Goal: Task Accomplishment & Management: Use online tool/utility

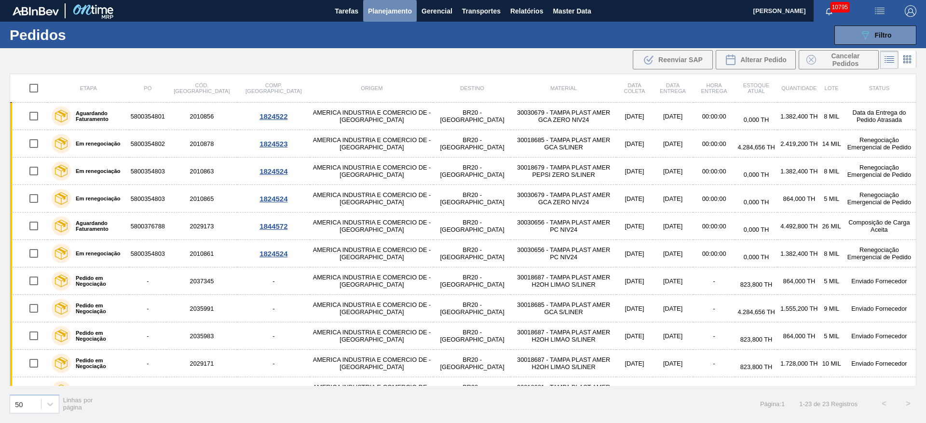
click at [402, 13] on span "Planejamento" at bounding box center [390, 11] width 44 height 12
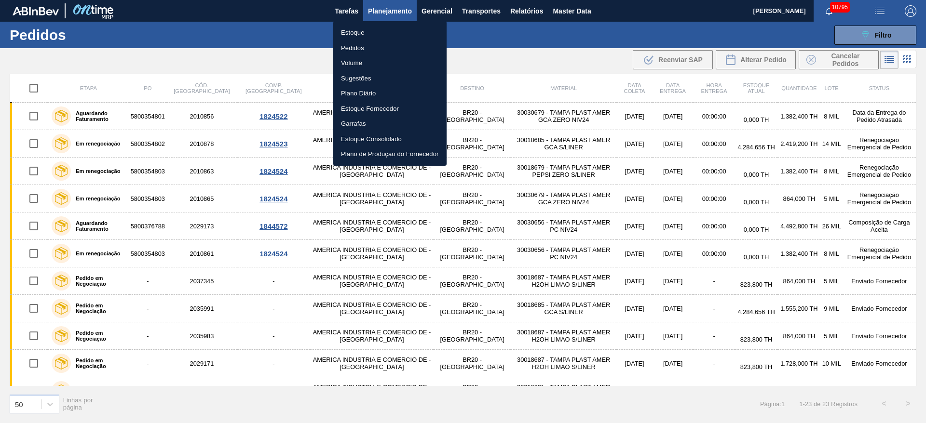
click at [391, 28] on li "Estoque" at bounding box center [389, 32] width 113 height 15
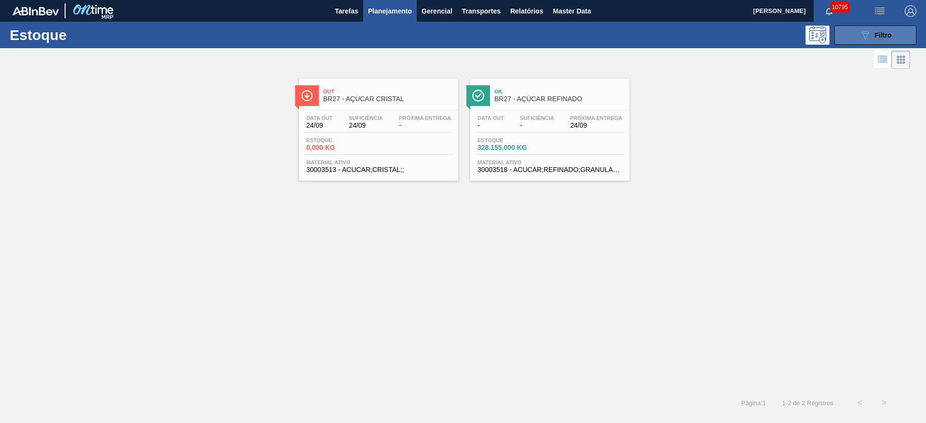
click at [867, 35] on icon "089F7B8B-B2A5-4AFE-B5C0-19BA573D28AC" at bounding box center [865, 35] width 12 height 12
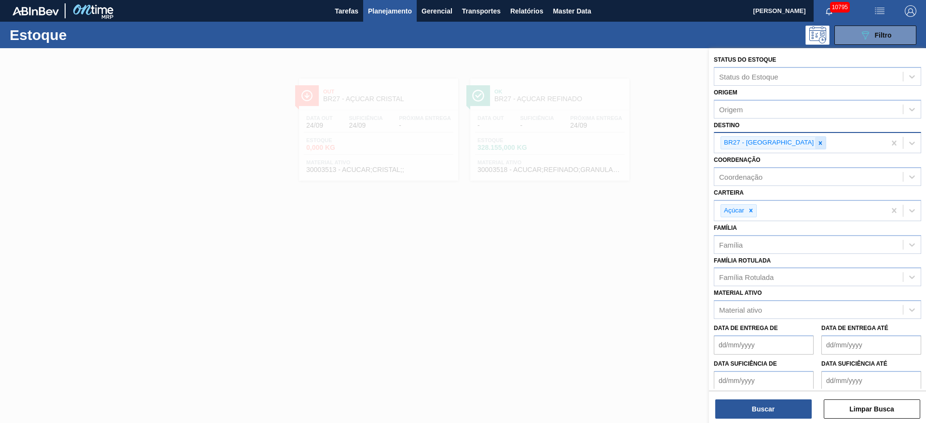
click at [815, 138] on div at bounding box center [820, 143] width 11 height 12
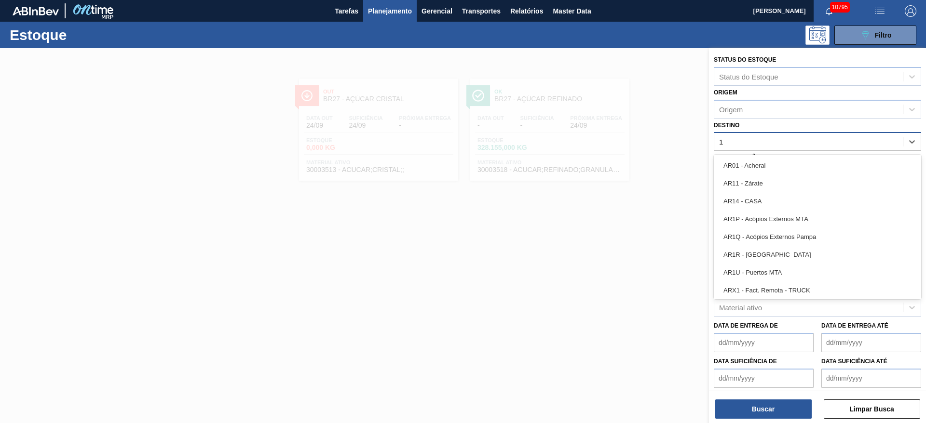
type input "15"
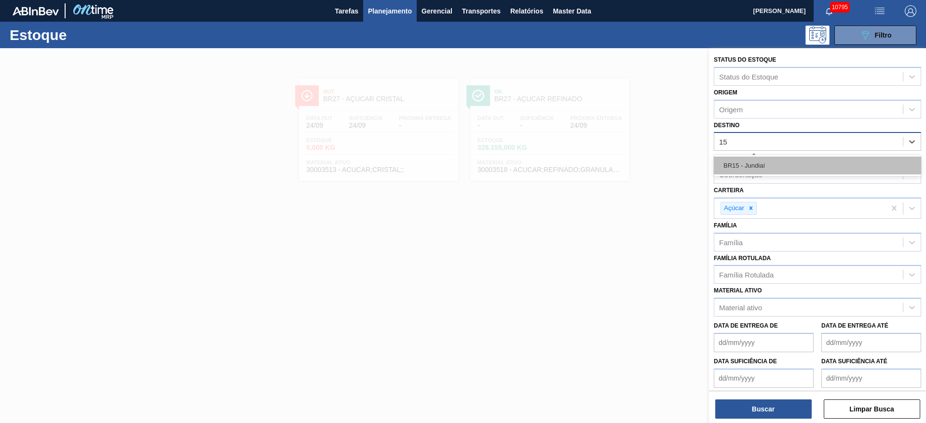
click at [772, 163] on div "BR15 - Jundiaí" at bounding box center [817, 166] width 207 height 18
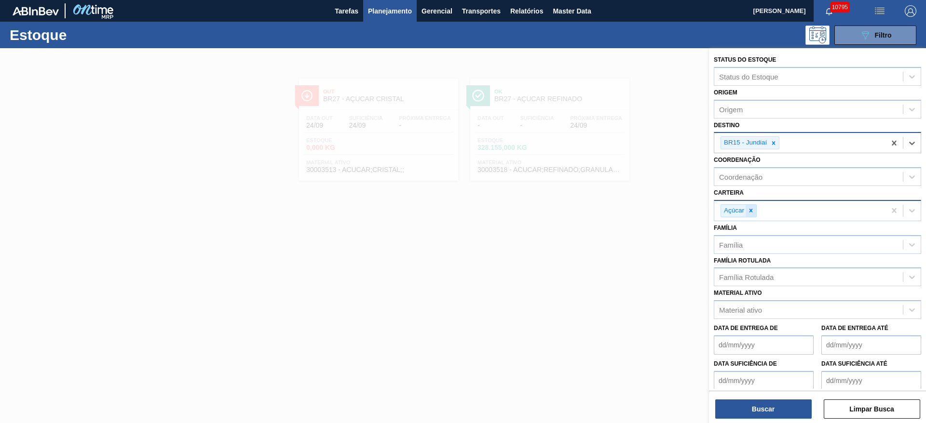
click at [755, 211] on div at bounding box center [750, 211] width 11 height 12
click at [755, 211] on div "Açúcar" at bounding box center [799, 211] width 171 height 20
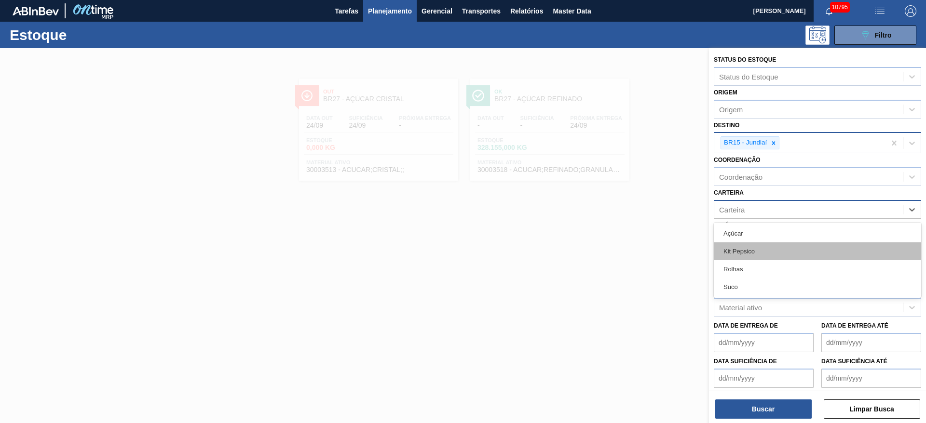
click at [755, 250] on div "Kit Pepsico" at bounding box center [817, 252] width 207 height 18
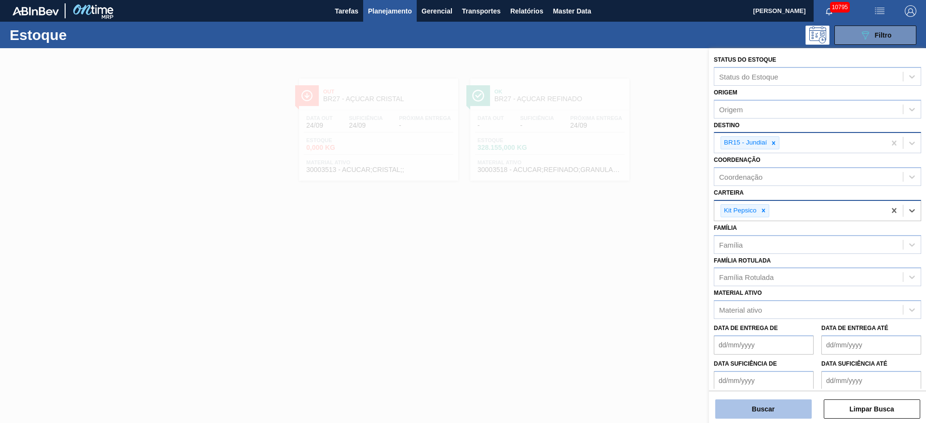
click at [767, 414] on button "Buscar" at bounding box center [763, 409] width 96 height 19
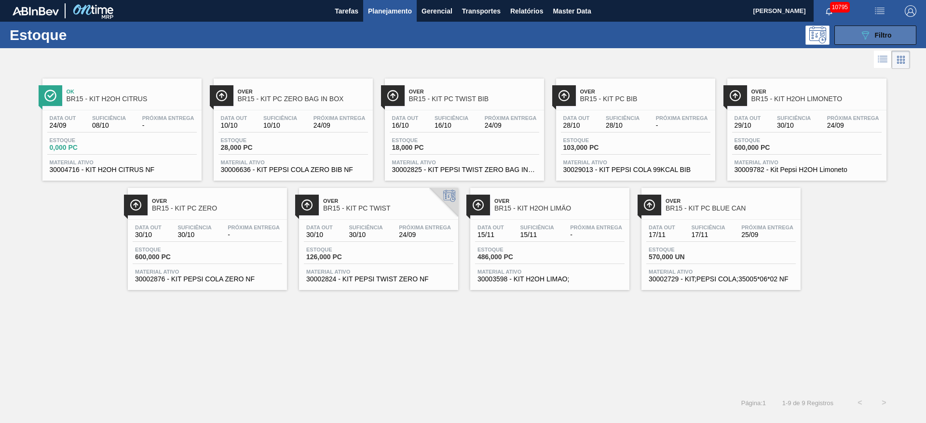
click at [861, 38] on icon "089F7B8B-B2A5-4AFE-B5C0-19BA573D28AC" at bounding box center [865, 35] width 12 height 12
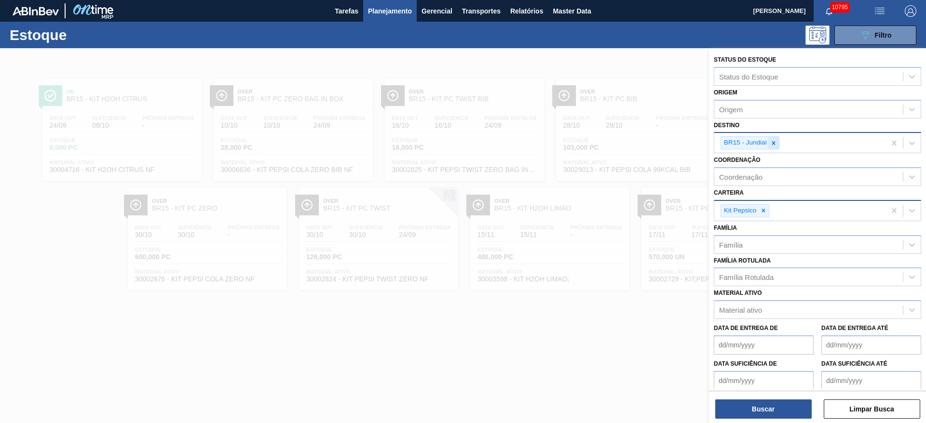
click at [772, 138] on div at bounding box center [773, 143] width 11 height 12
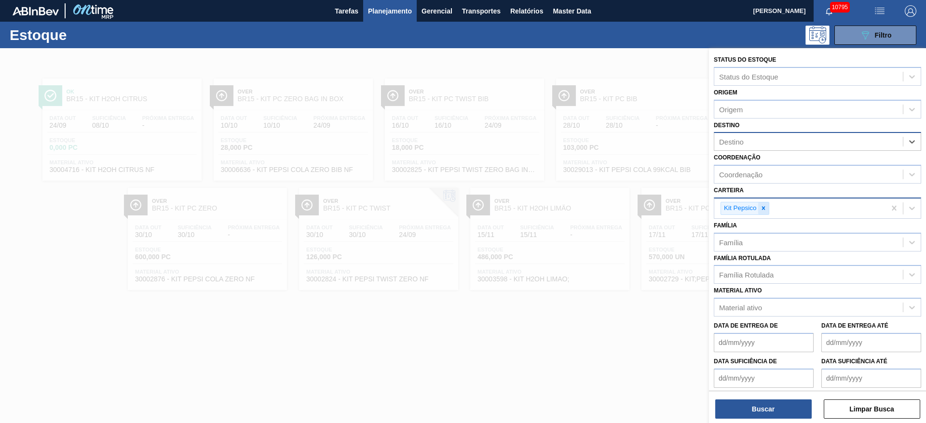
click at [762, 208] on icon at bounding box center [762, 208] width 3 height 3
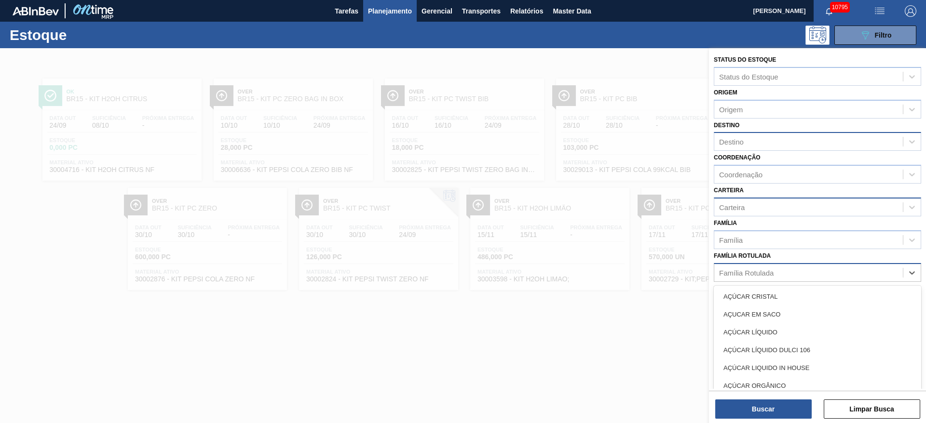
click at [754, 271] on div "Família Rotulada" at bounding box center [746, 273] width 54 height 8
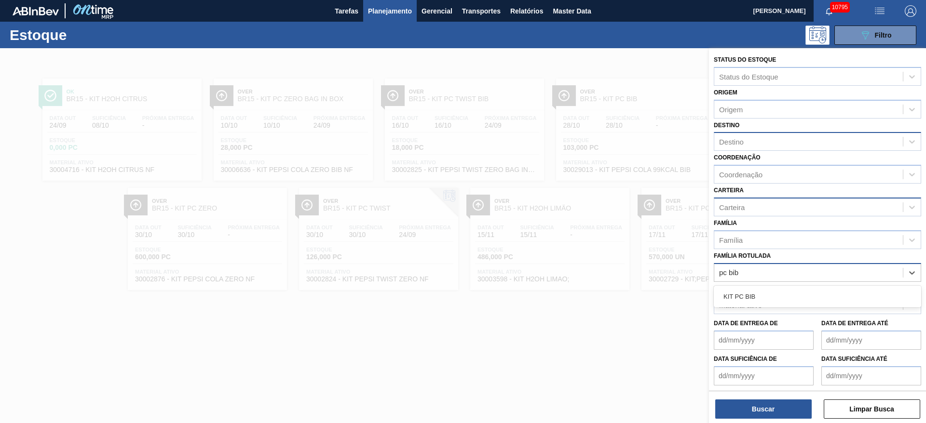
type Rotulada "pc bib"
click at [742, 309] on div "Material ativo" at bounding box center [740, 305] width 43 height 8
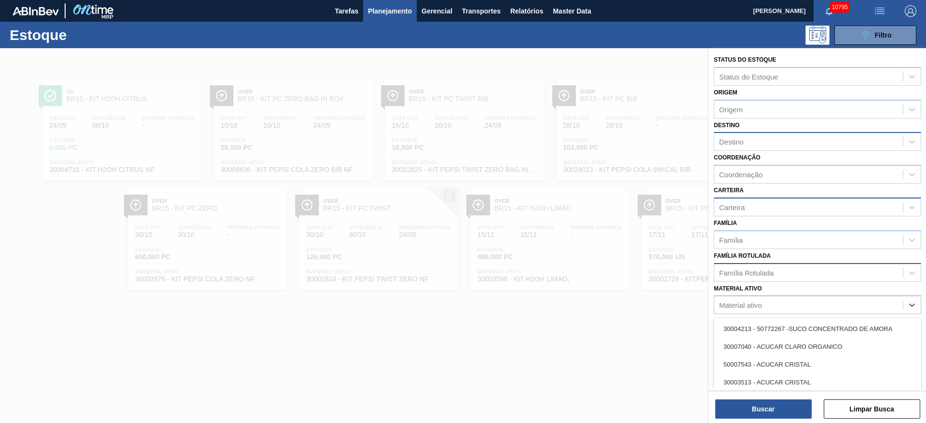
click at [769, 269] on div "Família Rotulada" at bounding box center [746, 273] width 54 height 8
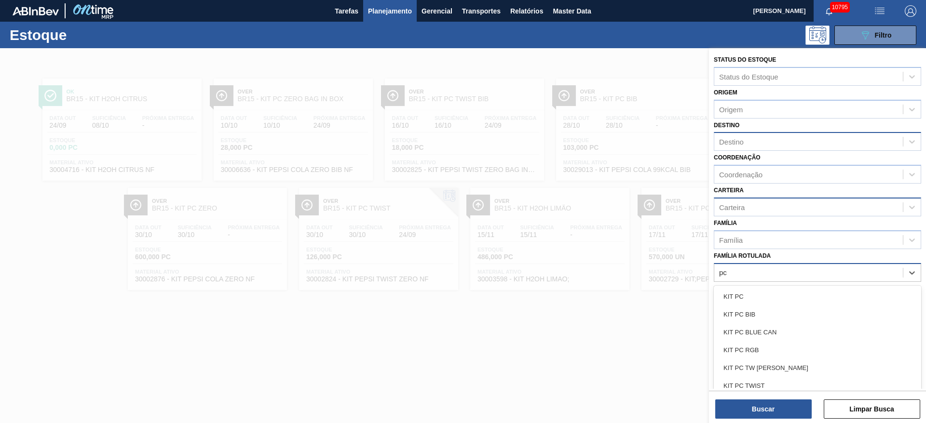
type Rotulada "pc b"
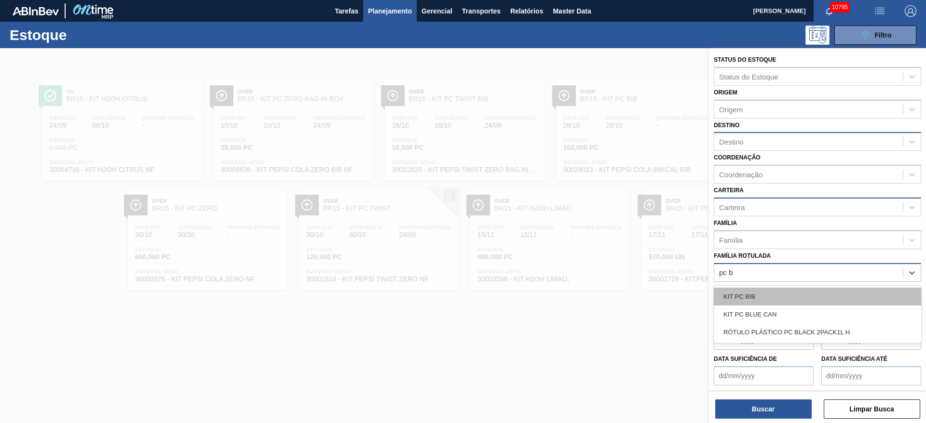
click at [751, 290] on div "KIT PC BIB" at bounding box center [817, 297] width 207 height 18
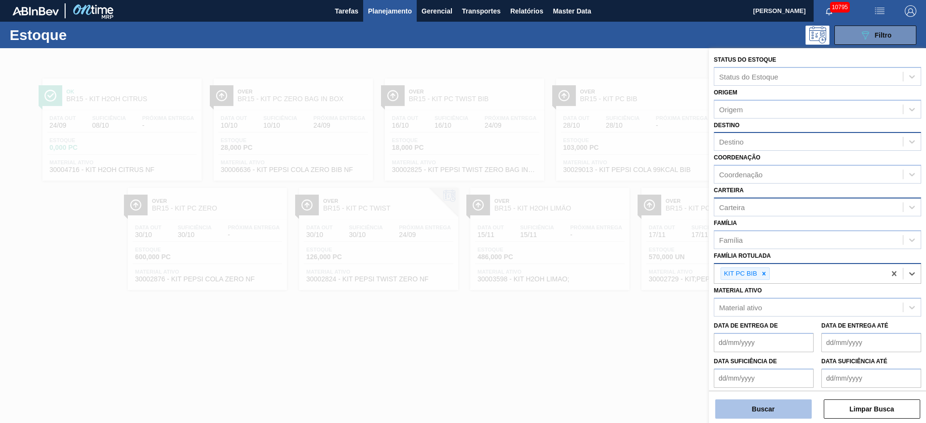
click at [776, 406] on button "Buscar" at bounding box center [763, 409] width 96 height 19
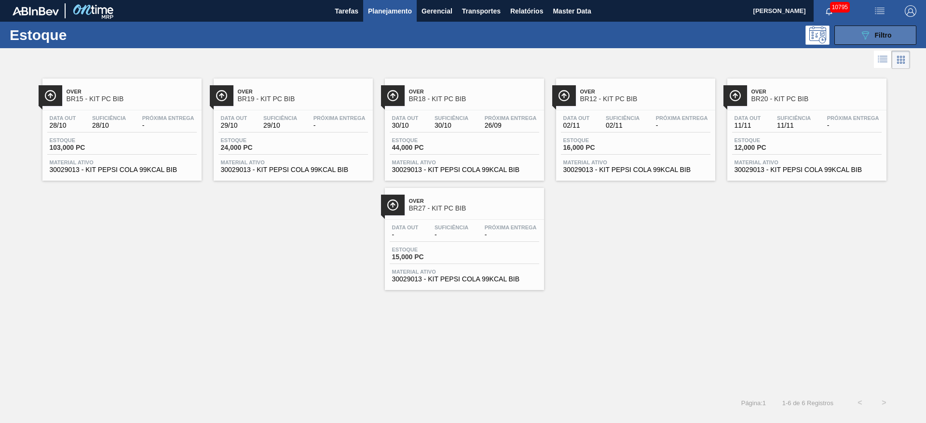
click at [867, 39] on icon "089F7B8B-B2A5-4AFE-B5C0-19BA573D28AC" at bounding box center [865, 35] width 12 height 12
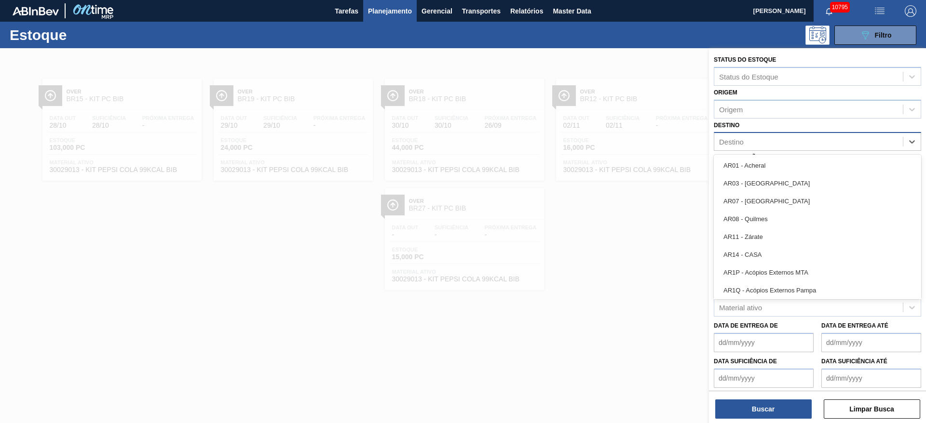
click at [764, 135] on div "Destino" at bounding box center [808, 142] width 189 height 14
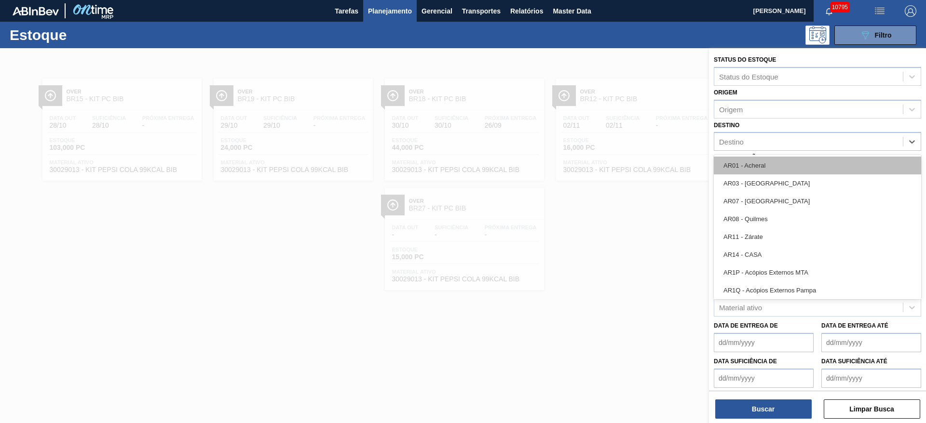
type input "15"
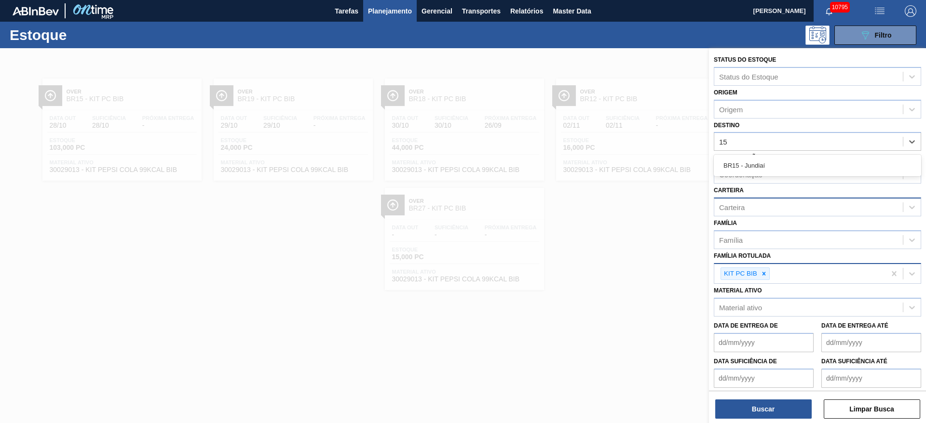
click at [758, 175] on div "BR15 - Jundiaí" at bounding box center [817, 166] width 207 height 22
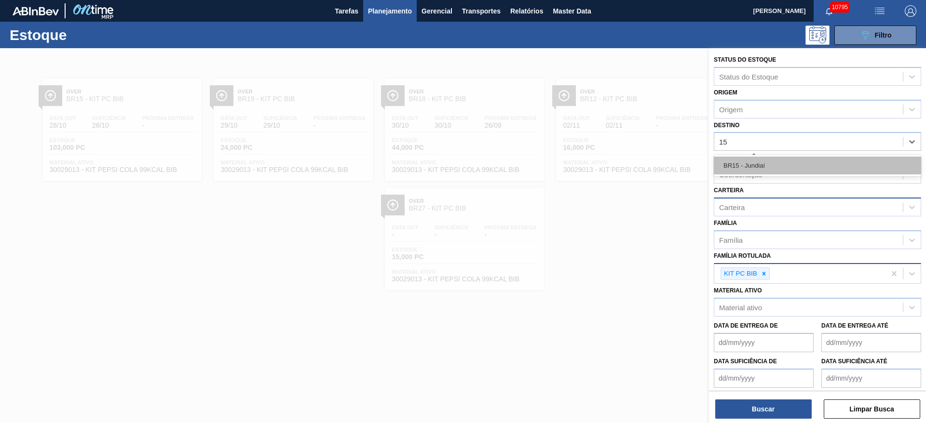
click at [755, 163] on div "BR15 - Jundiaí" at bounding box center [817, 166] width 207 height 18
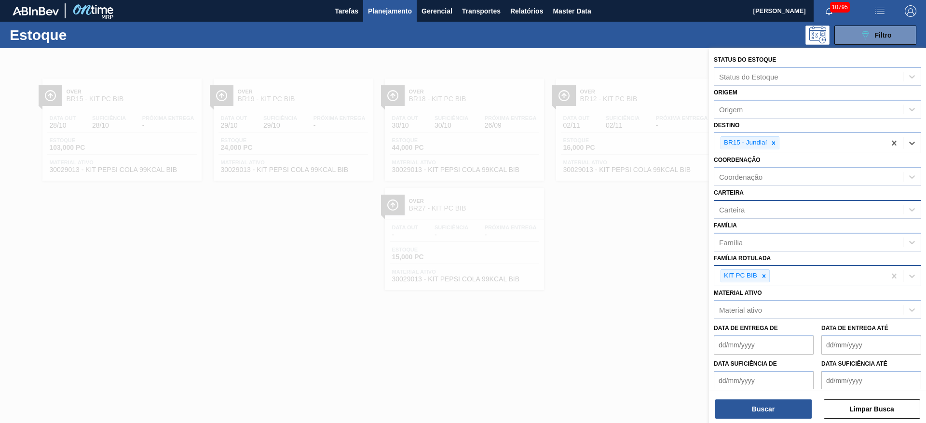
click at [756, 214] on div "Carteira" at bounding box center [808, 210] width 189 height 14
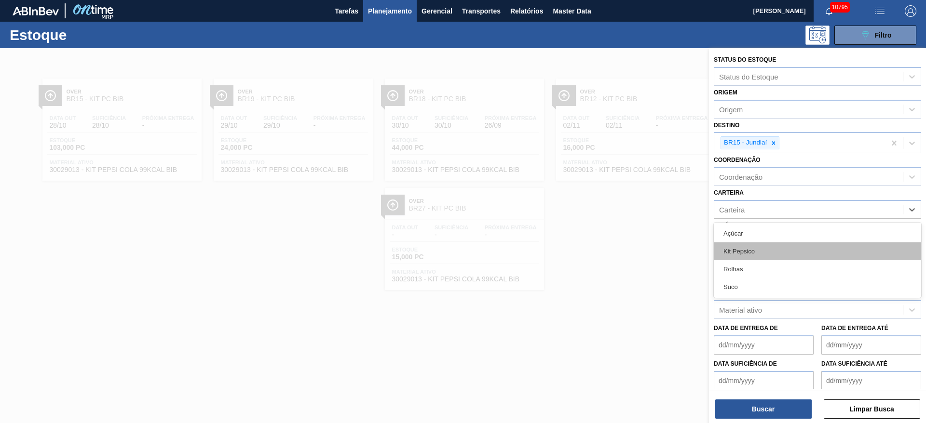
click at [753, 251] on div "Kit Pepsico" at bounding box center [817, 252] width 207 height 18
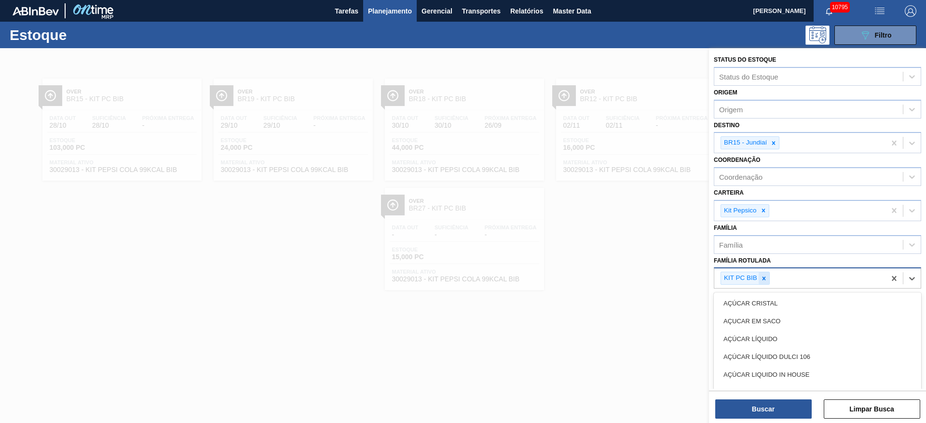
drag, startPoint x: 759, startPoint y: 285, endPoint x: 764, endPoint y: 279, distance: 7.9
click at [760, 285] on div "KIT PC BIB" at bounding box center [799, 279] width 171 height 20
click at [766, 275] on icon at bounding box center [763, 278] width 7 height 7
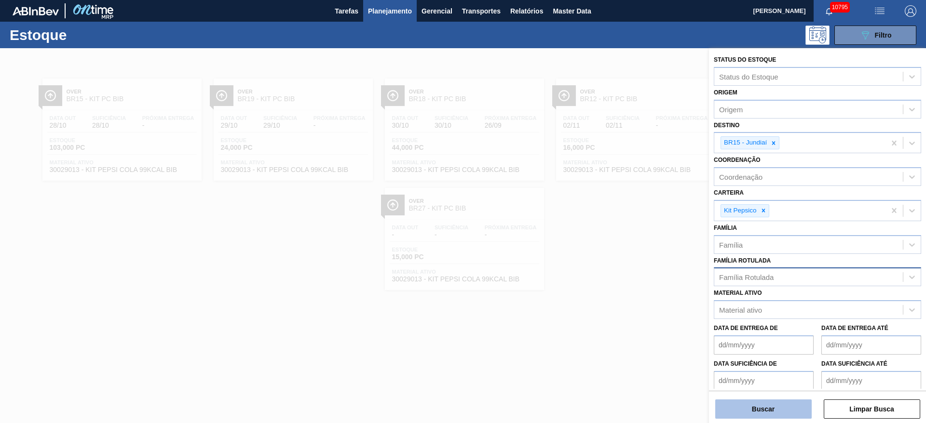
click at [767, 402] on button "Buscar" at bounding box center [763, 409] width 96 height 19
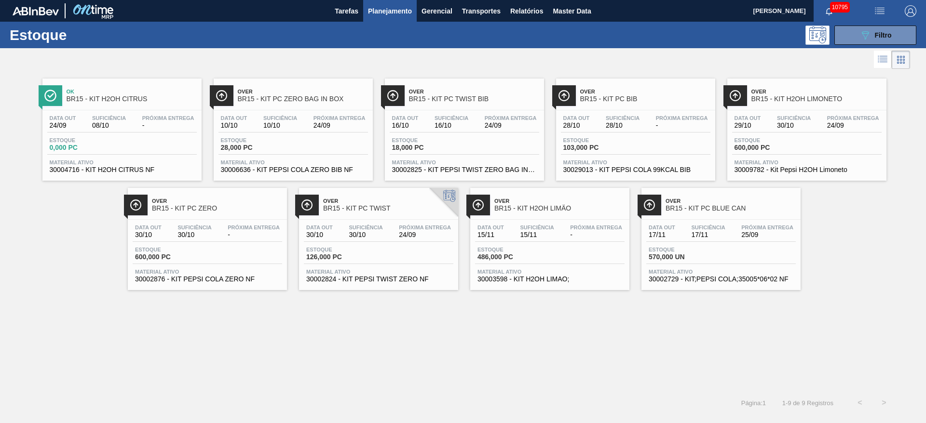
click at [857, 45] on div "Estoque 089F7B8B-B2A5-4AFE-B5C0-19BA573D28AC Filtro" at bounding box center [463, 35] width 926 height 27
click at [855, 35] on button "089F7B8B-B2A5-4AFE-B5C0-19BA573D28AC Filtro" at bounding box center [875, 35] width 82 height 19
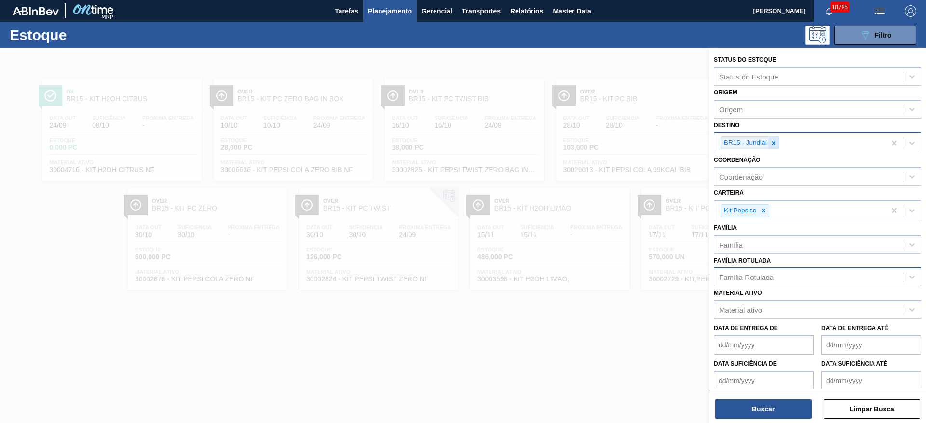
click at [774, 142] on icon at bounding box center [773, 143] width 7 height 7
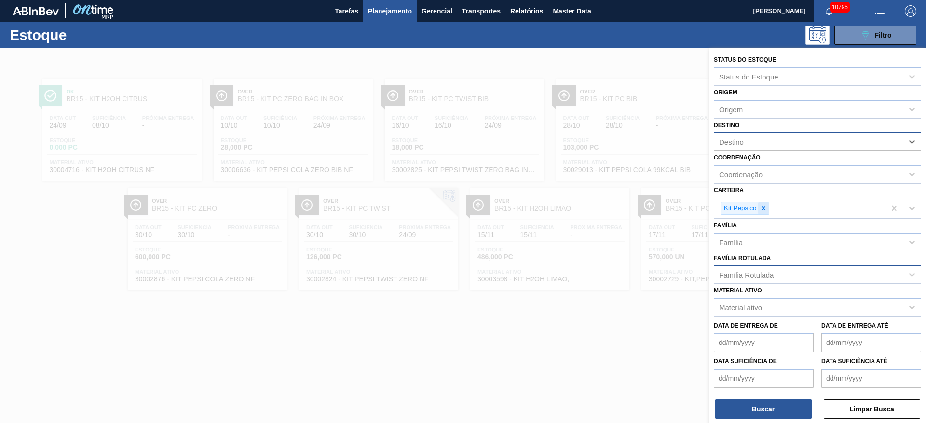
click at [762, 209] on icon at bounding box center [762, 208] width 3 height 3
click at [747, 270] on div "Família Rotulada" at bounding box center [746, 273] width 54 height 8
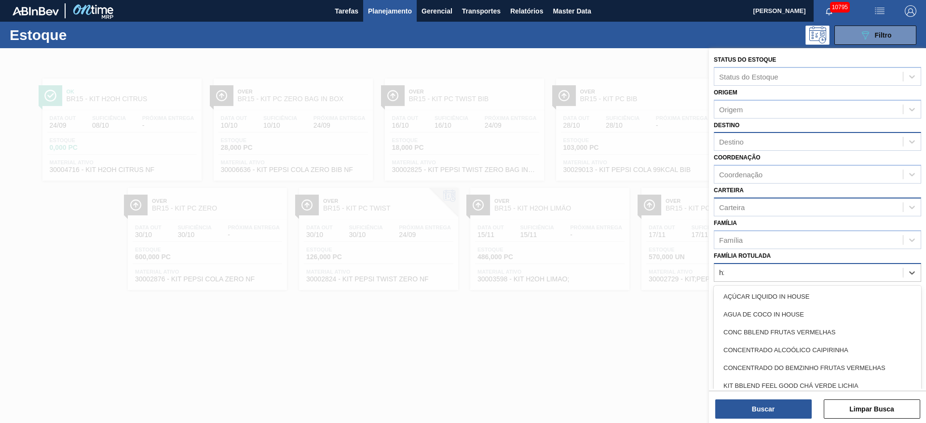
type Rotulada "h2o"
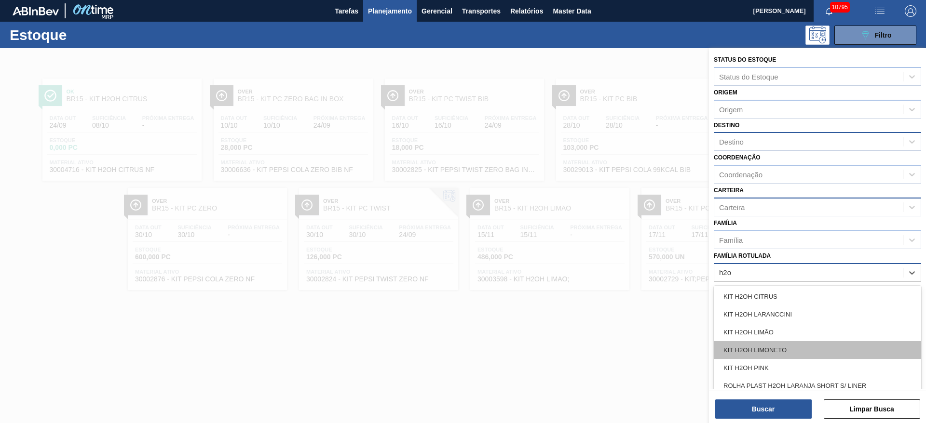
click at [765, 347] on div "KIT H2OH LIMONETO" at bounding box center [817, 350] width 207 height 18
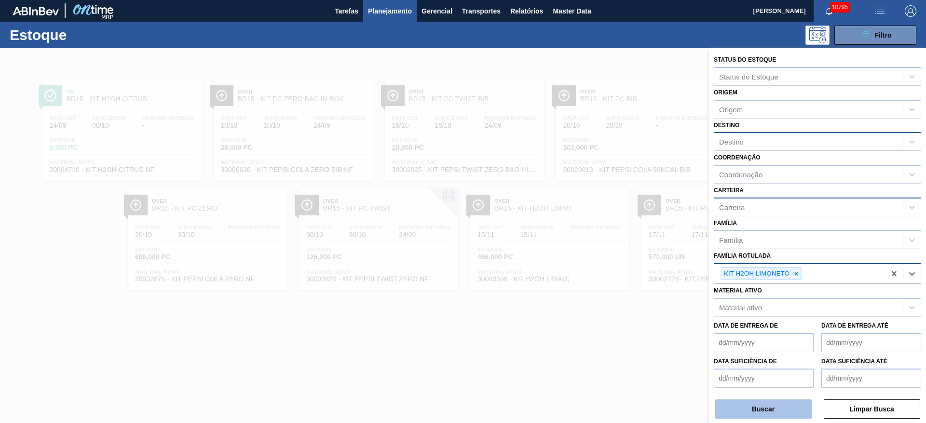
click at [766, 403] on button "Buscar" at bounding box center [763, 409] width 96 height 19
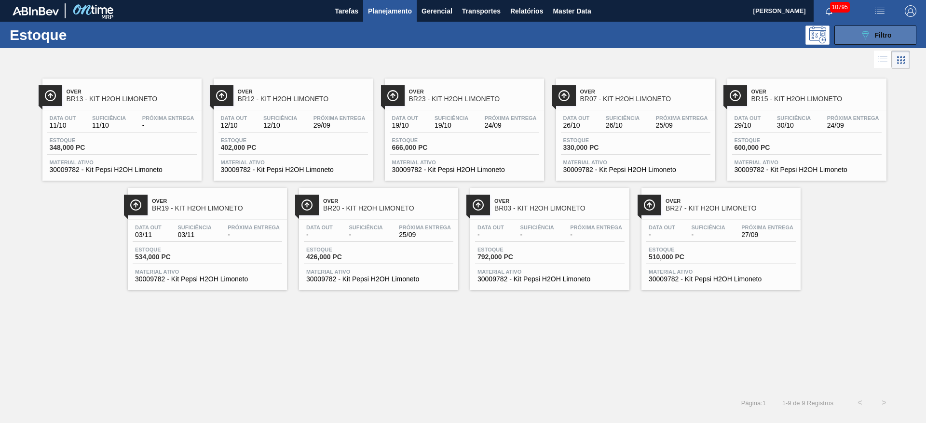
drag, startPoint x: 844, startPoint y: 34, endPoint x: 840, endPoint y: 40, distance: 6.6
click at [843, 35] on button "089F7B8B-B2A5-4AFE-B5C0-19BA573D28AC Filtro" at bounding box center [875, 35] width 82 height 19
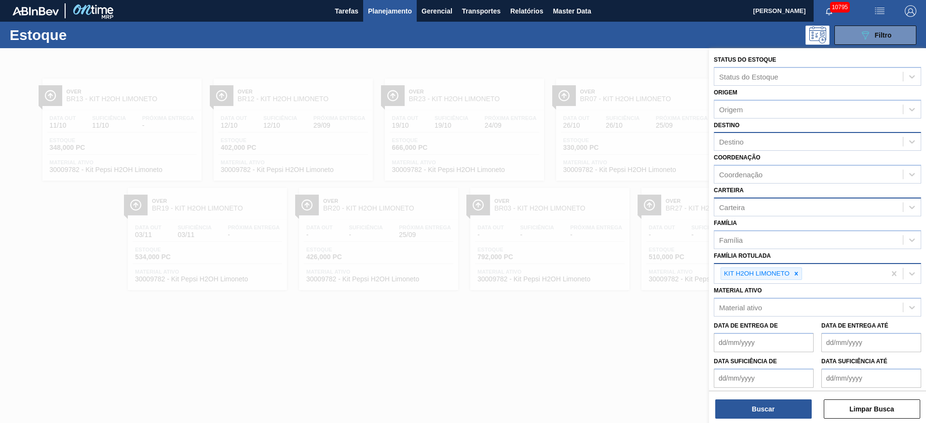
click at [759, 150] on div "Destino" at bounding box center [817, 141] width 207 height 19
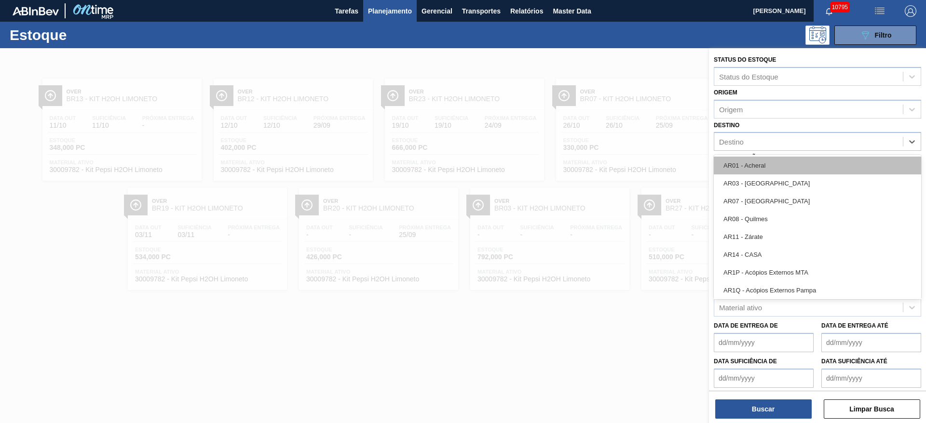
type input "15"
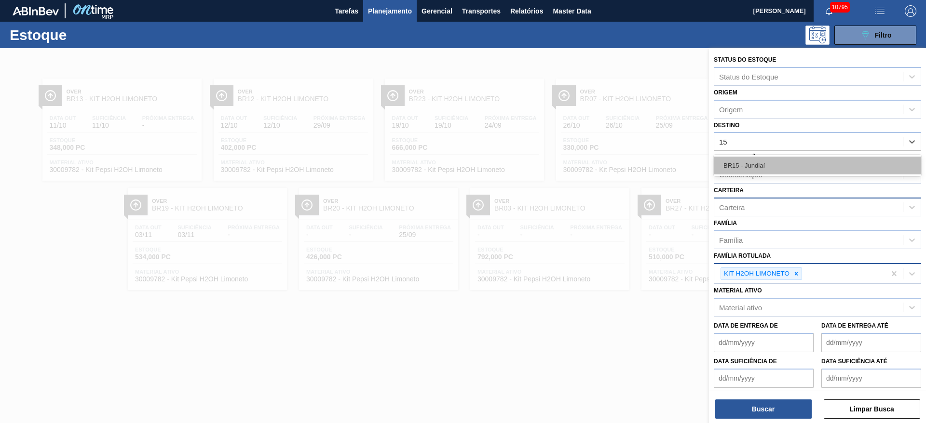
click at [759, 170] on div "BR15 - Jundiaí" at bounding box center [817, 166] width 207 height 18
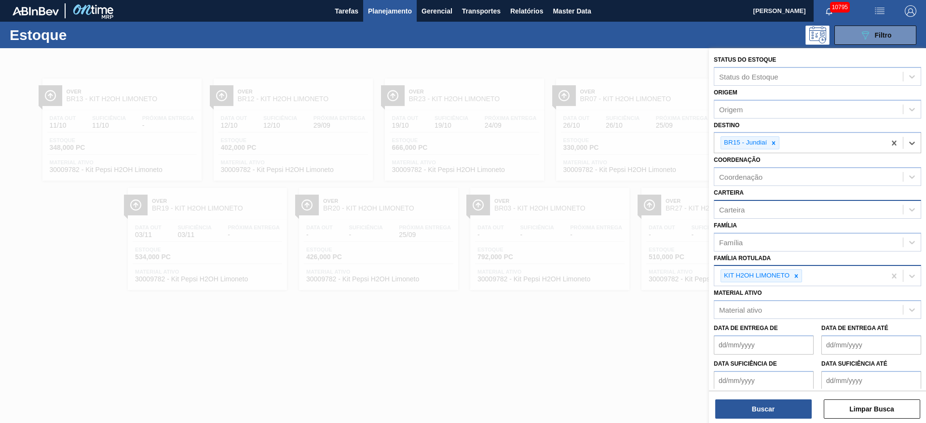
click at [615, 354] on div at bounding box center [463, 259] width 926 height 423
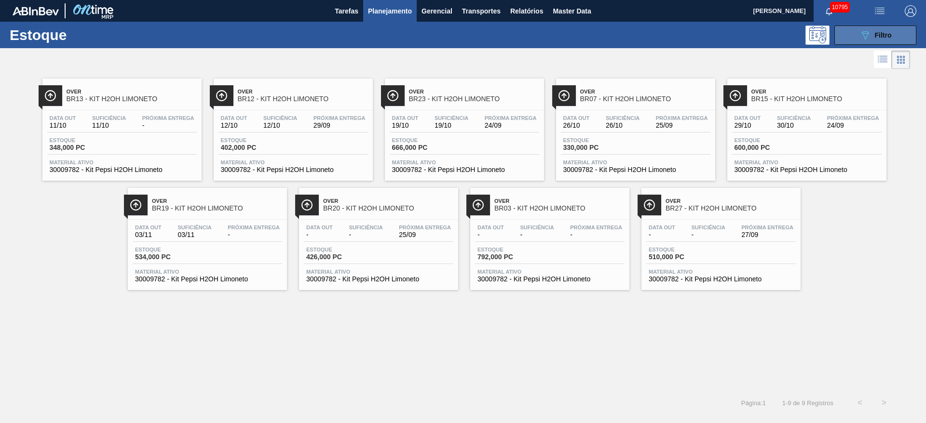
click at [859, 36] on icon "089F7B8B-B2A5-4AFE-B5C0-19BA573D28AC" at bounding box center [865, 35] width 12 height 12
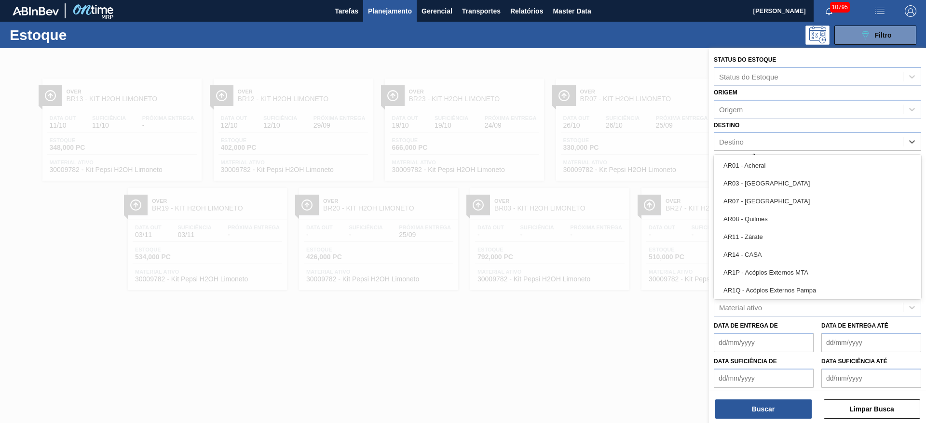
click at [760, 136] on div "Destino" at bounding box center [808, 142] width 189 height 14
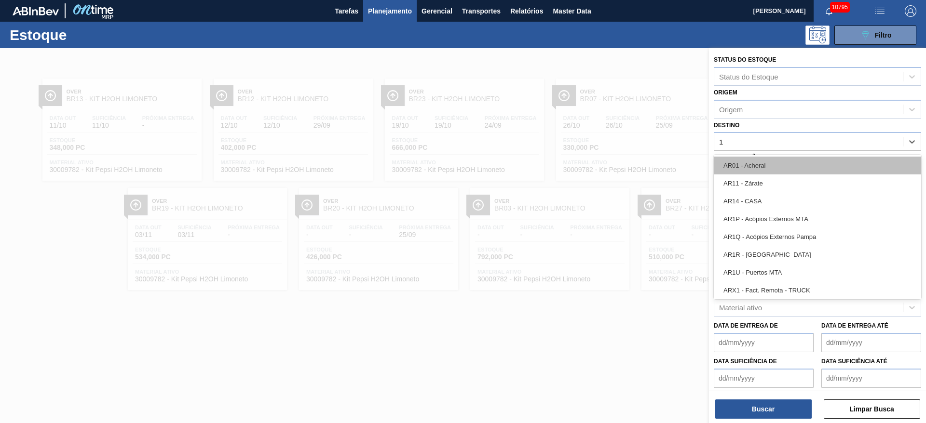
type input "19"
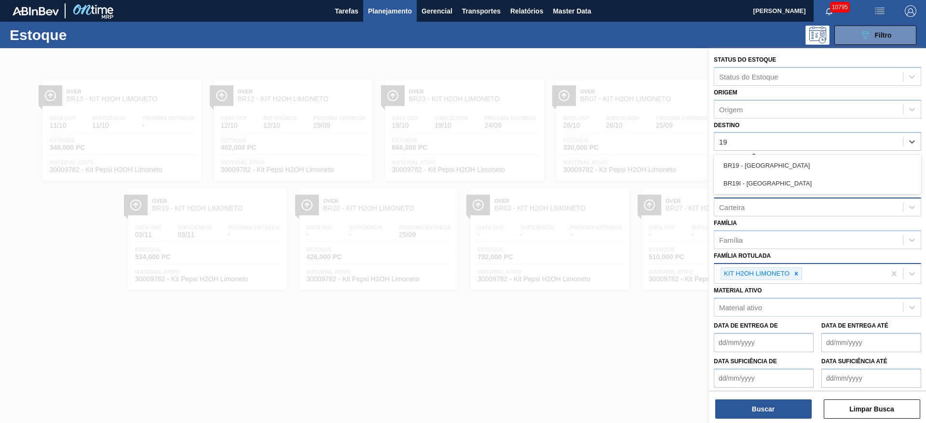
click at [747, 161] on div "BR19 - Nova Rio" at bounding box center [817, 166] width 207 height 18
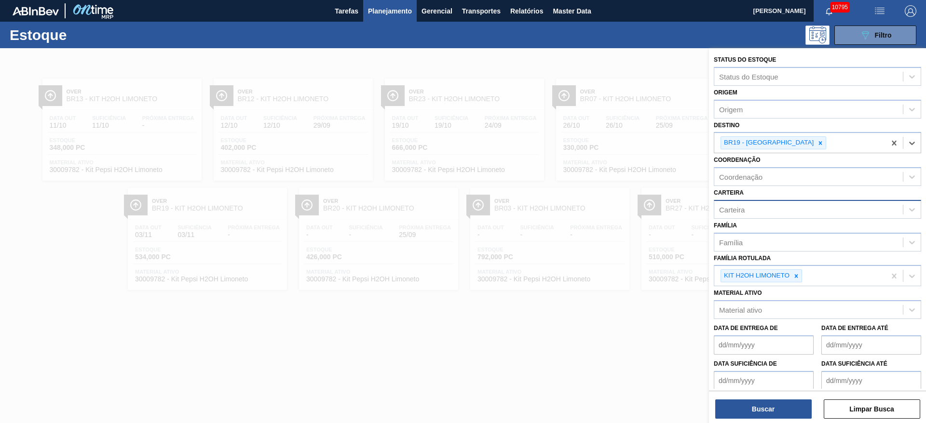
drag, startPoint x: 794, startPoint y: 273, endPoint x: 767, endPoint y: 221, distance: 58.7
click at [790, 271] on div "KIT H2OH LIMONETO" at bounding box center [760, 276] width 81 height 13
click at [761, 199] on div "Carteira Carteira" at bounding box center [817, 202] width 207 height 33
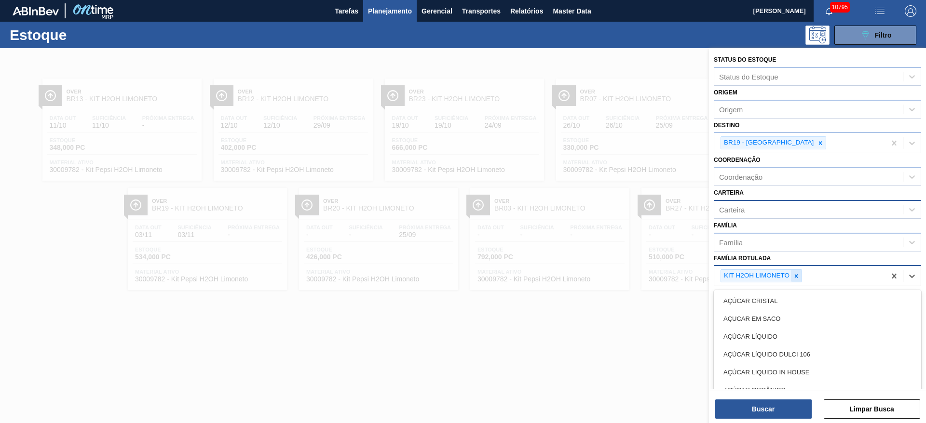
drag, startPoint x: 800, startPoint y: 266, endPoint x: 797, endPoint y: 276, distance: 10.5
click at [798, 269] on div "KIT H2OH LIMONETO" at bounding box center [799, 276] width 171 height 20
drag, startPoint x: 797, startPoint y: 276, endPoint x: 782, endPoint y: 239, distance: 40.2
click at [797, 278] on icon at bounding box center [796, 276] width 7 height 7
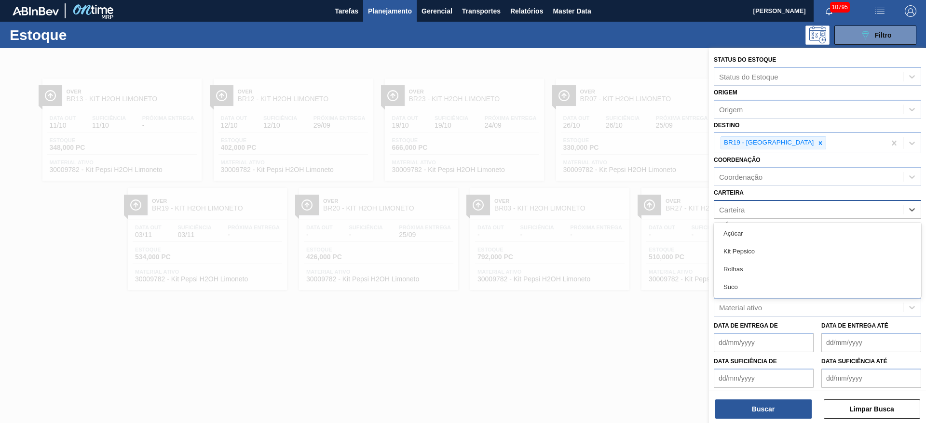
click at [756, 214] on div "Carteira" at bounding box center [808, 210] width 189 height 14
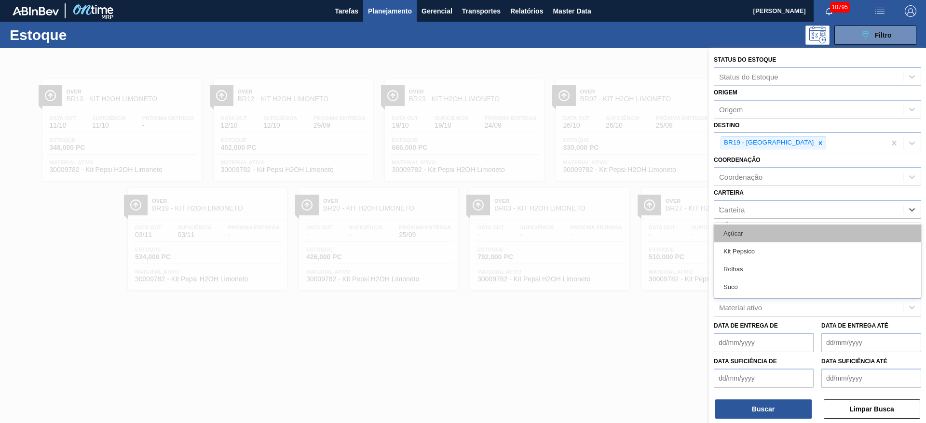
type input "ki"
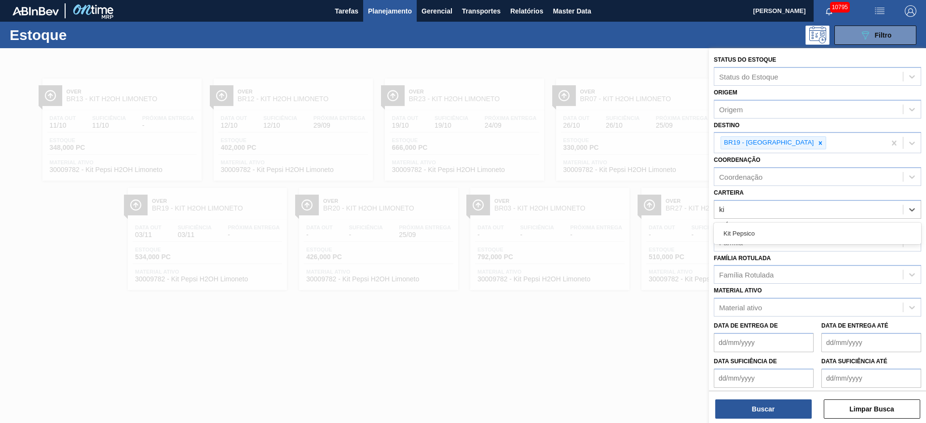
drag, startPoint x: 755, startPoint y: 230, endPoint x: 761, endPoint y: 265, distance: 36.2
click at [756, 230] on div "Kit Pepsico" at bounding box center [817, 234] width 207 height 18
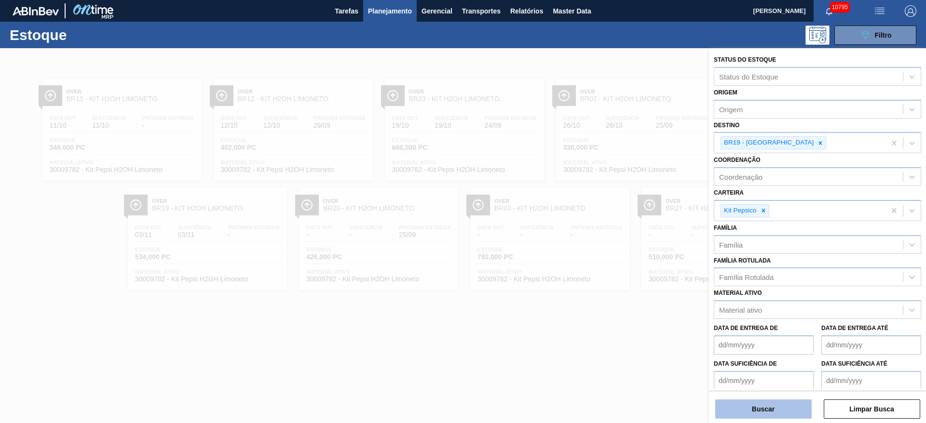
click at [775, 408] on button "Buscar" at bounding box center [763, 409] width 96 height 19
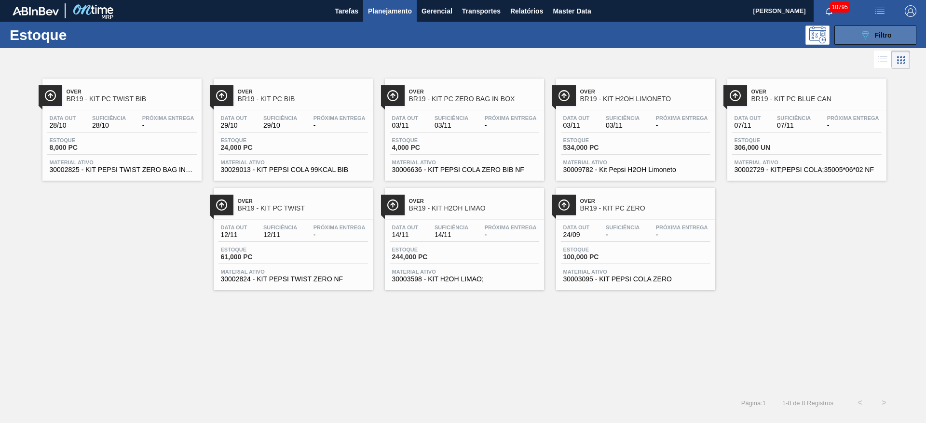
click at [875, 38] on span "Filtro" at bounding box center [883, 35] width 17 height 8
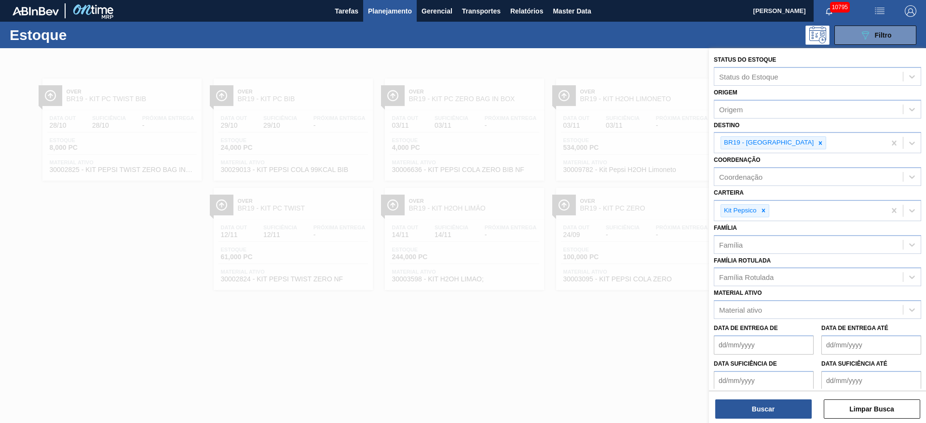
click at [627, 49] on div at bounding box center [463, 259] width 926 height 423
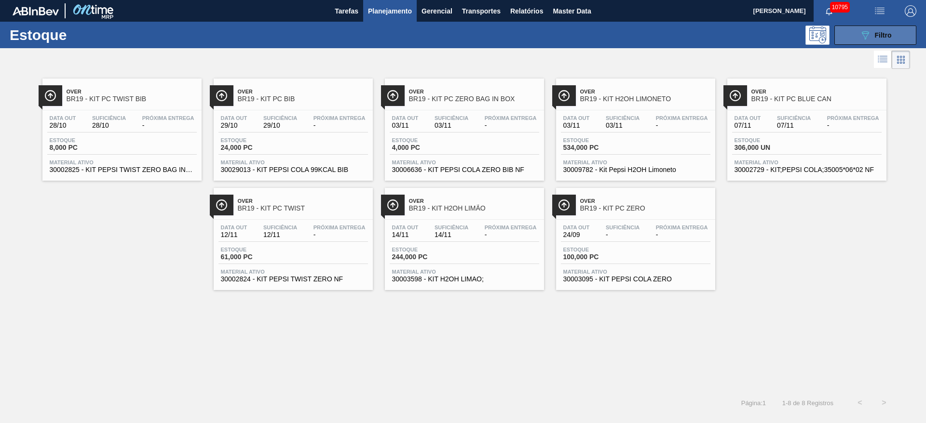
drag, startPoint x: 885, startPoint y: 37, endPoint x: 877, endPoint y: 36, distance: 7.8
click at [880, 37] on span "Filtro" at bounding box center [883, 35] width 17 height 8
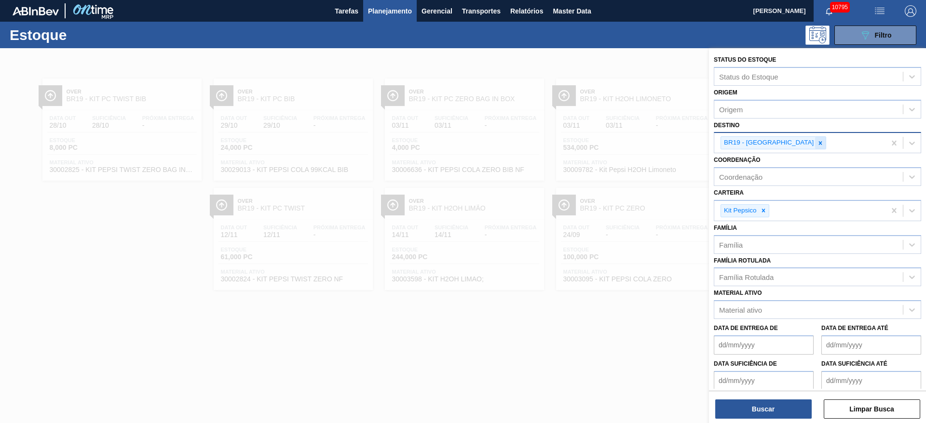
click at [817, 146] on icon at bounding box center [820, 143] width 7 height 7
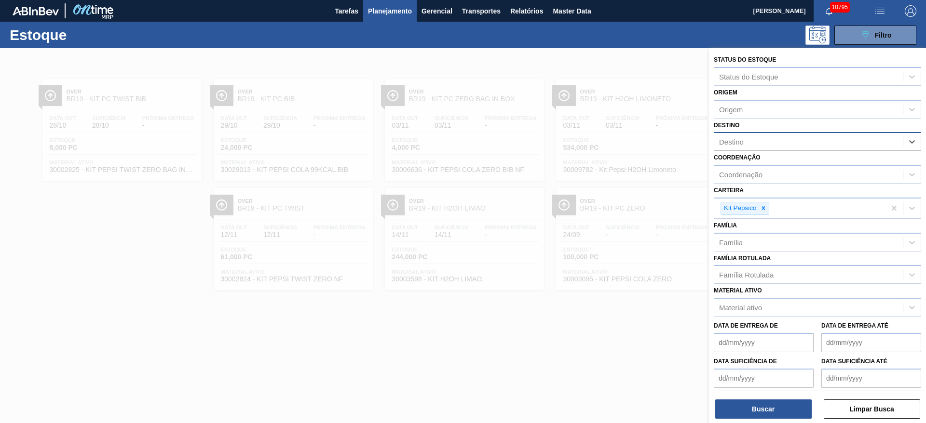
type input "13"
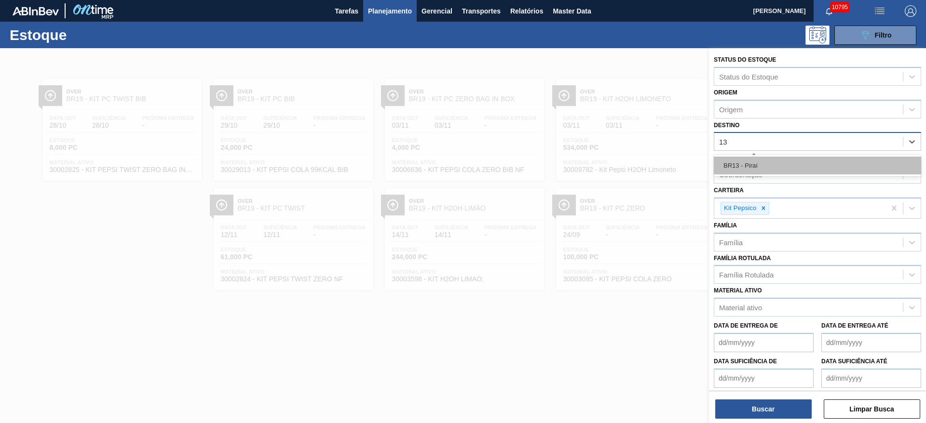
click at [766, 171] on div "BR13 - Piraí" at bounding box center [817, 166] width 207 height 18
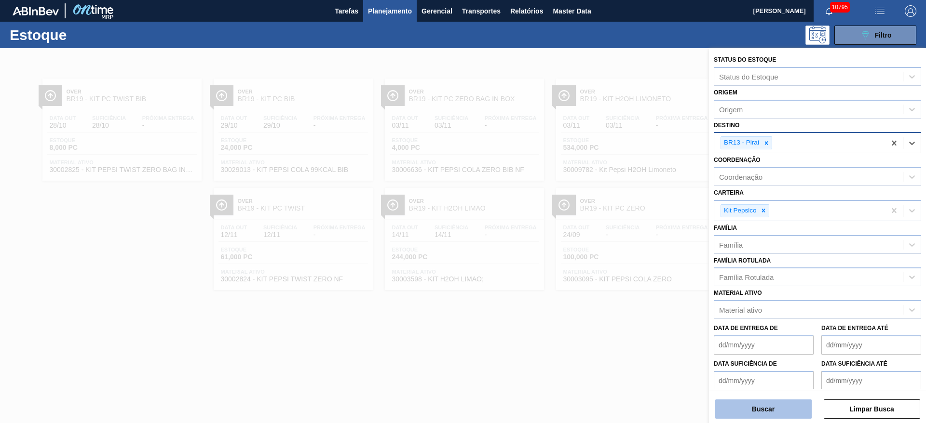
click at [753, 403] on button "Buscar" at bounding box center [763, 409] width 96 height 19
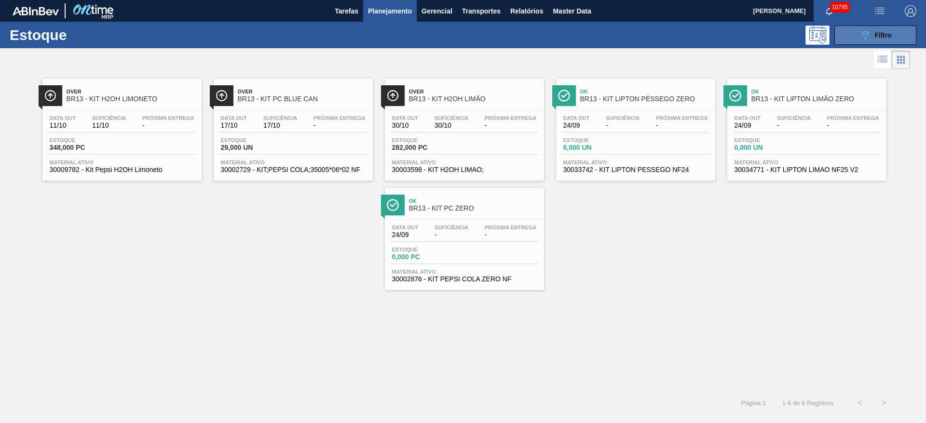
click at [865, 33] on icon "089F7B8B-B2A5-4AFE-B5C0-19BA573D28AC" at bounding box center [865, 35] width 12 height 12
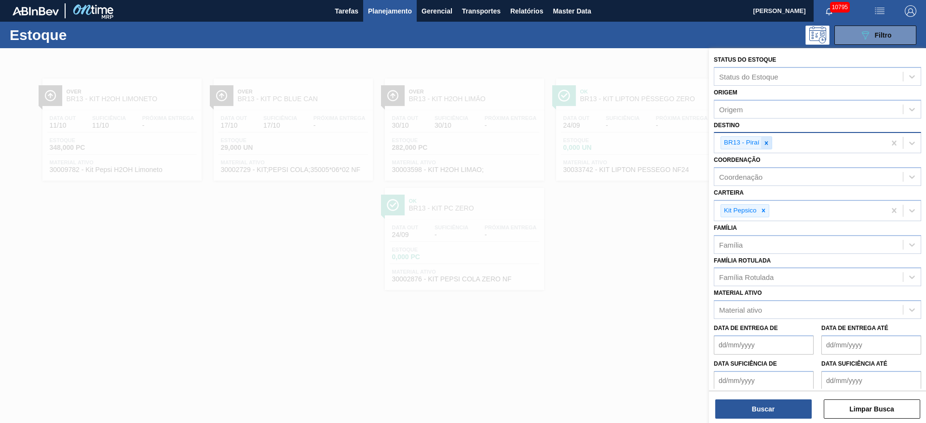
click at [763, 145] on icon at bounding box center [766, 143] width 7 height 7
type input "4"
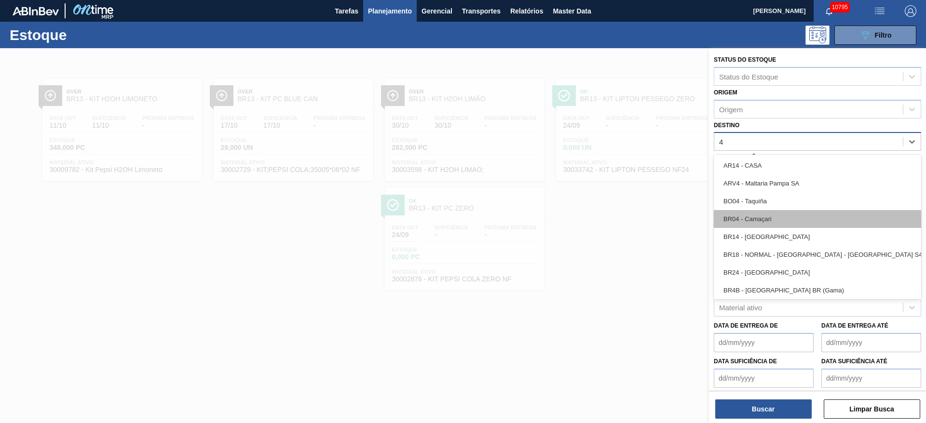
click at [768, 212] on div "BR04 - Camaçari" at bounding box center [817, 219] width 207 height 18
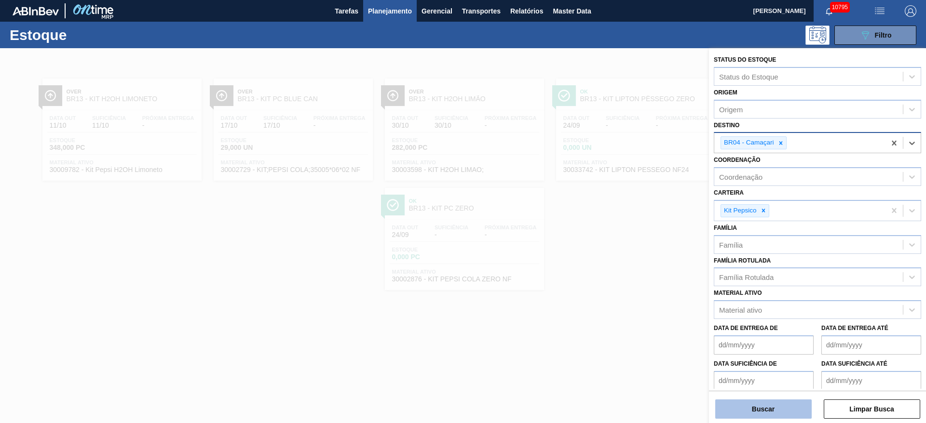
click at [769, 405] on button "Buscar" at bounding box center [763, 409] width 96 height 19
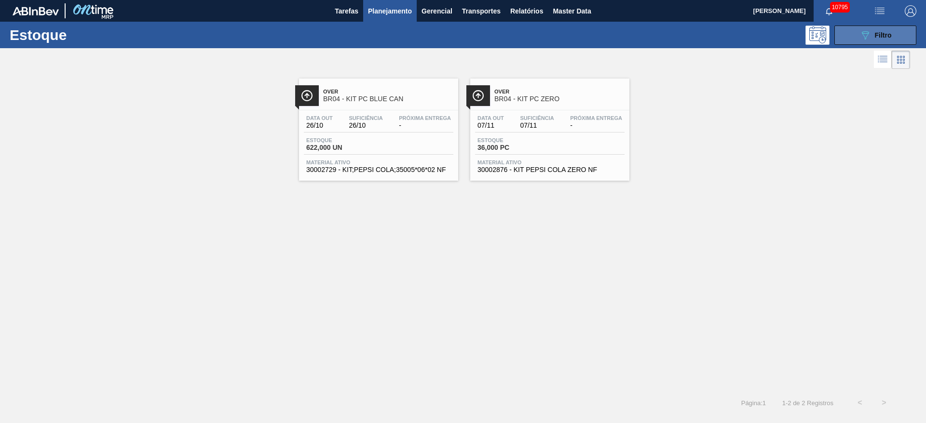
click at [851, 35] on button "089F7B8B-B2A5-4AFE-B5C0-19BA573D28AC Filtro" at bounding box center [875, 35] width 82 height 19
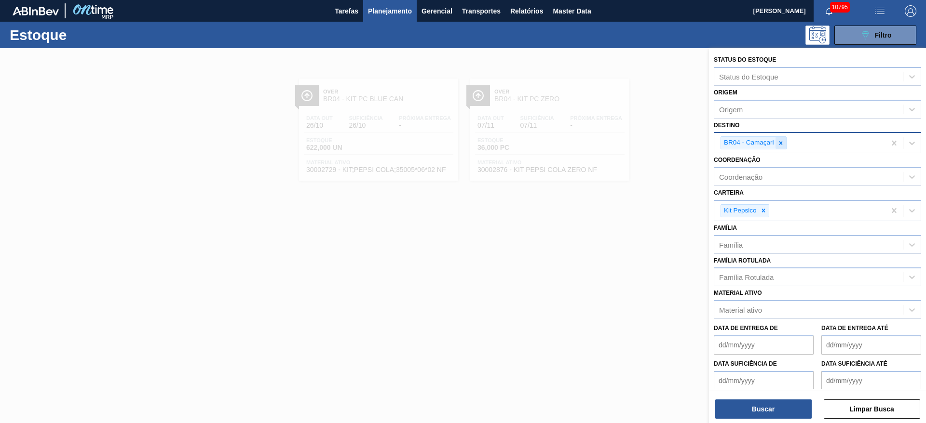
click at [779, 146] on icon at bounding box center [780, 143] width 7 height 7
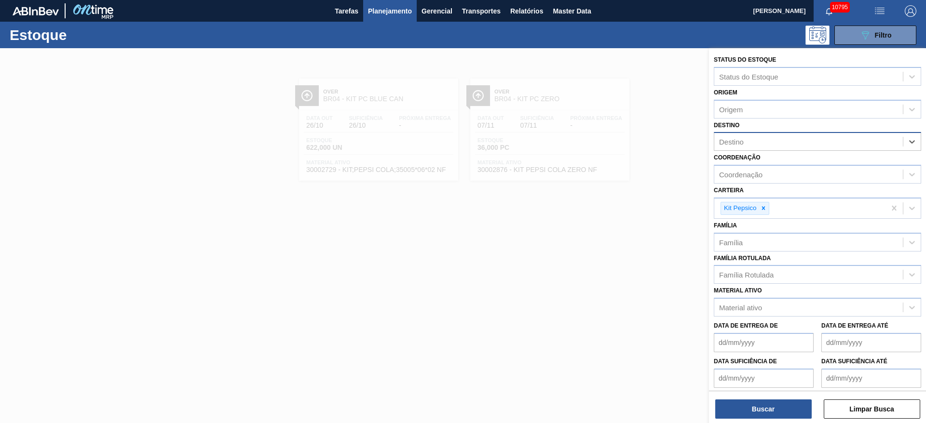
type input "2"
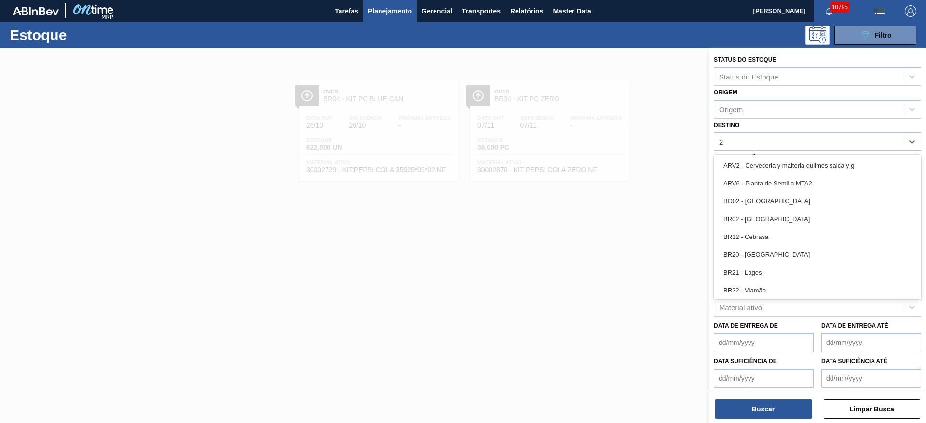
drag, startPoint x: 763, startPoint y: 221, endPoint x: 749, endPoint y: 270, distance: 50.5
click at [759, 222] on div "BR02 - Sergipe" at bounding box center [817, 219] width 207 height 18
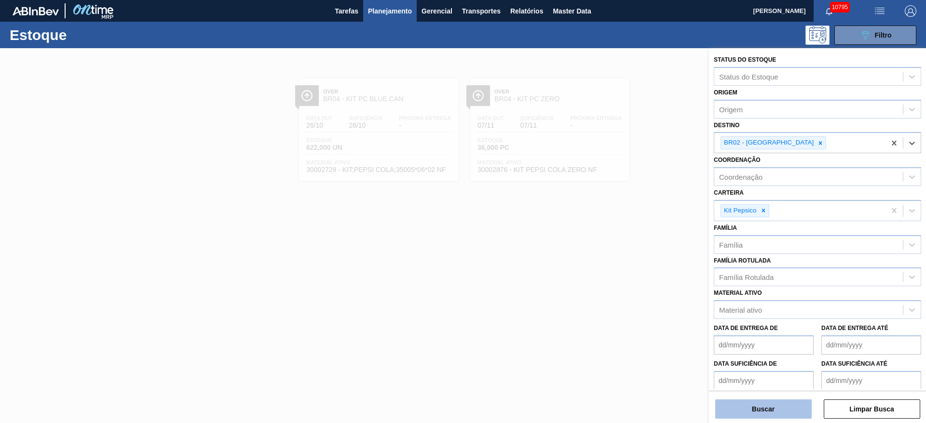
click at [755, 406] on button "Buscar" at bounding box center [763, 409] width 96 height 19
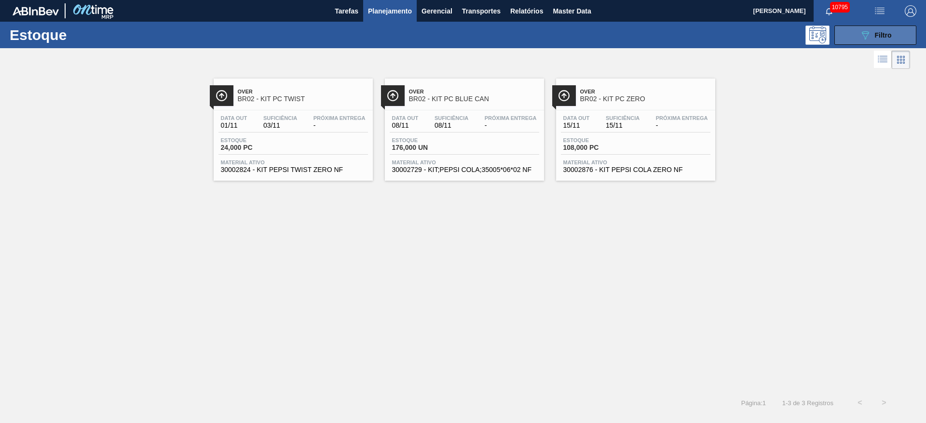
click at [847, 38] on button "089F7B8B-B2A5-4AFE-B5C0-19BA573D28AC Filtro" at bounding box center [875, 35] width 82 height 19
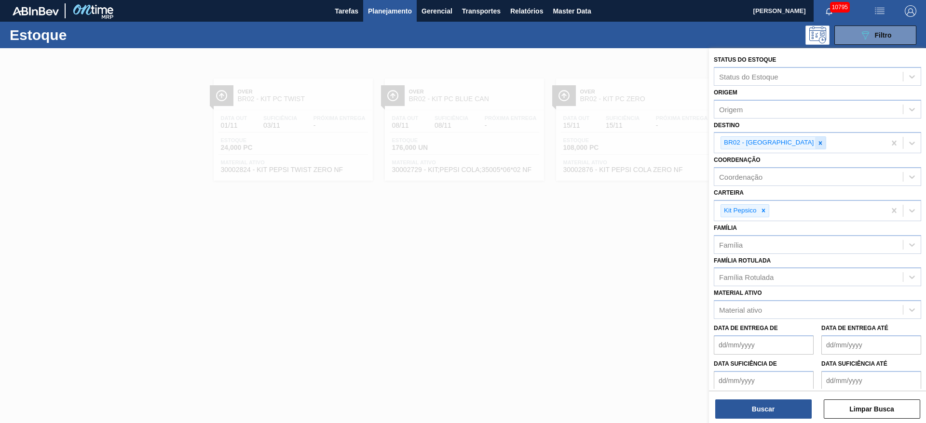
click at [815, 149] on div at bounding box center [820, 143] width 11 height 12
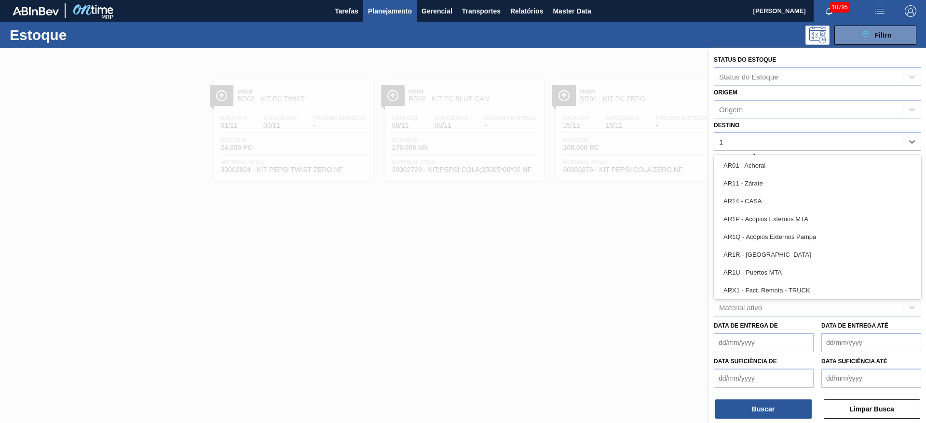
type input "18"
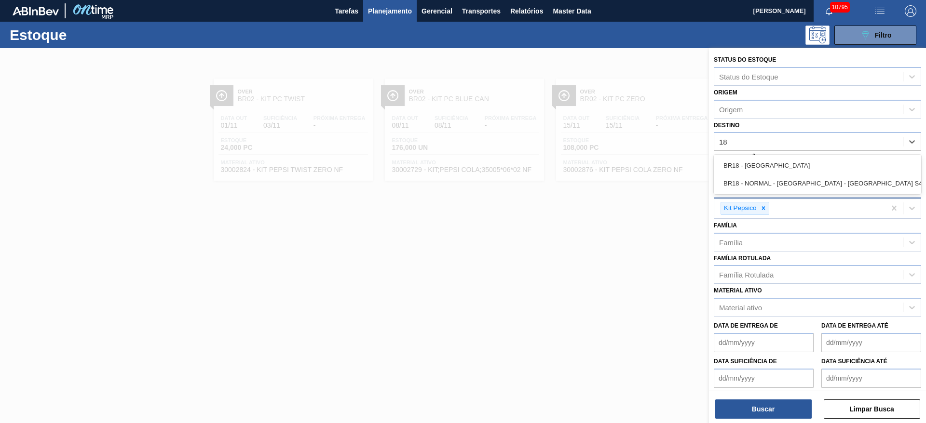
drag, startPoint x: 767, startPoint y: 158, endPoint x: 753, endPoint y: 219, distance: 63.3
click at [765, 160] on div "BR18 - Pernambuco" at bounding box center [817, 166] width 207 height 18
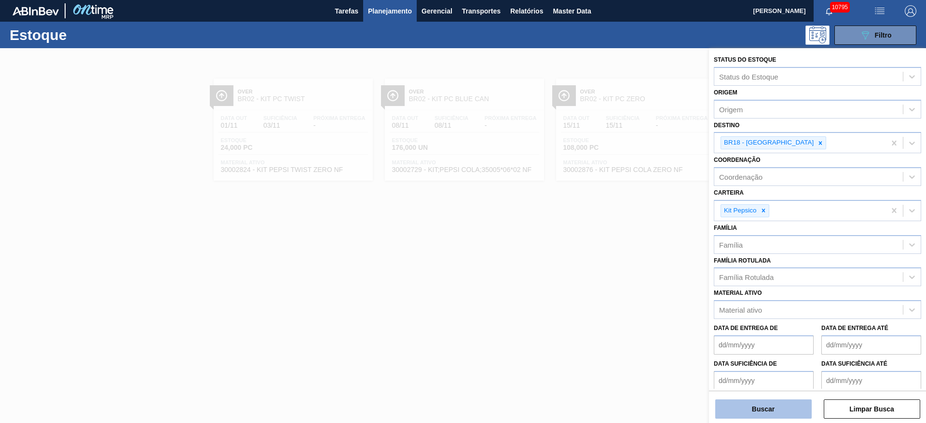
drag, startPoint x: 785, startPoint y: 419, endPoint x: 779, endPoint y: 410, distance: 10.8
click at [784, 419] on div "Status do Estoque Status do Estoque Origem Origem Destino BR18 - Pernambuco Coo…" at bounding box center [817, 236] width 217 height 377
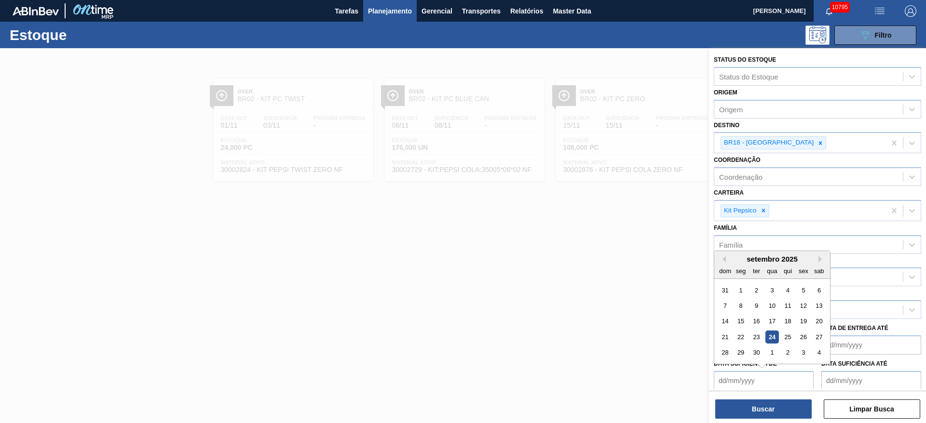
drag, startPoint x: 761, startPoint y: 389, endPoint x: 761, endPoint y: 399, distance: 10.1
click at [761, 389] on de "Data suficiência de" at bounding box center [764, 380] width 100 height 19
click at [763, 402] on button "Buscar" at bounding box center [763, 409] width 96 height 19
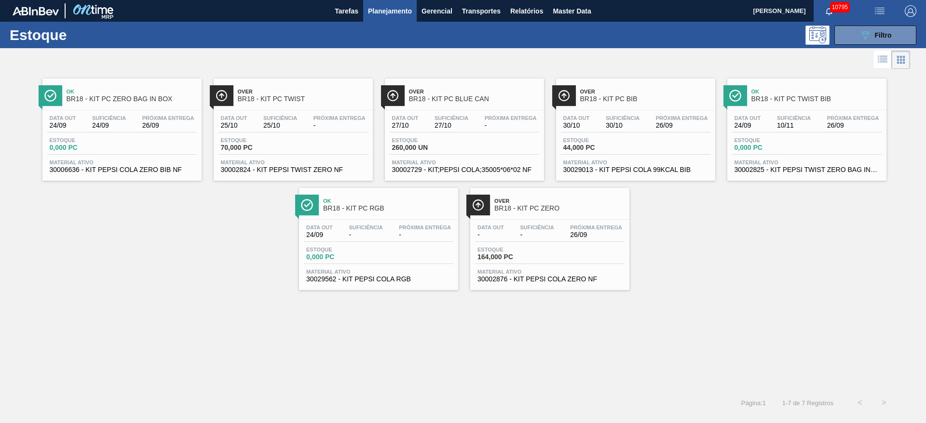
click at [856, 23] on div "Estoque 089F7B8B-B2A5-4AFE-B5C0-19BA573D28AC Filtro" at bounding box center [463, 35] width 926 height 27
click at [860, 31] on icon "089F7B8B-B2A5-4AFE-B5C0-19BA573D28AC" at bounding box center [865, 35] width 12 height 12
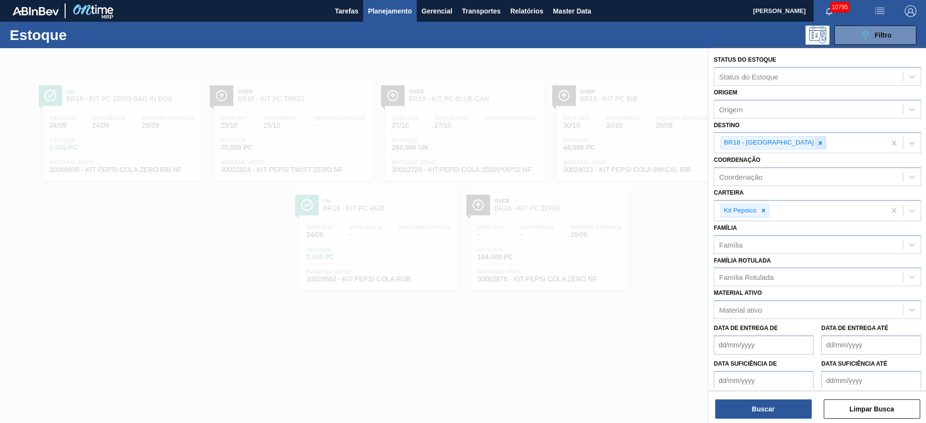
click at [815, 139] on div at bounding box center [820, 143] width 11 height 12
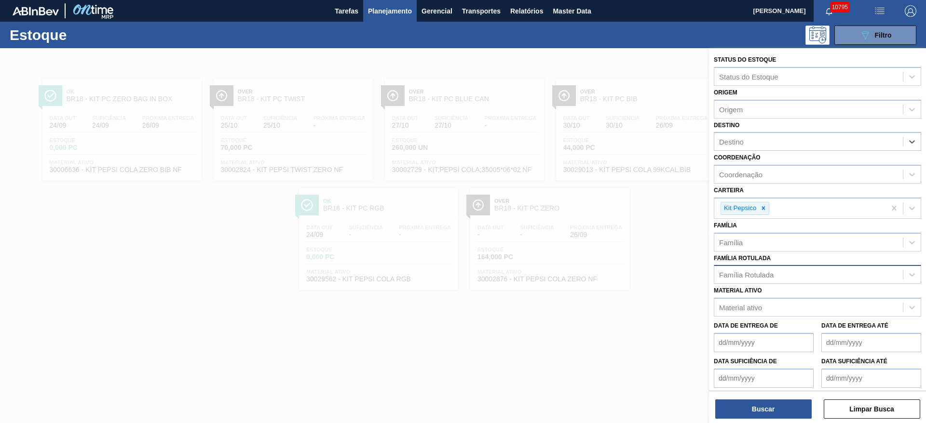
click at [758, 273] on div "Família Rotulada" at bounding box center [746, 275] width 54 height 8
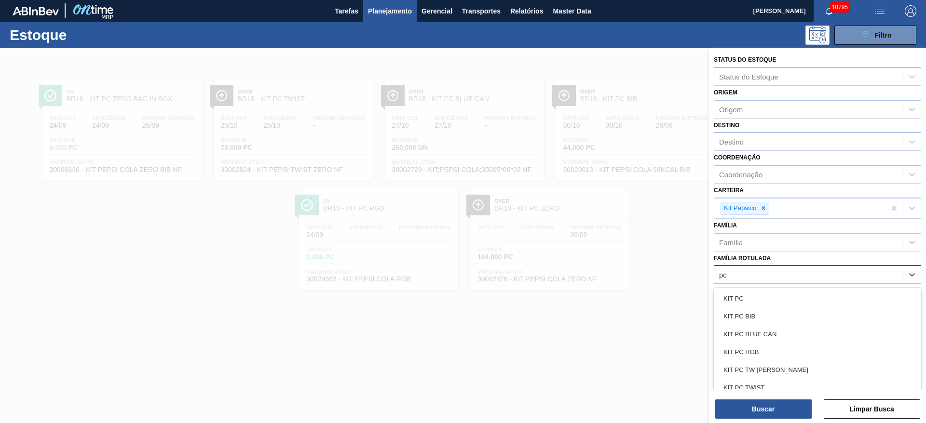
type Rotulada "pc t"
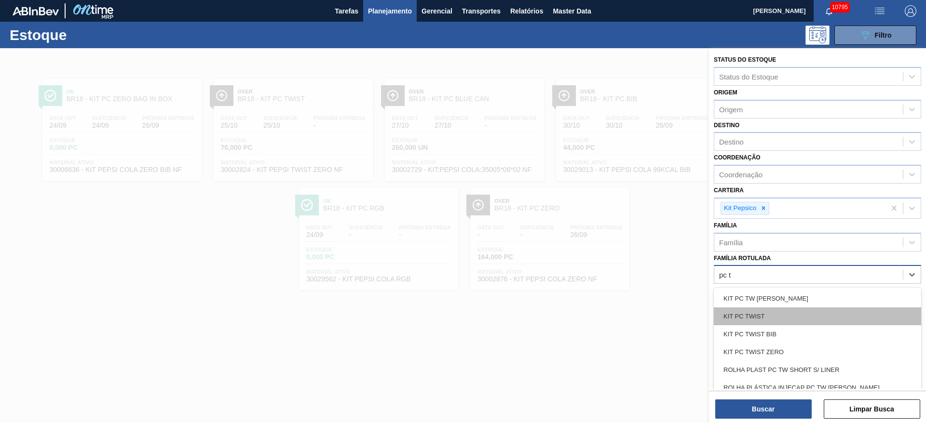
click at [748, 319] on div "KIT PC TWIST" at bounding box center [817, 317] width 207 height 18
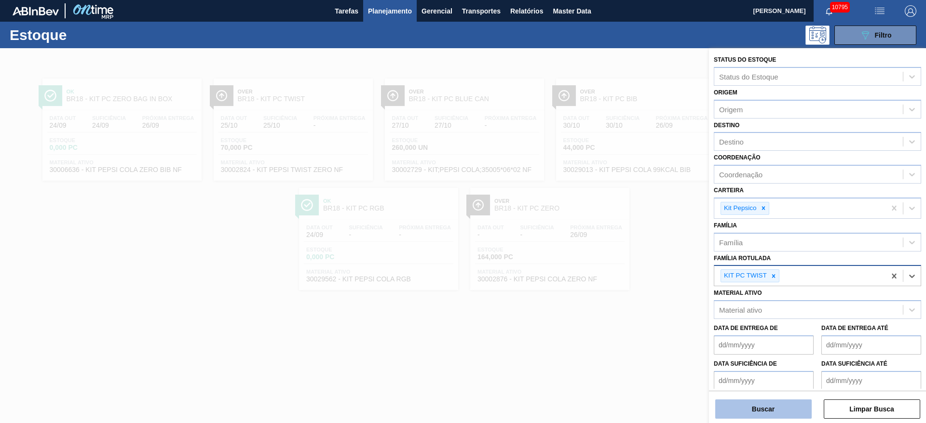
click at [757, 409] on button "Buscar" at bounding box center [763, 409] width 96 height 19
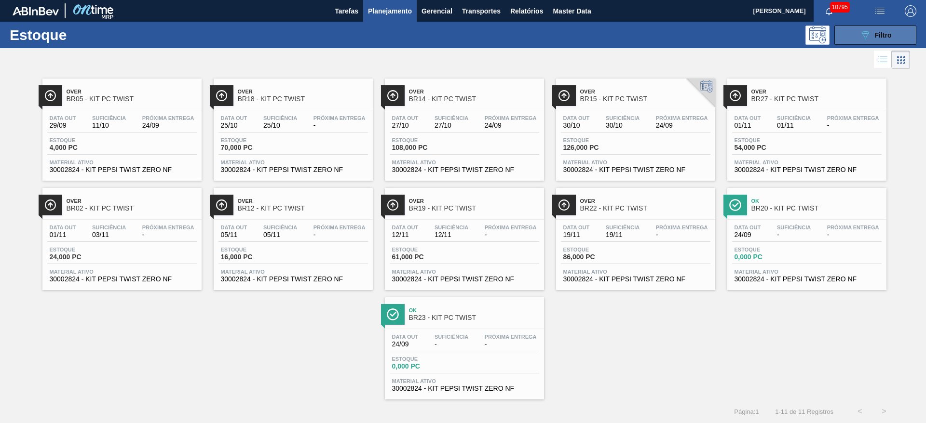
drag, startPoint x: 898, startPoint y: 30, endPoint x: 893, endPoint y: 30, distance: 5.3
click at [897, 29] on button "089F7B8B-B2A5-4AFE-B5C0-19BA573D28AC Filtro" at bounding box center [875, 35] width 82 height 19
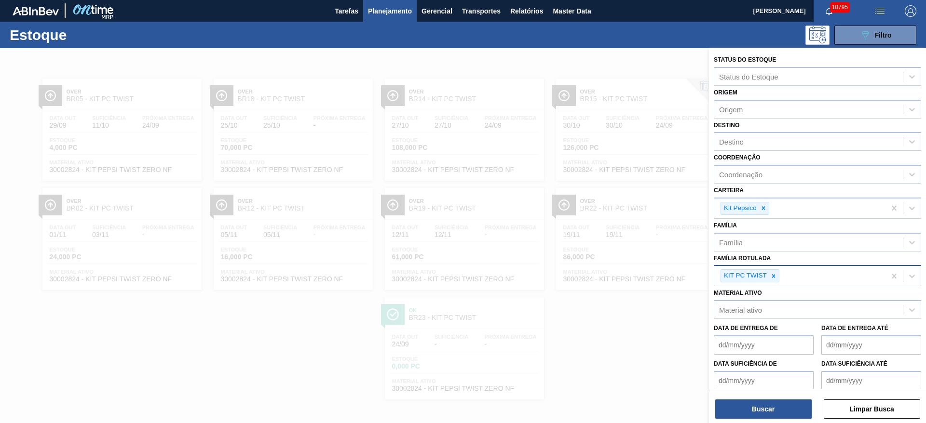
click at [775, 278] on div at bounding box center [773, 276] width 11 height 12
click at [773, 278] on div "Família Rotulada" at bounding box center [746, 275] width 54 height 8
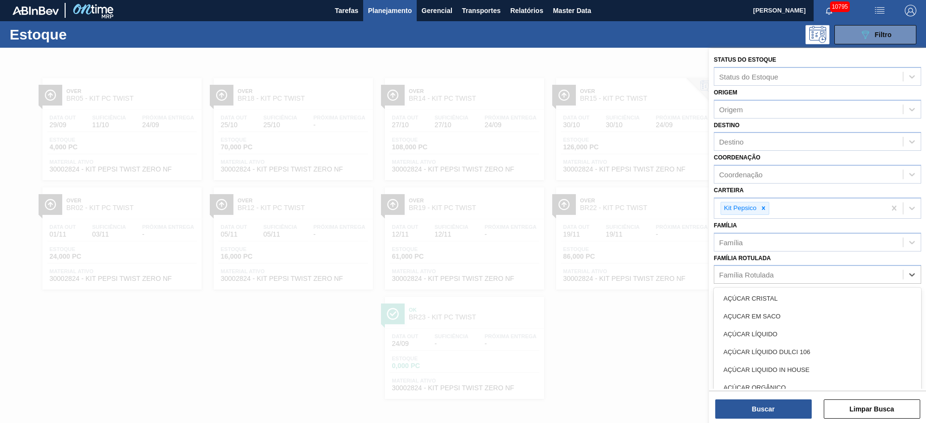
click at [754, 137] on div "Destino" at bounding box center [808, 142] width 189 height 14
type input "5"
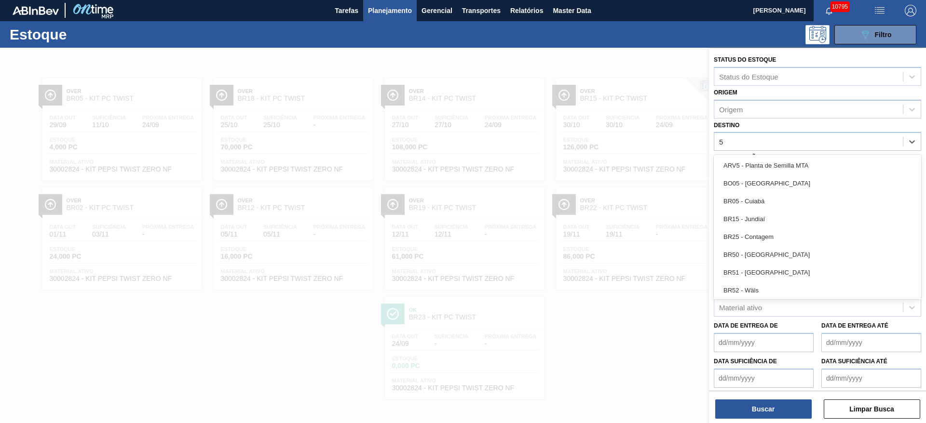
click at [766, 201] on div "BR05 - Cuiabá" at bounding box center [817, 201] width 207 height 18
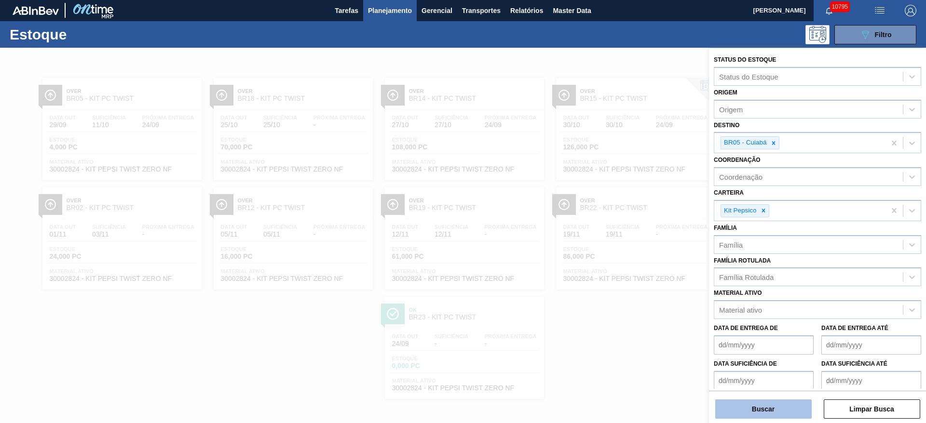
click at [772, 411] on button "Buscar" at bounding box center [763, 409] width 96 height 19
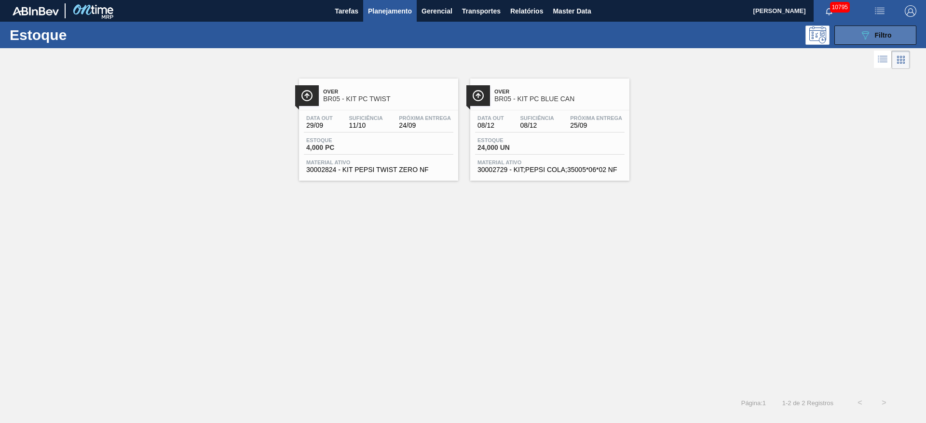
drag, startPoint x: 863, startPoint y: 33, endPoint x: 854, endPoint y: 34, distance: 8.8
click at [858, 33] on button "089F7B8B-B2A5-4AFE-B5C0-19BA573D28AC Filtro" at bounding box center [875, 35] width 82 height 19
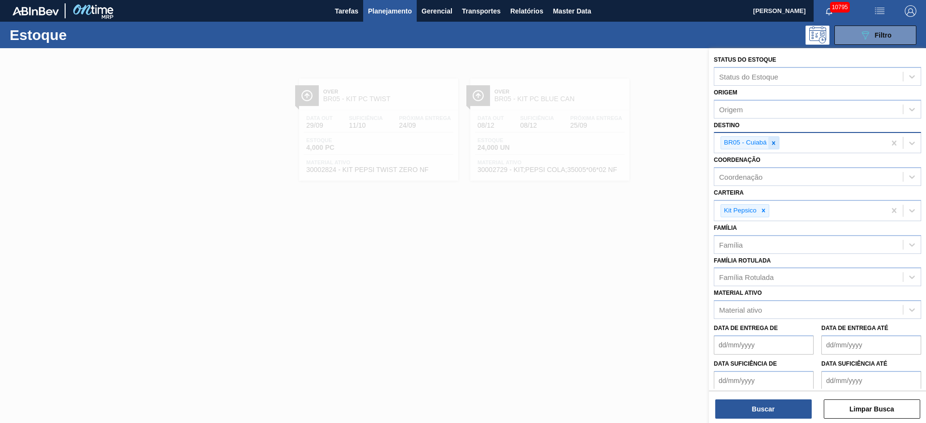
click at [770, 146] on icon at bounding box center [773, 143] width 7 height 7
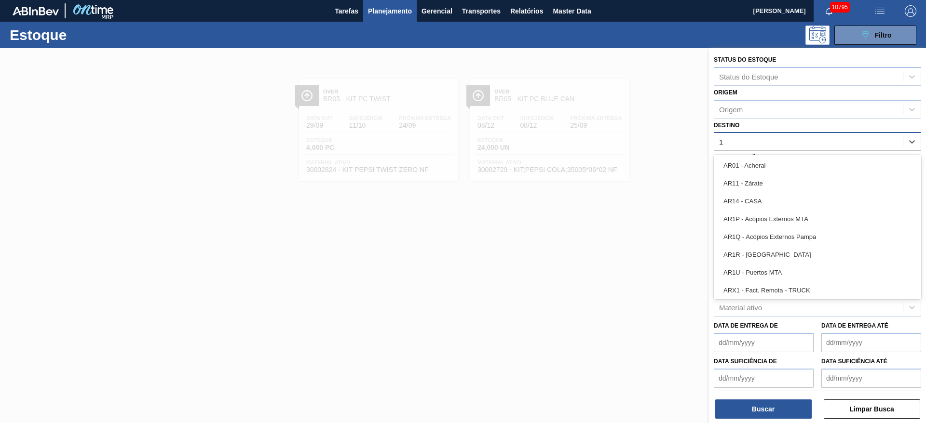
type input "18"
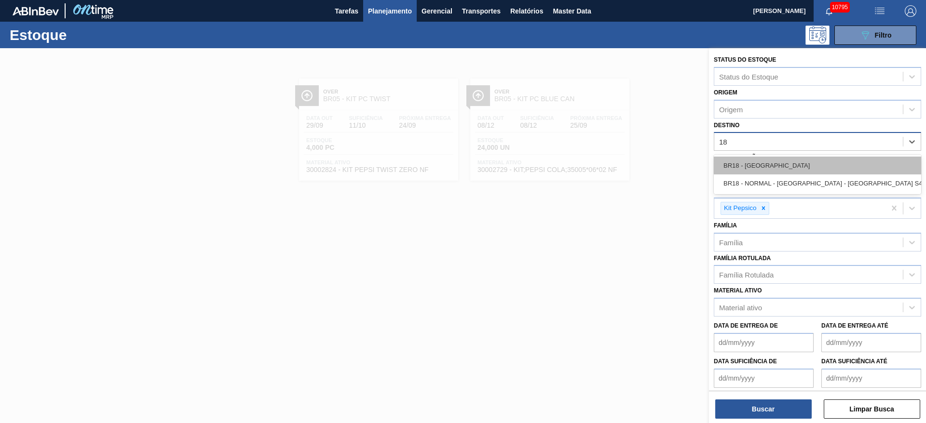
click at [774, 165] on div "BR18 - Pernambuco" at bounding box center [817, 166] width 207 height 18
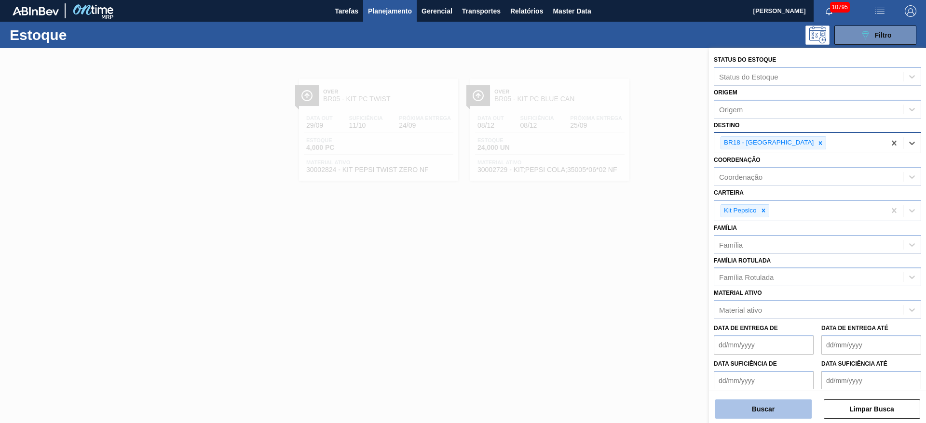
click at [768, 411] on button "Buscar" at bounding box center [763, 409] width 96 height 19
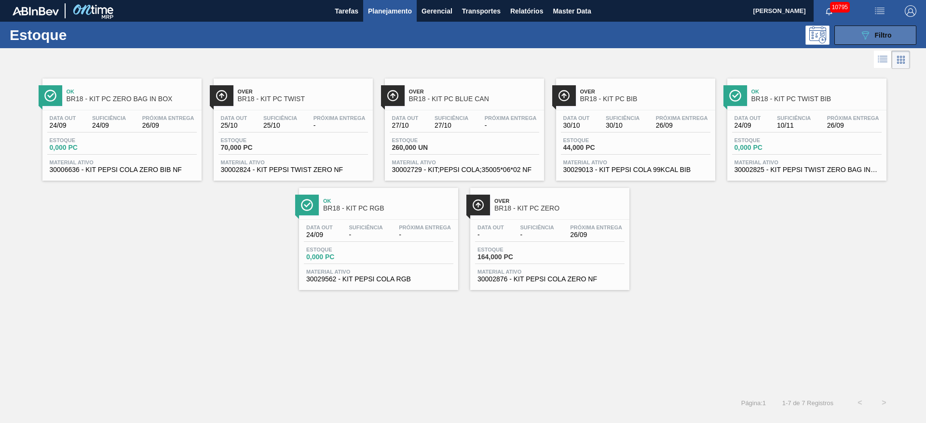
click at [880, 33] on span "Filtro" at bounding box center [883, 35] width 17 height 8
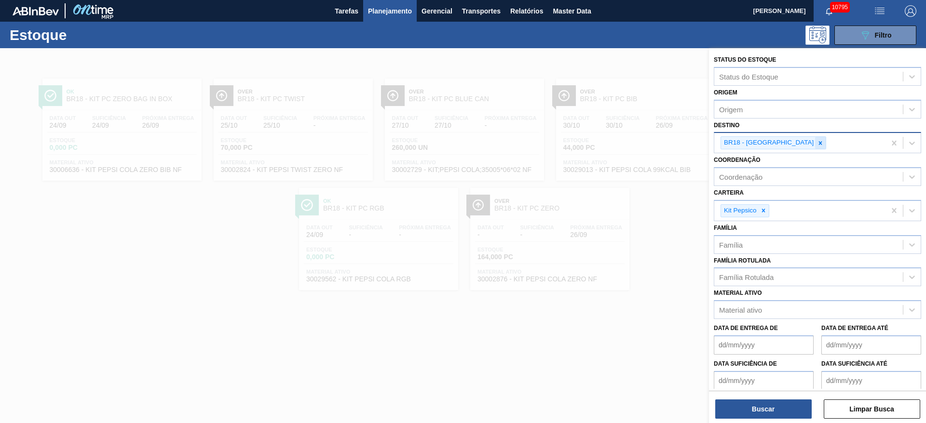
click at [819, 142] on icon at bounding box center [820, 142] width 3 height 3
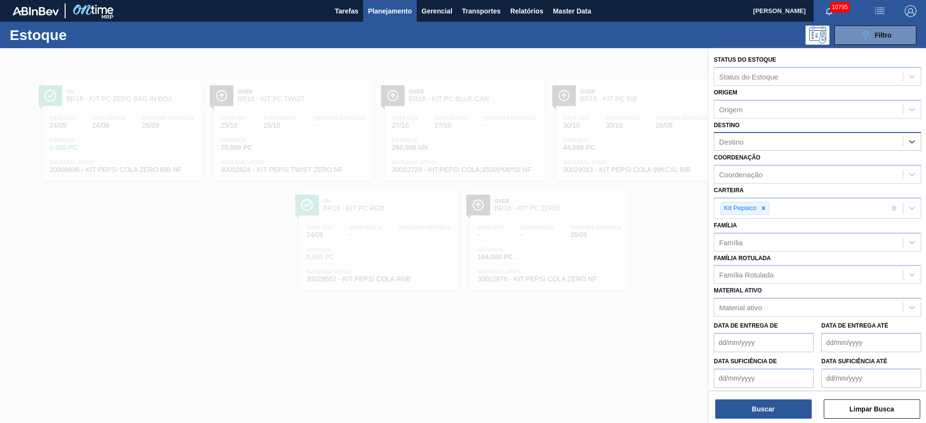
type input "22"
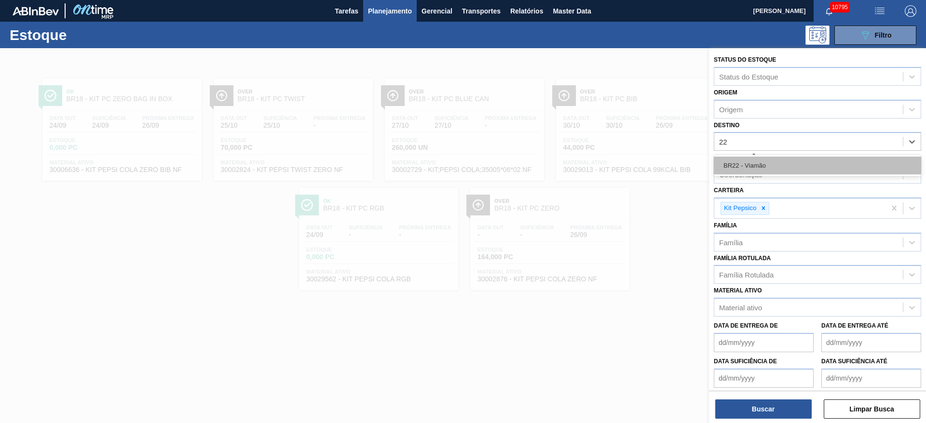
click at [770, 172] on div "BR22 - Viamão" at bounding box center [817, 166] width 207 height 18
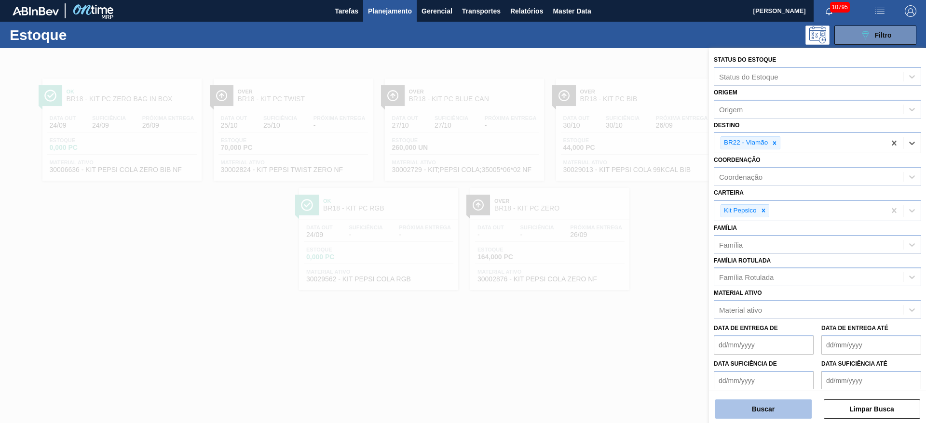
click at [756, 418] on button "Buscar" at bounding box center [763, 409] width 96 height 19
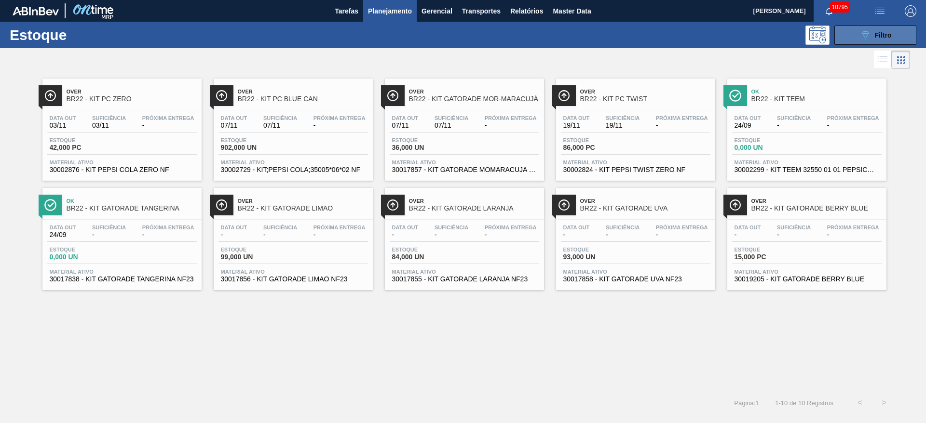
drag, startPoint x: 882, startPoint y: 38, endPoint x: 872, endPoint y: 41, distance: 10.1
click at [878, 38] on span "Filtro" at bounding box center [883, 35] width 17 height 8
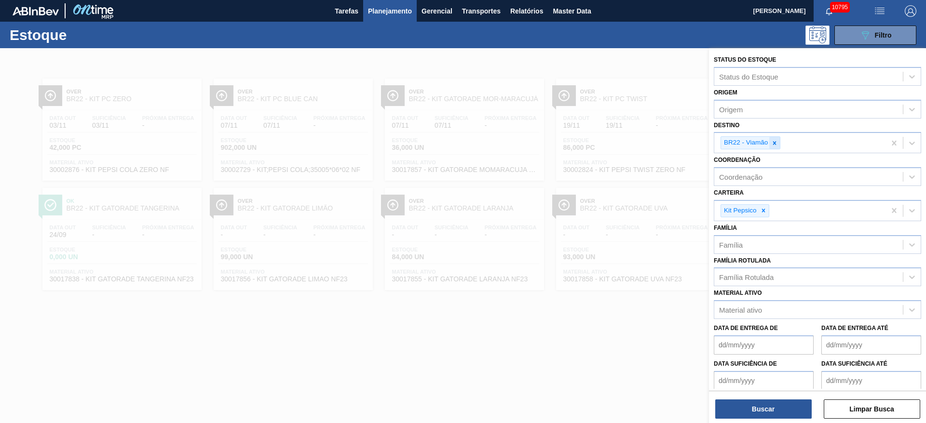
click at [776, 142] on icon at bounding box center [774, 143] width 7 height 7
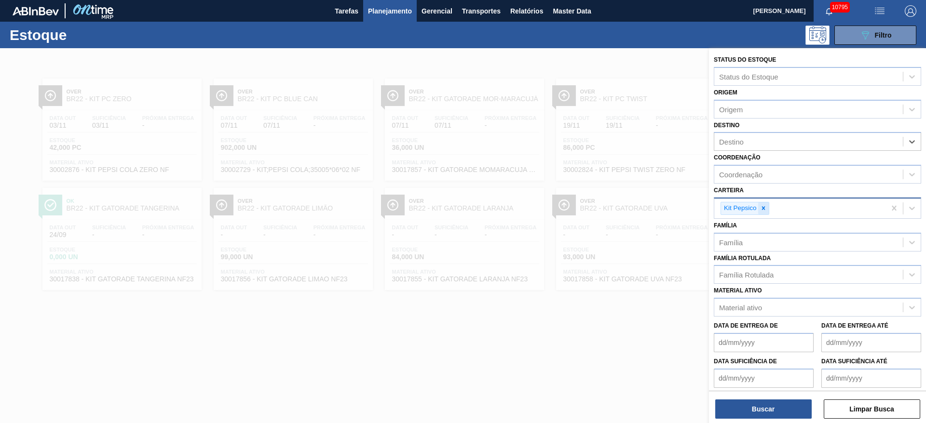
click at [763, 207] on icon at bounding box center [763, 208] width 7 height 7
click at [756, 268] on div "Família Rotulada" at bounding box center [808, 273] width 189 height 14
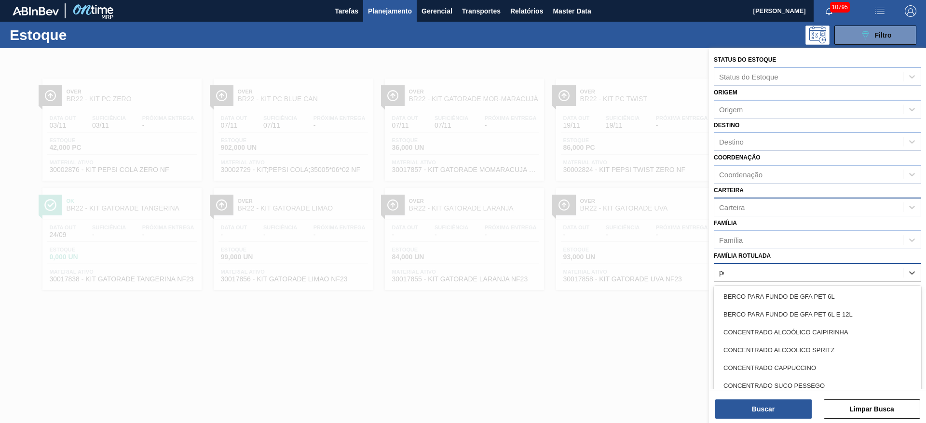
type Rotulada "pc z"
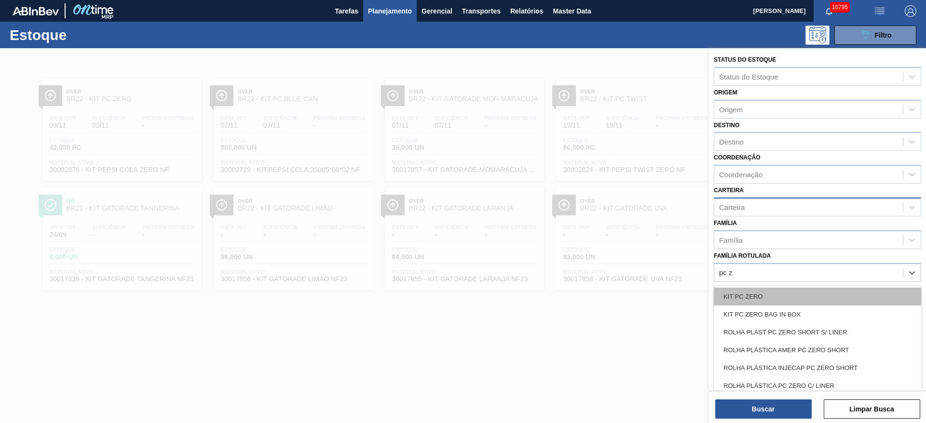
click at [755, 295] on div "KIT PC ZERO" at bounding box center [817, 297] width 207 height 18
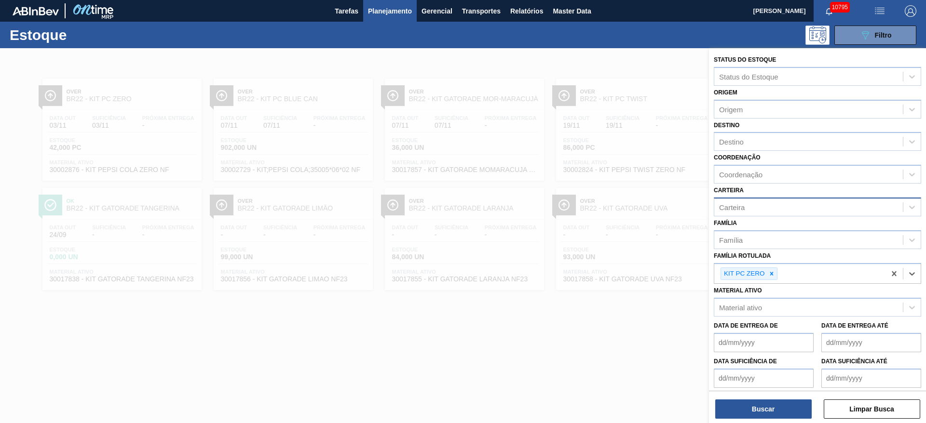
click at [768, 399] on div "Buscar Limpar Busca" at bounding box center [817, 404] width 217 height 27
click at [762, 404] on button "Buscar" at bounding box center [763, 409] width 96 height 19
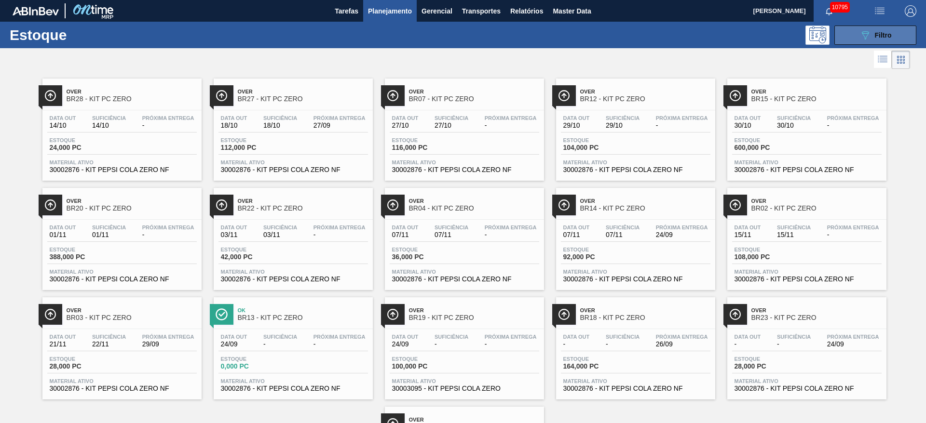
click at [853, 32] on button "089F7B8B-B2A5-4AFE-B5C0-19BA573D28AC Filtro" at bounding box center [875, 35] width 82 height 19
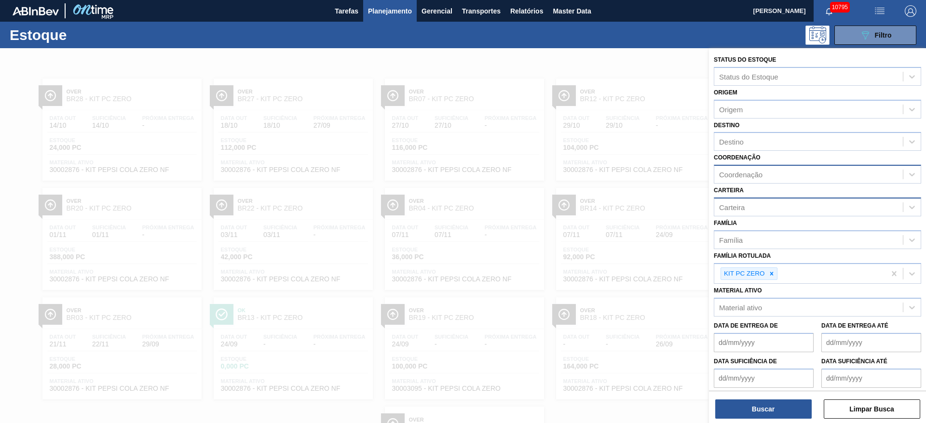
click at [764, 173] on div "Coordenação" at bounding box center [808, 175] width 189 height 14
type input "22"
click at [749, 135] on div "Destino" at bounding box center [808, 142] width 189 height 14
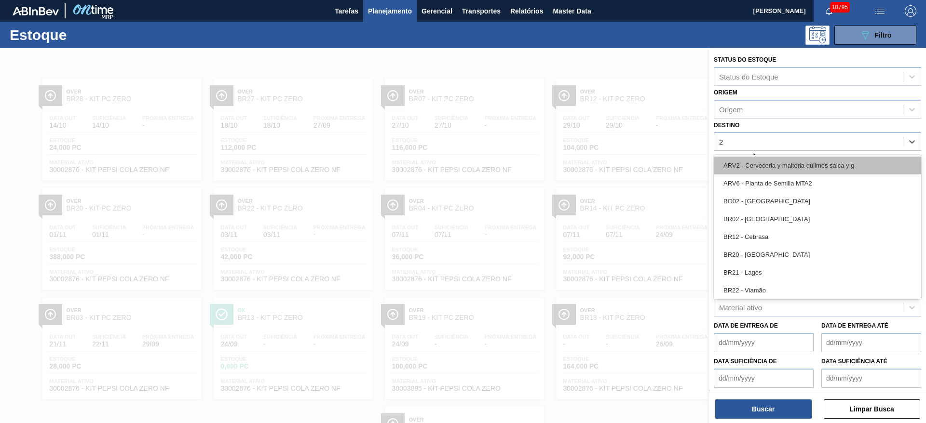
type input "22"
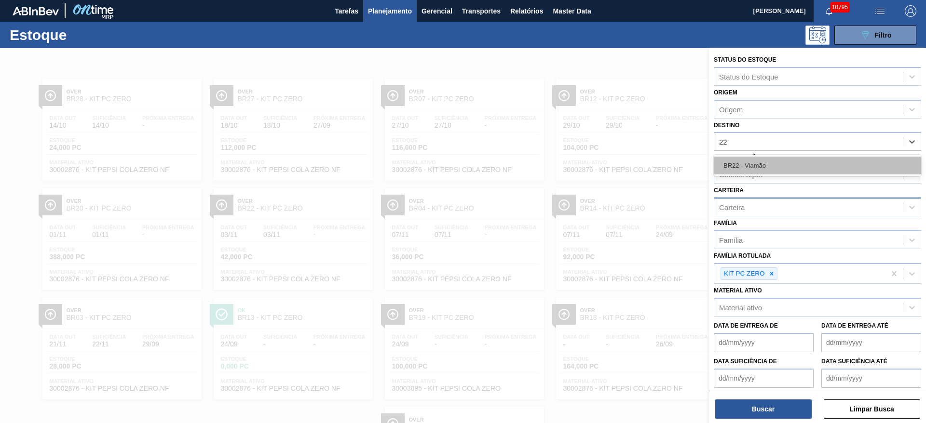
click at [750, 158] on div "BR22 - Viamão" at bounding box center [817, 166] width 207 height 18
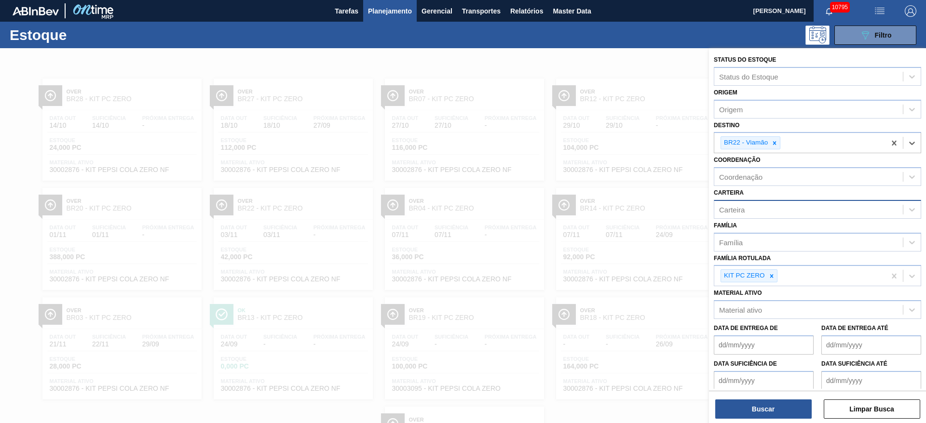
click at [742, 194] on label "Carteira" at bounding box center [729, 193] width 30 height 7
click at [720, 205] on input "Carteira" at bounding box center [719, 209] width 1 height 8
click at [747, 203] on div "Carteira" at bounding box center [808, 210] width 189 height 14
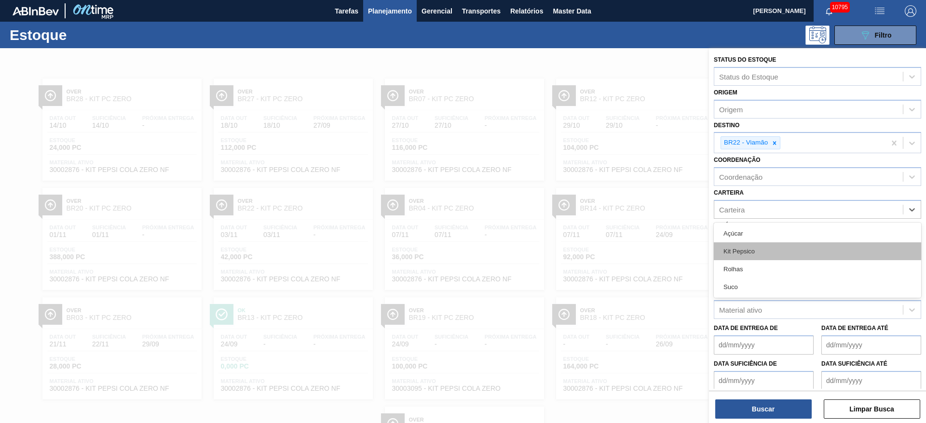
click at [754, 250] on div "Kit Pepsico" at bounding box center [817, 252] width 207 height 18
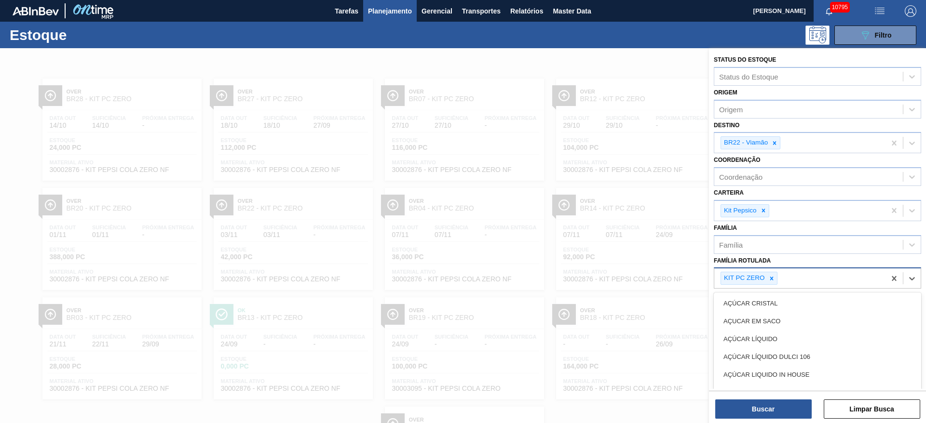
click at [776, 285] on div "KIT PC ZERO" at bounding box center [799, 279] width 171 height 20
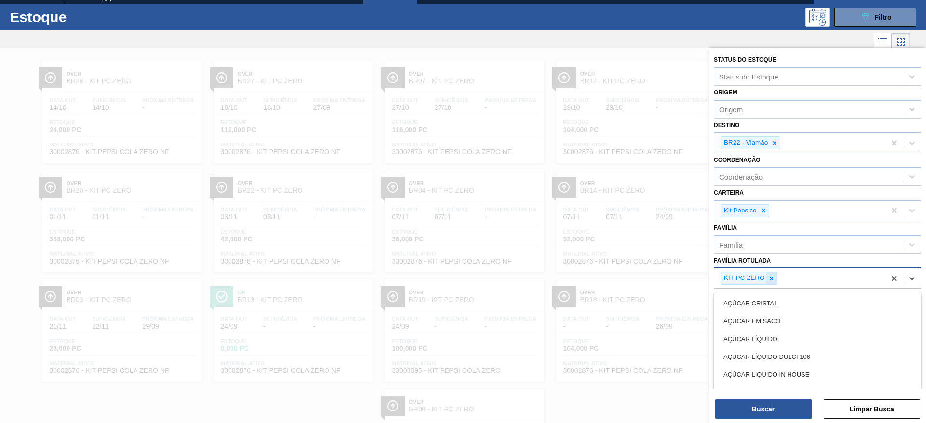
click at [775, 284] on div at bounding box center [771, 278] width 11 height 12
click at [777, 412] on button "Buscar" at bounding box center [763, 409] width 96 height 19
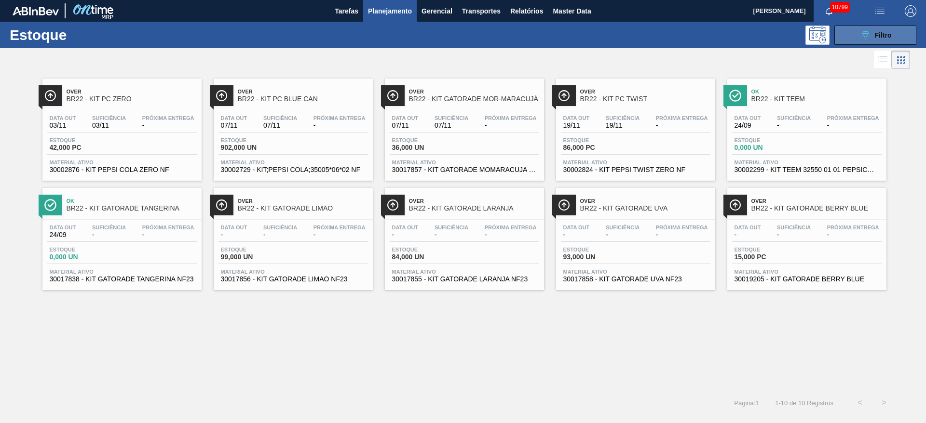
click at [853, 34] on button "089F7B8B-B2A5-4AFE-B5C0-19BA573D28AC Filtro" at bounding box center [875, 35] width 82 height 19
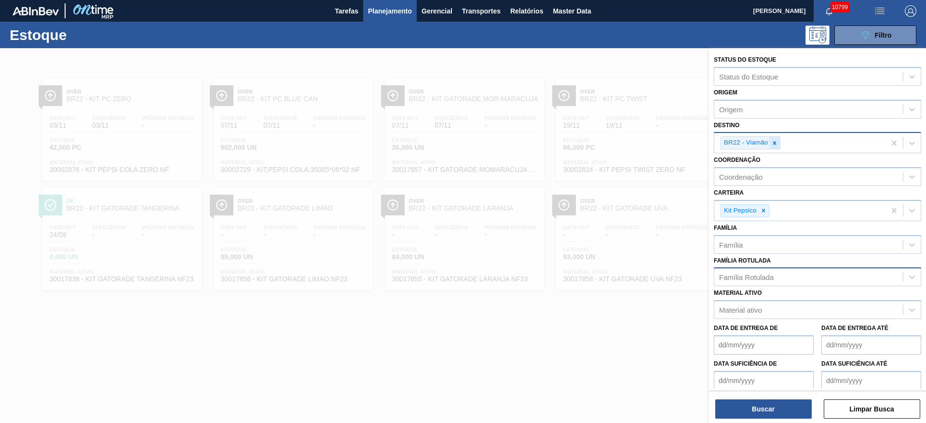
click at [774, 142] on icon at bounding box center [774, 142] width 3 height 3
type input "12"
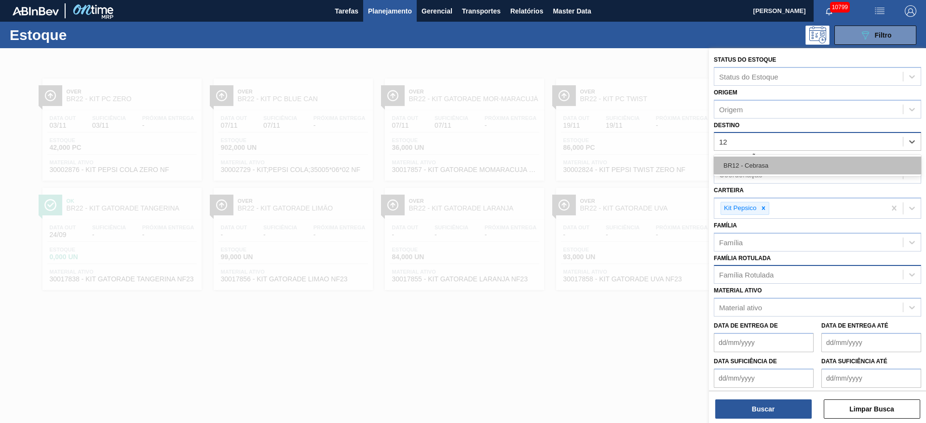
click at [766, 165] on div "BR12 - Cebrasa" at bounding box center [817, 166] width 207 height 18
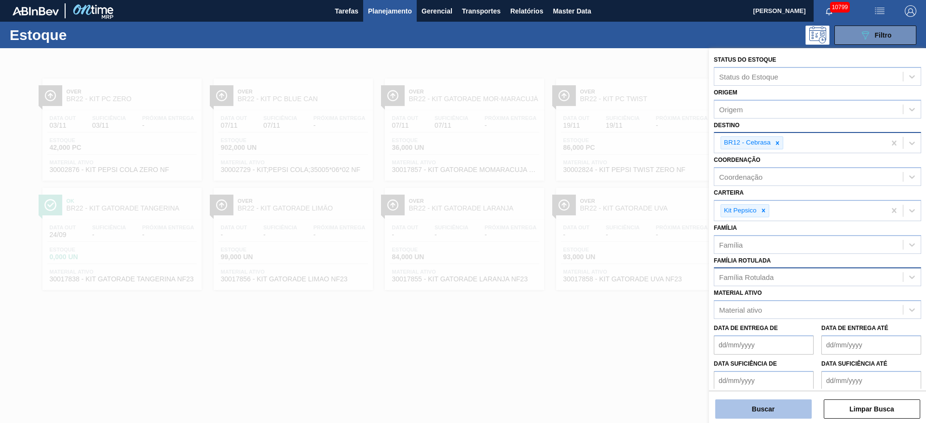
click at [752, 413] on button "Buscar" at bounding box center [763, 409] width 96 height 19
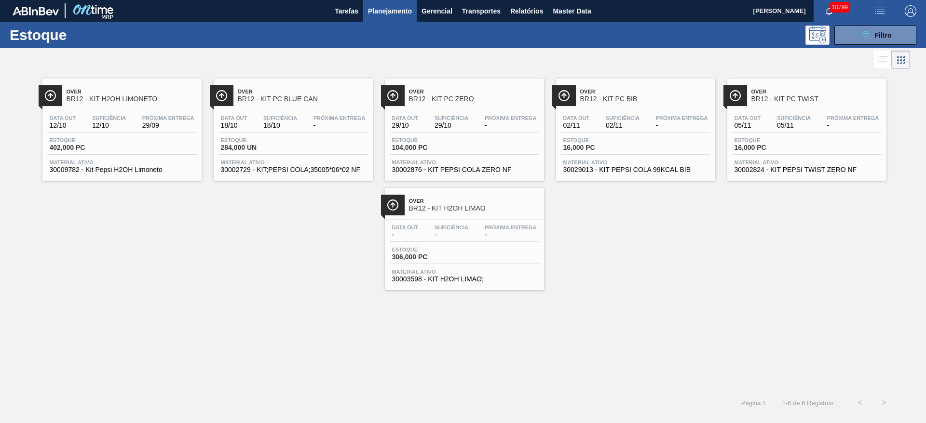
click at [522, 22] on div "Estoque 089F7B8B-B2A5-4AFE-B5C0-19BA573D28AC Filtro" at bounding box center [463, 35] width 926 height 27
click at [520, 18] on button "Relatórios" at bounding box center [526, 11] width 42 height 22
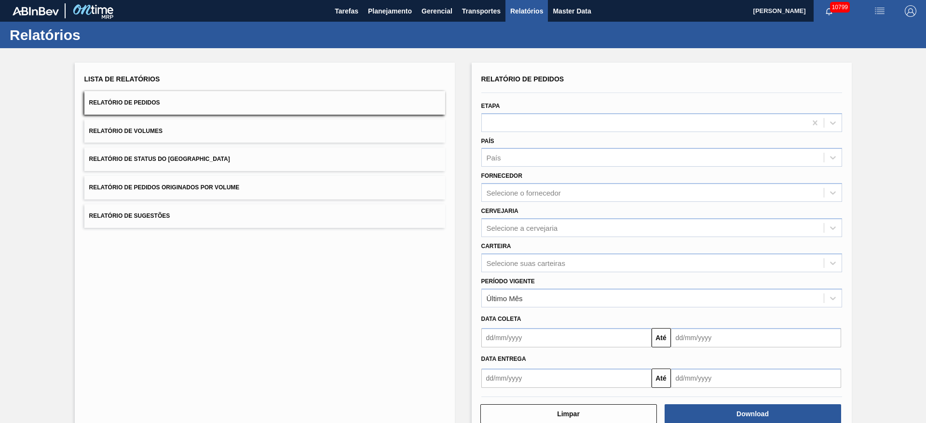
click at [523, 108] on div "Etapa" at bounding box center [661, 115] width 361 height 33
click at [525, 118] on div at bounding box center [644, 123] width 325 height 14
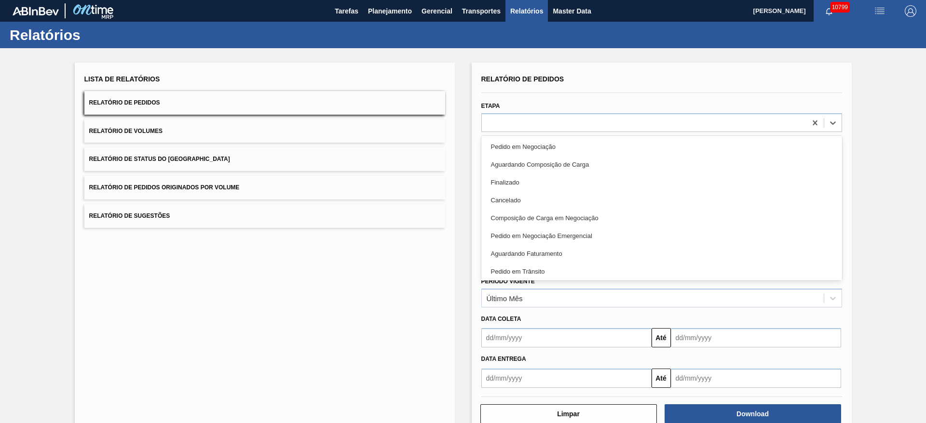
click at [556, 256] on div "Aguardando Faturamento" at bounding box center [661, 254] width 361 height 18
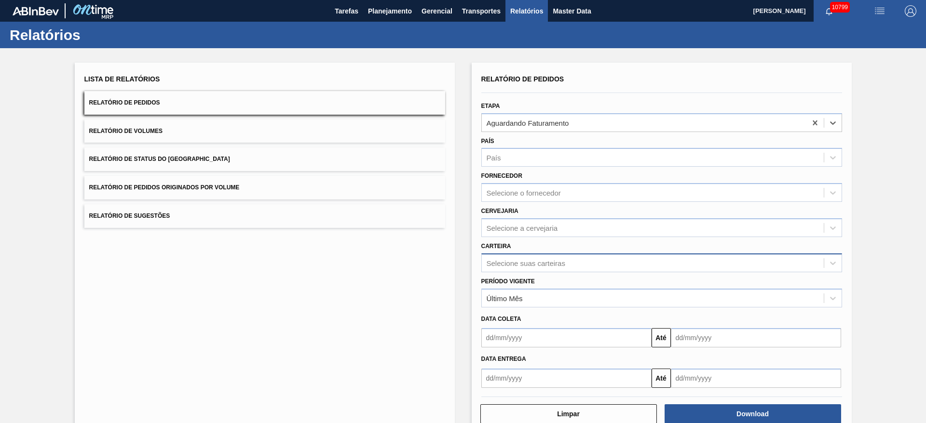
click at [542, 267] on div "Selecione suas carteiras" at bounding box center [526, 263] width 79 height 8
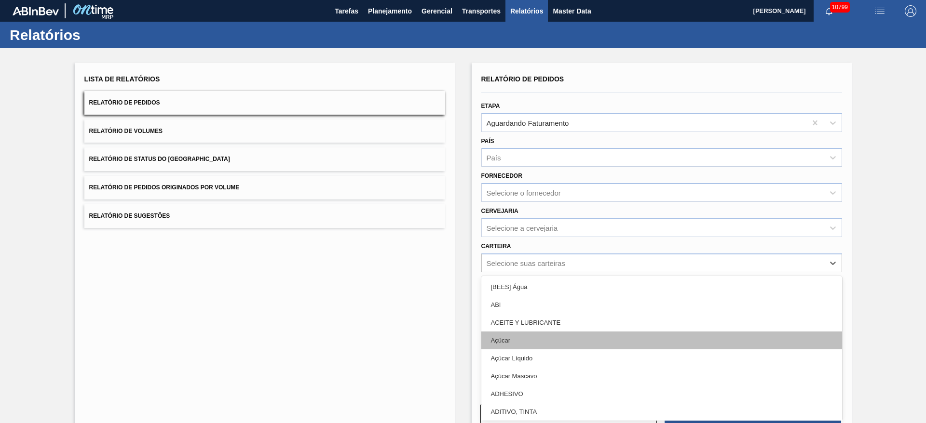
click at [533, 341] on div "Açúcar" at bounding box center [661, 341] width 361 height 18
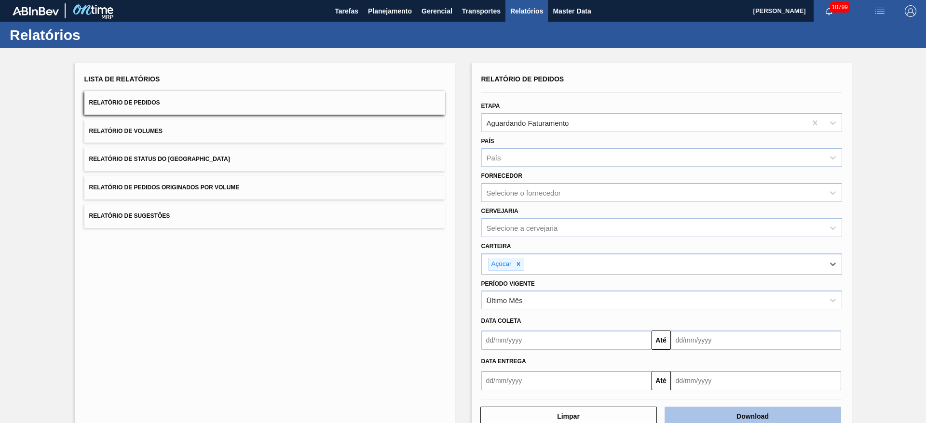
click at [729, 415] on button "Download" at bounding box center [752, 416] width 176 height 19
click at [397, 3] on button "Planejamento" at bounding box center [390, 11] width 54 height 22
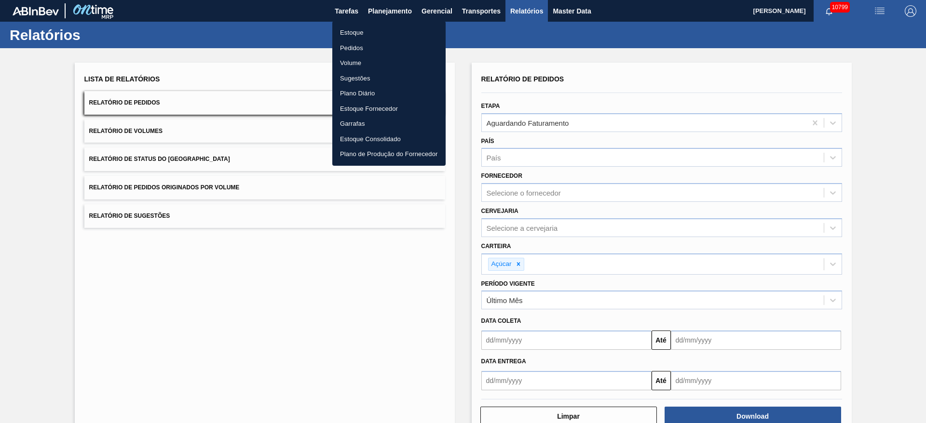
click at [383, 29] on li "Estoque" at bounding box center [388, 32] width 113 height 15
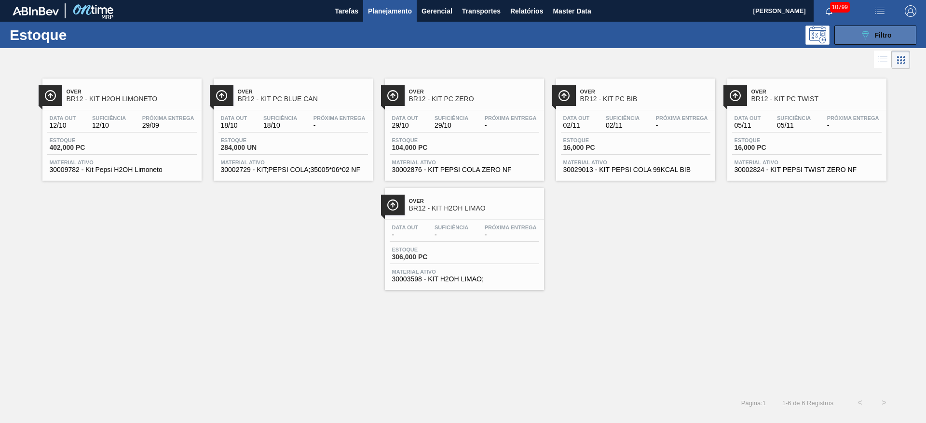
click at [853, 35] on button "089F7B8B-B2A5-4AFE-B5C0-19BA573D28AC Filtro" at bounding box center [875, 35] width 82 height 19
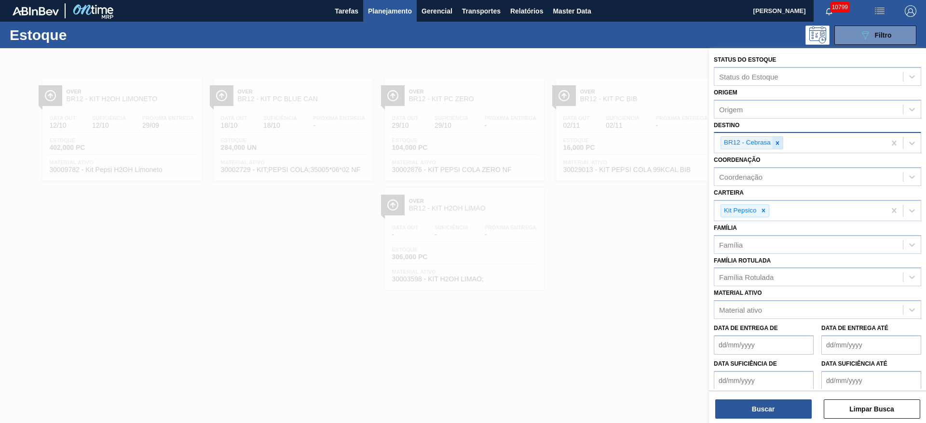
click at [777, 143] on icon at bounding box center [777, 142] width 3 height 3
click at [777, 143] on div "BR12 - Cebrasa" at bounding box center [799, 143] width 171 height 20
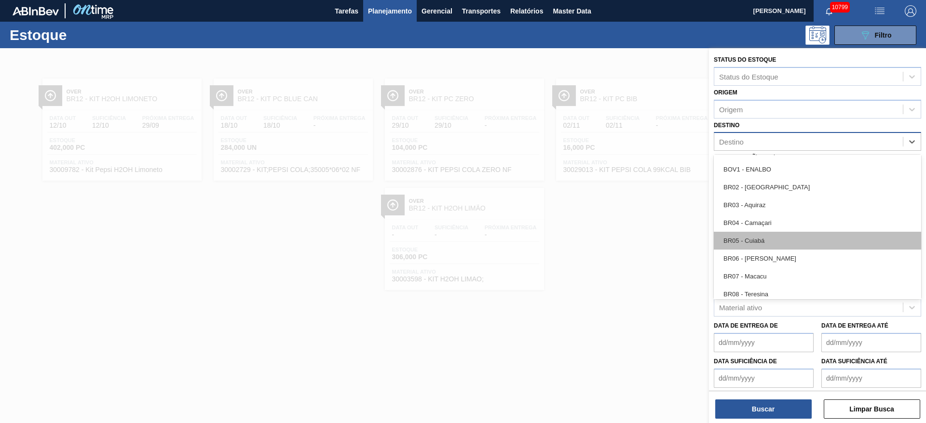
scroll to position [434, 0]
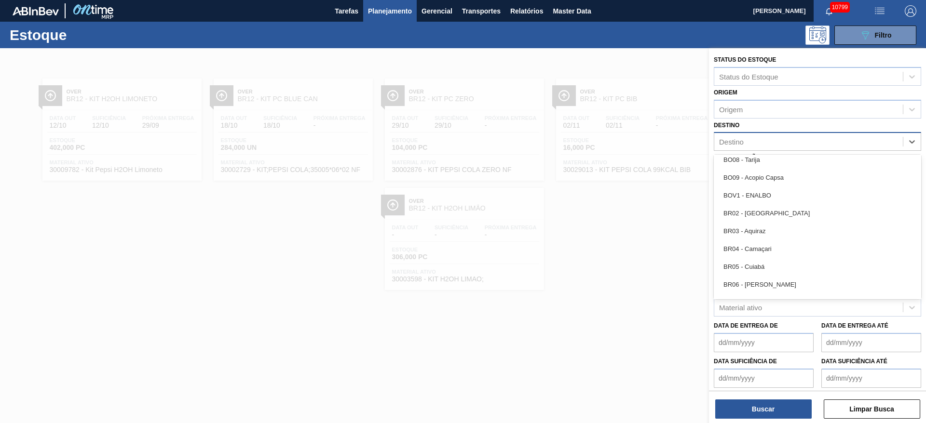
click at [770, 212] on div "BR02 - [GEOGRAPHIC_DATA]" at bounding box center [817, 213] width 207 height 18
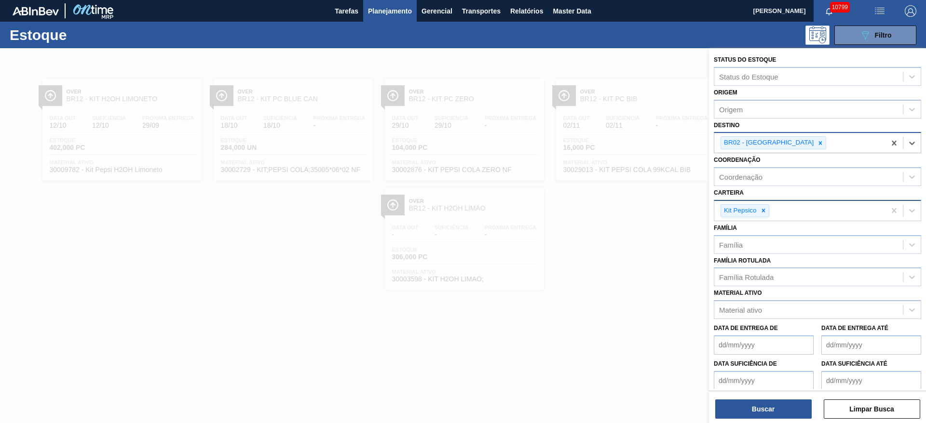
click at [760, 211] on icon at bounding box center [763, 210] width 7 height 7
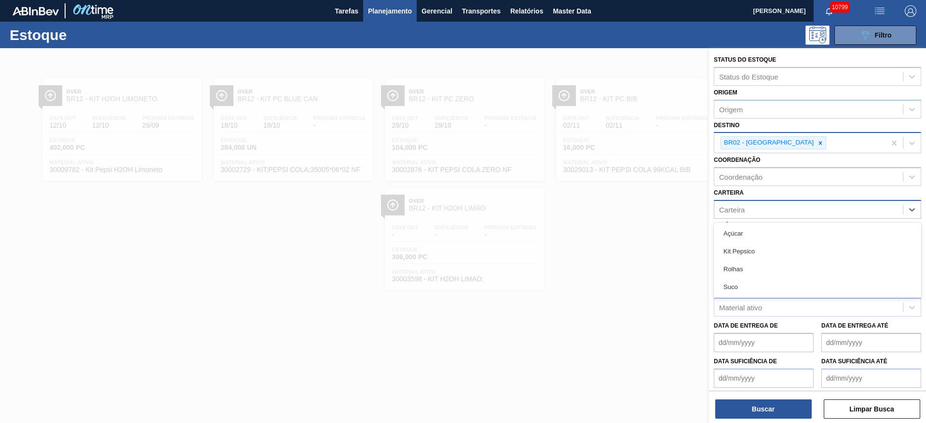
click at [760, 211] on div "Carteira" at bounding box center [808, 210] width 189 height 14
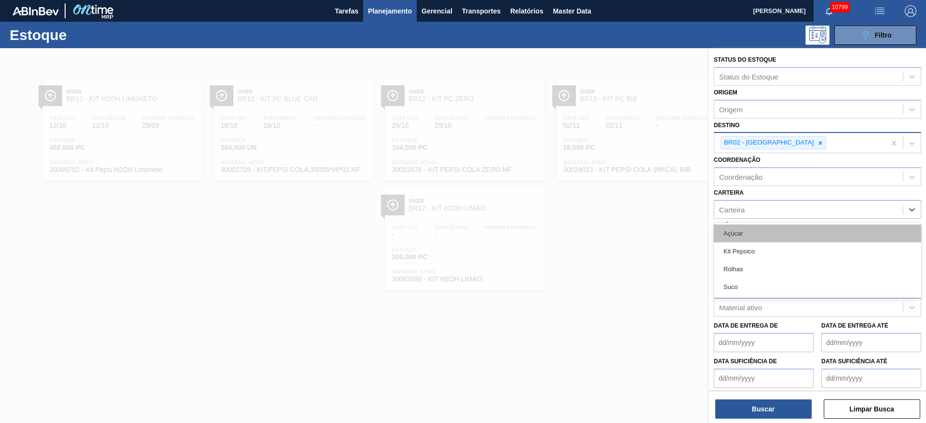
click at [758, 238] on div "Açúcar" at bounding box center [817, 234] width 207 height 18
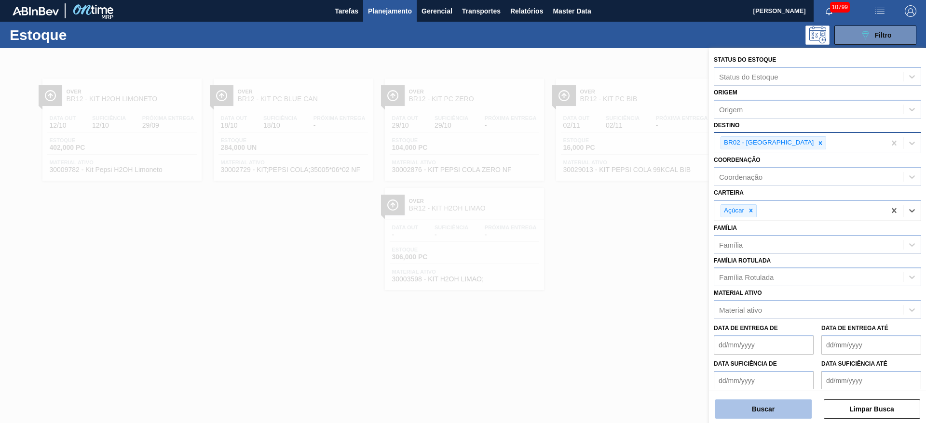
click at [774, 412] on button "Buscar" at bounding box center [763, 409] width 96 height 19
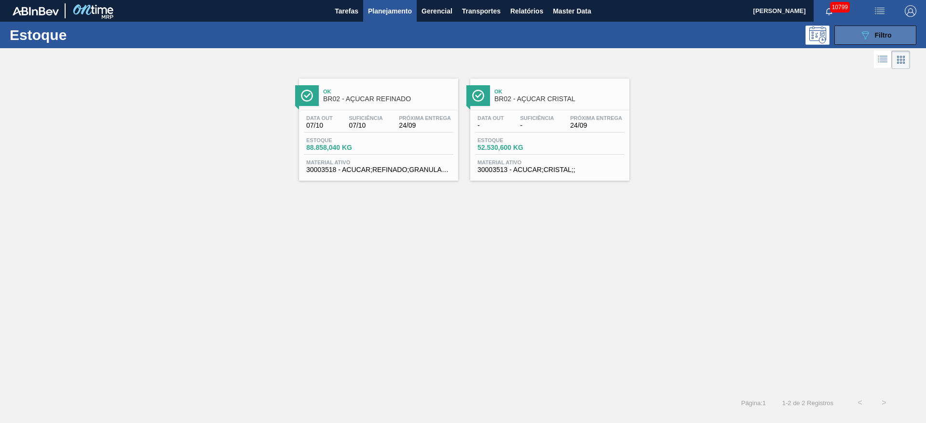
click at [848, 41] on button "089F7B8B-B2A5-4AFE-B5C0-19BA573D28AC Filtro" at bounding box center [875, 35] width 82 height 19
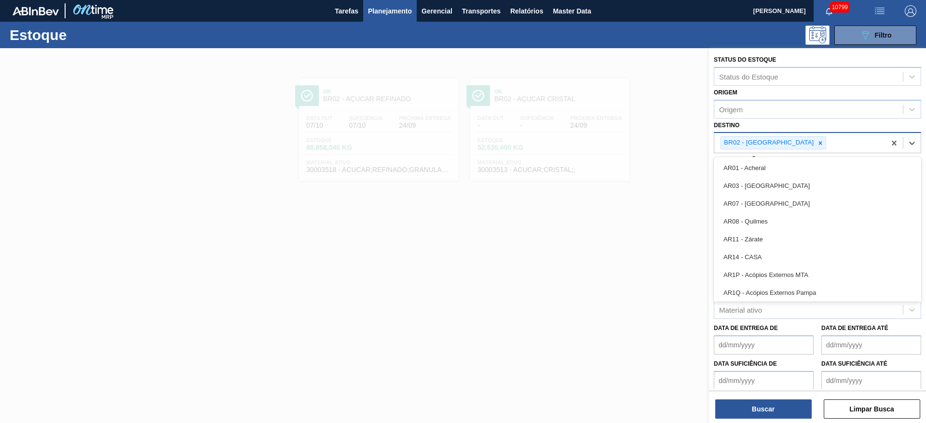
click at [776, 150] on div "BR02 - [GEOGRAPHIC_DATA]" at bounding box center [799, 143] width 171 height 20
click at [815, 148] on div at bounding box center [820, 143] width 11 height 12
type input "3"
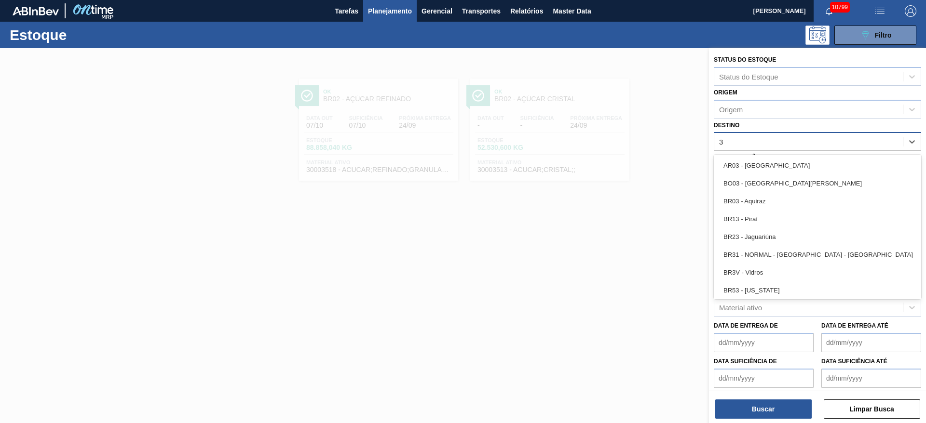
drag, startPoint x: 767, startPoint y: 202, endPoint x: 763, endPoint y: 204, distance: 5.0
click at [766, 203] on div "BR03 - Aquiraz" at bounding box center [817, 201] width 207 height 18
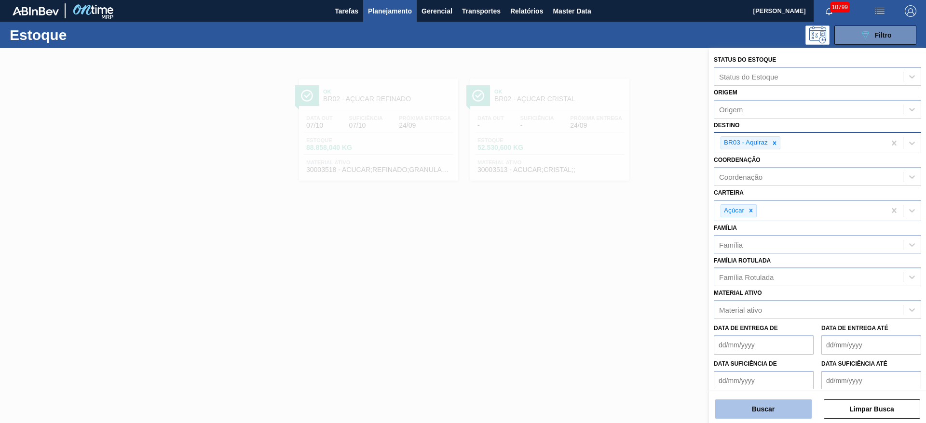
click at [766, 406] on button "Buscar" at bounding box center [763, 409] width 96 height 19
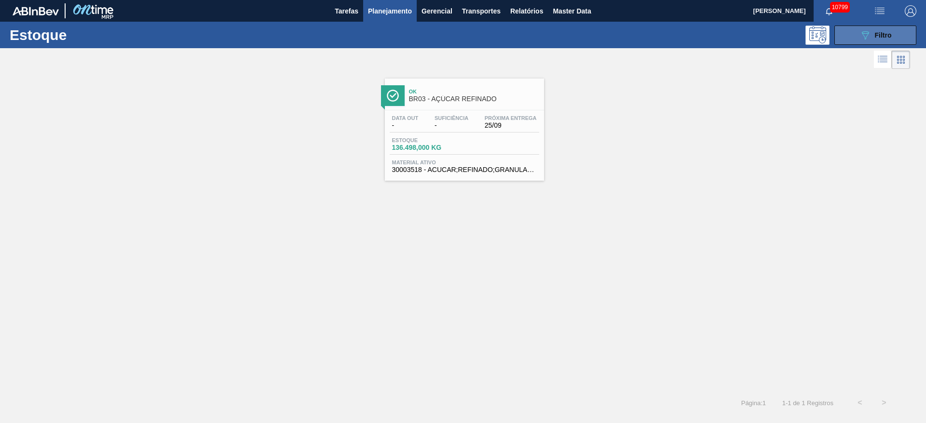
click at [854, 33] on button "089F7B8B-B2A5-4AFE-B5C0-19BA573D28AC Filtro" at bounding box center [875, 35] width 82 height 19
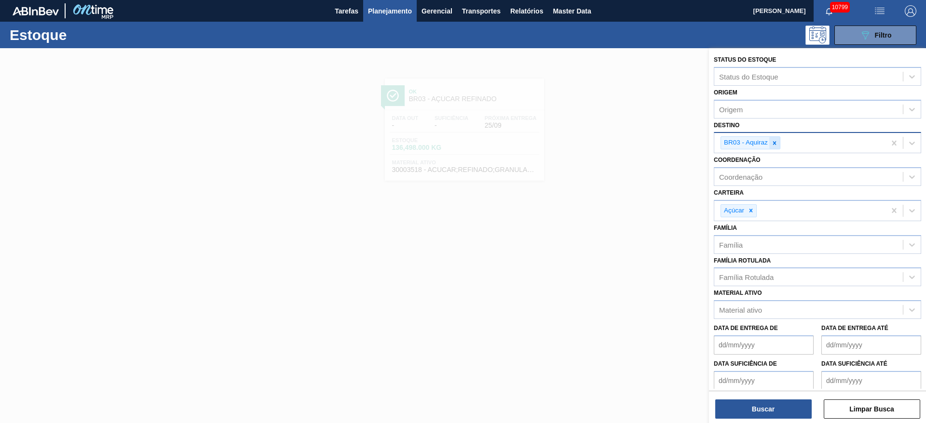
click at [778, 142] on div at bounding box center [774, 143] width 11 height 12
type input "4"
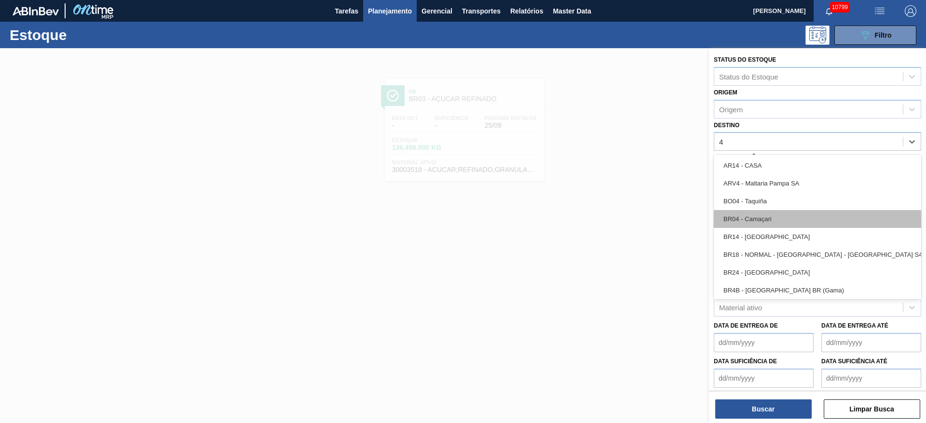
click at [758, 224] on div "BR04 - Camaçari" at bounding box center [817, 219] width 207 height 18
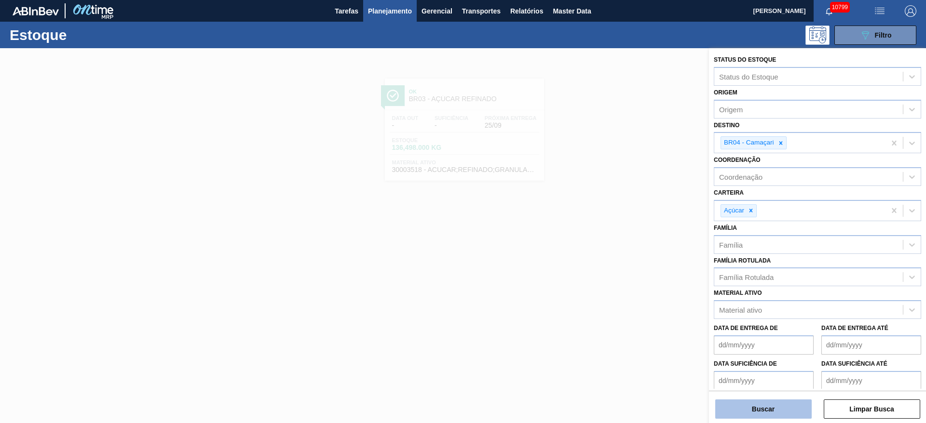
click at [761, 410] on button "Buscar" at bounding box center [763, 409] width 96 height 19
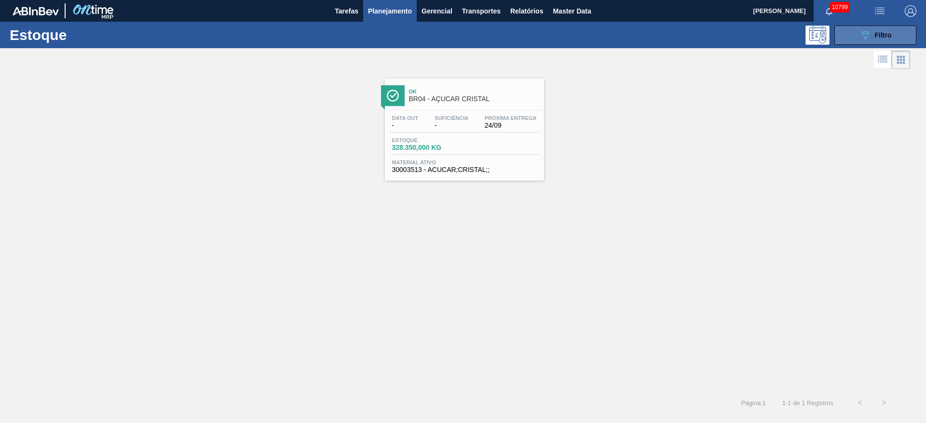
click at [871, 35] on div "089F7B8B-B2A5-4AFE-B5C0-19BA573D28AC Filtro" at bounding box center [875, 35] width 32 height 12
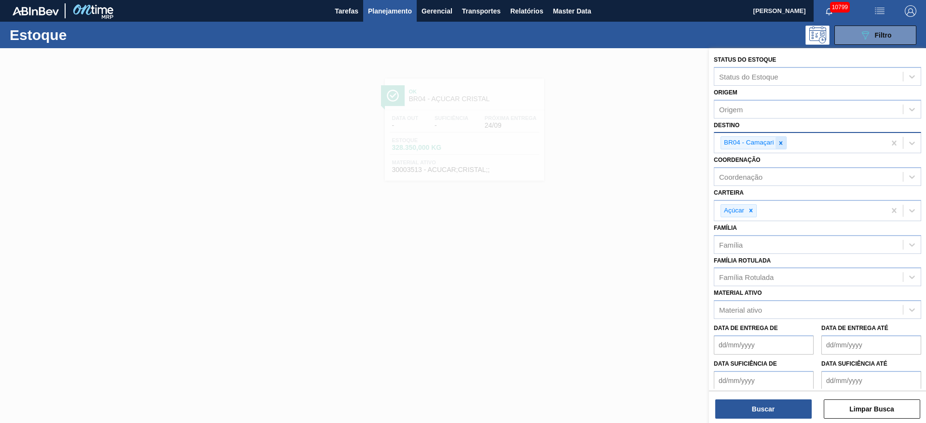
click at [779, 145] on icon at bounding box center [780, 143] width 7 height 7
drag, startPoint x: 779, startPoint y: 145, endPoint x: 776, endPoint y: 149, distance: 5.5
click at [779, 145] on div "Destino" at bounding box center [808, 142] width 189 height 14
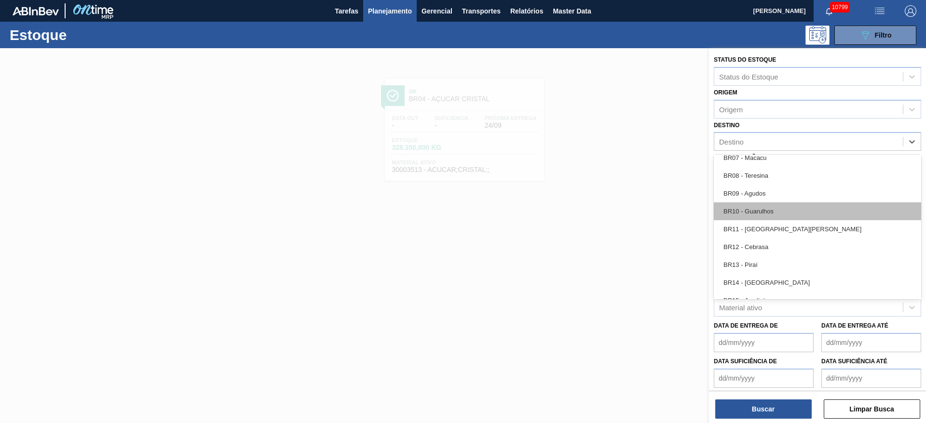
scroll to position [506, 0]
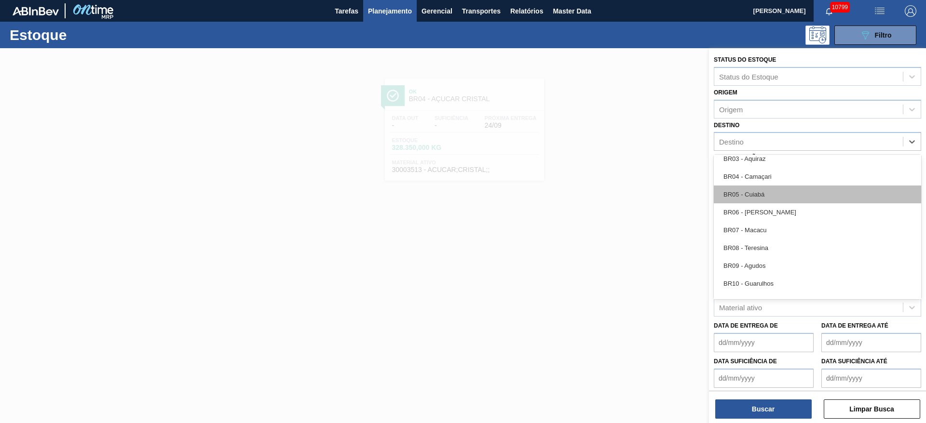
click at [760, 194] on div "BR05 - Cuiabá" at bounding box center [817, 195] width 207 height 18
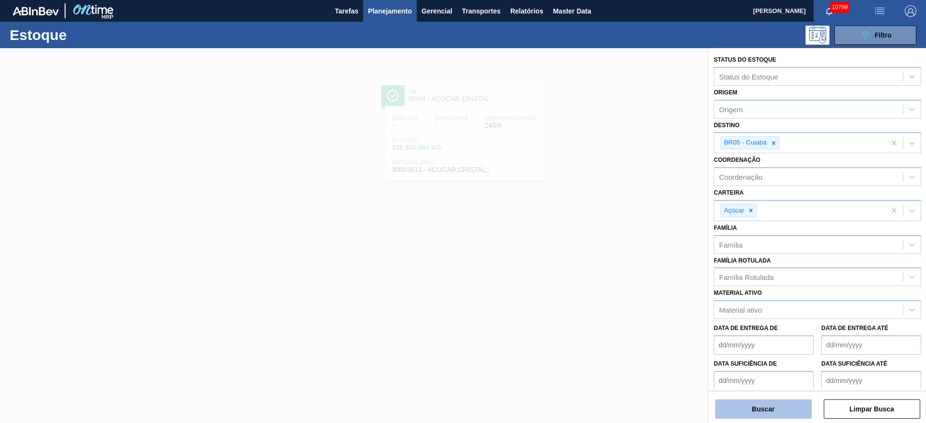
click at [776, 411] on button "Buscar" at bounding box center [763, 409] width 96 height 19
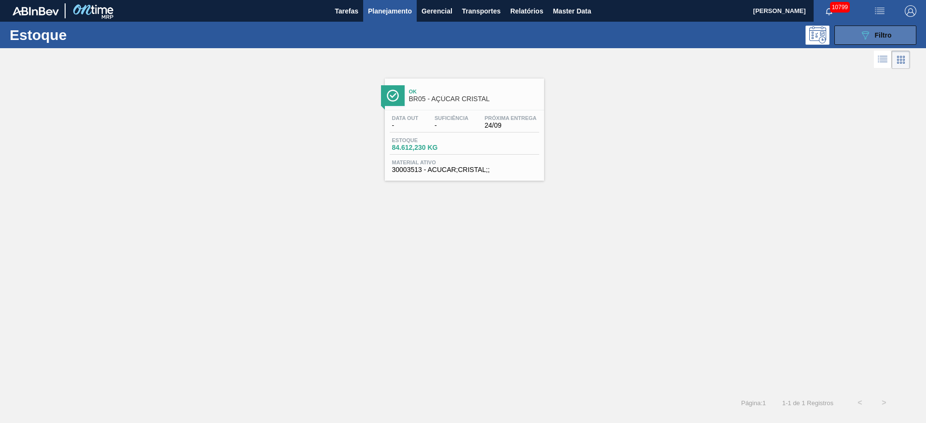
drag, startPoint x: 860, startPoint y: 34, endPoint x: 849, endPoint y: 38, distance: 11.3
click at [860, 33] on icon "089F7B8B-B2A5-4AFE-B5C0-19BA573D28AC" at bounding box center [865, 35] width 12 height 12
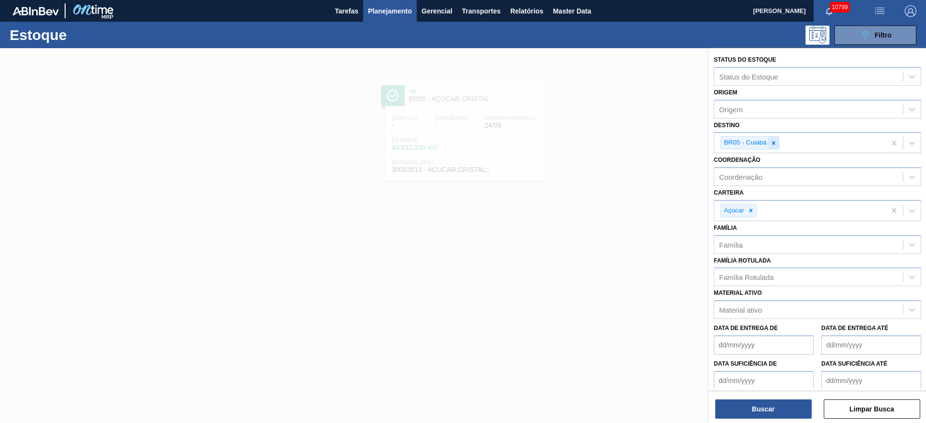
click at [773, 140] on icon at bounding box center [773, 143] width 7 height 7
click at [773, 139] on div "BR05 - Cuiabá" at bounding box center [799, 143] width 171 height 20
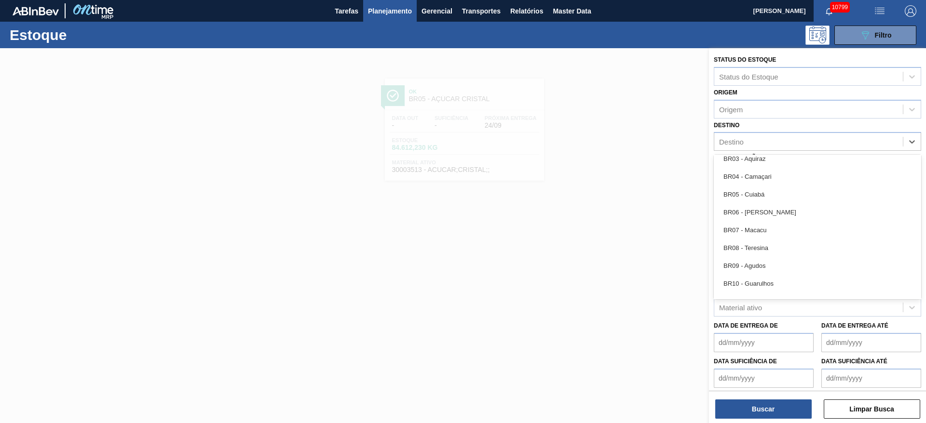
scroll to position [579, 0]
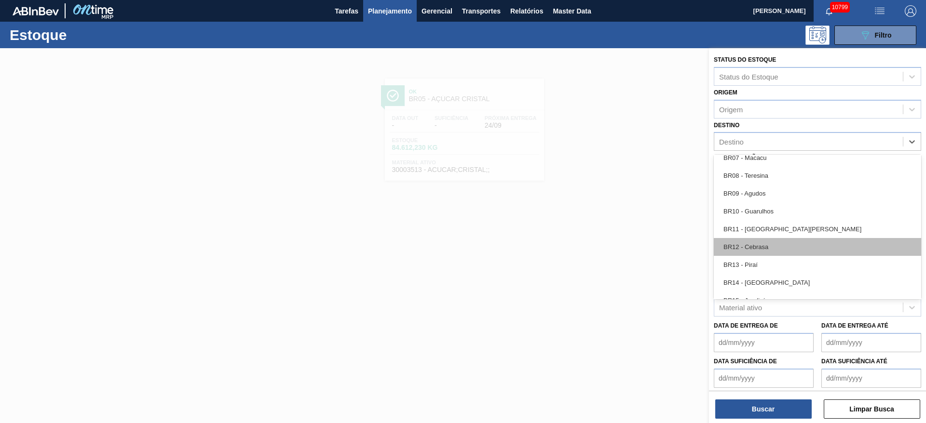
click at [765, 248] on div "BR12 - Cebrasa" at bounding box center [817, 247] width 207 height 18
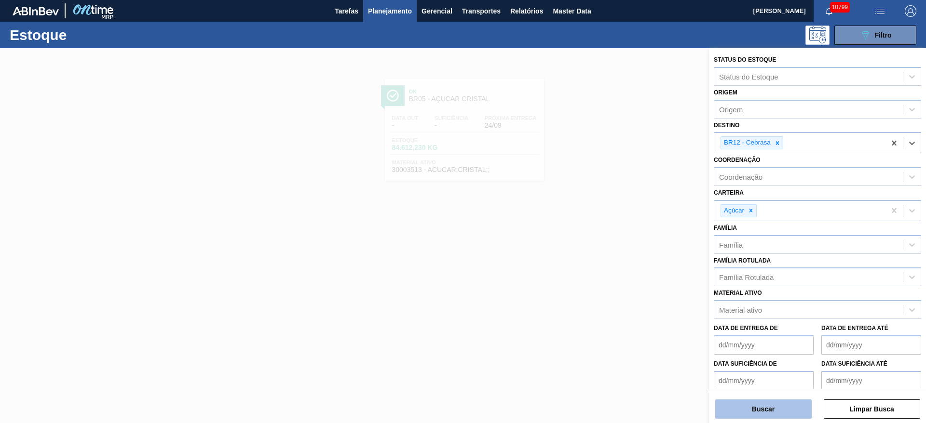
click at [775, 410] on button "Buscar" at bounding box center [763, 409] width 96 height 19
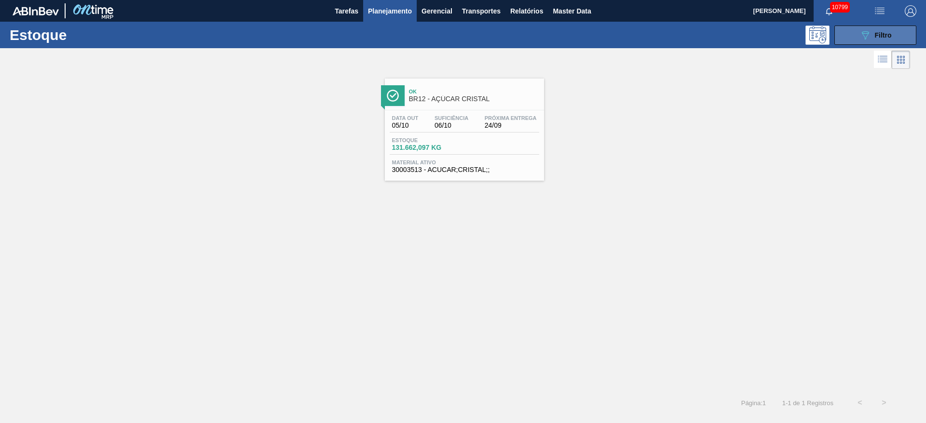
click at [856, 36] on button "089F7B8B-B2A5-4AFE-B5C0-19BA573D28AC Filtro" at bounding box center [875, 35] width 82 height 19
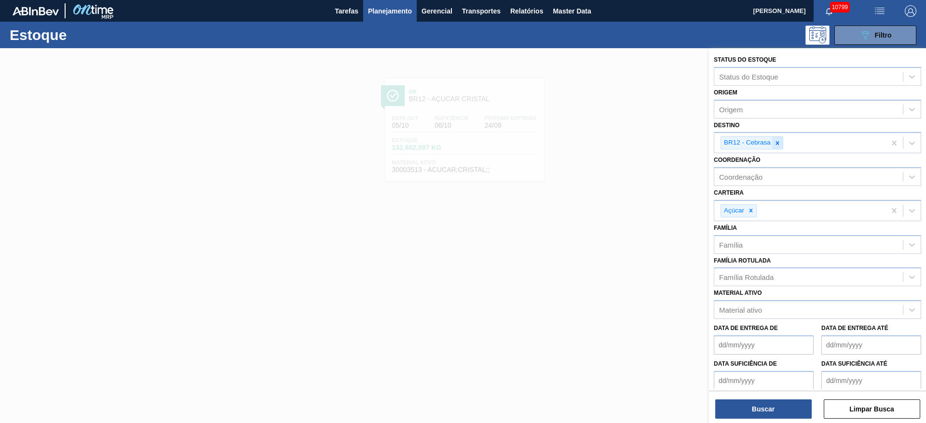
click at [779, 148] on div at bounding box center [777, 143] width 11 height 12
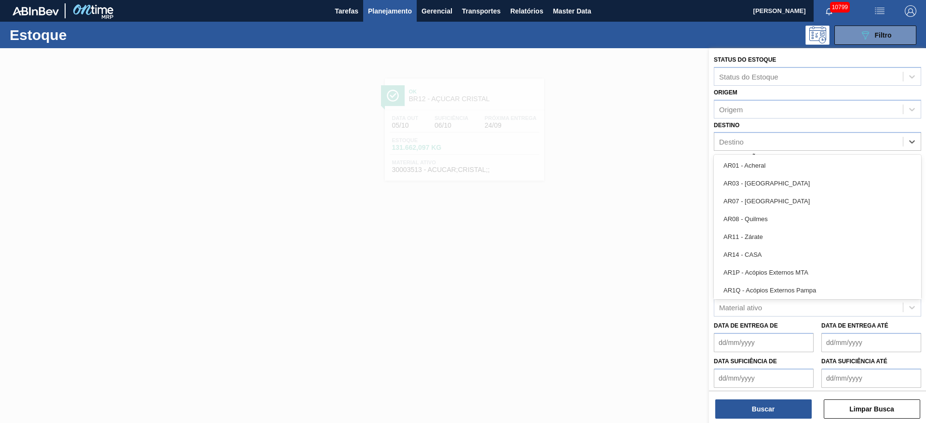
click at [778, 147] on div "Destino" at bounding box center [808, 142] width 189 height 14
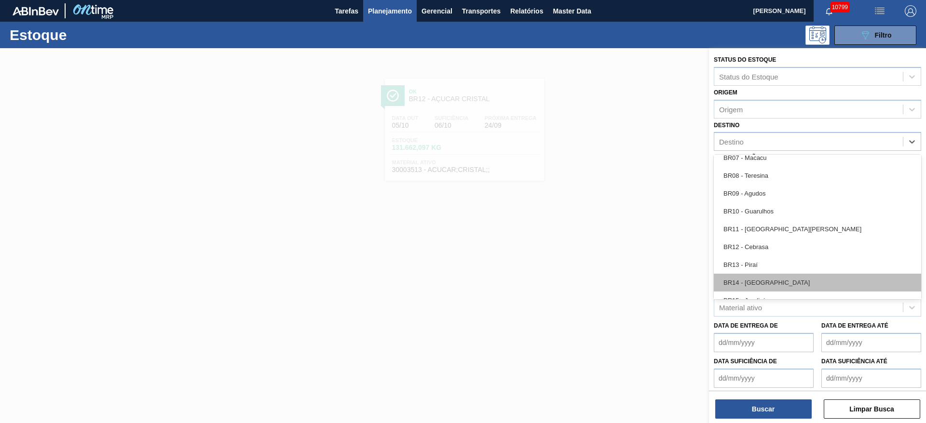
click at [774, 281] on div "BR14 - Curitibana" at bounding box center [817, 283] width 207 height 18
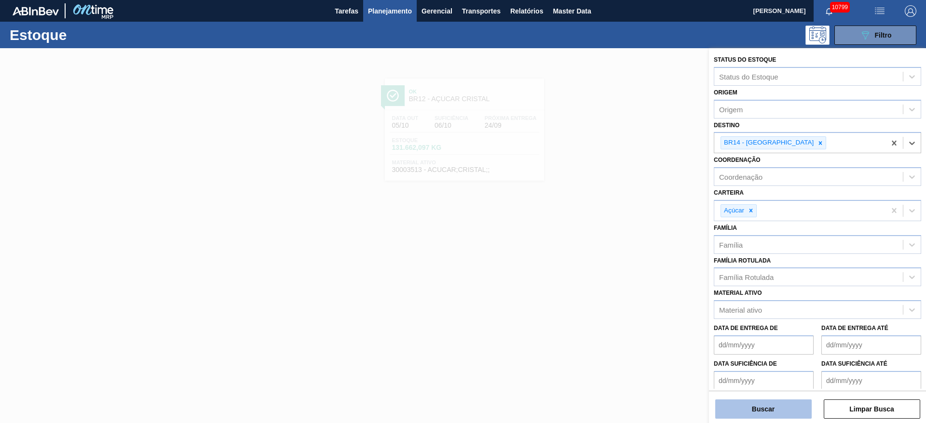
click at [772, 414] on button "Buscar" at bounding box center [763, 409] width 96 height 19
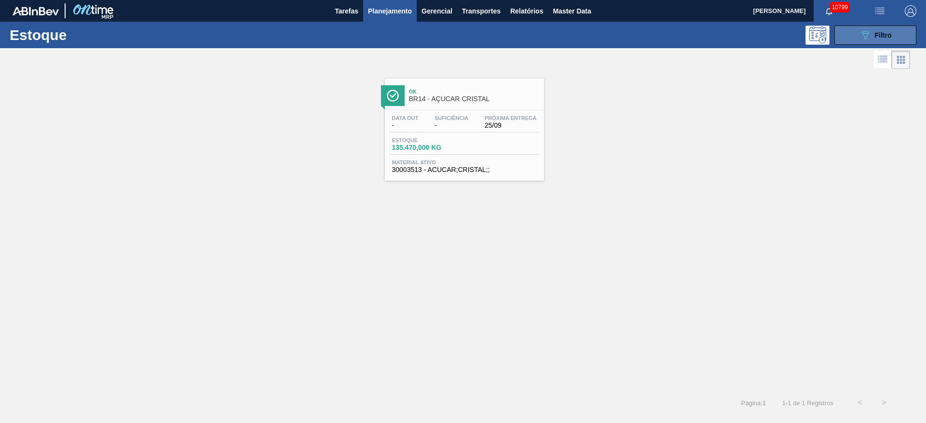
click at [855, 40] on button "089F7B8B-B2A5-4AFE-B5C0-19BA573D28AC Filtro" at bounding box center [875, 35] width 82 height 19
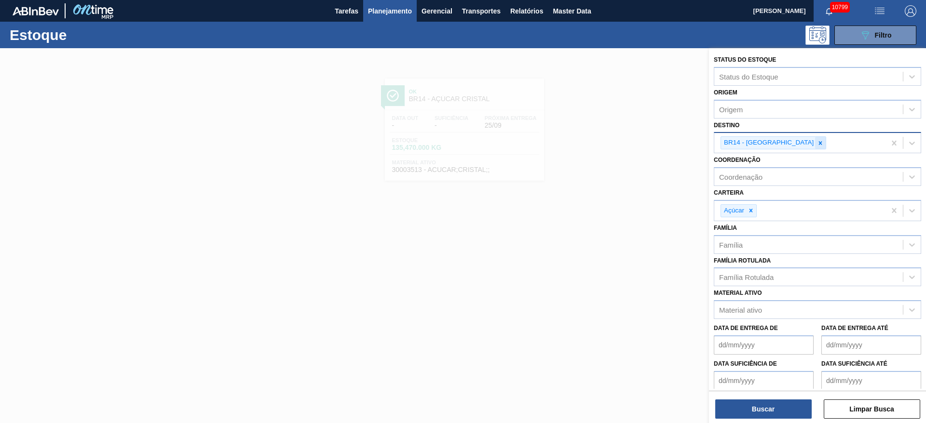
click at [817, 145] on icon at bounding box center [820, 143] width 7 height 7
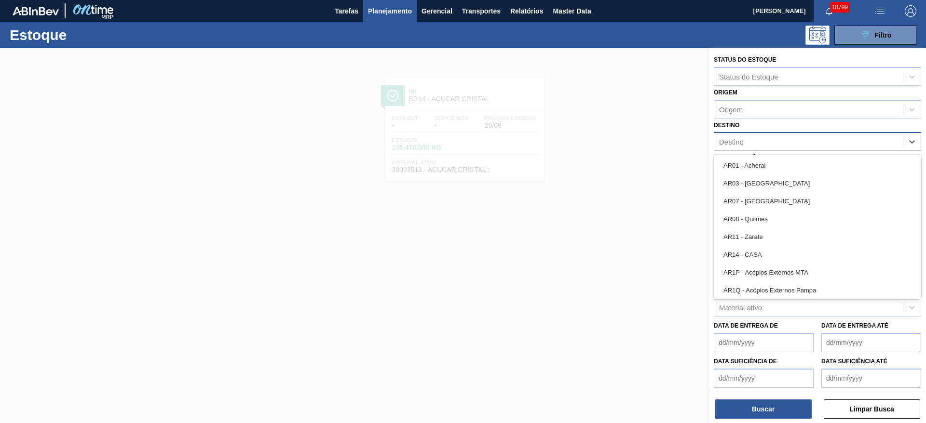
click at [781, 145] on div "Destino" at bounding box center [808, 142] width 189 height 14
type input "9"
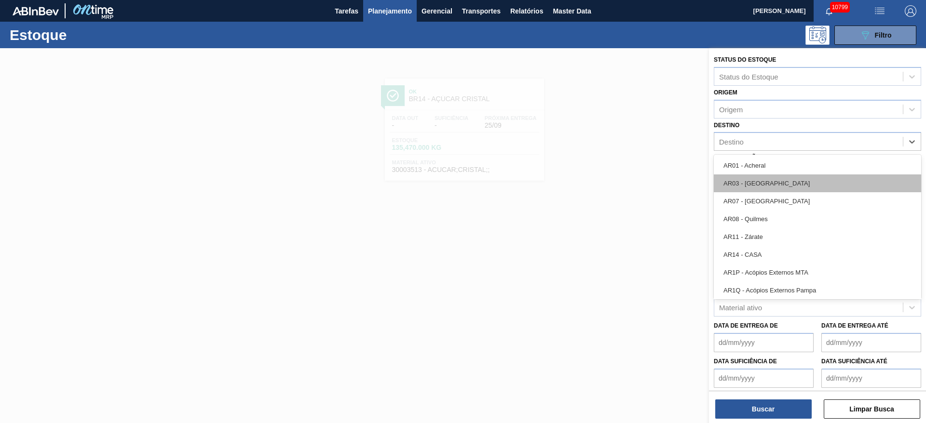
type input "19"
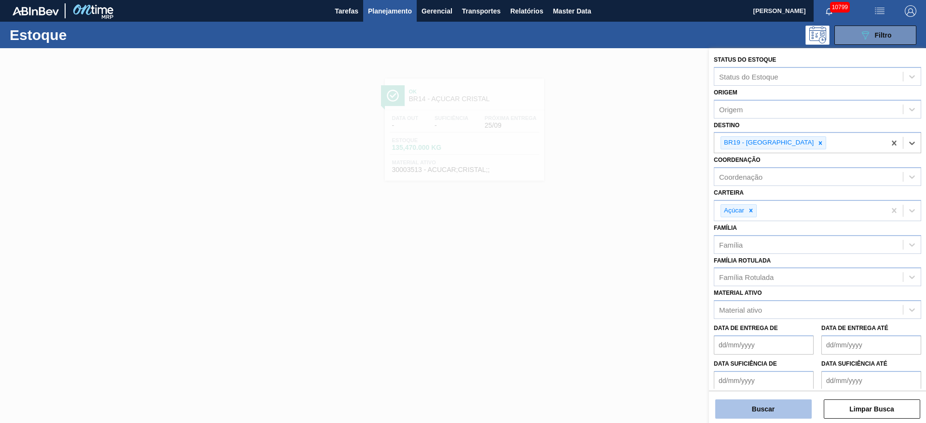
click at [788, 409] on button "Buscar" at bounding box center [763, 409] width 96 height 19
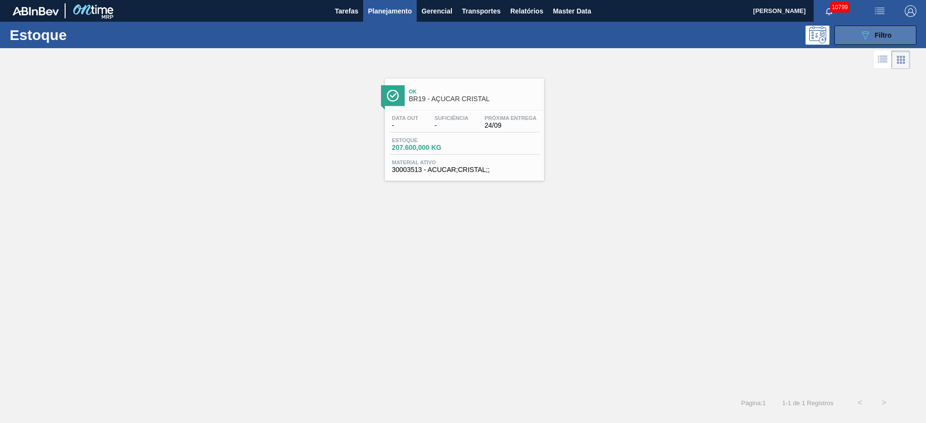
click at [851, 34] on button "089F7B8B-B2A5-4AFE-B5C0-19BA573D28AC Filtro" at bounding box center [875, 35] width 82 height 19
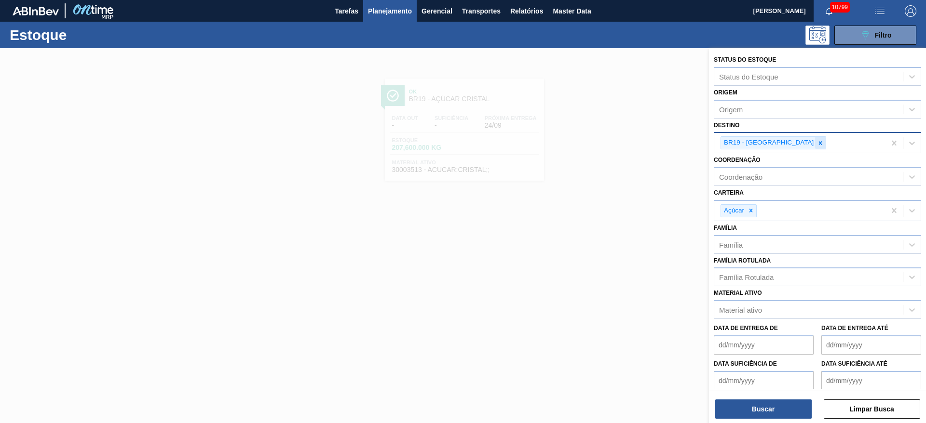
click at [815, 139] on div at bounding box center [820, 143] width 11 height 12
click at [775, 139] on div "BR19 - [GEOGRAPHIC_DATA]" at bounding box center [799, 143] width 171 height 20
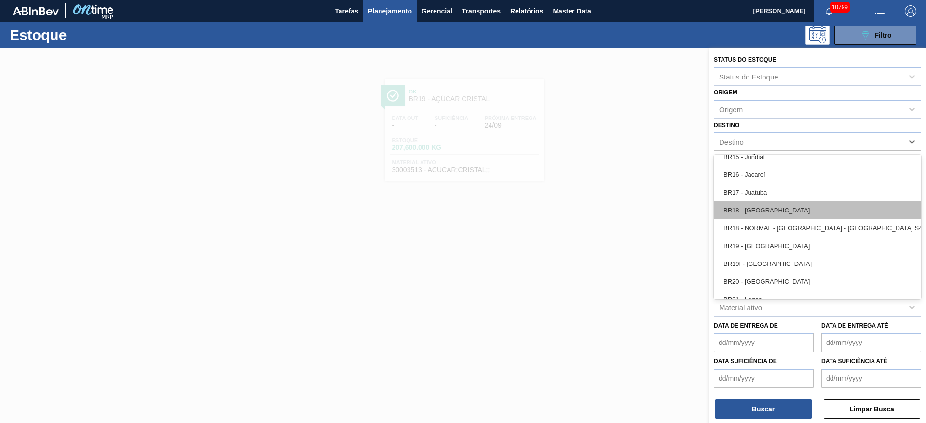
scroll to position [723, 0]
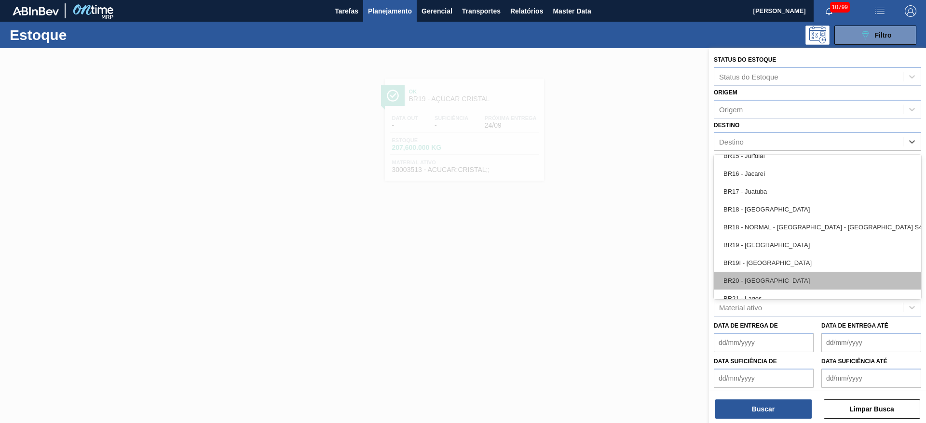
click at [763, 285] on div "BR20 - Sapucaia" at bounding box center [817, 281] width 207 height 18
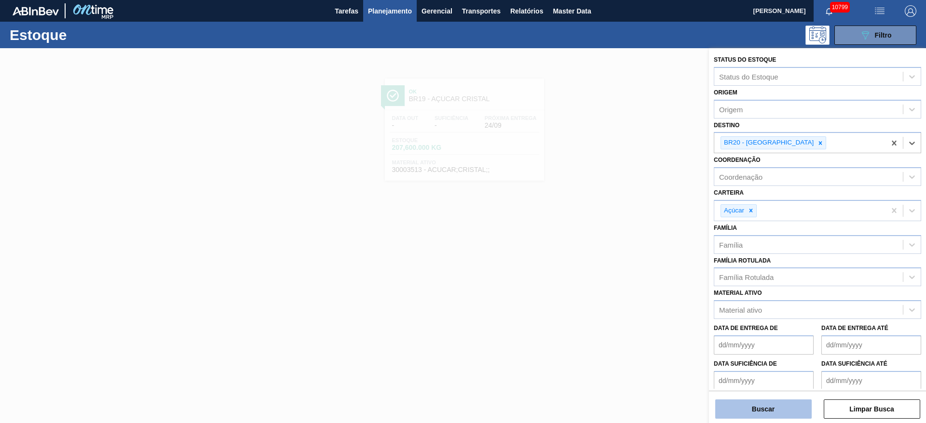
click at [758, 411] on button "Buscar" at bounding box center [763, 409] width 96 height 19
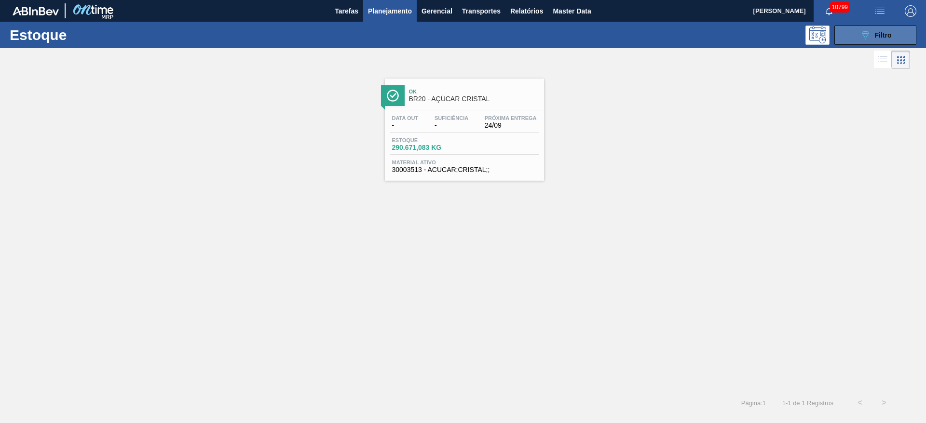
click at [872, 29] on div "089F7B8B-B2A5-4AFE-B5C0-19BA573D28AC Filtro" at bounding box center [875, 35] width 32 height 12
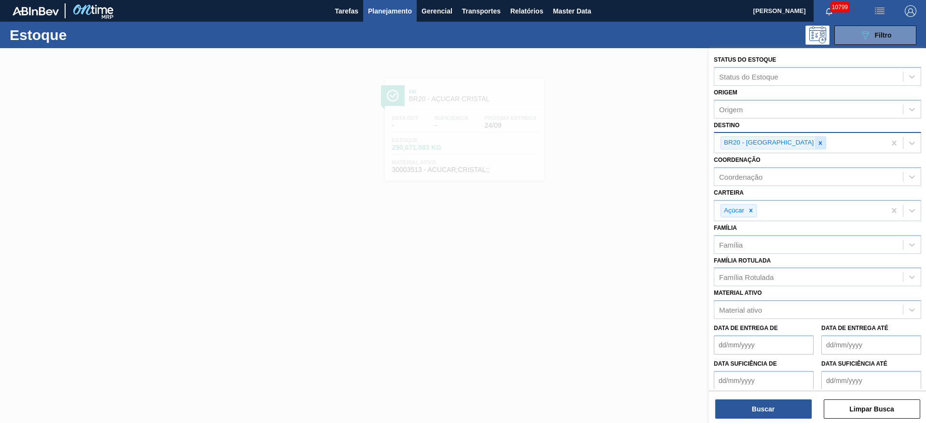
click at [815, 139] on div at bounding box center [820, 143] width 11 height 12
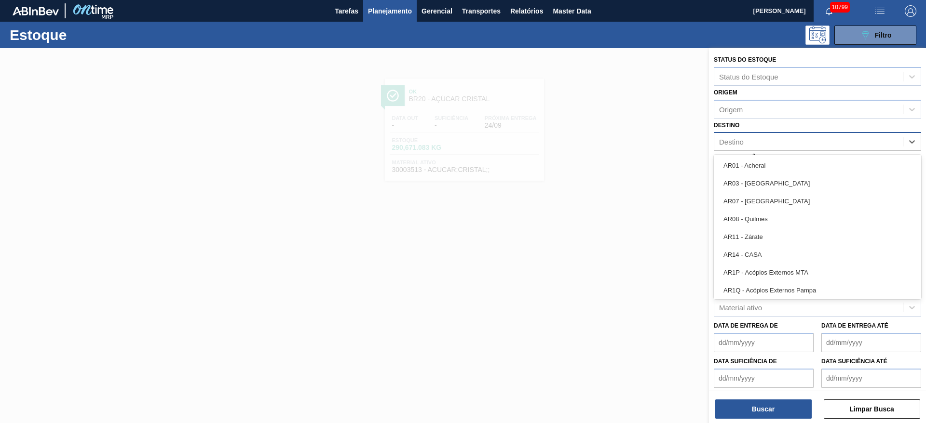
click at [782, 139] on div "Destino" at bounding box center [808, 142] width 189 height 14
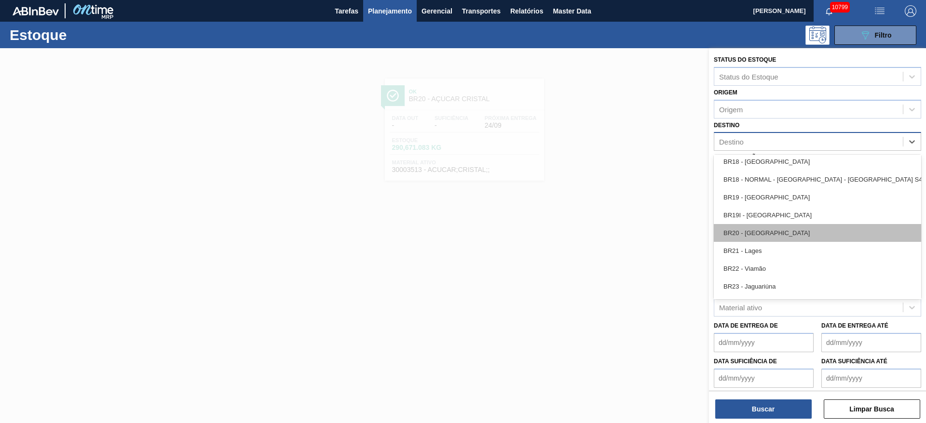
scroll to position [796, 0]
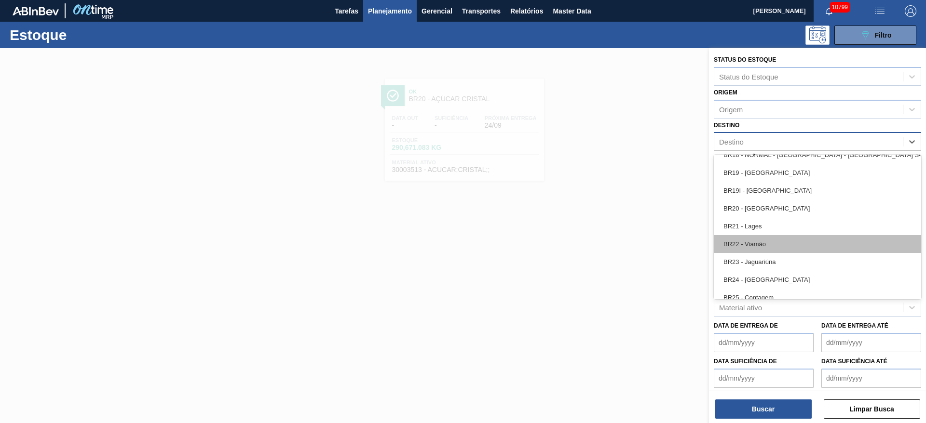
click at [767, 243] on div "BR22 - Viamão" at bounding box center [817, 244] width 207 height 18
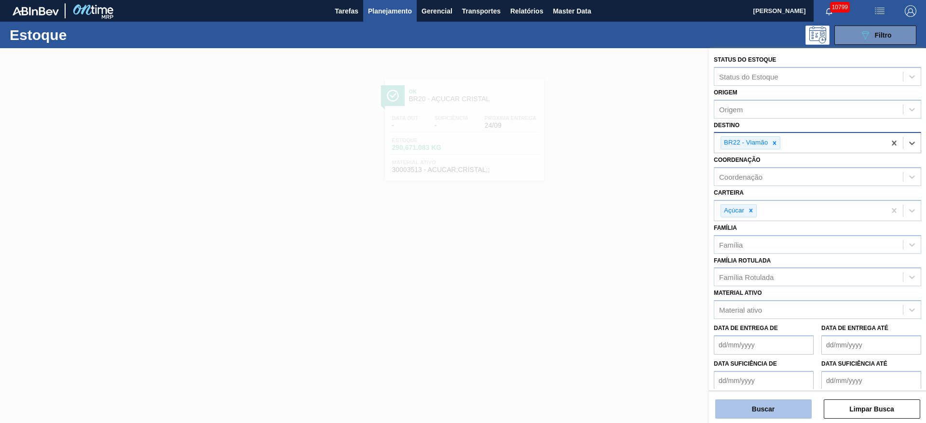
click at [768, 411] on button "Buscar" at bounding box center [763, 409] width 96 height 19
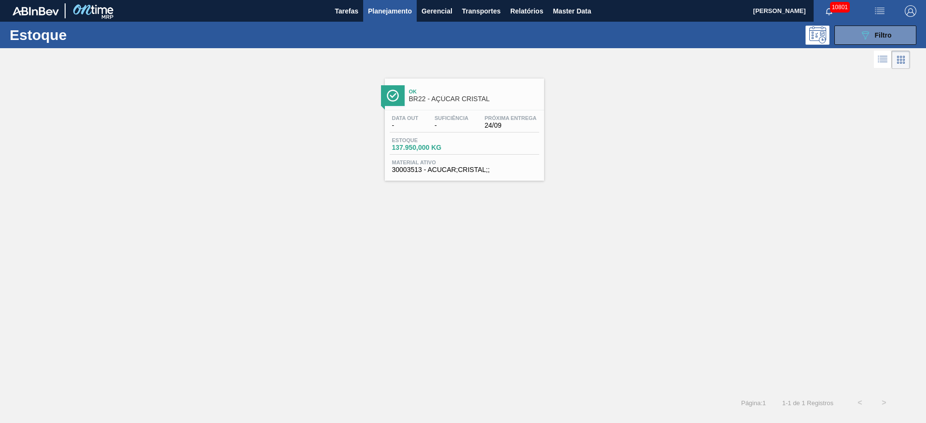
drag, startPoint x: 542, startPoint y: 103, endPoint x: 487, endPoint y: 114, distance: 55.5
click at [852, 27] on button "089F7B8B-B2A5-4AFE-B5C0-19BA573D28AC Filtro" at bounding box center [875, 35] width 82 height 19
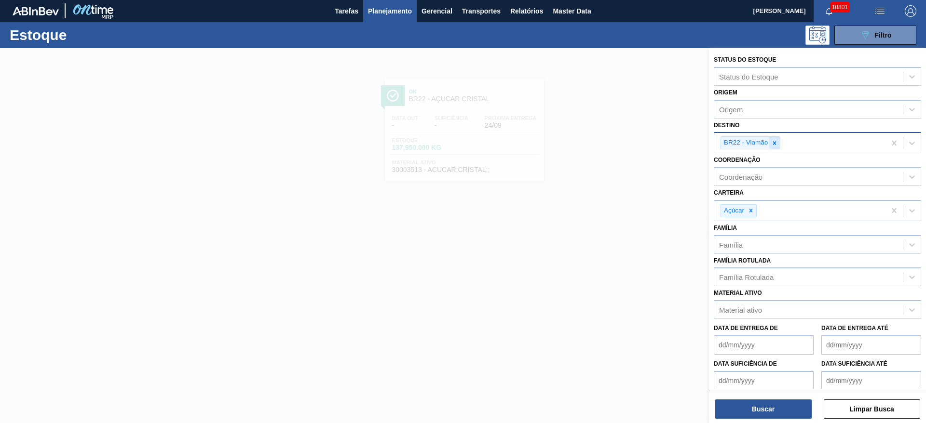
click at [774, 141] on icon at bounding box center [774, 143] width 7 height 7
type input "23"
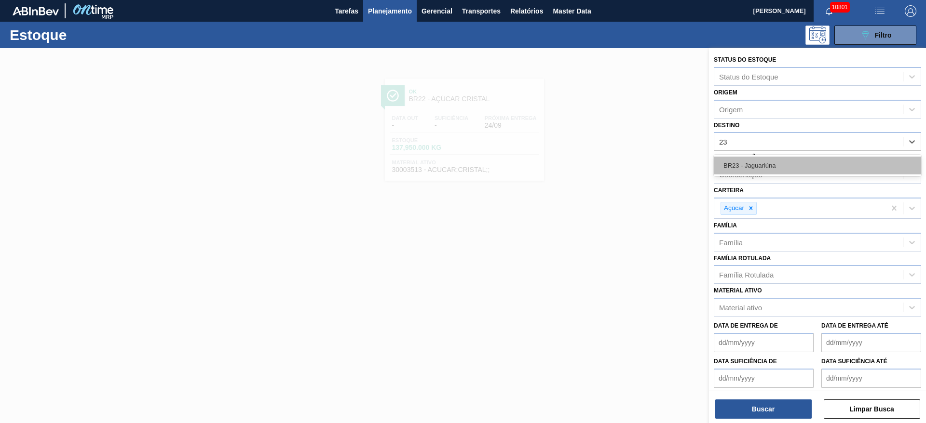
click at [767, 163] on div "BR23 - Jaguariúna" at bounding box center [817, 166] width 207 height 18
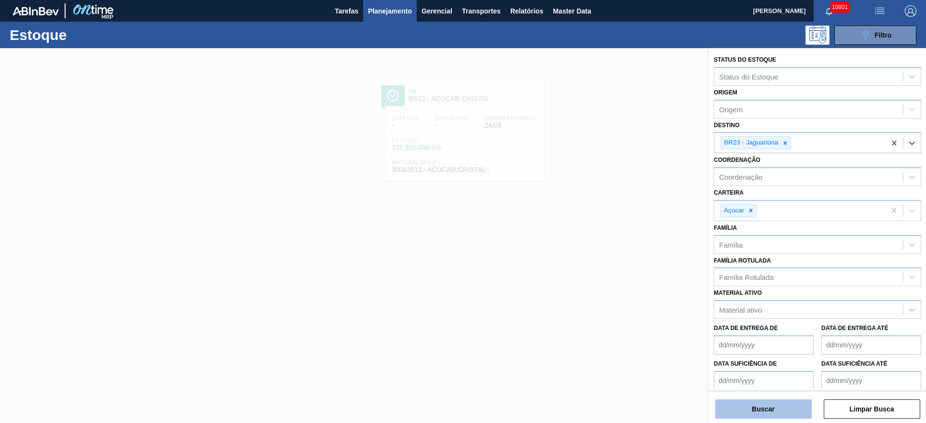
click at [767, 415] on button "Buscar" at bounding box center [763, 409] width 96 height 19
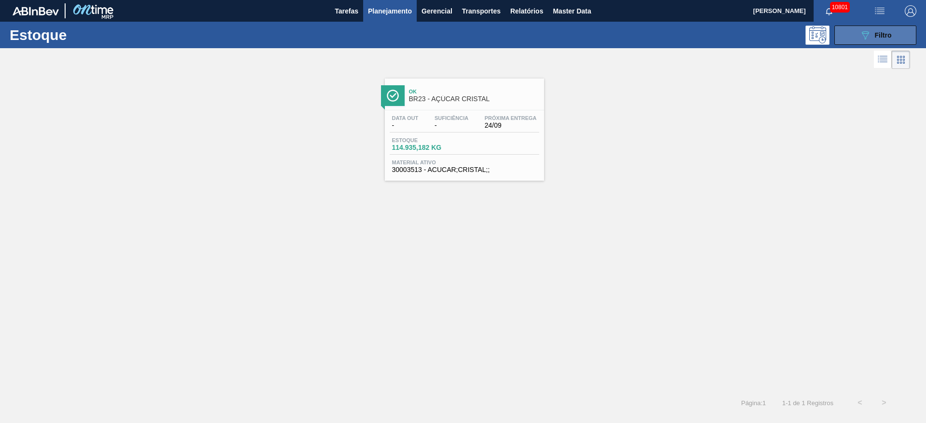
click at [857, 35] on button "089F7B8B-B2A5-4AFE-B5C0-19BA573D28AC Filtro" at bounding box center [875, 35] width 82 height 19
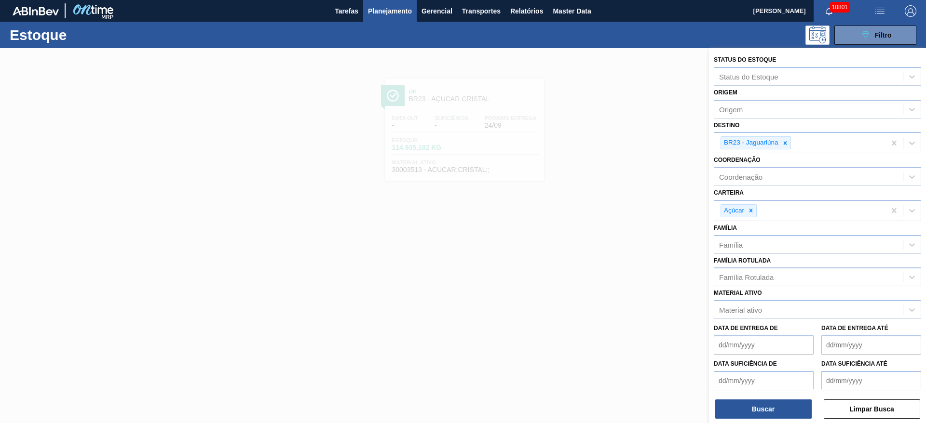
click at [917, 9] on span "button" at bounding box center [910, 11] width 23 height 12
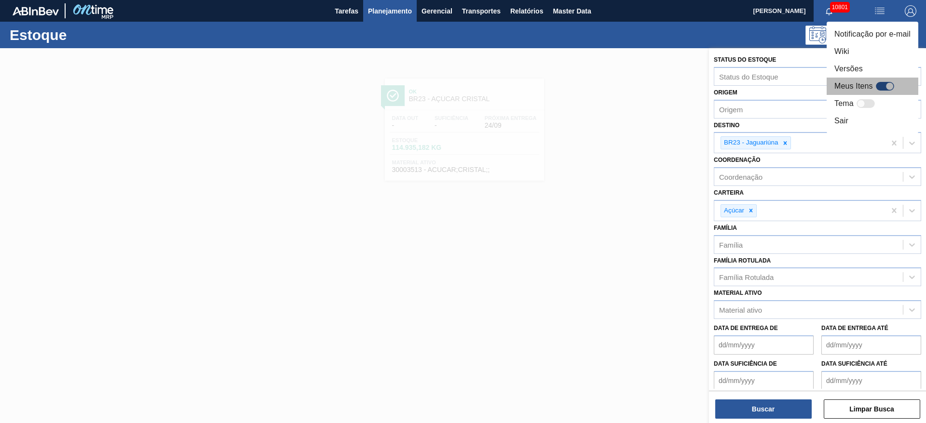
click at [883, 88] on div at bounding box center [885, 86] width 18 height 9
checkbox input "true"
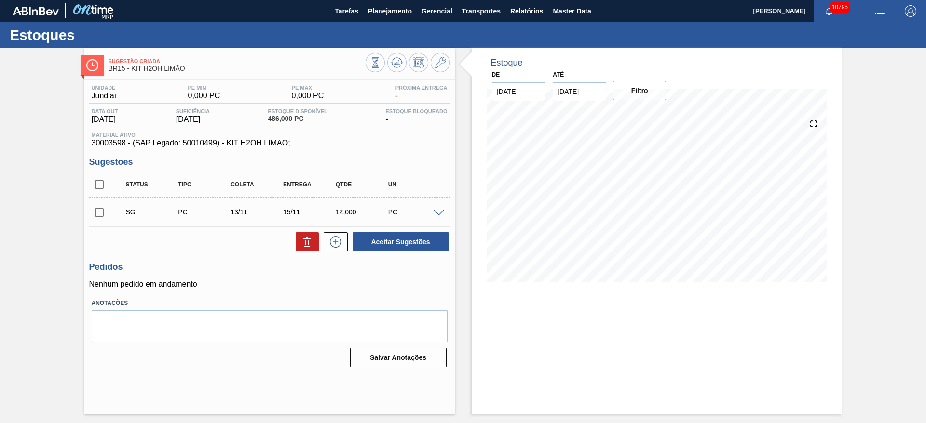
click at [571, 92] on input "[DATE]" at bounding box center [580, 91] width 54 height 19
click at [660, 206] on div "1" at bounding box center [657, 208] width 13 height 13
type input "[DATE]"
click at [662, 100] on button "Filtro" at bounding box center [640, 90] width 54 height 19
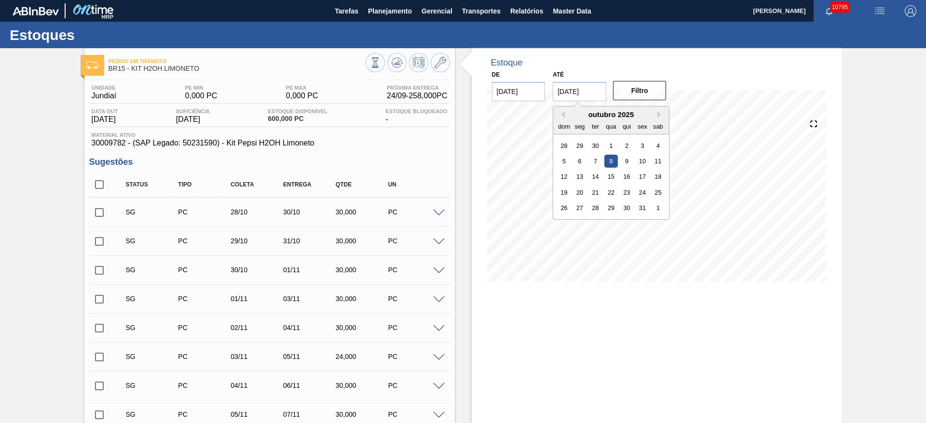
click at [596, 95] on input "08/10/2025" at bounding box center [580, 91] width 54 height 19
click at [658, 201] on div "26 27 28 29 30 31 1" at bounding box center [610, 208] width 109 height 15
click at [658, 204] on div "1" at bounding box center [657, 208] width 13 height 13
type input "[DATE]"
click at [643, 100] on div "Filtro" at bounding box center [640, 90] width 61 height 21
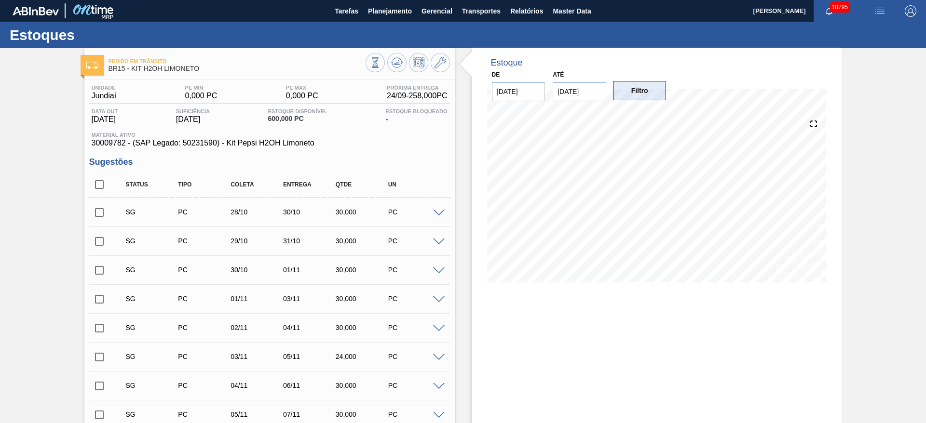
click at [643, 98] on button "Filtro" at bounding box center [640, 90] width 54 height 19
click at [102, 183] on input "checkbox" at bounding box center [99, 185] width 20 height 20
checkbox input "true"
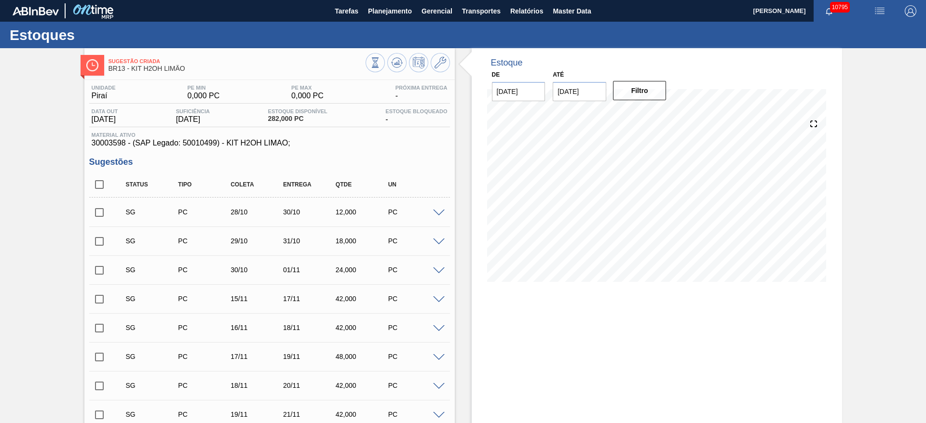
checkbox input "true"
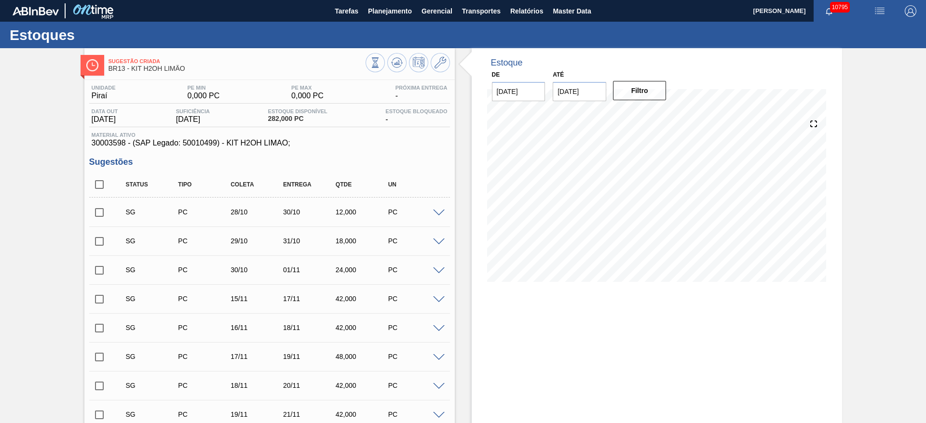
checkbox input "true"
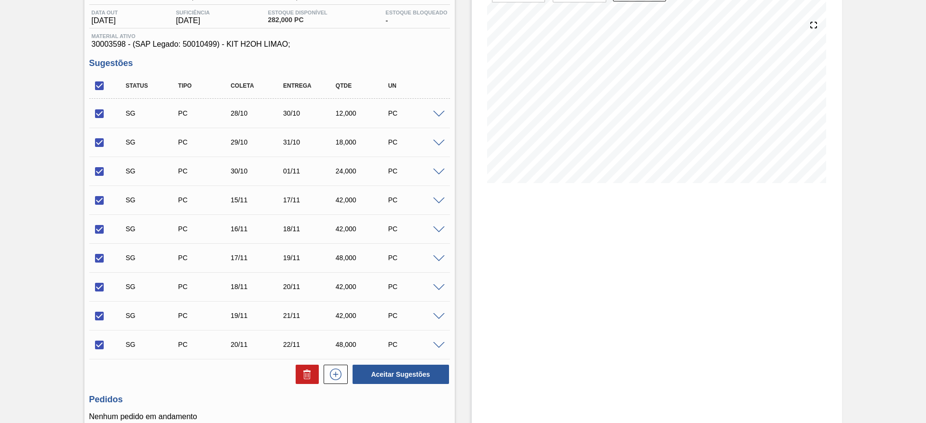
scroll to position [184, 0]
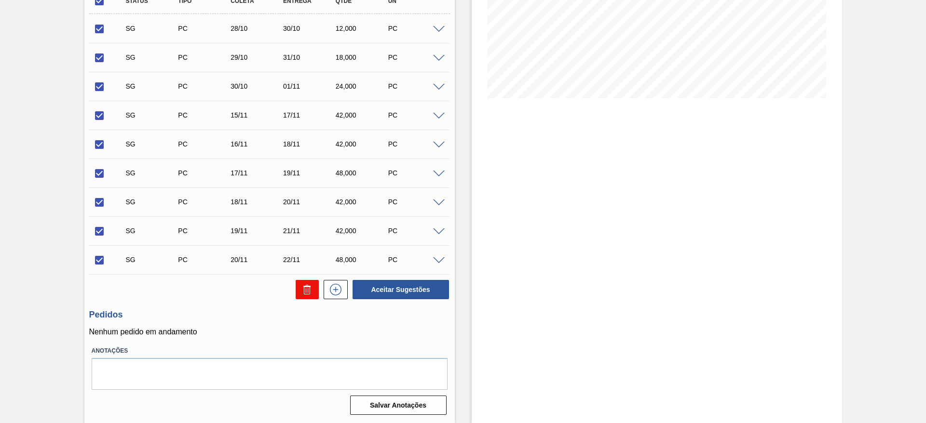
click at [299, 296] on button at bounding box center [307, 289] width 23 height 19
checkbox input "false"
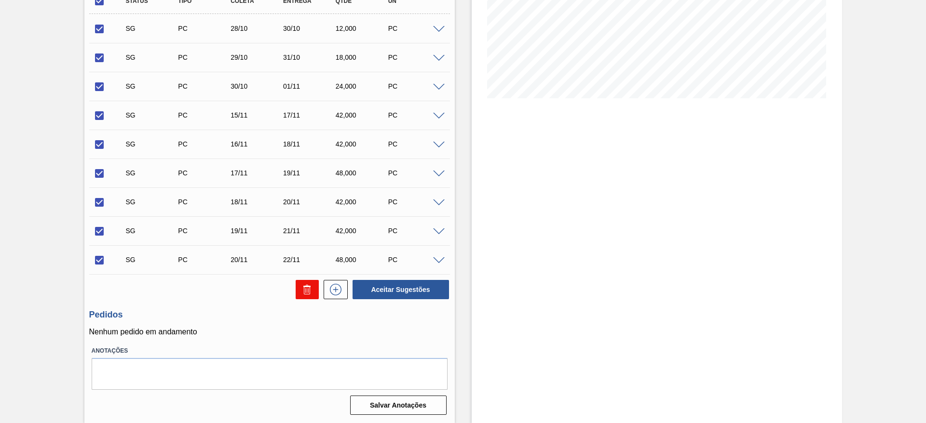
checkbox input "false"
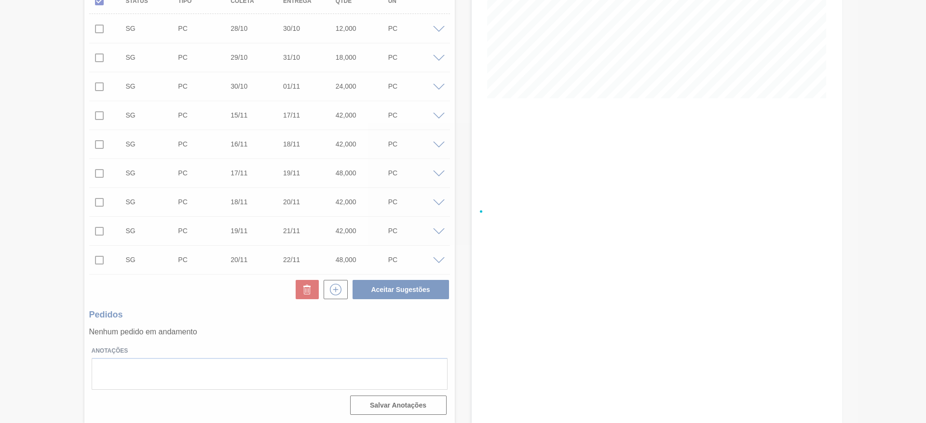
scroll to position [0, 0]
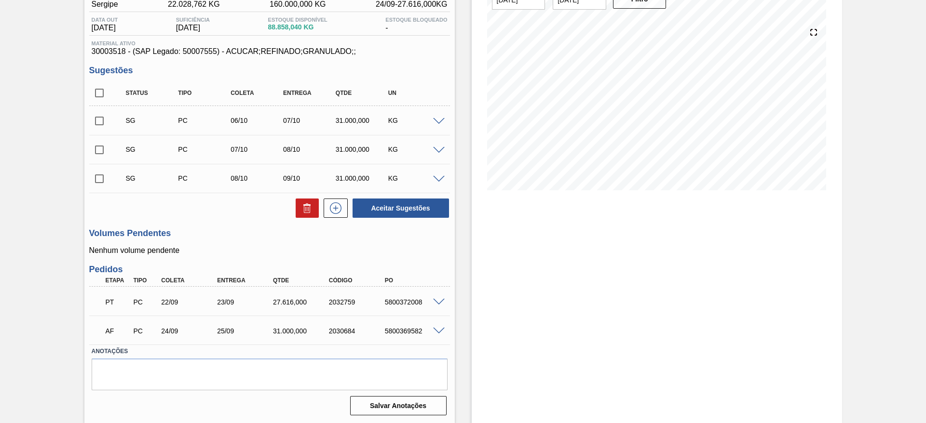
scroll to position [92, 0]
click at [437, 118] on div at bounding box center [440, 120] width 19 height 7
click at [434, 120] on span at bounding box center [439, 121] width 12 height 7
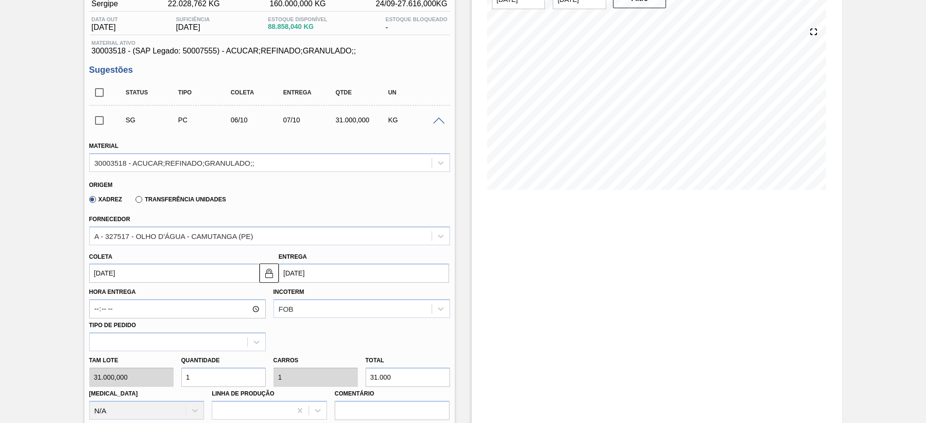
click at [114, 262] on div "Coleta 06/10/2025" at bounding box center [174, 266] width 170 height 33
click at [113, 264] on input "06/10/2025" at bounding box center [174, 273] width 170 height 19
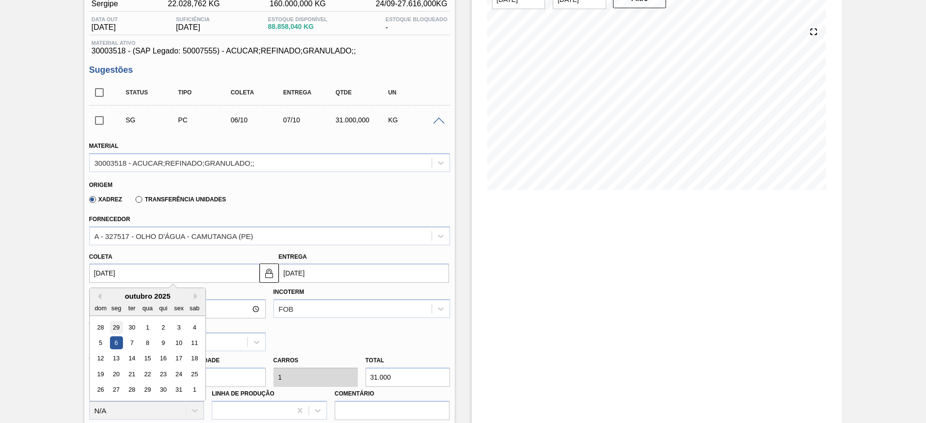
click at [117, 324] on div "29" at bounding box center [115, 327] width 13 height 13
type input "[DATE]"
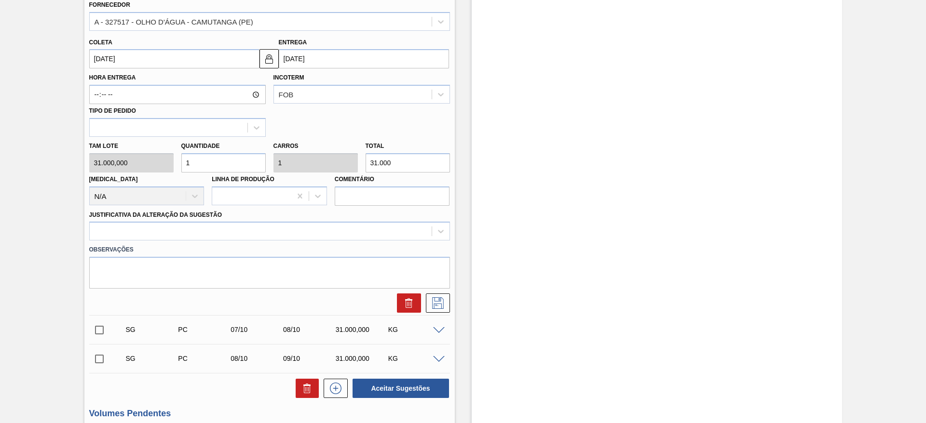
scroll to position [309, 0]
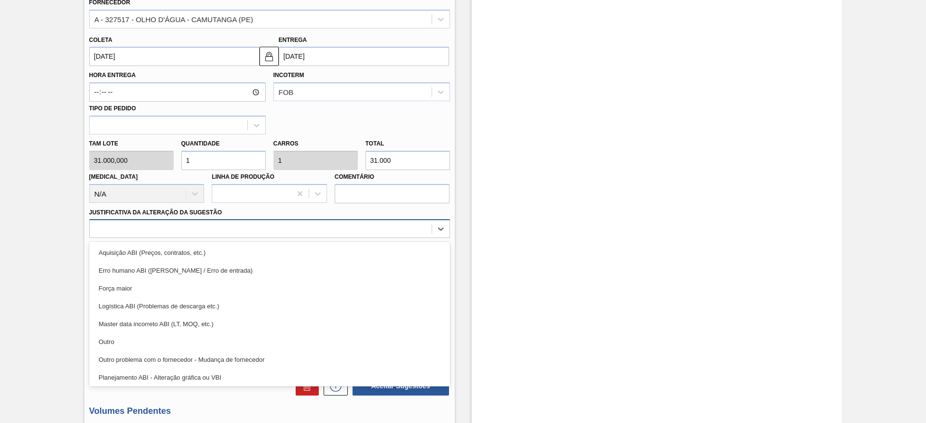
click at [309, 234] on div at bounding box center [261, 229] width 342 height 14
click at [318, 241] on label "Observações" at bounding box center [269, 248] width 361 height 14
click at [331, 230] on div at bounding box center [261, 229] width 342 height 14
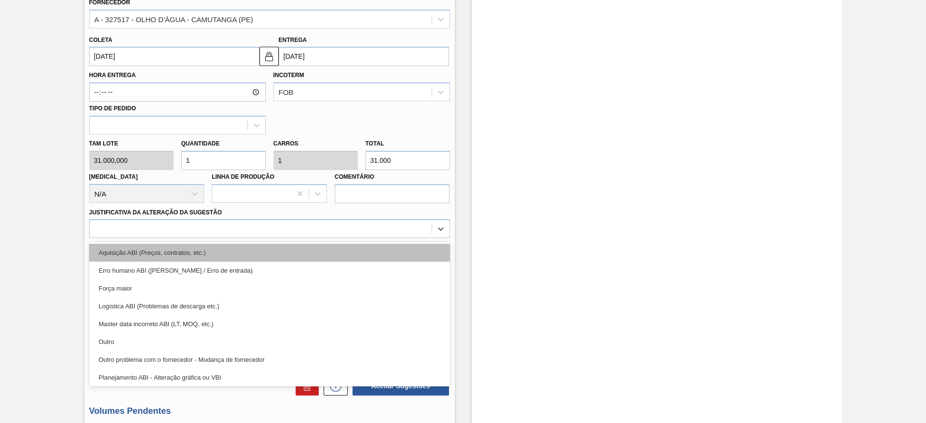
click at [336, 255] on div "Aquisição ABI (Preços, contratos, etc.)" at bounding box center [269, 253] width 361 height 18
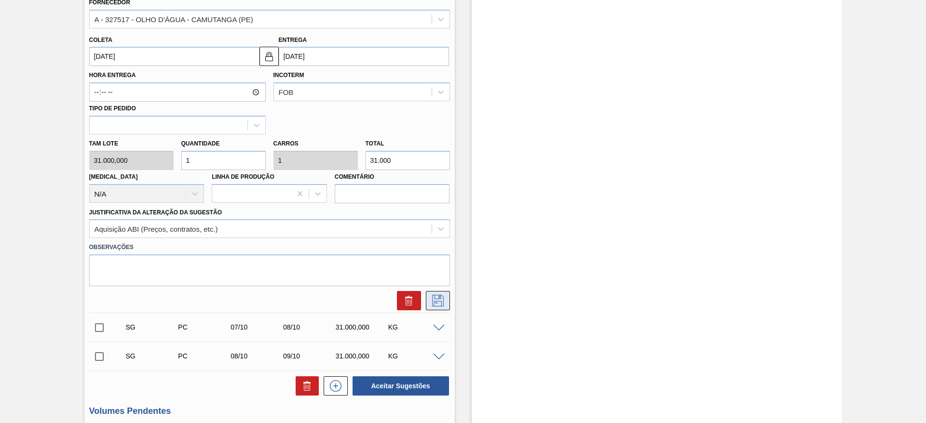
click at [437, 295] on icon at bounding box center [437, 301] width 15 height 12
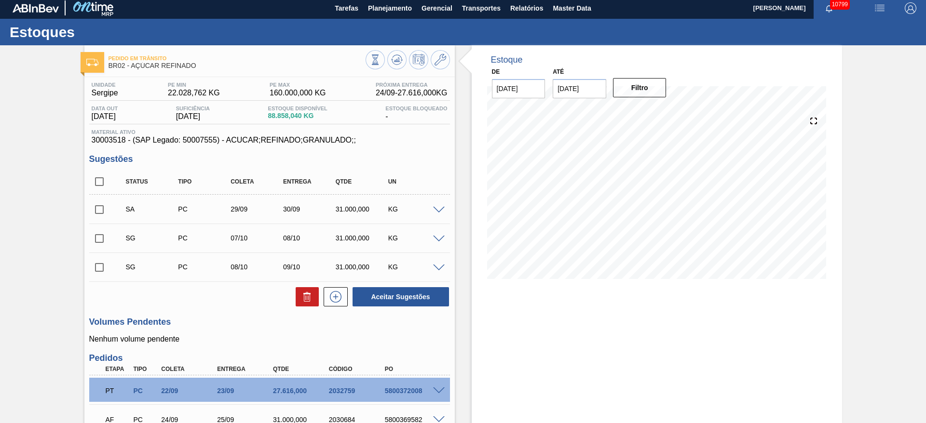
scroll to position [0, 0]
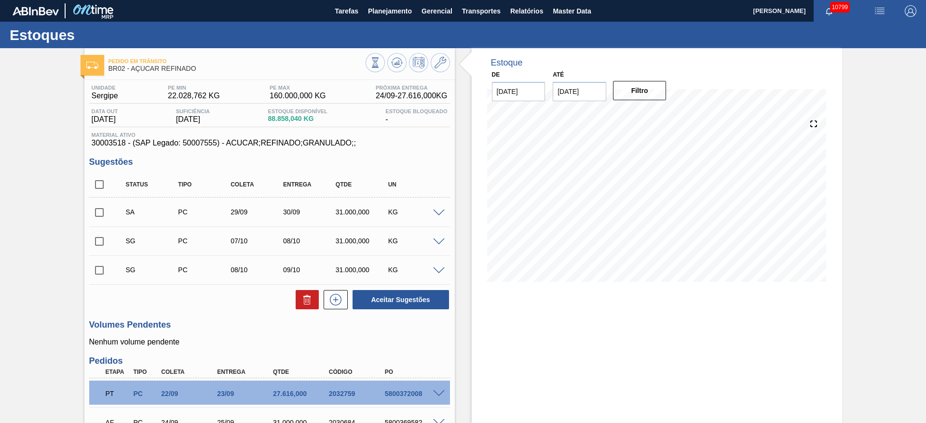
click at [444, 212] on div at bounding box center [440, 212] width 19 height 7
click at [438, 211] on span at bounding box center [439, 213] width 12 height 7
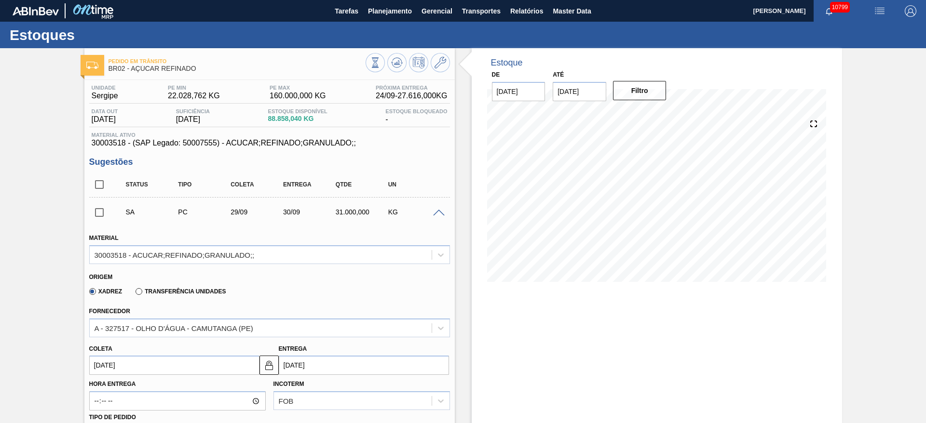
drag, startPoint x: 131, startPoint y: 354, endPoint x: 129, endPoint y: 360, distance: 6.6
click at [129, 358] on div "Coleta 29/09/2025" at bounding box center [174, 358] width 170 height 33
click at [129, 360] on input "[DATE]" at bounding box center [174, 365] width 170 height 19
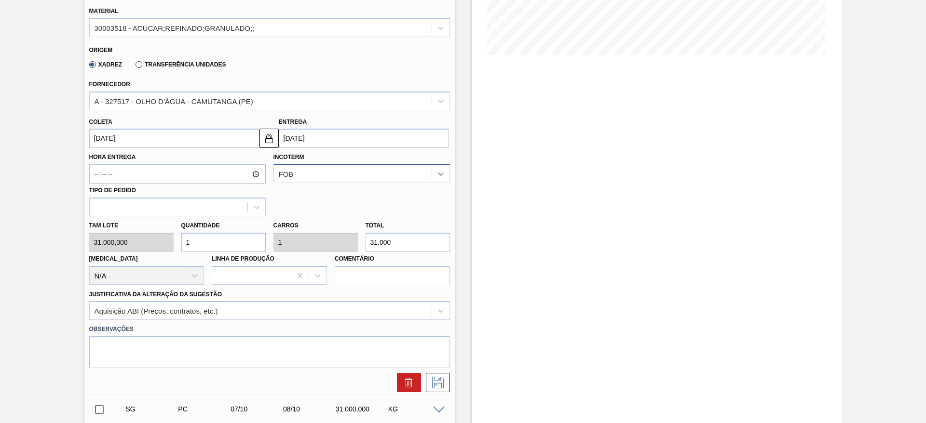
scroll to position [145, 0]
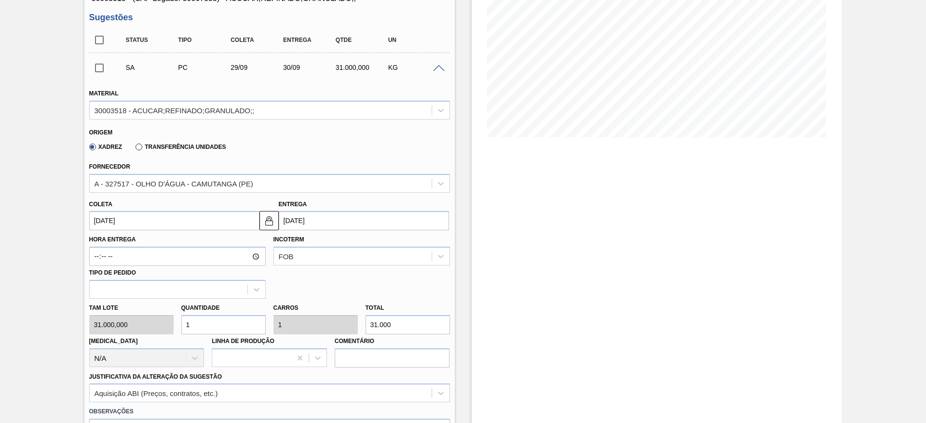
click at [434, 72] on div "SA PC 29/09 30/09 31.000,000 KG" at bounding box center [269, 67] width 361 height 24
click at [437, 69] on span at bounding box center [439, 68] width 12 height 7
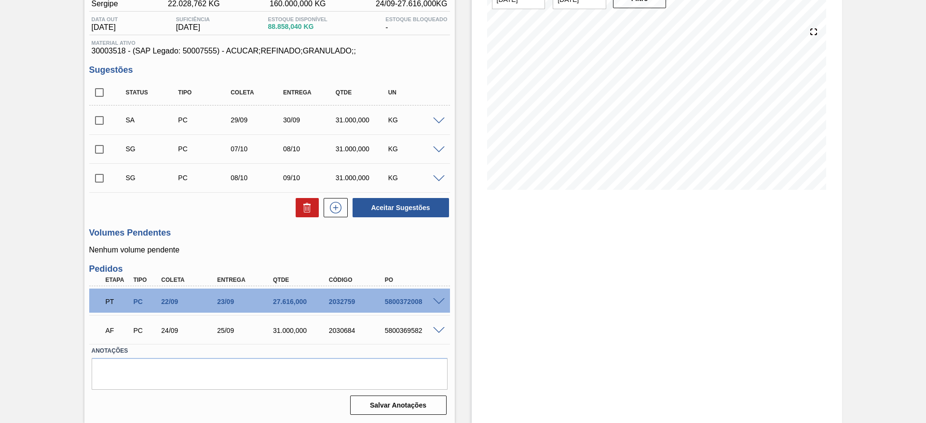
click at [439, 148] on span at bounding box center [439, 150] width 12 height 7
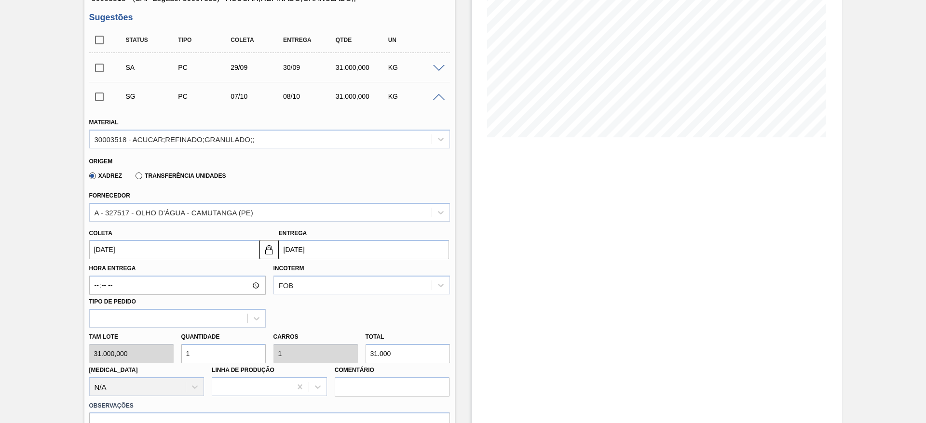
click at [117, 252] on input "07/10/2025" at bounding box center [174, 249] width 170 height 19
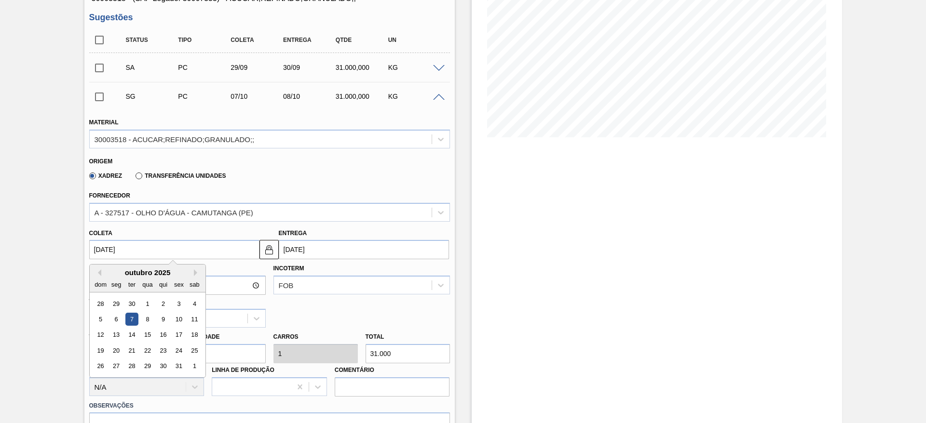
click at [96, 278] on div "dom" at bounding box center [100, 284] width 13 height 13
click at [96, 275] on button "Previous Month" at bounding box center [98, 273] width 7 height 7
click at [191, 351] on div "27" at bounding box center [194, 350] width 13 height 13
type input "[DATE]"
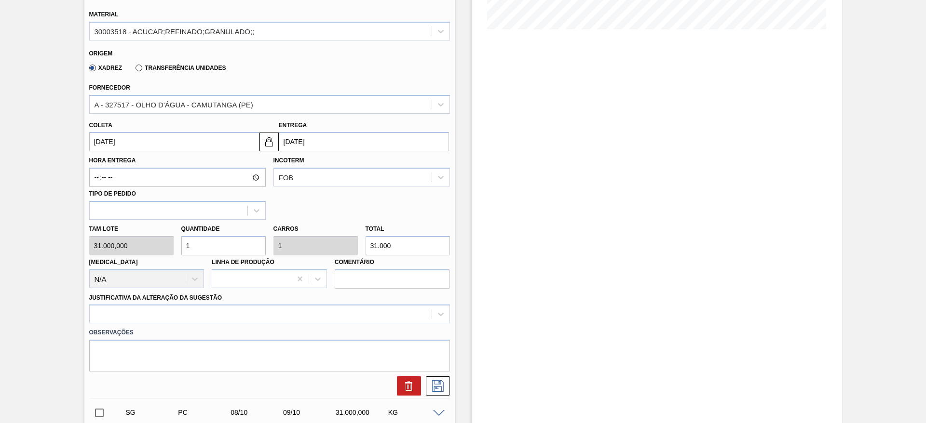
scroll to position [362, 0]
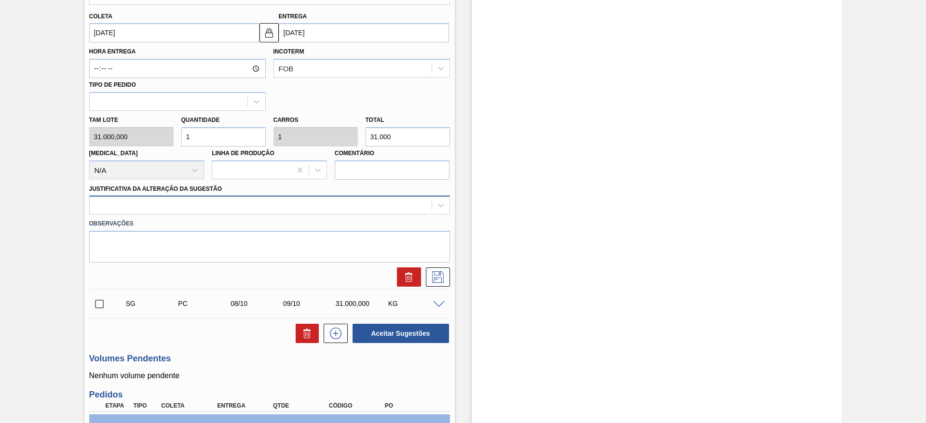
click at [315, 214] on div at bounding box center [269, 205] width 361 height 19
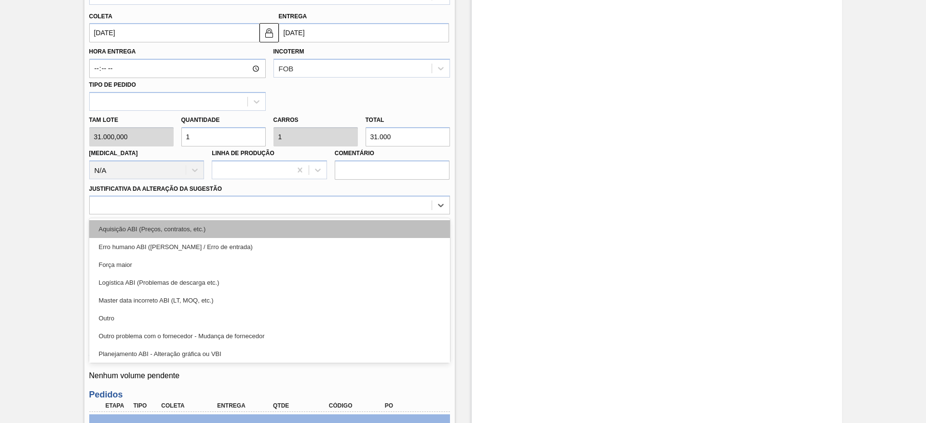
click at [328, 226] on div "Aquisição ABI (Preços, contratos, etc.)" at bounding box center [269, 229] width 361 height 18
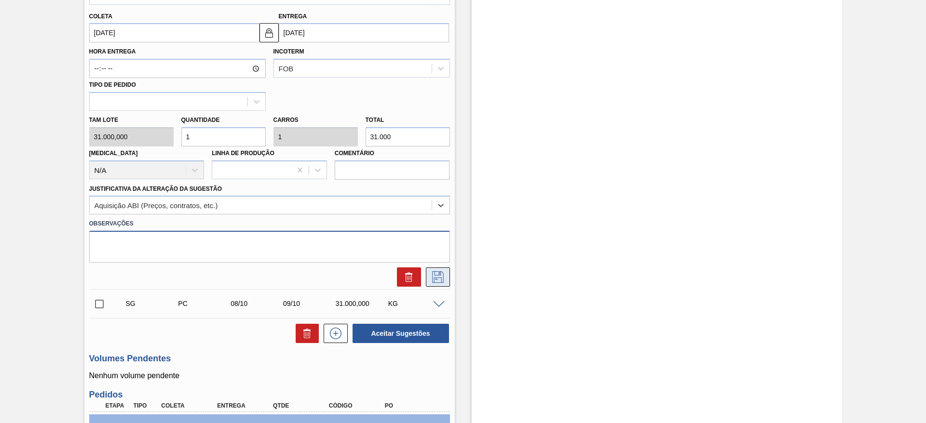
click at [442, 257] on textarea at bounding box center [269, 247] width 361 height 32
click at [441, 273] on icon at bounding box center [437, 277] width 15 height 12
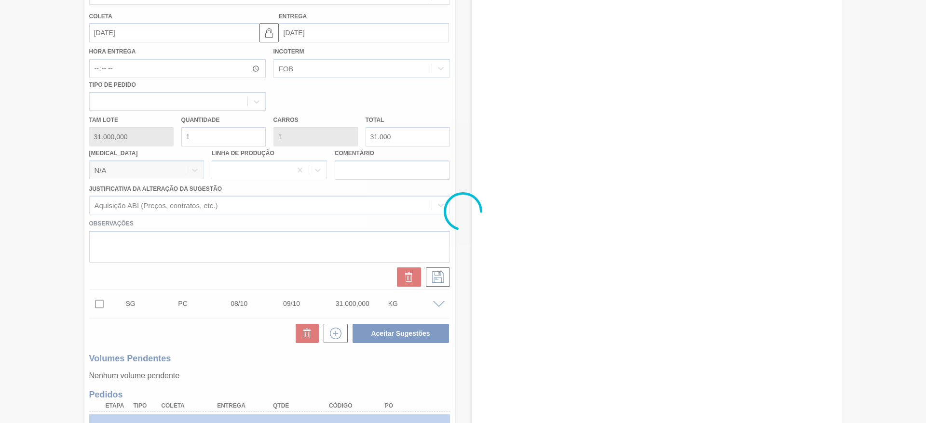
scroll to position [92, 0]
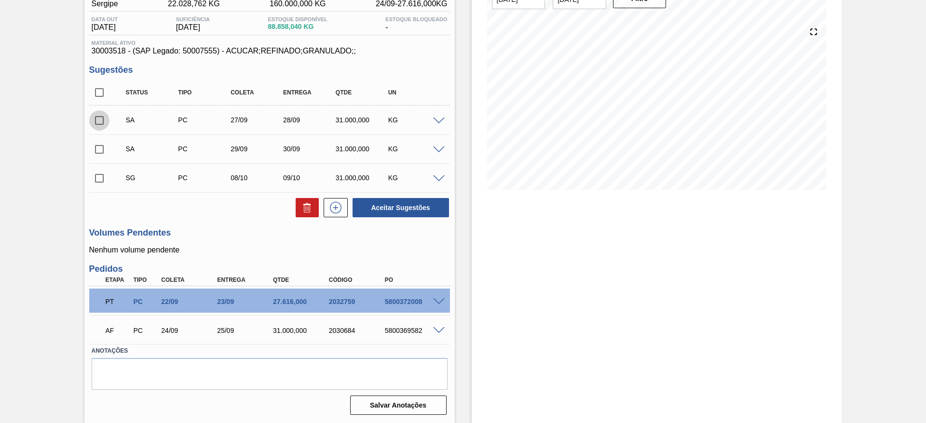
click at [100, 116] on input "checkbox" at bounding box center [99, 120] width 20 height 20
checkbox input "true"
click at [98, 143] on input "checkbox" at bounding box center [99, 149] width 20 height 20
checkbox input "true"
click at [399, 206] on button "Aceitar Sugestões" at bounding box center [400, 207] width 96 height 19
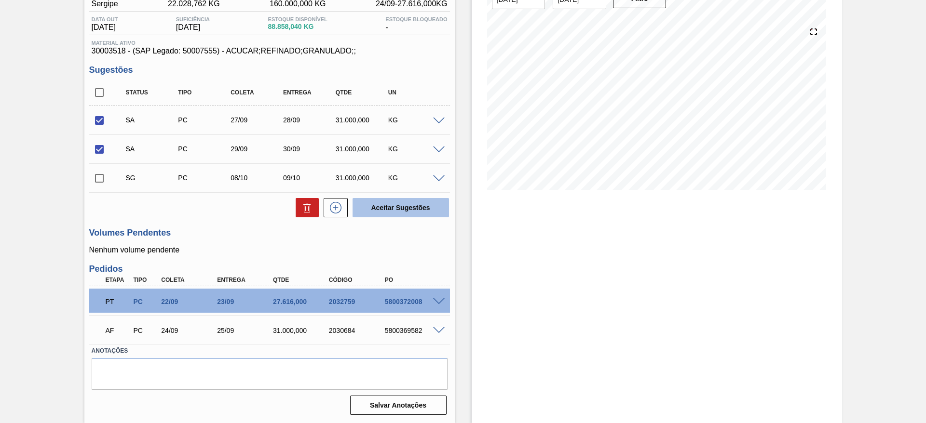
checkbox input "false"
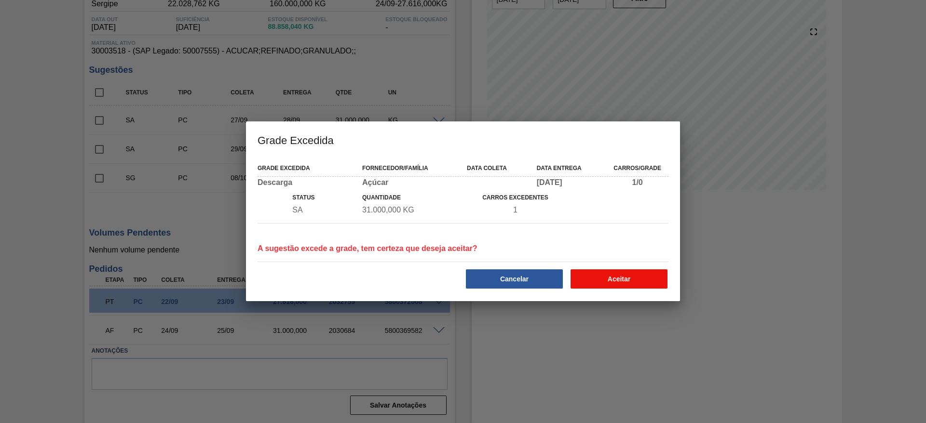
click at [608, 287] on button "Aceitar" at bounding box center [618, 279] width 97 height 19
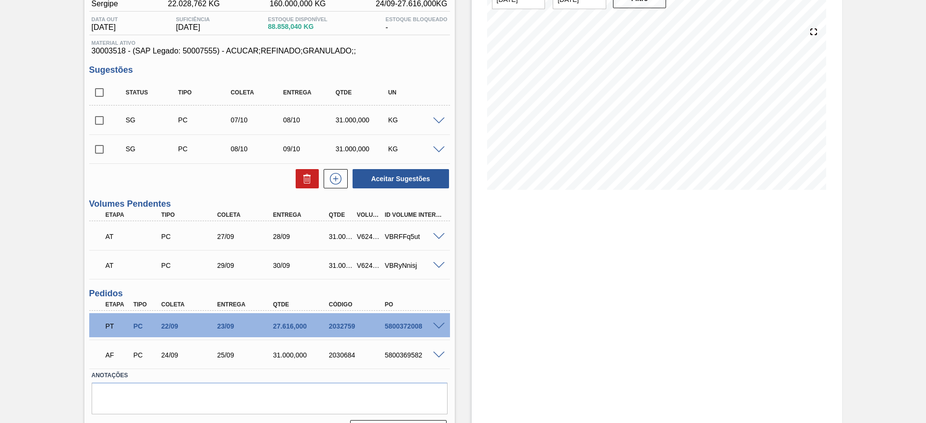
click at [436, 235] on span at bounding box center [439, 236] width 12 height 7
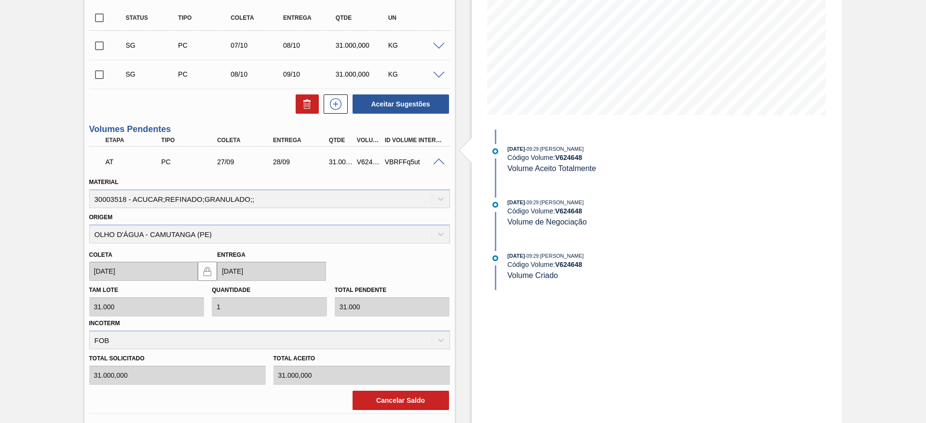
scroll to position [355, 0]
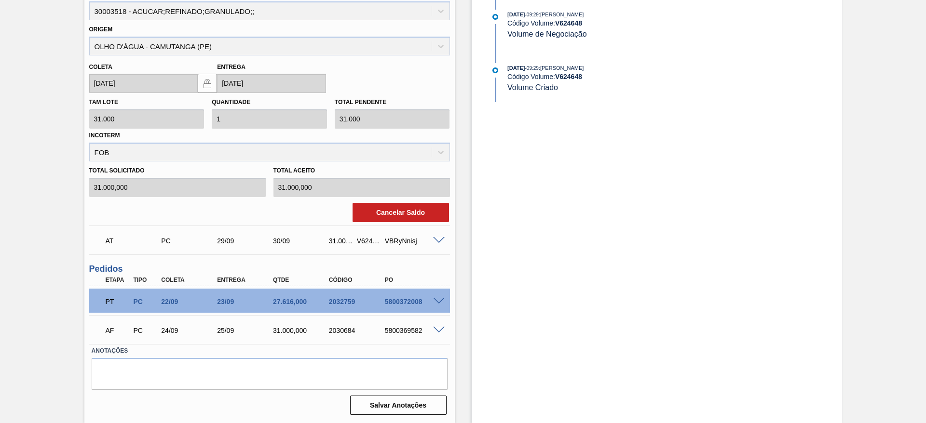
click at [389, 223] on div "Cancelar Saldo" at bounding box center [269, 212] width 368 height 21
click at [393, 207] on button "Cancelar Saldo" at bounding box center [400, 212] width 96 height 19
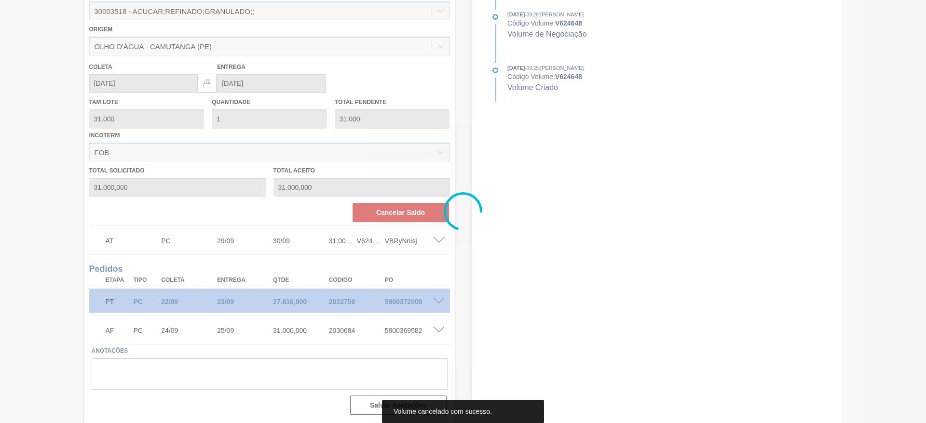
scroll to position [88, 0]
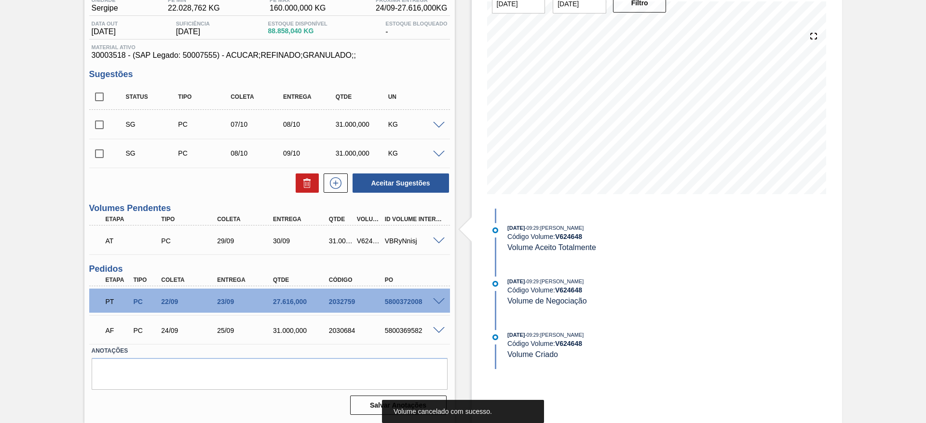
click at [437, 124] on span at bounding box center [439, 125] width 12 height 7
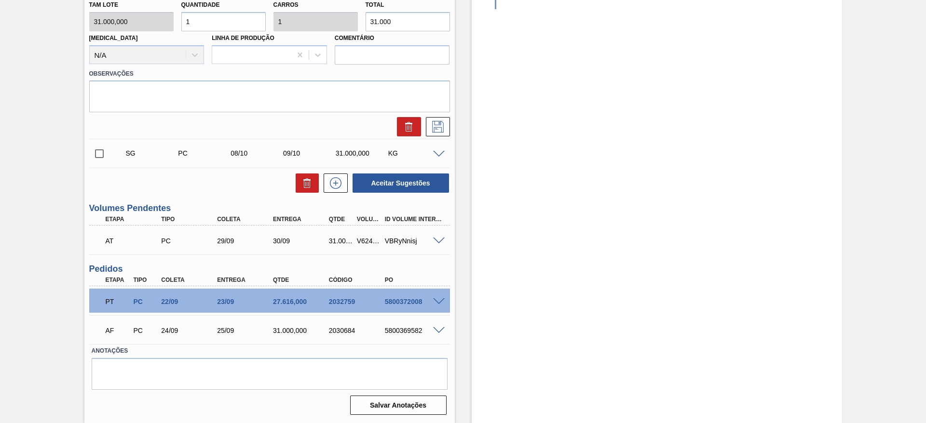
scroll to position [303, 0]
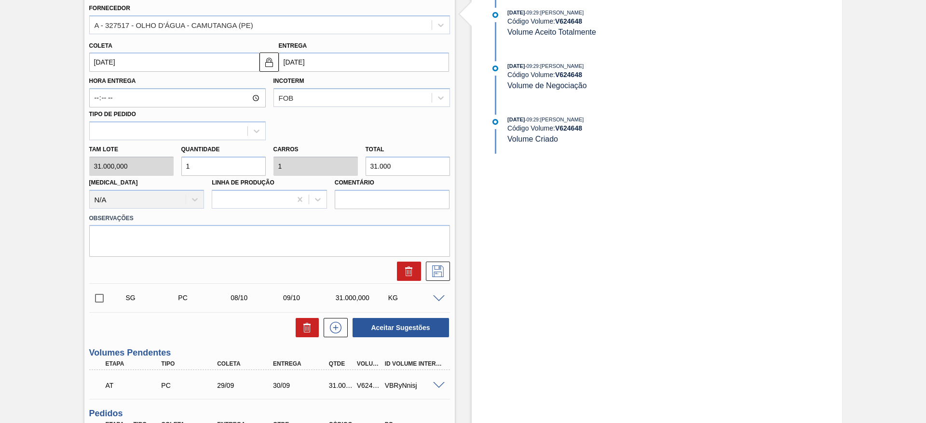
click at [114, 65] on input "07/10/2025" at bounding box center [174, 62] width 170 height 19
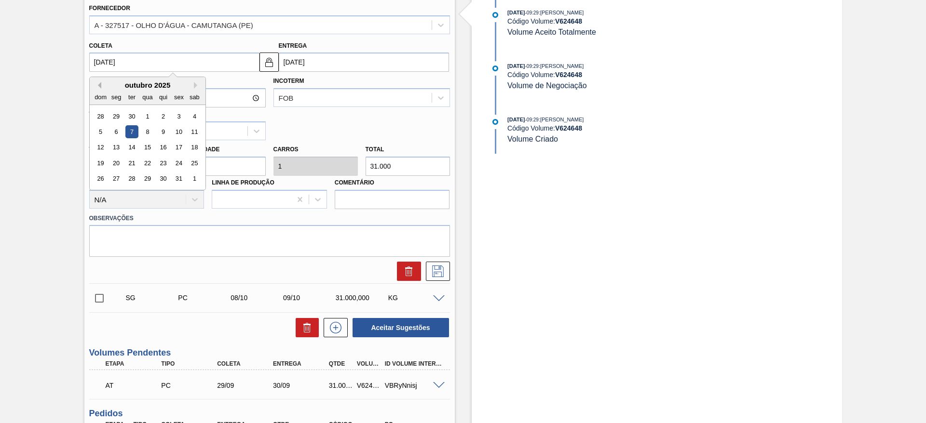
click at [99, 84] on button "Previous Month" at bounding box center [98, 85] width 7 height 7
click at [179, 159] on div "26" at bounding box center [178, 163] width 13 height 13
type input "[DATE]"
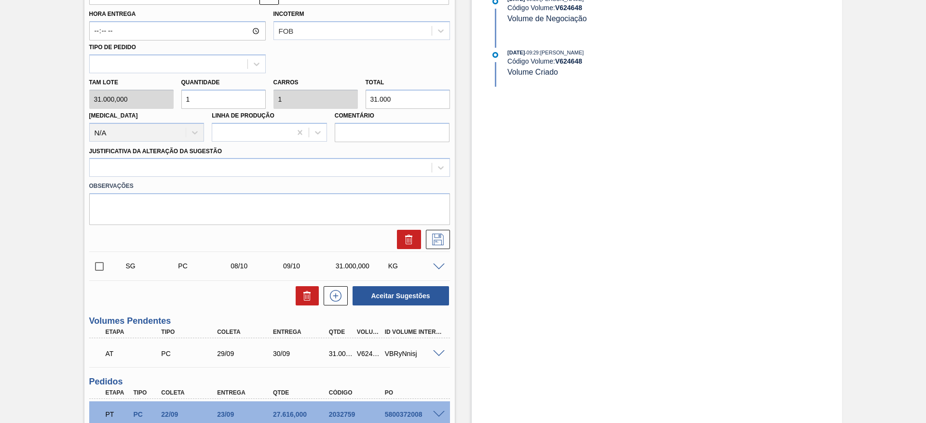
scroll to position [448, 0]
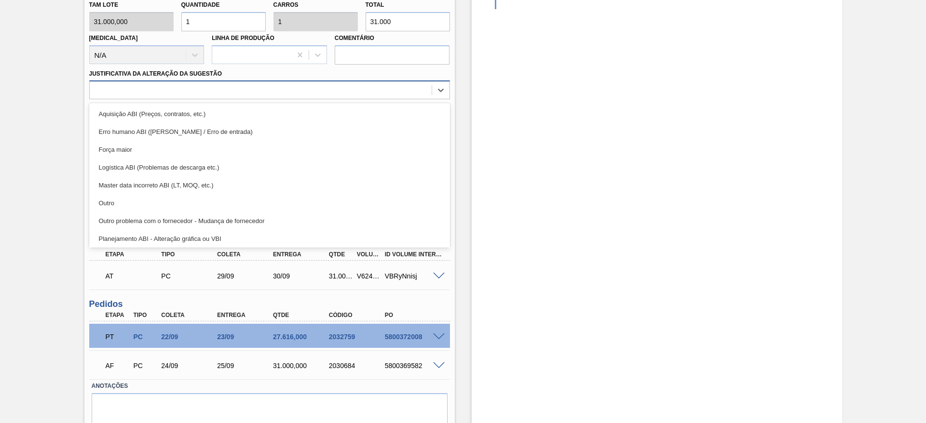
click at [356, 92] on div at bounding box center [261, 90] width 342 height 14
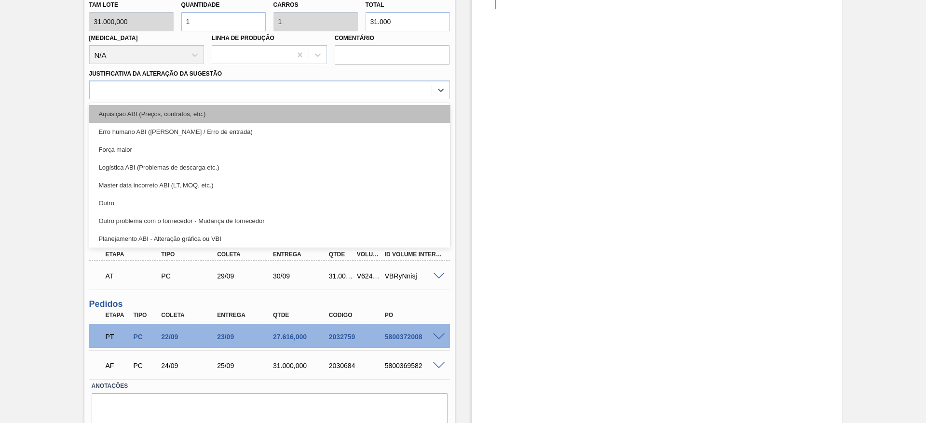
click at [357, 111] on div "Aquisição ABI (Preços, contratos, etc.)" at bounding box center [269, 114] width 361 height 18
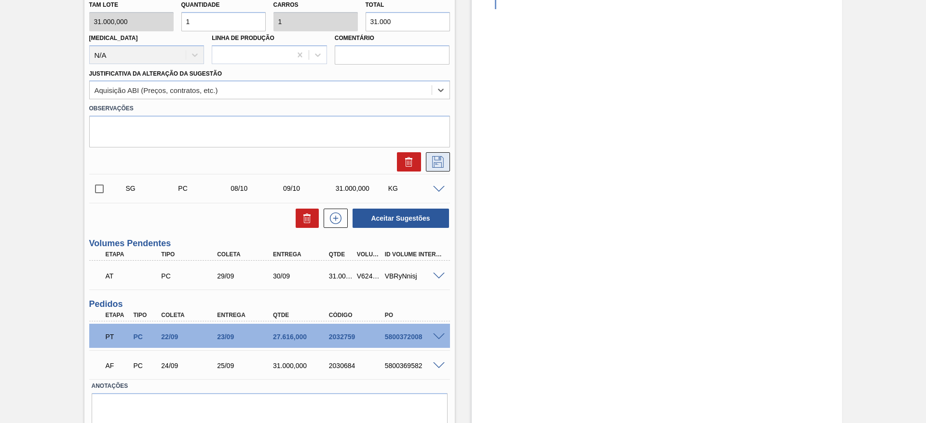
click at [440, 163] on icon at bounding box center [437, 162] width 15 height 12
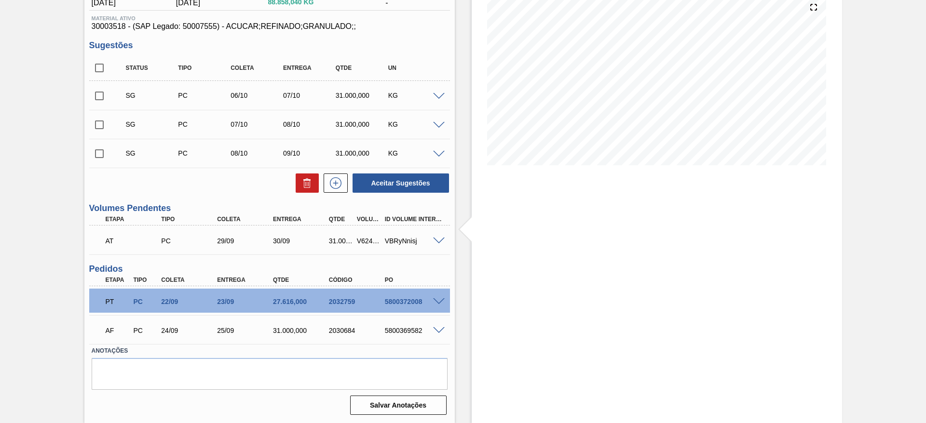
scroll to position [117, 0]
click at [443, 97] on span at bounding box center [439, 96] width 12 height 7
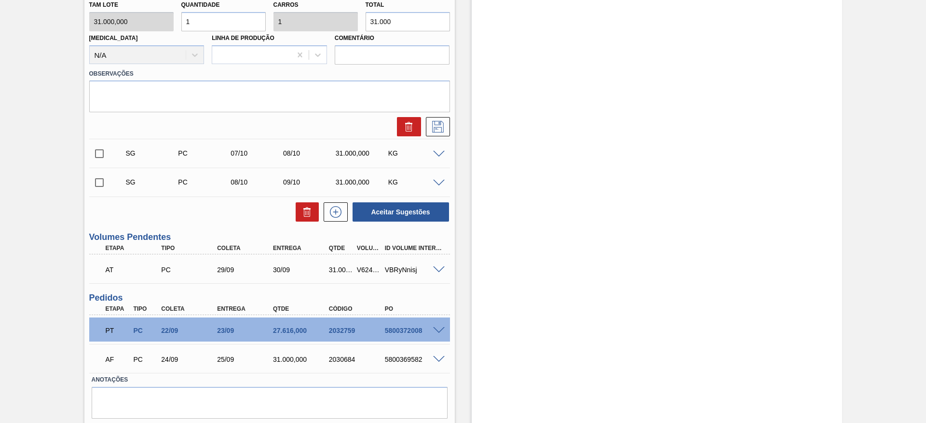
scroll to position [303, 0]
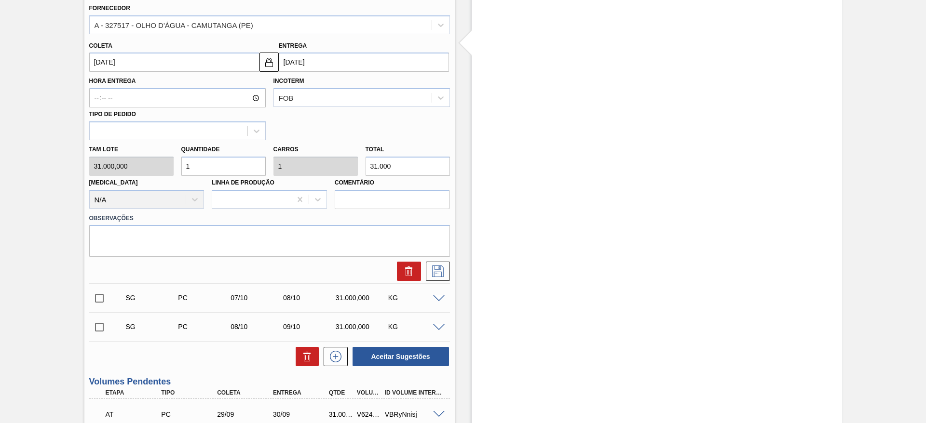
click at [115, 86] on label "Hora Entrega" at bounding box center [177, 81] width 176 height 14
click at [115, 88] on input "Hora Entrega" at bounding box center [177, 97] width 176 height 19
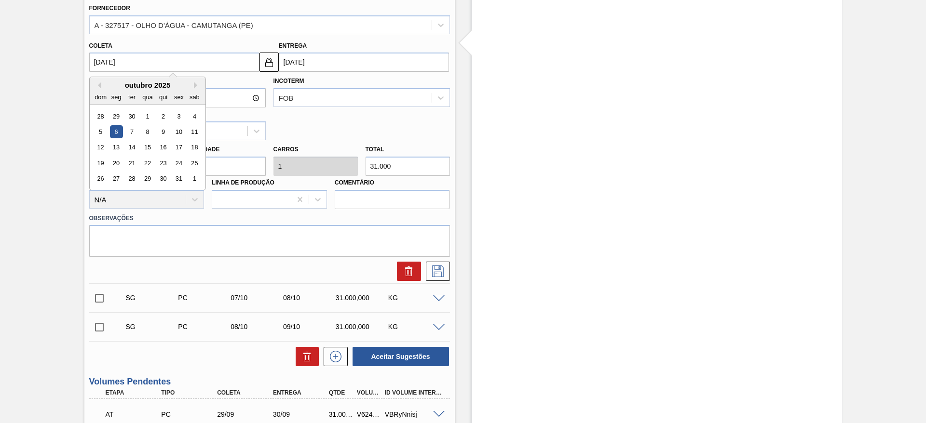
click at [114, 65] on input "06/10/2025" at bounding box center [174, 62] width 170 height 19
click at [98, 86] on button "Previous Month" at bounding box center [98, 85] width 7 height 7
click at [174, 163] on div "26" at bounding box center [178, 163] width 13 height 13
type input "[DATE]"
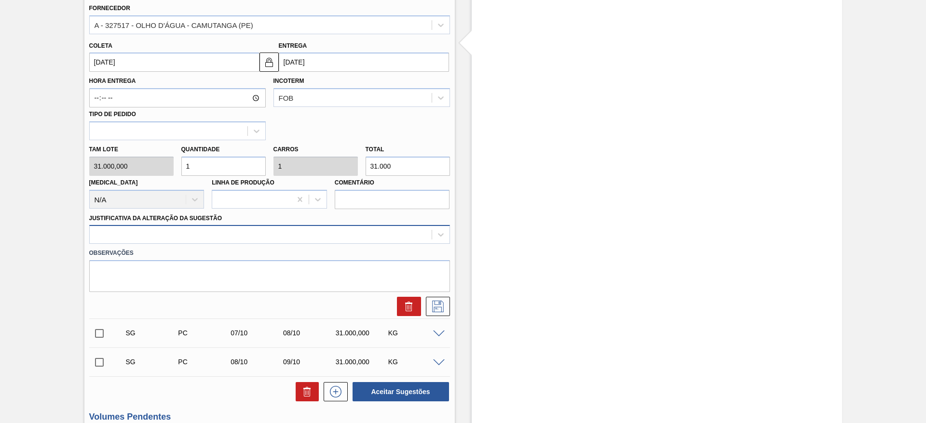
drag, startPoint x: 331, startPoint y: 228, endPoint x: 338, endPoint y: 242, distance: 14.9
click at [332, 228] on div at bounding box center [261, 235] width 342 height 14
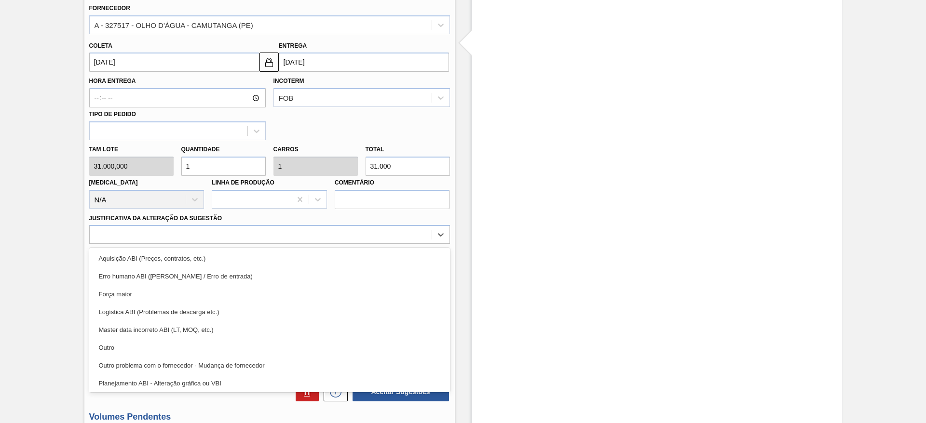
drag, startPoint x: 338, startPoint y: 242, endPoint x: 341, endPoint y: 249, distance: 8.2
click at [339, 243] on div at bounding box center [269, 234] width 361 height 19
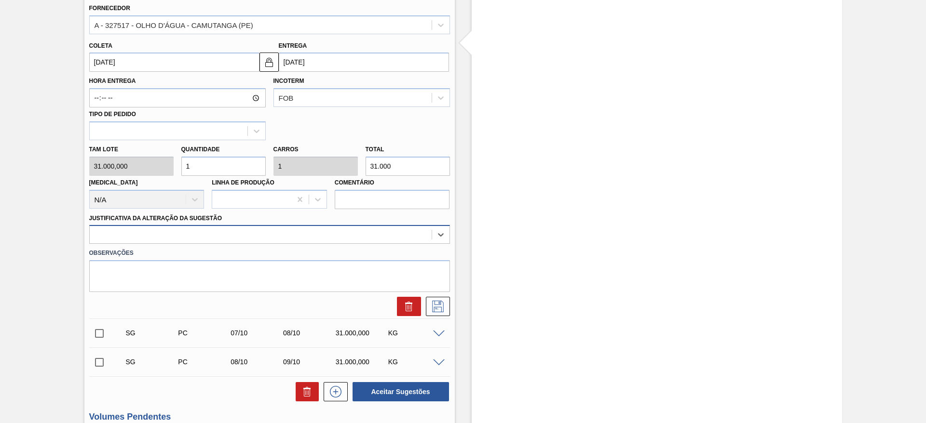
drag, startPoint x: 348, startPoint y: 222, endPoint x: 350, endPoint y: 237, distance: 15.1
click at [351, 228] on div "Justificativa da Alteração da Sugestão Select is focused ,type to refine list, …" at bounding box center [269, 228] width 361 height 33
click at [349, 238] on div at bounding box center [261, 235] width 342 height 14
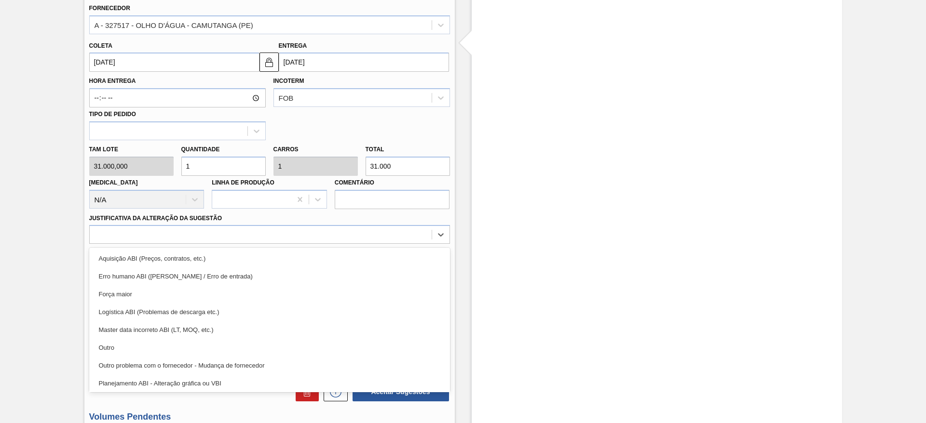
drag, startPoint x: 347, startPoint y: 245, endPoint x: 379, endPoint y: 260, distance: 36.2
click at [346, 259] on div "Aquisição ABI (Preços, contratos, etc.)" at bounding box center [269, 259] width 361 height 18
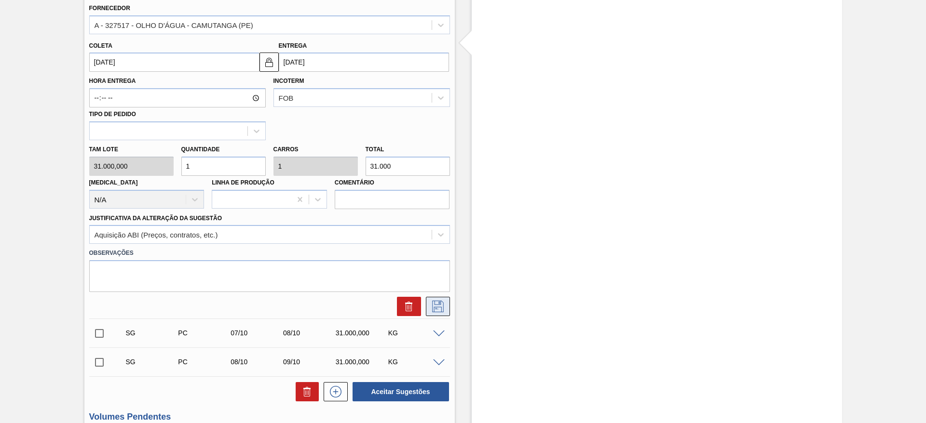
click at [434, 303] on icon at bounding box center [437, 307] width 15 height 12
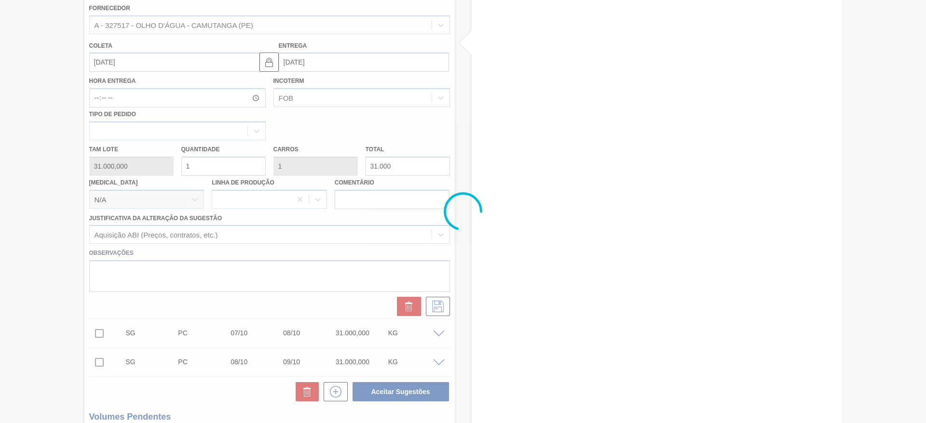
scroll to position [117, 0]
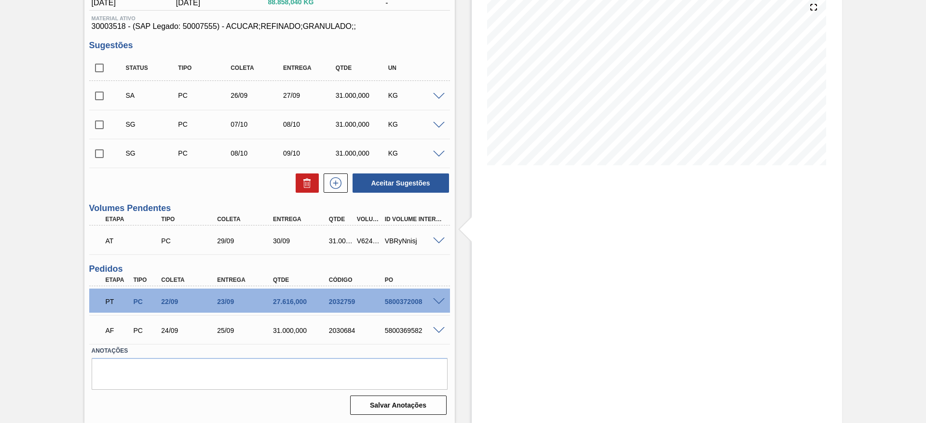
click at [108, 92] on input "checkbox" at bounding box center [99, 96] width 20 height 20
click at [403, 190] on button "Aceitar Sugestões" at bounding box center [400, 183] width 96 height 19
checkbox input "false"
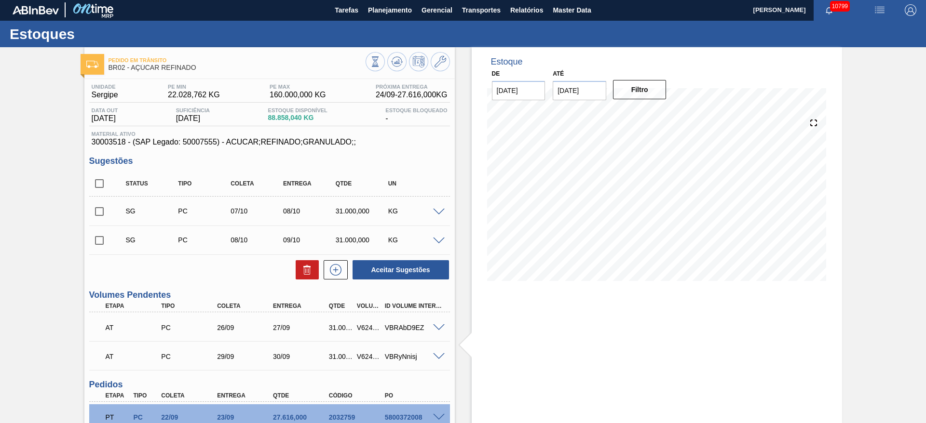
scroll to position [0, 0]
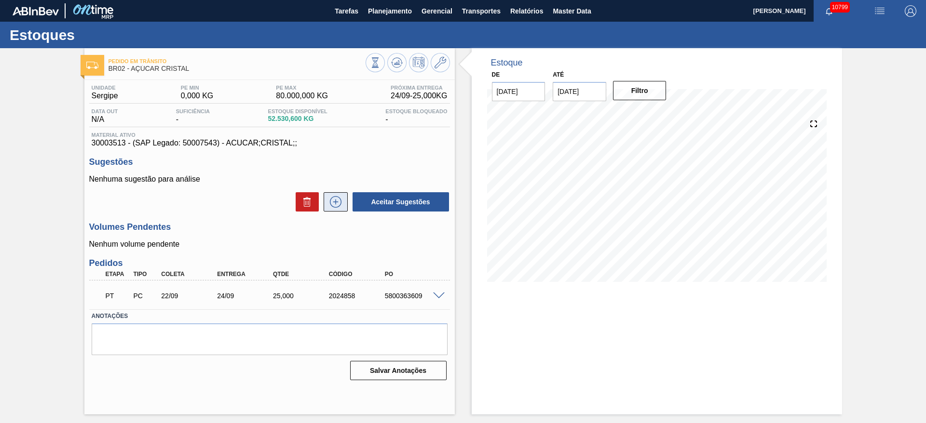
click at [337, 202] on icon at bounding box center [335, 202] width 5 height 0
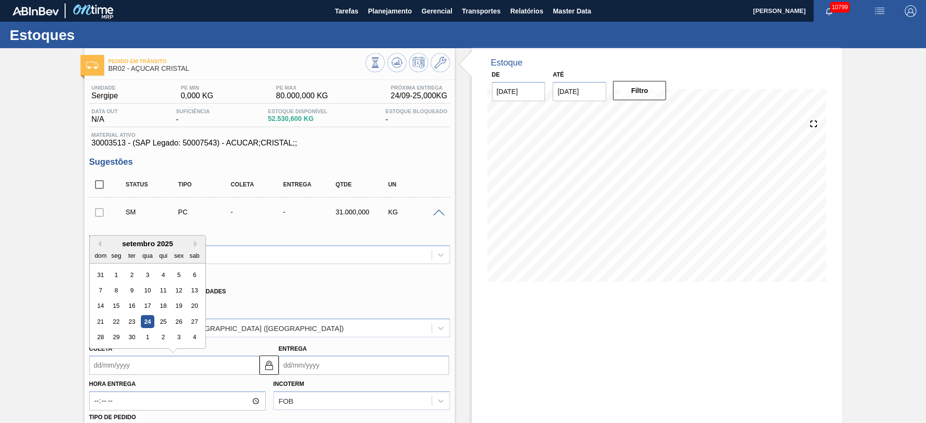
click at [120, 361] on input "Coleta" at bounding box center [174, 365] width 170 height 19
click at [137, 338] on div "30" at bounding box center [131, 337] width 13 height 13
type input "[DATE]"
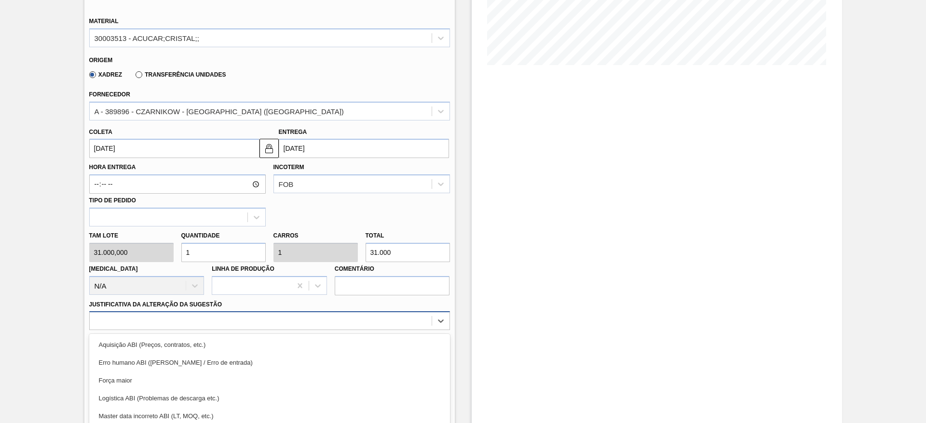
click at [342, 330] on div "option Logística ABI (Problemas de descarga etc.) focused, 4 of 18. 18 results …" at bounding box center [269, 321] width 361 height 19
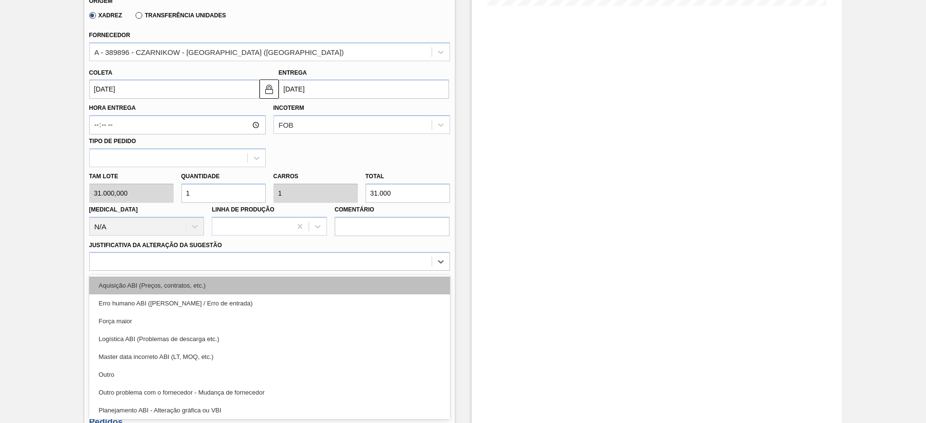
click at [345, 289] on div "Aquisição ABI (Preços, contratos, etc.)" at bounding box center [269, 286] width 361 height 18
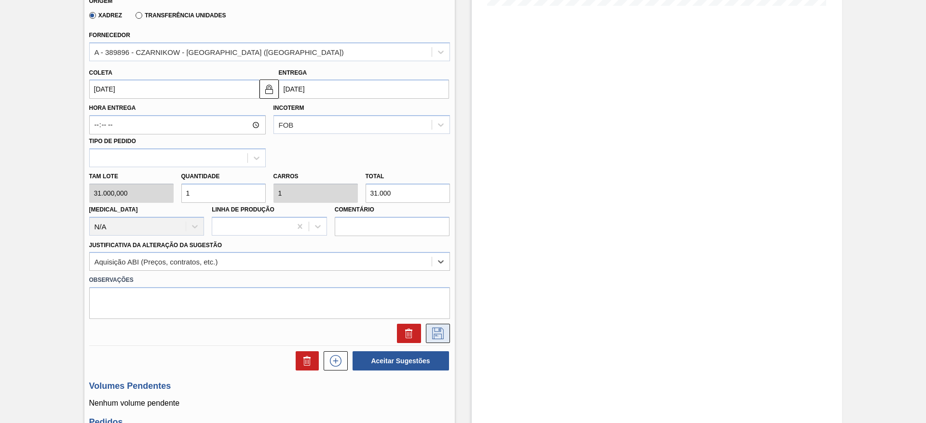
click at [436, 333] on icon at bounding box center [437, 334] width 15 height 12
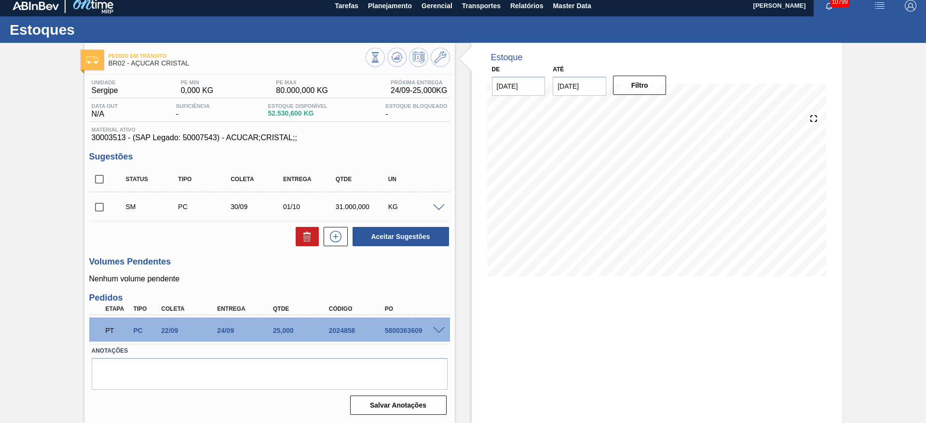
scroll to position [5, 0]
click at [99, 206] on input "checkbox" at bounding box center [99, 207] width 20 height 20
click at [379, 236] on button "Aceitar Sugestões" at bounding box center [400, 236] width 96 height 19
checkbox input "false"
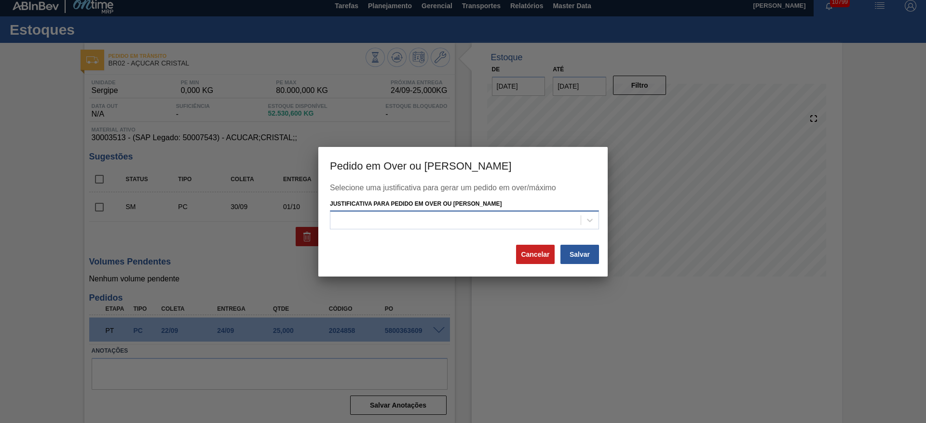
click at [458, 222] on div at bounding box center [455, 221] width 250 height 14
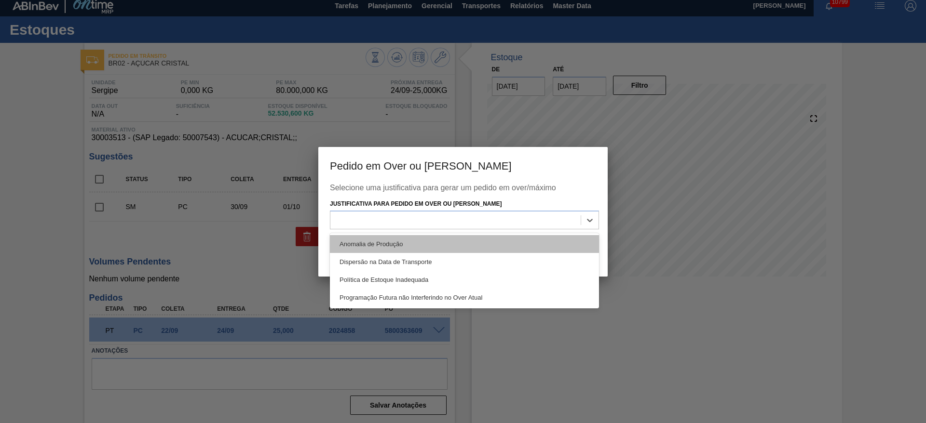
click at [460, 239] on div "Anomalia de Produção" at bounding box center [464, 244] width 269 height 18
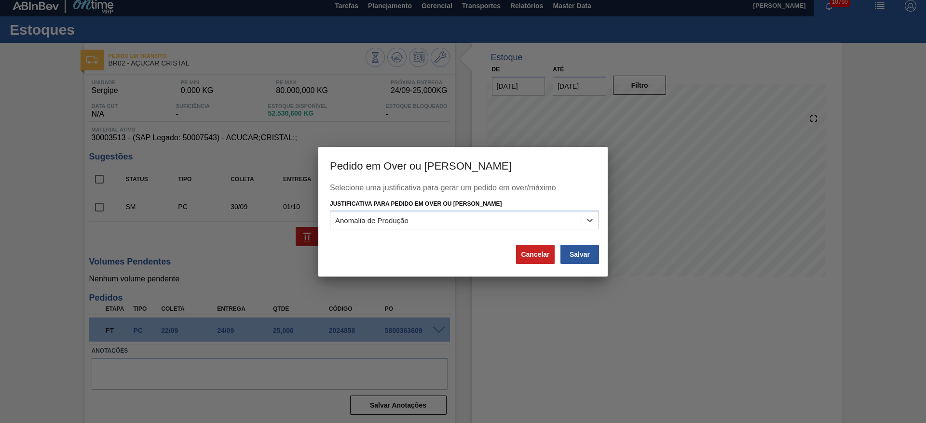
click at [599, 257] on div "Salvar" at bounding box center [579, 254] width 41 height 21
click at [587, 252] on button "Salvar" at bounding box center [579, 254] width 39 height 19
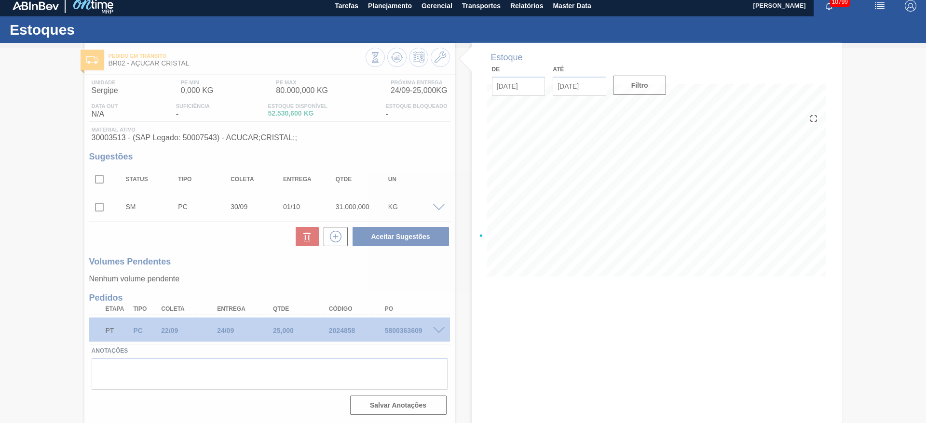
scroll to position [0, 0]
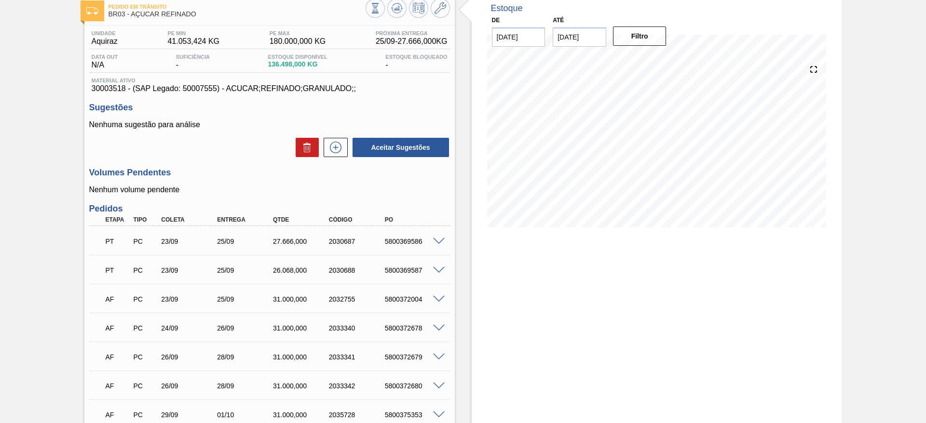
scroll to position [72, 0]
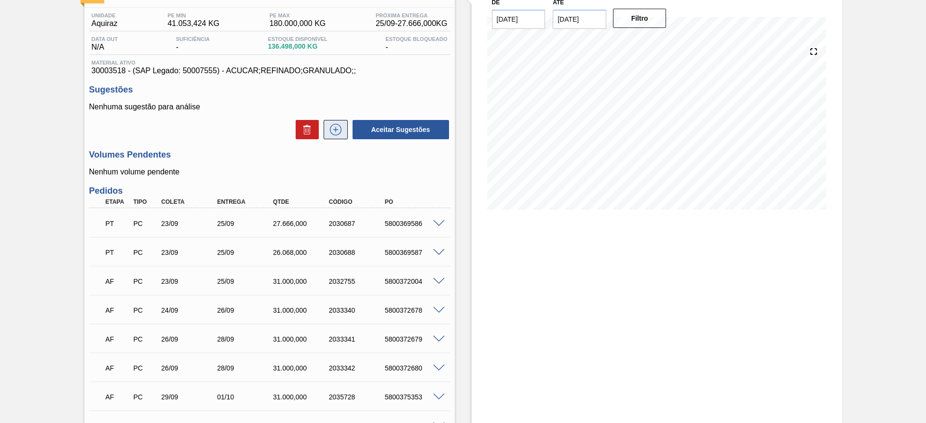
click at [343, 128] on button at bounding box center [336, 129] width 24 height 19
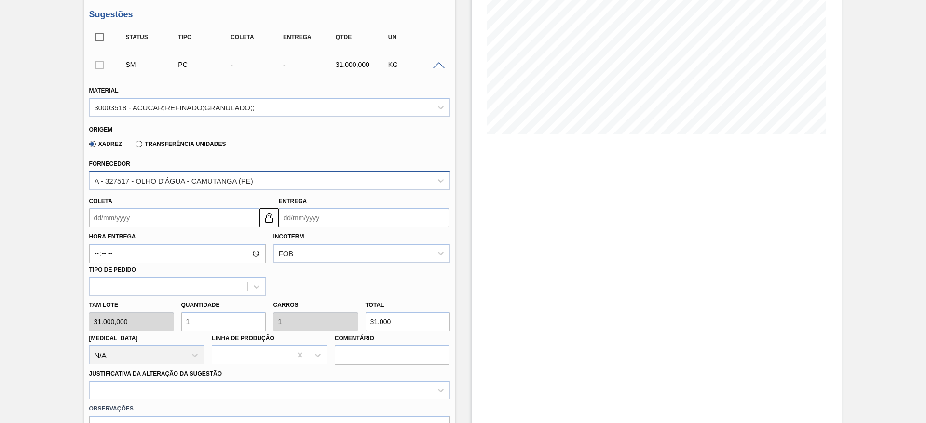
scroll to position [145, 0]
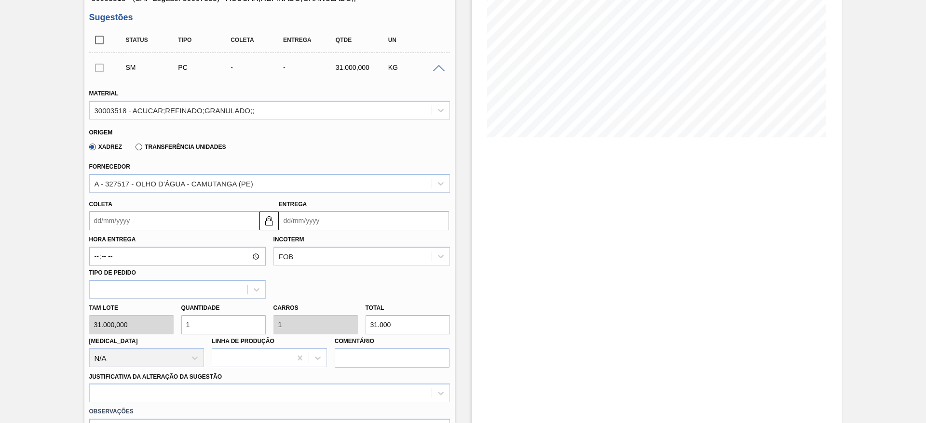
click at [117, 221] on input "Coleta" at bounding box center [174, 220] width 170 height 19
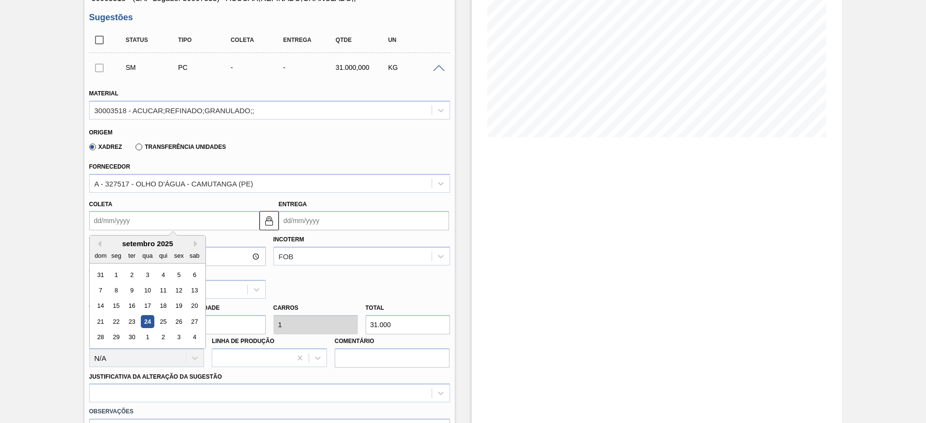
click at [281, 21] on h3 "Sugestões" at bounding box center [269, 18] width 361 height 10
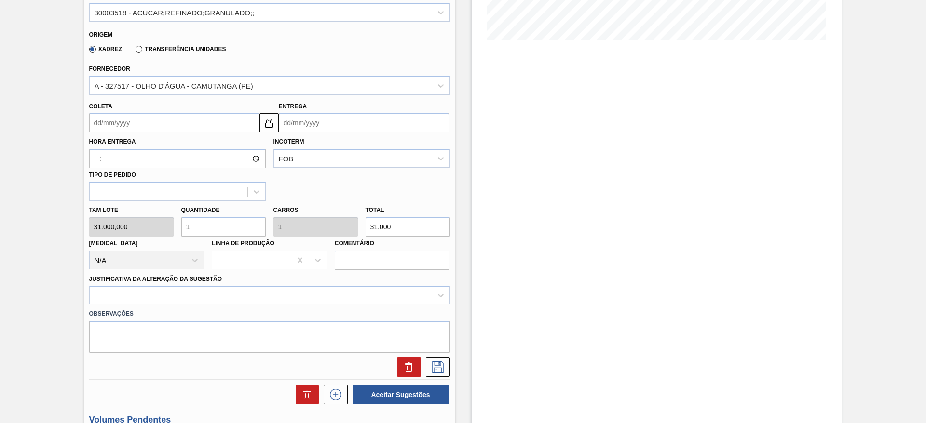
scroll to position [242, 0]
click at [108, 128] on input "Coleta" at bounding box center [174, 123] width 170 height 19
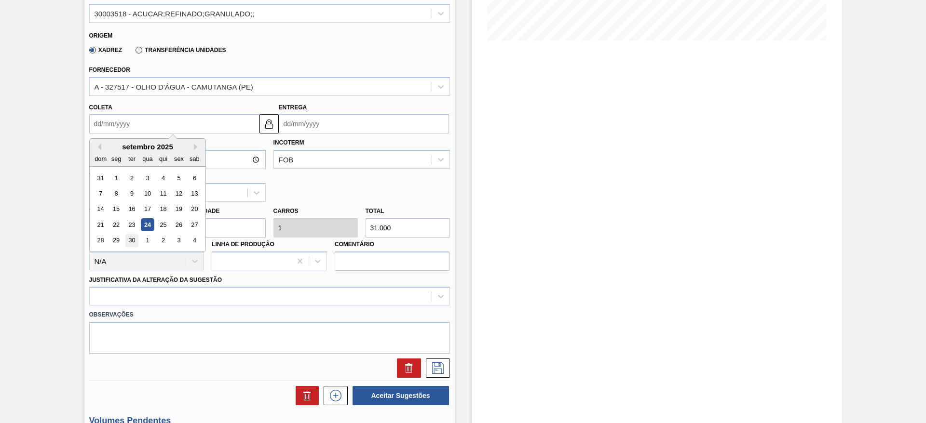
click at [128, 238] on div "30" at bounding box center [131, 240] width 13 height 13
type input "[DATE]"
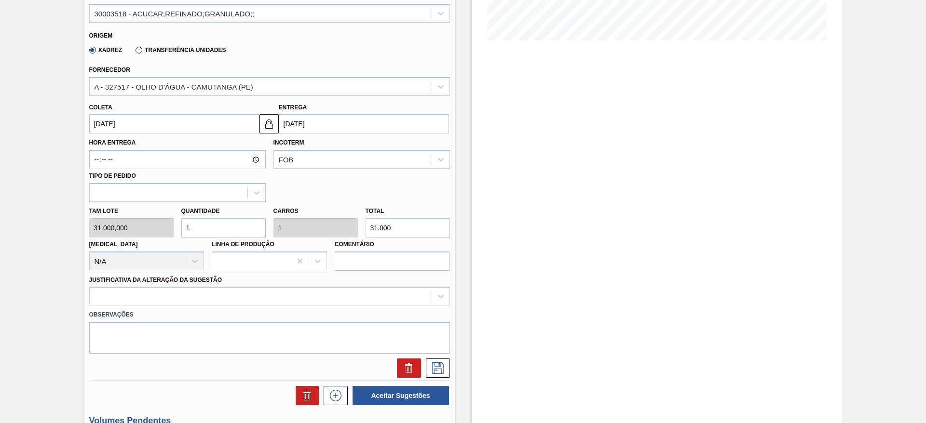
click at [133, 231] on div "Tam lote 31.000,000 Quantidade 1 Carros 1 Total 31.000 [MEDICAL_DATA] N/A Linha…" at bounding box center [269, 236] width 368 height 69
type input "2"
type input "62.000"
type input "2"
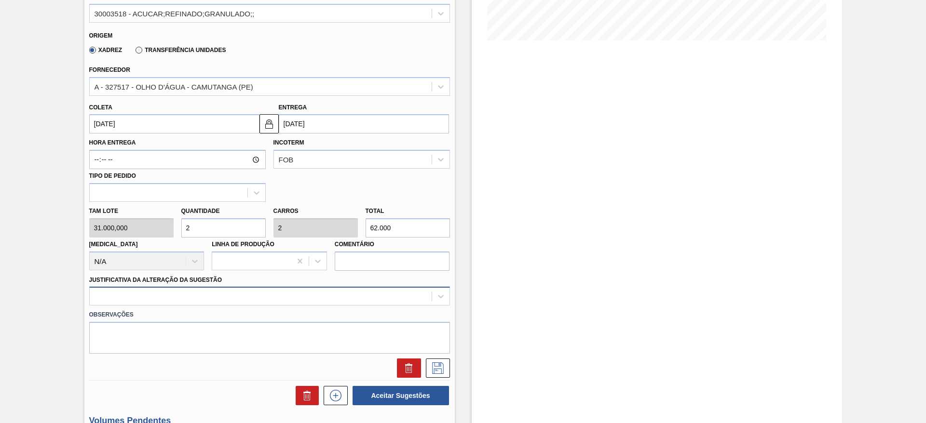
click at [295, 289] on div at bounding box center [269, 296] width 361 height 19
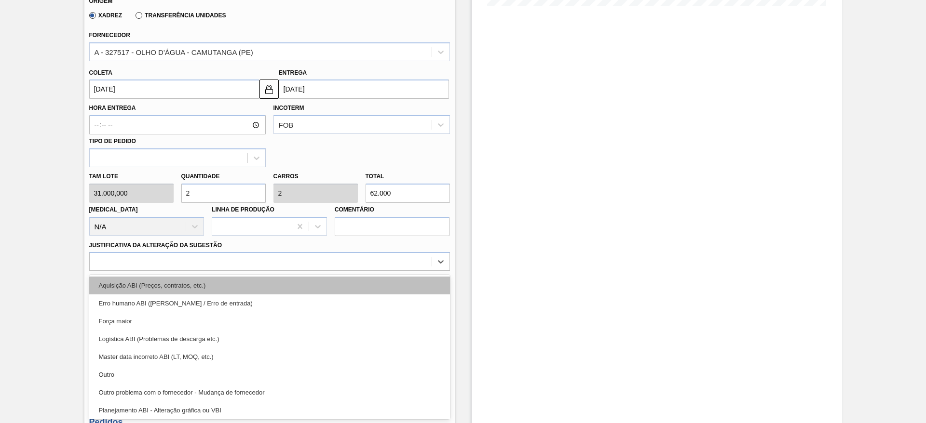
click at [303, 288] on div "Aquisição ABI (Preços, contratos, etc.)" at bounding box center [269, 286] width 361 height 18
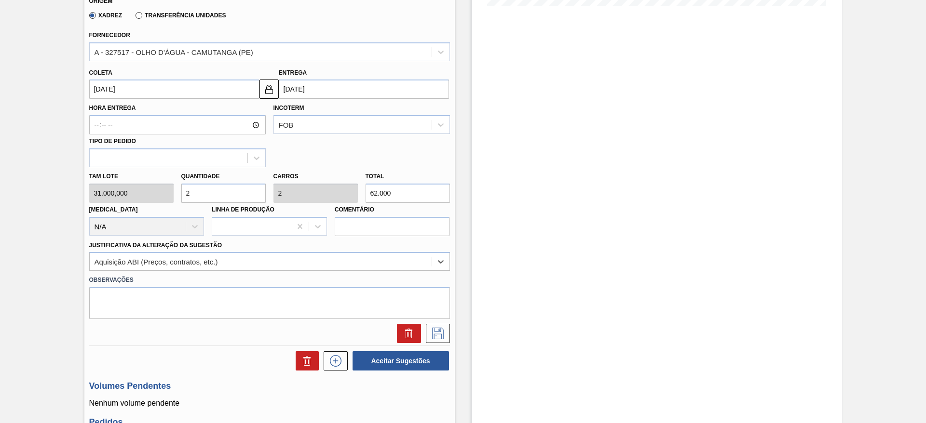
drag, startPoint x: 436, startPoint y: 344, endPoint x: 433, endPoint y: 339, distance: 5.0
click at [433, 344] on div "SM PC 30/09 02/10 62.000,000 KG Material 30003518 - ACUCAR;REFINADO;GRANULADO;;…" at bounding box center [269, 133] width 361 height 424
click at [433, 339] on button at bounding box center [438, 333] width 24 height 19
click at [447, 333] on button at bounding box center [438, 333] width 24 height 19
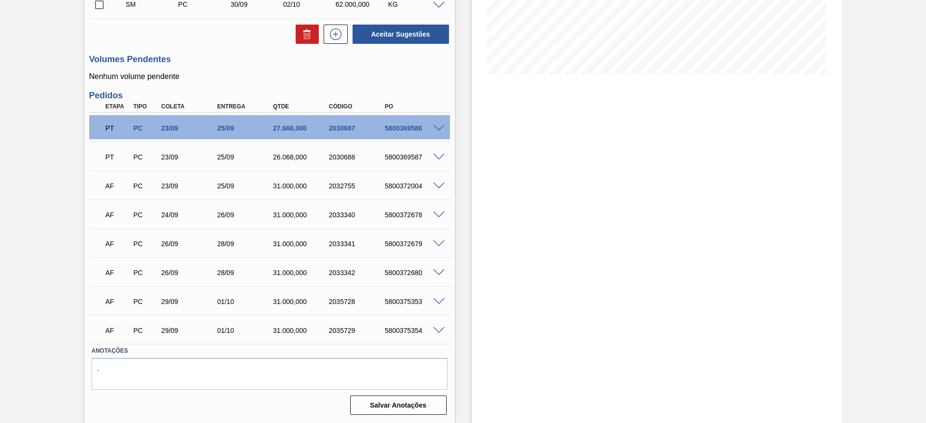
scroll to position [135, 0]
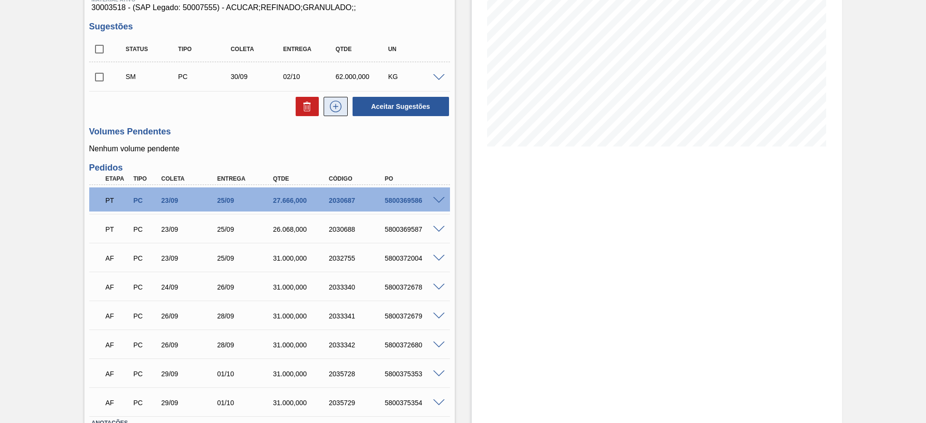
click at [334, 105] on icon at bounding box center [335, 107] width 15 height 12
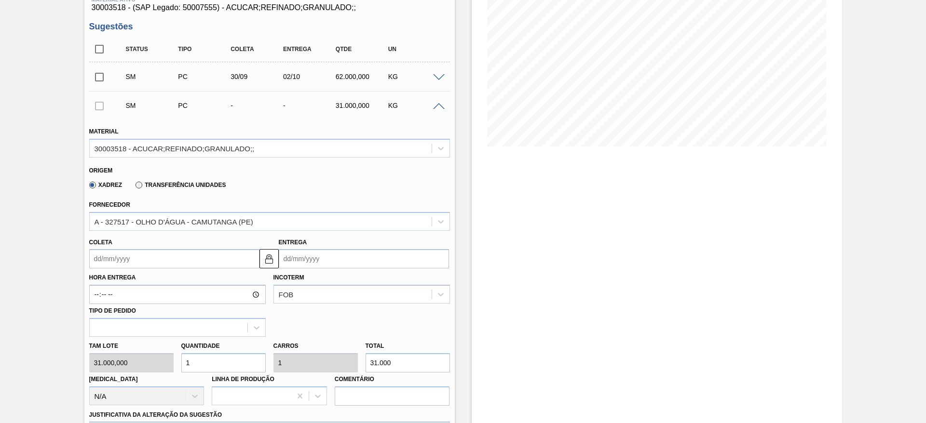
click at [154, 361] on div "Tam lote 31.000,000 Quantidade 1 Carros 1 Total 31.000 Doca N/A Linha de Produç…" at bounding box center [269, 371] width 368 height 69
type input "2"
type input "62.000"
type input "2"
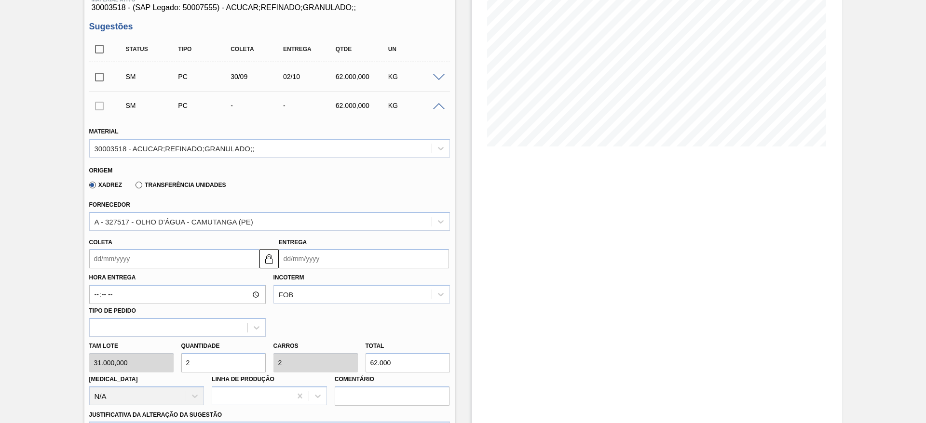
scroll to position [208, 0]
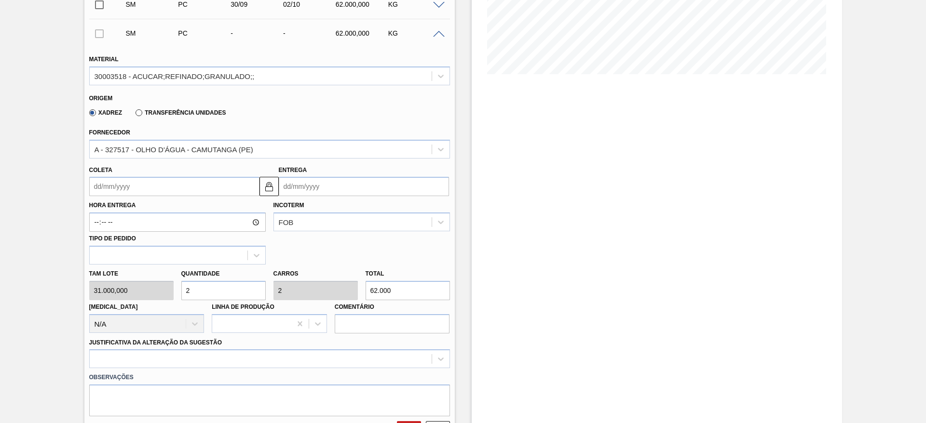
click at [122, 190] on input "Coleta" at bounding box center [174, 186] width 170 height 19
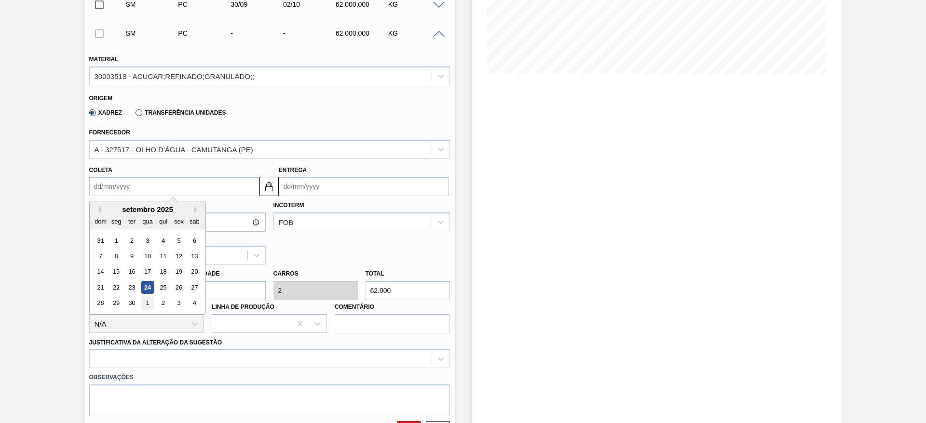
click at [149, 303] on div "1" at bounding box center [147, 303] width 13 height 13
type input "[DATE]"
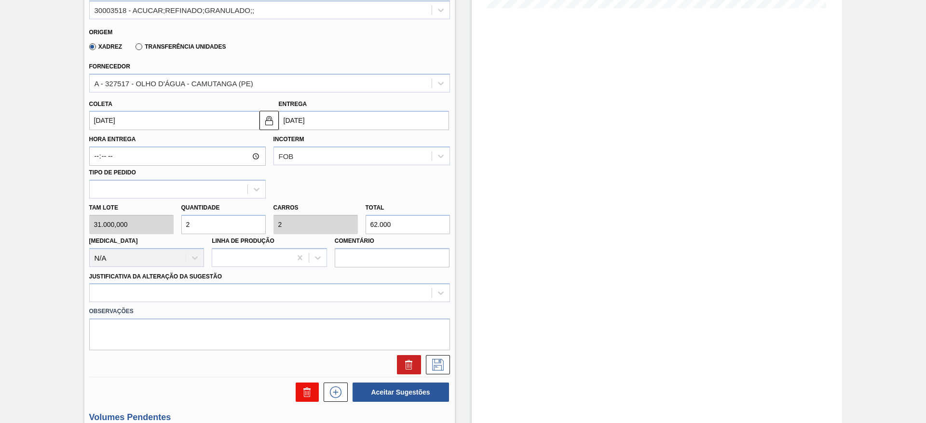
scroll to position [425, 0]
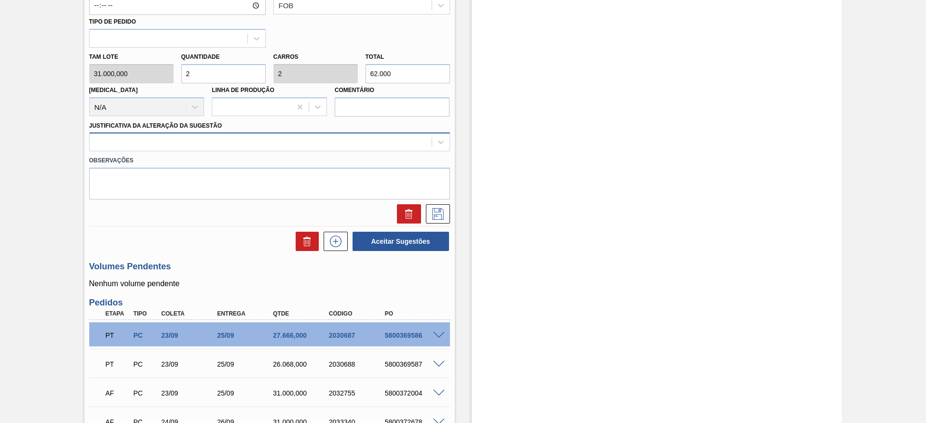
click at [345, 149] on div at bounding box center [261, 142] width 342 height 14
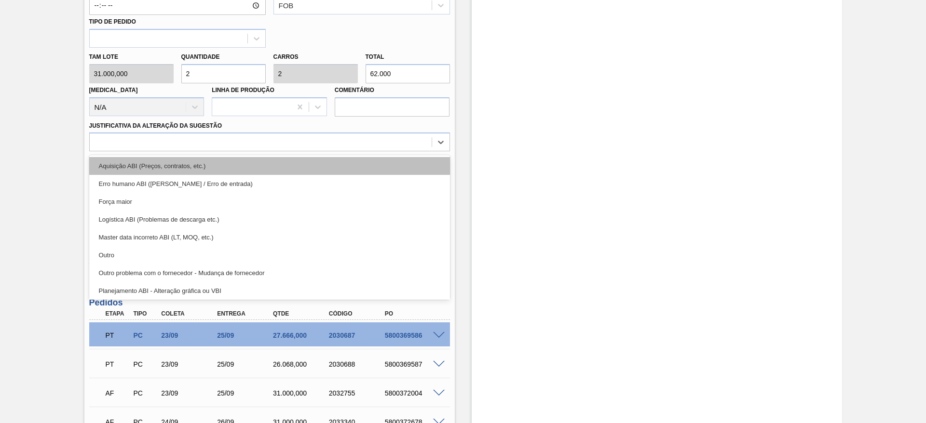
click at [344, 169] on div "Aquisição ABI (Preços, contratos, etc.)" at bounding box center [269, 166] width 361 height 18
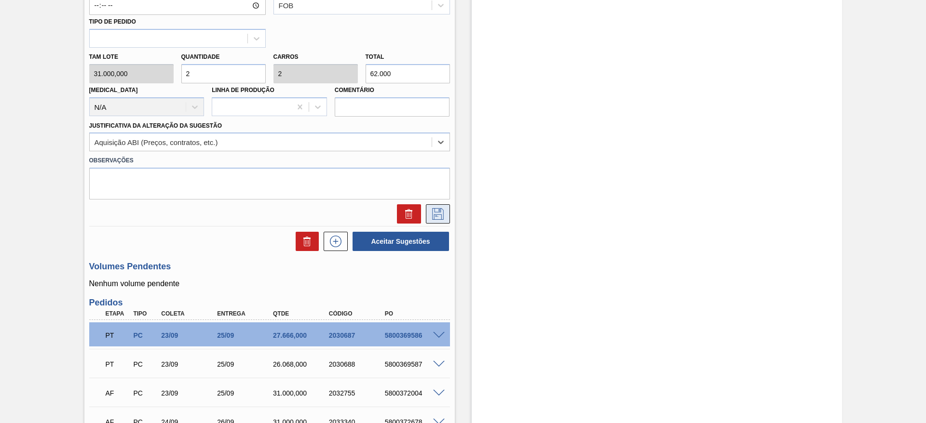
click at [441, 213] on icon at bounding box center [437, 214] width 15 height 12
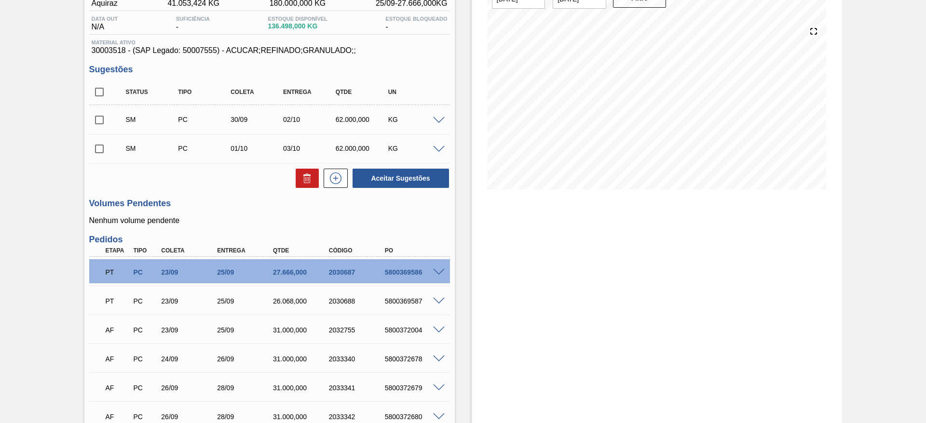
scroll to position [92, 0]
click at [434, 122] on span at bounding box center [439, 121] width 12 height 7
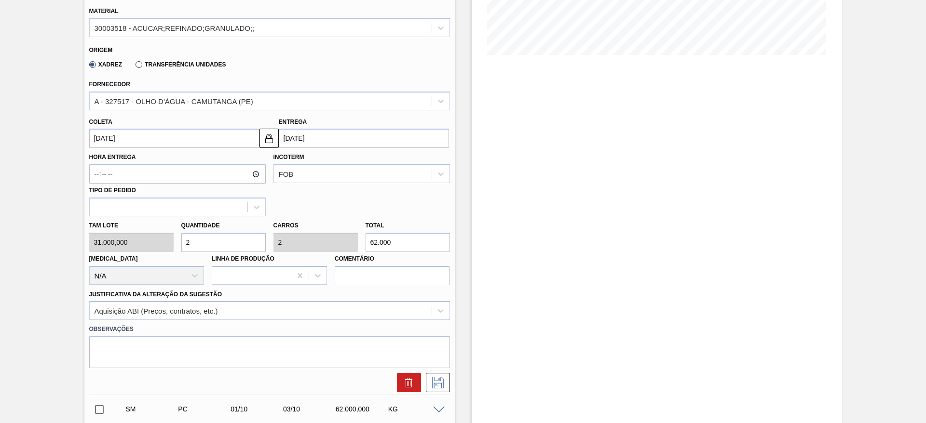
scroll to position [237, 0]
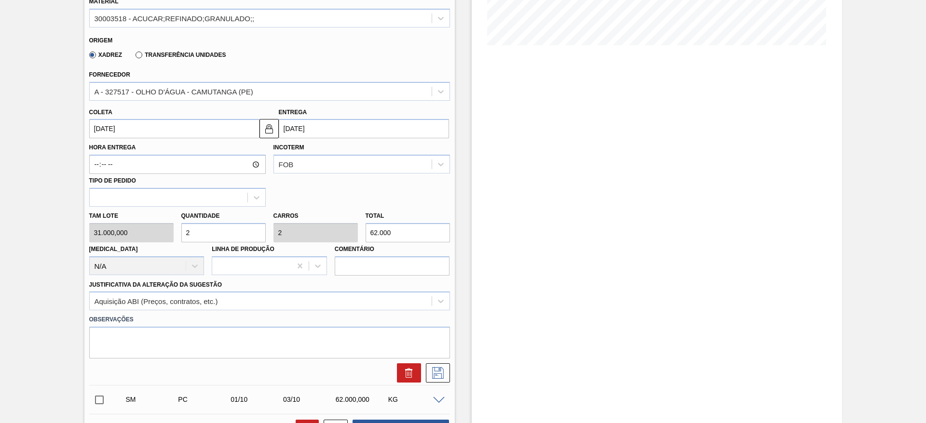
click at [163, 230] on div "Tam lote 31.000,000 Quantidade 2 Carros 2 Total 62.000 Doca N/A Linha de Produç…" at bounding box center [269, 241] width 368 height 69
type input "1"
type input "31.000"
type input "1"
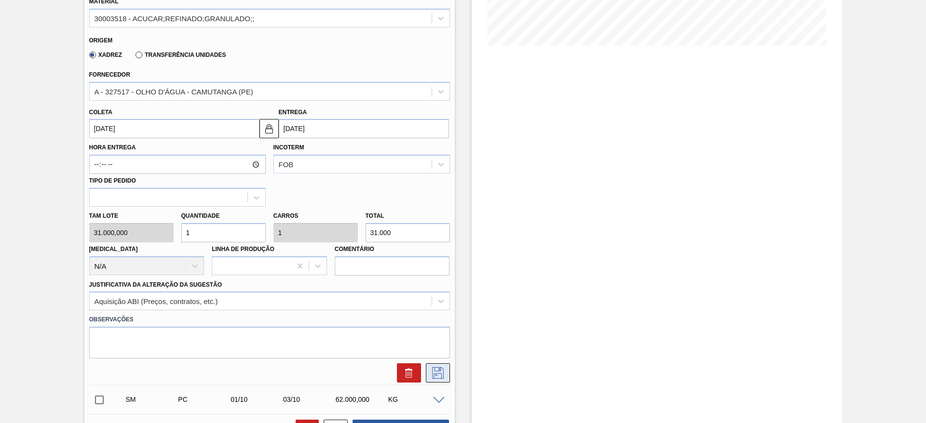
click at [448, 371] on button at bounding box center [438, 373] width 24 height 19
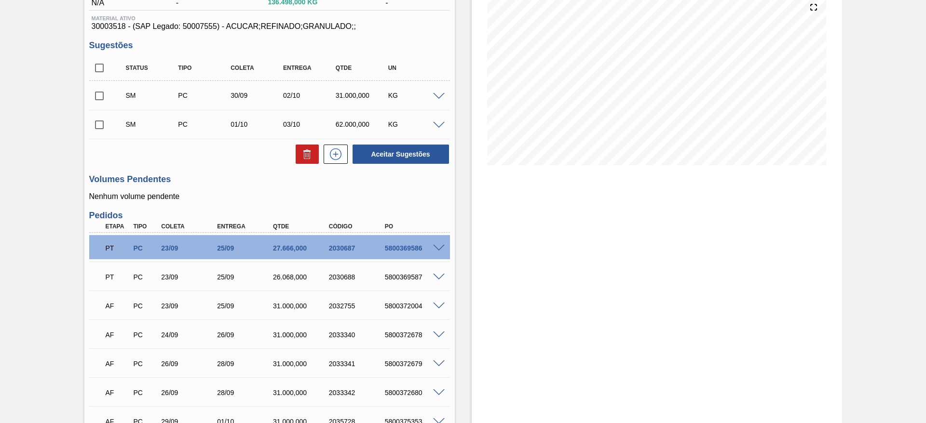
scroll to position [20, 0]
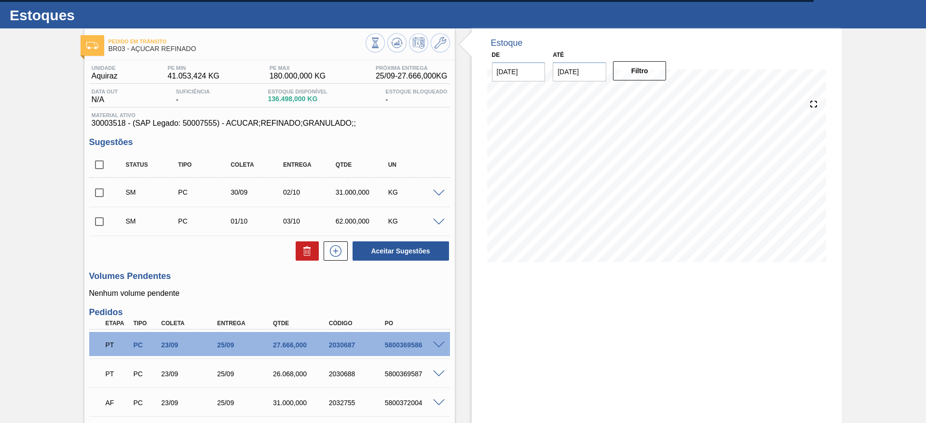
click at [97, 170] on input "checkbox" at bounding box center [99, 165] width 20 height 20
checkbox input "true"
click at [395, 247] on button "Aceitar Sugestões" at bounding box center [400, 251] width 96 height 19
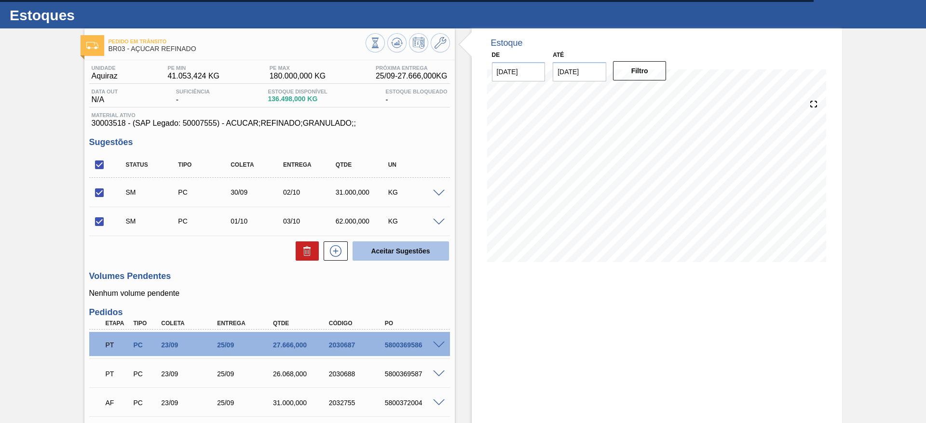
checkbox input "false"
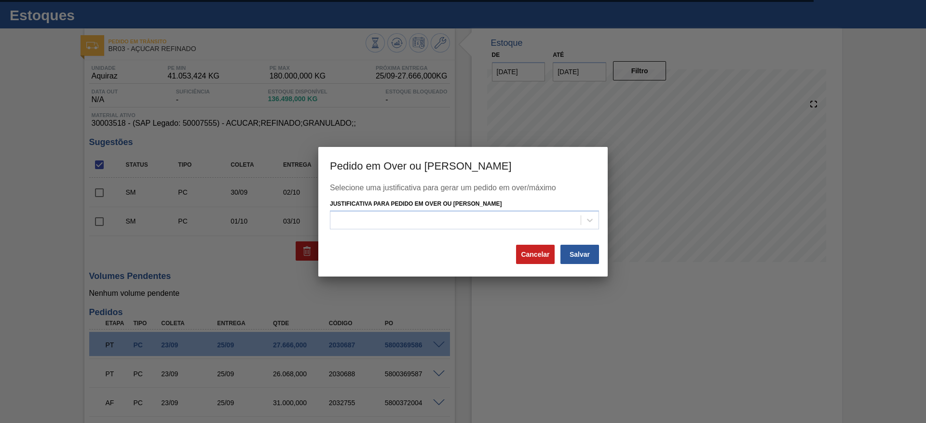
click at [450, 234] on div "Selecione uma justificativa para gerar um pedido em over/máximo Justificativa p…" at bounding box center [463, 214] width 266 height 60
click at [450, 225] on div at bounding box center [455, 221] width 250 height 14
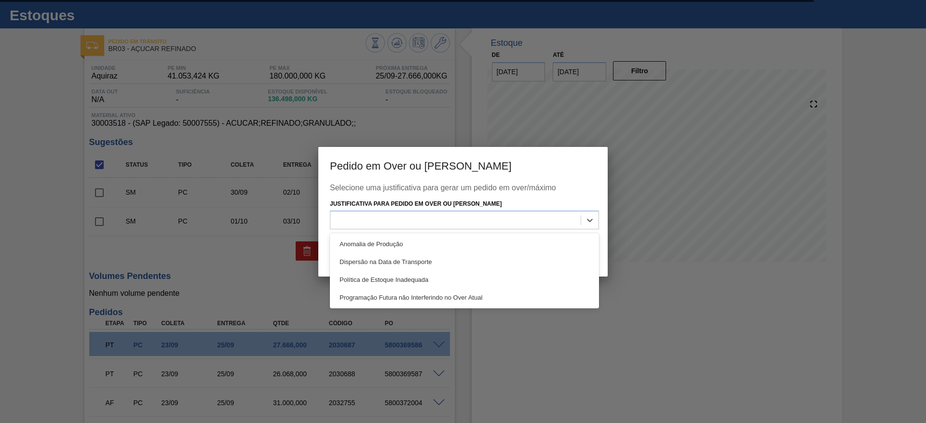
click at [456, 234] on div "Anomalia de Produção Dispersão na Data de Transporte Política de Estoque Inadeq…" at bounding box center [464, 270] width 269 height 75
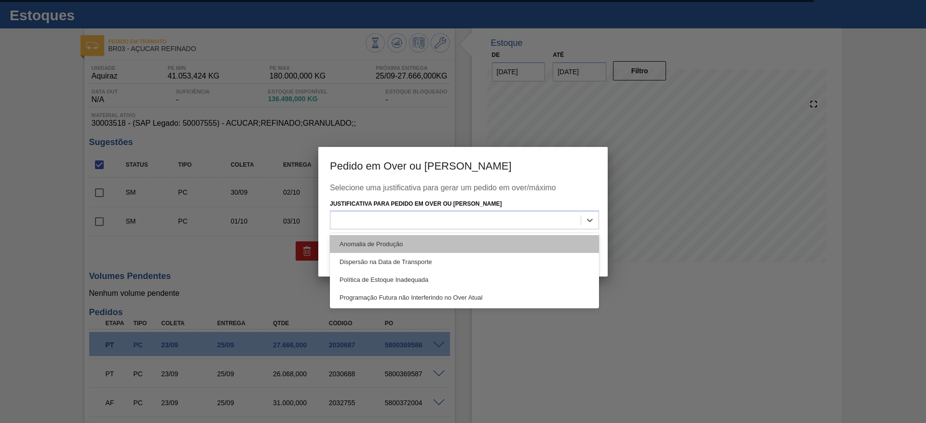
click at [474, 245] on div "Anomalia de Produção" at bounding box center [464, 244] width 269 height 18
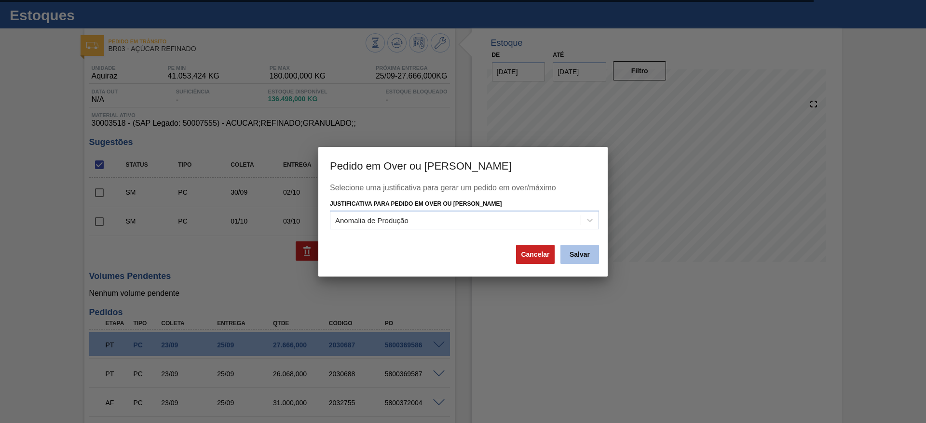
click at [566, 257] on button "Salvar" at bounding box center [579, 254] width 39 height 19
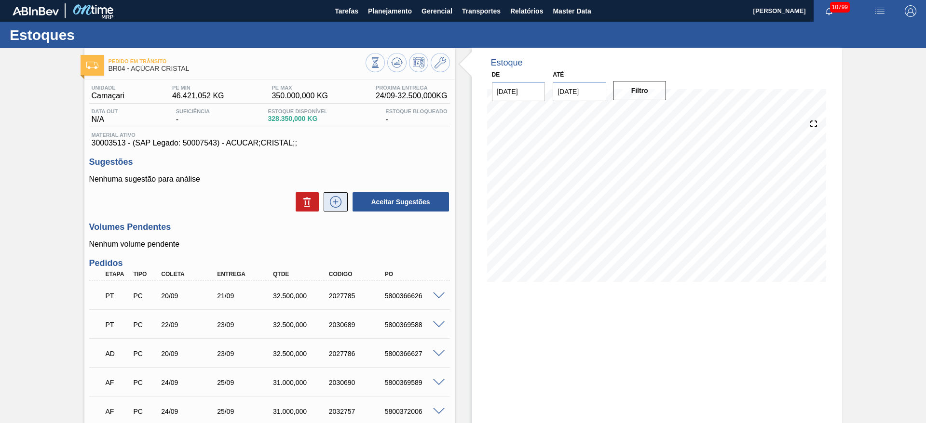
click at [340, 207] on icon at bounding box center [335, 202] width 15 height 12
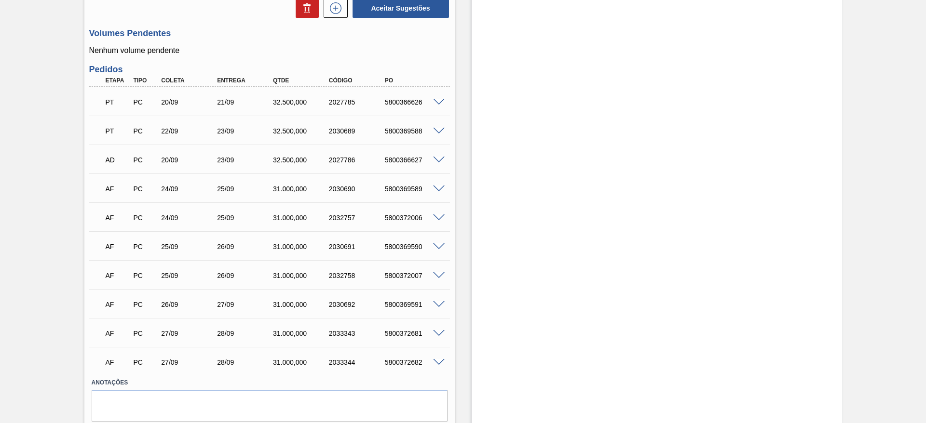
scroll to position [661, 0]
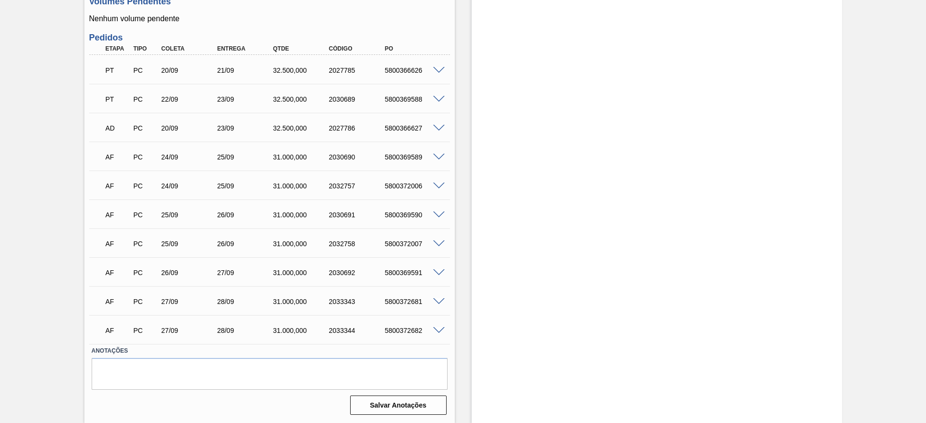
click at [444, 331] on div at bounding box center [440, 329] width 19 height 7
click at [436, 330] on span at bounding box center [439, 330] width 12 height 7
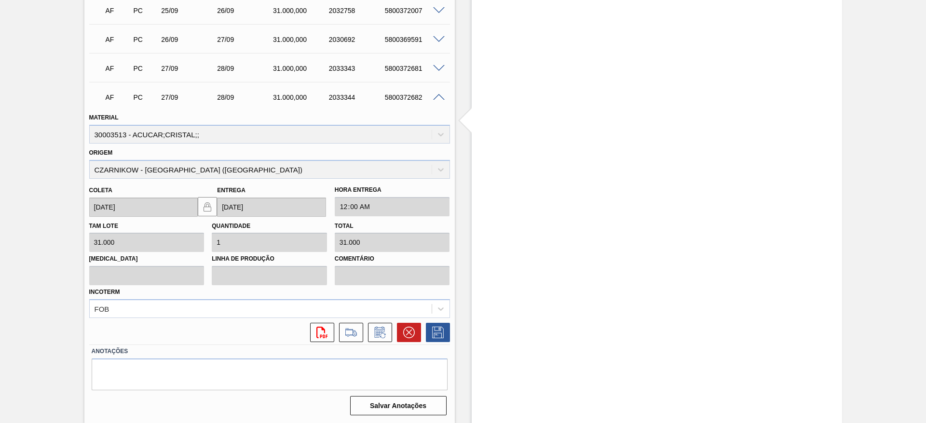
scroll to position [895, 0]
click at [387, 336] on button at bounding box center [380, 332] width 24 height 19
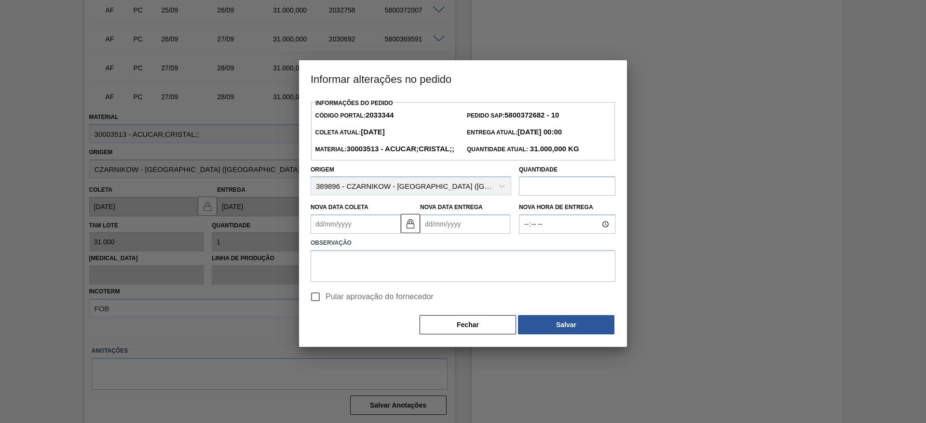
click at [332, 234] on Coleta2033344 "Nova Data Coleta" at bounding box center [356, 224] width 90 height 19
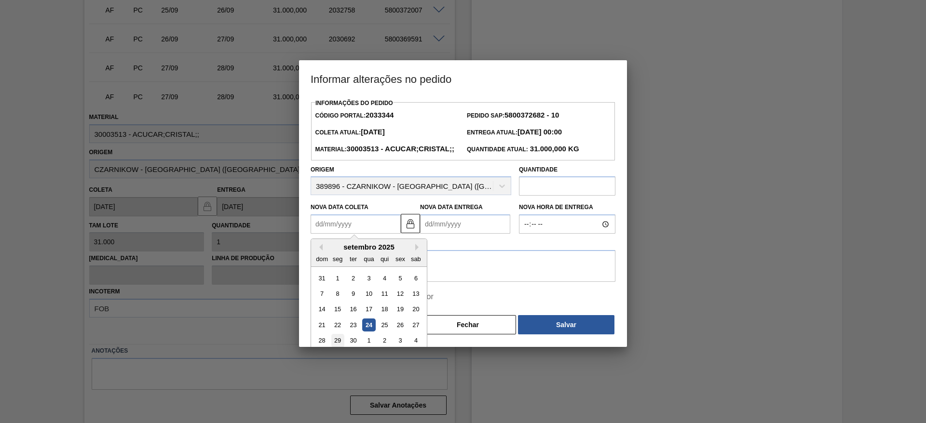
click at [339, 348] on div "29" at bounding box center [337, 341] width 13 height 13
type Coleta2033344 "[DATE]"
type Entrega2033344 "[DATE]"
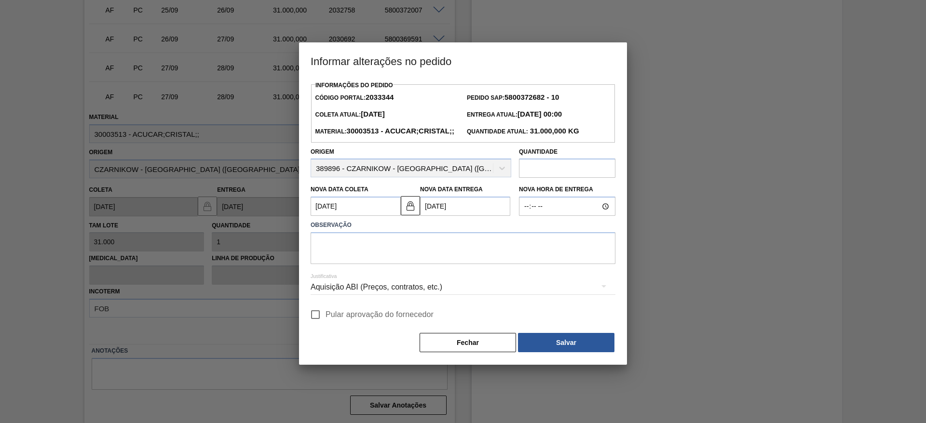
click at [321, 325] on input "Pular aprovação do fornecedor" at bounding box center [315, 315] width 20 height 20
checkbox input "true"
click at [339, 264] on textarea at bounding box center [463, 248] width 305 height 32
type textarea "."
click at [552, 352] on button "Salvar" at bounding box center [566, 342] width 96 height 19
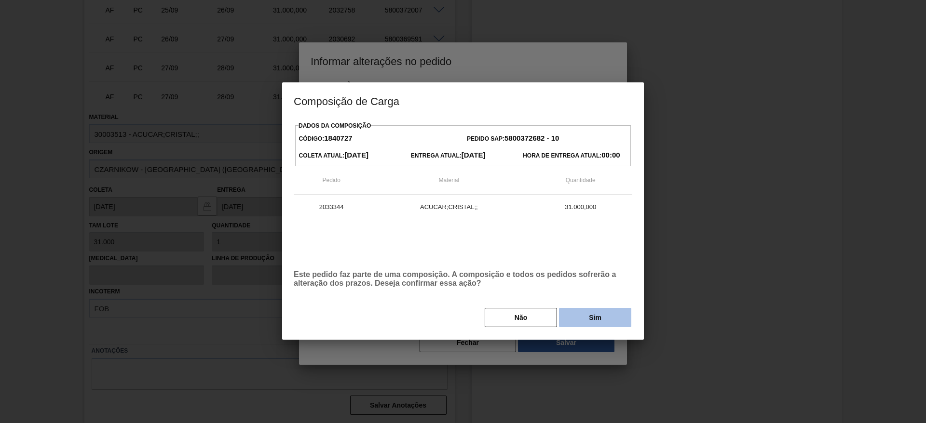
click at [589, 324] on button "Sim" at bounding box center [595, 317] width 72 height 19
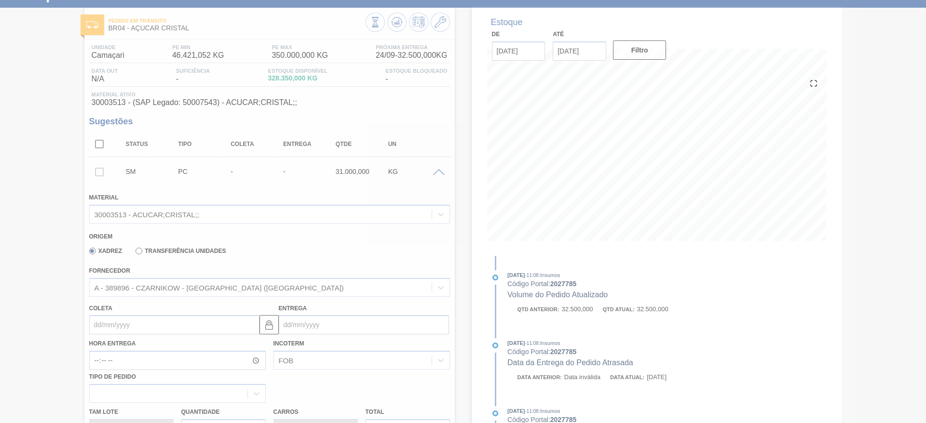
scroll to position [31, 0]
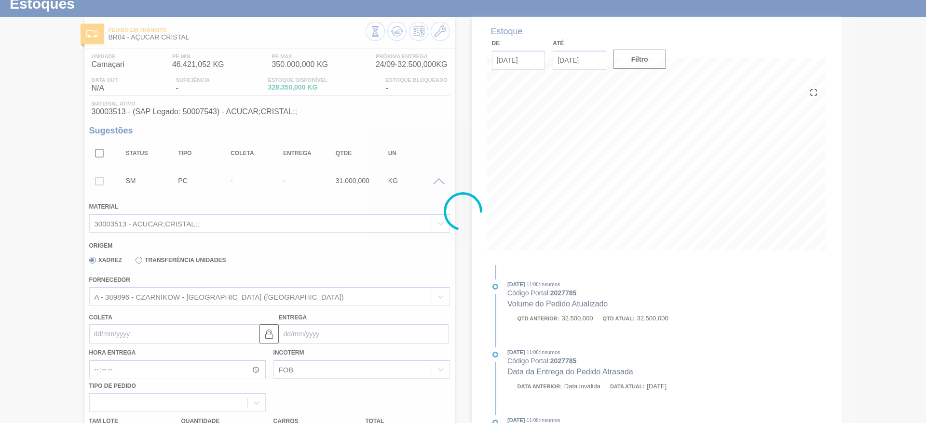
type input "."
type input "[DATE]"
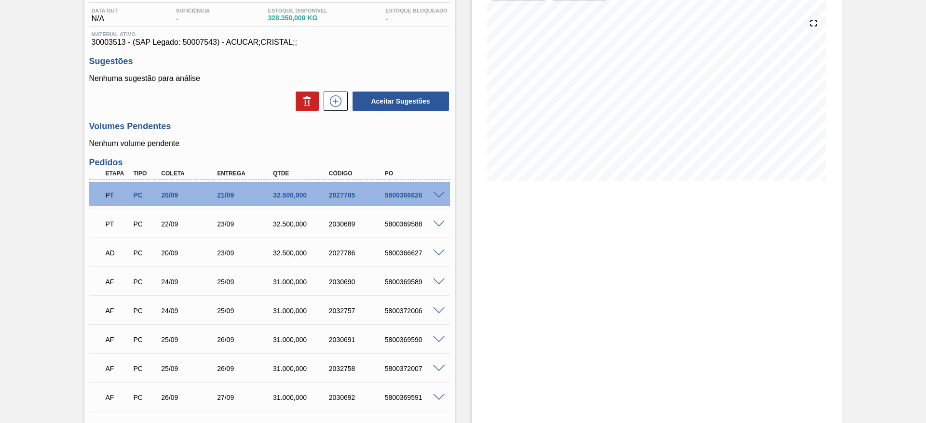
scroll to position [226, 0]
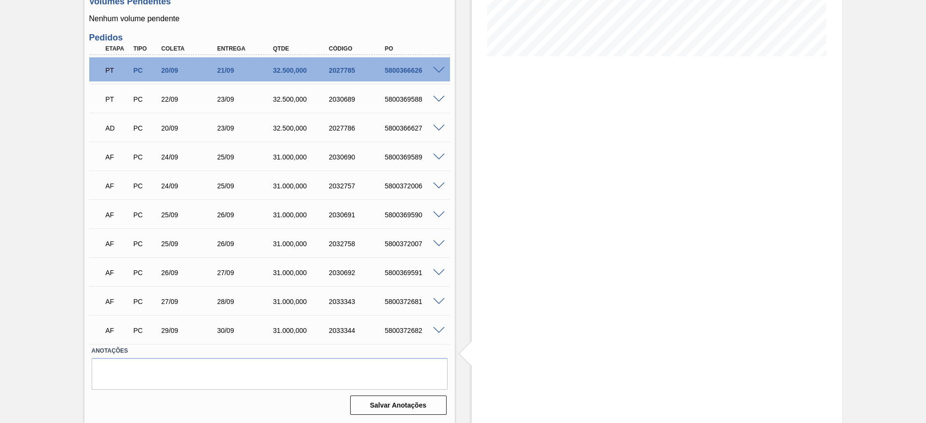
click at [435, 272] on span at bounding box center [439, 273] width 12 height 7
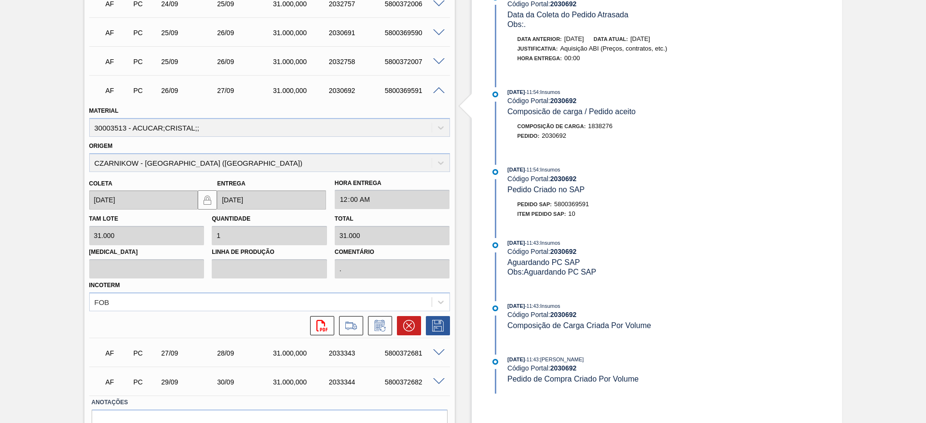
scroll to position [434, 0]
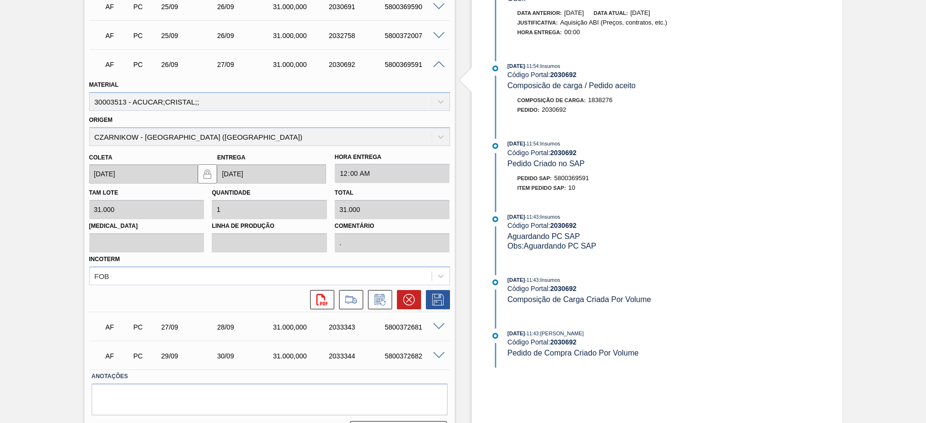
drag, startPoint x: 380, startPoint y: 312, endPoint x: 378, endPoint y: 304, distance: 8.5
click at [380, 312] on div "AF PC 27/09 28/09 31.000,000 2033343 5800372681 Material 30003513 - ACUCAR;CRIS…" at bounding box center [269, 326] width 361 height 29
click at [378, 304] on icon at bounding box center [379, 300] width 15 height 12
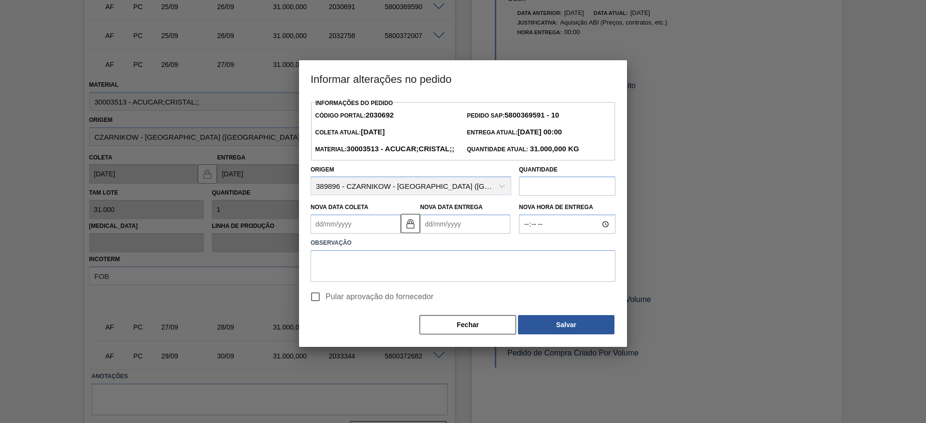
click at [314, 307] on input "Pular aprovação do fornecedor" at bounding box center [315, 297] width 20 height 20
checkbox input "true"
click at [343, 250] on label "Observação" at bounding box center [463, 243] width 305 height 14
click at [347, 282] on textarea at bounding box center [463, 266] width 305 height 32
type textarea "."
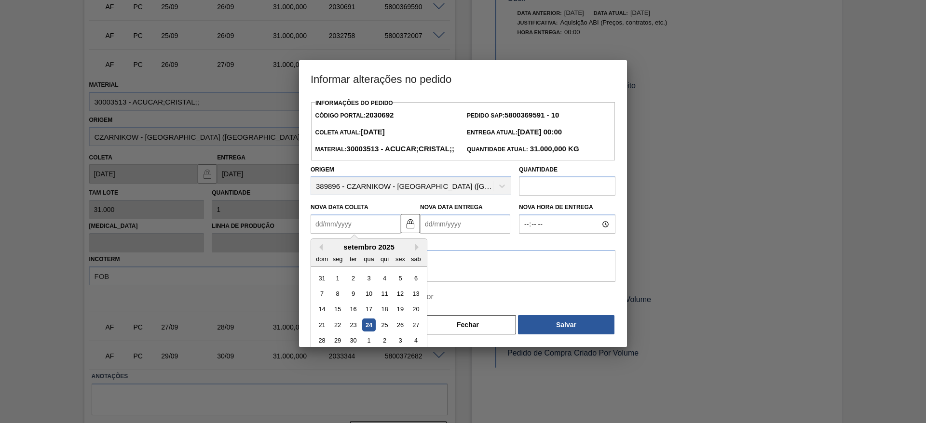
drag, startPoint x: 355, startPoint y: 233, endPoint x: 355, endPoint y: 239, distance: 5.3
click at [355, 233] on Coleta2030692 "Nova Data Coleta" at bounding box center [356, 224] width 90 height 19
click at [356, 348] on div "30" at bounding box center [353, 341] width 13 height 13
type Coleta2030692 "[DATE]"
type Entrega2030692 "[DATE]"
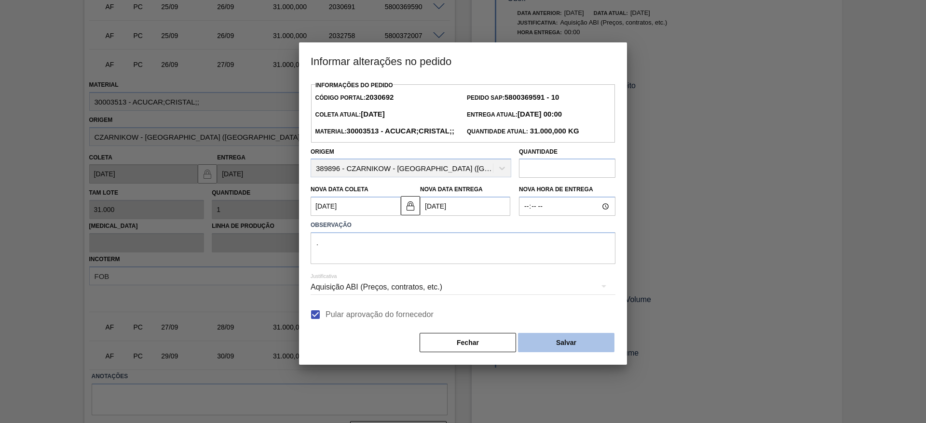
click at [567, 352] on button "Salvar" at bounding box center [566, 342] width 96 height 19
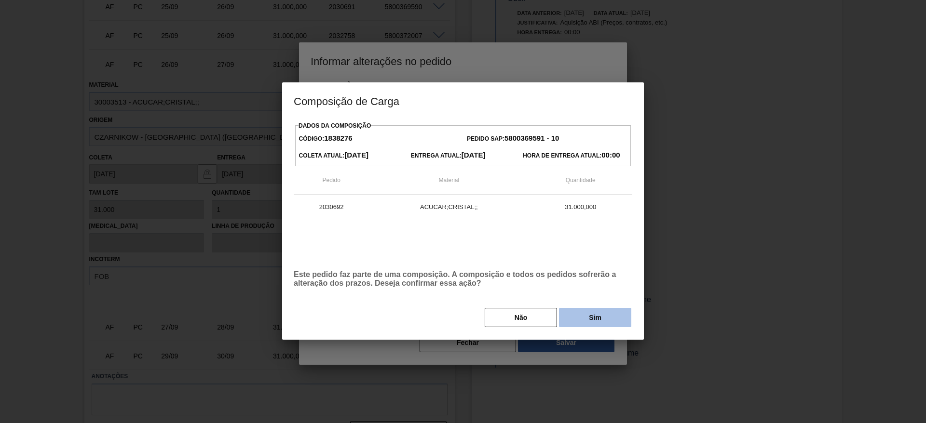
click at [597, 310] on button "Sim" at bounding box center [595, 317] width 72 height 19
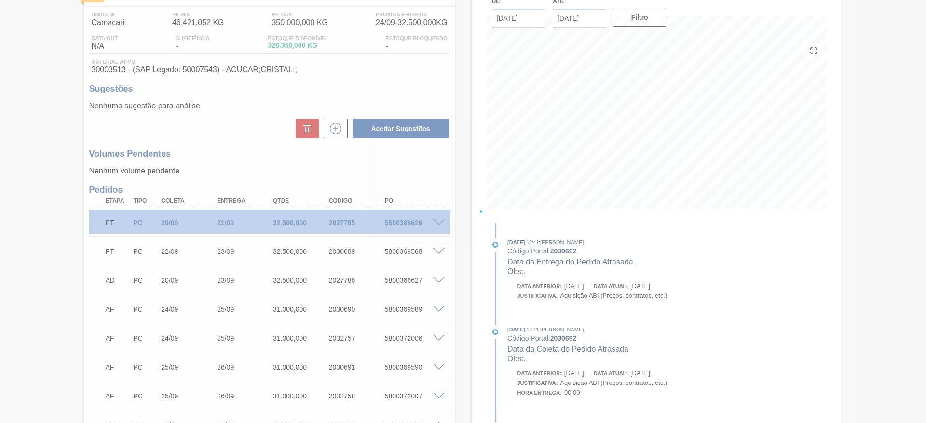
scroll to position [64, 0]
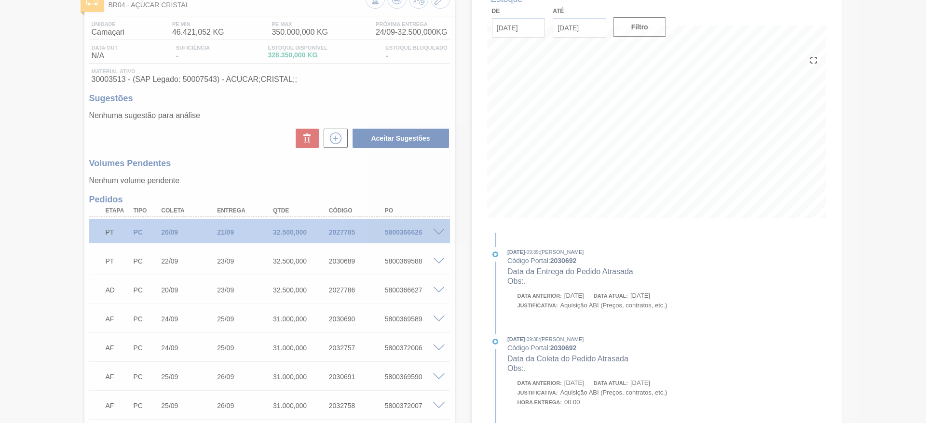
type input "[DATE]"
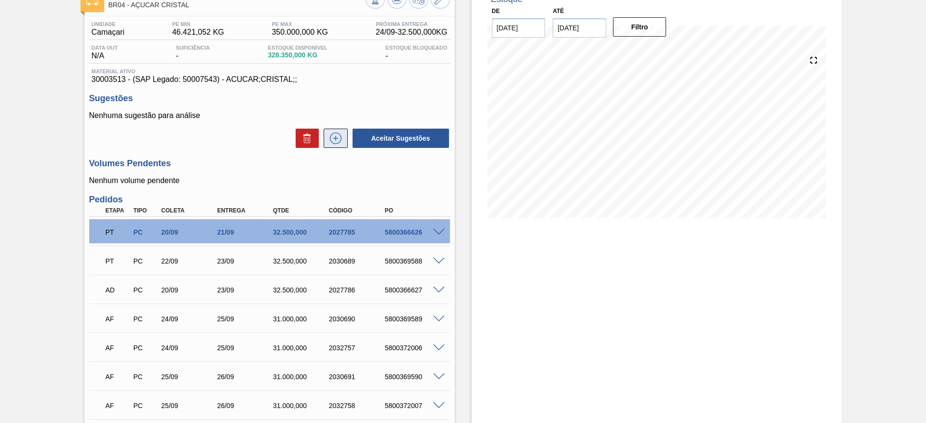
click at [334, 131] on button at bounding box center [336, 138] width 24 height 19
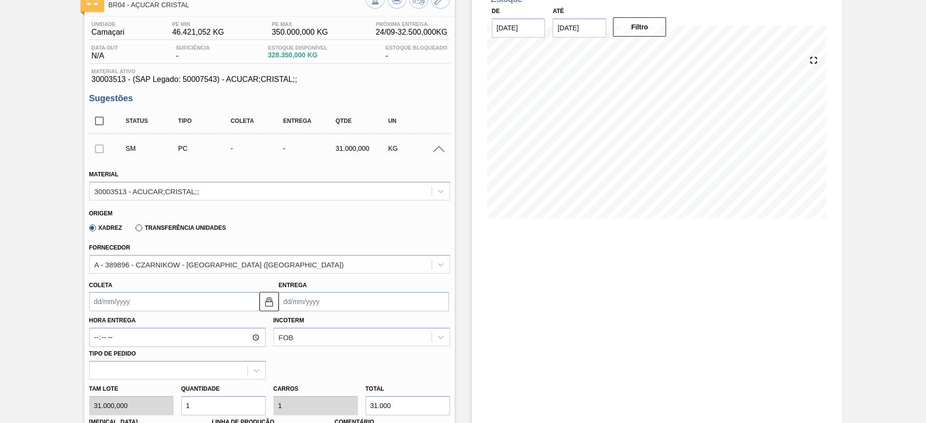
scroll to position [281, 0]
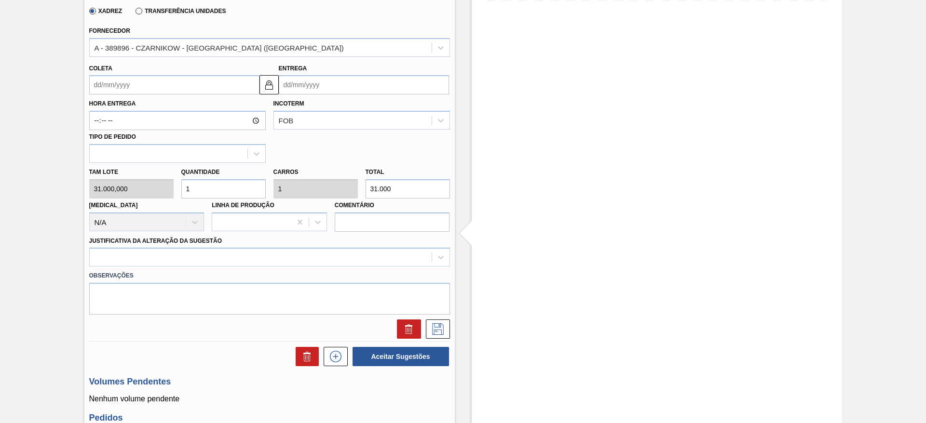
click at [115, 83] on input "Coleta" at bounding box center [174, 84] width 170 height 19
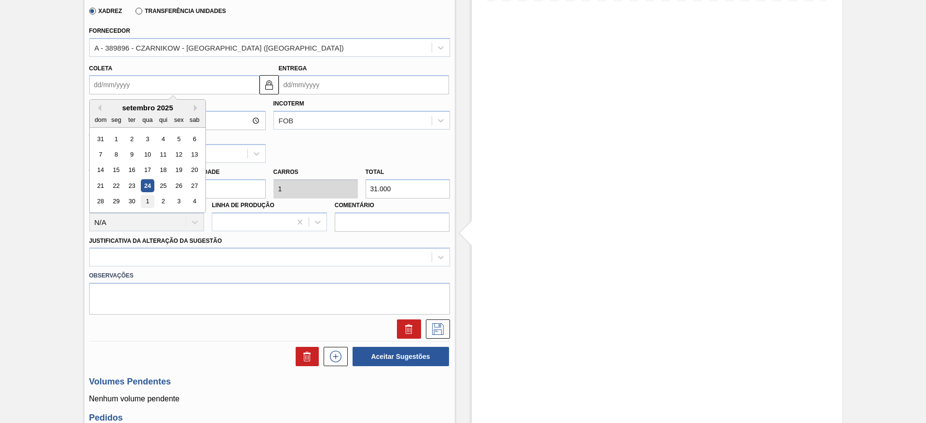
click at [149, 199] on div "1" at bounding box center [147, 201] width 13 height 13
type input "[DATE]"
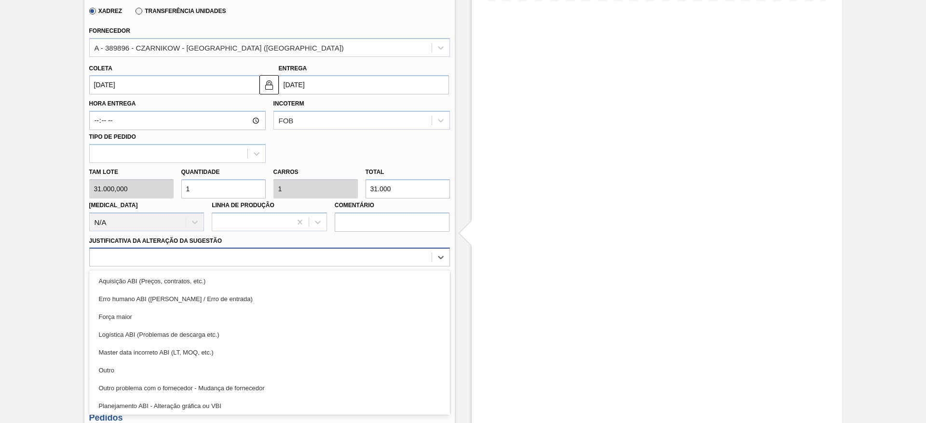
click at [346, 264] on div at bounding box center [261, 258] width 342 height 14
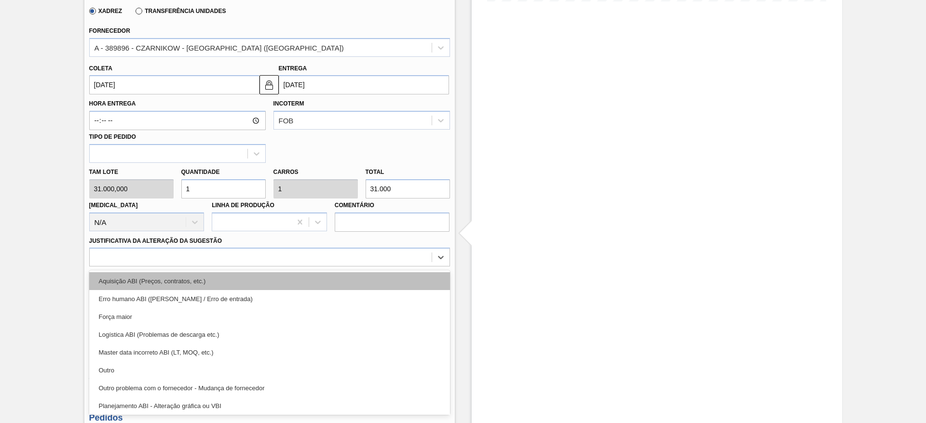
click at [353, 274] on div "Aquisição ABI (Preços, contratos, etc.)" at bounding box center [269, 281] width 361 height 18
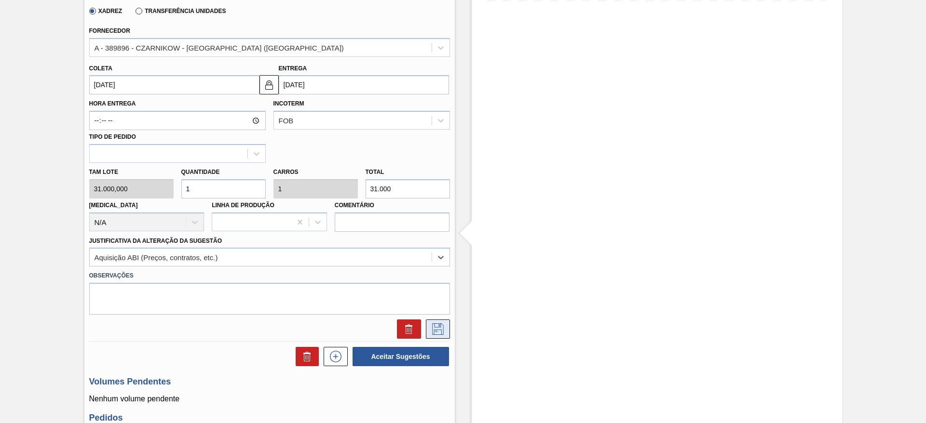
click at [445, 320] on button at bounding box center [438, 329] width 24 height 19
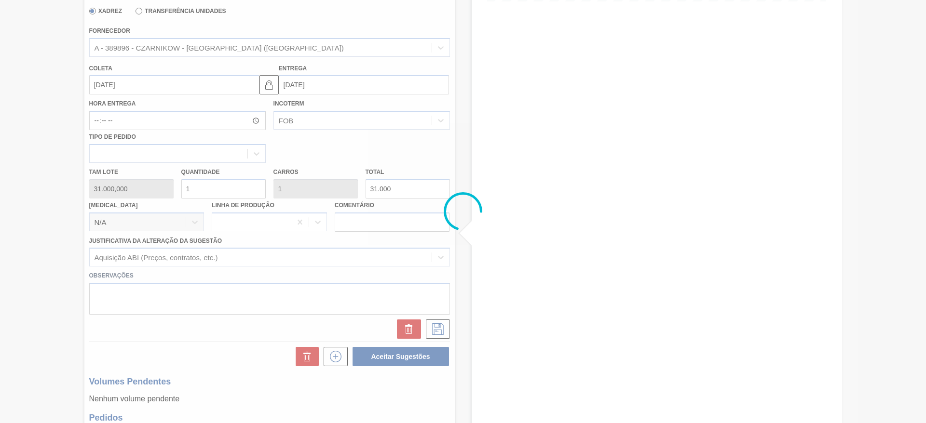
scroll to position [0, 0]
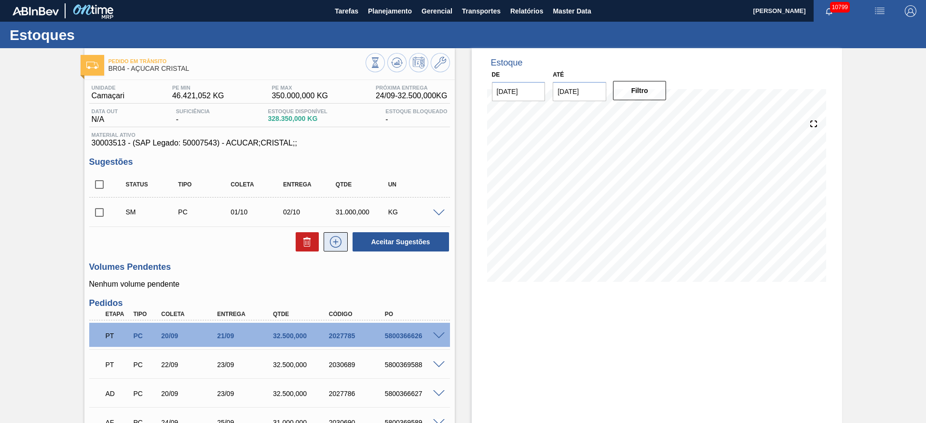
click at [343, 242] on button at bounding box center [336, 241] width 24 height 19
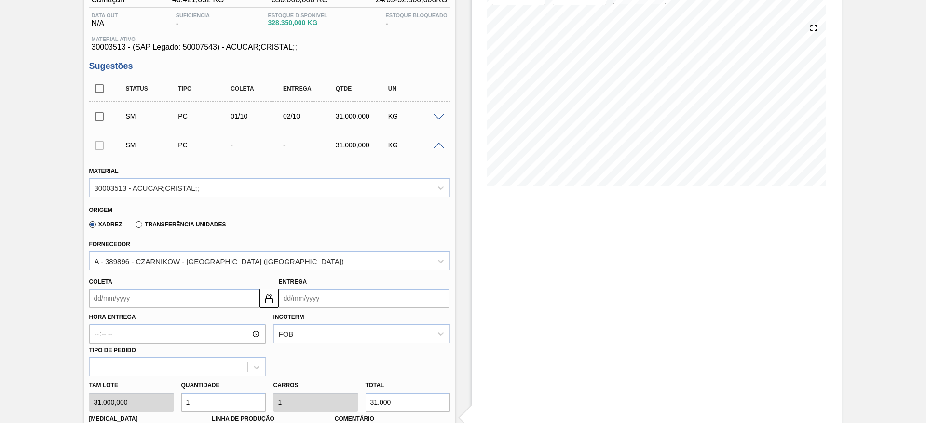
scroll to position [289, 0]
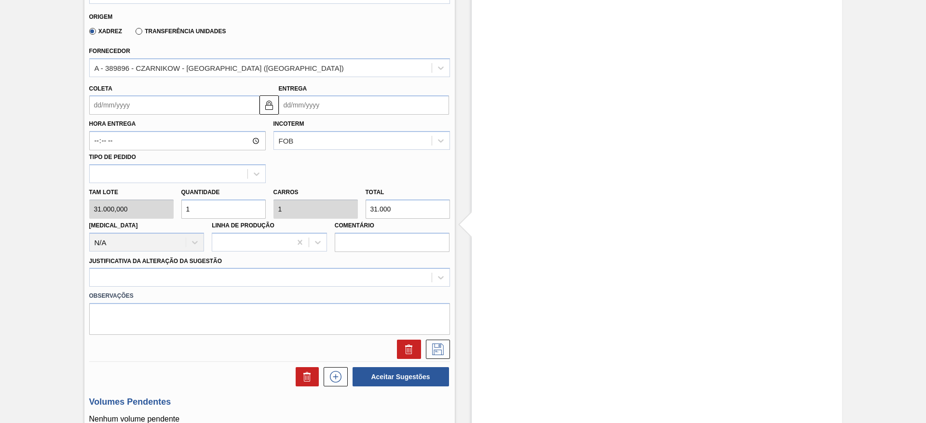
click at [113, 110] on input "Coleta" at bounding box center [174, 104] width 170 height 19
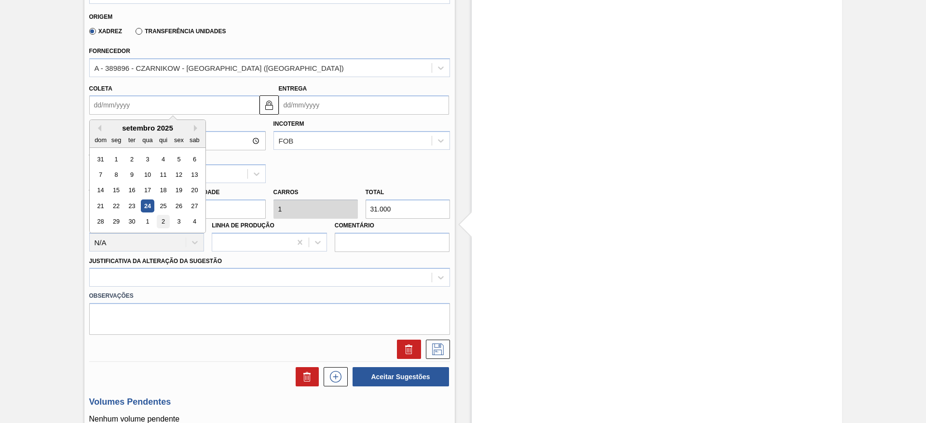
click at [159, 222] on div "2" at bounding box center [162, 222] width 13 height 13
type input "02/10/2025"
type input "03/10/2025"
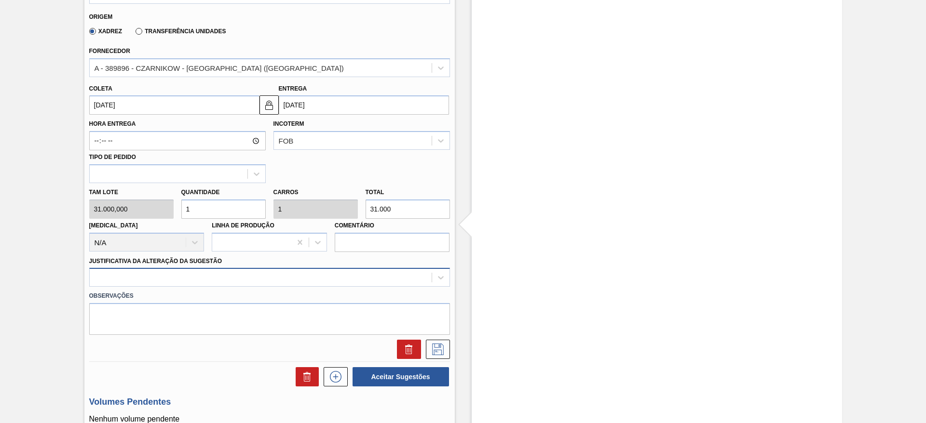
click at [349, 285] on div at bounding box center [269, 277] width 361 height 19
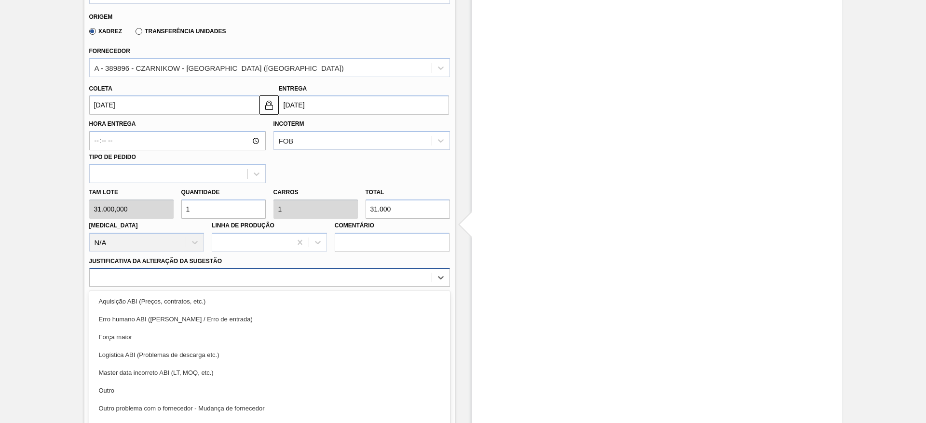
scroll to position [305, 0]
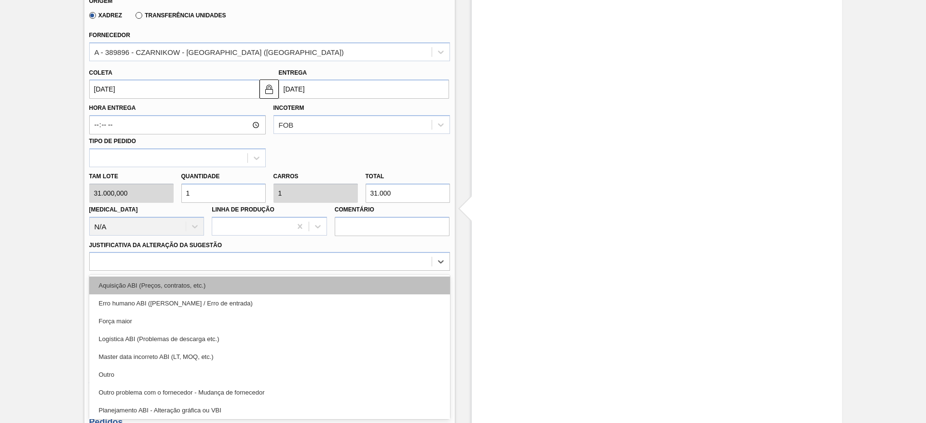
click at [358, 289] on div "Aquisição ABI (Preços, contratos, etc.)" at bounding box center [269, 286] width 361 height 18
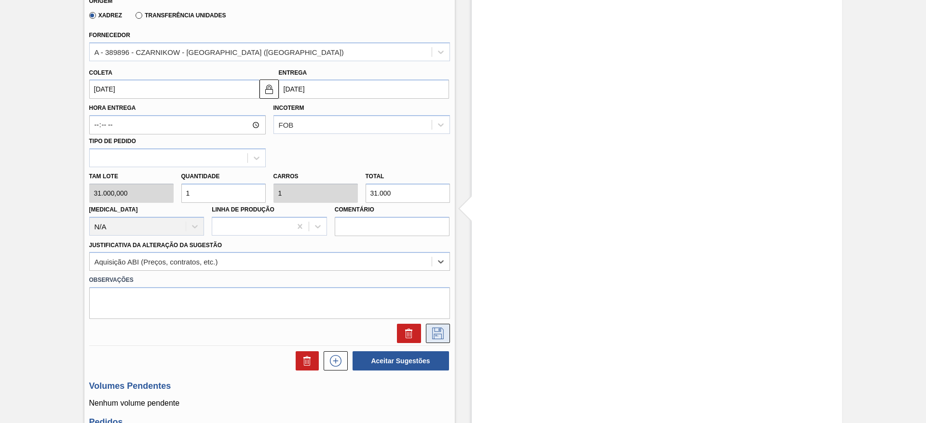
click at [445, 337] on button at bounding box center [438, 333] width 24 height 19
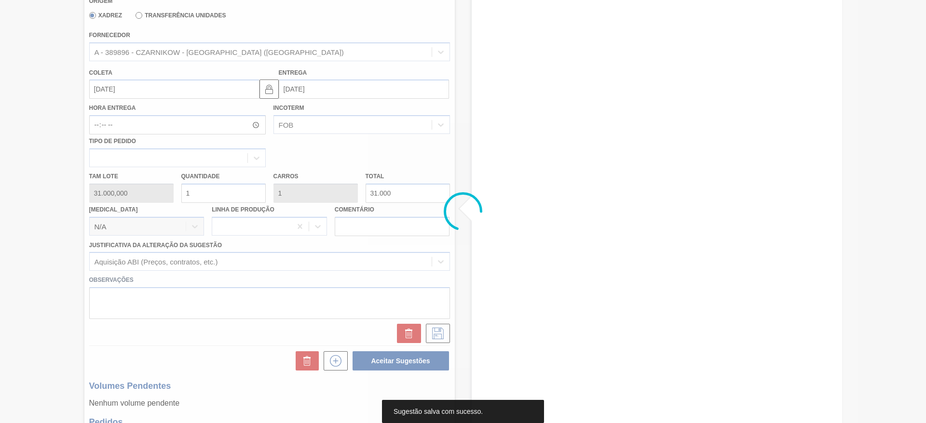
scroll to position [0, 0]
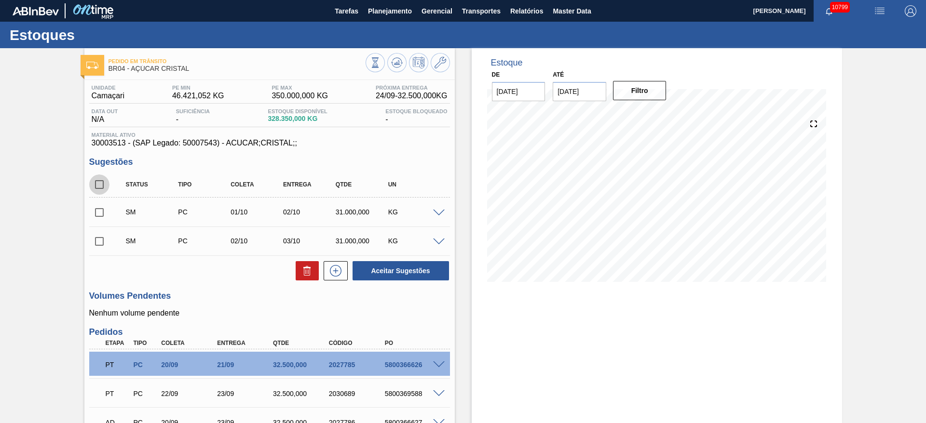
drag, startPoint x: 93, startPoint y: 189, endPoint x: 124, endPoint y: 190, distance: 31.9
click at [94, 187] on input "checkbox" at bounding box center [99, 185] width 20 height 20
checkbox input "true"
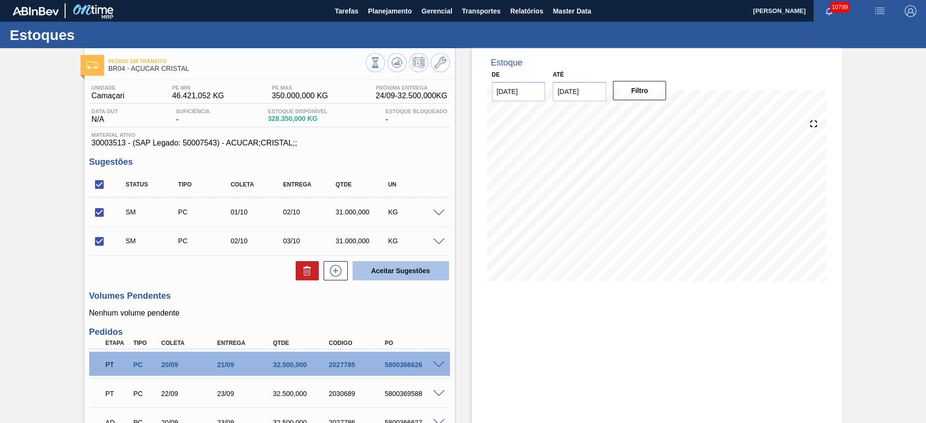
click at [443, 274] on button "Aceitar Sugestões" at bounding box center [400, 270] width 96 height 19
checkbox input "false"
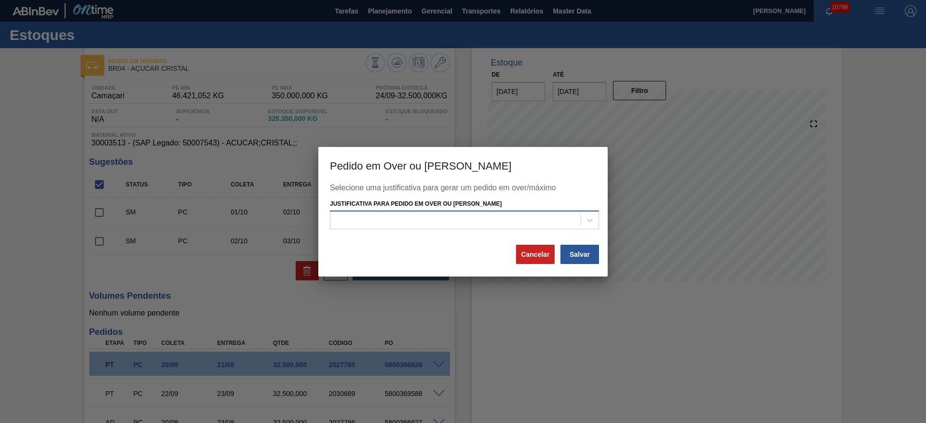
click at [478, 214] on div at bounding box center [455, 221] width 250 height 14
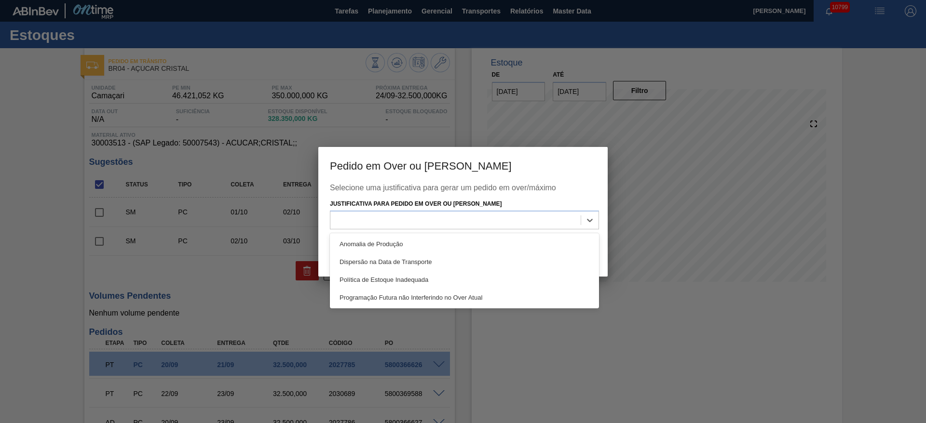
click at [486, 248] on div "Anomalia de Produção" at bounding box center [464, 244] width 269 height 18
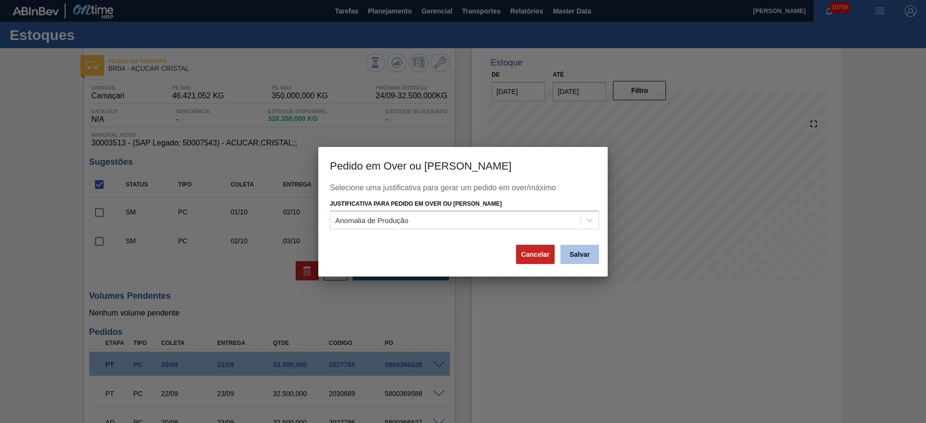
click at [592, 249] on button "Salvar" at bounding box center [579, 254] width 39 height 19
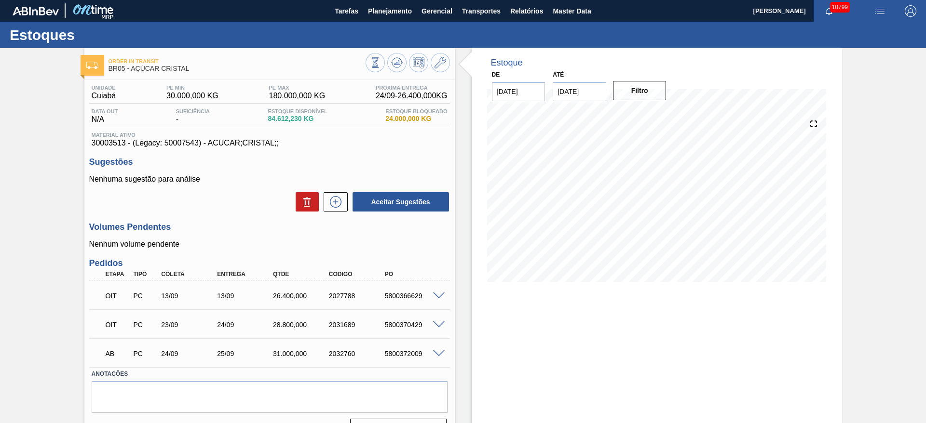
click at [436, 295] on span at bounding box center [439, 296] width 12 height 7
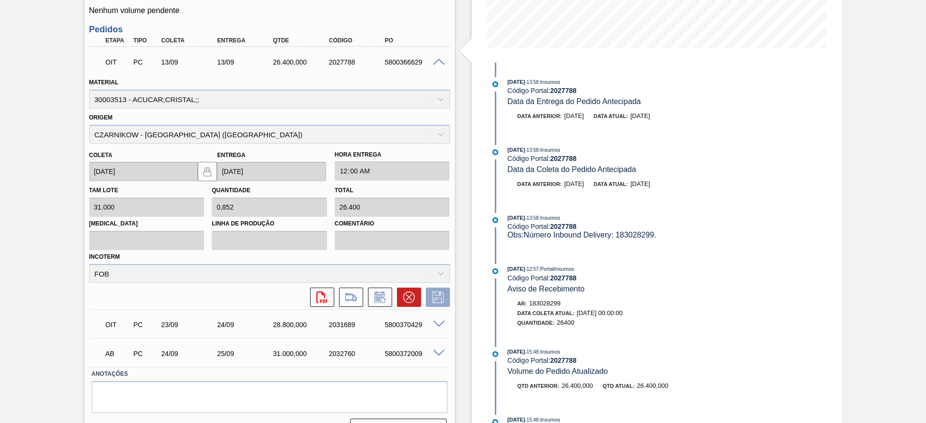
scroll to position [257, 0]
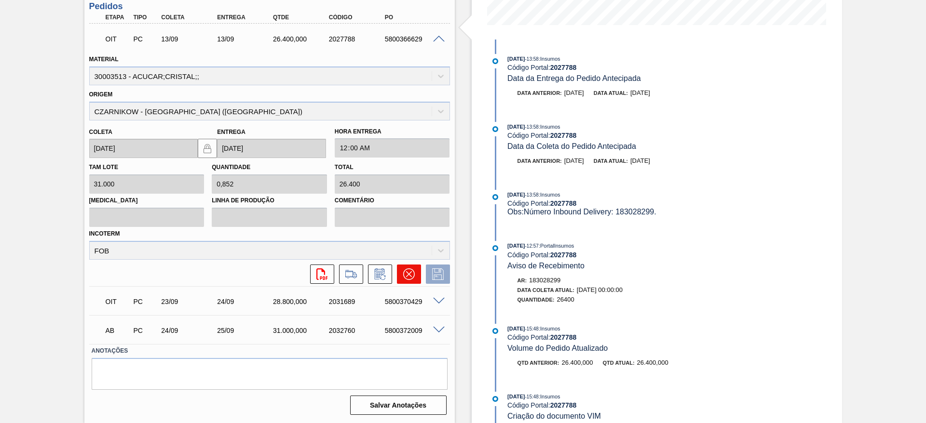
click at [406, 276] on icon at bounding box center [409, 275] width 12 height 12
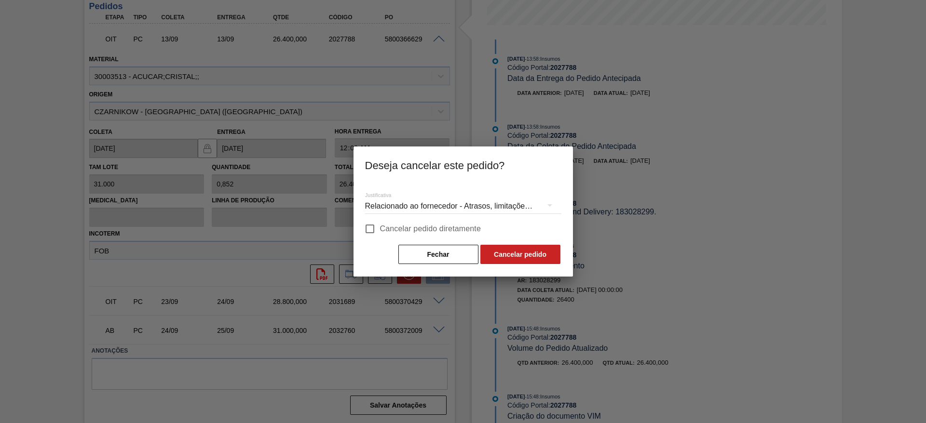
click at [387, 221] on label "Cancelar pedido diretamente" at bounding box center [421, 229] width 122 height 20
click at [397, 233] on span "Cancelar pedido diretamente" at bounding box center [430, 229] width 101 height 12
click at [380, 233] on input "Cancelar pedido diretamente" at bounding box center [370, 229] width 20 height 20
checkbox input "true"
click at [509, 245] on button "Cancelar pedido" at bounding box center [520, 254] width 80 height 19
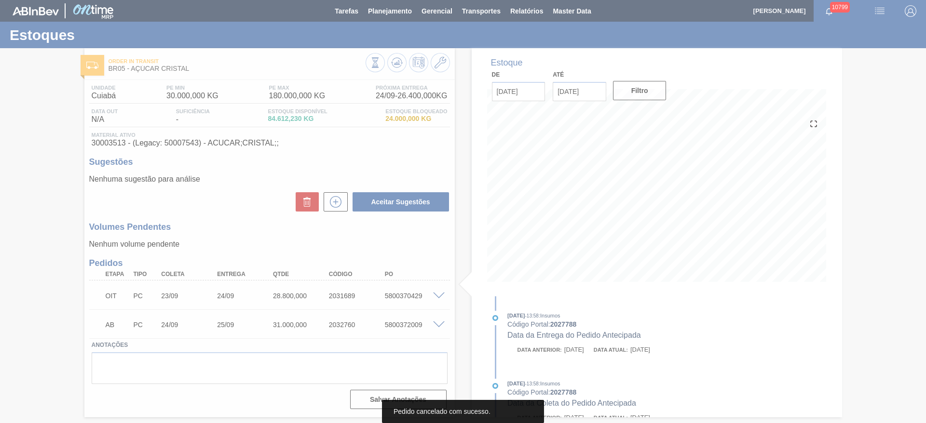
scroll to position [0, 0]
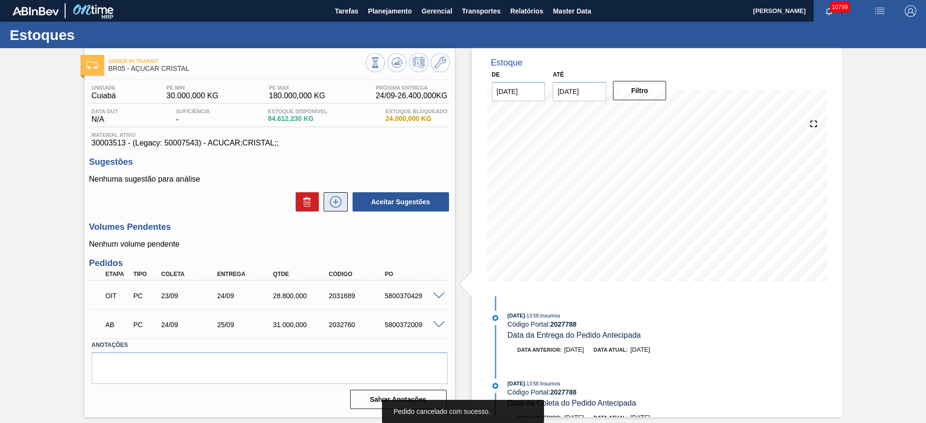
click at [341, 201] on icon at bounding box center [335, 202] width 15 height 12
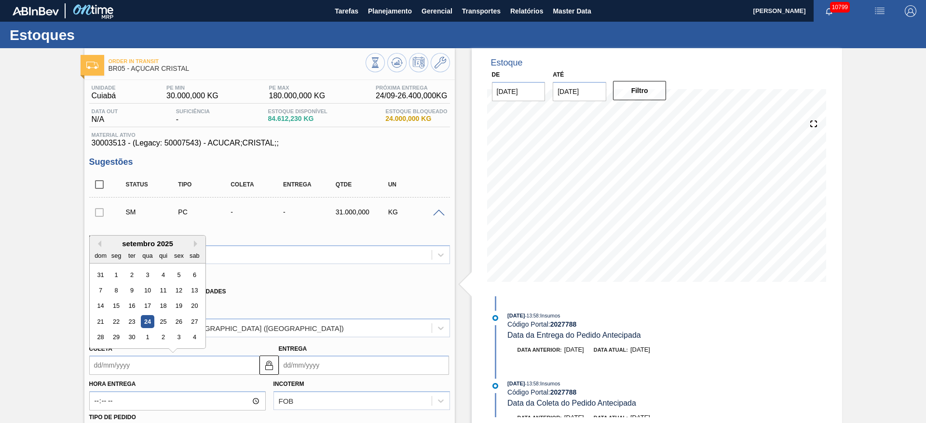
click at [110, 358] on input "Coleta" at bounding box center [174, 365] width 170 height 19
click at [143, 336] on div "1" at bounding box center [147, 337] width 13 height 13
type input "[DATE]"
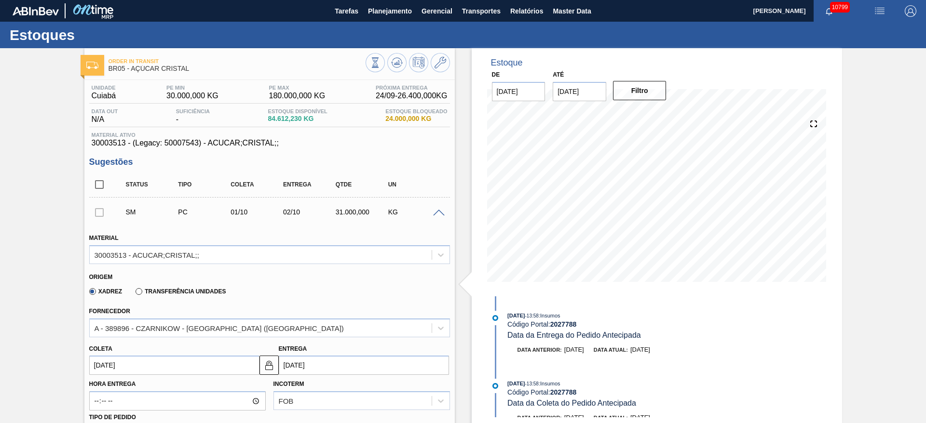
scroll to position [289, 0]
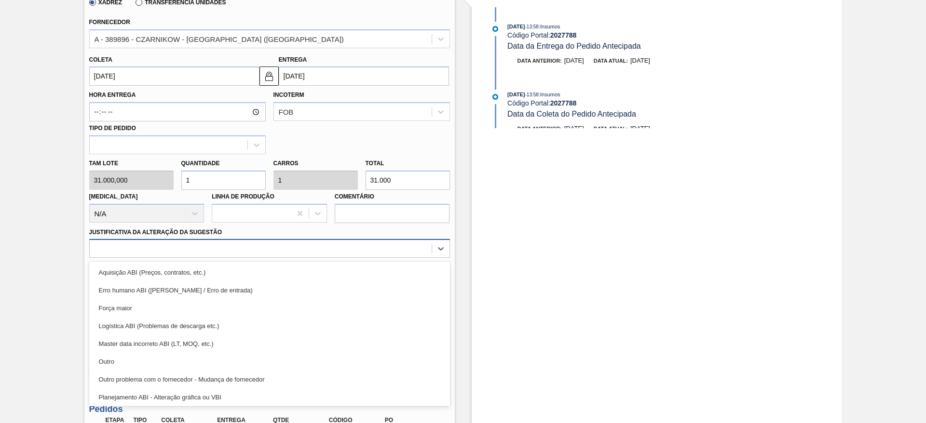
click at [218, 256] on div at bounding box center [269, 248] width 361 height 19
drag, startPoint x: 217, startPoint y: 270, endPoint x: 227, endPoint y: 270, distance: 10.6
click at [217, 270] on div "Aquisição ABI (Preços, contratos, etc.)" at bounding box center [269, 273] width 361 height 18
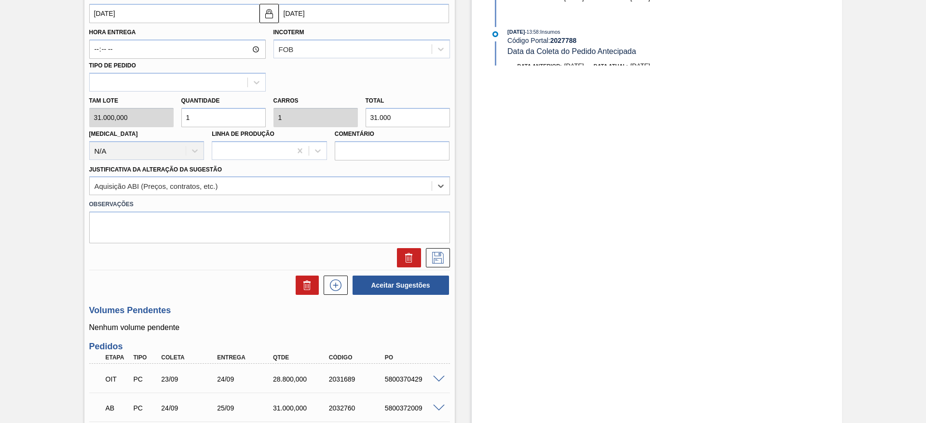
scroll to position [362, 0]
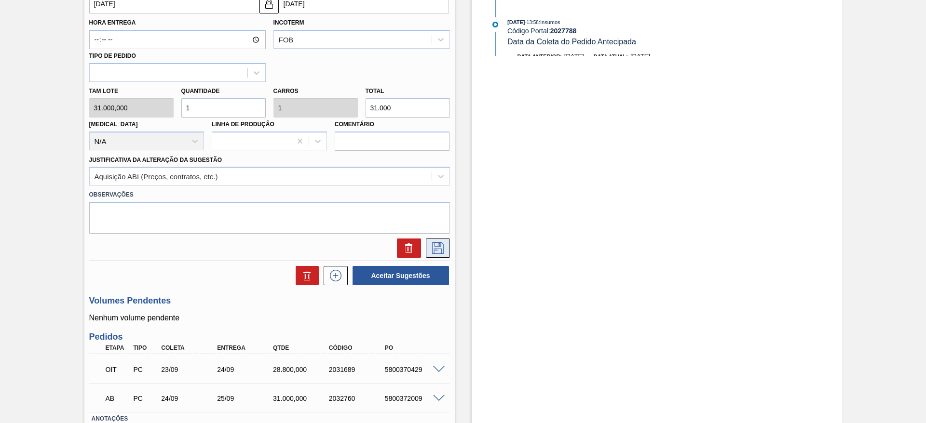
click at [436, 245] on icon at bounding box center [437, 249] width 15 height 12
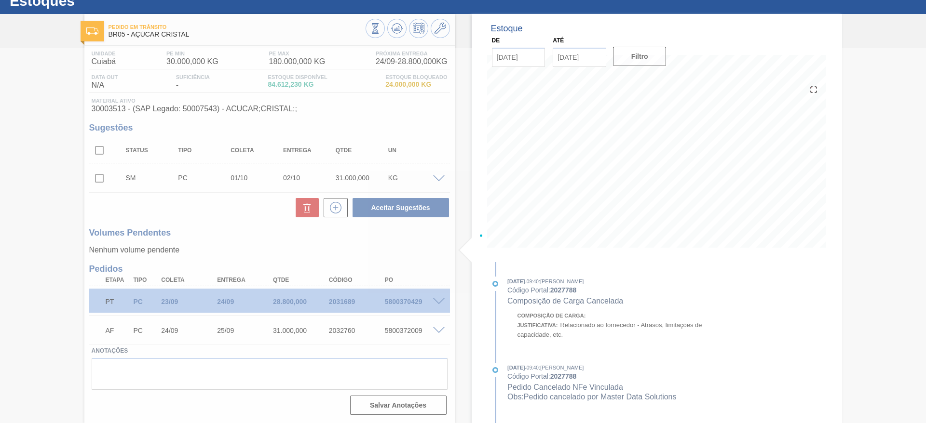
scroll to position [34, 0]
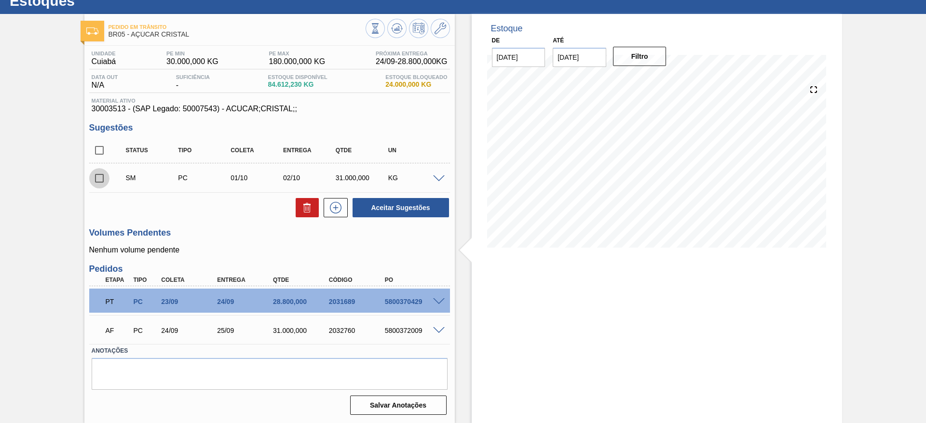
click at [101, 186] on input "checkbox" at bounding box center [99, 178] width 20 height 20
click at [394, 201] on button "Aceitar Sugestões" at bounding box center [400, 207] width 96 height 19
checkbox input "false"
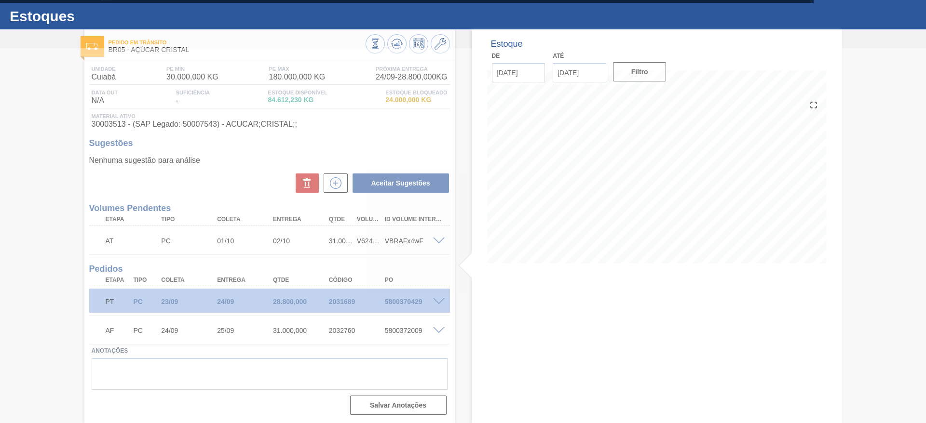
scroll to position [19, 0]
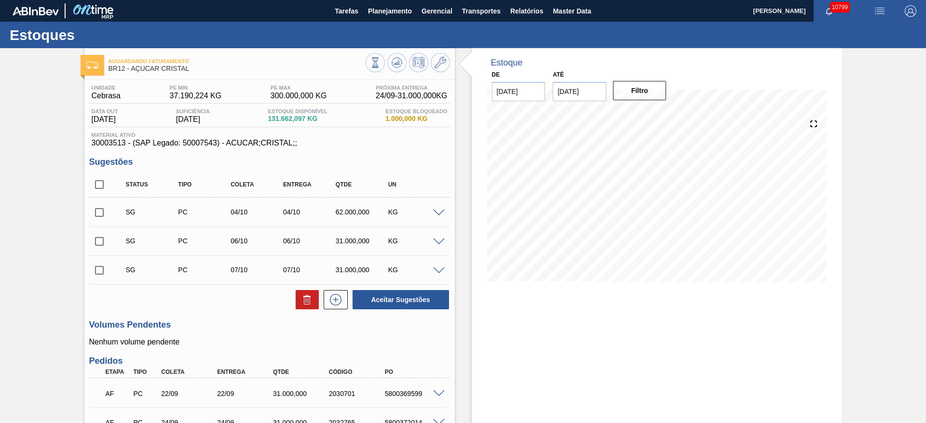
scroll to position [72, 0]
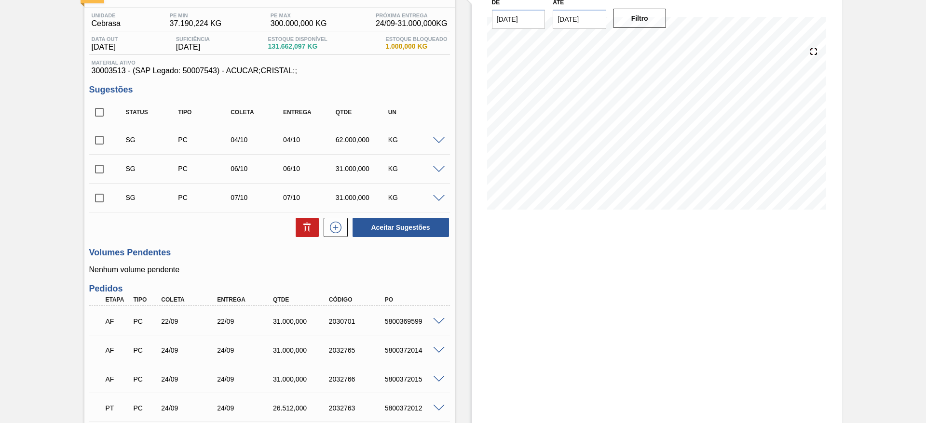
click at [434, 141] on span at bounding box center [439, 140] width 12 height 7
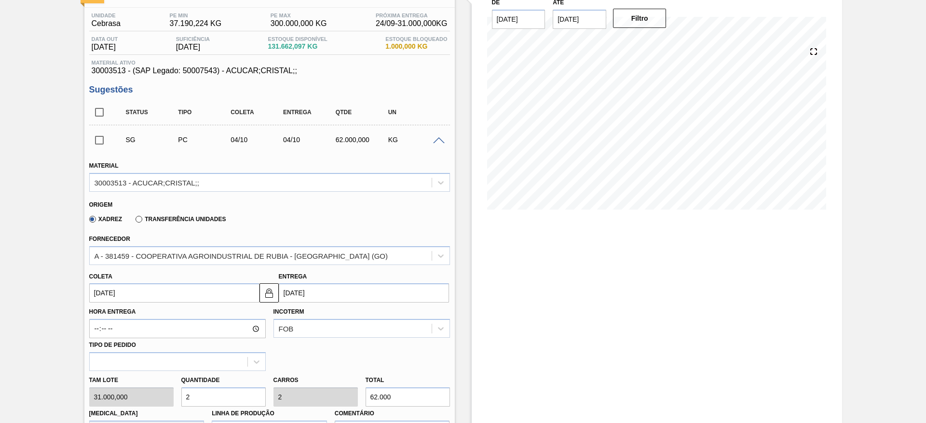
click at [122, 299] on input "[DATE]" at bounding box center [174, 293] width 170 height 19
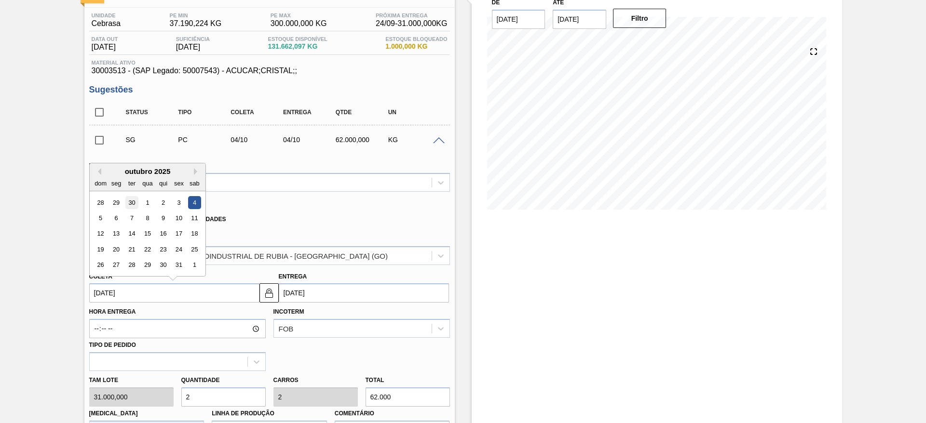
click at [134, 196] on div "30" at bounding box center [131, 202] width 13 height 13
type input "[DATE]"
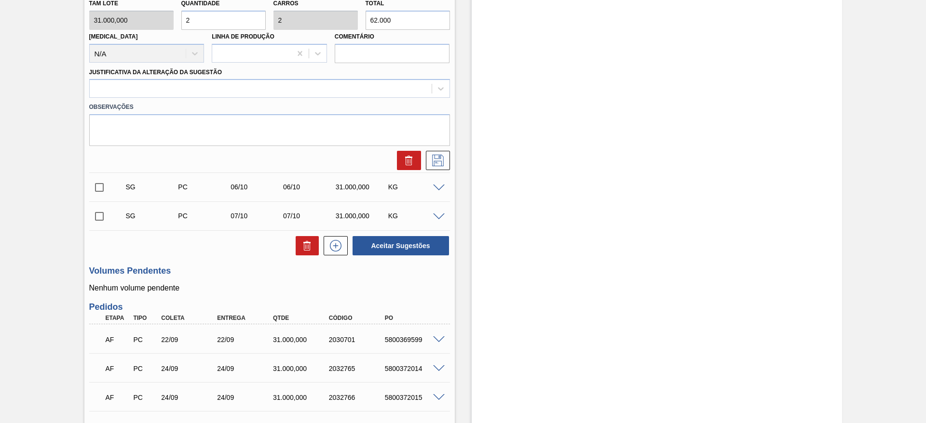
scroll to position [299, 0]
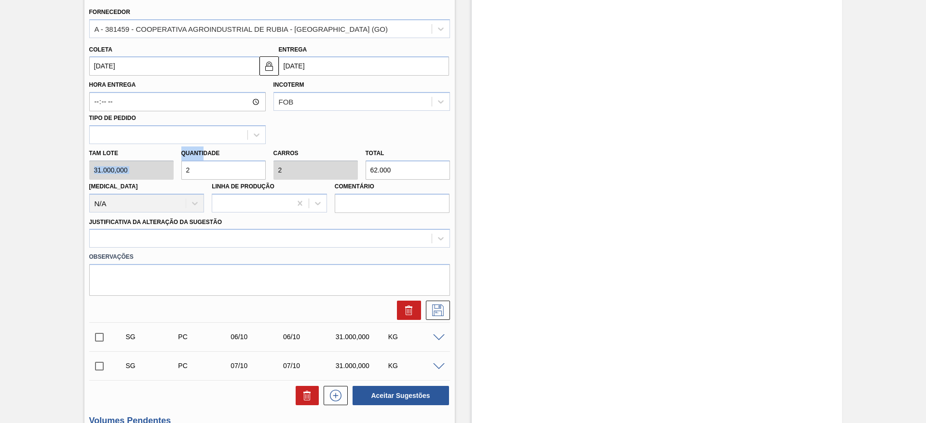
click at [148, 164] on div "Tam lote 31.000,000 Quantidade 2 Carros 2 Total 62.000 Doca N/A Linha de Produç…" at bounding box center [269, 178] width 368 height 69
click at [155, 173] on div "Tam lote 31.000,000 Quantidade 2 Carros 2 Total 62.000 Doca N/A Linha de Produç…" at bounding box center [269, 178] width 368 height 69
type input "1"
type input "31.000"
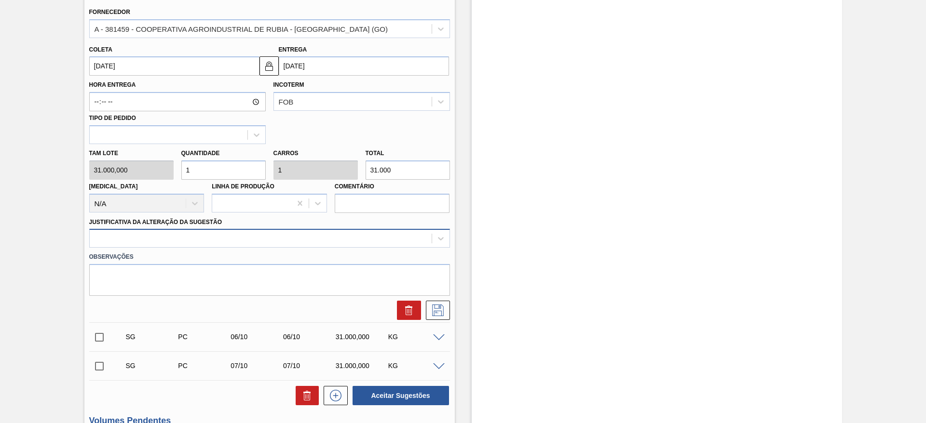
type input "1"
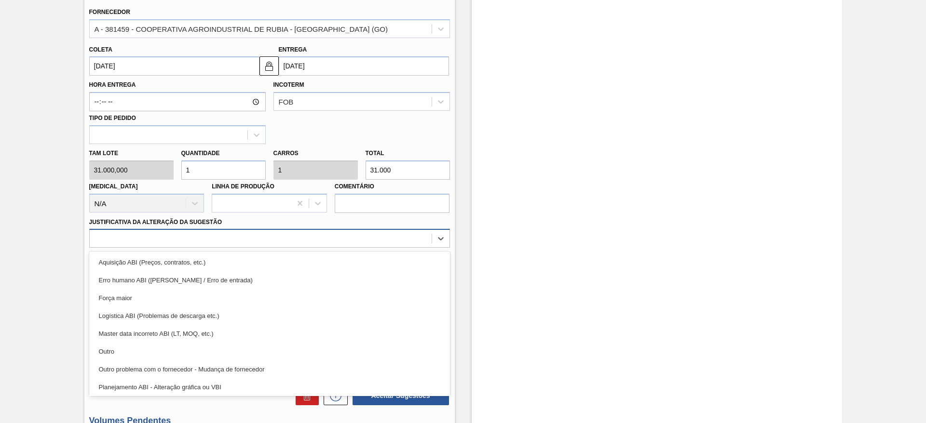
click at [315, 230] on div at bounding box center [269, 238] width 361 height 19
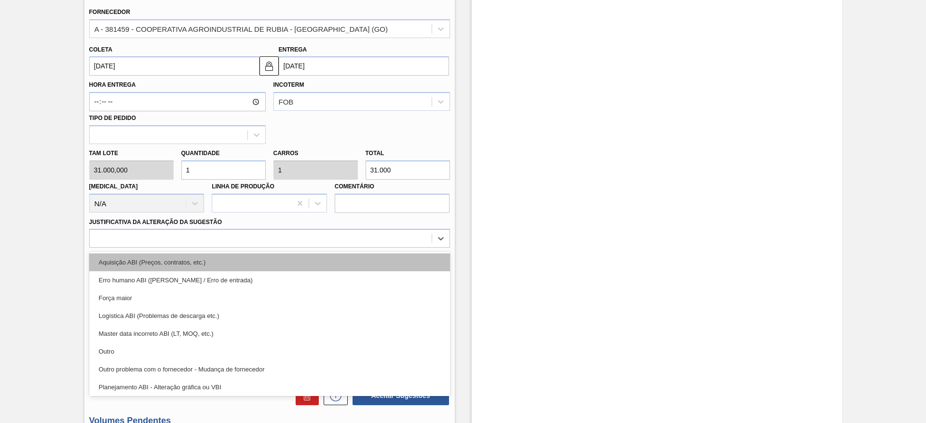
click at [321, 262] on div "Aquisição ABI (Preços, contratos, etc.)" at bounding box center [269, 263] width 361 height 18
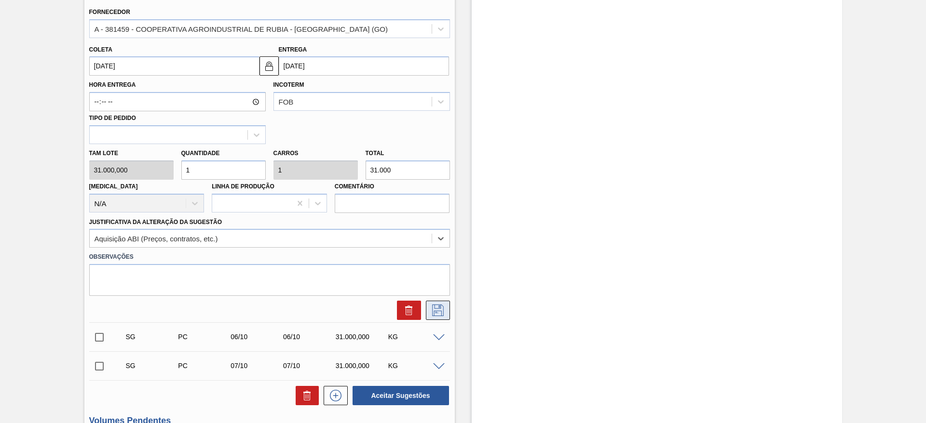
click at [435, 309] on icon at bounding box center [437, 311] width 15 height 12
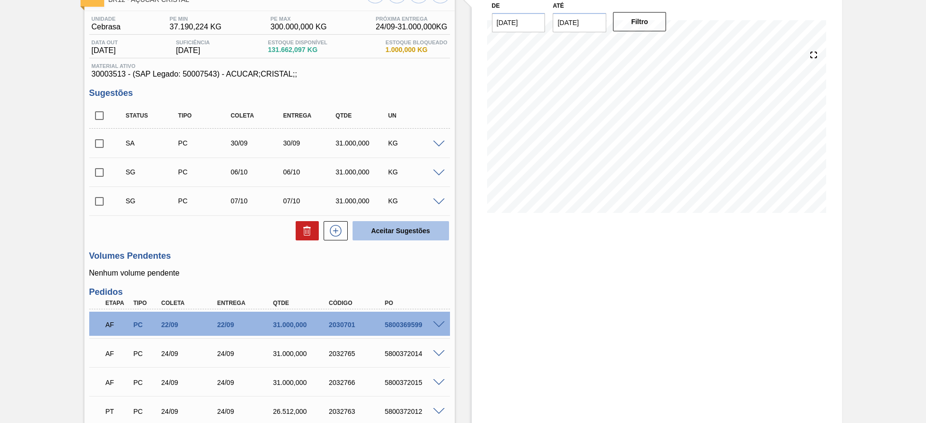
scroll to position [0, 0]
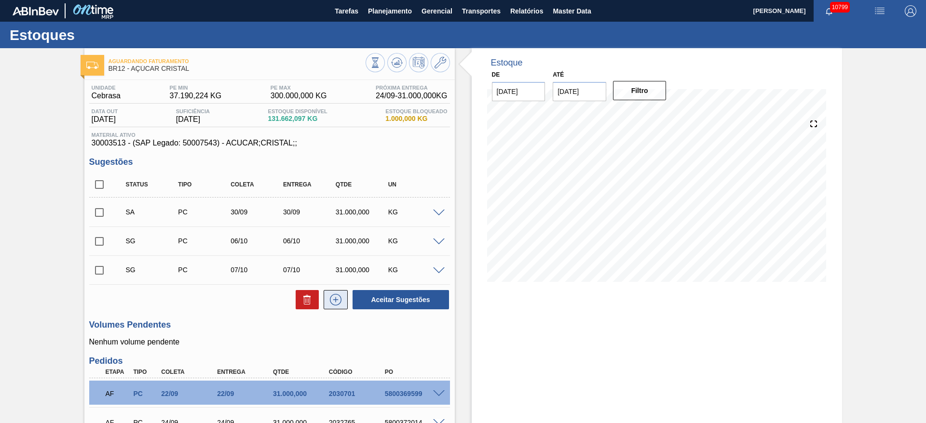
click at [339, 296] on icon at bounding box center [335, 300] width 15 height 12
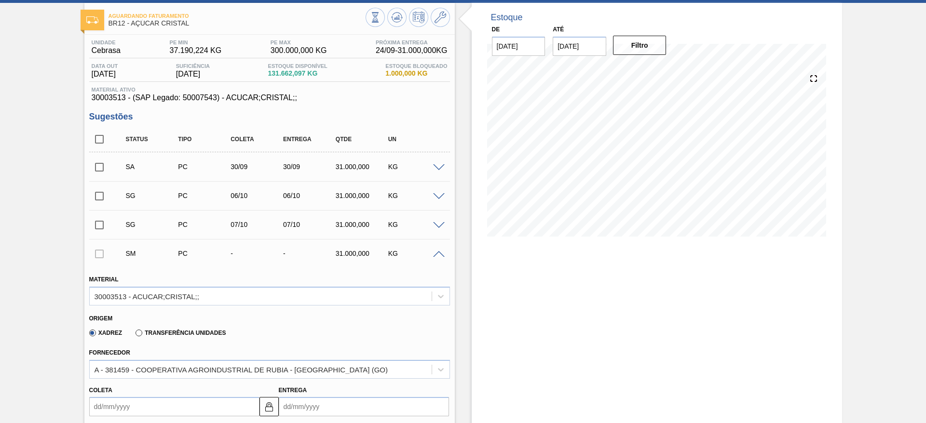
scroll to position [72, 0]
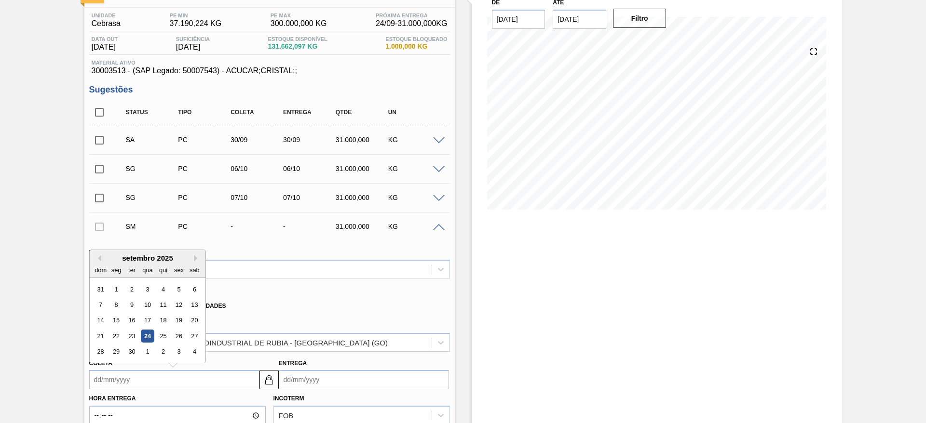
click at [123, 378] on input "Coleta" at bounding box center [174, 379] width 170 height 19
click at [146, 352] on div "1" at bounding box center [147, 352] width 13 height 13
type input "[DATE]"
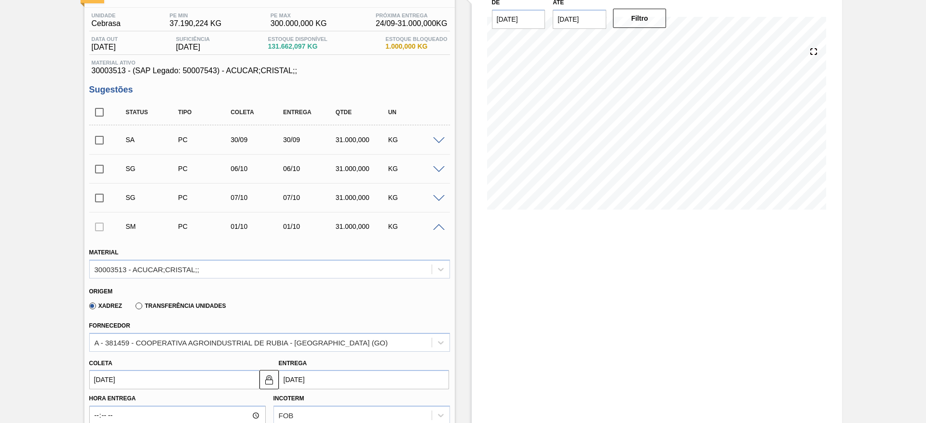
scroll to position [434, 0]
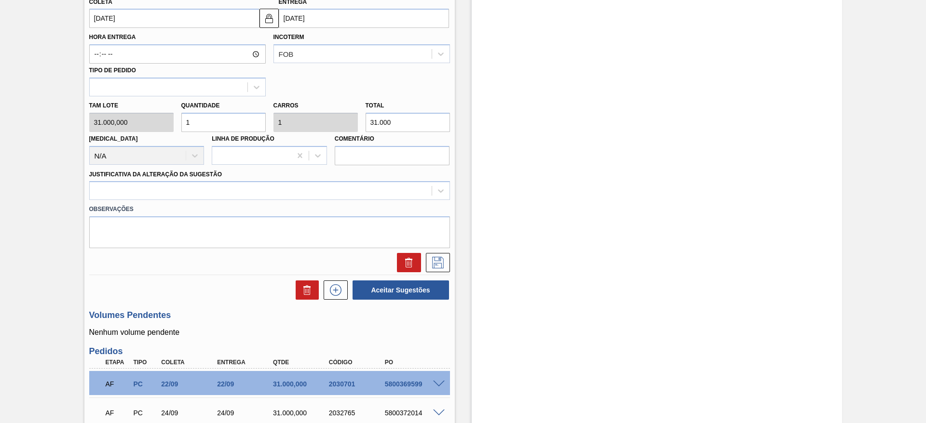
click at [352, 201] on div "Observações" at bounding box center [269, 224] width 368 height 48
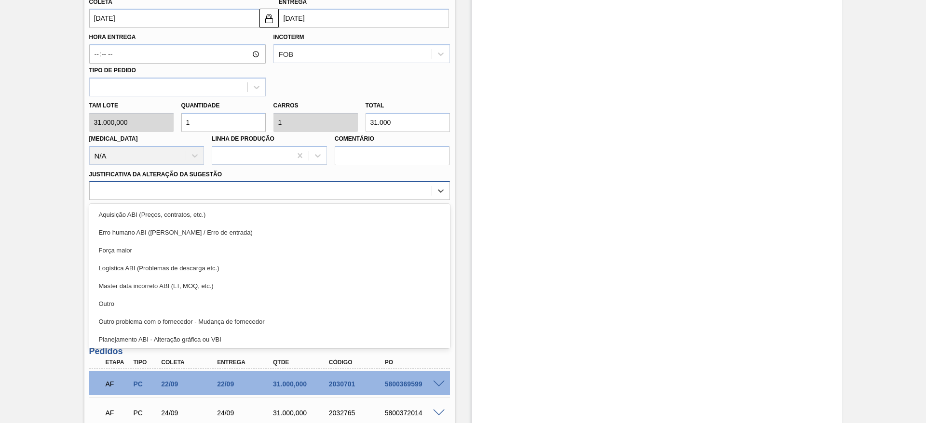
click at [358, 192] on div at bounding box center [261, 191] width 342 height 14
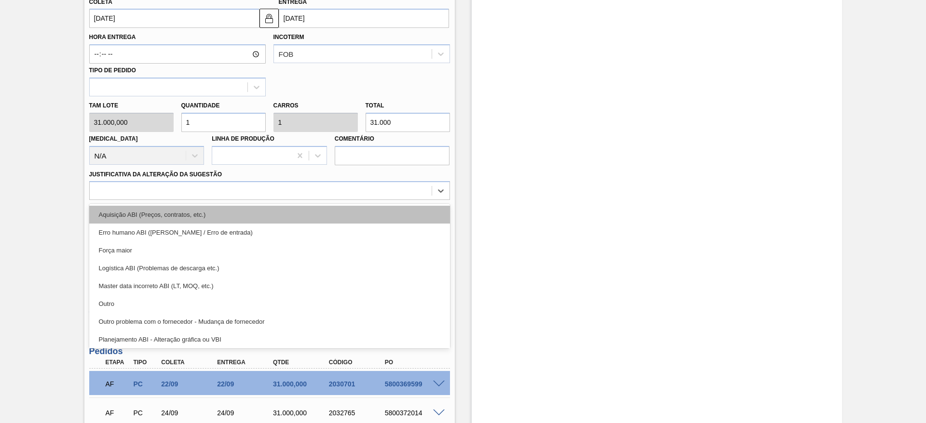
click at [357, 214] on div "Aquisição ABI (Preços, contratos, etc.)" at bounding box center [269, 215] width 361 height 18
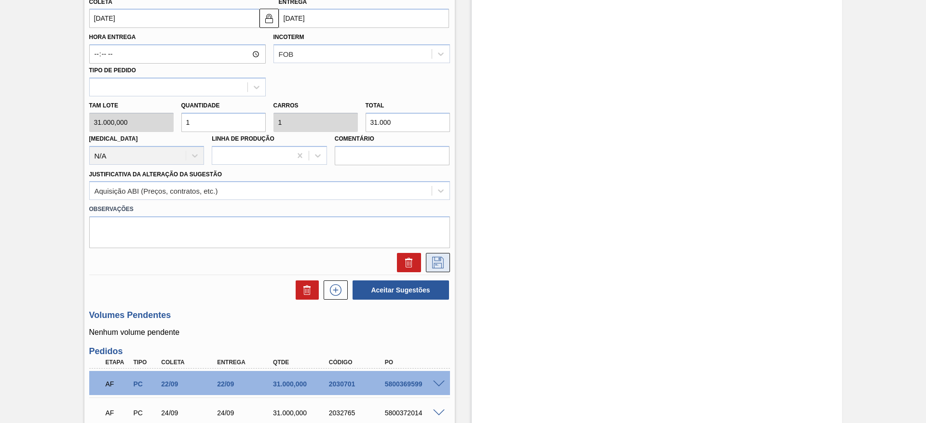
click at [444, 266] on icon at bounding box center [437, 263] width 15 height 12
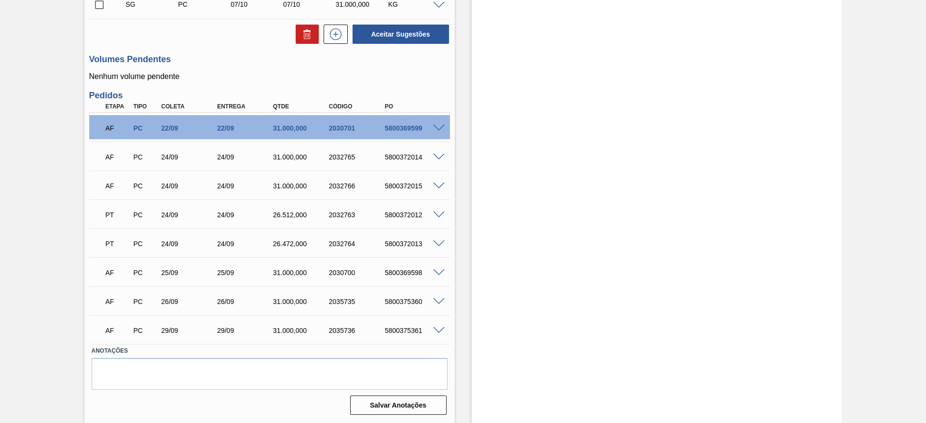
scroll to position [78, 0]
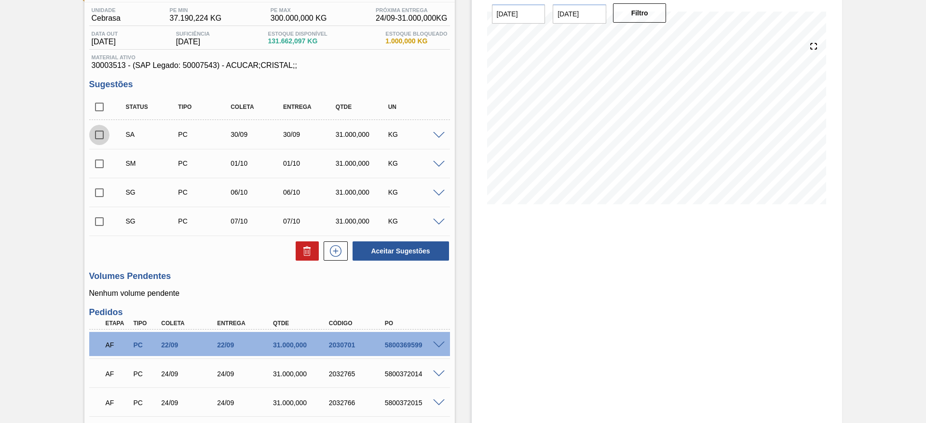
click at [99, 135] on input "checkbox" at bounding box center [99, 135] width 20 height 20
checkbox input "true"
drag, startPoint x: 95, startPoint y: 160, endPoint x: 114, endPoint y: 173, distance: 23.3
click at [95, 161] on input "checkbox" at bounding box center [99, 164] width 20 height 20
checkbox input "true"
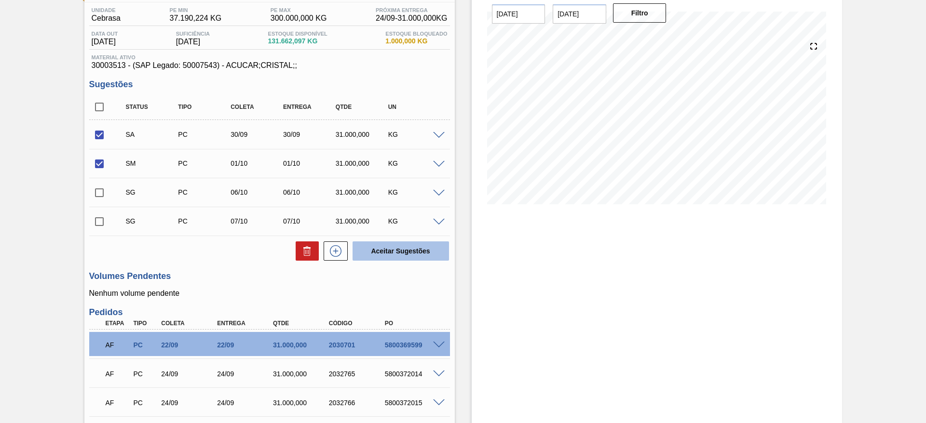
click at [397, 256] on button "Aceitar Sugestões" at bounding box center [400, 251] width 96 height 19
checkbox input "false"
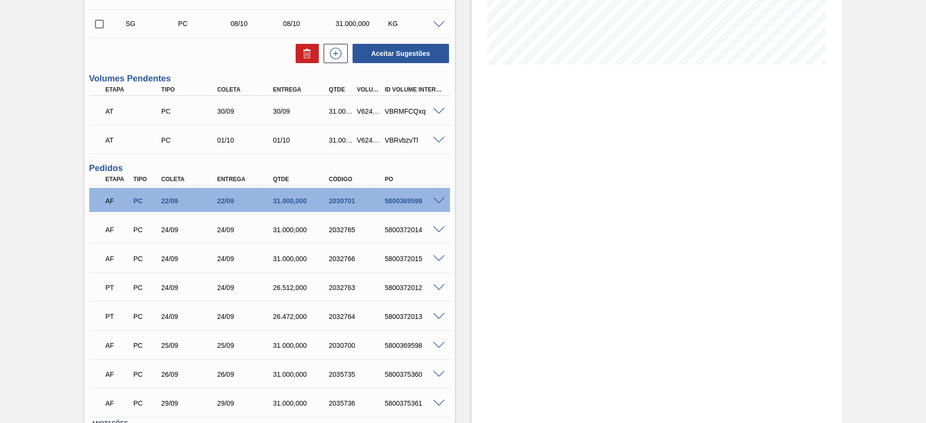
scroll to position [222, 0]
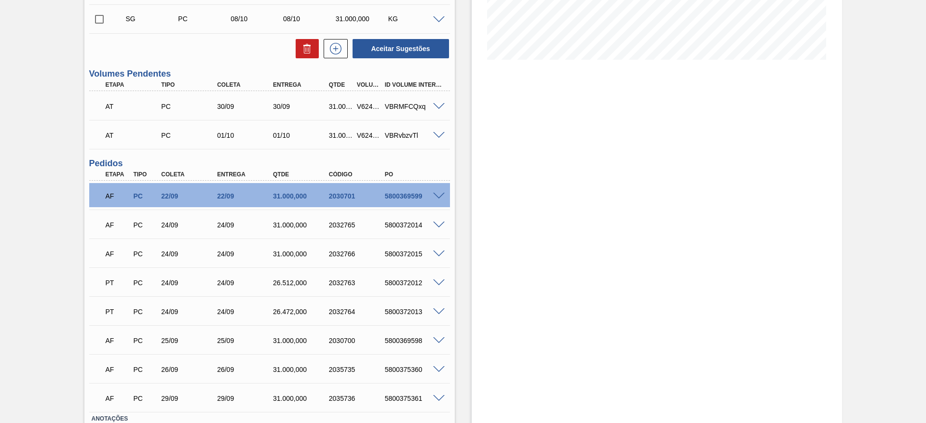
click at [435, 195] on span at bounding box center [439, 196] width 12 height 7
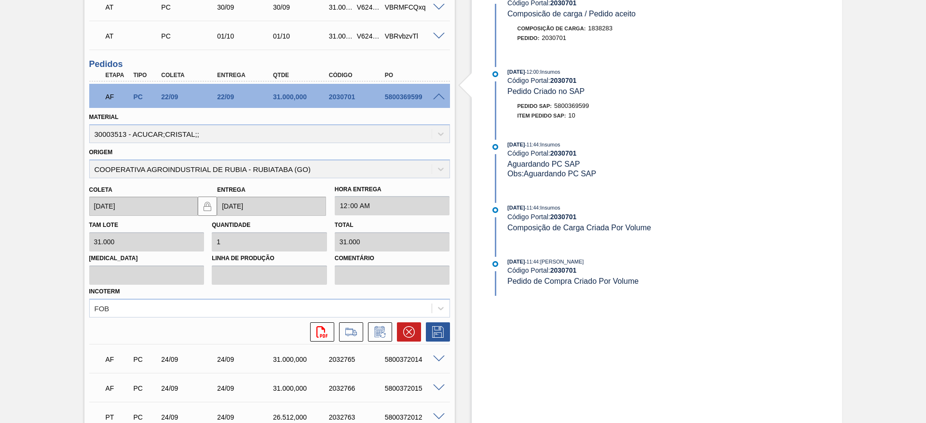
scroll to position [524, 0]
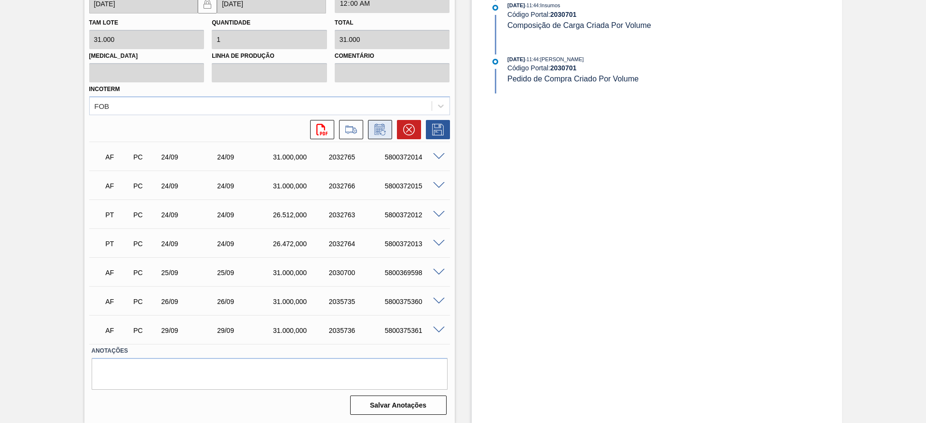
click at [381, 126] on icon at bounding box center [379, 129] width 10 height 11
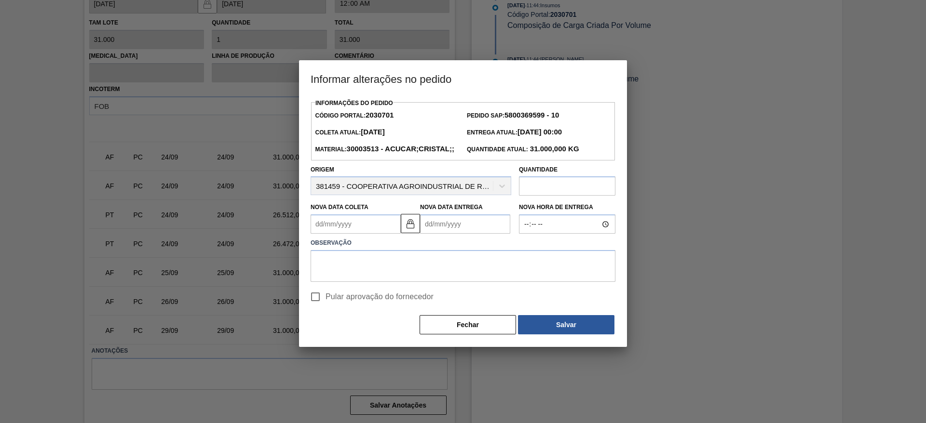
click at [339, 234] on Coleta2030701 "Nova Data Coleta" at bounding box center [356, 224] width 90 height 19
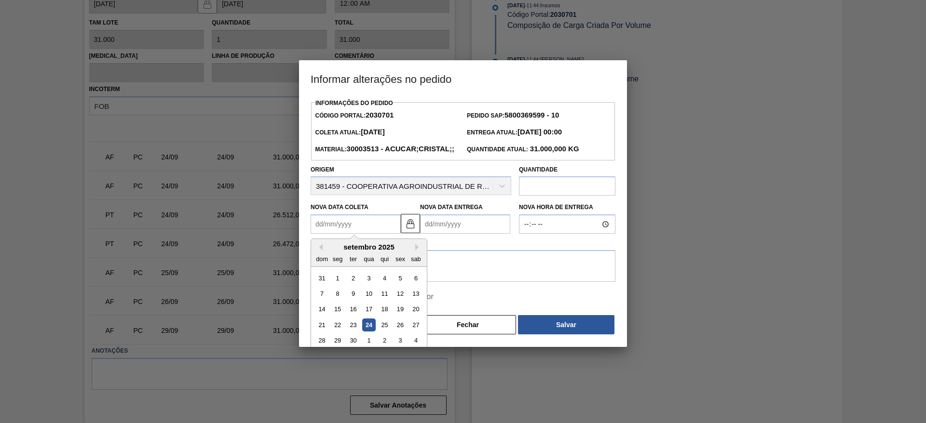
drag, startPoint x: 414, startPoint y: 341, endPoint x: 366, endPoint y: 337, distance: 48.4
click at [415, 332] on div "27" at bounding box center [415, 325] width 13 height 13
type Coleta2030701 "[DATE]"
type Entrega2030701 "[DATE]"
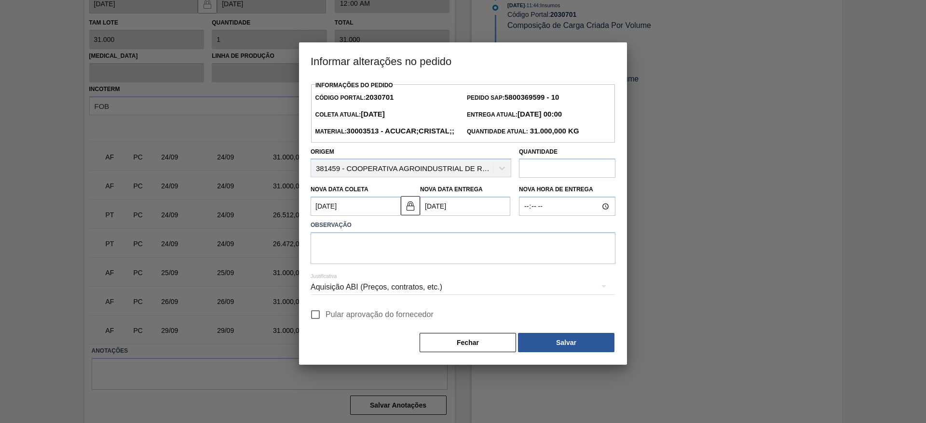
click at [326, 324] on label "Pular aprovação do fornecedor" at bounding box center [369, 315] width 128 height 20
click at [325, 324] on input "Pular aprovação do fornecedor" at bounding box center [315, 315] width 20 height 20
checkbox input "true"
click at [360, 288] on div "Aquisição ABI (Preços, contratos, etc.)" at bounding box center [463, 288] width 305 height 35
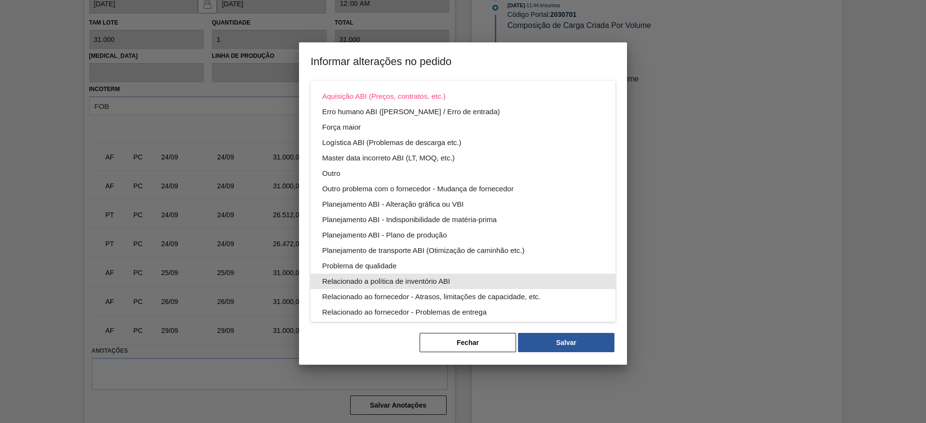
click at [357, 267] on div "Aquisição ABI (Preços, contratos, etc.) Erro humano ABI (Cálculo / Erro de entr…" at bounding box center [463, 227] width 305 height 293
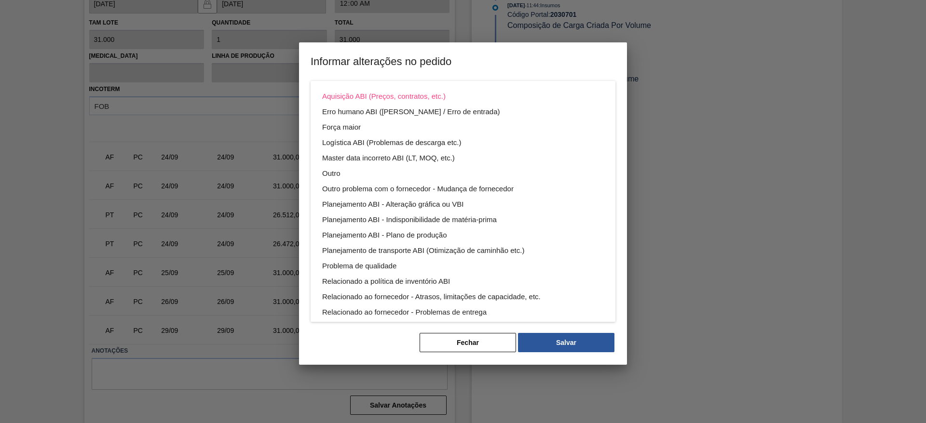
click at [515, 74] on div "Aquisição ABI (Preços, contratos, etc.) Erro humano ABI (Cálculo / Erro de entr…" at bounding box center [463, 211] width 926 height 423
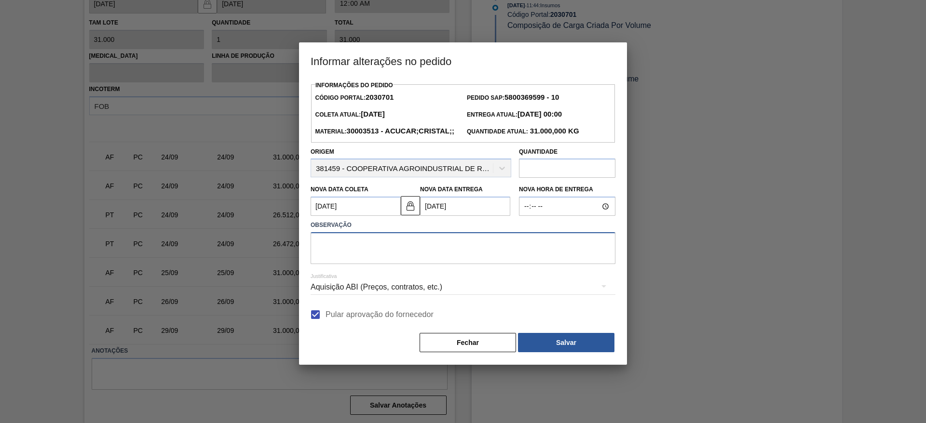
click at [423, 263] on textarea at bounding box center [463, 248] width 305 height 32
type textarea "."
click at [574, 352] on button "Salvar" at bounding box center [566, 342] width 96 height 19
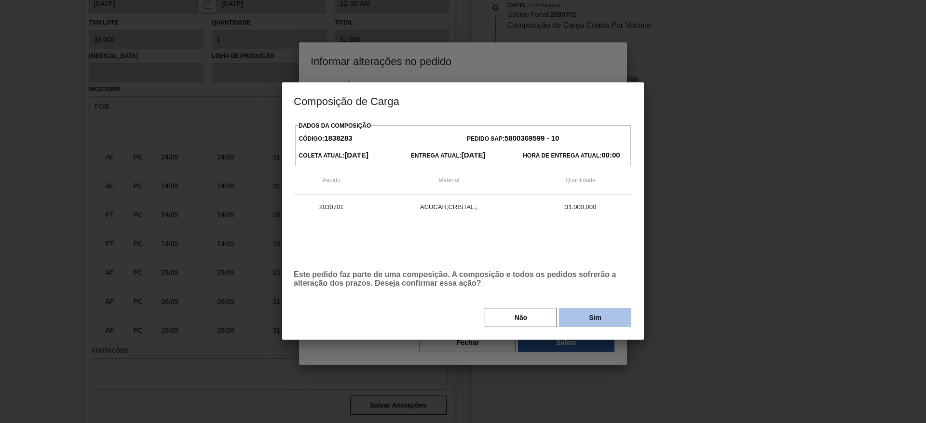
drag, startPoint x: 602, startPoint y: 330, endPoint x: 596, endPoint y: 324, distance: 9.2
click at [600, 330] on div "Dados da Composição Código: 1838283 Pedido SAP: 5800369599 - 10 Coleta Atual: 2…" at bounding box center [463, 229] width 362 height 221
click at [595, 323] on button "Sim" at bounding box center [595, 317] width 72 height 19
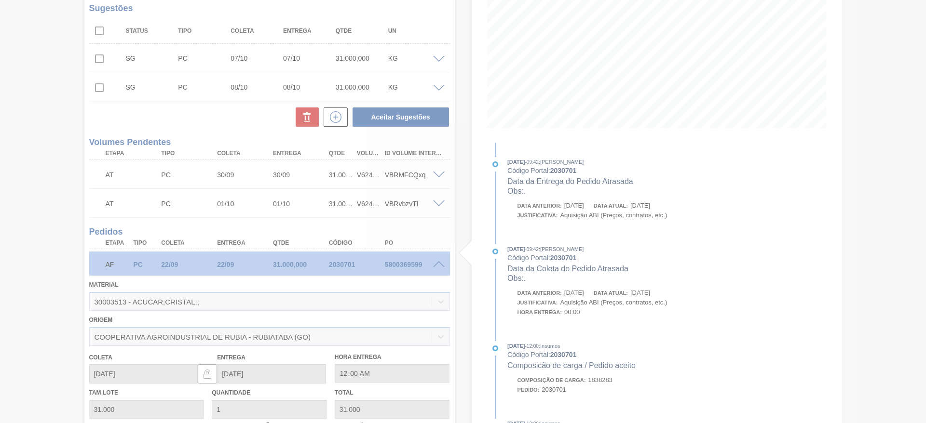
scroll to position [0, 0]
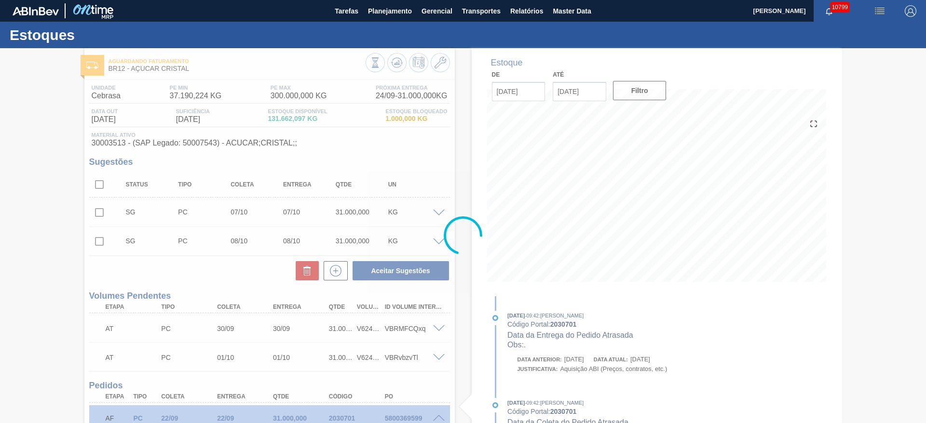
type input "."
type input "[DATE]"
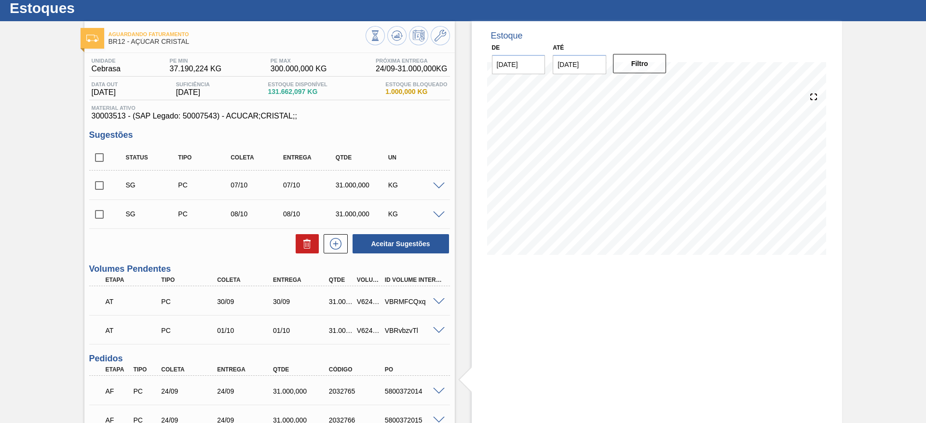
scroll to position [1, 0]
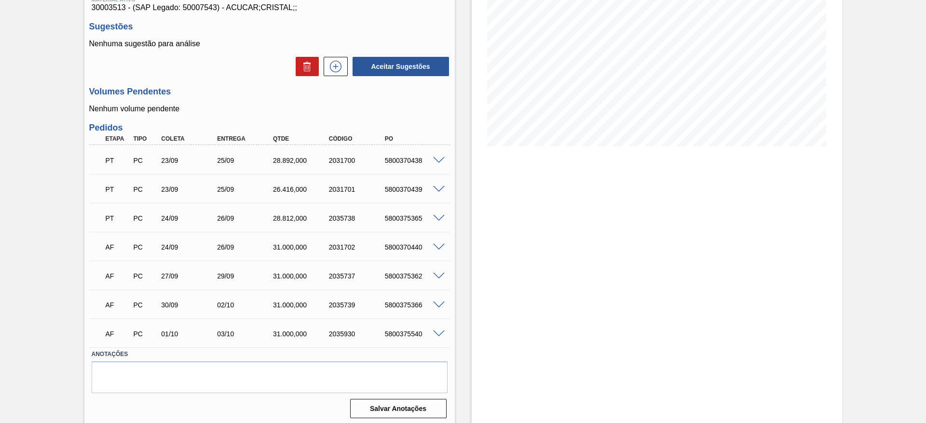
scroll to position [139, 0]
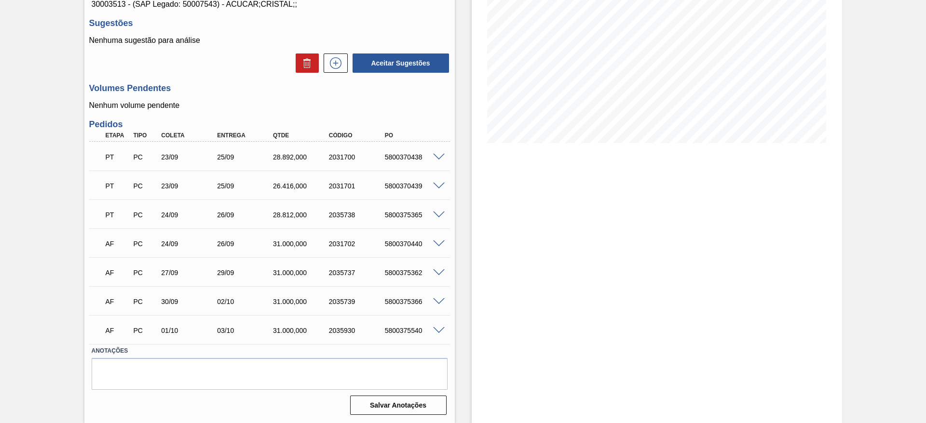
drag, startPoint x: 560, startPoint y: 287, endPoint x: 560, endPoint y: 282, distance: 5.3
click at [560, 287] on div "Estoque De [DATE] Até [DATE] Filtro" at bounding box center [657, 166] width 370 height 514
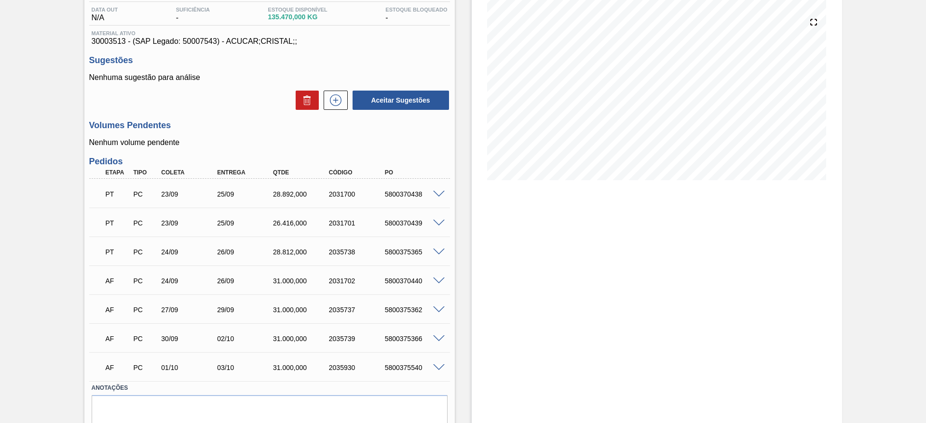
scroll to position [0, 0]
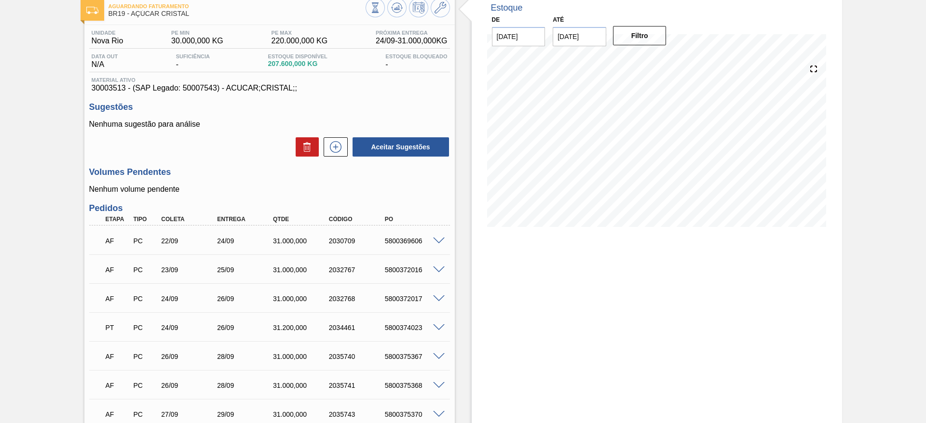
scroll to position [145, 0]
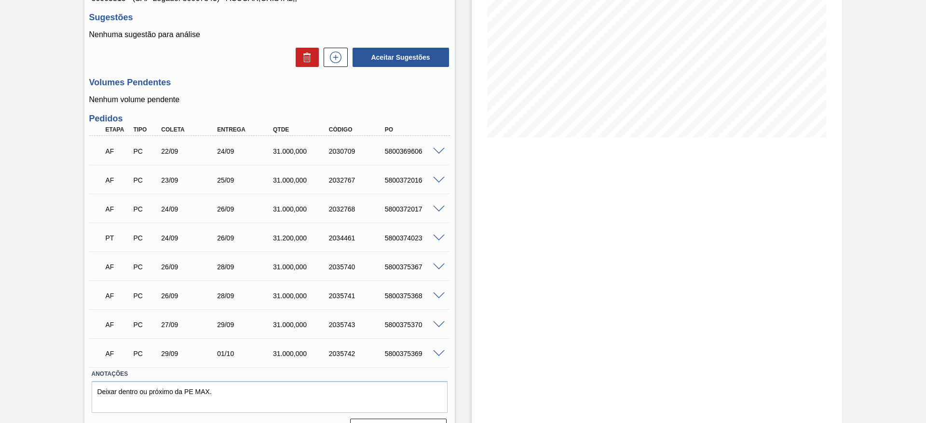
click at [400, 151] on div "5800369606" at bounding box center [413, 152] width 63 height 8
copy div "5800369606"
click at [408, 178] on div "5800372016" at bounding box center [413, 180] width 63 height 8
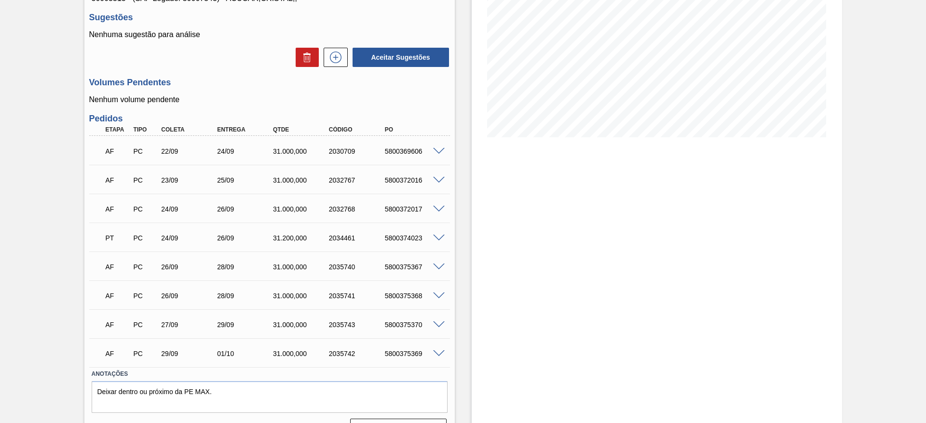
click at [406, 178] on div "5800372016" at bounding box center [413, 180] width 63 height 8
click at [405, 171] on div "AF PC 23/09 25/09 31.000,000 2032767 5800372016" at bounding box center [266, 179] width 335 height 19
click at [407, 181] on div "5800372016" at bounding box center [413, 180] width 63 height 8
copy div "5800372016"
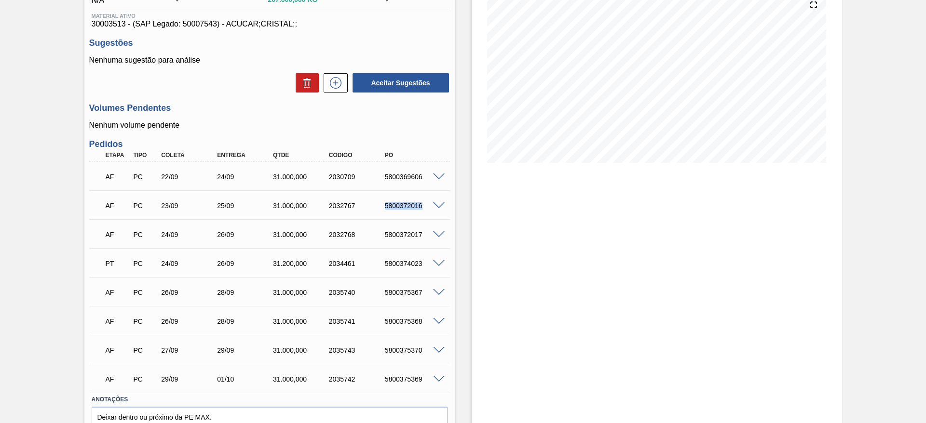
scroll to position [95, 0]
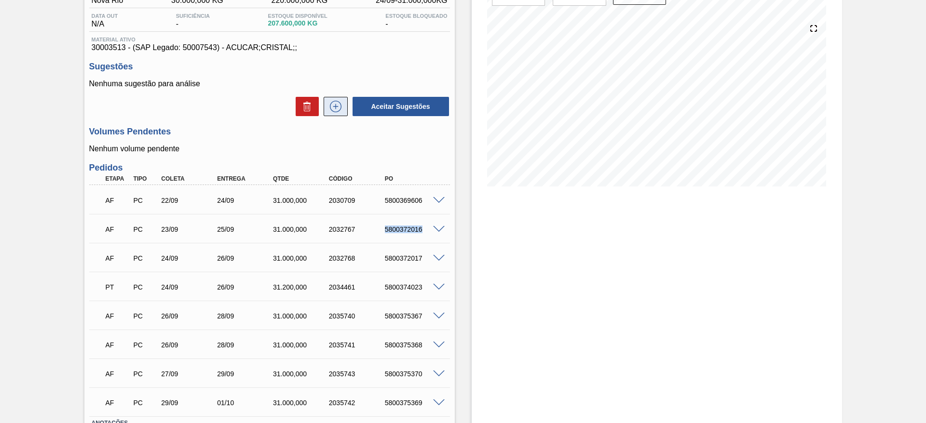
click at [336, 109] on icon at bounding box center [335, 107] width 15 height 12
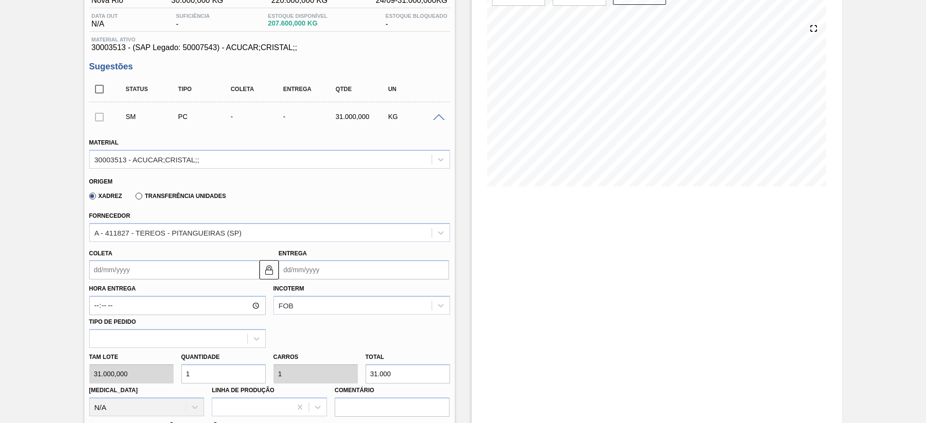
click at [120, 263] on input "Coleta" at bounding box center [174, 269] width 170 height 19
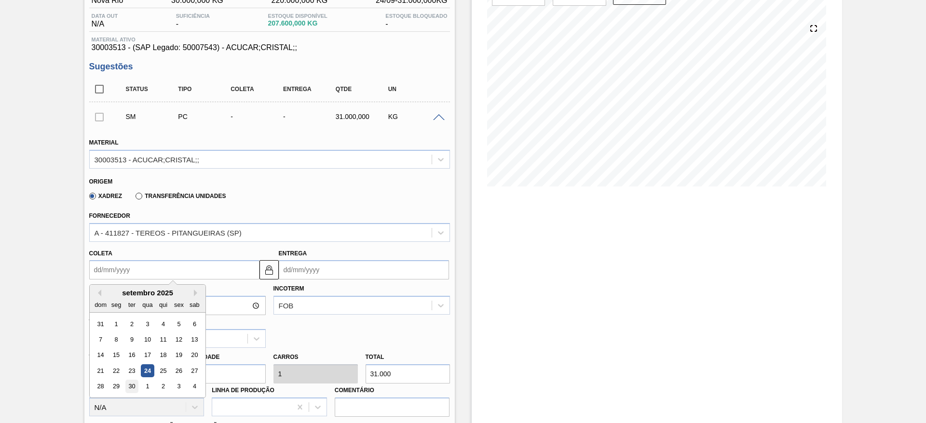
click at [137, 385] on div "30" at bounding box center [131, 386] width 13 height 13
type input "[DATE]"
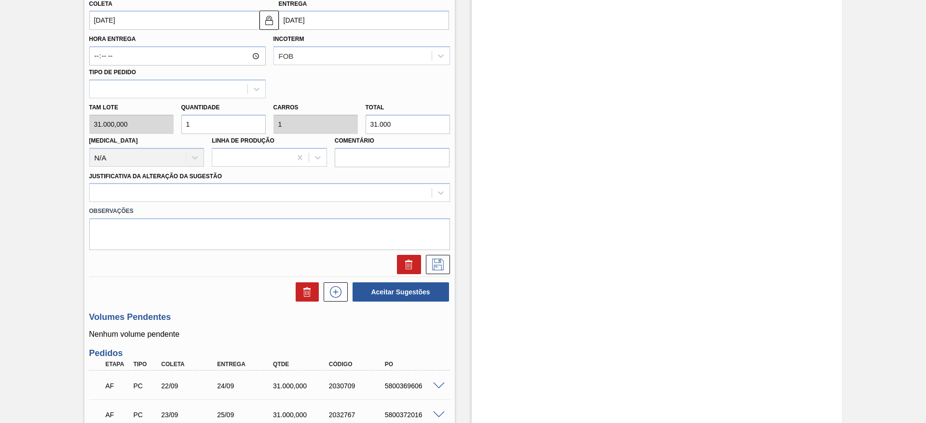
scroll to position [312, 0]
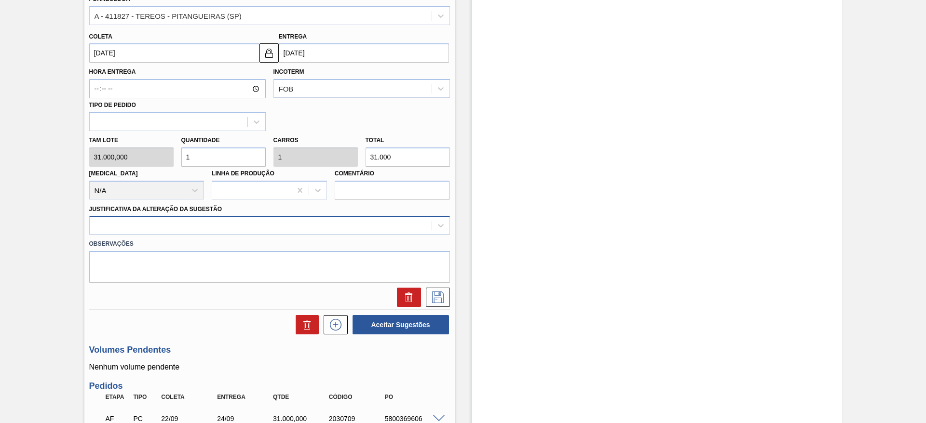
click at [305, 219] on div at bounding box center [261, 226] width 342 height 14
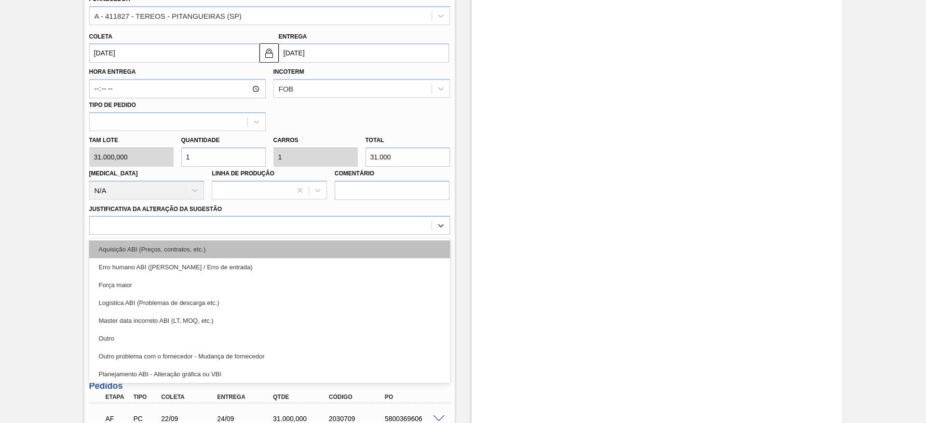
click at [312, 243] on div "Aquisição ABI (Preços, contratos, etc.)" at bounding box center [269, 250] width 361 height 18
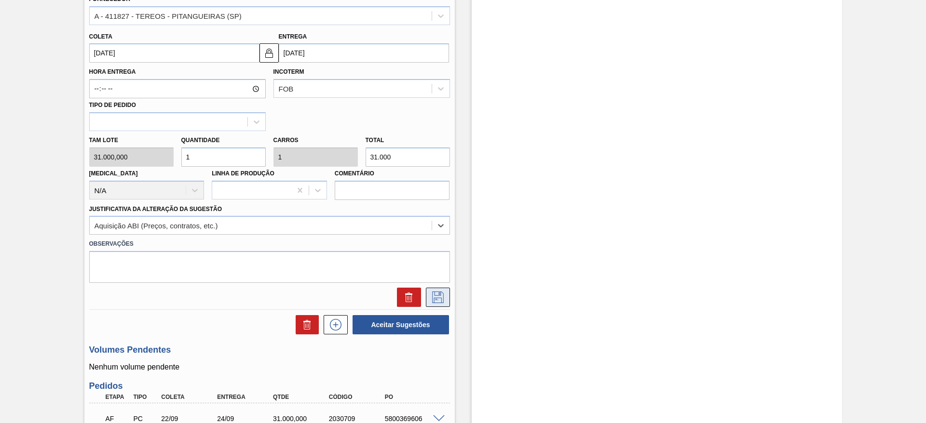
click at [445, 300] on button at bounding box center [438, 297] width 24 height 19
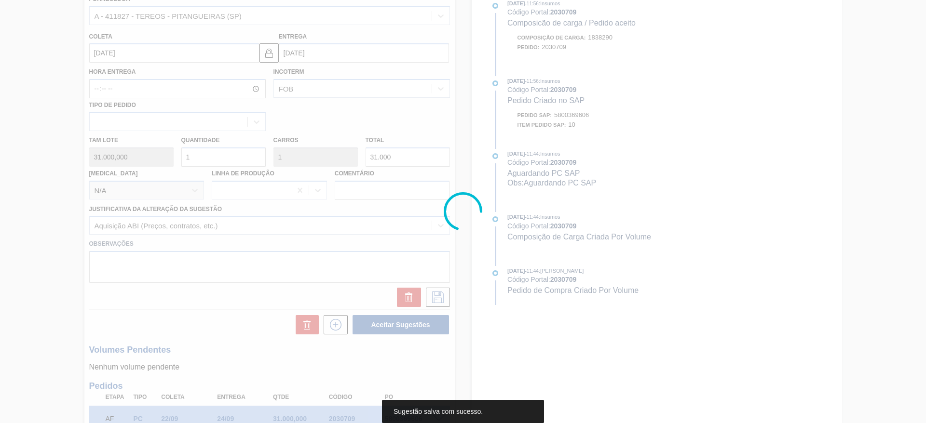
scroll to position [0, 0]
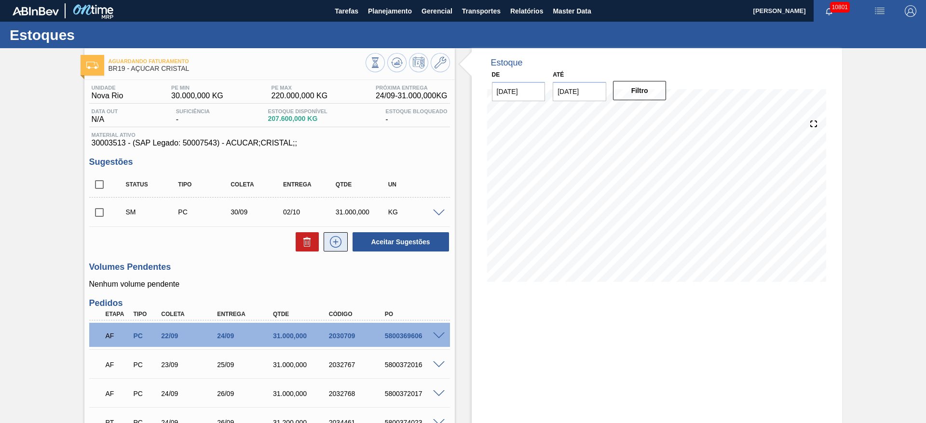
click at [337, 244] on icon at bounding box center [335, 242] width 15 height 12
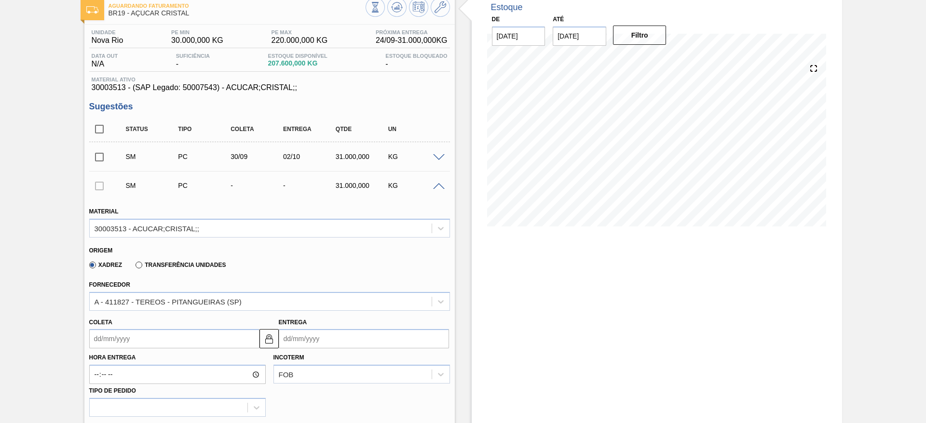
scroll to position [145, 0]
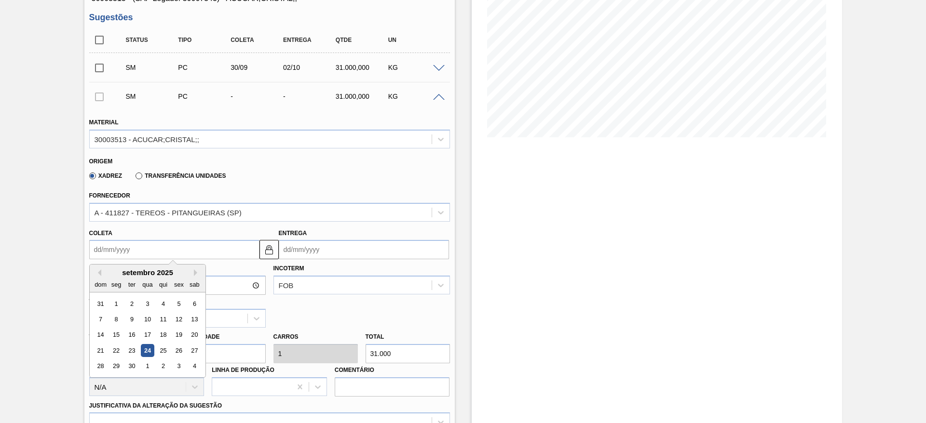
click at [119, 244] on input "Coleta" at bounding box center [174, 249] width 170 height 19
click at [151, 368] on div "1" at bounding box center [147, 366] width 13 height 13
type input "[DATE]"
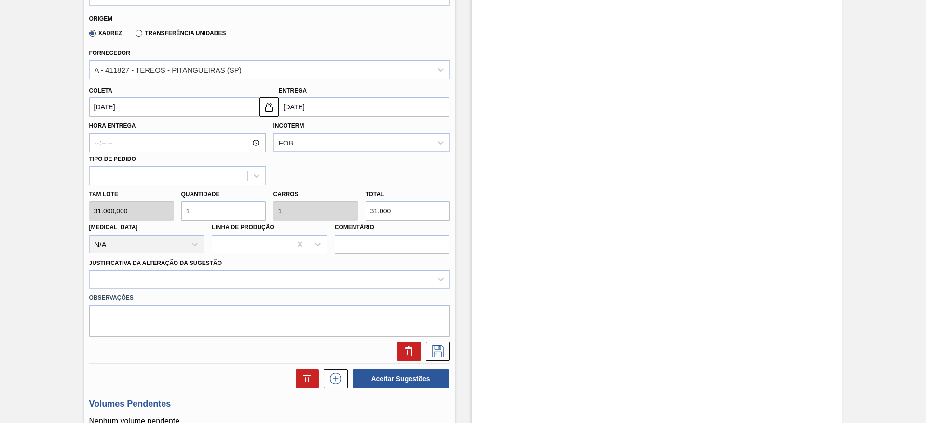
scroll to position [362, 0]
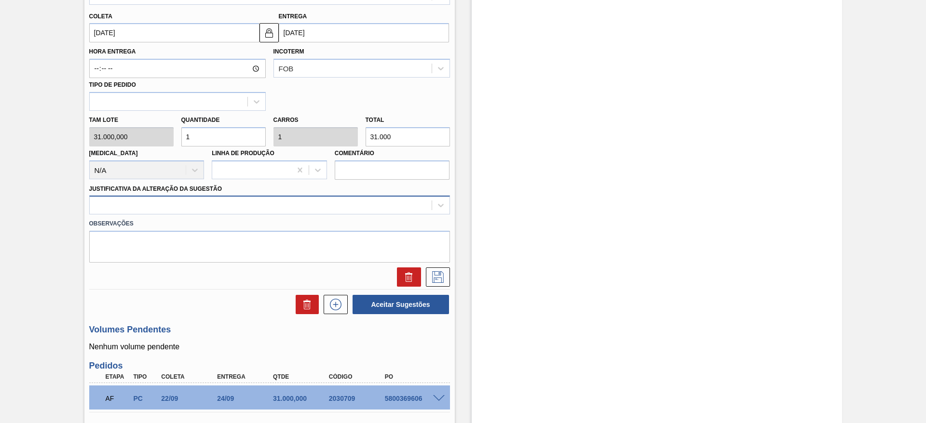
click at [313, 214] on div "Material 30003513 - ACUCAR;CRISTAL;; Origem Xadrez Transferência Unidades Forne…" at bounding box center [269, 89] width 361 height 395
click at [313, 214] on div at bounding box center [269, 205] width 361 height 19
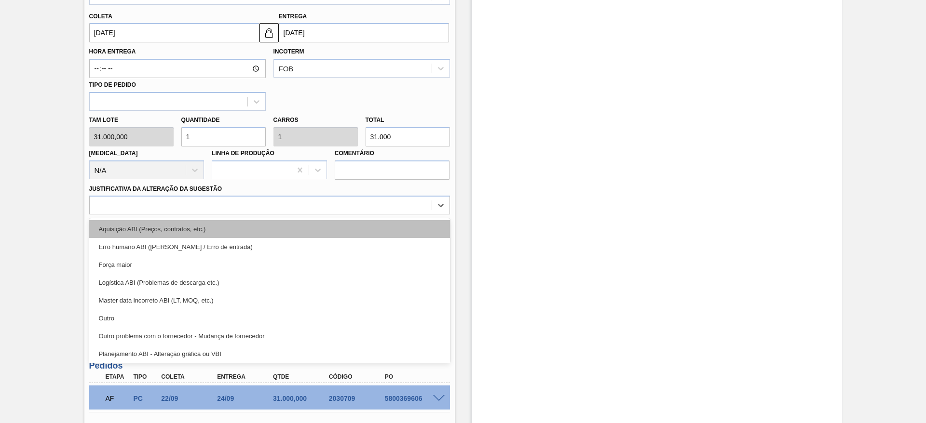
click at [308, 230] on div "Aquisição ABI (Preços, contratos, etc.)" at bounding box center [269, 229] width 361 height 18
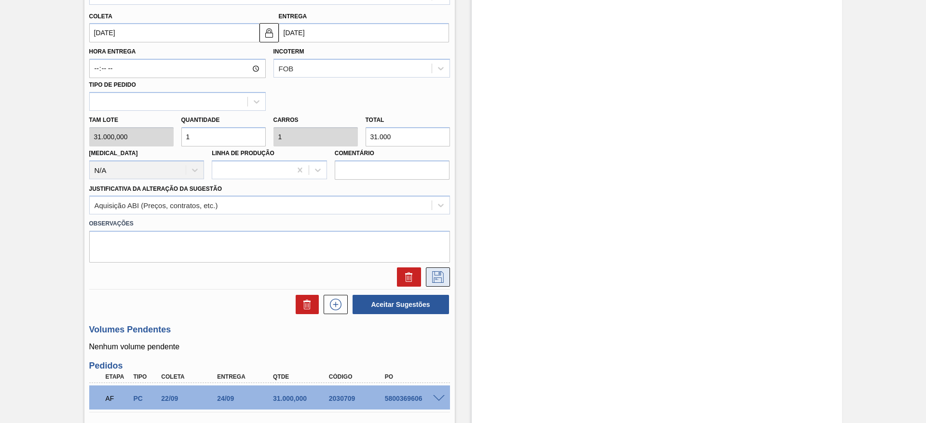
click at [433, 281] on icon at bounding box center [437, 277] width 15 height 12
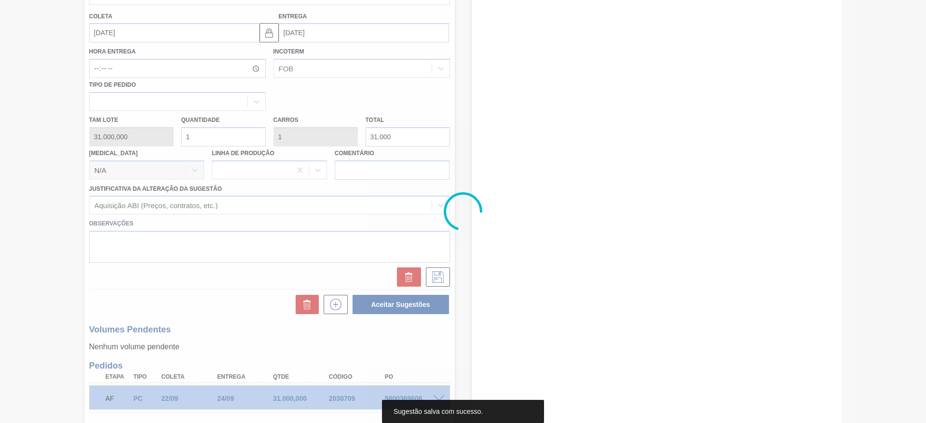
scroll to position [0, 0]
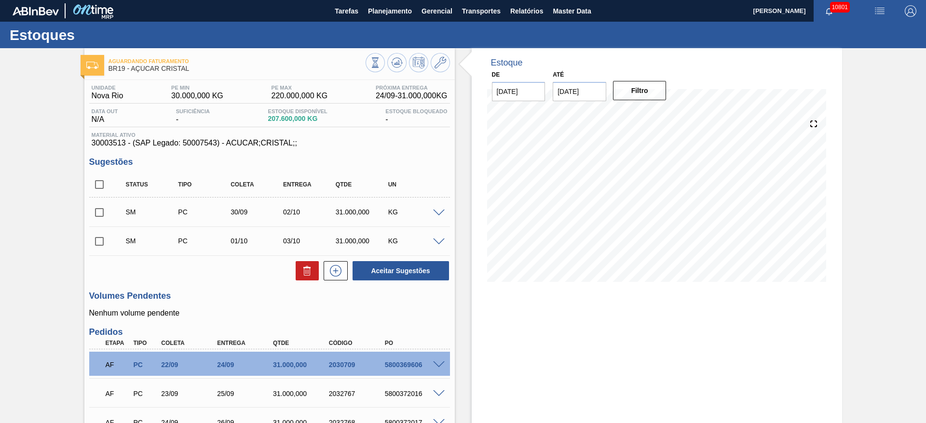
click at [100, 184] on input "checkbox" at bounding box center [99, 185] width 20 height 20
checkbox input "true"
click at [415, 264] on button "Aceitar Sugestões" at bounding box center [400, 270] width 96 height 19
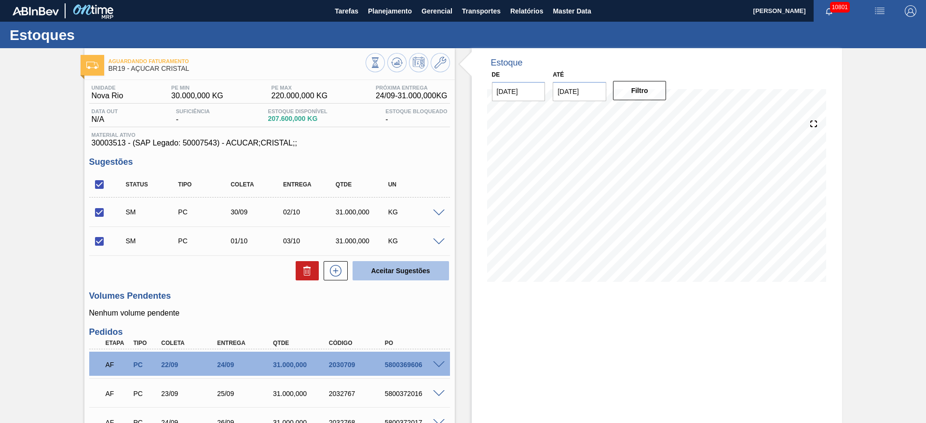
checkbox input "false"
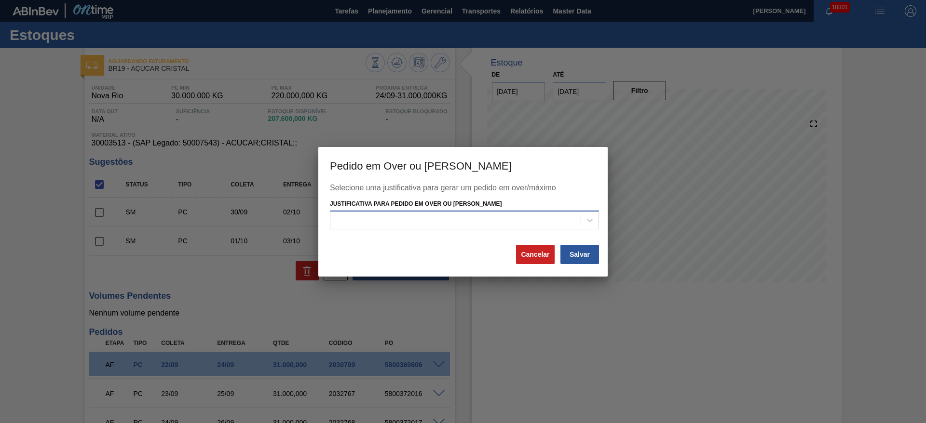
click at [485, 229] on div "Selecione uma justificativa para gerar um pedido em over/máximo Justificativa p…" at bounding box center [463, 214] width 266 height 60
click at [486, 223] on div at bounding box center [455, 221] width 250 height 14
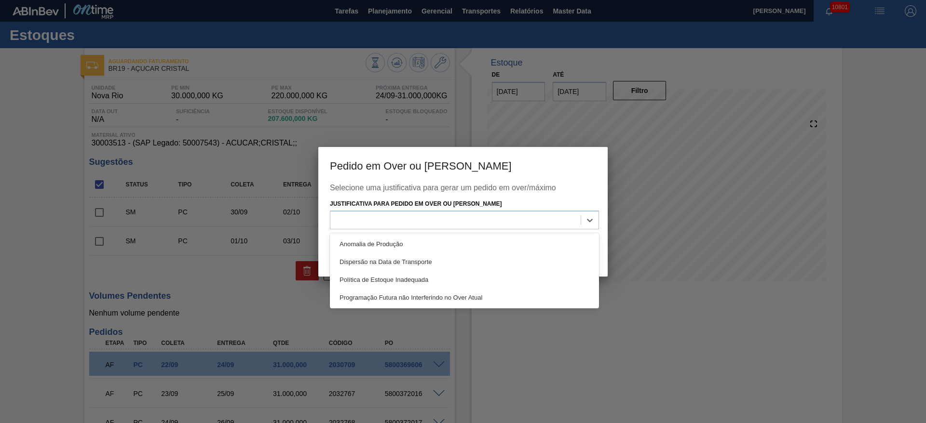
click at [488, 233] on div "Anomalia de Produção Dispersão na Data de Transporte Política de Estoque Inadeq…" at bounding box center [464, 270] width 269 height 75
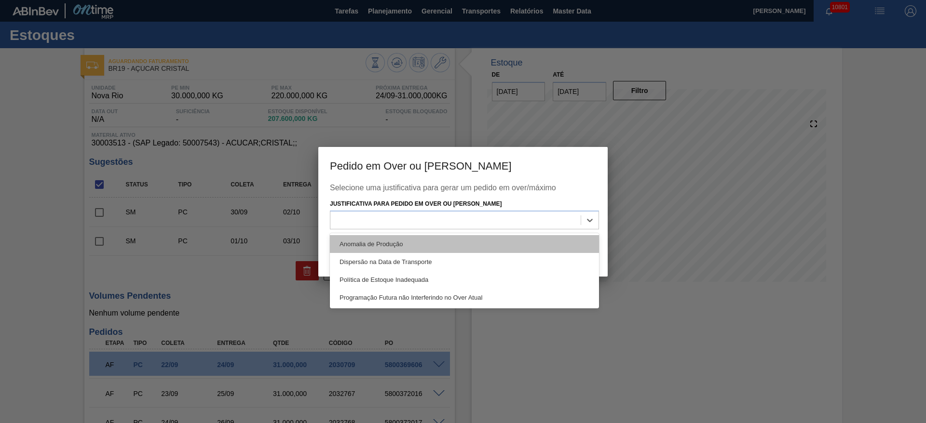
click at [501, 244] on div "Anomalia de Produção" at bounding box center [464, 244] width 269 height 18
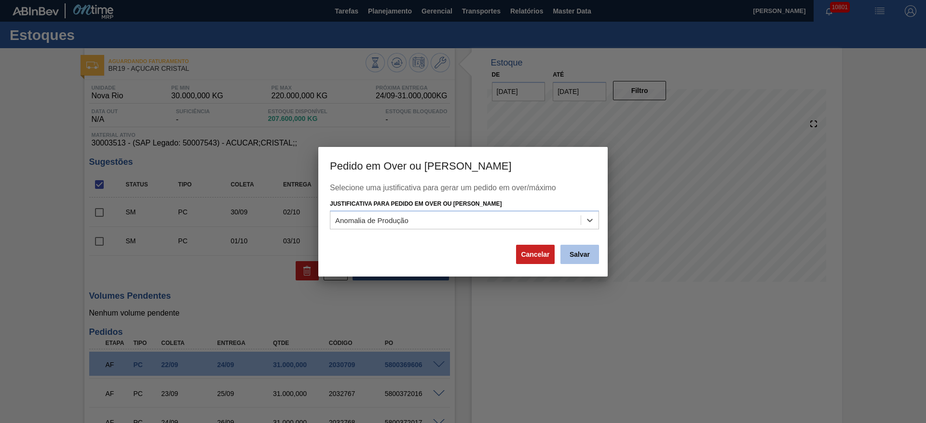
click at [582, 252] on button "Salvar" at bounding box center [579, 254] width 39 height 19
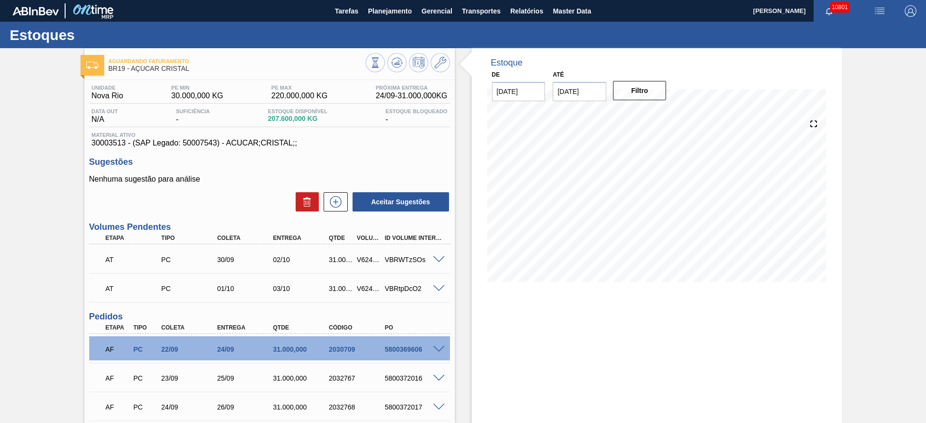
checkbox input "false"
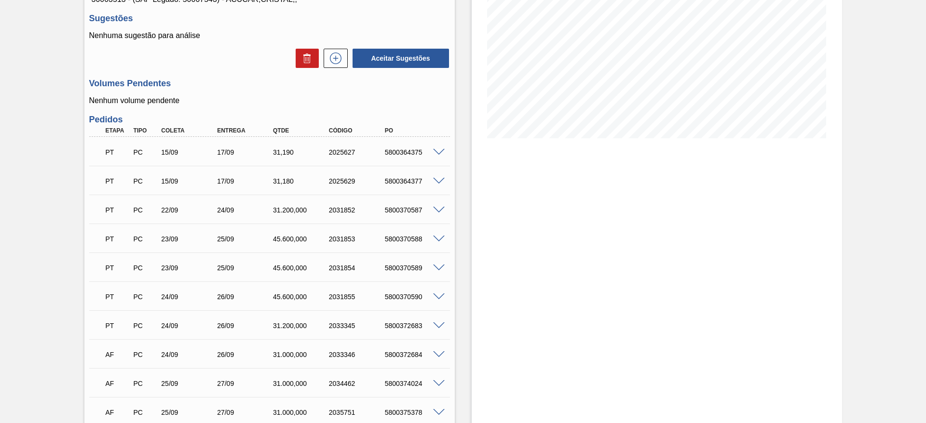
scroll to position [145, 0]
click at [440, 149] on span at bounding box center [439, 151] width 12 height 7
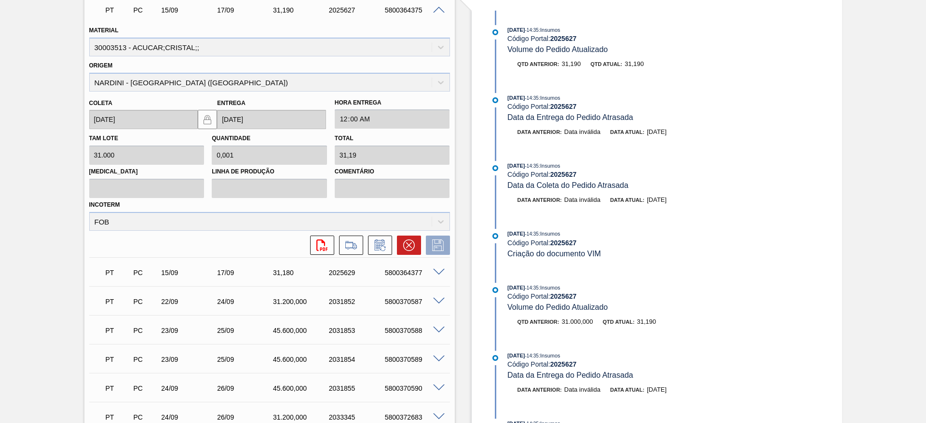
scroll to position [289, 0]
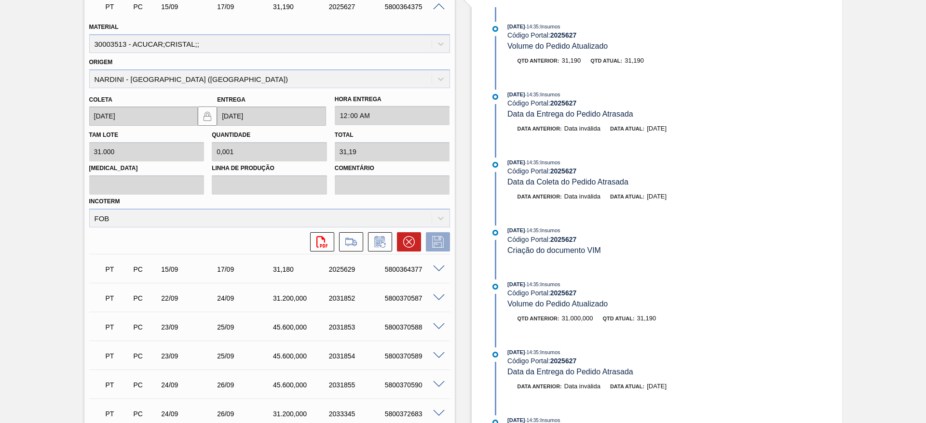
click at [414, 252] on div "PT PC 15/09 17/09 31,190 2025627 5800364375 Material 30003513 - ACUCAR;CRISTAL;…" at bounding box center [269, 122] width 361 height 263
click at [412, 243] on icon at bounding box center [409, 242] width 12 height 12
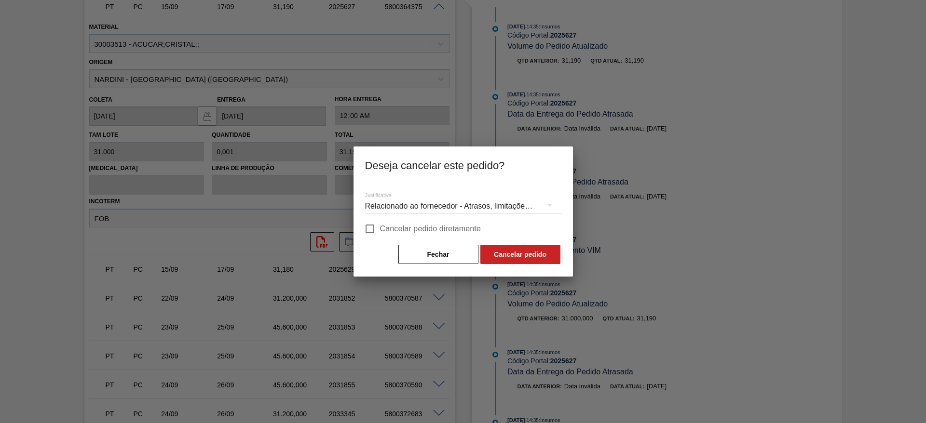
click at [436, 230] on span "Cancelar pedido diretamente" at bounding box center [430, 229] width 101 height 12
click at [380, 230] on input "Cancelar pedido diretamente" at bounding box center [370, 229] width 20 height 20
checkbox input "true"
click at [517, 250] on button "Cancelar pedido" at bounding box center [520, 254] width 80 height 19
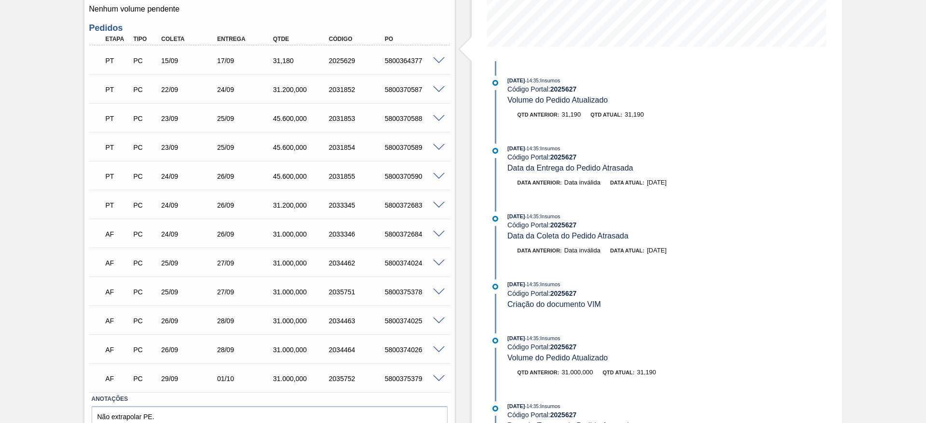
scroll to position [211, 0]
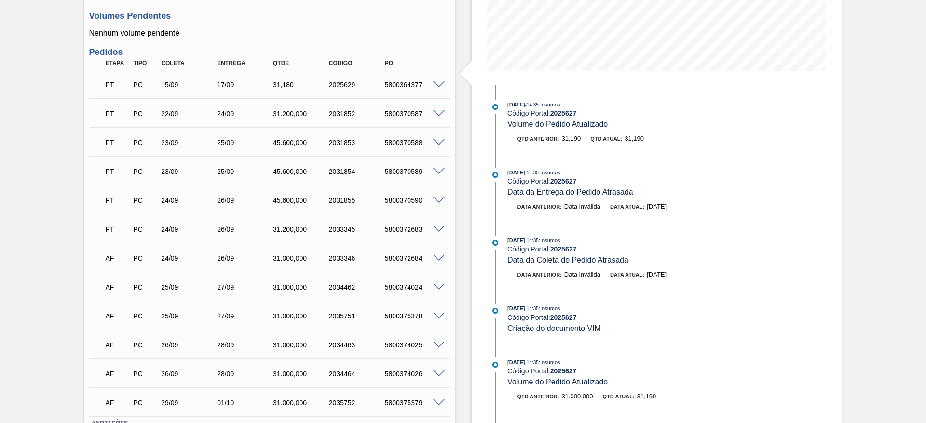
click at [436, 86] on span at bounding box center [439, 84] width 12 height 7
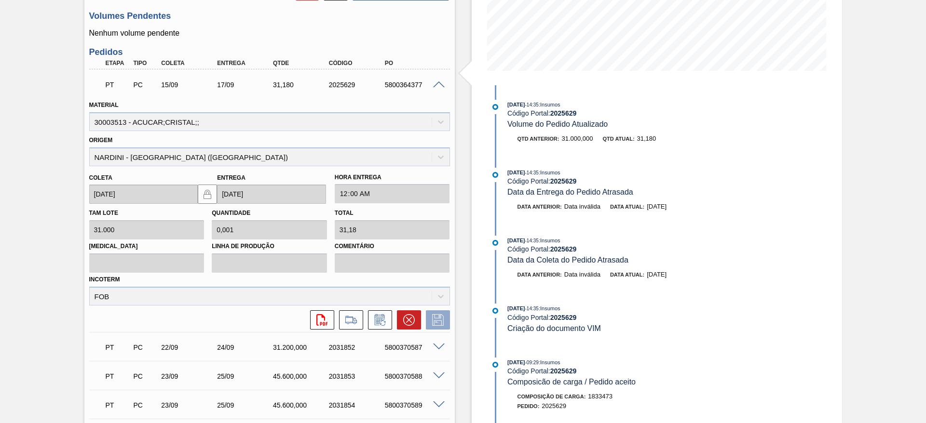
click at [406, 315] on icon at bounding box center [409, 320] width 12 height 12
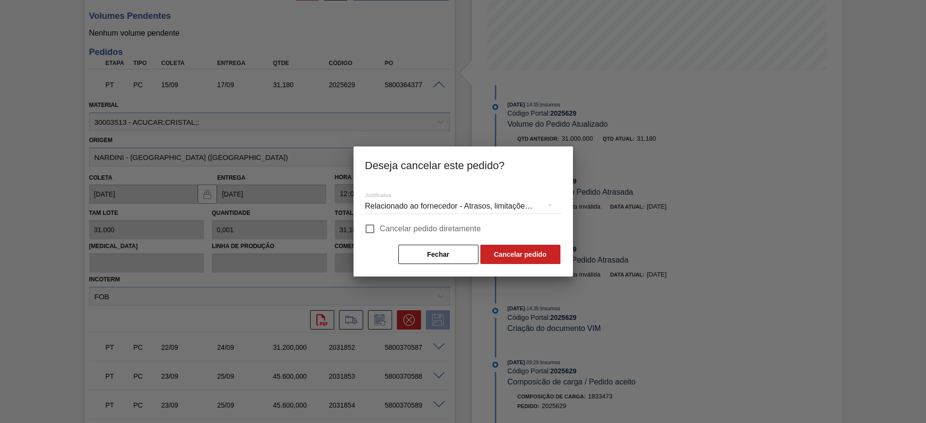
click at [401, 227] on span "Cancelar pedido diretamente" at bounding box center [430, 229] width 101 height 12
click at [380, 227] on input "Cancelar pedido diretamente" at bounding box center [370, 229] width 20 height 20
checkbox input "true"
click at [496, 245] on button "Cancelar pedido" at bounding box center [520, 254] width 80 height 19
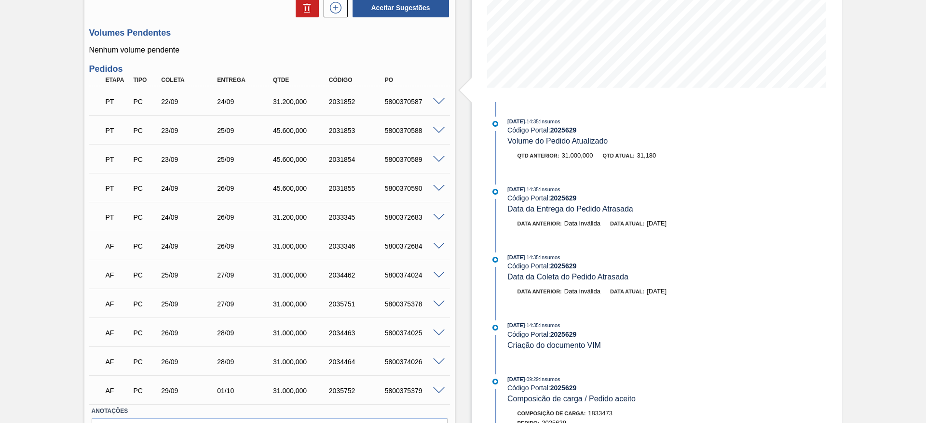
scroll to position [110, 0]
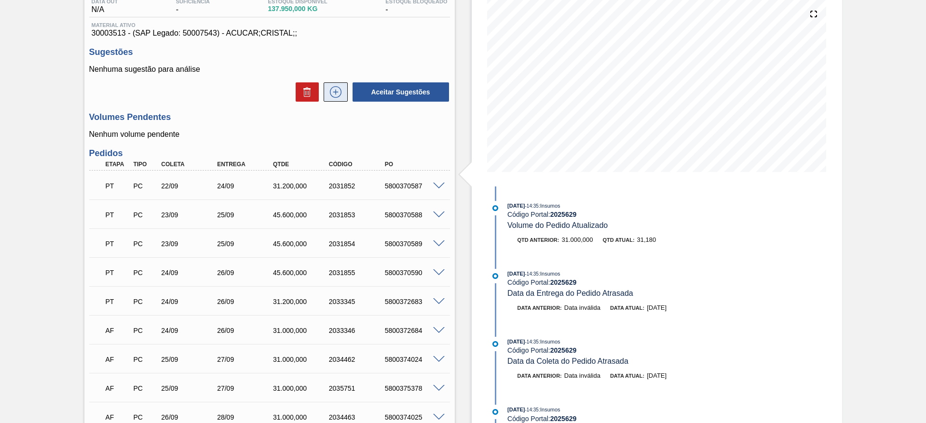
click at [337, 98] on button at bounding box center [336, 91] width 24 height 19
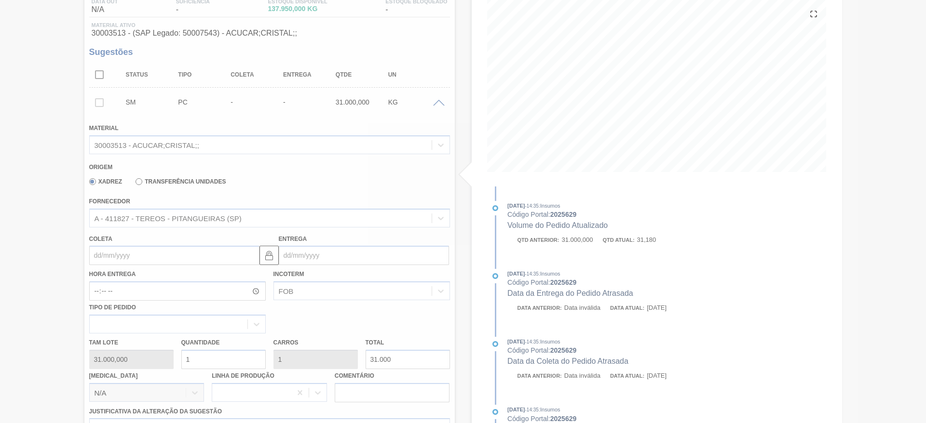
click at [105, 256] on div at bounding box center [463, 211] width 926 height 423
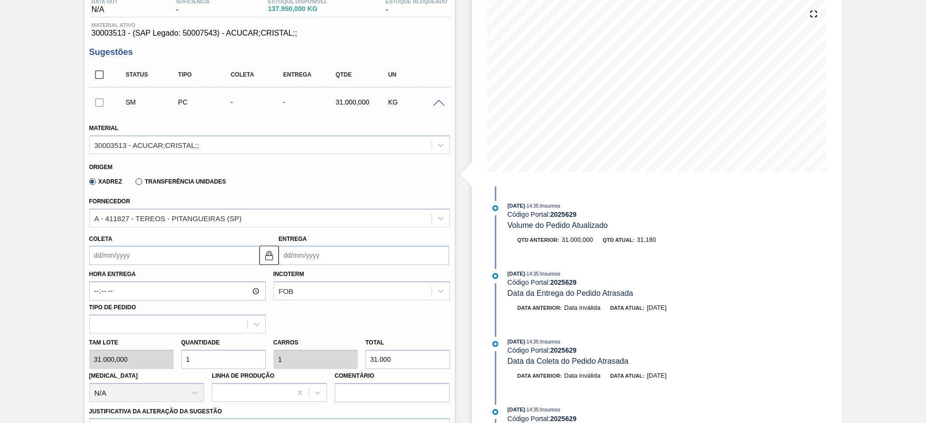
click at [105, 254] on input "Coleta" at bounding box center [174, 255] width 170 height 19
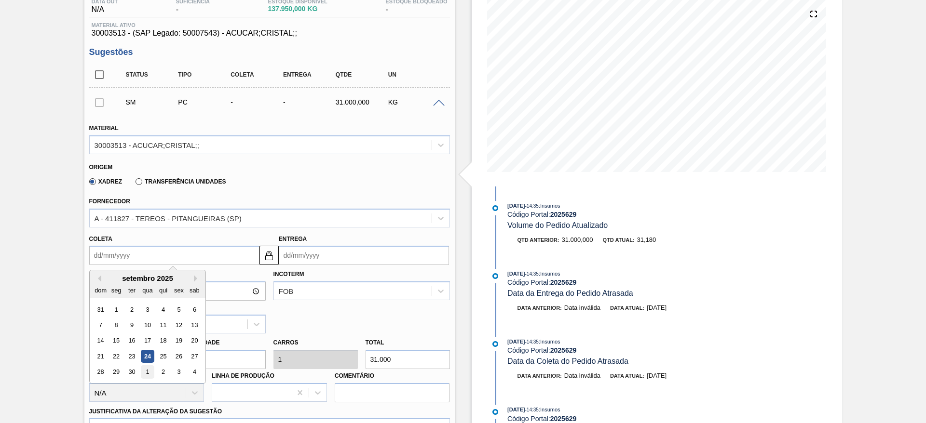
click at [144, 369] on div "1" at bounding box center [147, 372] width 13 height 13
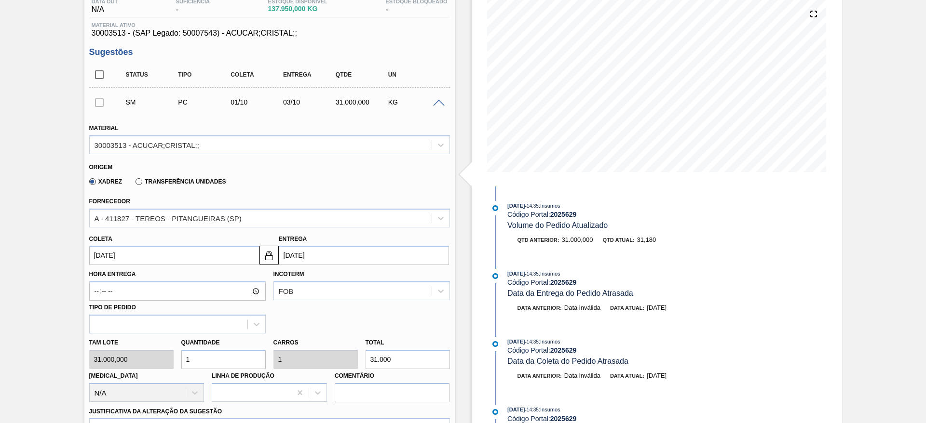
type input "01/10/2025"
type input "03/10/2025"
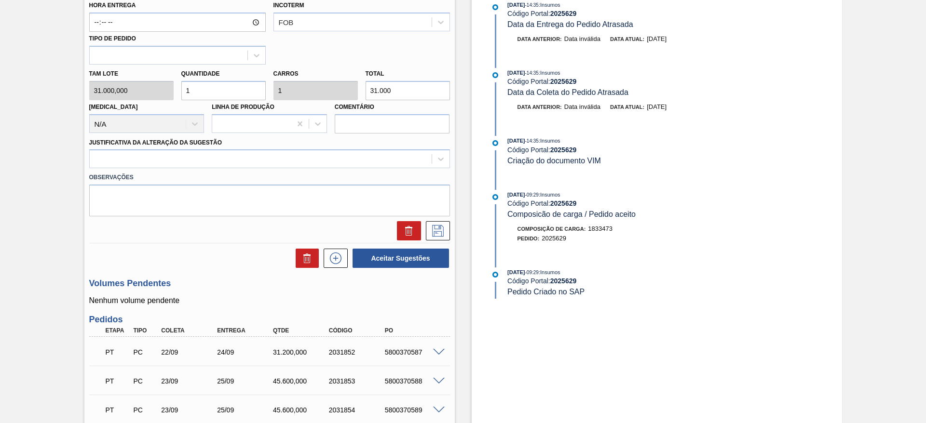
scroll to position [399, 0]
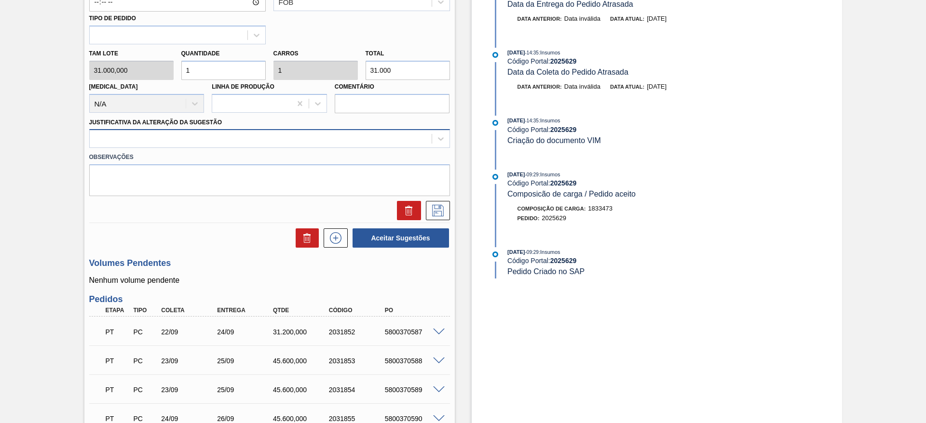
click at [328, 132] on div at bounding box center [261, 139] width 342 height 14
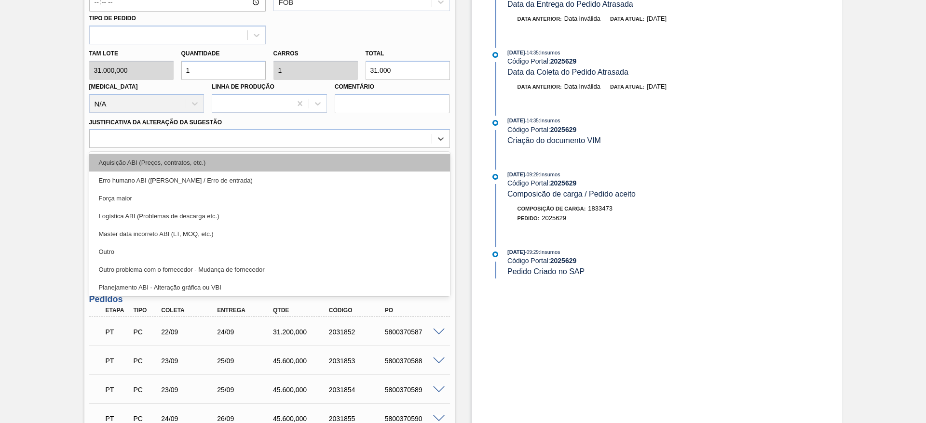
click at [321, 154] on div "Aquisição ABI (Preços, contratos, etc.)" at bounding box center [269, 163] width 361 height 18
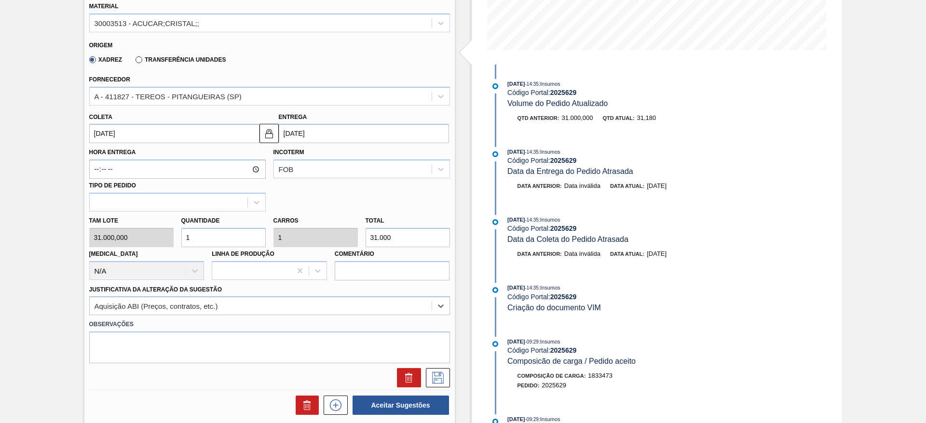
scroll to position [327, 0]
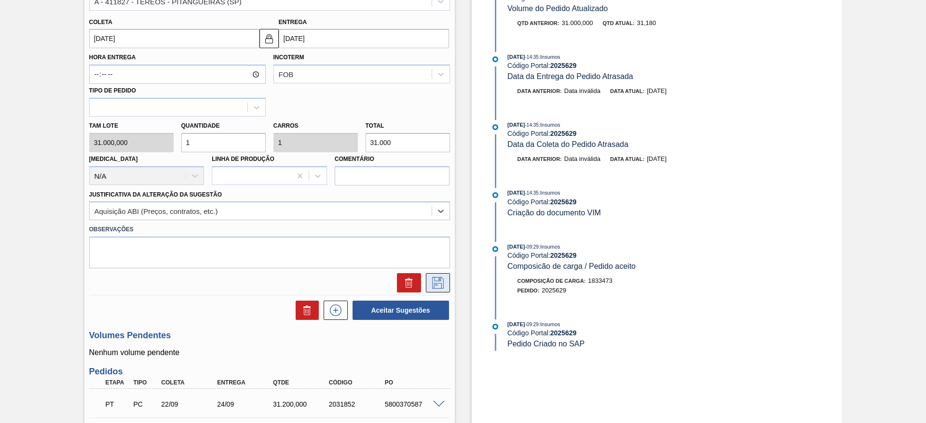
click at [430, 282] on icon at bounding box center [437, 283] width 15 height 12
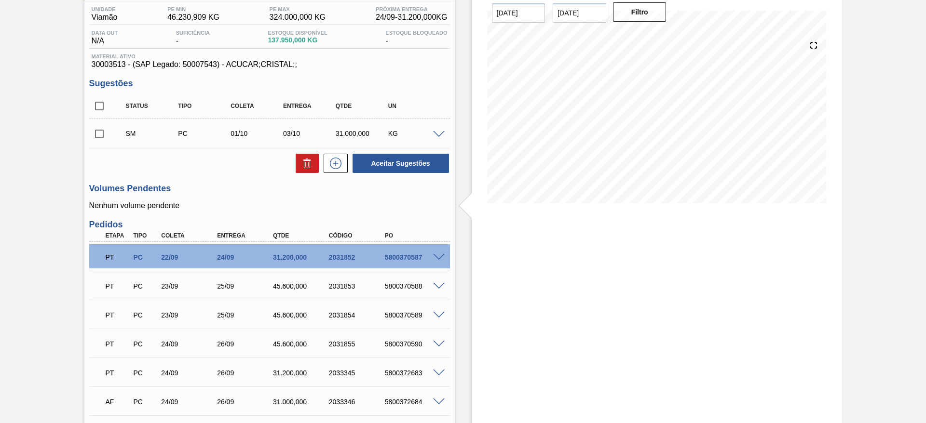
scroll to position [63, 0]
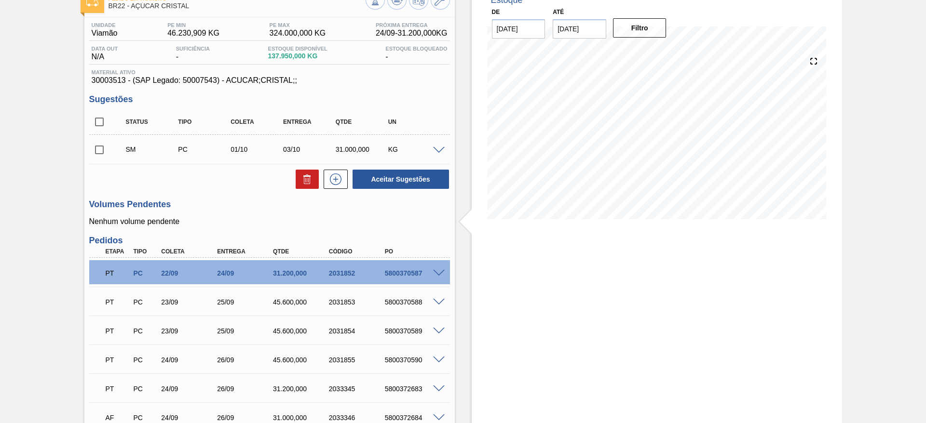
click at [102, 152] on input "checkbox" at bounding box center [99, 150] width 20 height 20
click at [98, 159] on input "checkbox" at bounding box center [99, 150] width 20 height 20
click at [389, 173] on button "Aceitar Sugestões" at bounding box center [400, 179] width 96 height 19
checkbox input "false"
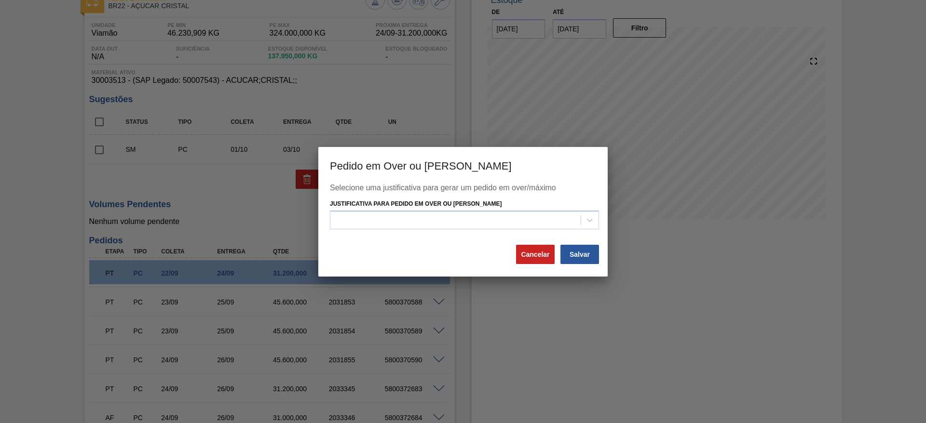
click at [447, 231] on div "Selecione uma justificativa para gerar um pedido em over/máximo Justificativa p…" at bounding box center [463, 214] width 266 height 60
click at [447, 223] on div at bounding box center [455, 221] width 250 height 14
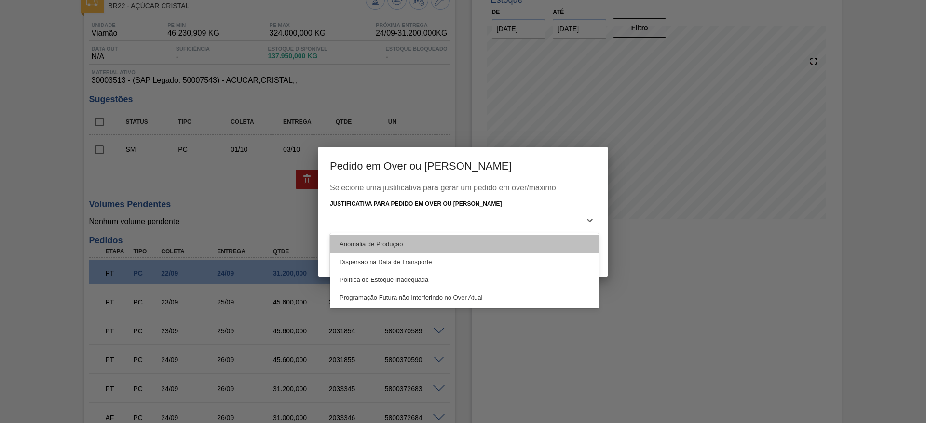
click at [447, 241] on div "Anomalia de Produção" at bounding box center [464, 244] width 269 height 18
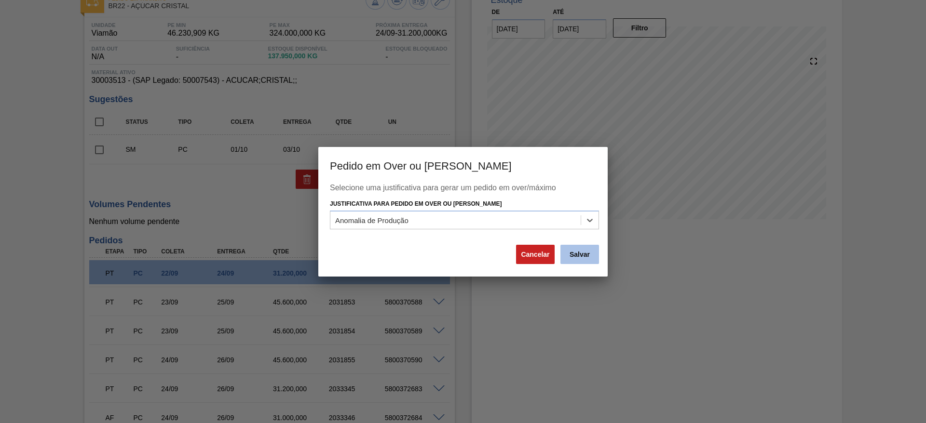
click at [567, 254] on div "Cancelar Salvar" at bounding box center [557, 254] width 85 height 21
click at [580, 249] on button "Salvar" at bounding box center [579, 254] width 39 height 19
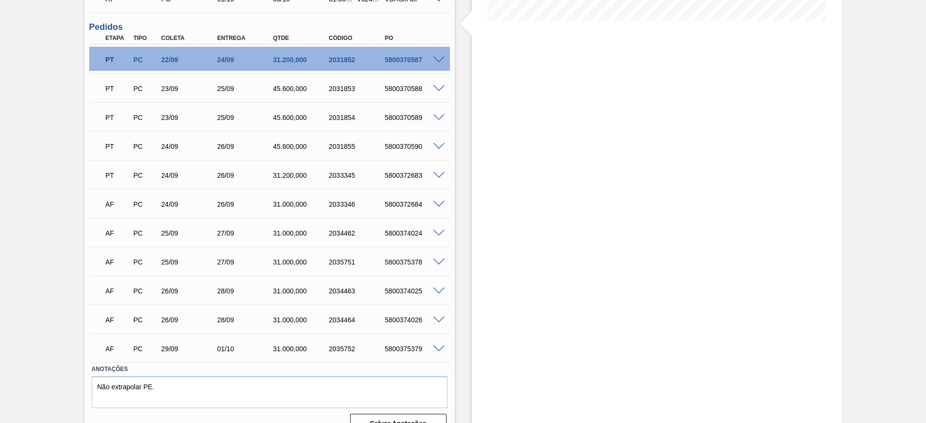
scroll to position [262, 0]
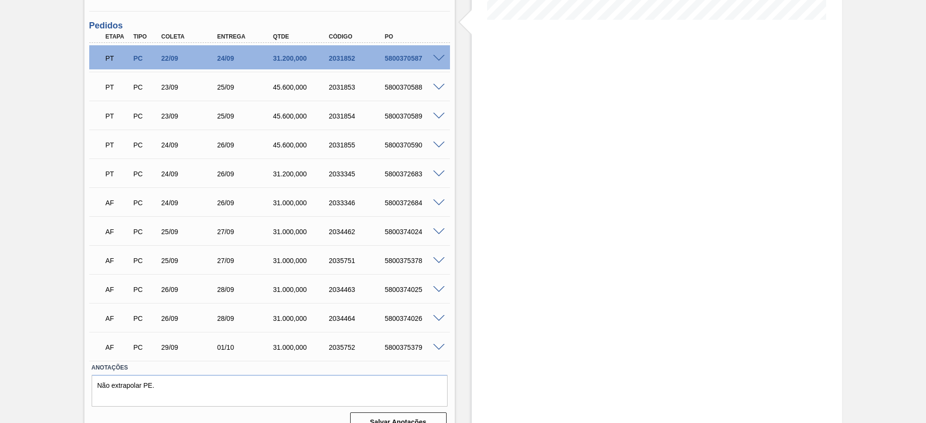
checkbox input "false"
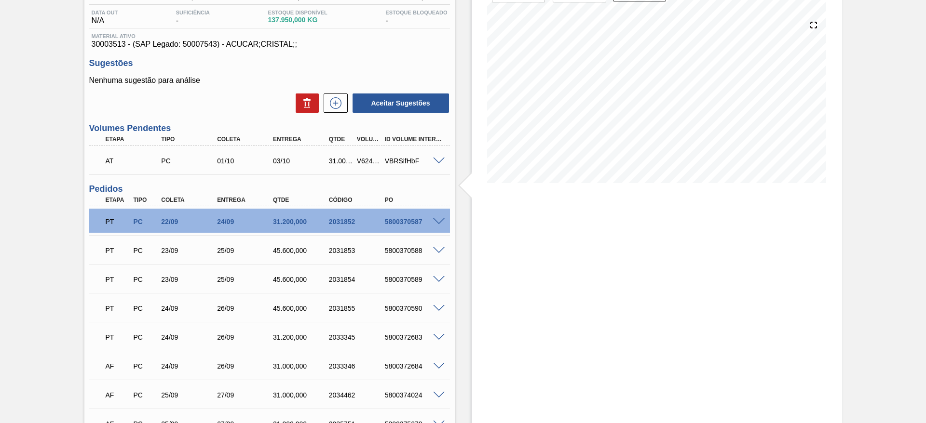
scroll to position [0, 0]
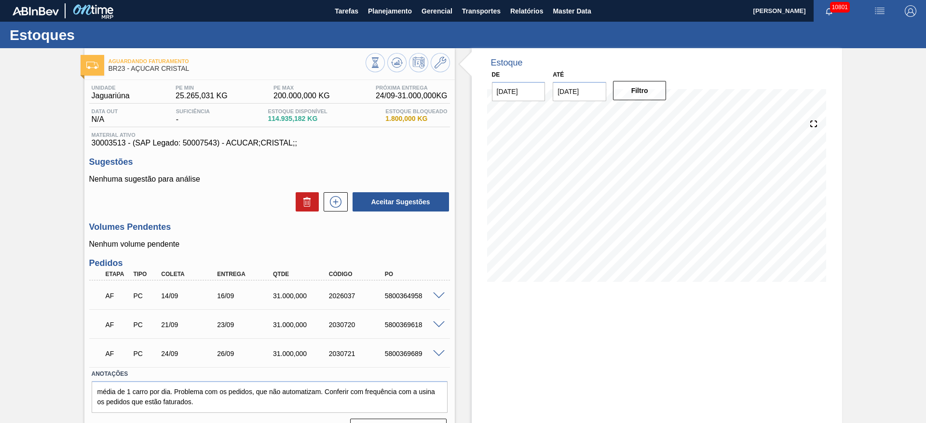
checkbox input "false"
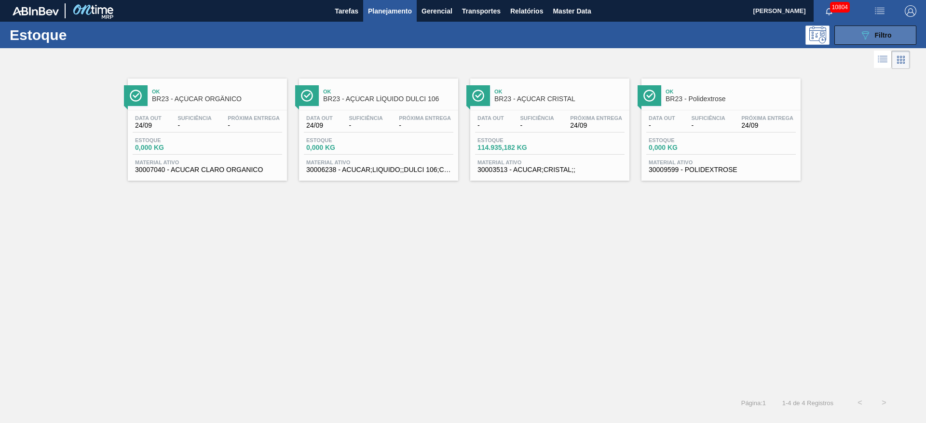
click at [841, 37] on button "089F7B8B-B2A5-4AFE-B5C0-19BA573D28AC Filtro" at bounding box center [875, 35] width 82 height 19
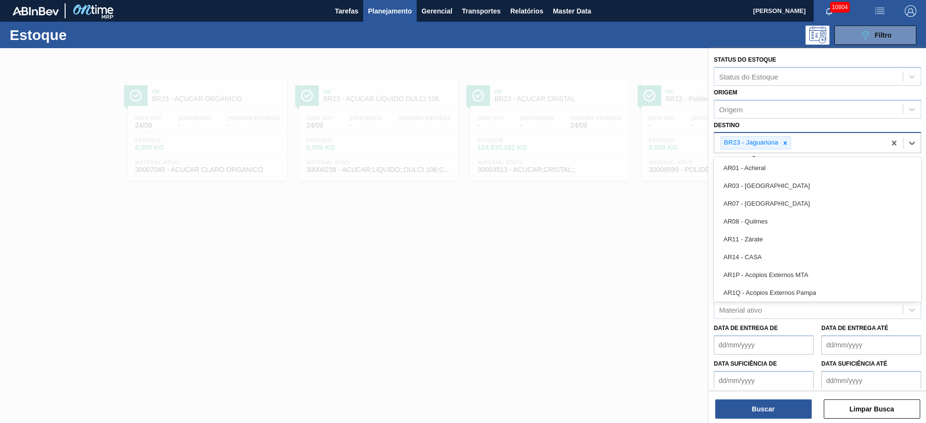
click at [778, 147] on div "BR23 - Jaguariúna" at bounding box center [750, 143] width 59 height 12
click at [783, 145] on icon at bounding box center [785, 143] width 7 height 7
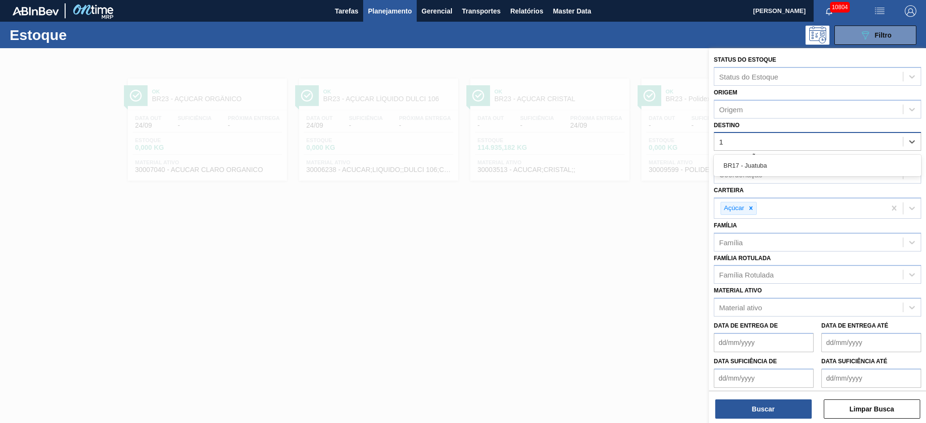
type input "18"
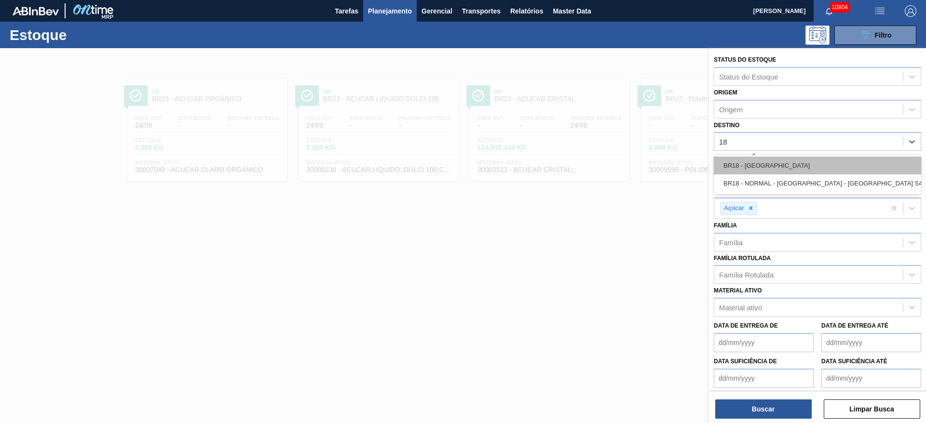
click at [770, 162] on div "BR18 - [GEOGRAPHIC_DATA]" at bounding box center [817, 166] width 207 height 18
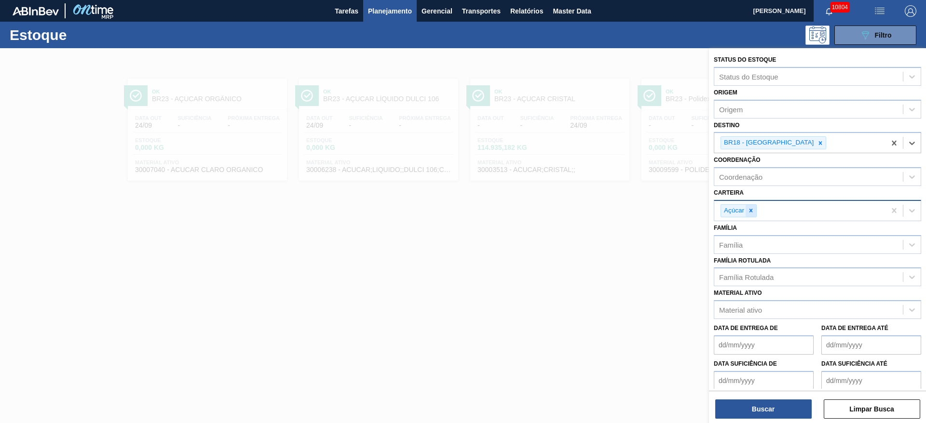
click at [752, 214] on icon at bounding box center [750, 210] width 7 height 7
click at [753, 214] on div "Açúcar" at bounding box center [799, 211] width 171 height 20
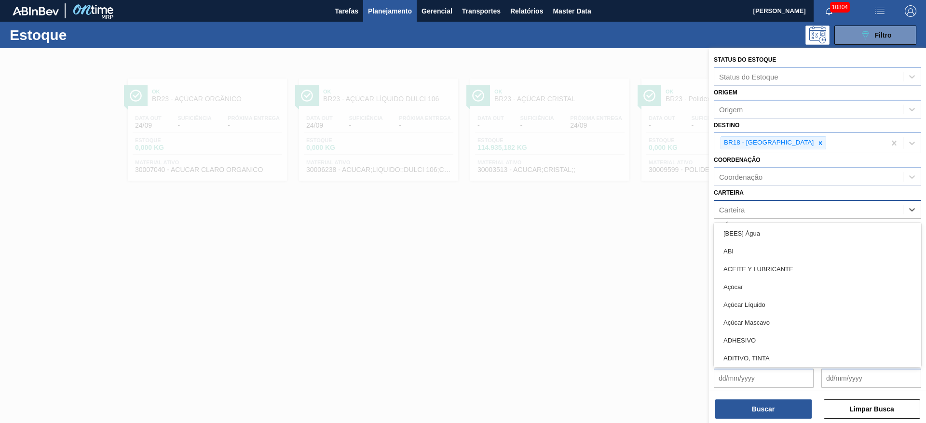
type input "arr"
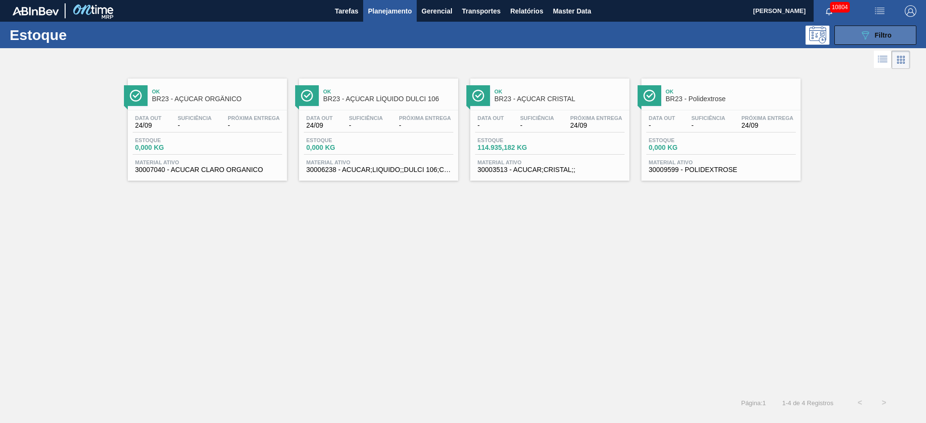
click at [871, 38] on div "089F7B8B-B2A5-4AFE-B5C0-19BA573D28AC Filtro" at bounding box center [875, 35] width 32 height 12
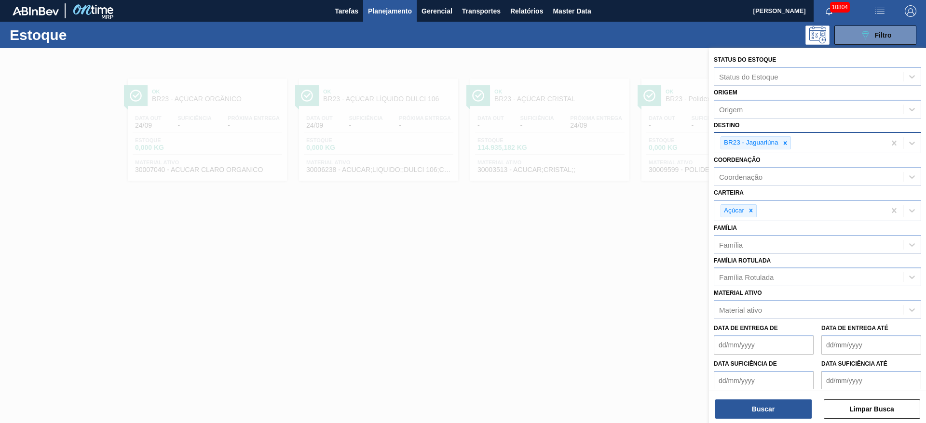
click at [778, 140] on div "BR23 - Jaguariúna" at bounding box center [750, 143] width 59 height 12
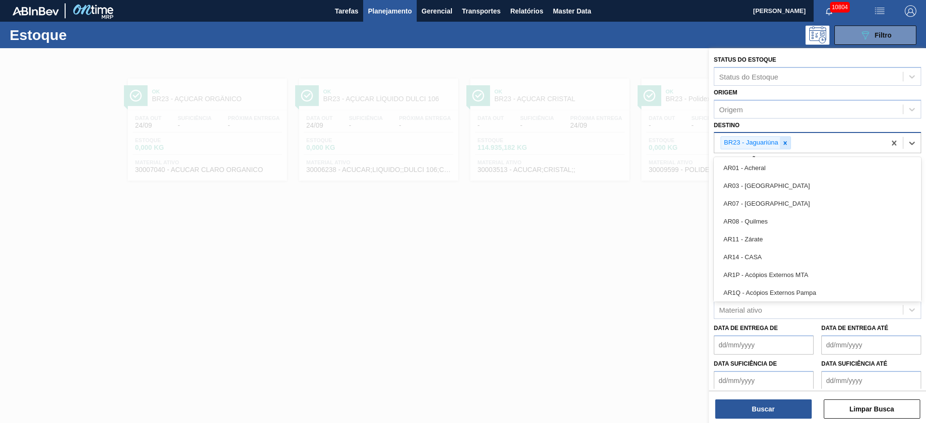
click at [781, 143] on div at bounding box center [785, 143] width 11 height 12
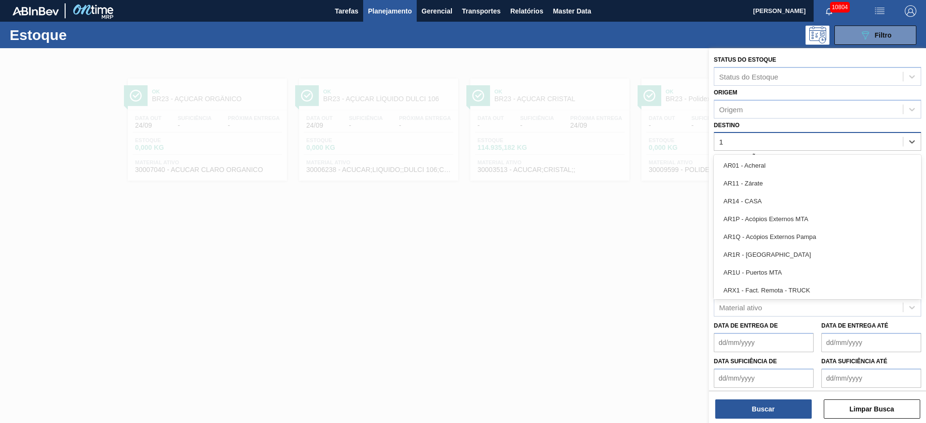
type input "18"
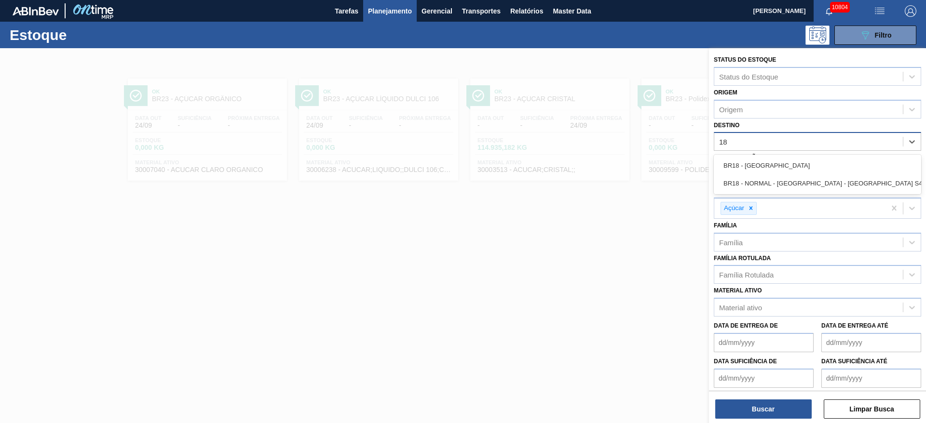
click at [778, 170] on div "BR18 - [GEOGRAPHIC_DATA]" at bounding box center [817, 166] width 207 height 18
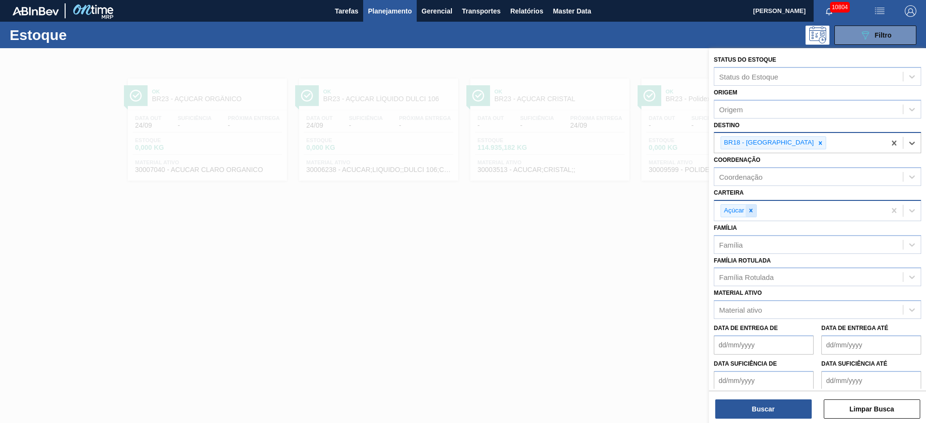
click at [749, 212] on icon at bounding box center [750, 210] width 7 height 7
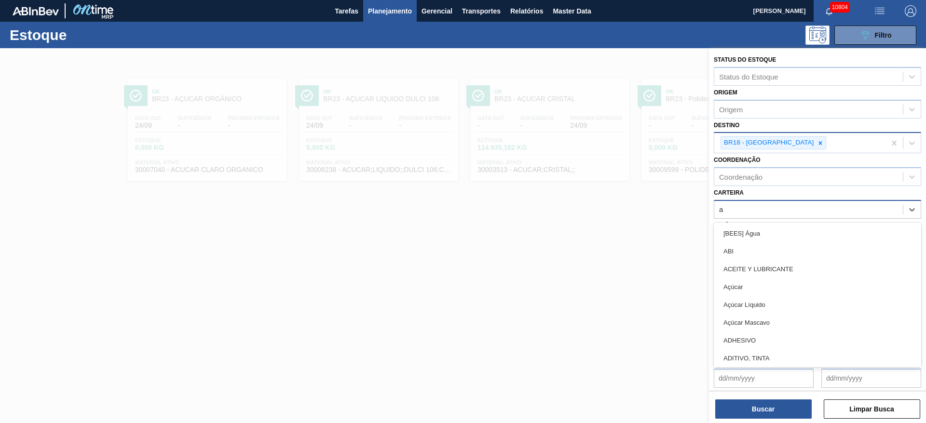
type input "ad"
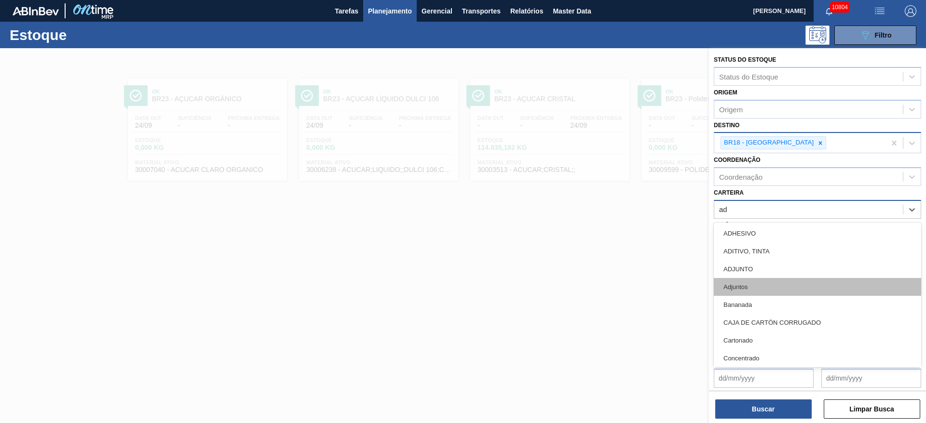
click at [763, 286] on div "Adjuntos" at bounding box center [817, 287] width 207 height 18
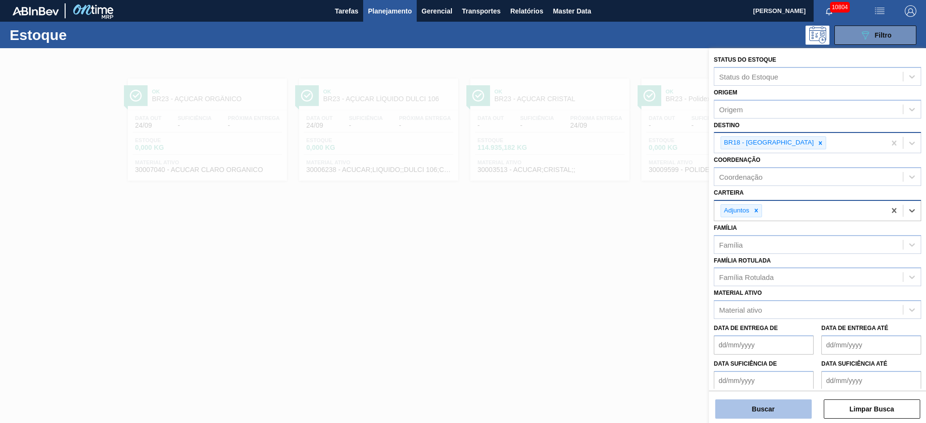
click at [769, 409] on button "Buscar" at bounding box center [763, 409] width 96 height 19
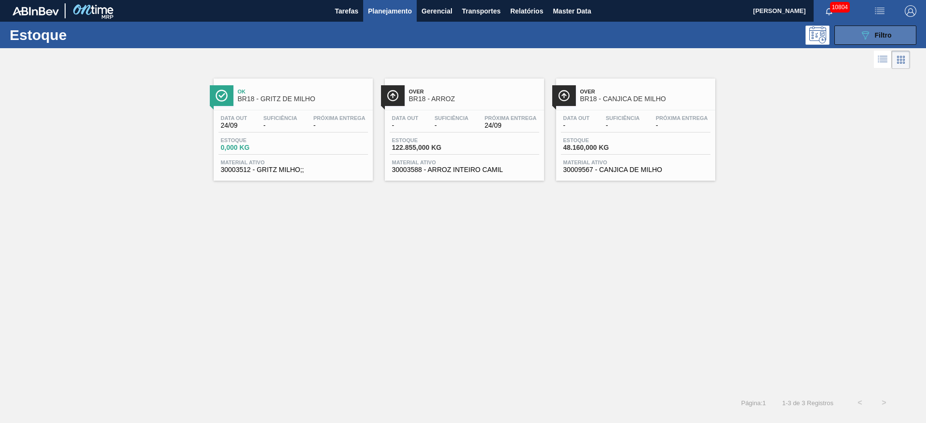
click at [872, 27] on button "089F7B8B-B2A5-4AFE-B5C0-19BA573D28AC Filtro" at bounding box center [875, 35] width 82 height 19
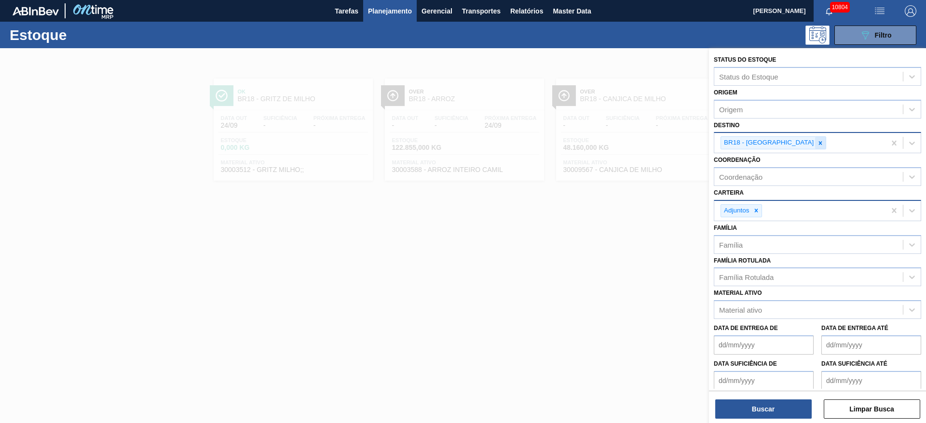
click at [819, 144] on icon at bounding box center [820, 142] width 3 height 3
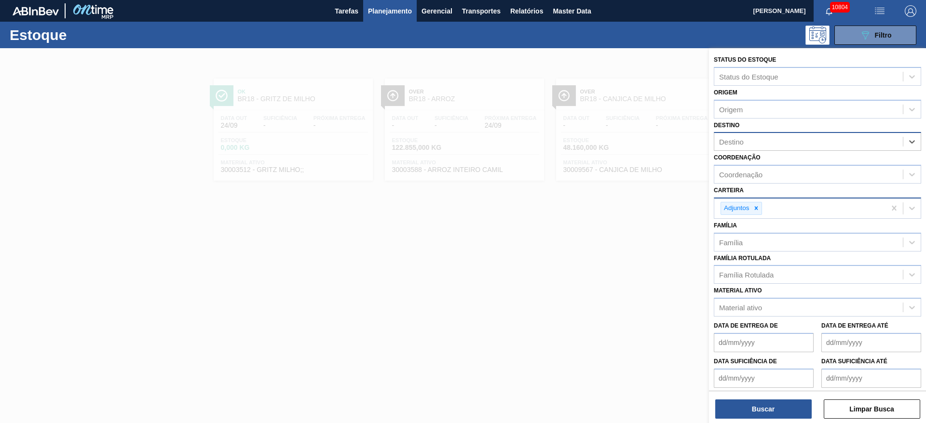
type input "3"
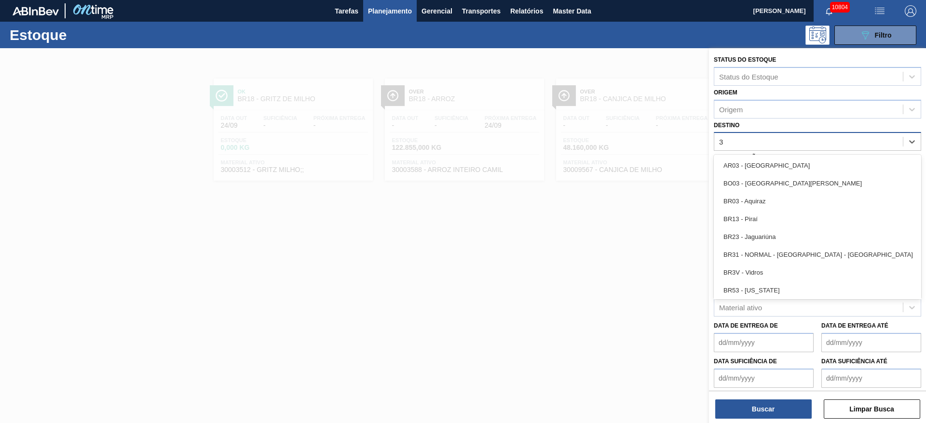
click at [769, 205] on div "BR03 - Aquiraz" at bounding box center [817, 201] width 207 height 18
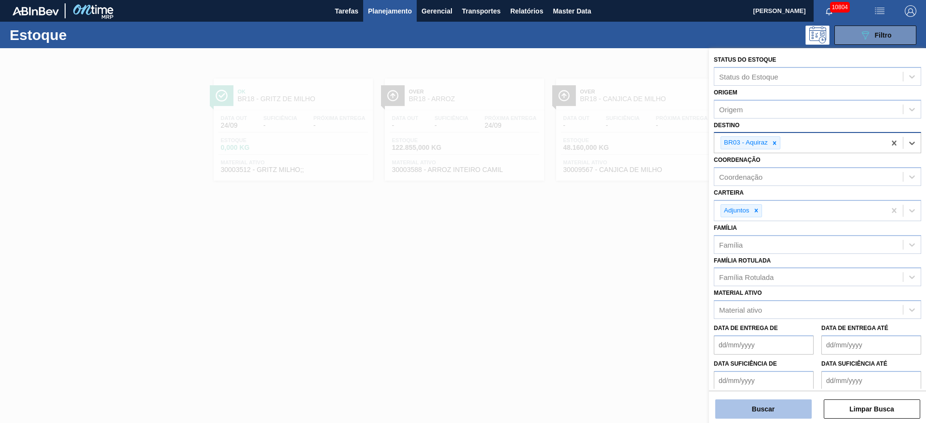
click at [760, 410] on button "Buscar" at bounding box center [763, 409] width 96 height 19
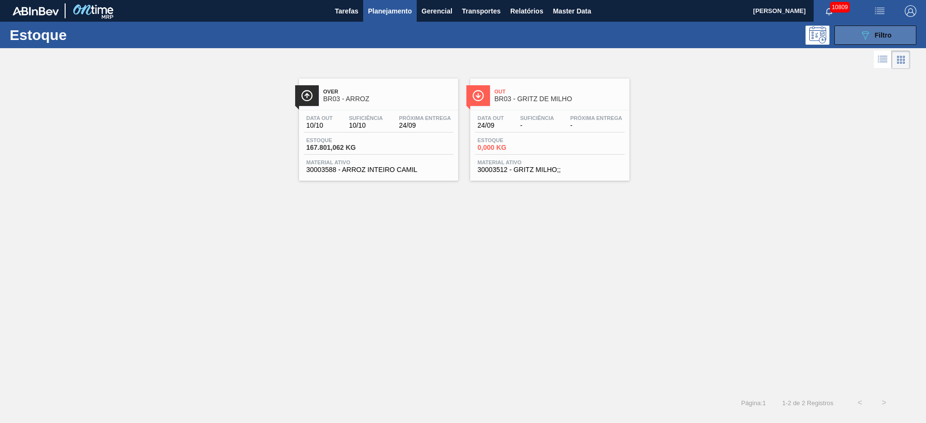
click at [879, 38] on span "Filtro" at bounding box center [883, 35] width 17 height 8
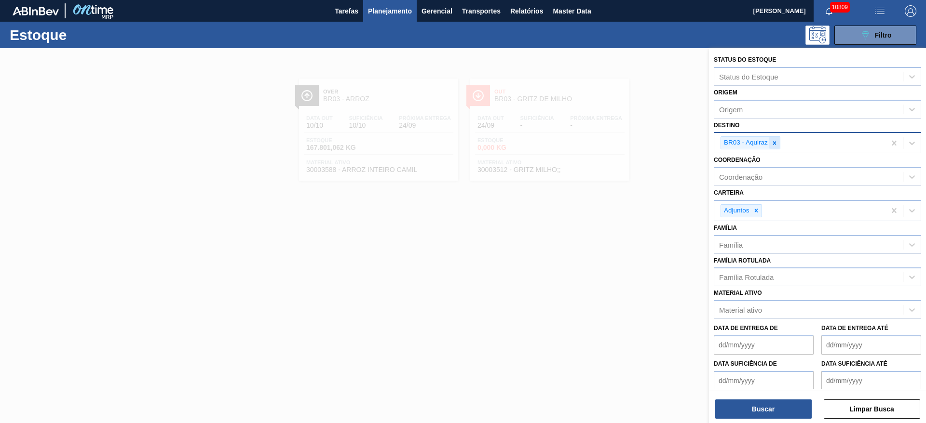
click at [772, 147] on div at bounding box center [774, 143] width 11 height 12
type input "22"
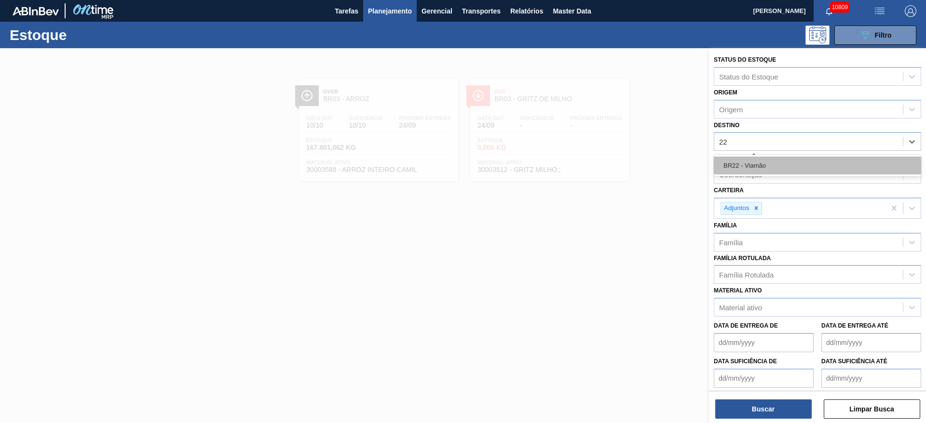
click at [760, 164] on div "BR22 - Viamão" at bounding box center [817, 166] width 207 height 18
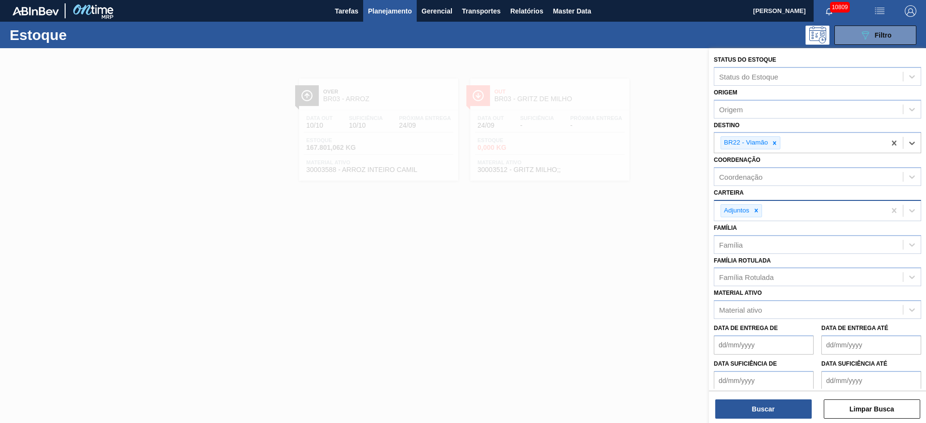
click at [758, 217] on div "Adjuntos" at bounding box center [740, 210] width 41 height 13
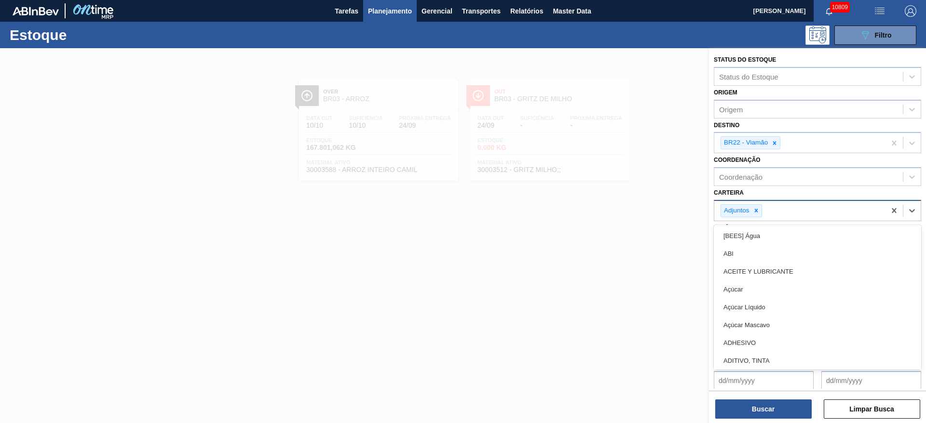
click at [758, 217] on div "Adjuntos" at bounding box center [740, 210] width 41 height 13
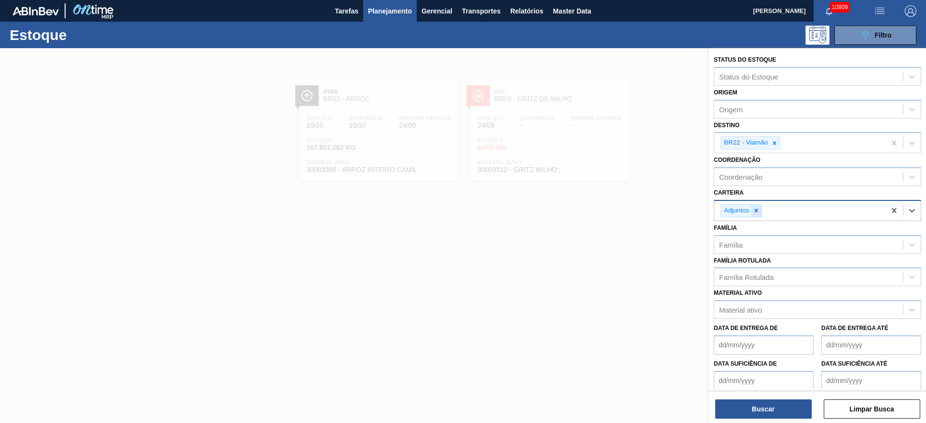
click at [758, 217] on div at bounding box center [756, 211] width 11 height 12
click at [757, 215] on div "Carteira" at bounding box center [808, 210] width 189 height 14
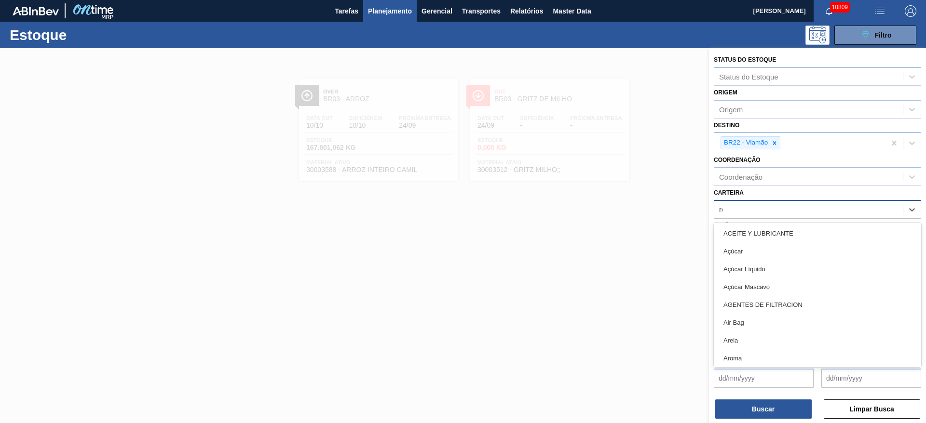
type input "rol"
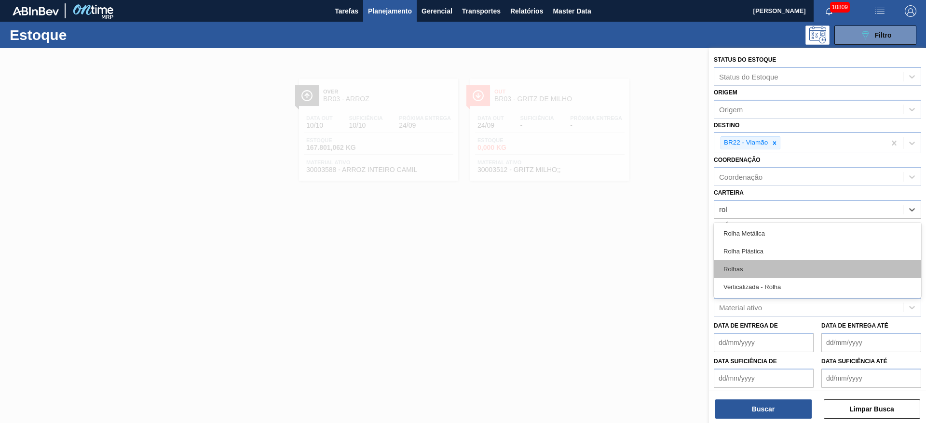
click at [753, 264] on div "Rolhas" at bounding box center [817, 269] width 207 height 18
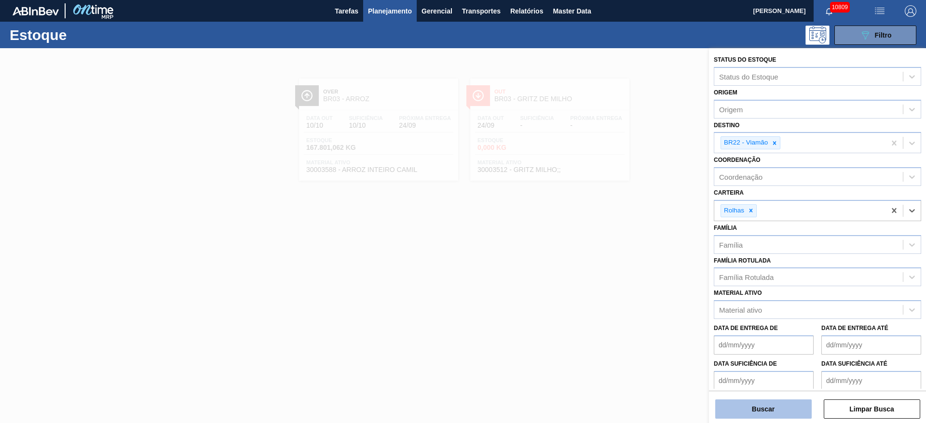
click at [762, 402] on button "Buscar" at bounding box center [763, 409] width 96 height 19
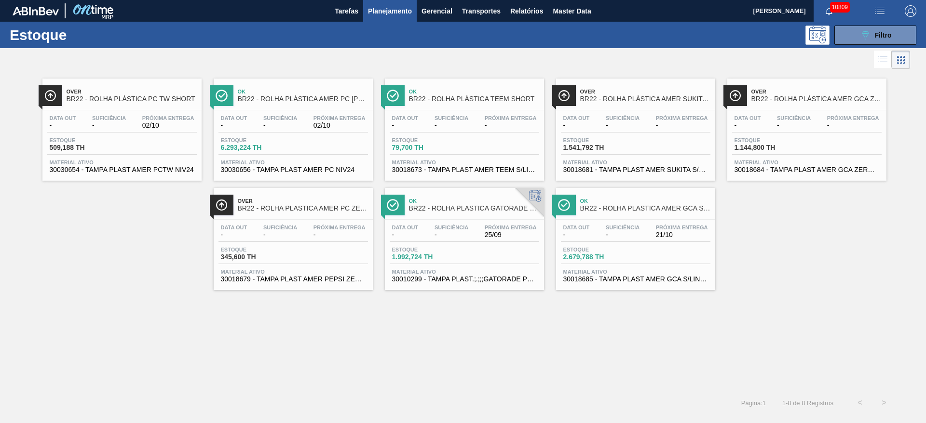
click at [387, 14] on span "Planejamento" at bounding box center [390, 11] width 44 height 12
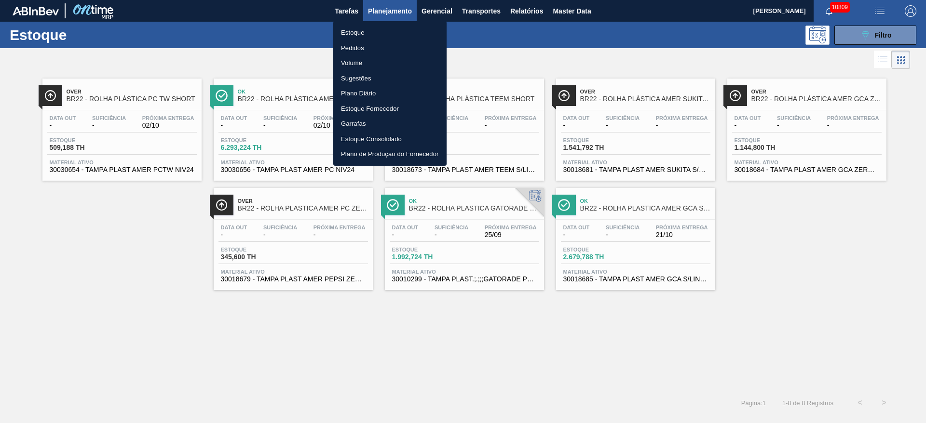
click at [638, 332] on div at bounding box center [463, 211] width 926 height 423
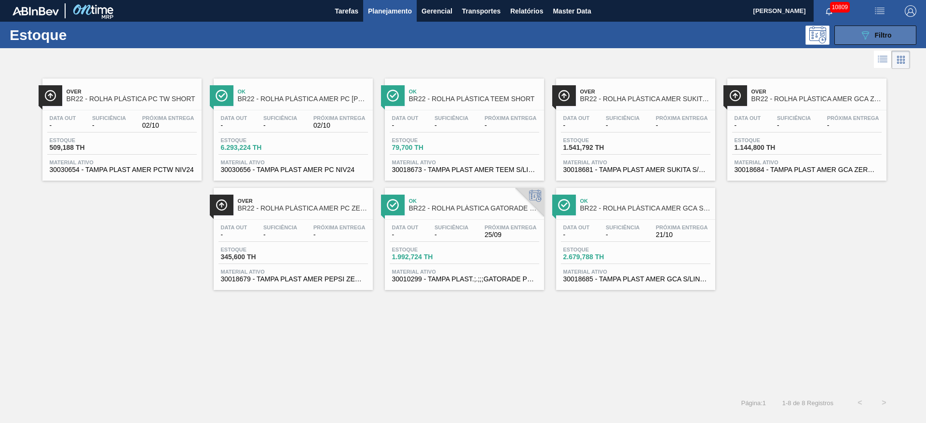
drag, startPoint x: 880, startPoint y: 28, endPoint x: 871, endPoint y: 30, distance: 9.9
click at [878, 28] on button "089F7B8B-B2A5-4AFE-B5C0-19BA573D28AC Filtro" at bounding box center [875, 35] width 82 height 19
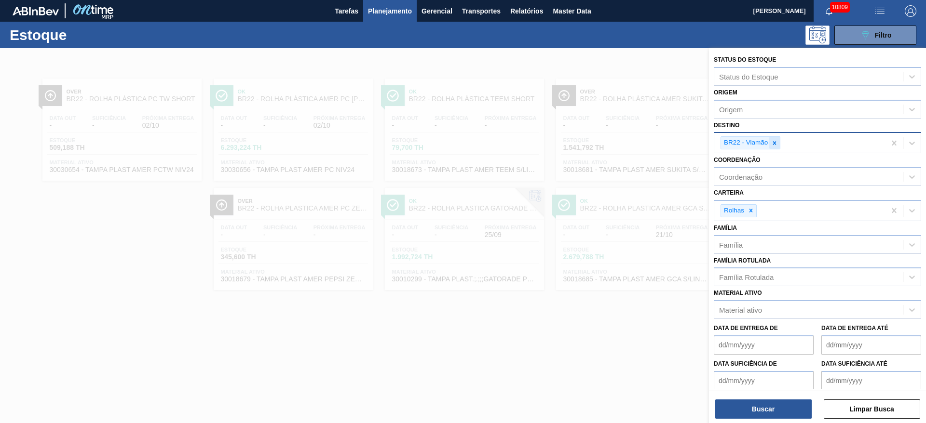
click at [780, 140] on div "BR22 - Viamão" at bounding box center [799, 143] width 171 height 20
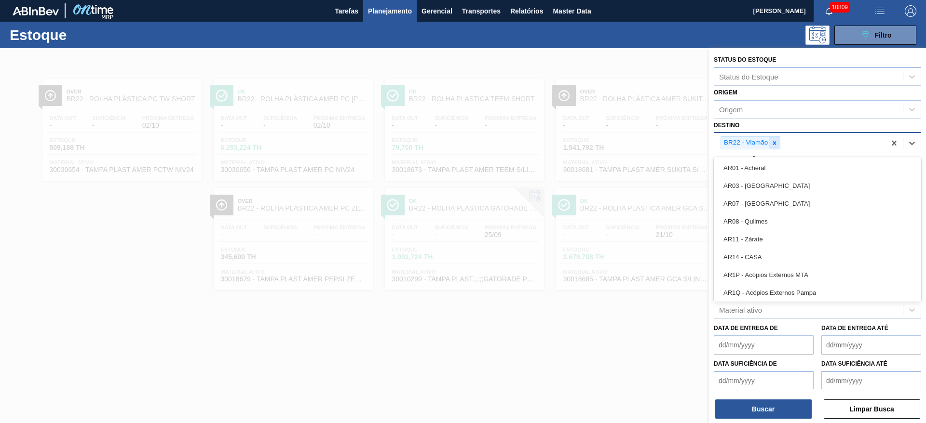
click at [773, 144] on icon at bounding box center [774, 142] width 3 height 3
type input "23"
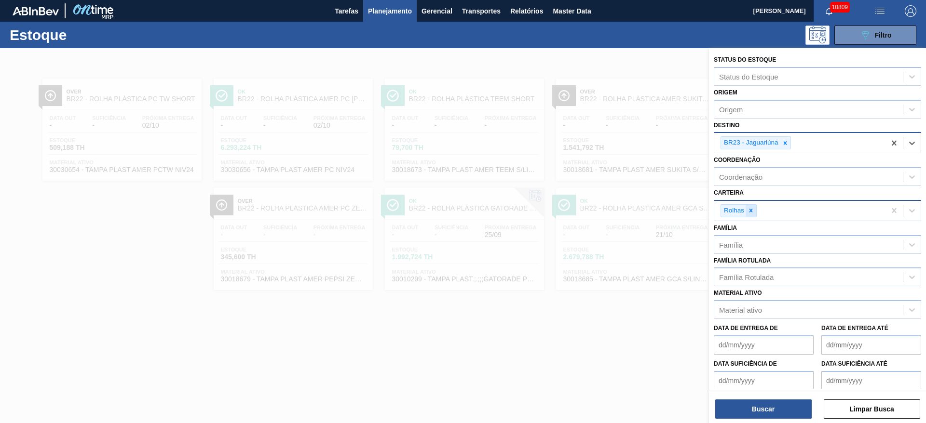
click at [751, 216] on div at bounding box center [750, 211] width 11 height 12
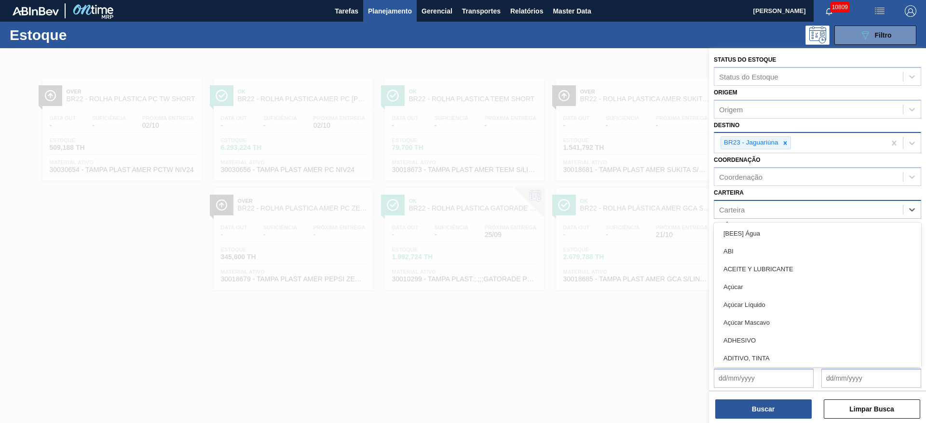
click at [751, 216] on div "Carteira" at bounding box center [808, 210] width 189 height 14
drag, startPoint x: 752, startPoint y: 292, endPoint x: 758, endPoint y: 296, distance: 7.5
click at [754, 290] on div "Açúcar" at bounding box center [817, 287] width 207 height 18
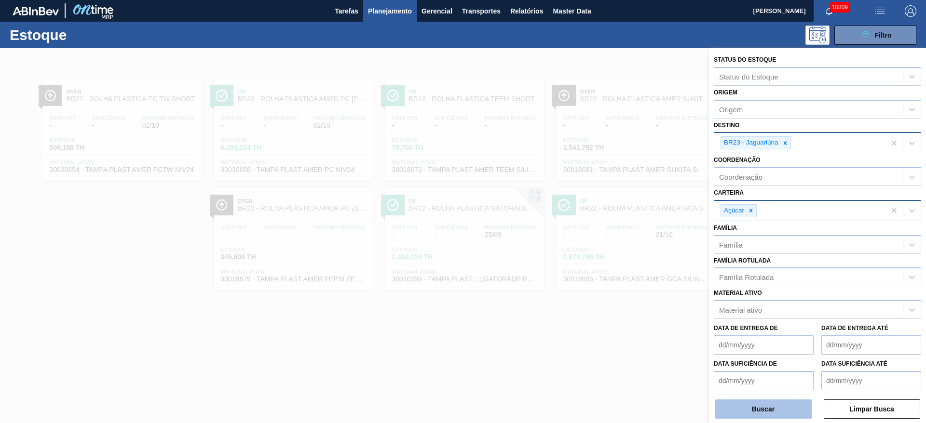
click at [770, 412] on button "Buscar" at bounding box center [763, 409] width 96 height 19
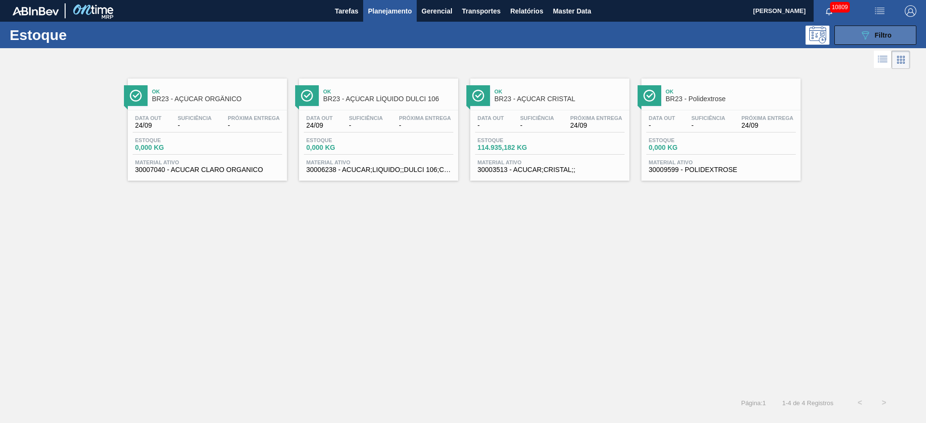
click at [859, 38] on icon "089F7B8B-B2A5-4AFE-B5C0-19BA573D28AC" at bounding box center [865, 35] width 12 height 12
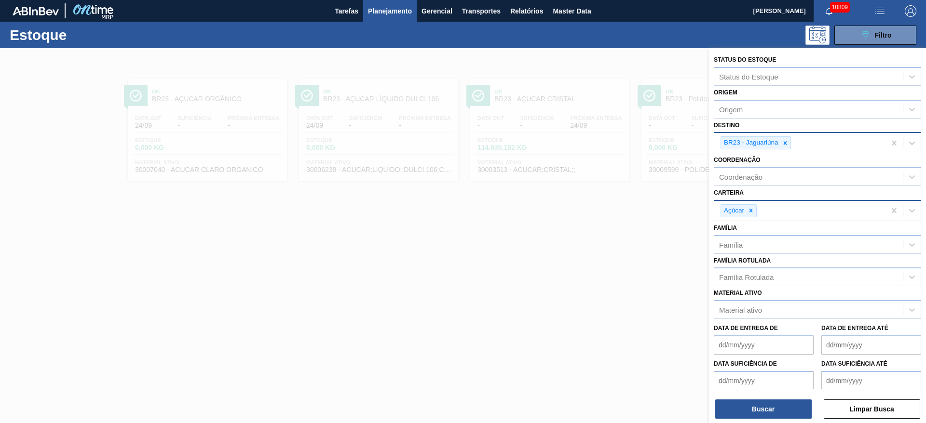
click at [783, 146] on icon at bounding box center [785, 143] width 7 height 7
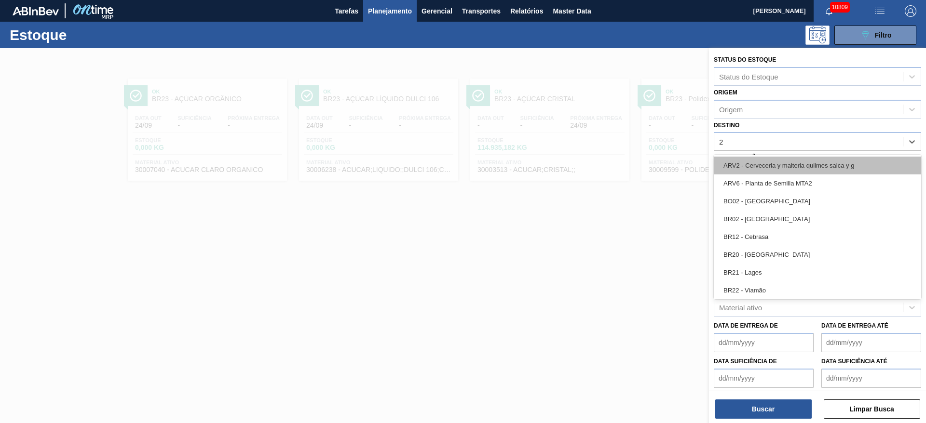
type input "27"
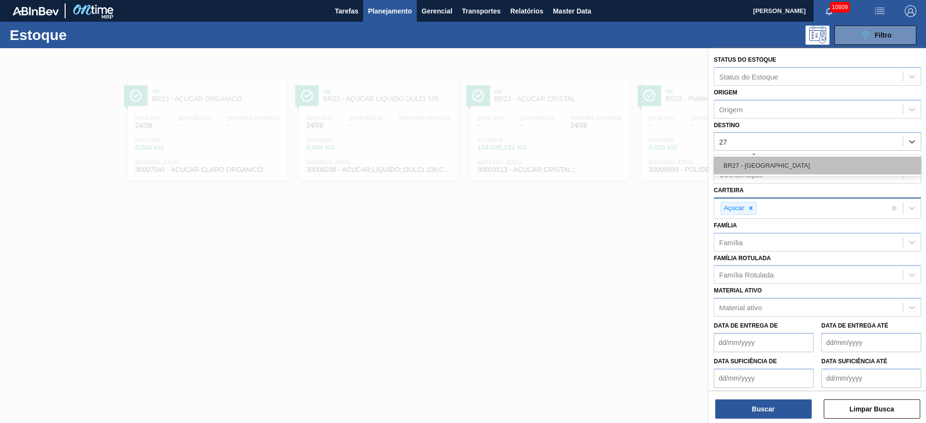
click at [779, 169] on div "BR27 - Nova Minas" at bounding box center [817, 166] width 207 height 18
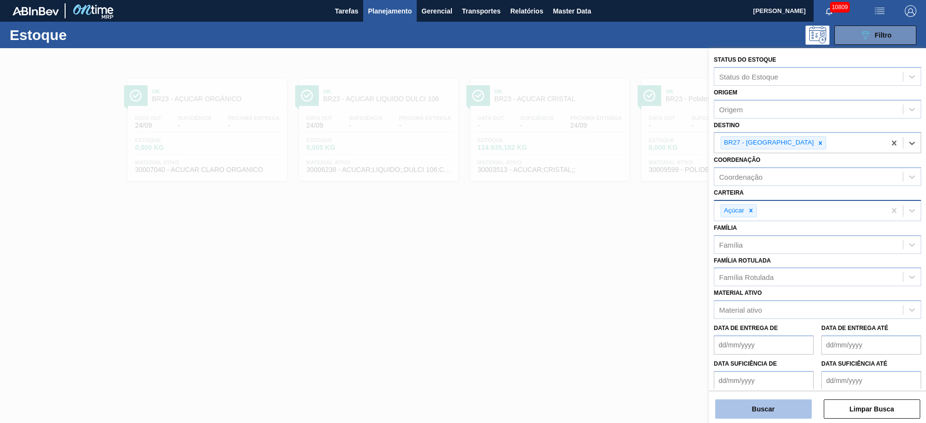
click at [767, 406] on button "Buscar" at bounding box center [763, 409] width 96 height 19
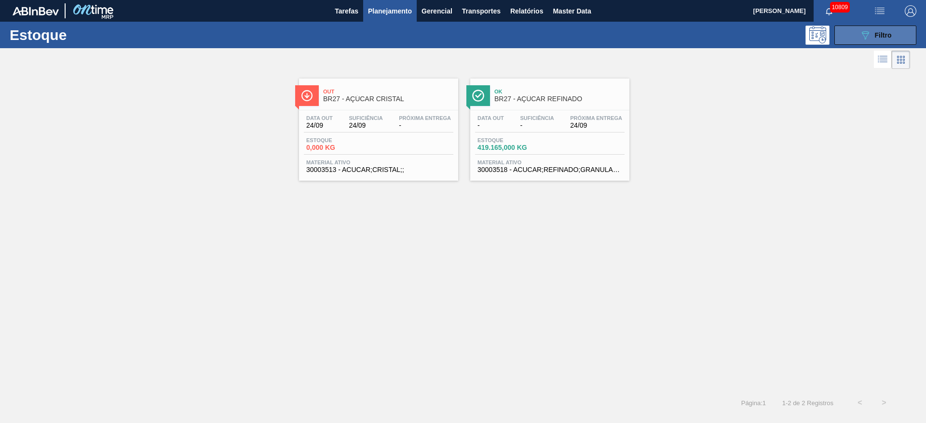
click at [849, 39] on button "089F7B8B-B2A5-4AFE-B5C0-19BA573D28AC Filtro" at bounding box center [875, 35] width 82 height 19
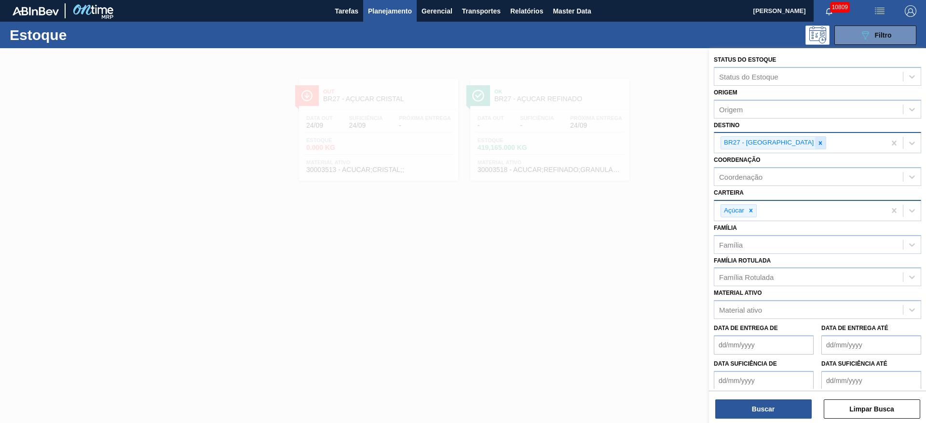
click at [817, 141] on icon at bounding box center [820, 143] width 7 height 7
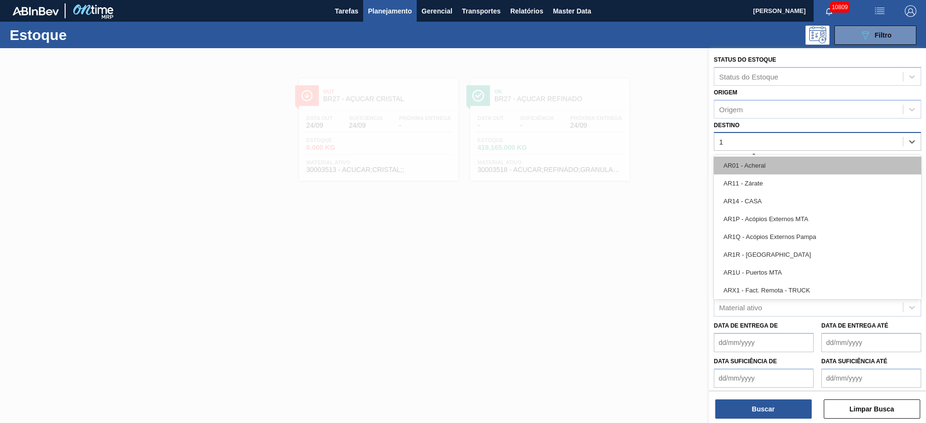
type input "14"
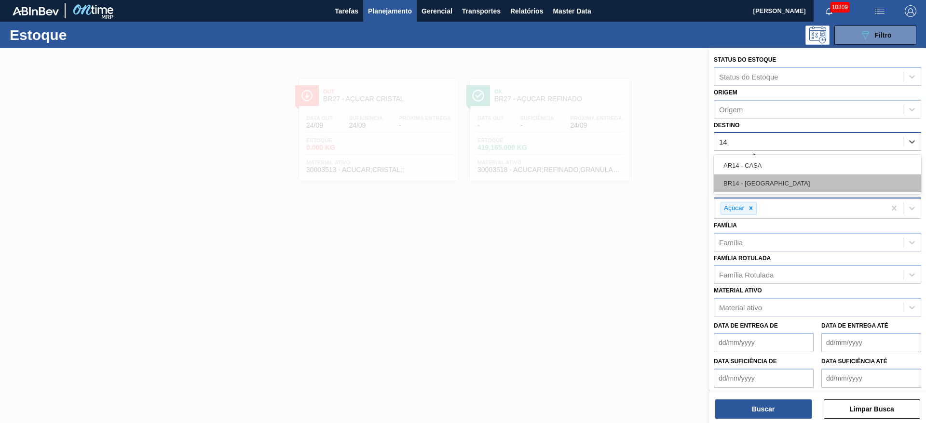
click at [761, 184] on div "BR14 - Curitibana" at bounding box center [817, 184] width 207 height 18
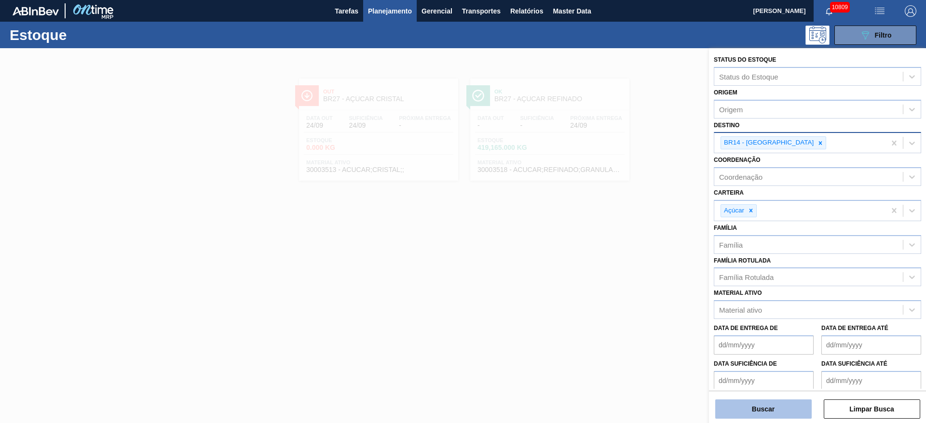
click at [770, 404] on button "Buscar" at bounding box center [763, 409] width 96 height 19
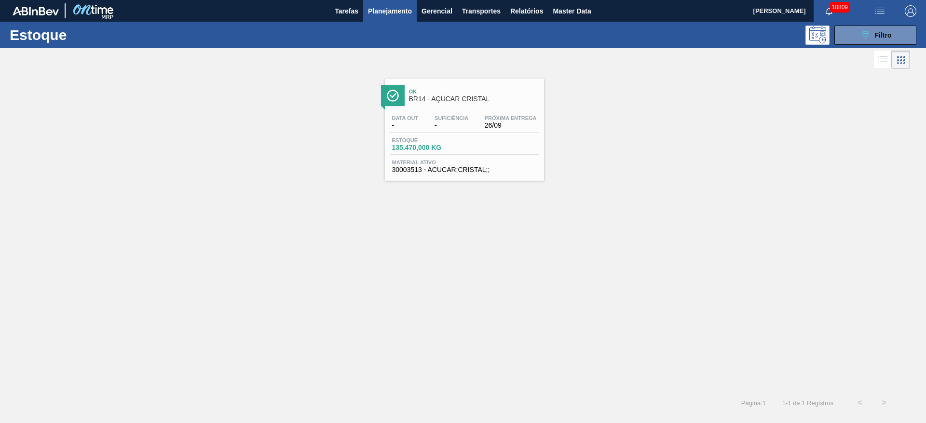
drag, startPoint x: 492, startPoint y: 113, endPoint x: 488, endPoint y: 120, distance: 8.0
click at [857, 37] on button "089F7B8B-B2A5-4AFE-B5C0-19BA573D28AC Filtro" at bounding box center [875, 35] width 82 height 19
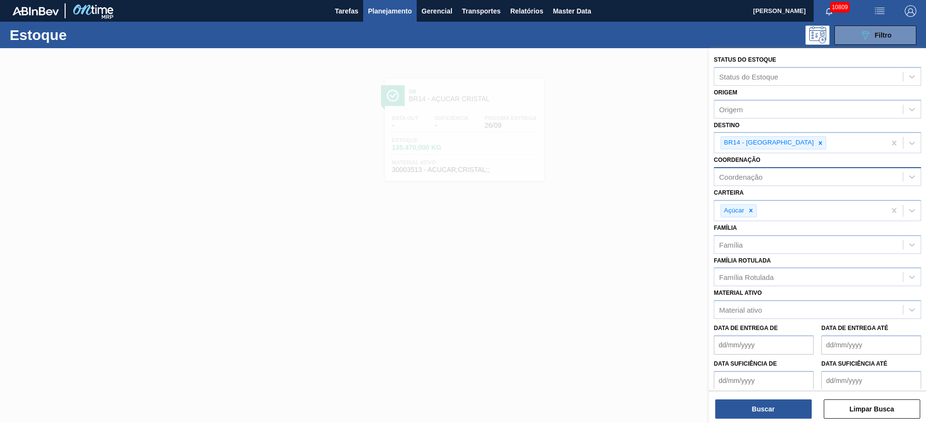
drag, startPoint x: 782, startPoint y: 144, endPoint x: 761, endPoint y: 176, distance: 38.0
click at [819, 144] on icon at bounding box center [820, 142] width 3 height 3
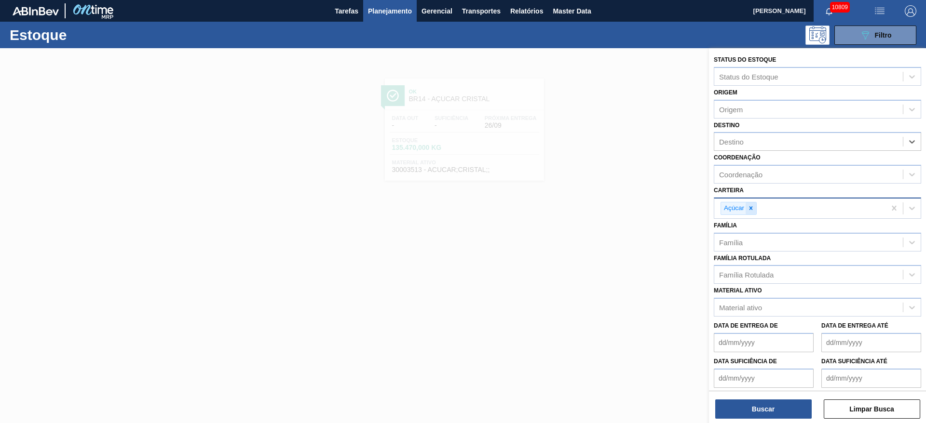
click at [749, 213] on div at bounding box center [750, 209] width 11 height 12
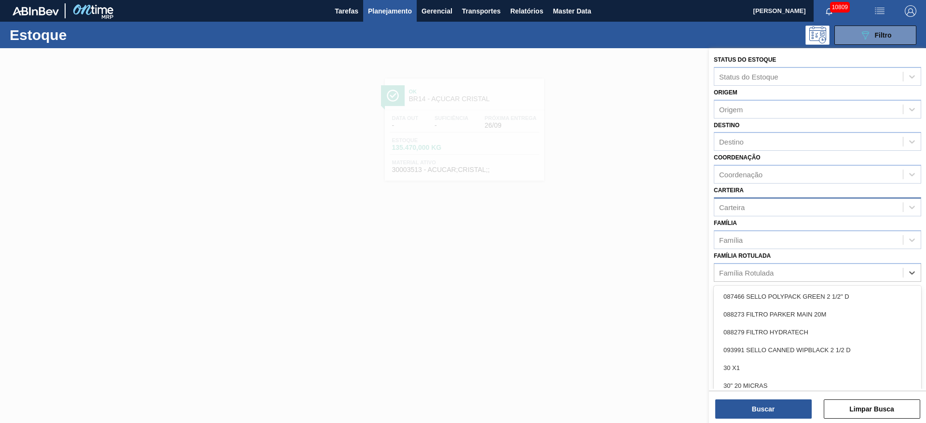
drag, startPoint x: 750, startPoint y: 276, endPoint x: 743, endPoint y: 283, distance: 9.2
click at [749, 279] on div "Família Rotulada" at bounding box center [808, 273] width 189 height 14
type Rotulada "pc tw"
drag, startPoint x: 766, startPoint y: 367, endPoint x: 759, endPoint y: 390, distance: 24.1
click at [765, 368] on div "KIT PC TWIST" at bounding box center [817, 368] width 207 height 18
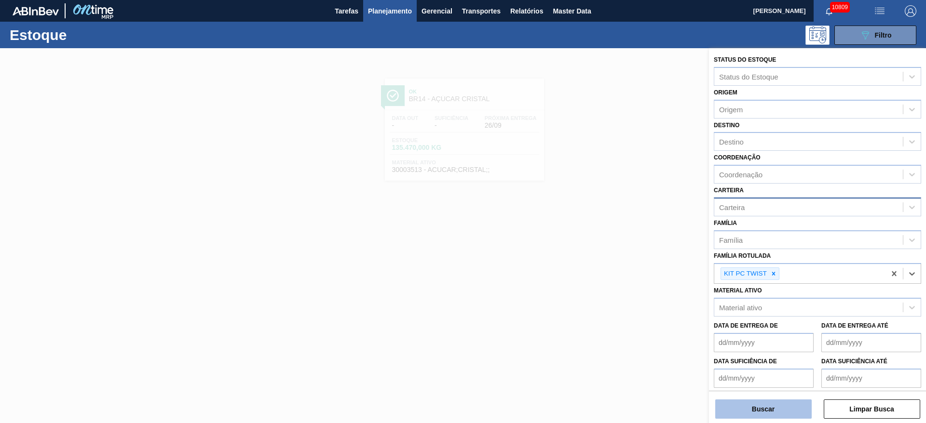
click at [757, 412] on button "Buscar" at bounding box center [763, 409] width 96 height 19
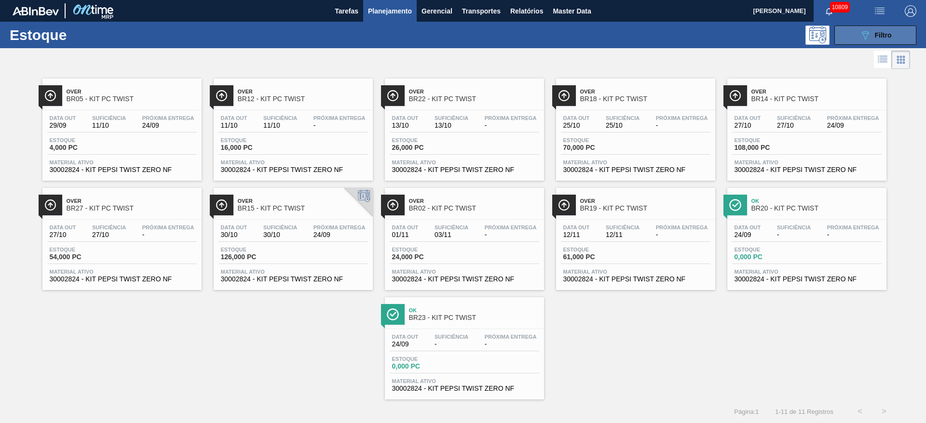
click at [859, 30] on icon "089F7B8B-B2A5-4AFE-B5C0-19BA573D28AC" at bounding box center [865, 35] width 12 height 12
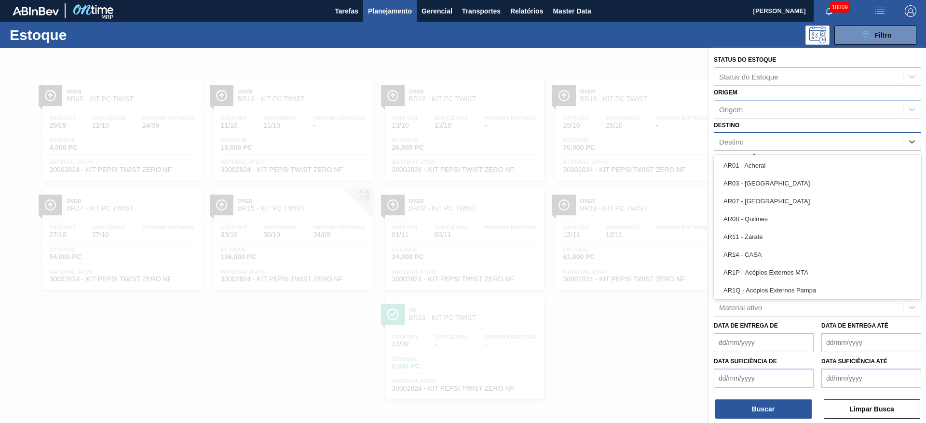
click at [767, 145] on div "Destino" at bounding box center [808, 142] width 189 height 14
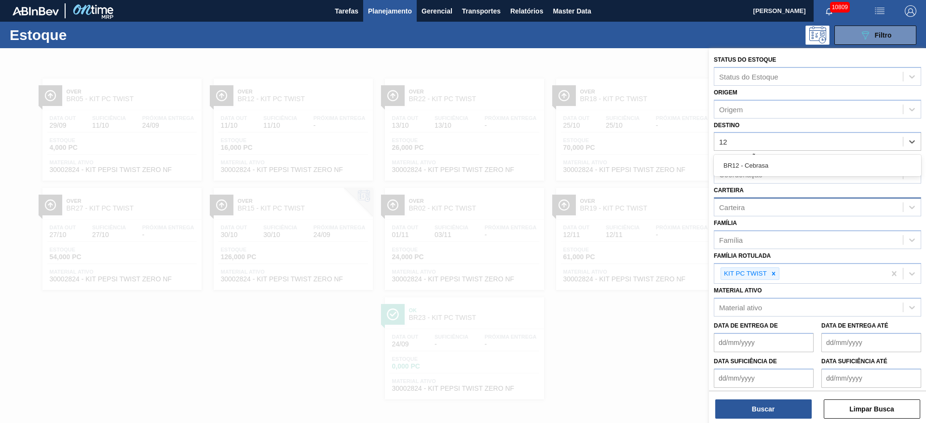
type input "12"
click at [764, 176] on div "Coordenação" at bounding box center [808, 175] width 189 height 14
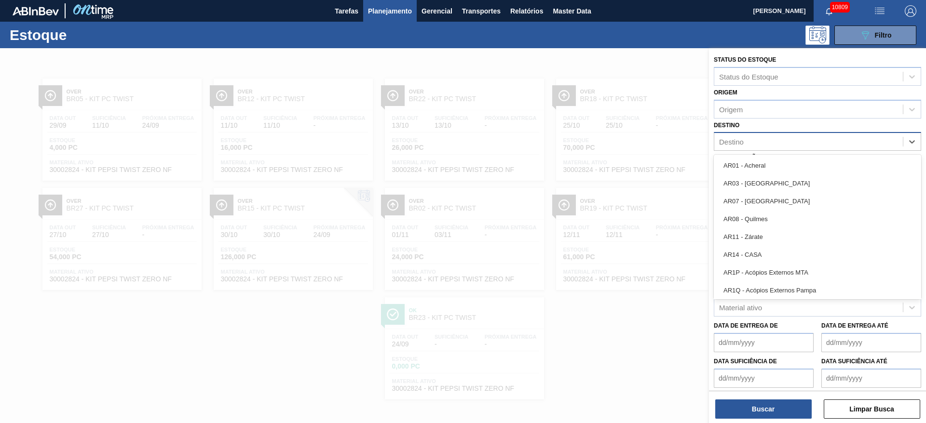
click at [762, 143] on div "Destino" at bounding box center [808, 142] width 189 height 14
type input "12"
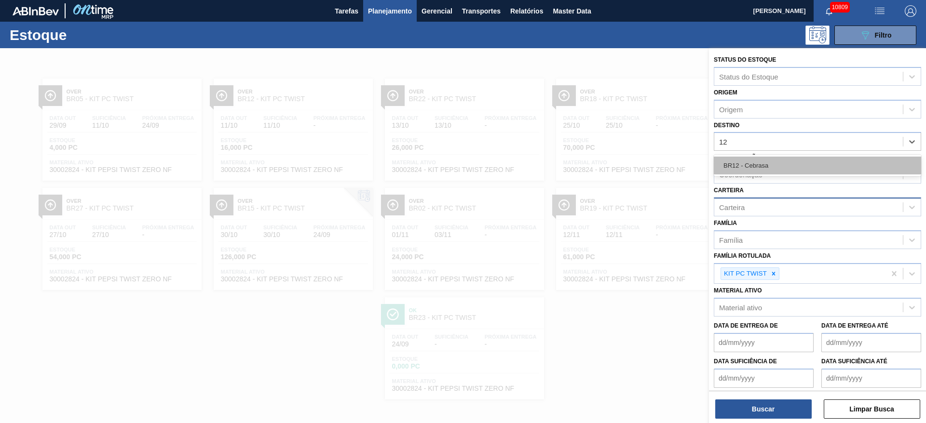
click at [762, 162] on div "BR12 - Cebrasa" at bounding box center [817, 166] width 207 height 18
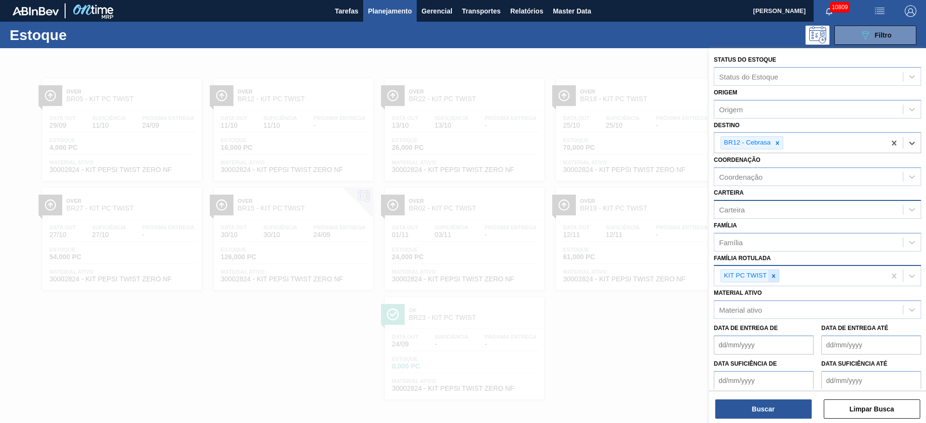
click at [774, 282] on div at bounding box center [773, 276] width 11 height 12
click at [754, 216] on div "Carteira" at bounding box center [808, 210] width 189 height 14
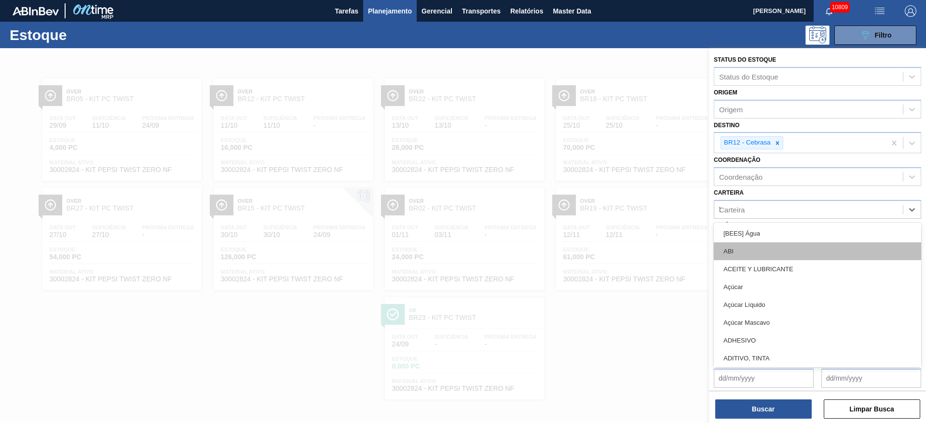
type input "ki"
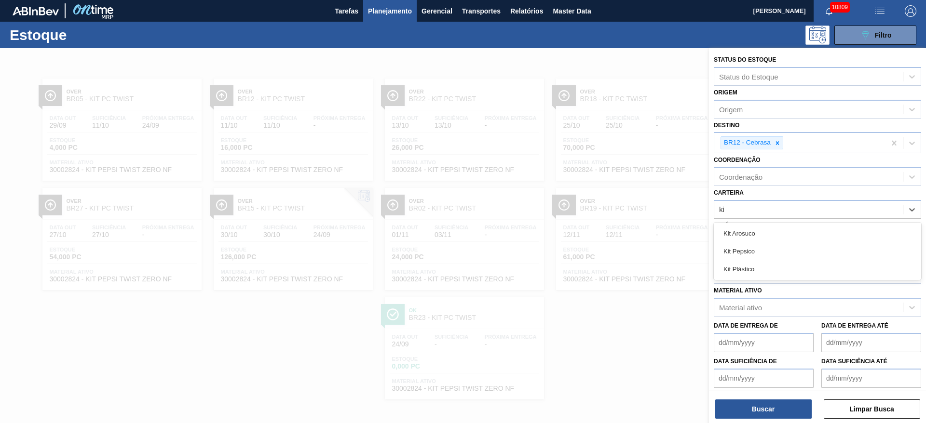
drag, startPoint x: 763, startPoint y: 253, endPoint x: 763, endPoint y: 273, distance: 20.3
click at [763, 253] on div "Kit Pepsico" at bounding box center [817, 252] width 207 height 18
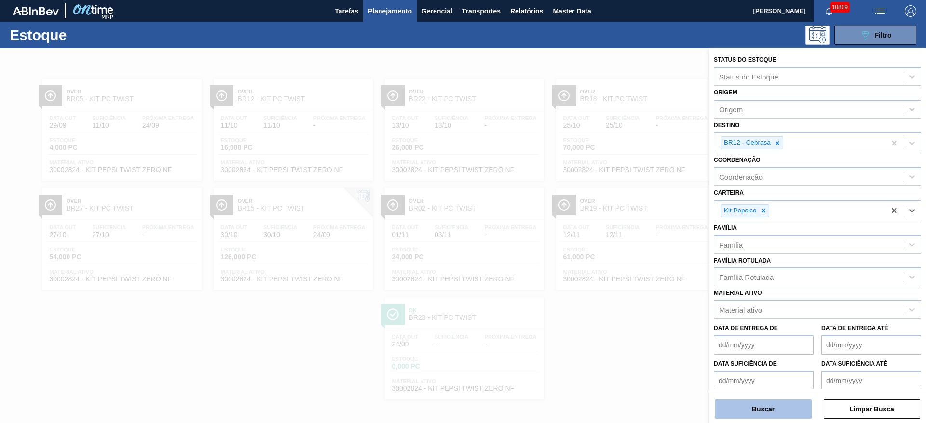
click at [771, 405] on button "Buscar" at bounding box center [763, 409] width 96 height 19
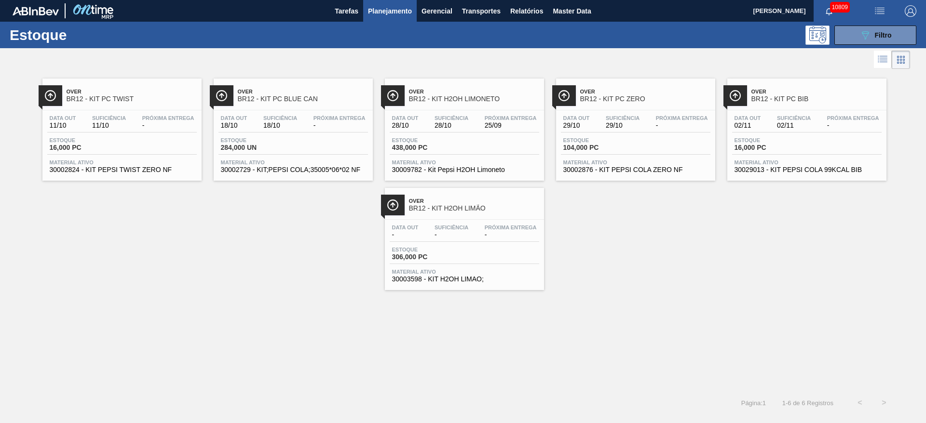
drag, startPoint x: 264, startPoint y: 100, endPoint x: 161, endPoint y: 54, distance: 112.9
click at [161, 54] on div at bounding box center [455, 59] width 910 height 23
click at [863, 34] on icon at bounding box center [865, 35] width 7 height 8
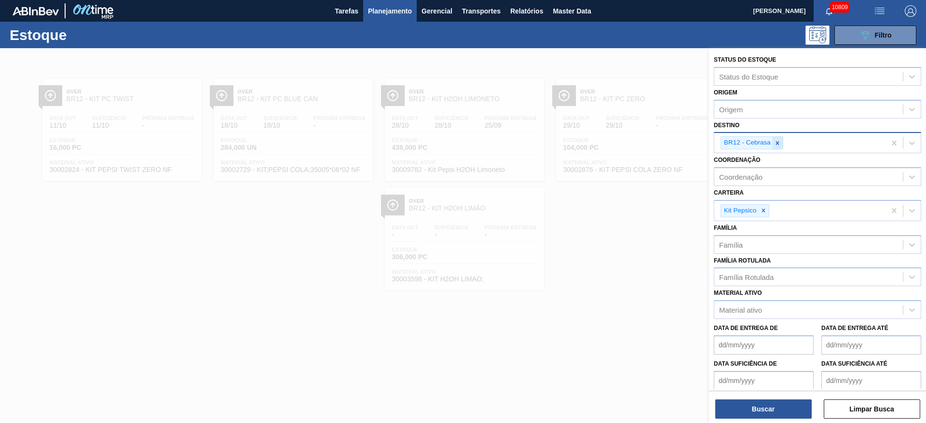
click at [778, 137] on div at bounding box center [777, 143] width 11 height 12
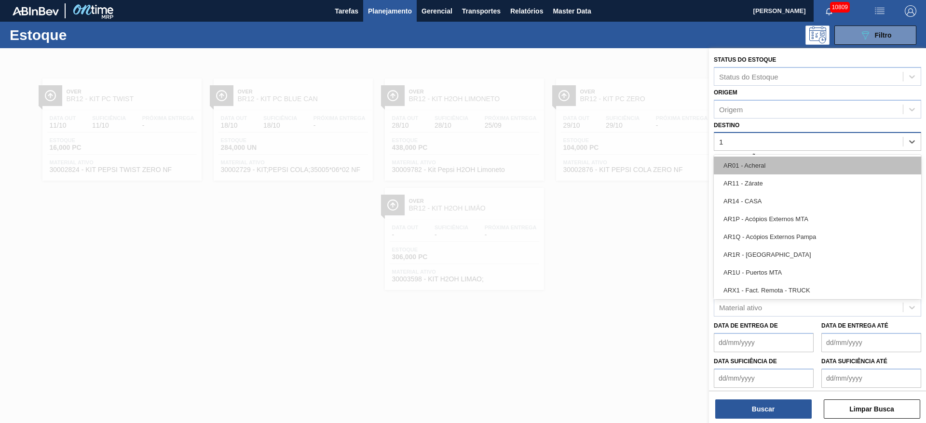
type input "18"
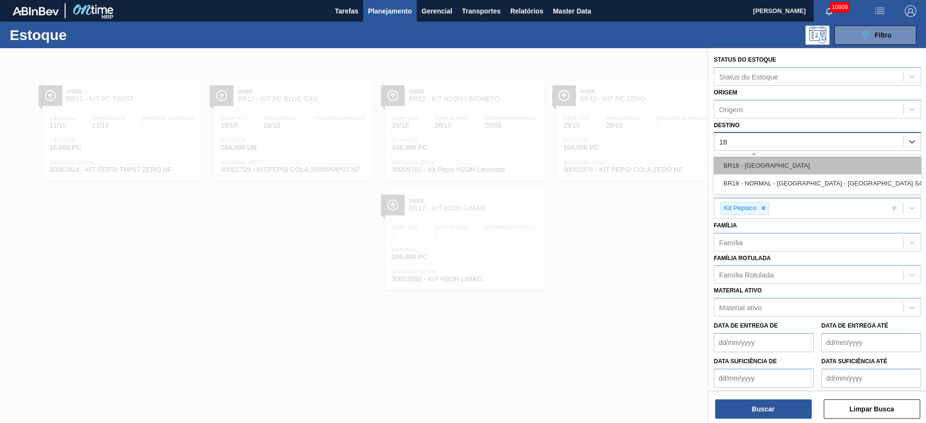
click at [773, 162] on div "BR18 - Pernambuco" at bounding box center [817, 166] width 207 height 18
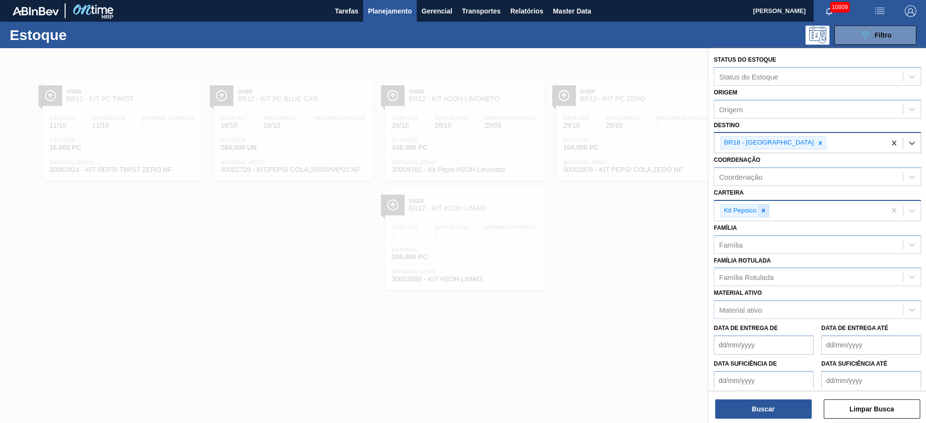
click at [764, 212] on icon at bounding box center [763, 210] width 7 height 7
click at [764, 212] on div "Kit Pepsico" at bounding box center [799, 211] width 171 height 20
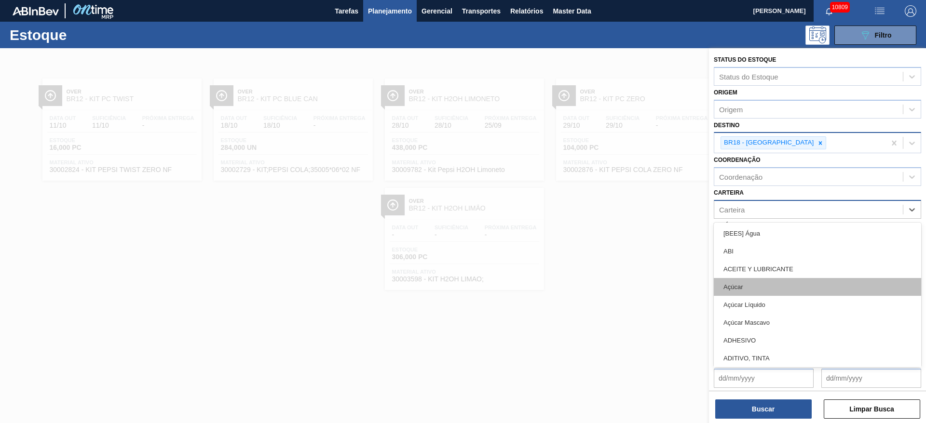
click at [771, 287] on div "Açúcar" at bounding box center [817, 287] width 207 height 18
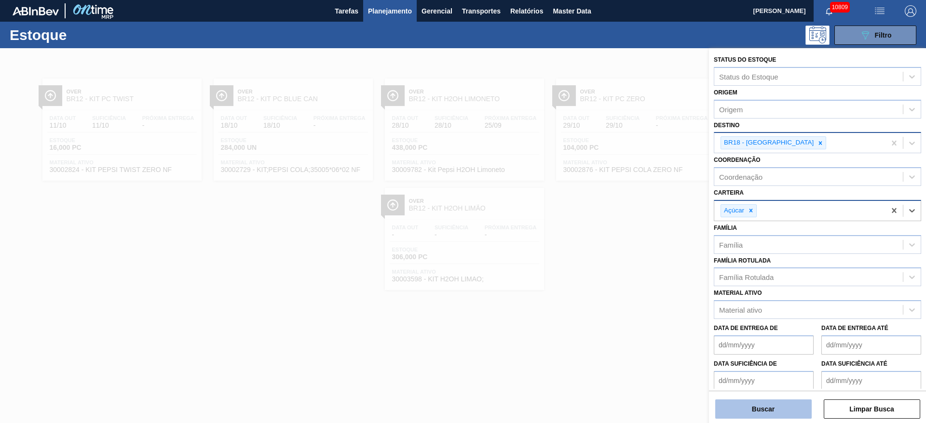
click at [758, 406] on button "Buscar" at bounding box center [763, 409] width 96 height 19
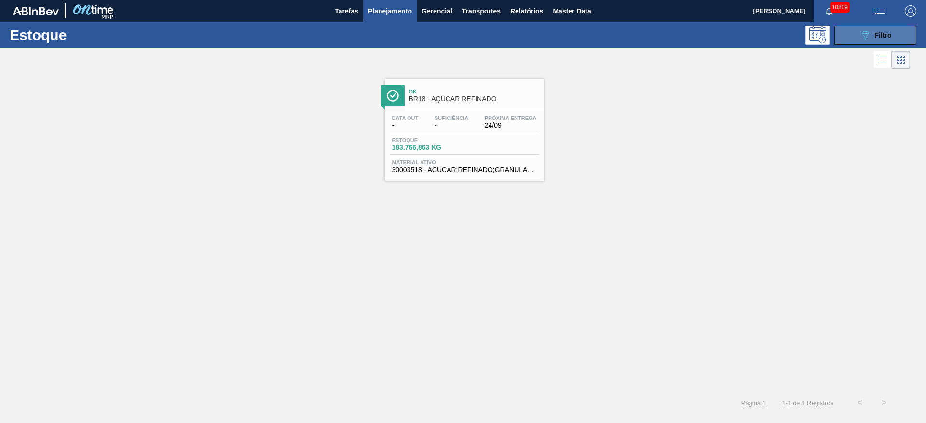
click at [868, 28] on button "089F7B8B-B2A5-4AFE-B5C0-19BA573D28AC Filtro" at bounding box center [875, 35] width 82 height 19
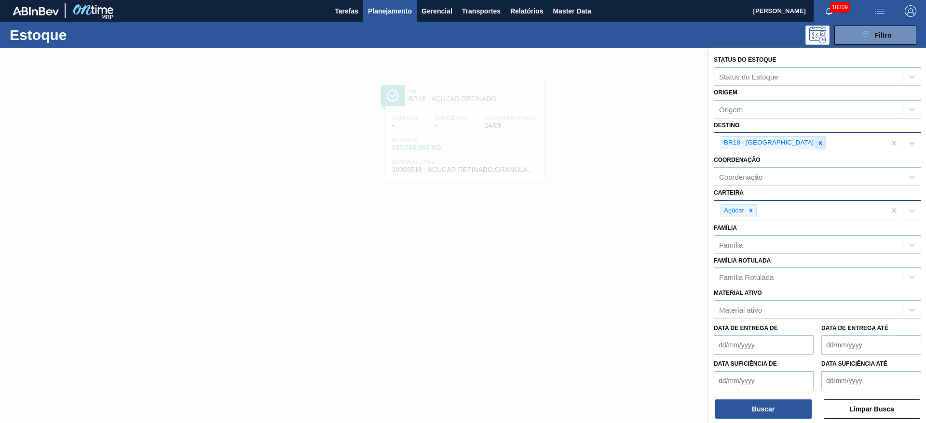
click at [817, 141] on icon at bounding box center [820, 143] width 7 height 7
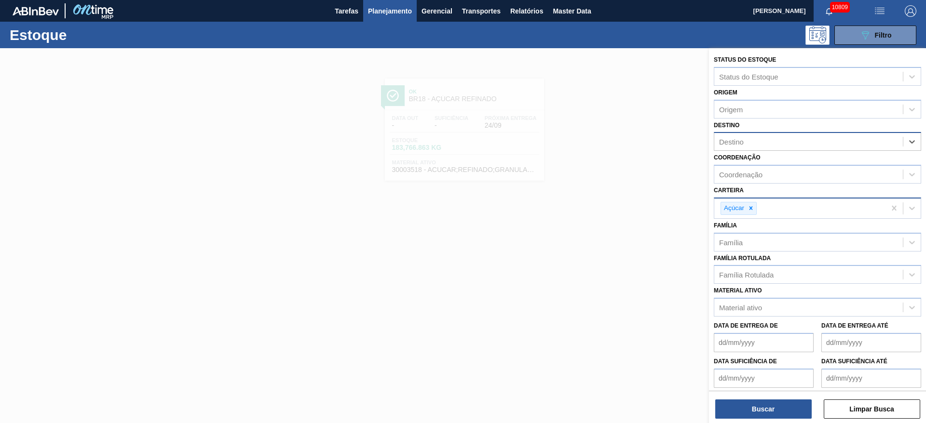
drag, startPoint x: 782, startPoint y: 146, endPoint x: 778, endPoint y: 150, distance: 5.5
click at [781, 147] on div "Destino" at bounding box center [808, 142] width 189 height 14
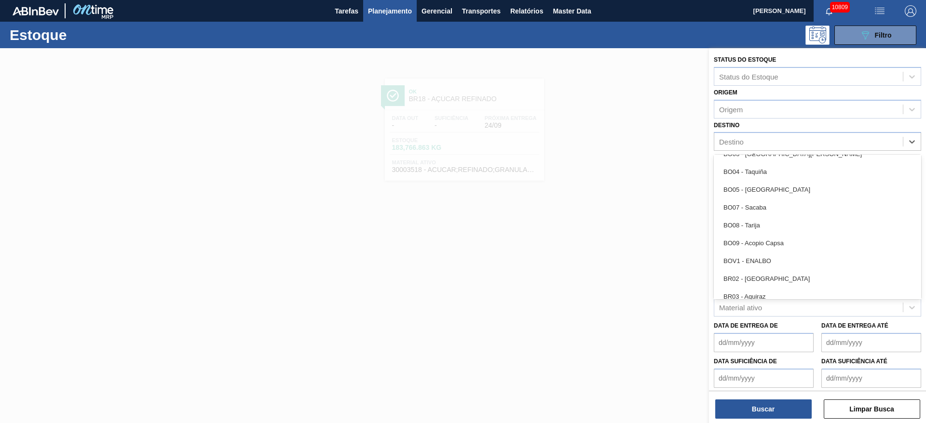
scroll to position [651, 0]
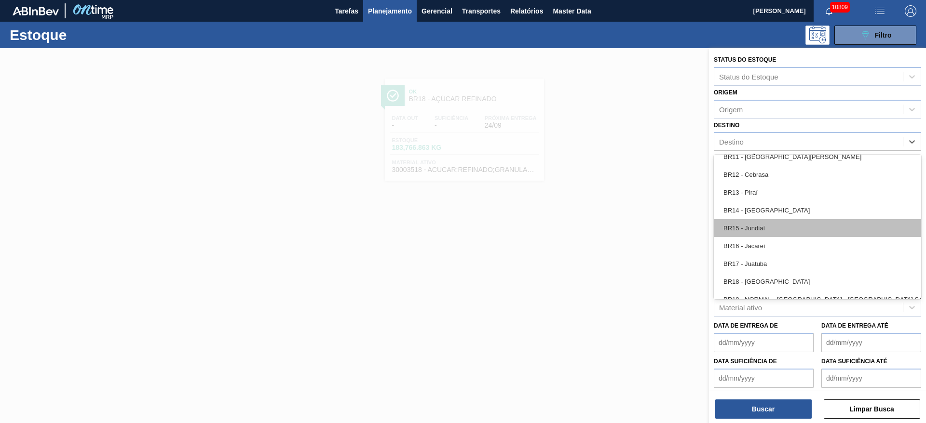
click at [770, 227] on div "BR15 - Jundiaí" at bounding box center [817, 228] width 207 height 18
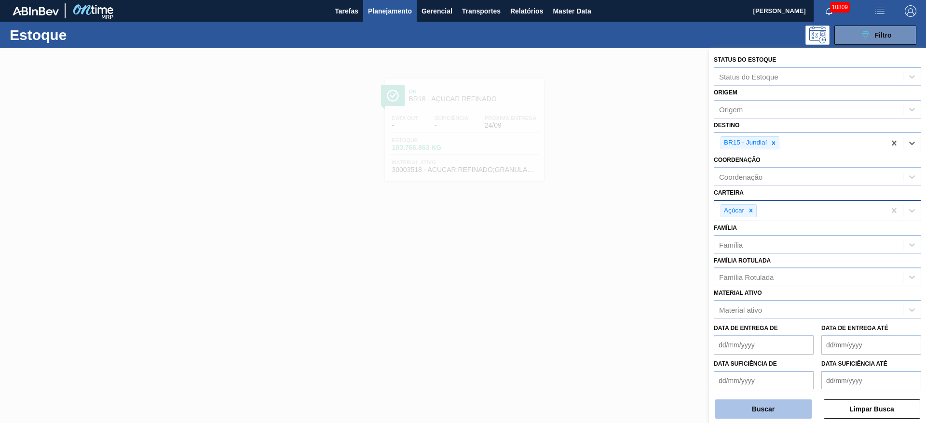
click at [745, 409] on button "Buscar" at bounding box center [763, 409] width 96 height 19
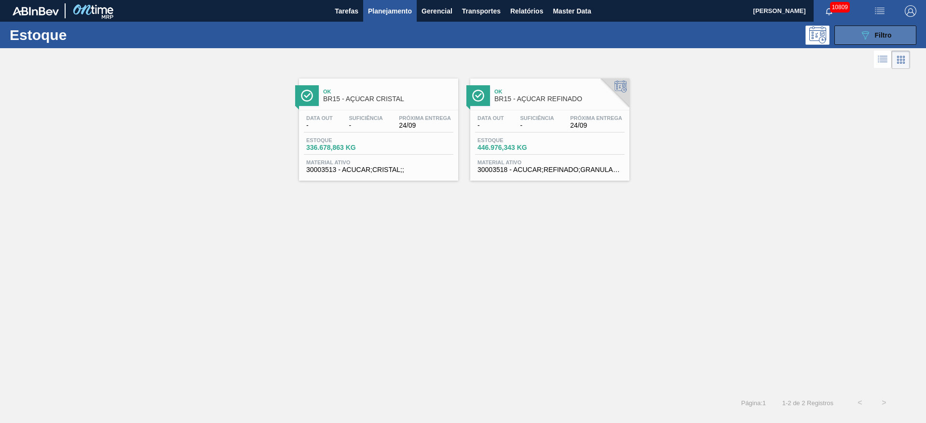
click at [872, 37] on div "089F7B8B-B2A5-4AFE-B5C0-19BA573D28AC Filtro" at bounding box center [875, 35] width 32 height 12
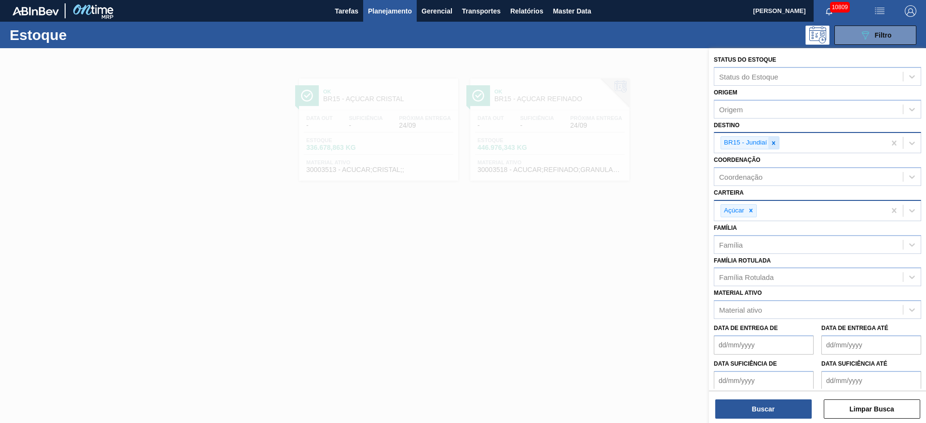
click at [775, 137] on div at bounding box center [773, 143] width 11 height 12
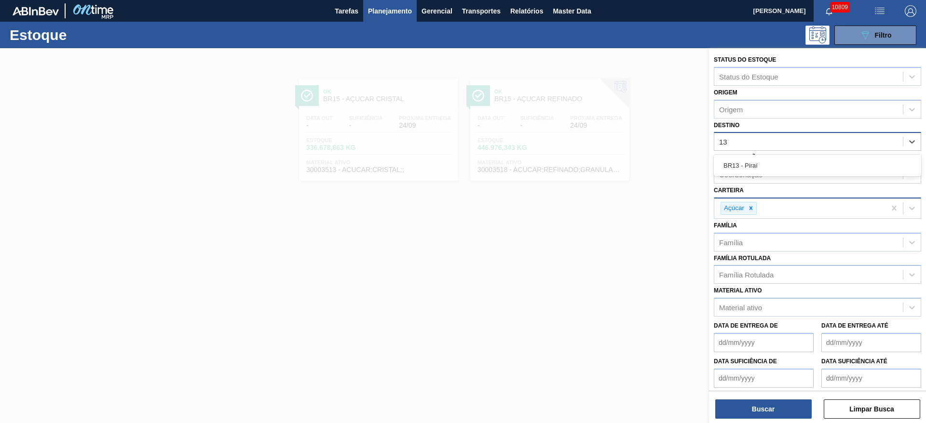
type input "13"
click at [771, 153] on div "Coordenação Coordenação" at bounding box center [817, 167] width 207 height 33
click at [763, 152] on div "Coordenação Coordenação" at bounding box center [817, 167] width 207 height 33
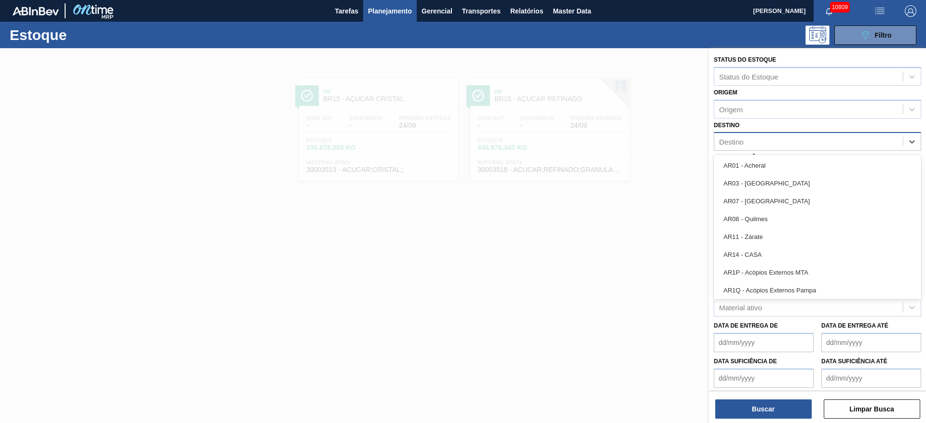
click at [753, 142] on div "Destino" at bounding box center [808, 142] width 189 height 14
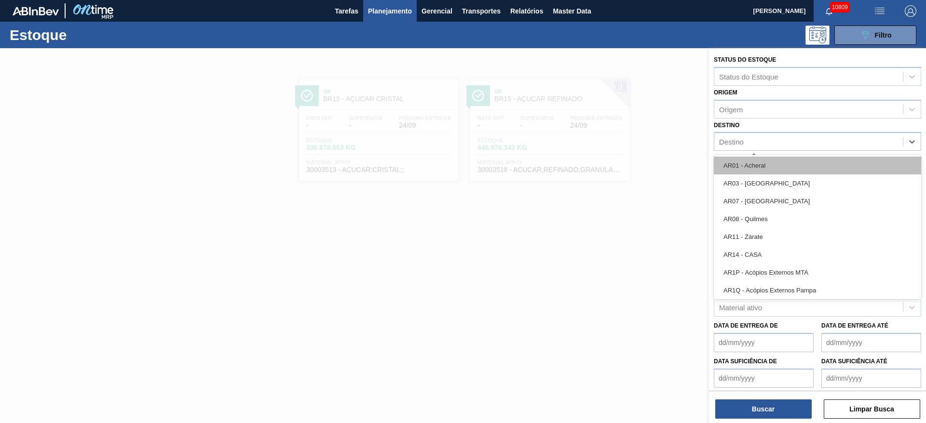
type input "13"
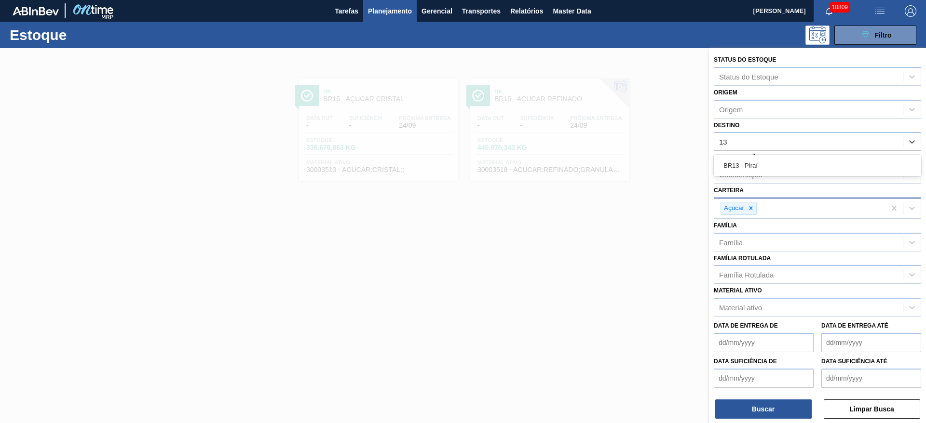
drag, startPoint x: 750, startPoint y: 164, endPoint x: 748, endPoint y: 190, distance: 25.6
click at [749, 165] on div "BR13 - Piraí" at bounding box center [817, 166] width 207 height 18
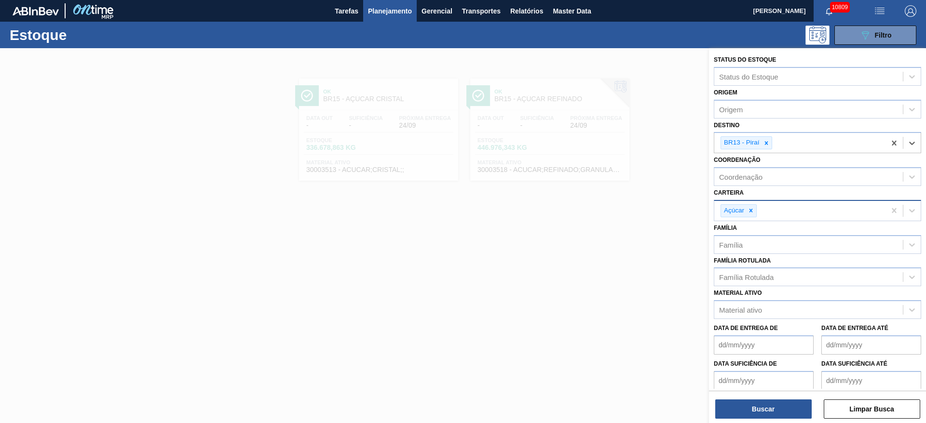
click at [749, 395] on div "Buscar Limpar Busca" at bounding box center [817, 404] width 217 height 27
click at [753, 402] on button "Buscar" at bounding box center [763, 409] width 96 height 19
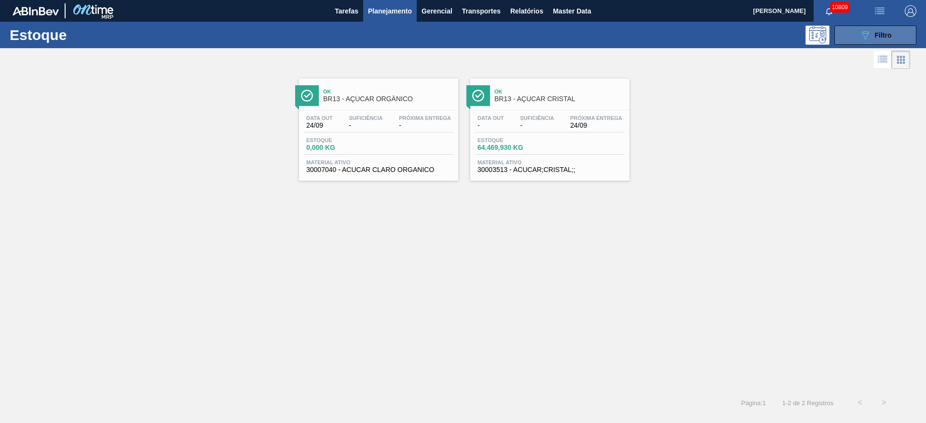
click at [862, 32] on icon at bounding box center [865, 35] width 7 height 8
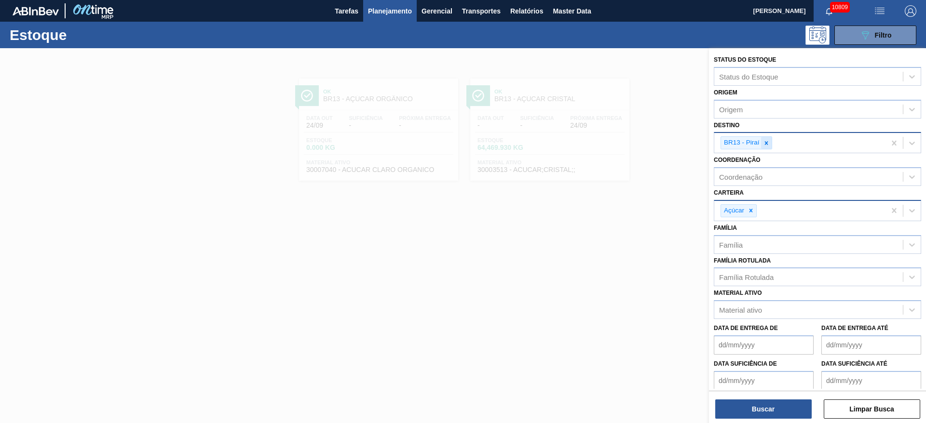
click at [769, 140] on icon at bounding box center [766, 143] width 7 height 7
click at [769, 139] on div "BR13 - Piraí" at bounding box center [799, 143] width 171 height 20
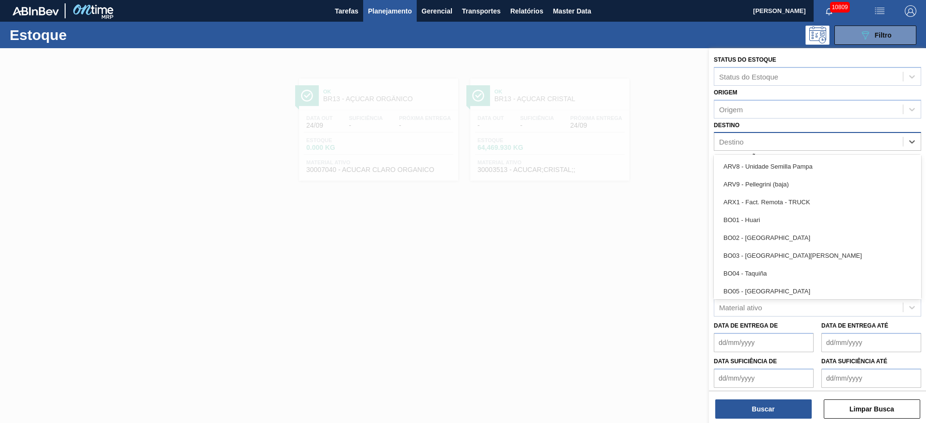
scroll to position [506, 0]
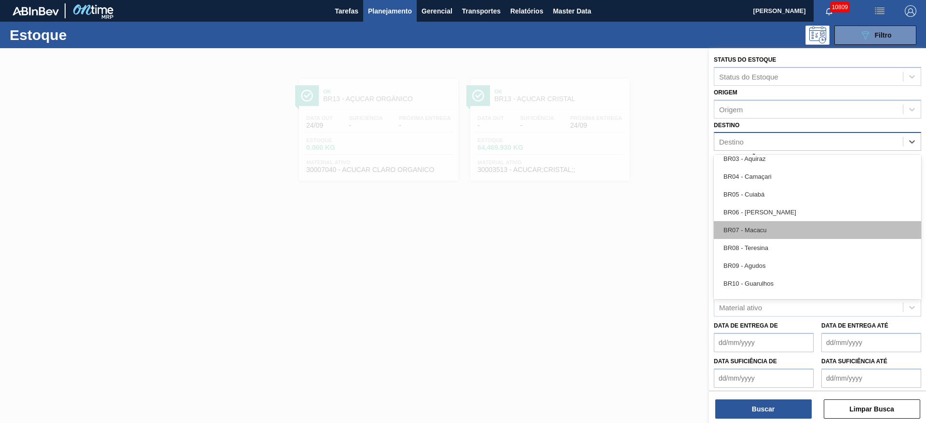
click at [768, 230] on div "BR07 - Macacu" at bounding box center [817, 230] width 207 height 18
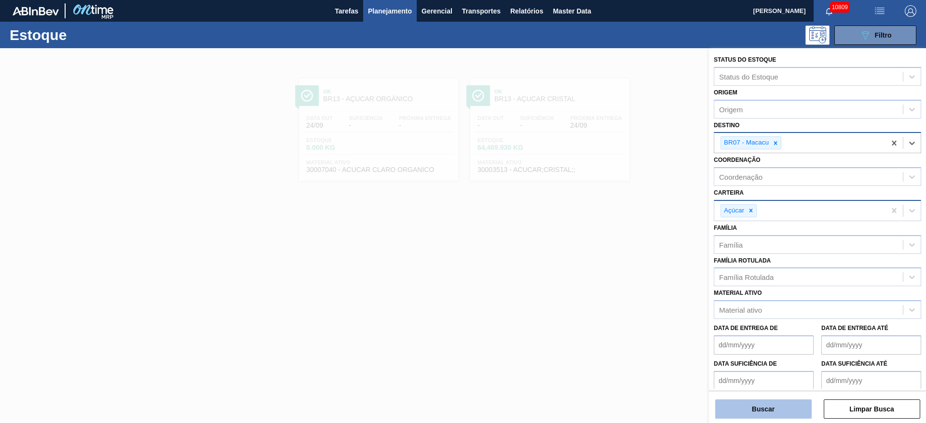
drag, startPoint x: 764, startPoint y: 399, endPoint x: 764, endPoint y: 407, distance: 8.2
click at [764, 407] on button "Buscar" at bounding box center [763, 409] width 96 height 19
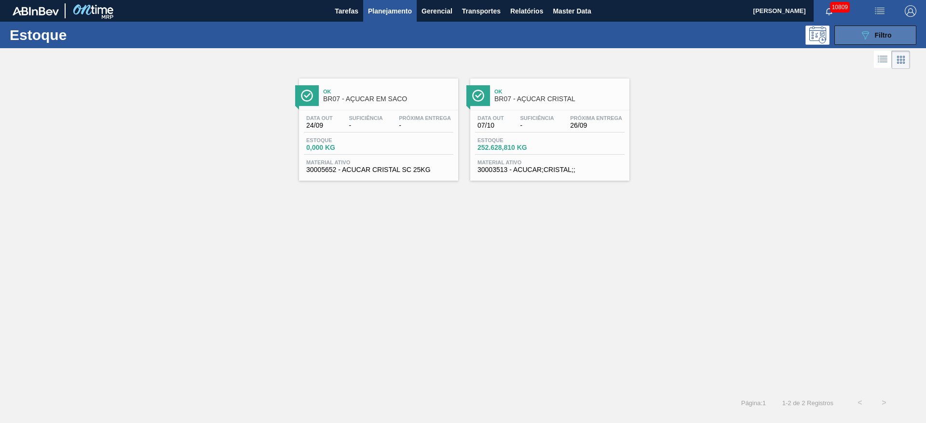
click at [844, 27] on button "089F7B8B-B2A5-4AFE-B5C0-19BA573D28AC Filtro" at bounding box center [875, 35] width 82 height 19
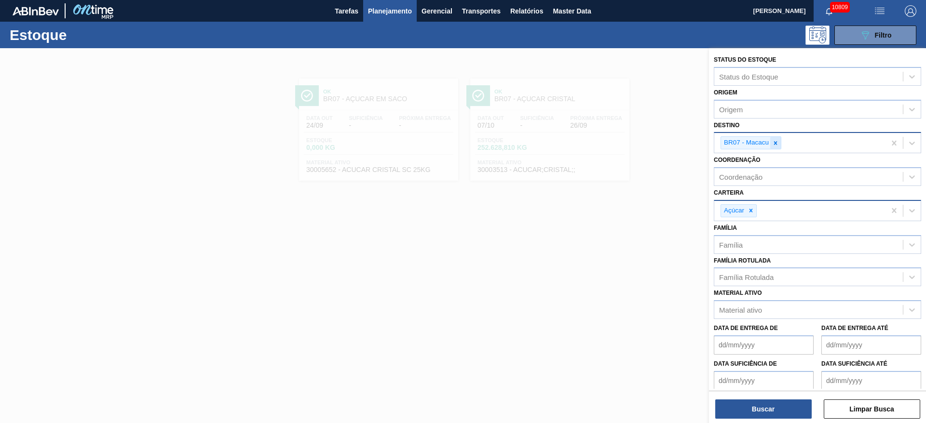
click at [776, 137] on div at bounding box center [775, 143] width 11 height 12
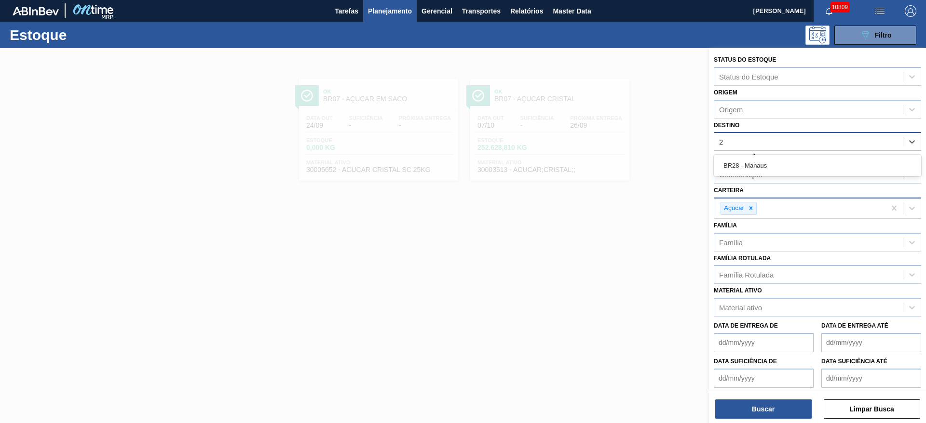
type input "20"
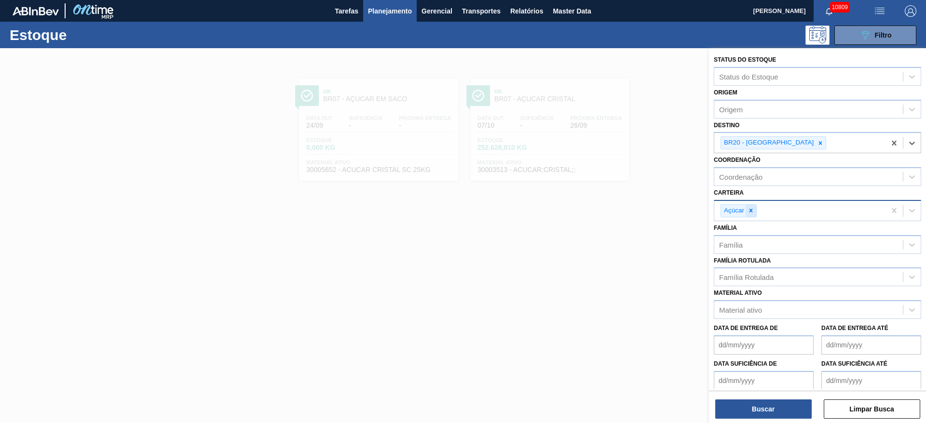
click at [747, 211] on icon at bounding box center [750, 210] width 7 height 7
click at [747, 211] on div "Açúcar" at bounding box center [799, 211] width 171 height 20
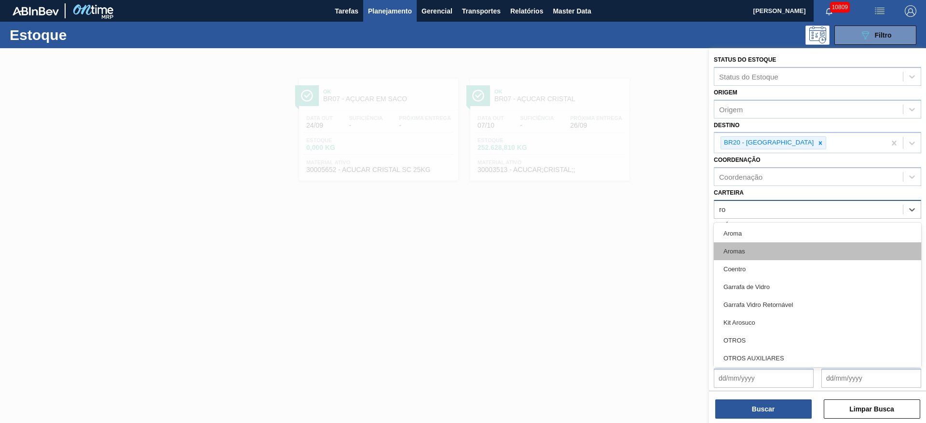
type input "rol"
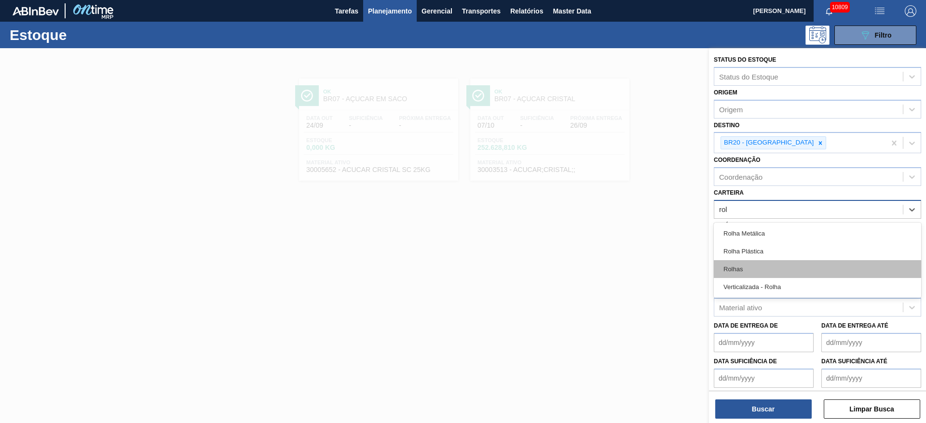
click at [761, 266] on div "Rolhas" at bounding box center [817, 269] width 207 height 18
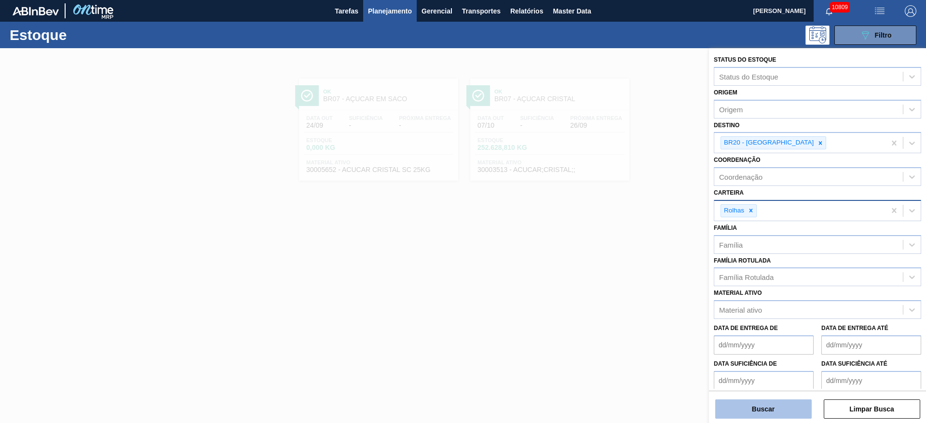
click at [779, 404] on button "Buscar" at bounding box center [763, 409] width 96 height 19
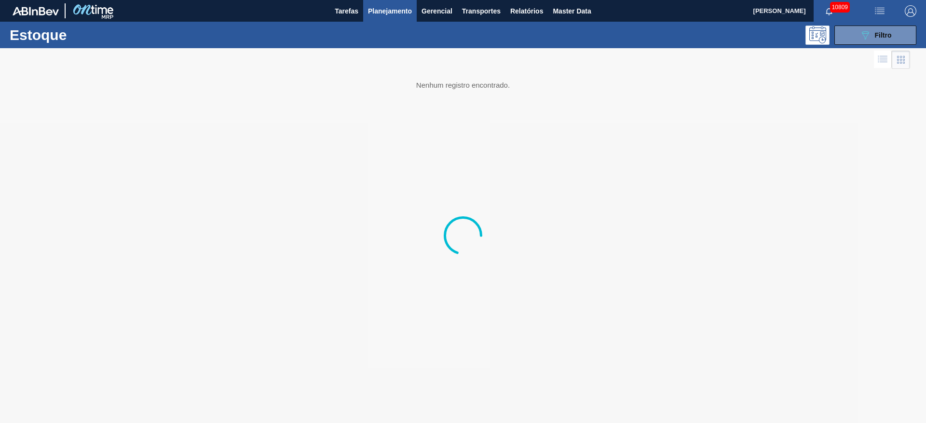
click at [904, 1] on button "button" at bounding box center [910, 11] width 31 height 22
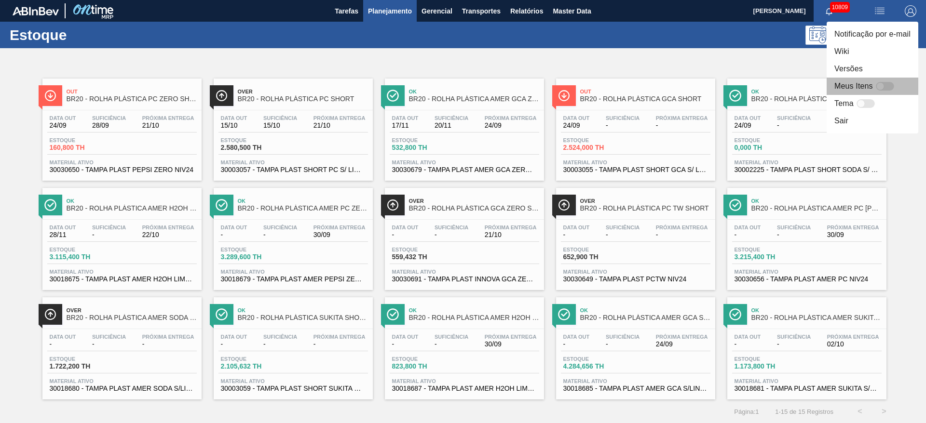
click at [883, 88] on div at bounding box center [880, 86] width 8 height 8
checkbox input "false"
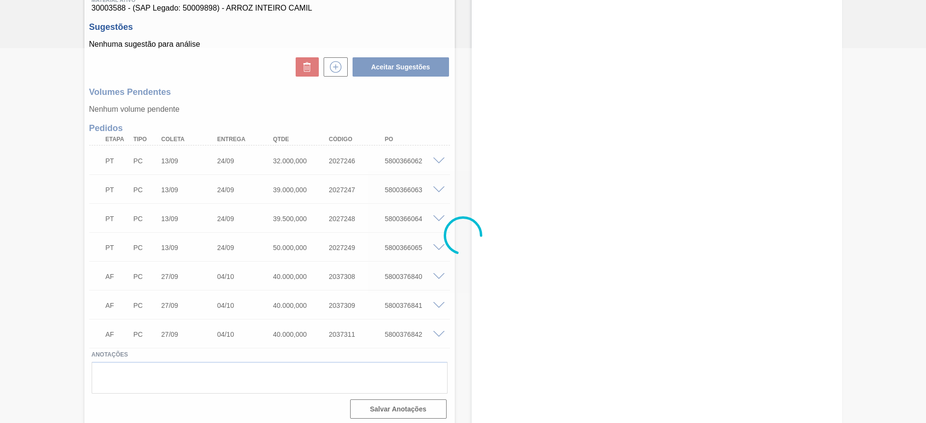
scroll to position [139, 0]
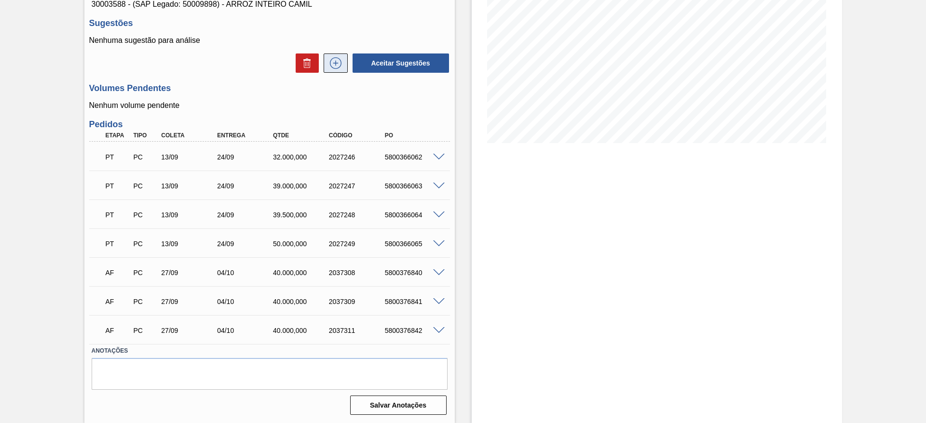
click at [334, 62] on icon at bounding box center [335, 63] width 15 height 12
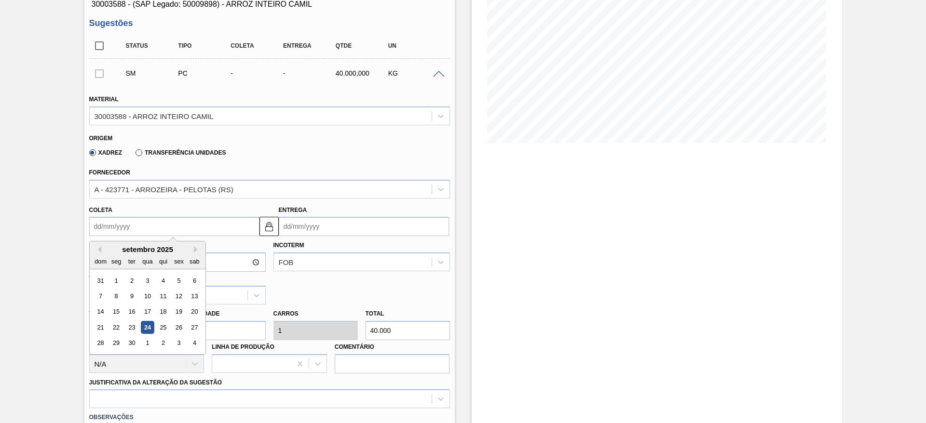
click at [107, 225] on input "Coleta" at bounding box center [174, 226] width 170 height 19
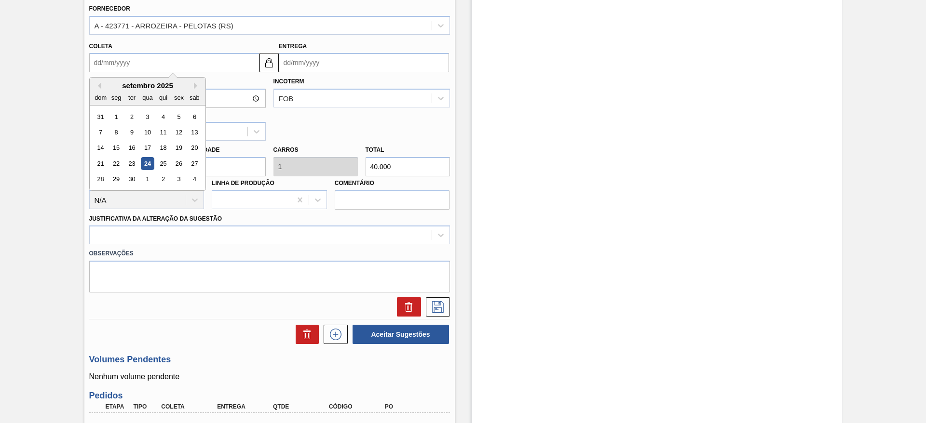
scroll to position [285, 0]
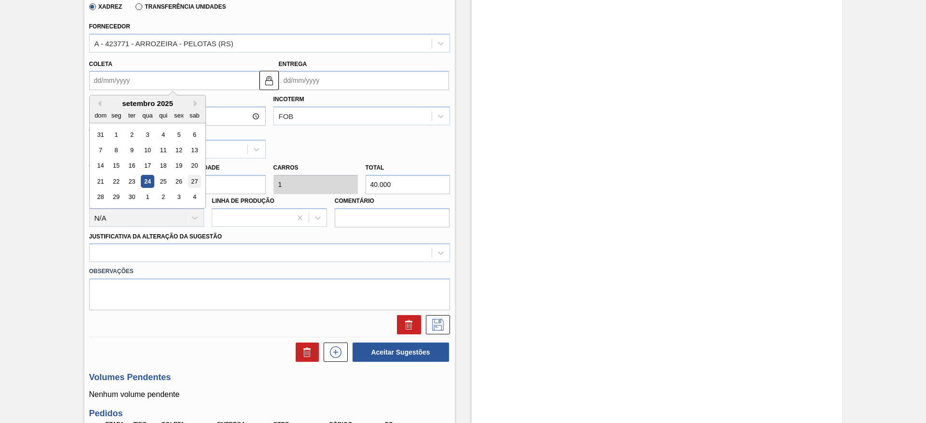
click at [192, 179] on div "27" at bounding box center [194, 181] width 13 height 13
type input "[DATE]"
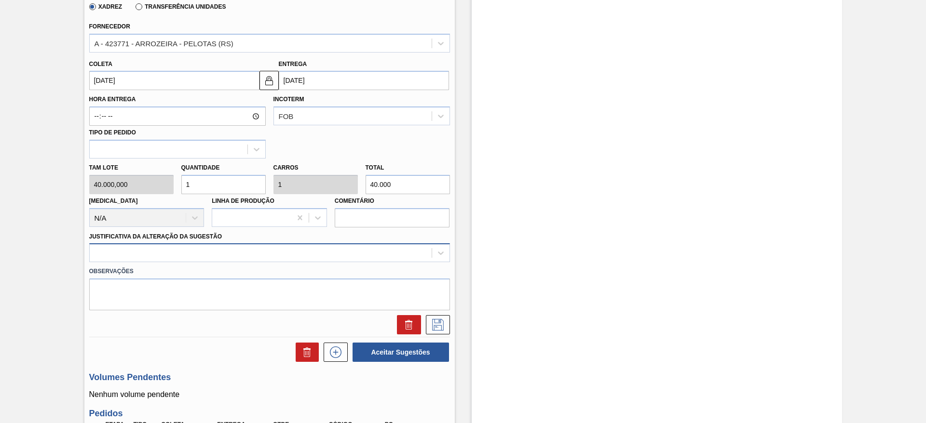
click at [336, 258] on div at bounding box center [261, 253] width 342 height 14
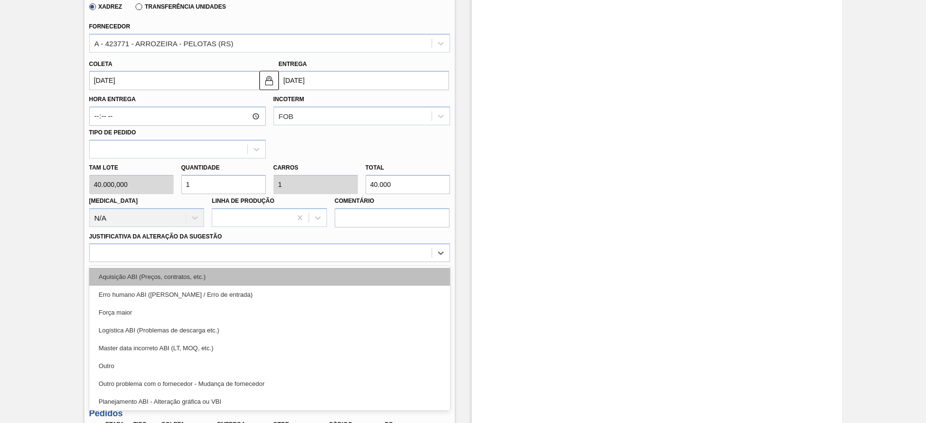
click at [346, 271] on div "Aquisição ABI (Preços, contratos, etc.)" at bounding box center [269, 277] width 361 height 18
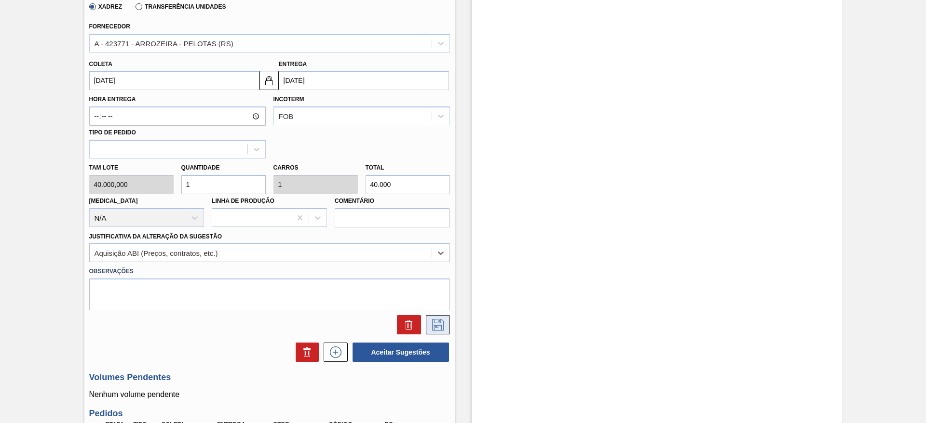
click at [447, 324] on button at bounding box center [438, 324] width 24 height 19
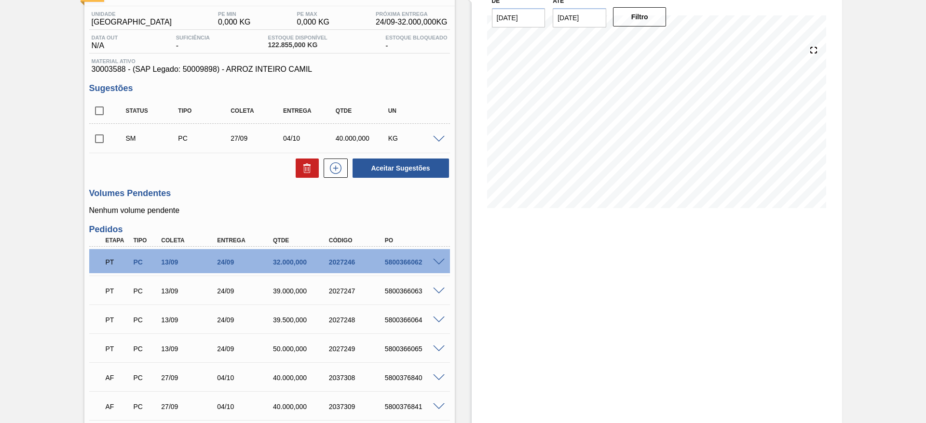
scroll to position [34, 0]
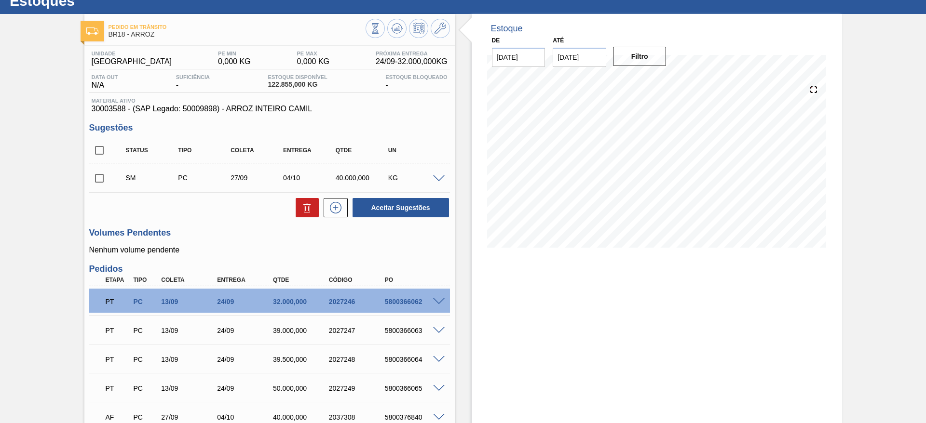
click at [95, 182] on input "checkbox" at bounding box center [99, 178] width 20 height 20
click at [386, 203] on button "Aceitar Sugestões" at bounding box center [400, 207] width 96 height 19
checkbox input "false"
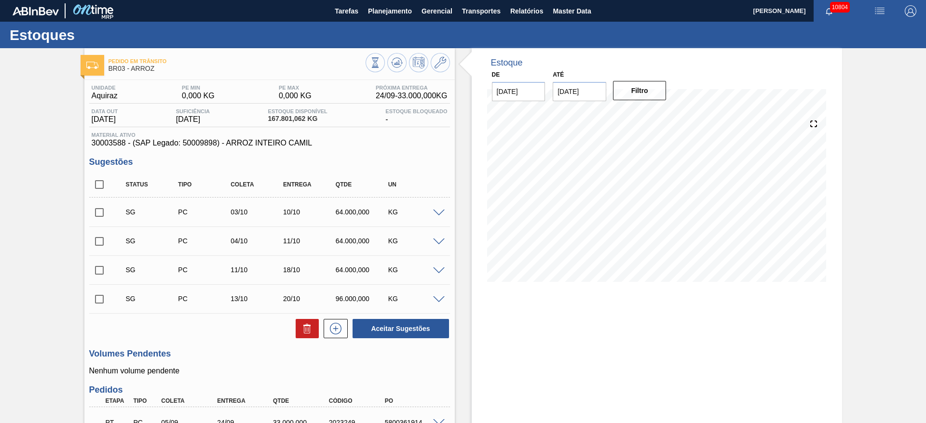
click at [440, 213] on span at bounding box center [439, 213] width 12 height 7
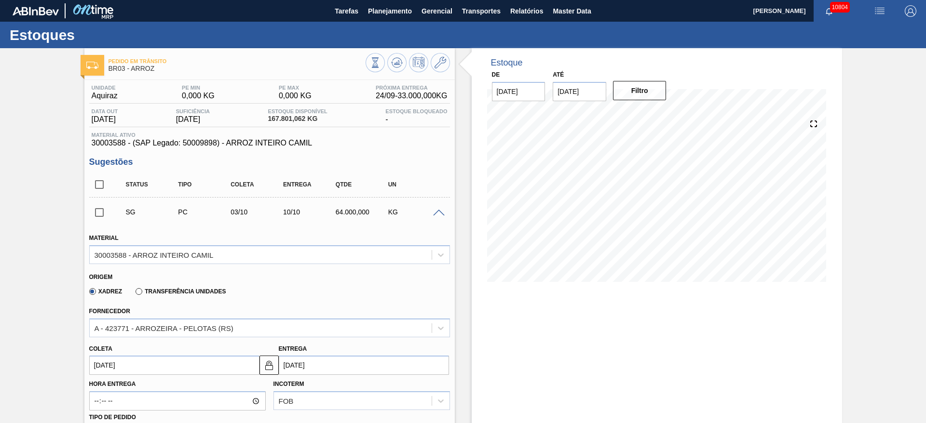
scroll to position [145, 0]
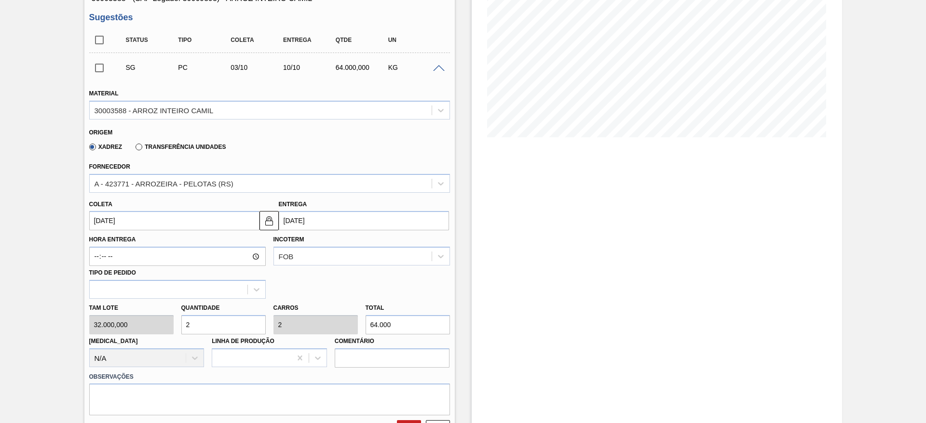
click at [122, 218] on input "[DATE]" at bounding box center [174, 220] width 170 height 19
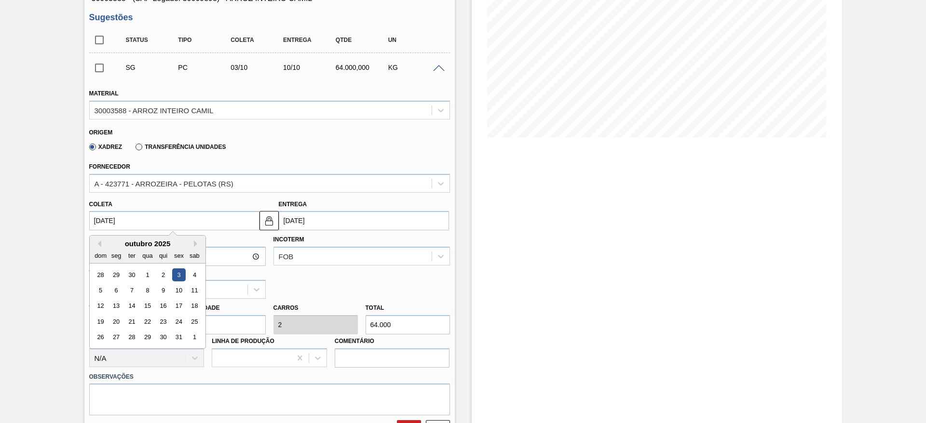
click at [121, 226] on input "[DATE]" at bounding box center [174, 220] width 170 height 19
click at [96, 245] on button "Previous Month" at bounding box center [98, 244] width 7 height 7
click at [180, 318] on div "26" at bounding box center [178, 321] width 13 height 13
type input "[DATE]"
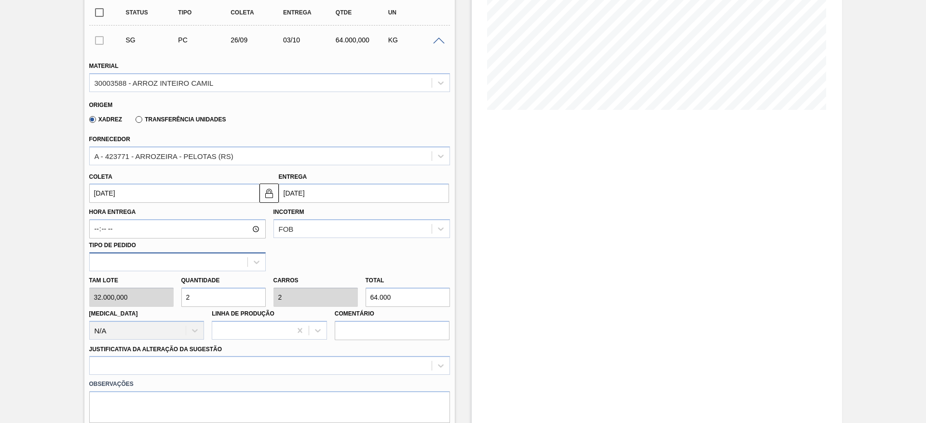
scroll to position [217, 0]
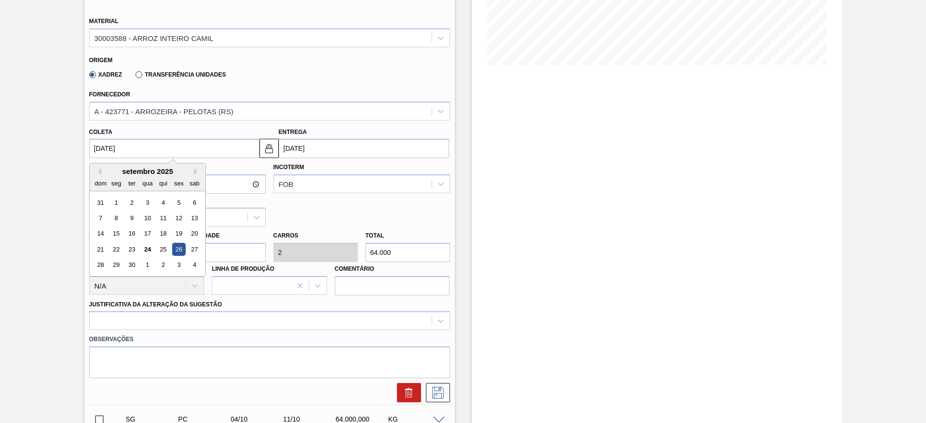
click at [93, 147] on input "26/09/2025" at bounding box center [174, 148] width 170 height 19
click at [189, 249] on div "27" at bounding box center [194, 249] width 13 height 13
type input "27/09/2025"
type input "04/10/2025"
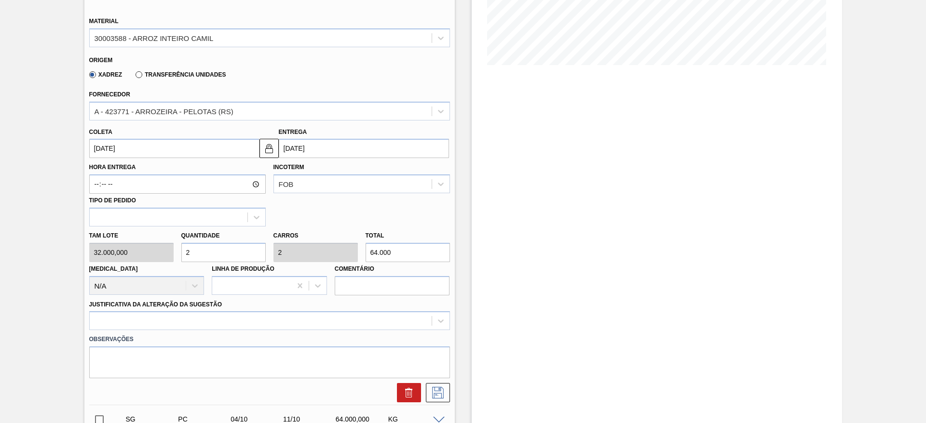
click at [136, 253] on div "Tam lote 32.000,000 Quantidade 2 Carros 2 Total 64.000 Doca N/A Linha de Produç…" at bounding box center [269, 261] width 368 height 69
type input "3"
type input "96.000"
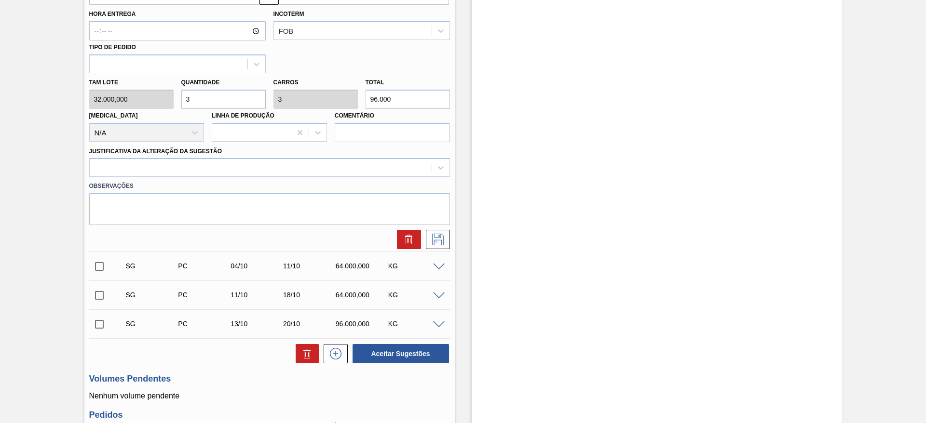
scroll to position [362, 0]
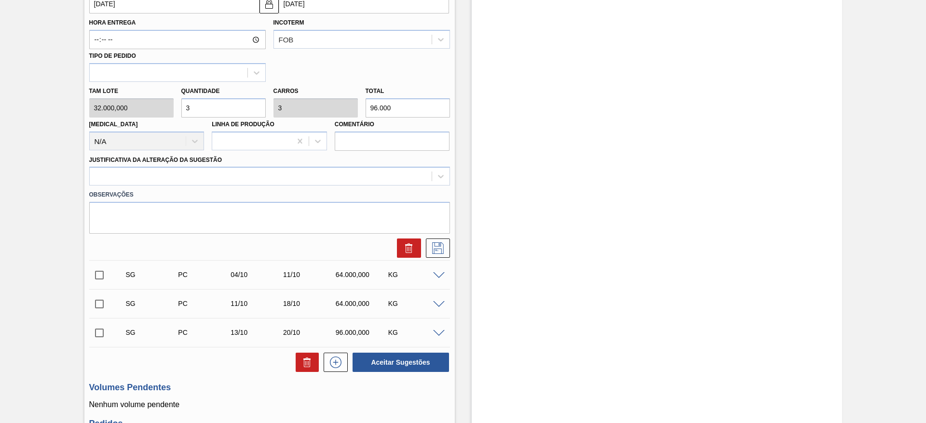
type input "3"
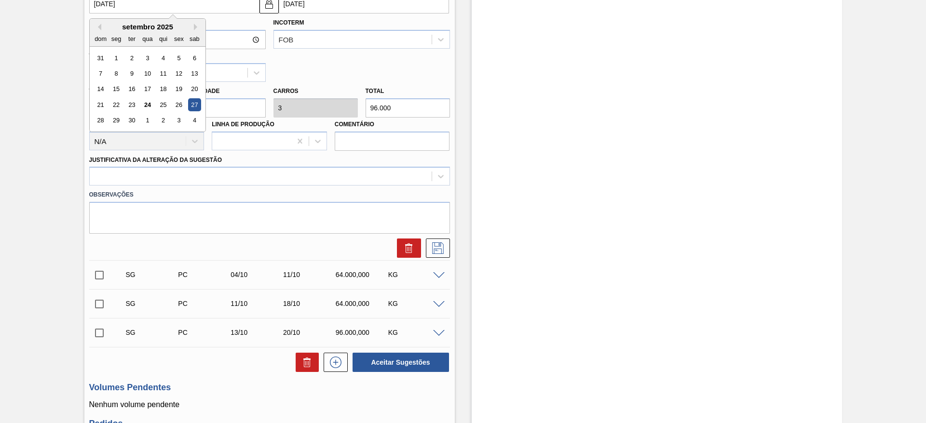
click at [107, 1] on input "[DATE]" at bounding box center [174, 3] width 170 height 19
click at [178, 103] on div "26" at bounding box center [178, 104] width 13 height 13
type input "[DATE]"
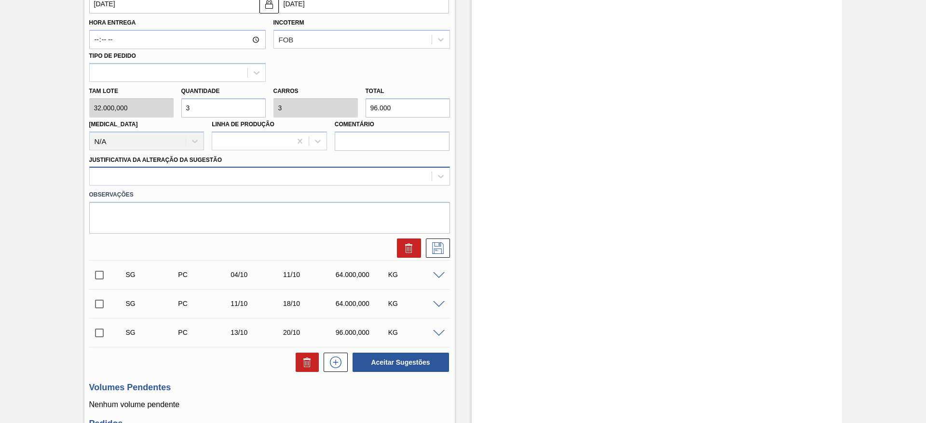
click at [356, 172] on div at bounding box center [261, 177] width 342 height 14
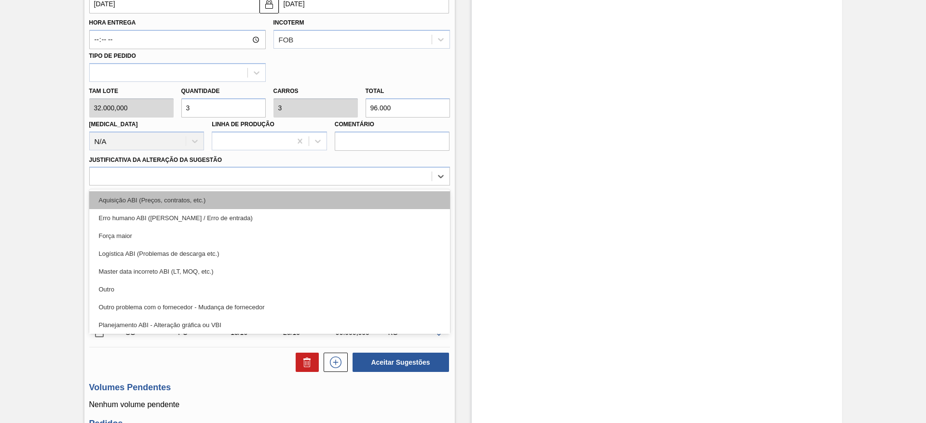
click at [356, 201] on div "Aquisição ABI (Preços, contratos, etc.)" at bounding box center [269, 200] width 361 height 18
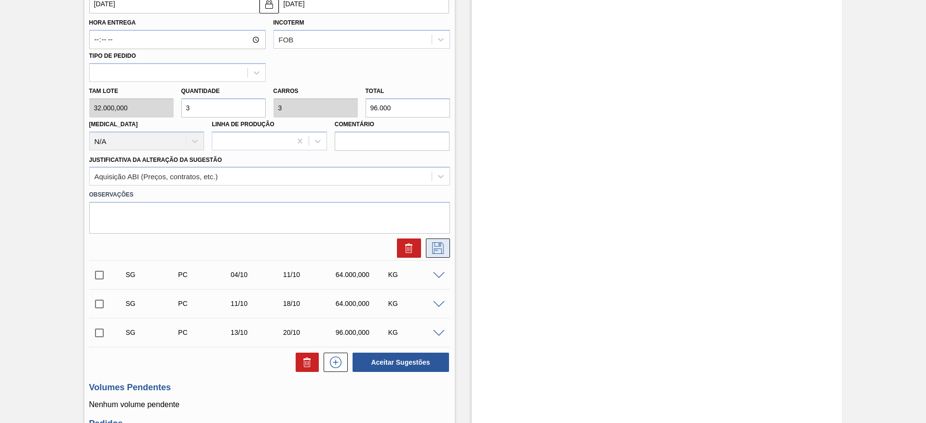
click at [435, 240] on button at bounding box center [438, 248] width 24 height 19
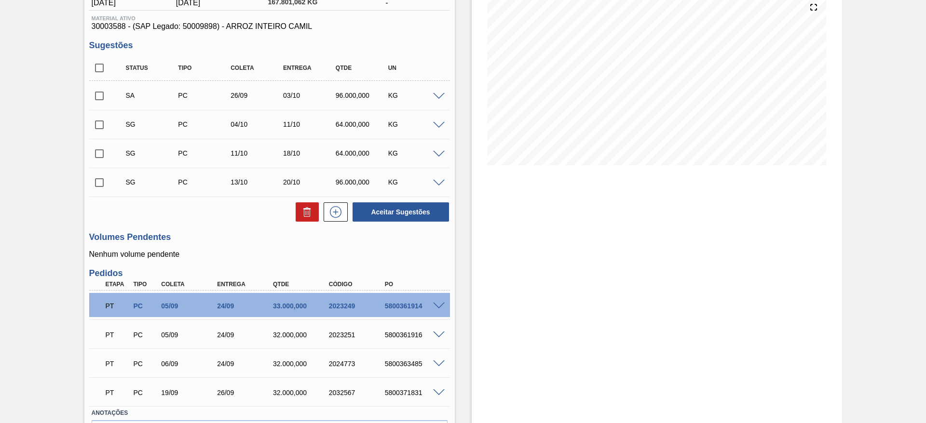
scroll to position [34, 0]
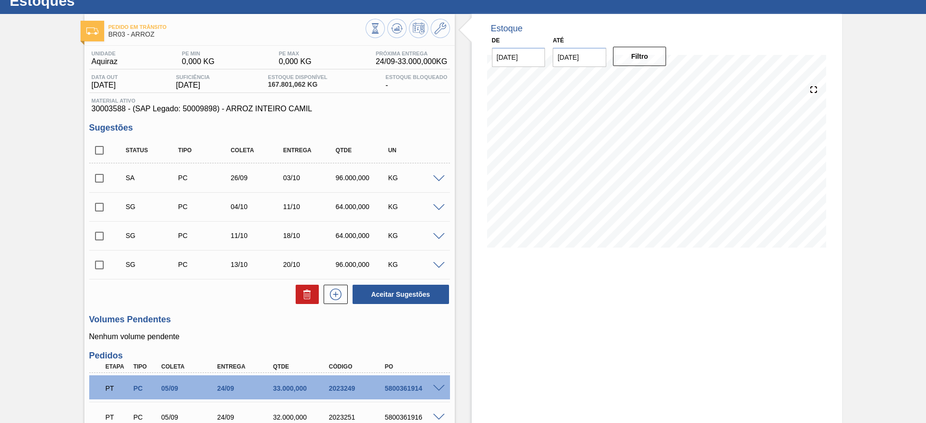
click at [100, 176] on input "checkbox" at bounding box center [99, 178] width 20 height 20
click at [406, 283] on div "Status Tipo Coleta Entrega Qtde UN SA PC 26/09 03/10 96.000,000 KG Material 300…" at bounding box center [269, 221] width 361 height 167
click at [405, 288] on button "Aceitar Sugestões" at bounding box center [400, 294] width 96 height 19
checkbox input "false"
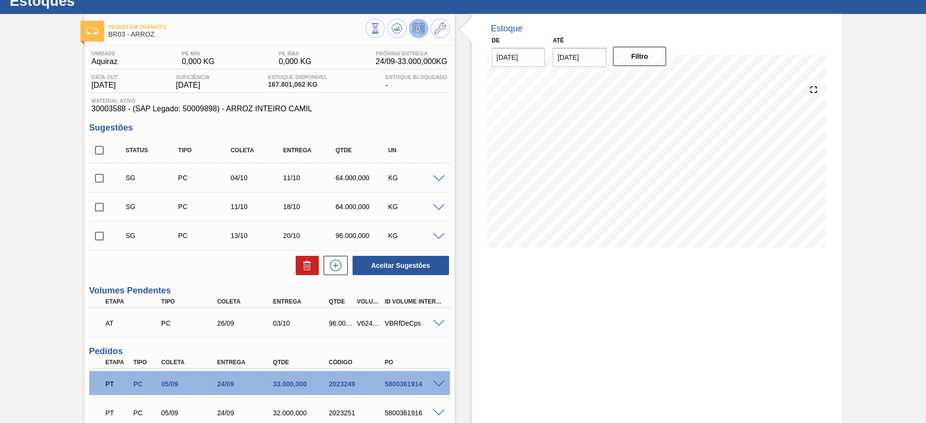
scroll to position [0, 0]
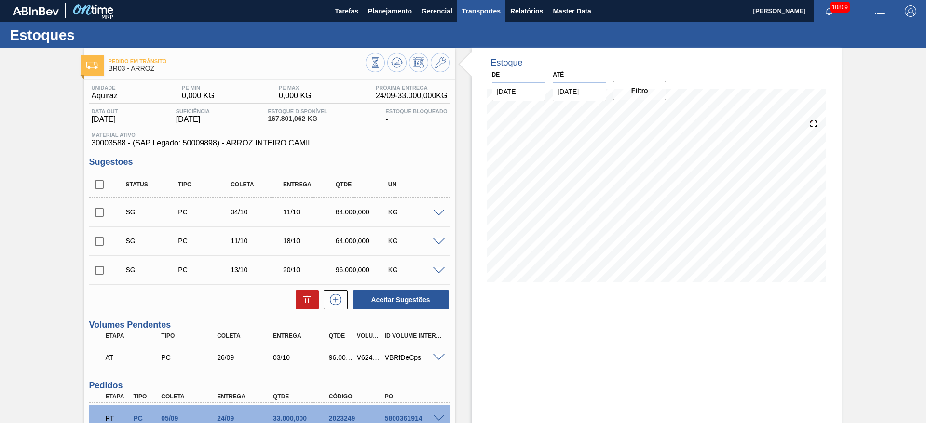
click at [468, 17] on button "Transportes" at bounding box center [481, 11] width 48 height 22
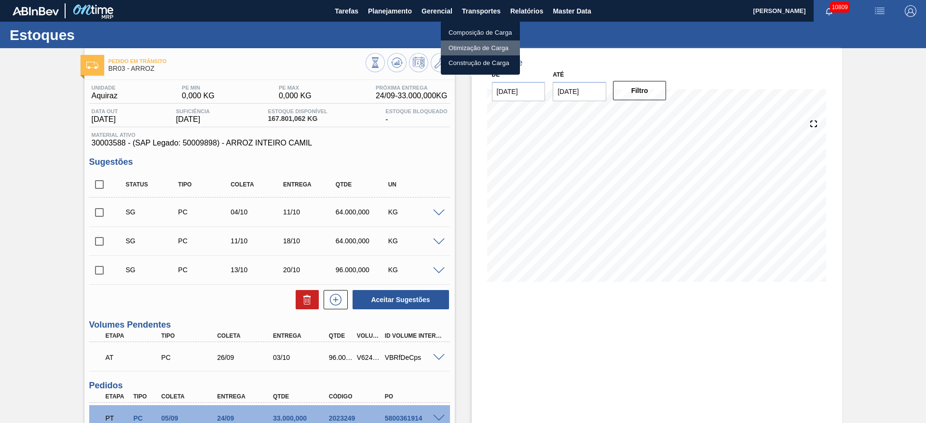
click at [463, 45] on li "Otimização de Carga" at bounding box center [480, 48] width 79 height 15
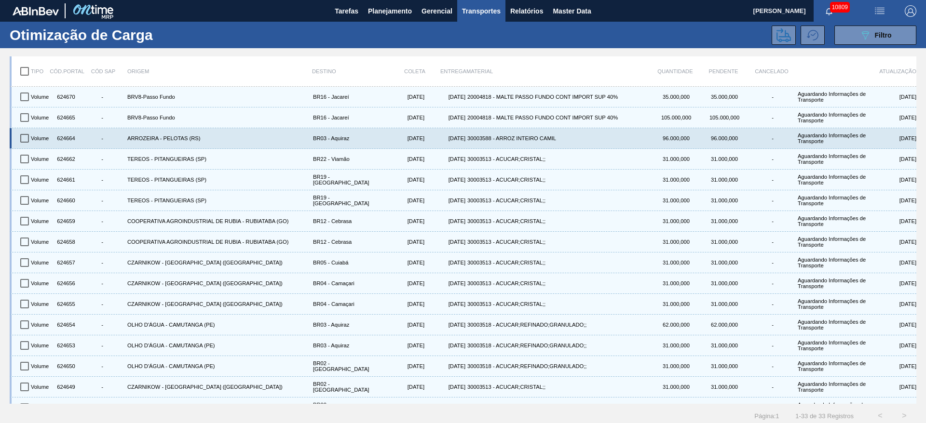
click at [19, 141] on input "checkbox" at bounding box center [24, 138] width 20 height 20
checkbox input "true"
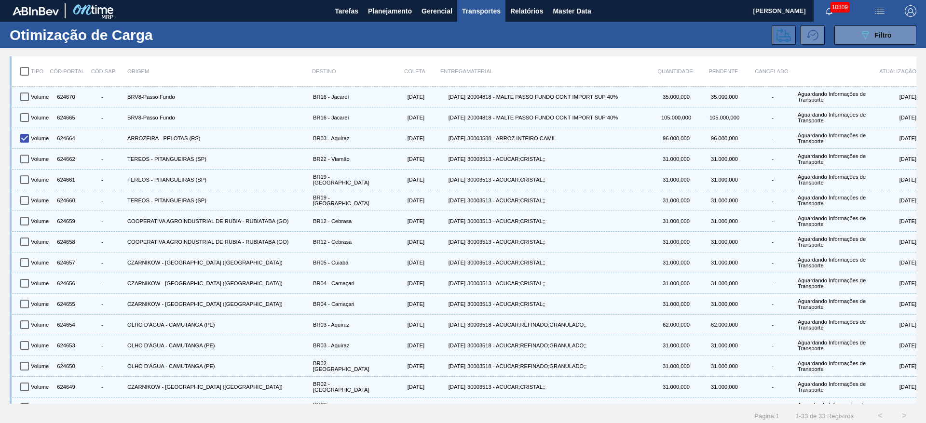
click at [779, 39] on icon at bounding box center [783, 35] width 14 height 14
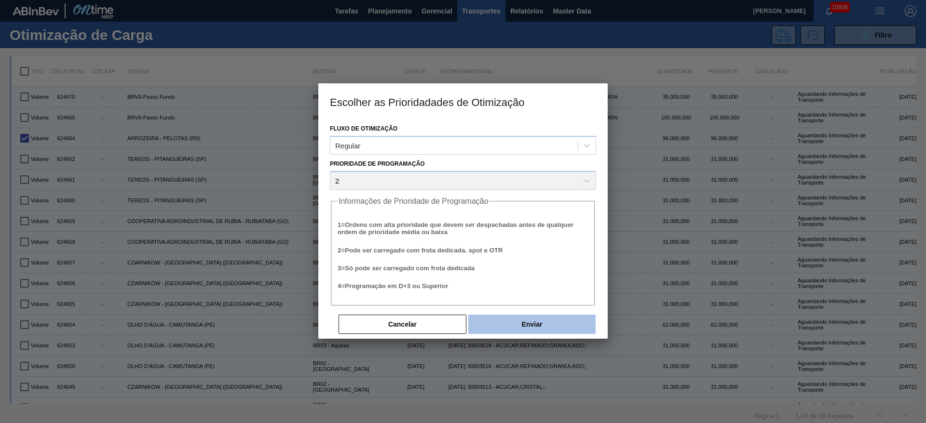
click at [551, 327] on button "Enviar" at bounding box center [531, 324] width 127 height 19
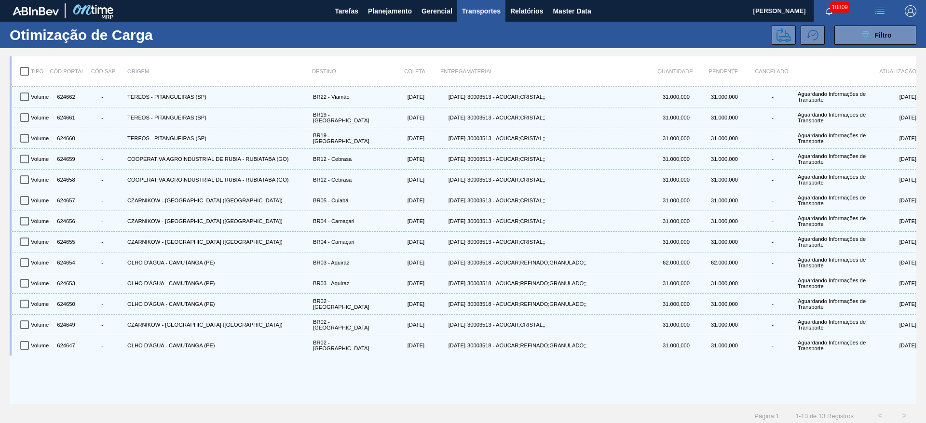
drag, startPoint x: 865, startPoint y: 29, endPoint x: 515, endPoint y: 56, distance: 351.1
click at [557, 40] on div "089F7B8B-B2A5-4AFE-B5C0-19BA573D28AC Filtro" at bounding box center [553, 35] width 736 height 19
click at [21, 72] on input "checkbox" at bounding box center [24, 71] width 20 height 20
checkbox input "true"
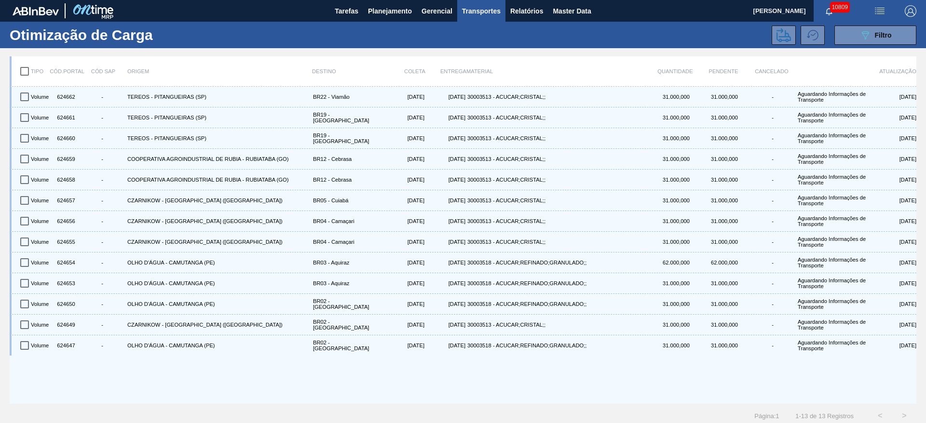
checkbox input "true"
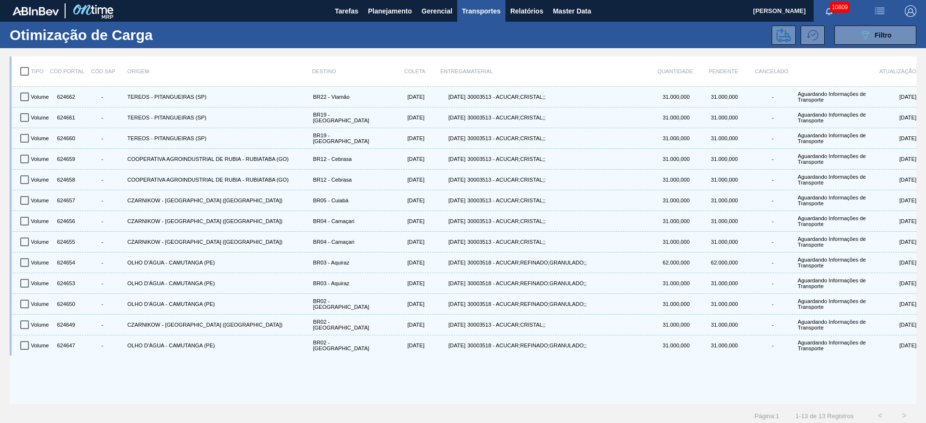
checkbox input "true"
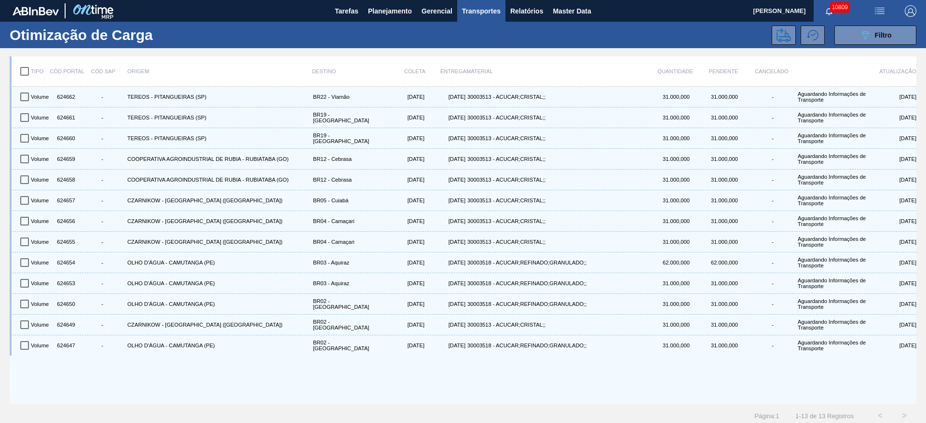
checkbox input "true"
click at [778, 32] on icon at bounding box center [783, 35] width 14 height 14
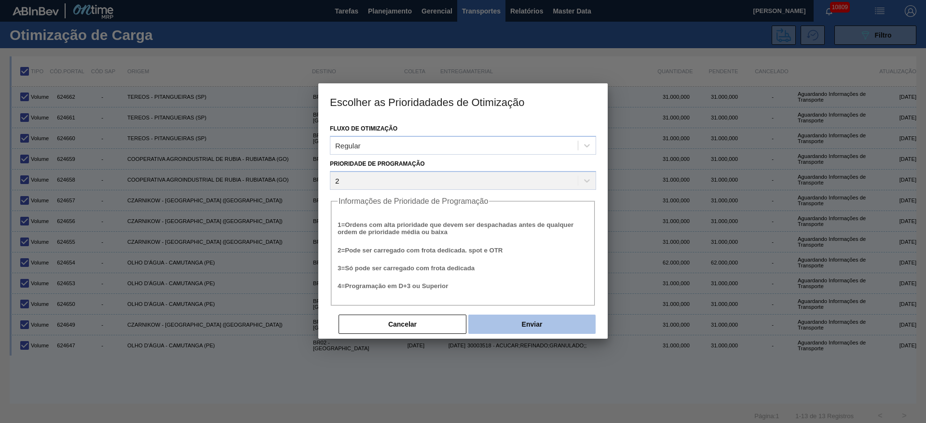
click at [537, 315] on button "Enviar" at bounding box center [531, 324] width 127 height 19
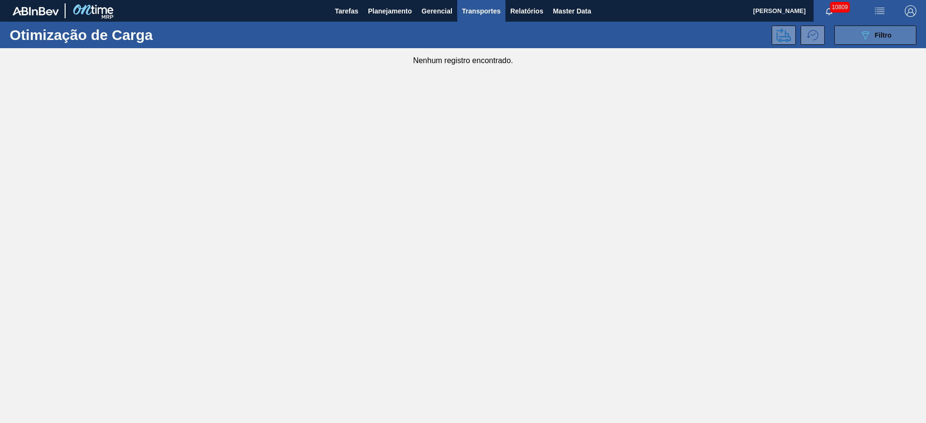
click at [860, 35] on icon "089F7B8B-B2A5-4AFE-B5C0-19BA573D28AC" at bounding box center [865, 35] width 12 height 12
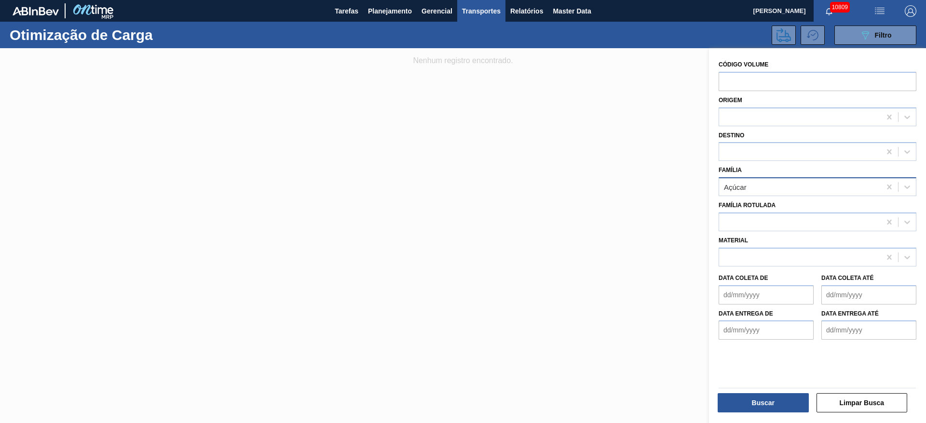
click at [754, 183] on div "Açúcar" at bounding box center [800, 187] width 162 height 14
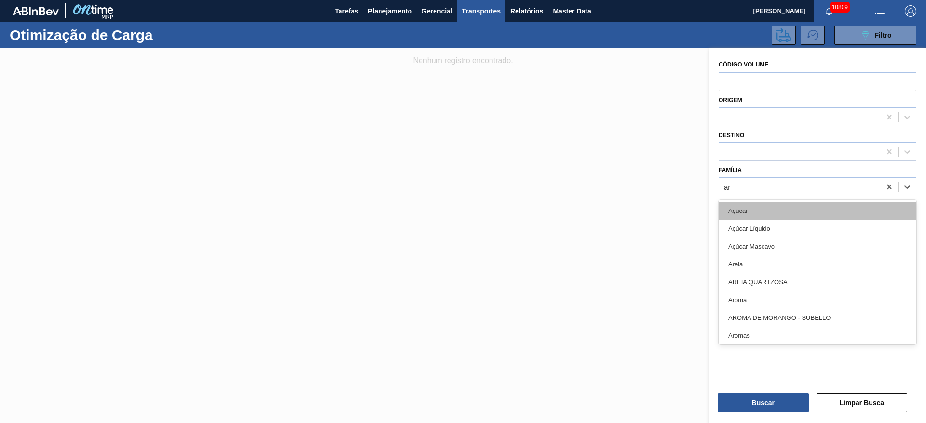
type input "arr"
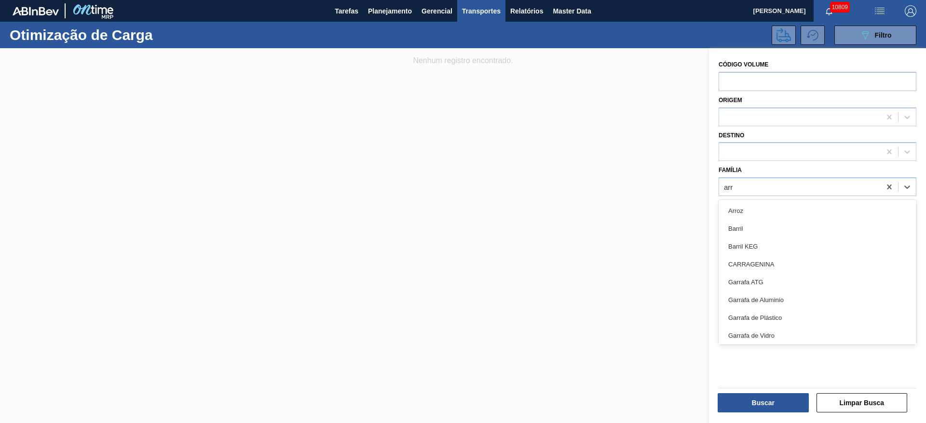
drag, startPoint x: 732, startPoint y: 208, endPoint x: 739, endPoint y: 246, distance: 38.2
click at [733, 208] on div "Arroz" at bounding box center [817, 211] width 198 height 18
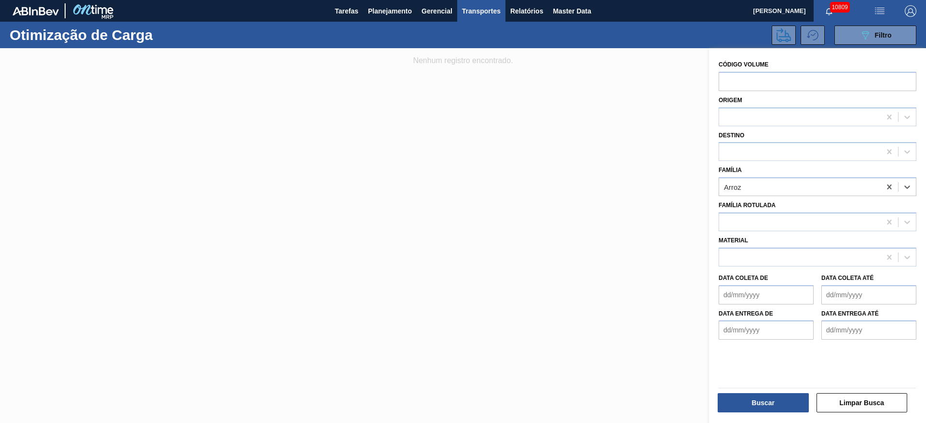
click at [763, 419] on div "Buscar Limpar Busca" at bounding box center [813, 400] width 217 height 51
click at [758, 406] on button "Buscar" at bounding box center [763, 402] width 91 height 19
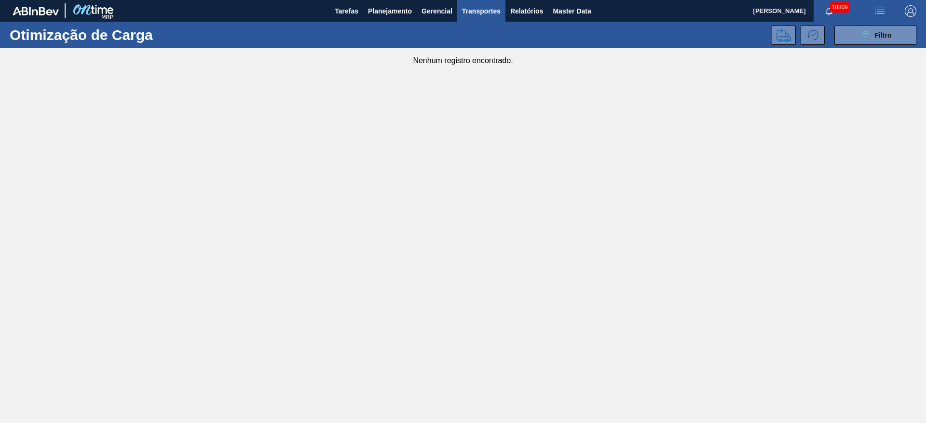
click at [925, 353] on main "Tarefas Planejamento Gerencial Transportes Relatórios Master Data José Albérico…" at bounding box center [463, 211] width 926 height 423
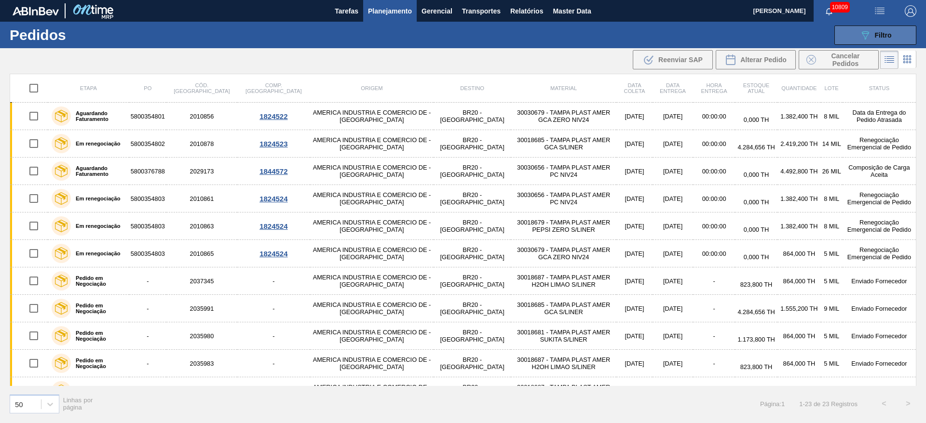
click at [851, 39] on button "089F7B8B-B2A5-4AFE-B5C0-19BA573D28AC Filtro" at bounding box center [875, 35] width 82 height 19
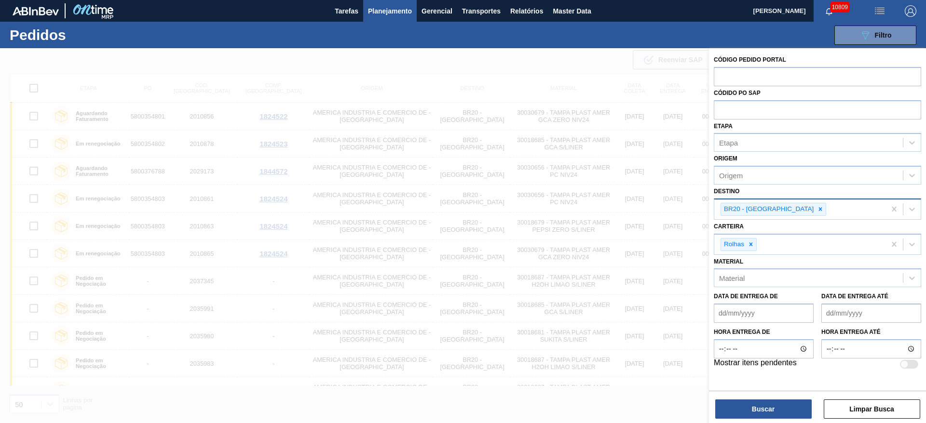
click at [815, 209] on div at bounding box center [820, 209] width 11 height 12
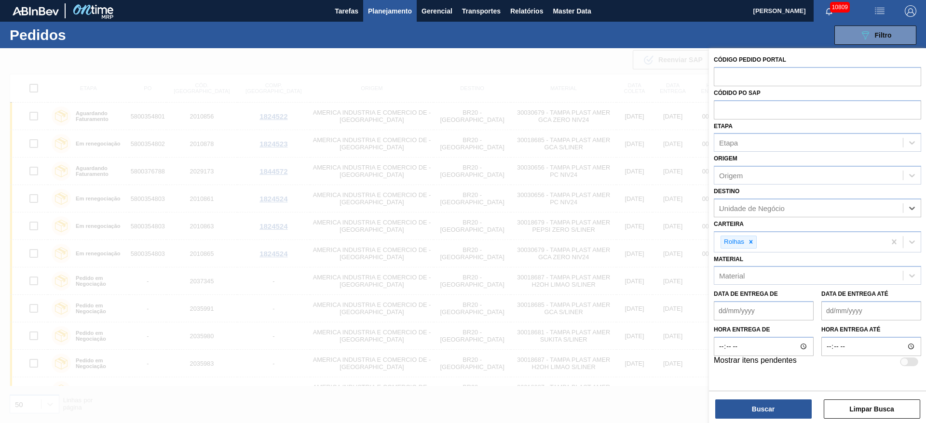
type input "23"
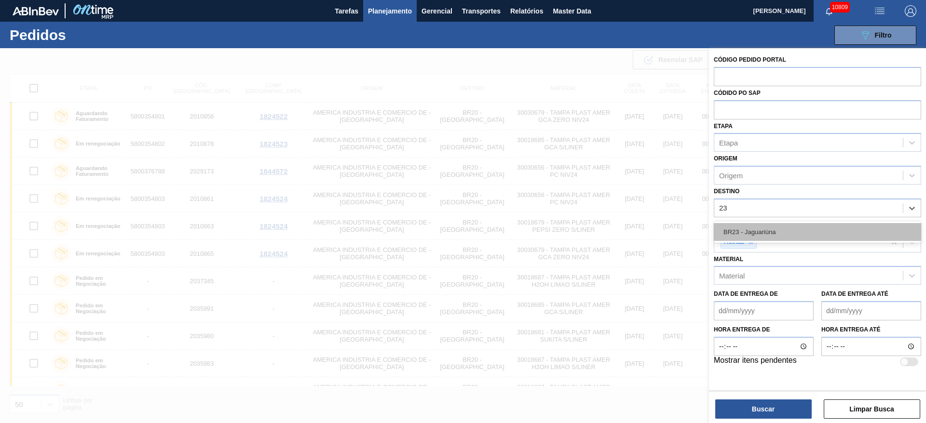
click at [772, 230] on div "BR23 - Jaguariúna" at bounding box center [817, 232] width 207 height 18
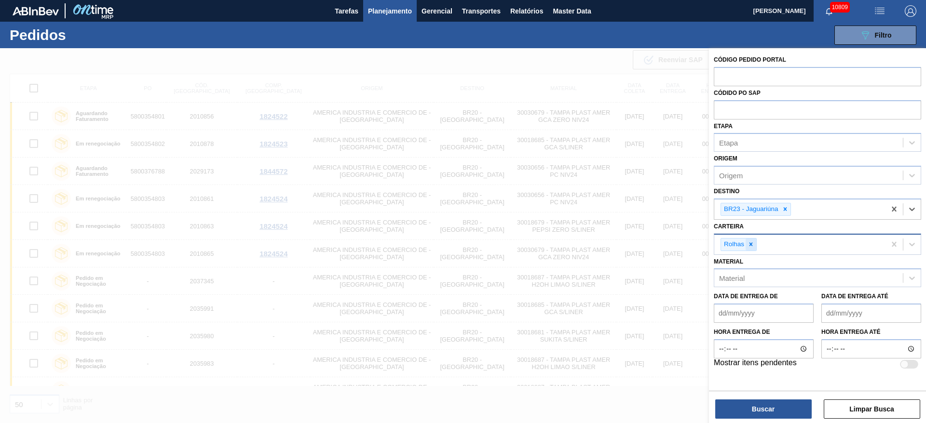
click at [755, 245] on div at bounding box center [750, 245] width 11 height 12
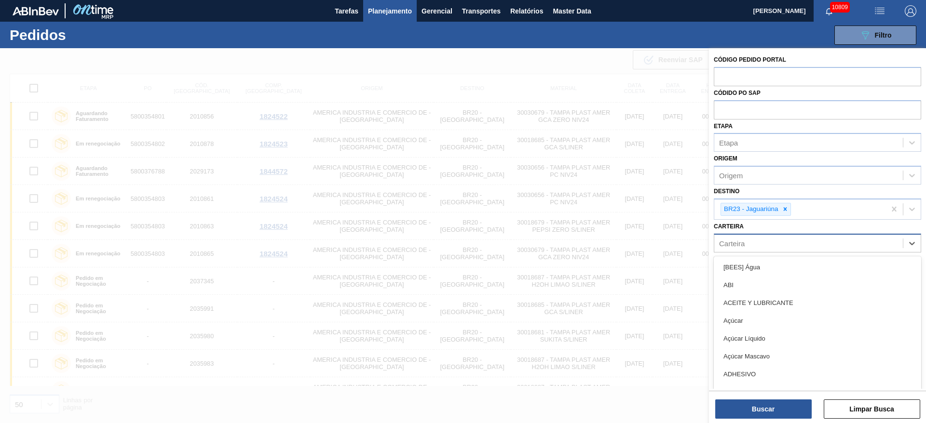
click at [755, 245] on div "Carteira" at bounding box center [808, 243] width 189 height 14
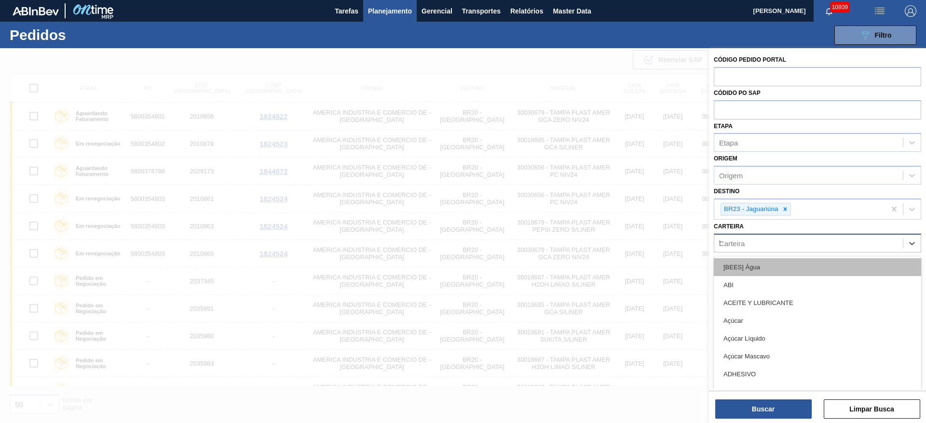
type input "ki"
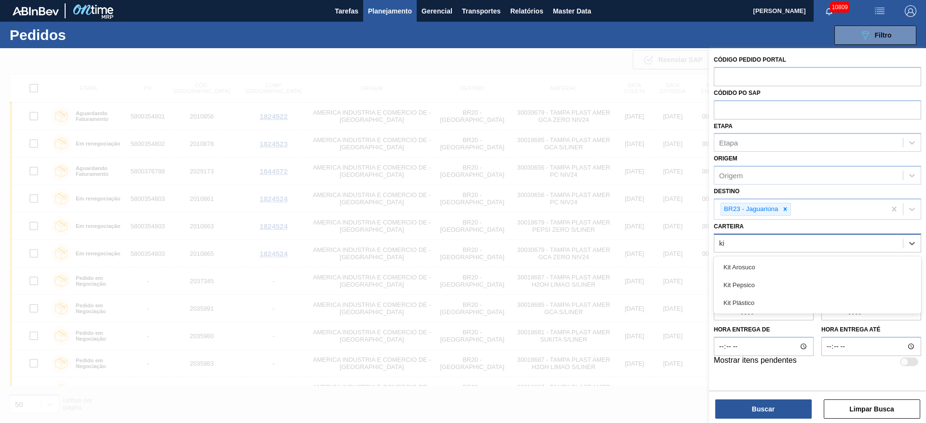
drag, startPoint x: 766, startPoint y: 286, endPoint x: 759, endPoint y: 308, distance: 22.3
click at [766, 287] on div "Kit Pepsico" at bounding box center [817, 285] width 207 height 18
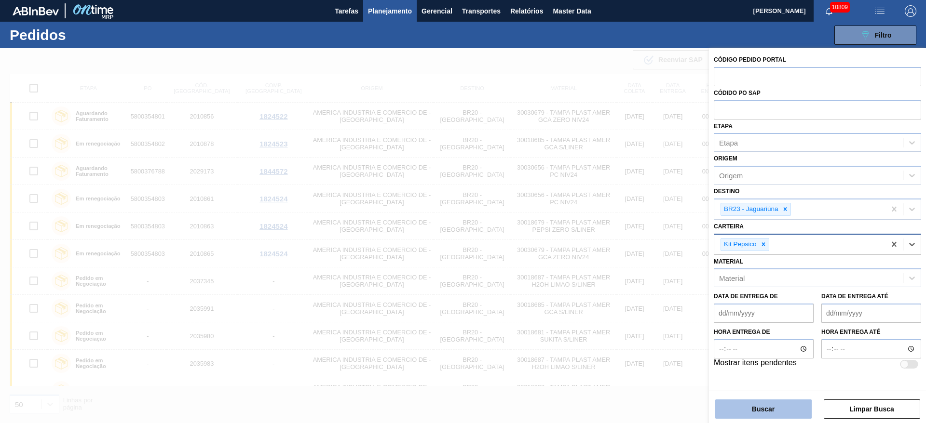
click at [755, 402] on button "Buscar" at bounding box center [763, 409] width 96 height 19
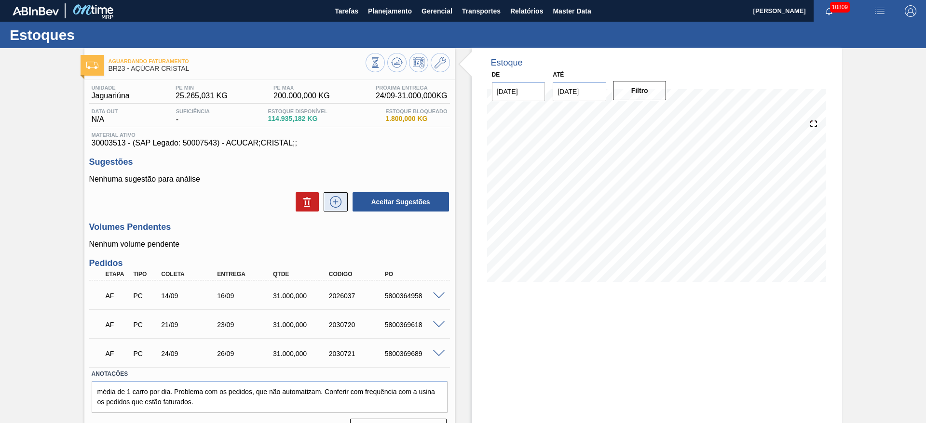
click at [340, 199] on icon at bounding box center [335, 202] width 15 height 12
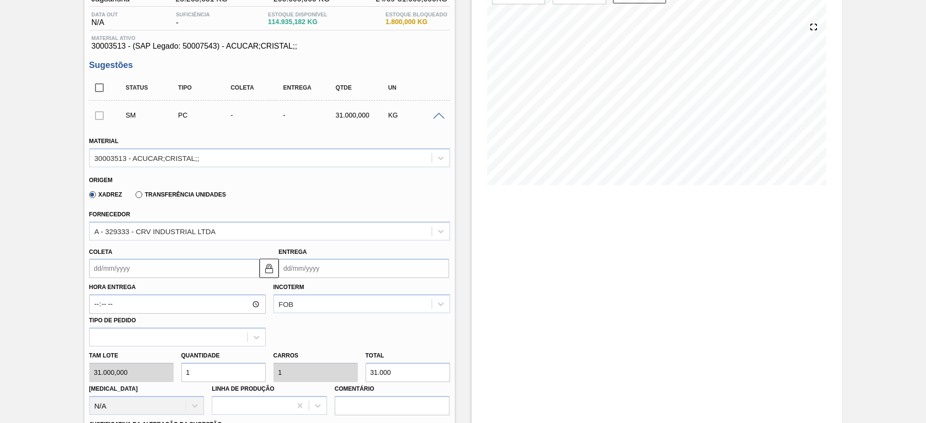
scroll to position [145, 0]
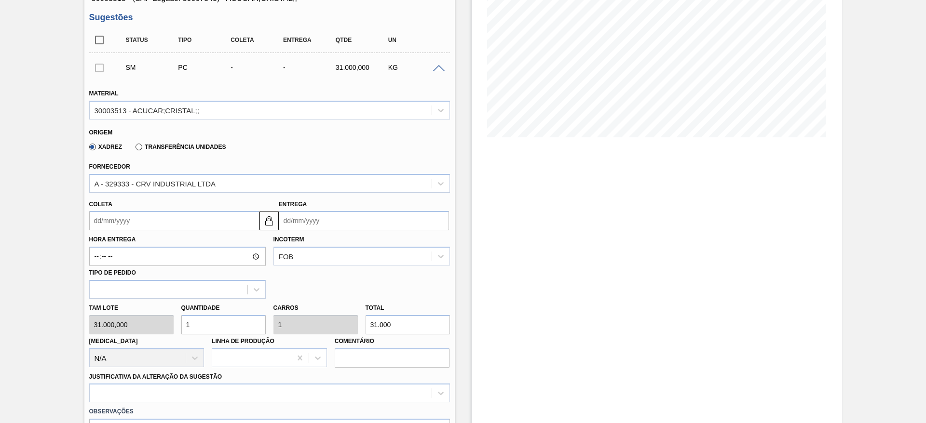
click at [106, 214] on input "Coleta" at bounding box center [174, 220] width 170 height 19
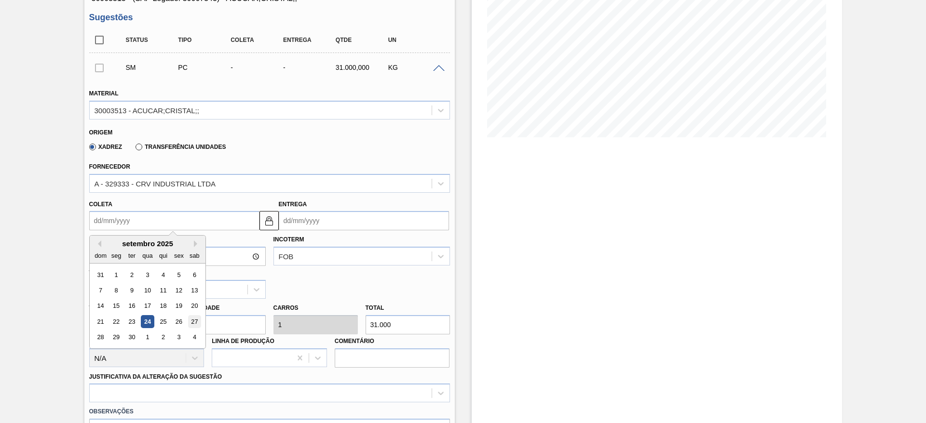
click at [196, 325] on div "27" at bounding box center [194, 321] width 13 height 13
type input "[DATE]"
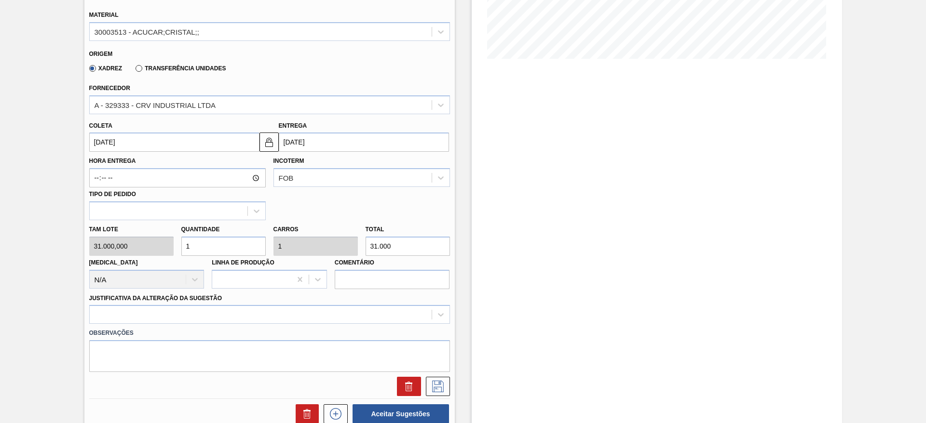
scroll to position [289, 0]
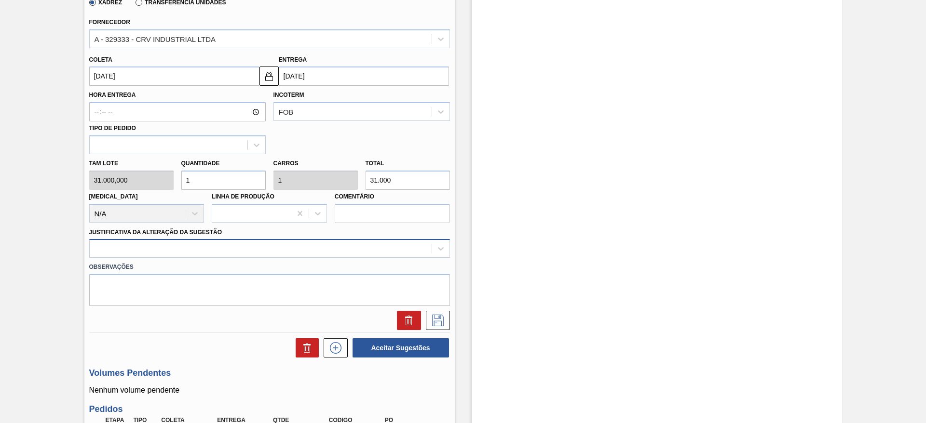
click at [348, 249] on div at bounding box center [261, 249] width 342 height 14
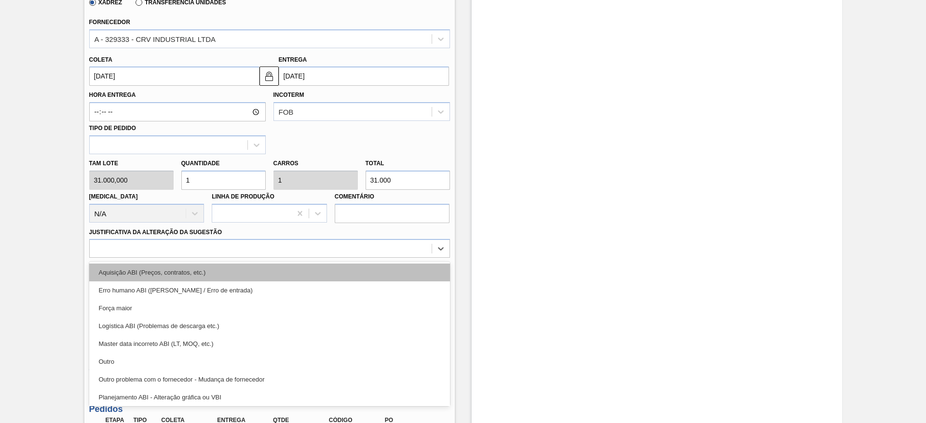
click at [353, 269] on div "Aquisição ABI (Preços, contratos, etc.)" at bounding box center [269, 273] width 361 height 18
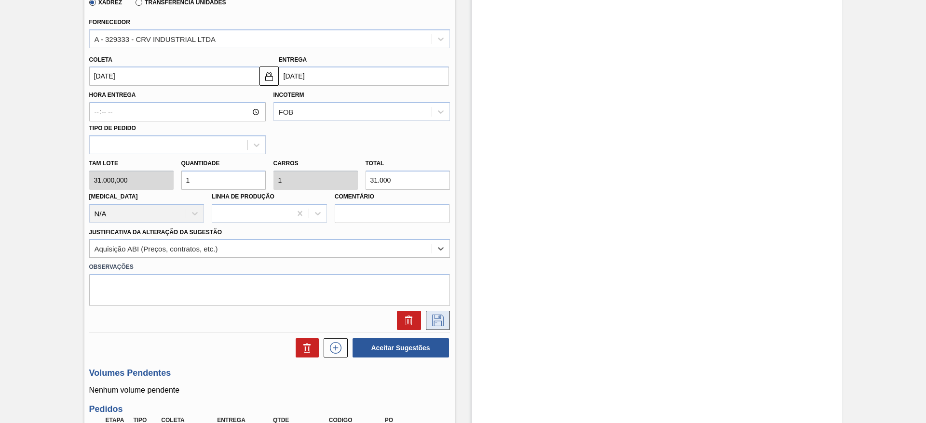
click at [435, 316] on icon at bounding box center [437, 321] width 15 height 12
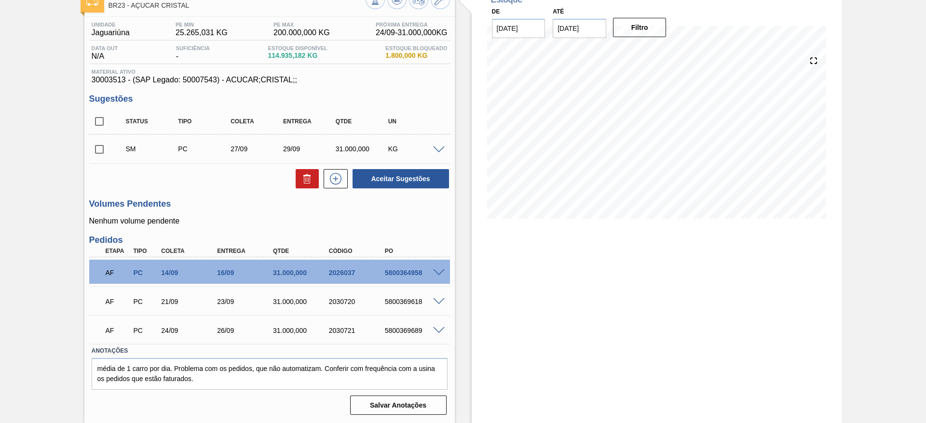
scroll to position [63, 0]
click at [344, 184] on button at bounding box center [336, 178] width 24 height 19
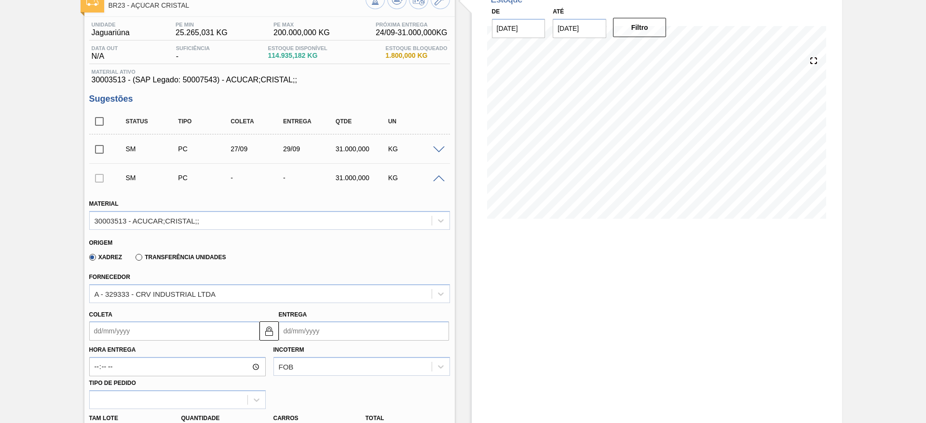
click at [112, 337] on input "Coleta" at bounding box center [174, 331] width 170 height 19
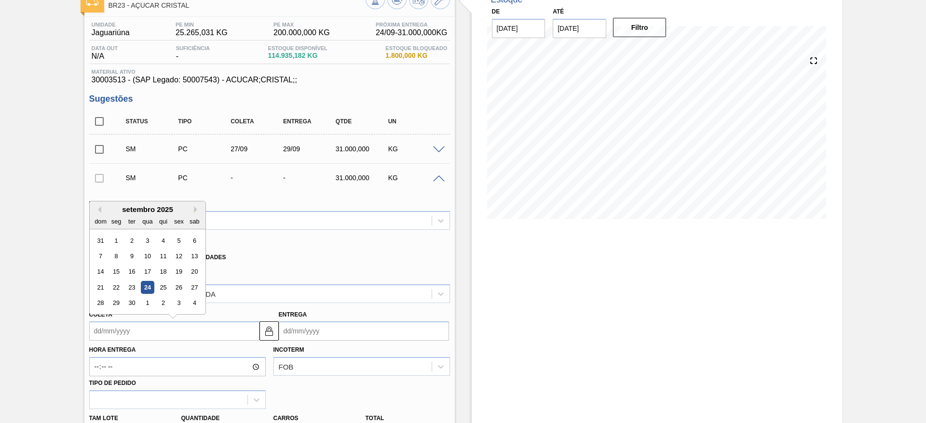
drag, startPoint x: 93, startPoint y: 304, endPoint x: 99, endPoint y: 311, distance: 8.9
click at [95, 309] on div "28 29 30 1 2 3 4" at bounding box center [147, 303] width 109 height 15
click at [99, 311] on div "28 29 30 1 2 3 4" at bounding box center [147, 303] width 109 height 15
click at [101, 307] on div "28" at bounding box center [100, 303] width 13 height 13
type input "[DATE]"
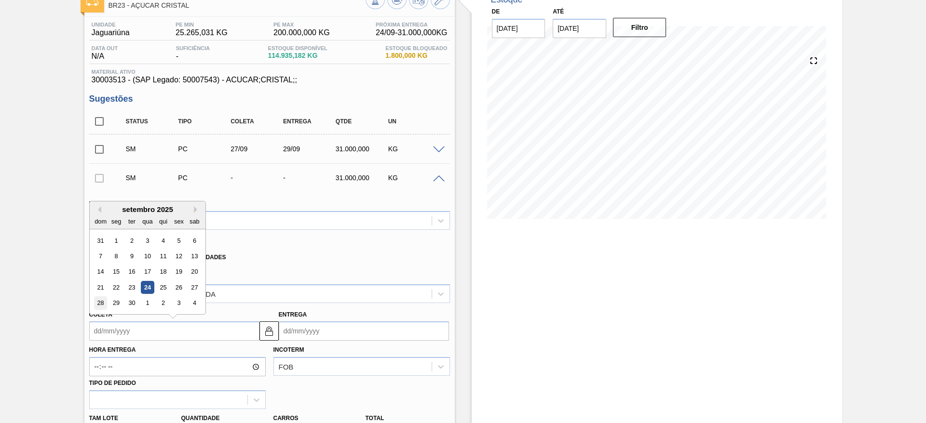
type input "[DATE]"
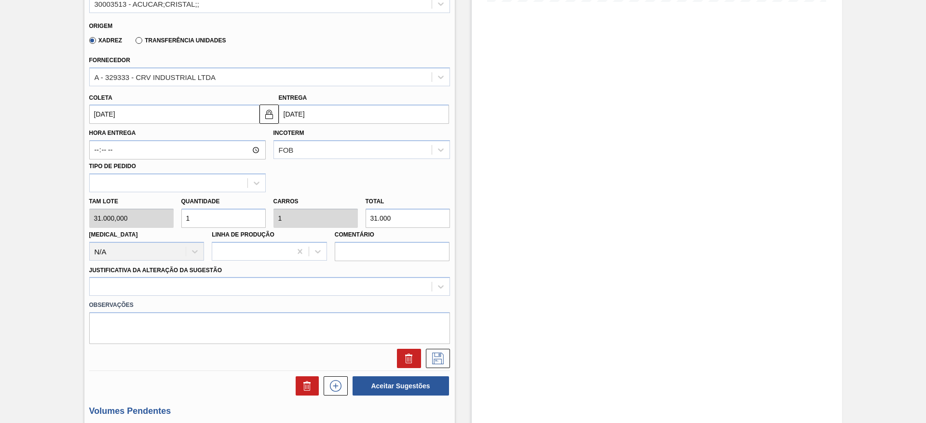
click at [322, 297] on div "Observações" at bounding box center [269, 320] width 368 height 48
click at [330, 292] on div at bounding box center [269, 286] width 361 height 19
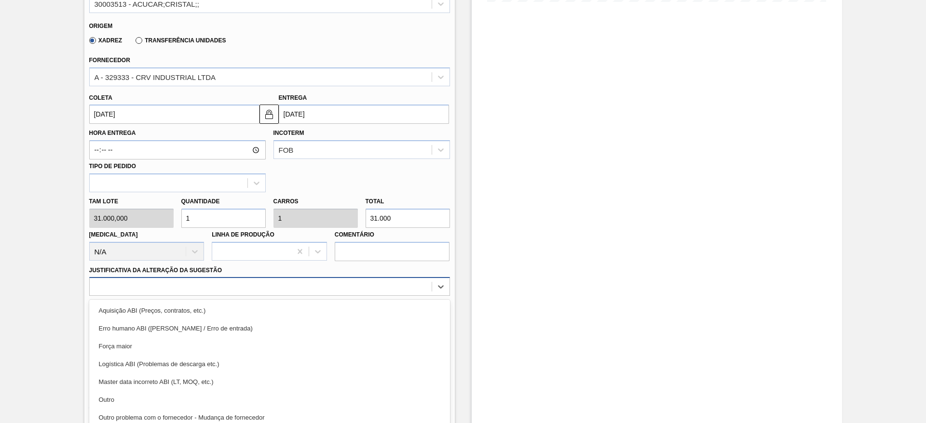
scroll to position [305, 0]
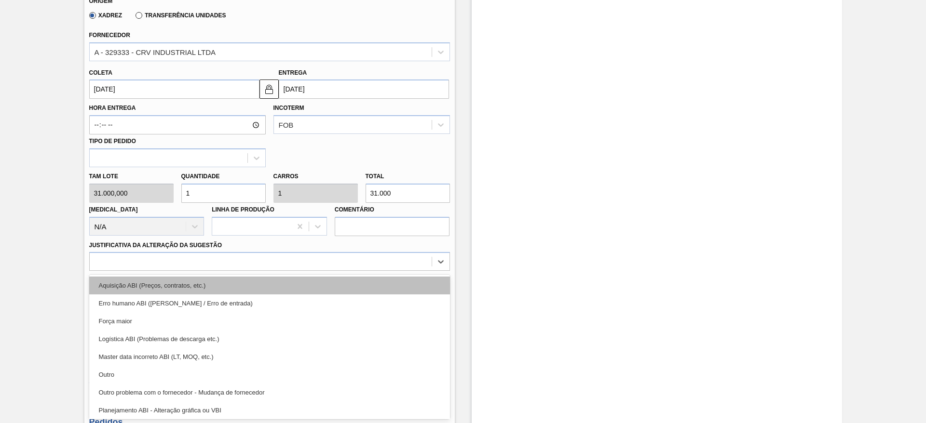
drag, startPoint x: 328, startPoint y: 298, endPoint x: 328, endPoint y: 293, distance: 4.8
click at [328, 293] on div "Aquisição ABI (Preços, contratos, etc.) Erro humano ABI (Cálculo / Erro de entr…" at bounding box center [269, 347] width 361 height 145
click at [328, 293] on div "Aquisição ABI (Preços, contratos, etc.)" at bounding box center [269, 286] width 361 height 18
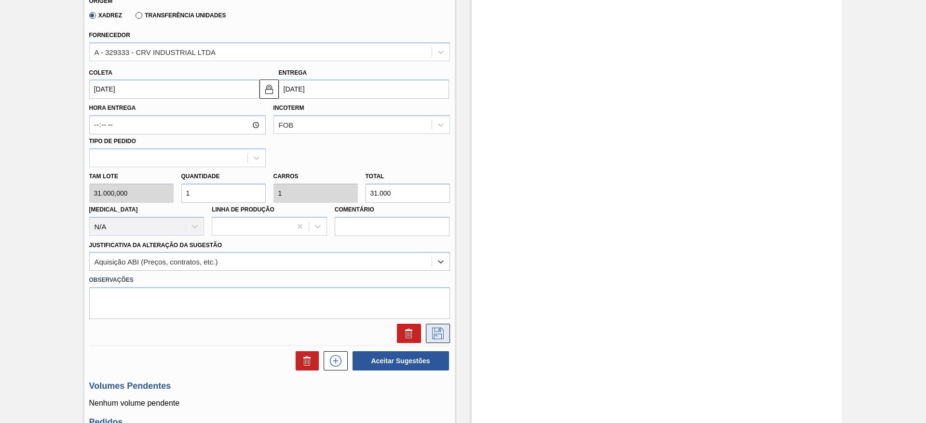
click at [433, 328] on icon at bounding box center [437, 334] width 15 height 12
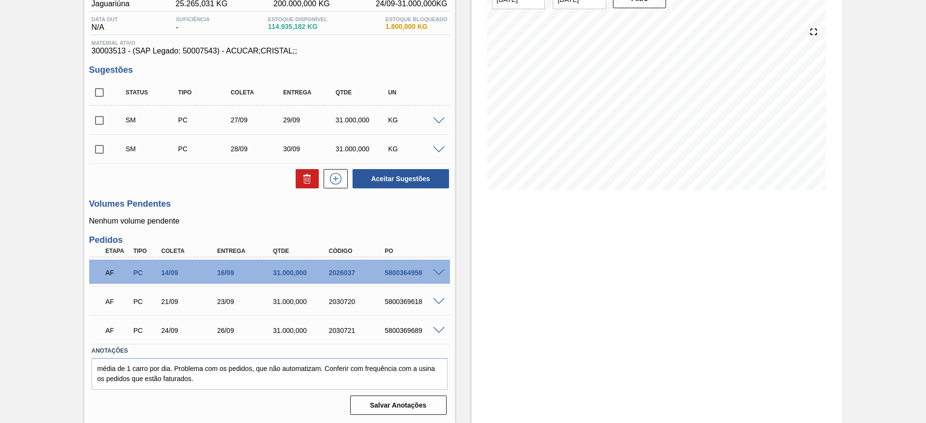
scroll to position [92, 0]
click at [333, 186] on button at bounding box center [336, 178] width 24 height 19
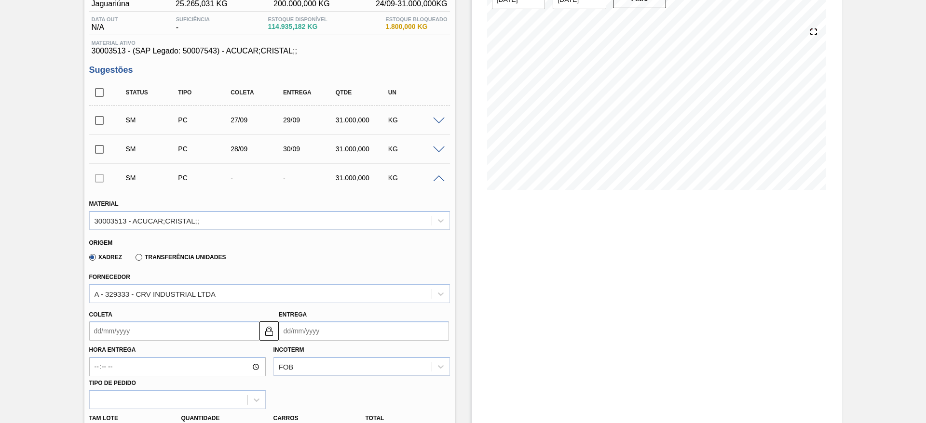
click at [106, 349] on label "Hora Entrega" at bounding box center [177, 350] width 176 height 14
click at [0, 0] on input "Hora Entrega" at bounding box center [0, 0] width 0 height 0
click at [105, 338] on input "Coleta" at bounding box center [174, 331] width 170 height 19
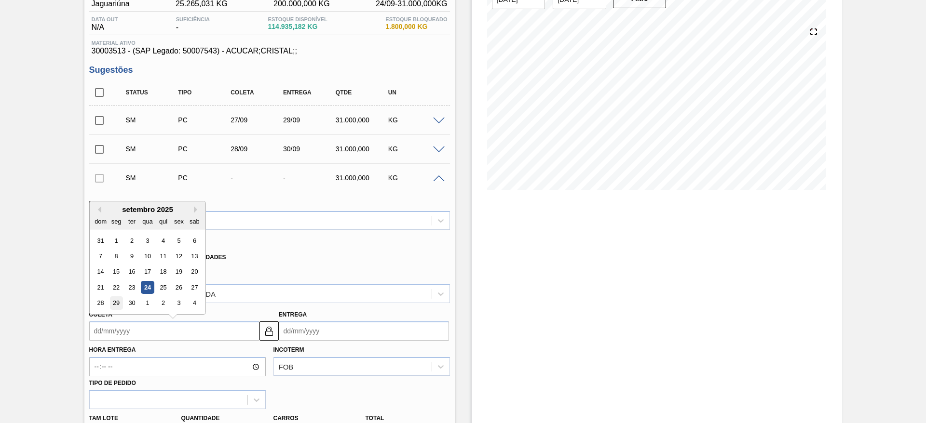
click at [111, 301] on div "29" at bounding box center [115, 303] width 13 height 13
type input "[DATE]"
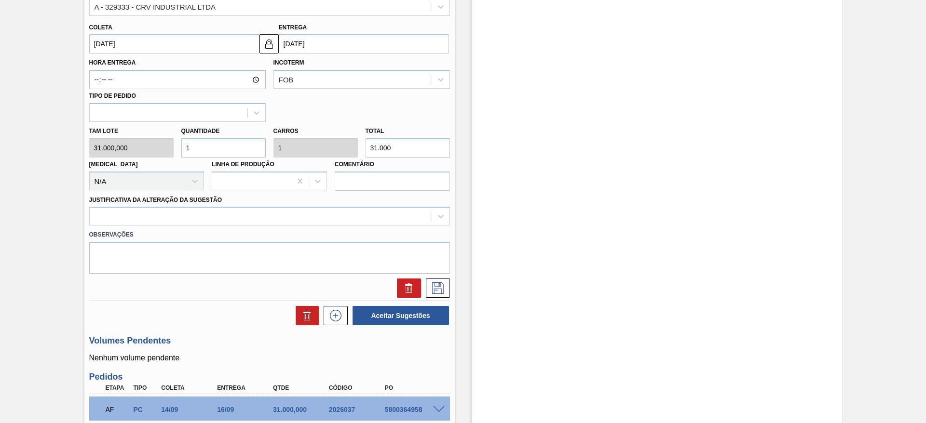
scroll to position [381, 0]
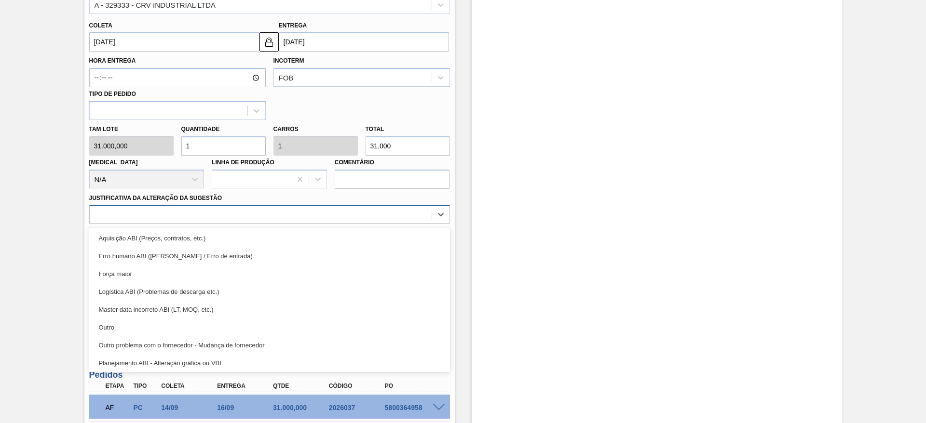
click at [333, 215] on div at bounding box center [261, 215] width 342 height 14
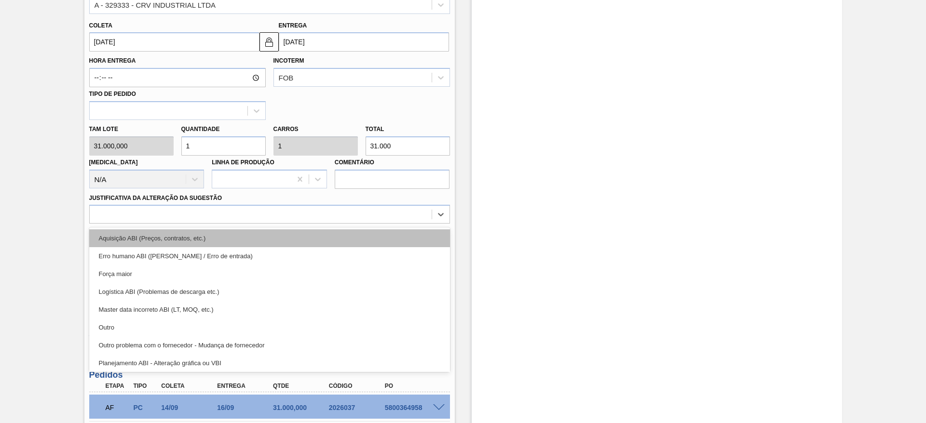
click at [331, 237] on div "Aquisição ABI (Preços, contratos, etc.)" at bounding box center [269, 239] width 361 height 18
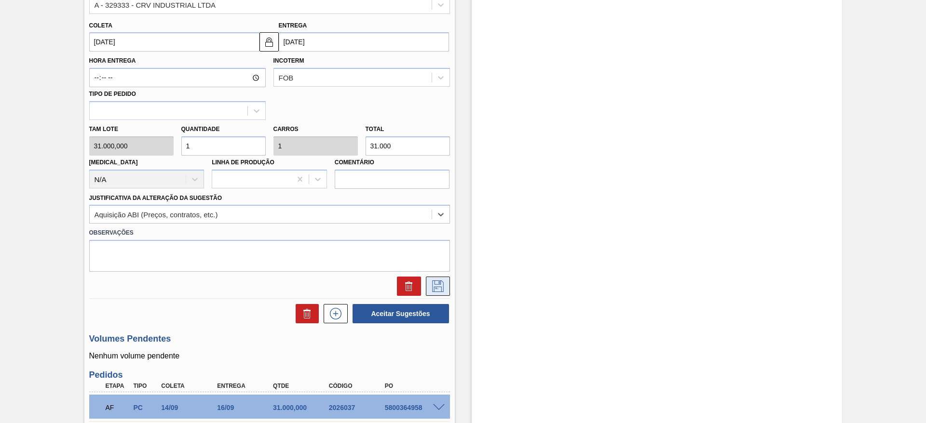
click at [448, 289] on button at bounding box center [438, 286] width 24 height 19
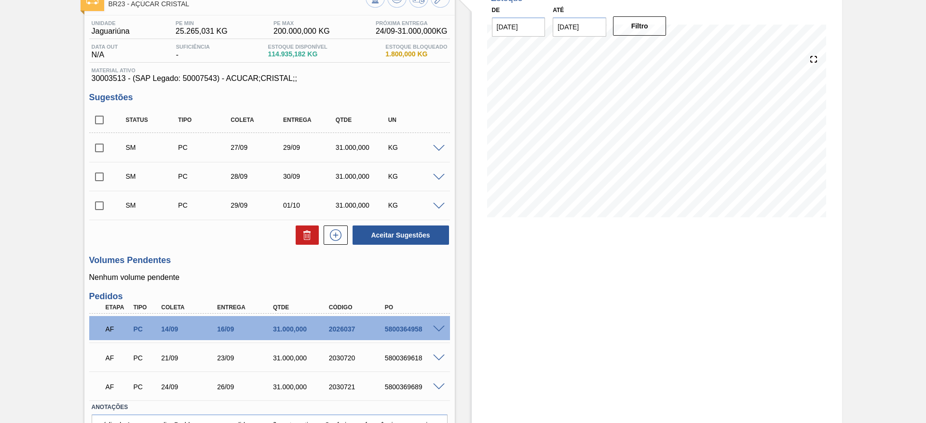
scroll to position [0, 0]
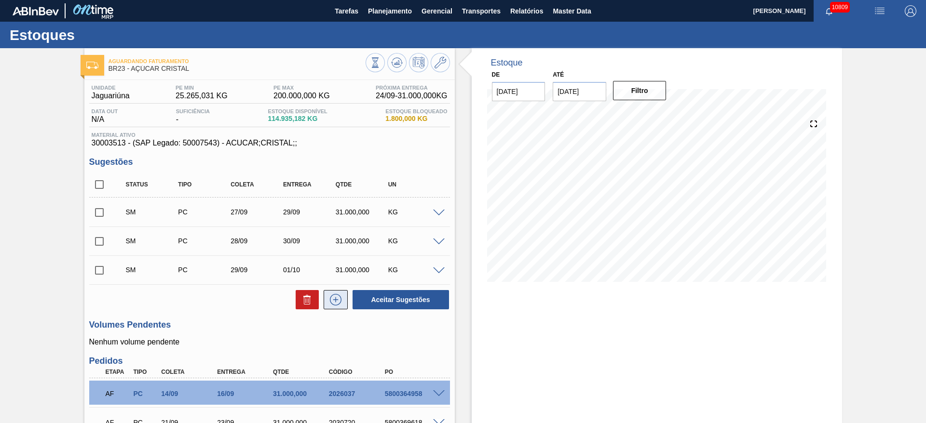
click at [337, 298] on icon at bounding box center [335, 300] width 15 height 12
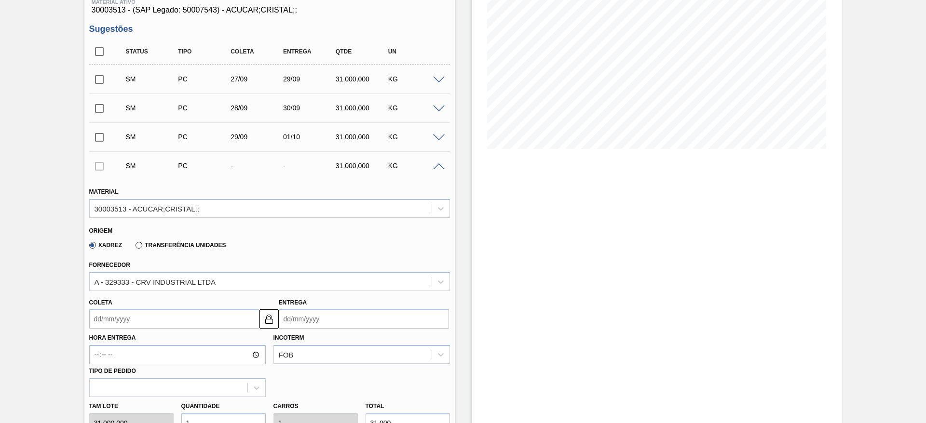
scroll to position [145, 0]
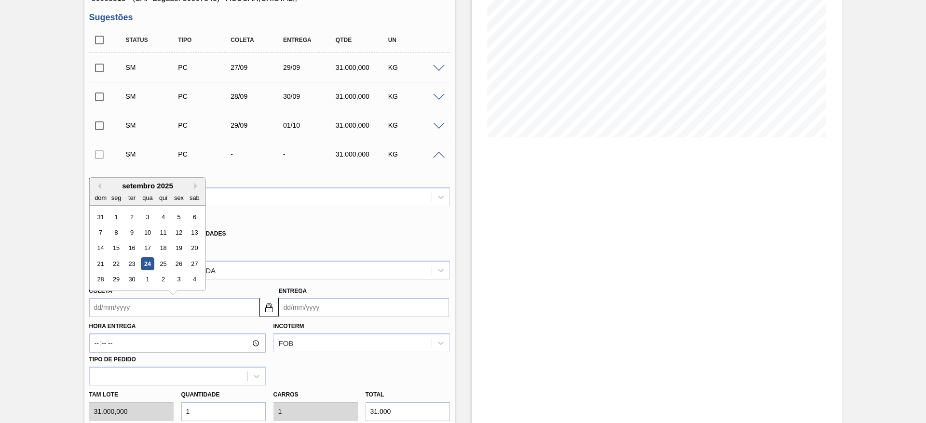
click at [122, 309] on input "Coleta" at bounding box center [174, 307] width 170 height 19
click at [133, 279] on div "30" at bounding box center [131, 279] width 13 height 13
type input "[DATE]"
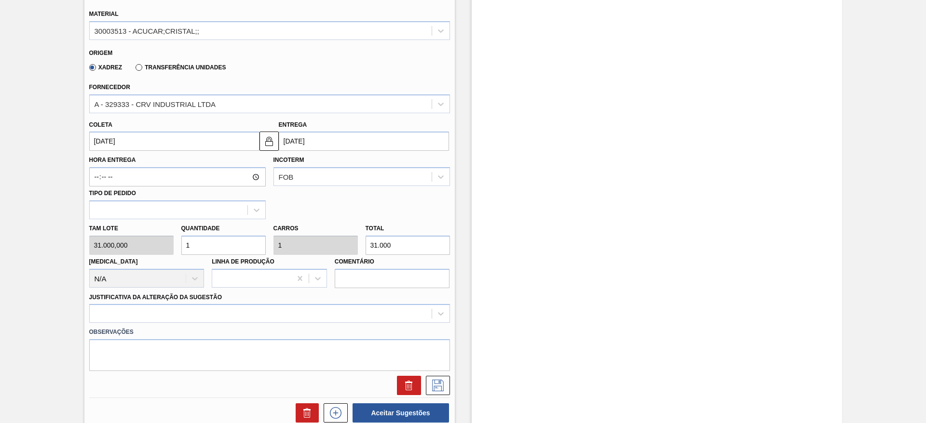
scroll to position [434, 0]
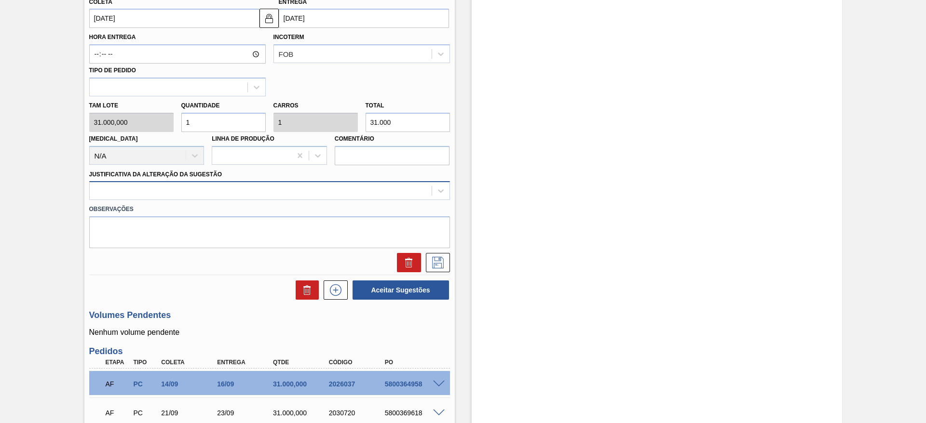
click at [310, 194] on div at bounding box center [261, 191] width 342 height 14
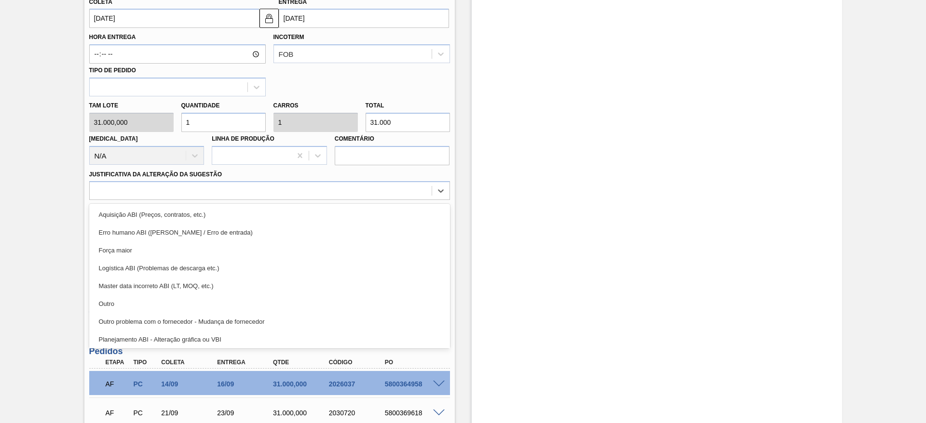
click at [313, 209] on div "Aquisição ABI (Preços, contratos, etc.)" at bounding box center [269, 215] width 361 height 18
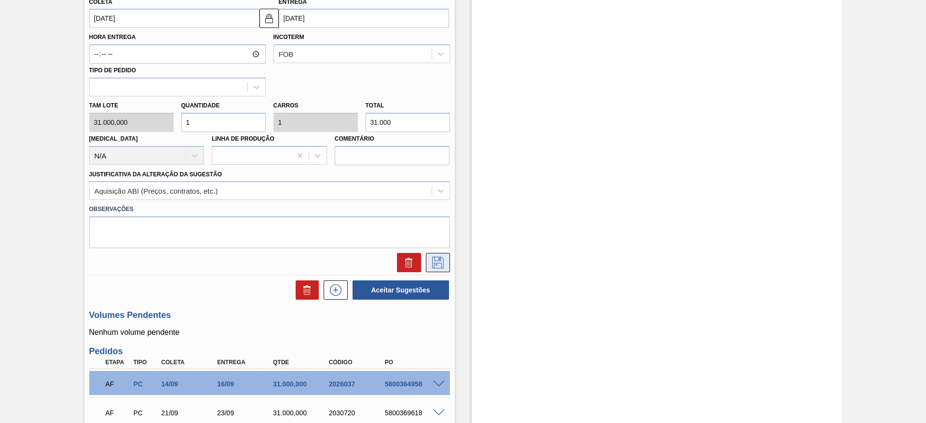
click at [433, 269] on button at bounding box center [438, 262] width 24 height 19
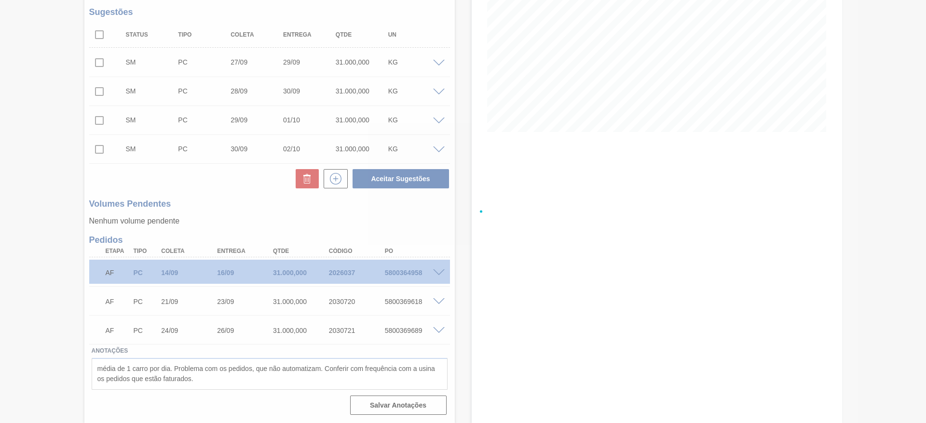
scroll to position [150, 0]
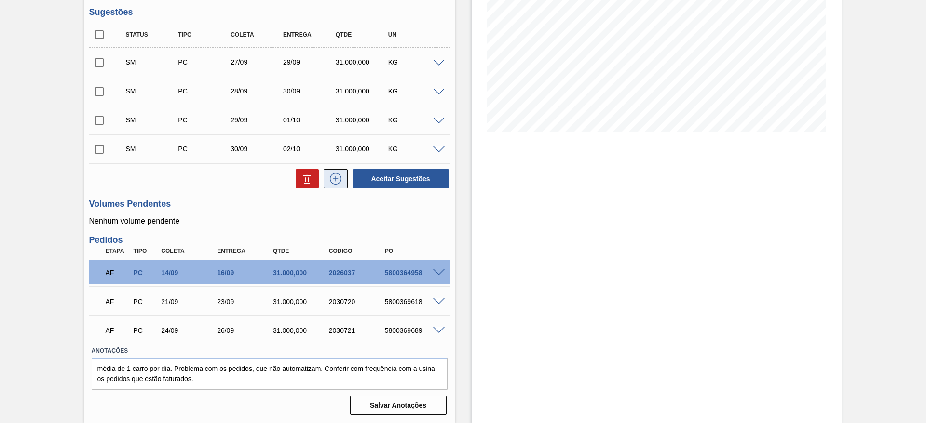
click at [338, 180] on icon at bounding box center [335, 179] width 15 height 12
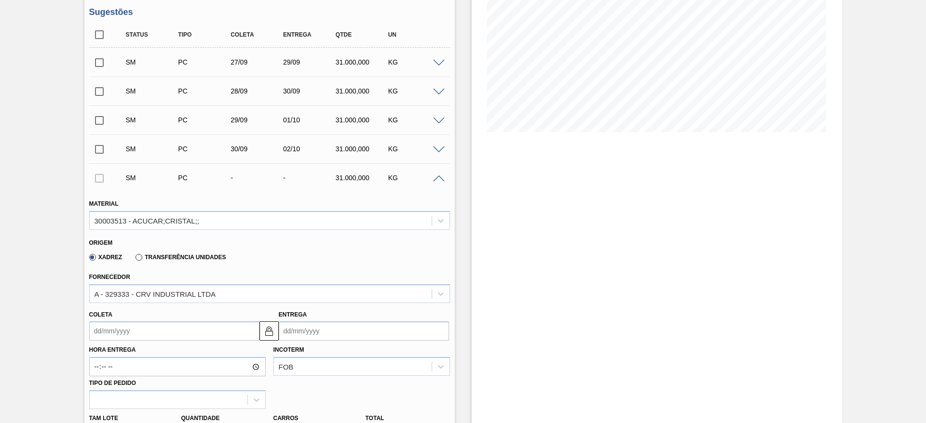
click at [121, 338] on input "Coleta" at bounding box center [174, 331] width 170 height 19
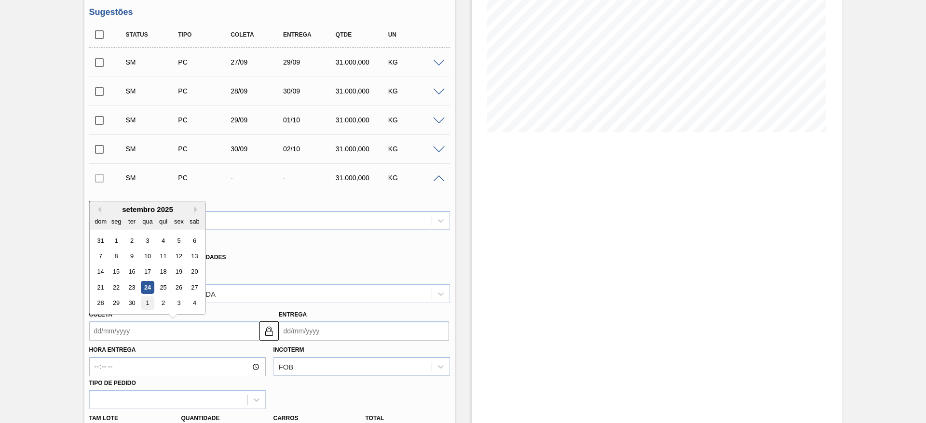
click at [145, 302] on div "1" at bounding box center [147, 303] width 13 height 13
type input "[DATE]"
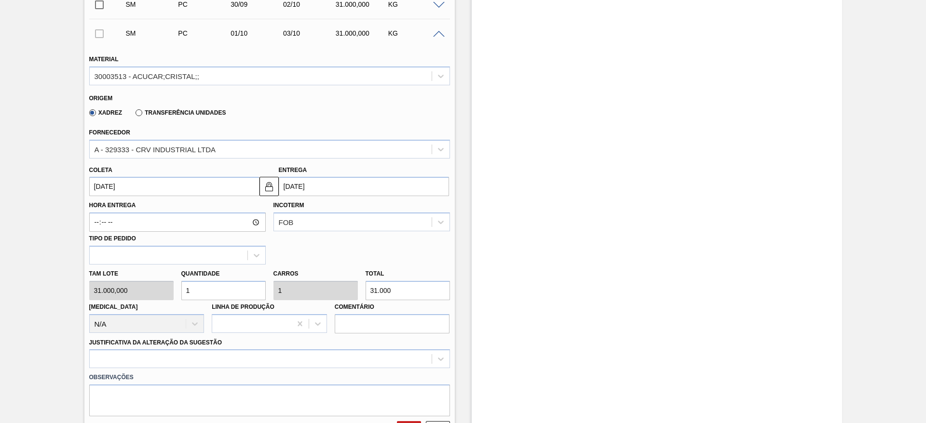
click at [168, 298] on div "Tam lote 31.000,000 Quantidade 1 Carros 1 Total 31.000 [MEDICAL_DATA] N/A Linha…" at bounding box center [269, 299] width 368 height 69
type input "2"
type input "62.000"
type input "2"
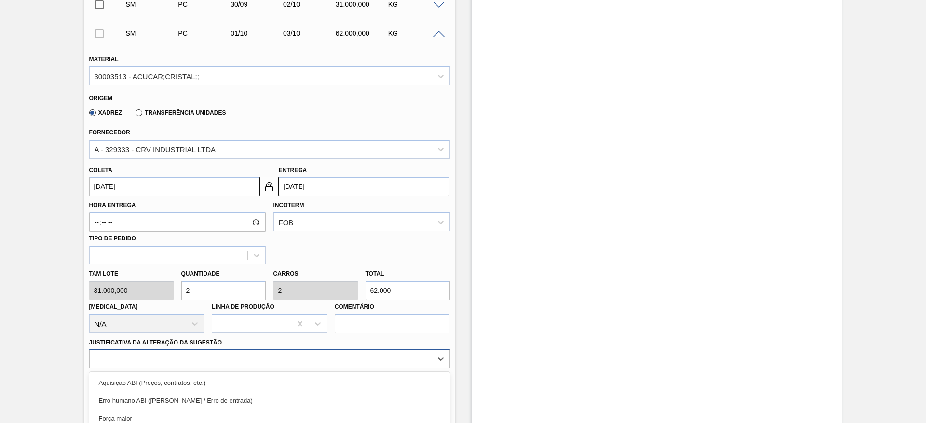
click at [286, 357] on div "option Master data incorreto ABI (LT, MOQ, etc.) focused, 5 of 18. 18 results a…" at bounding box center [269, 359] width 361 height 19
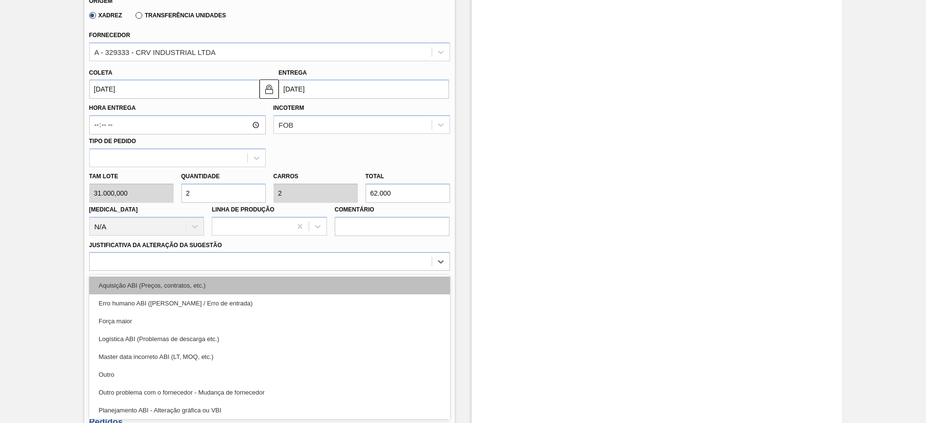
click at [300, 293] on div "Aquisição ABI (Preços, contratos, etc.)" at bounding box center [269, 286] width 361 height 18
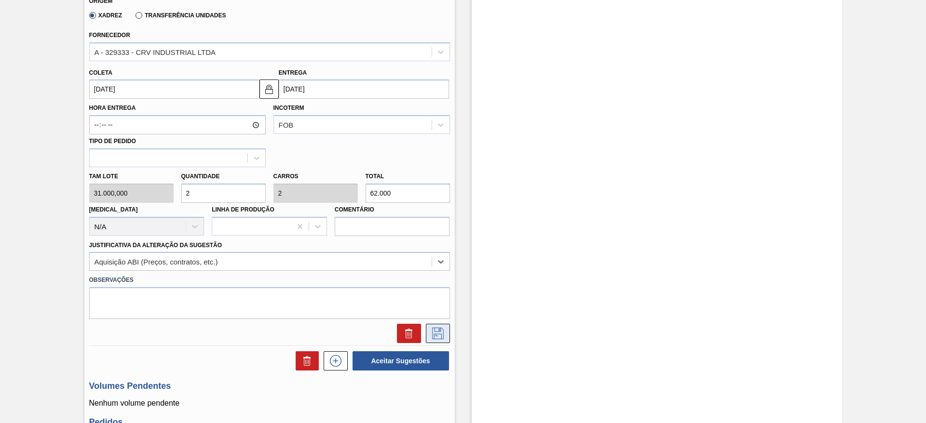
click at [448, 336] on button at bounding box center [438, 333] width 24 height 19
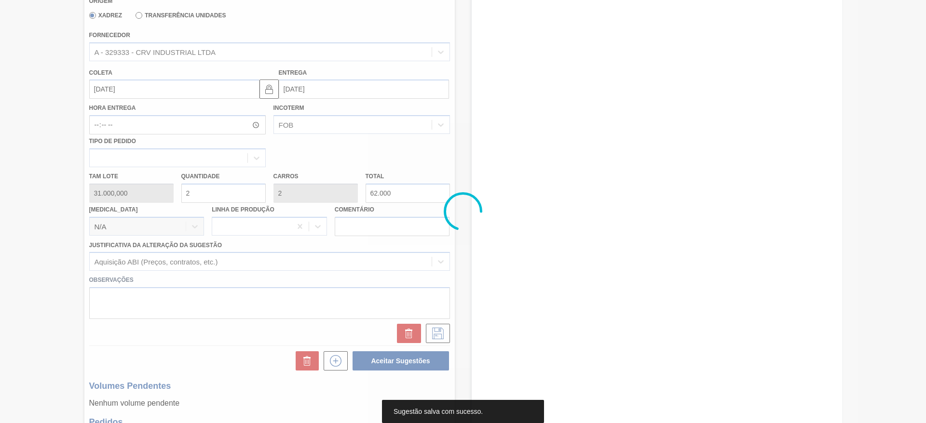
scroll to position [22, 0]
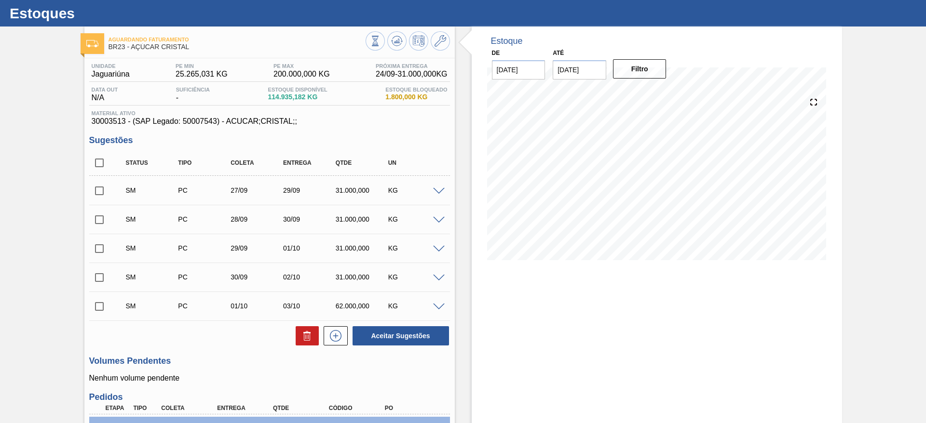
click at [99, 163] on input "checkbox" at bounding box center [99, 163] width 20 height 20
checkbox input "true"
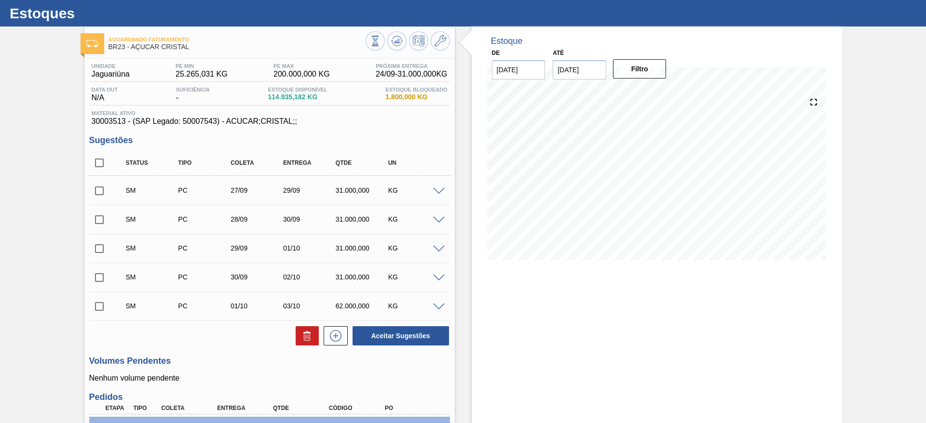
checkbox input "true"
click at [436, 335] on button "Aceitar Sugestões" at bounding box center [400, 335] width 96 height 19
checkbox input "false"
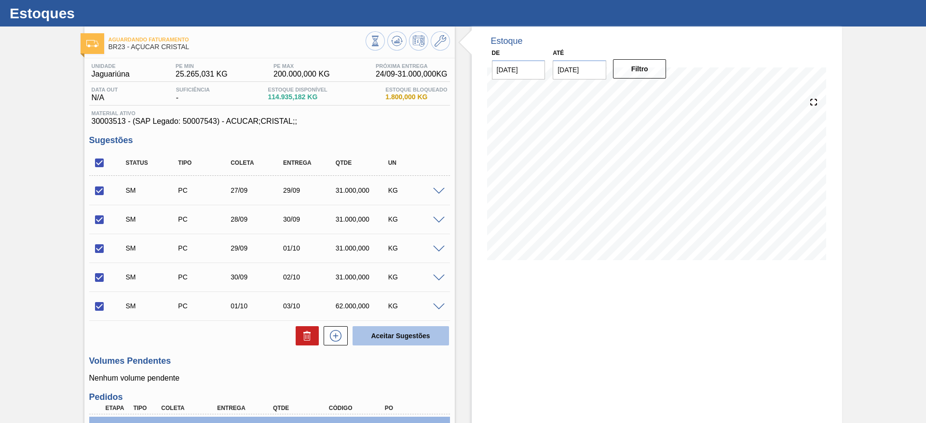
checkbox input "false"
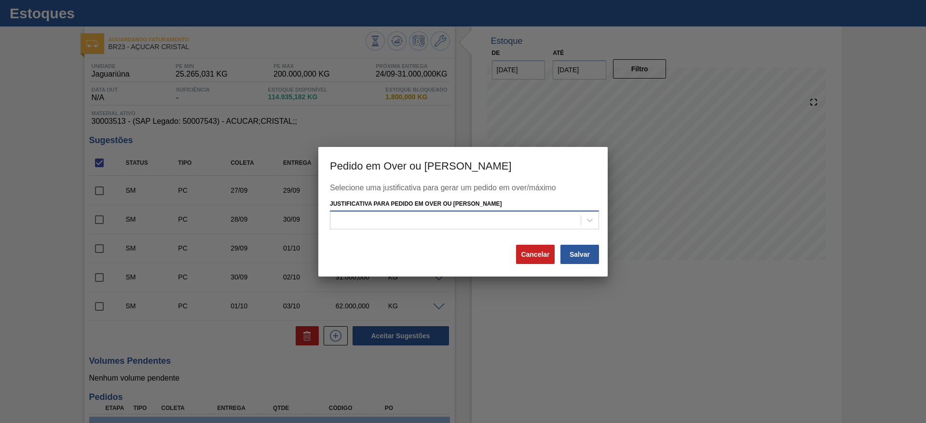
drag, startPoint x: 419, startPoint y: 214, endPoint x: 423, endPoint y: 220, distance: 7.2
click at [420, 214] on div at bounding box center [455, 221] width 250 height 14
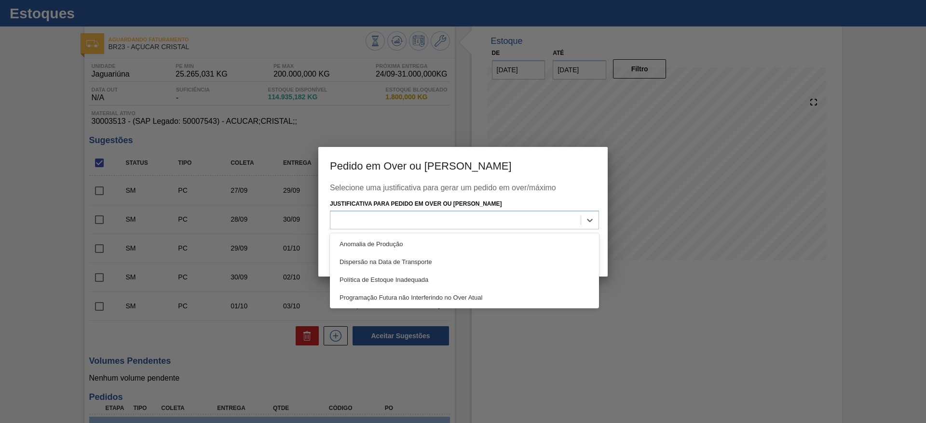
click at [424, 236] on div "Anomalia de Produção" at bounding box center [464, 244] width 269 height 18
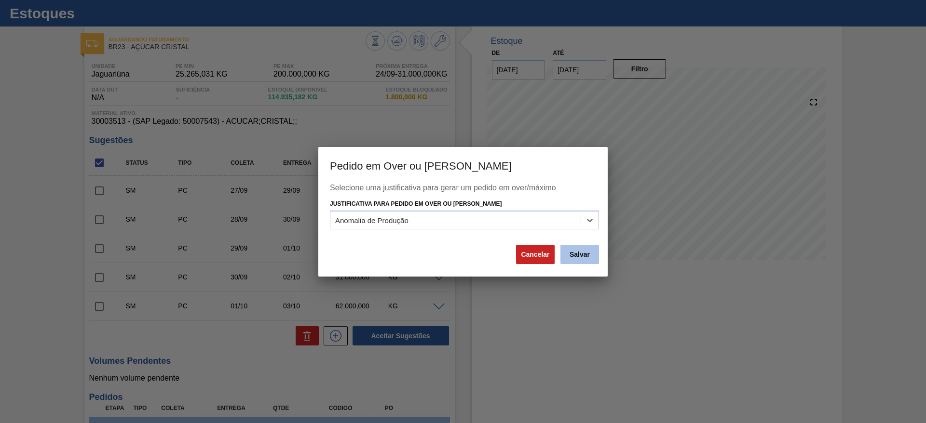
click at [590, 248] on button "Salvar" at bounding box center [579, 254] width 39 height 19
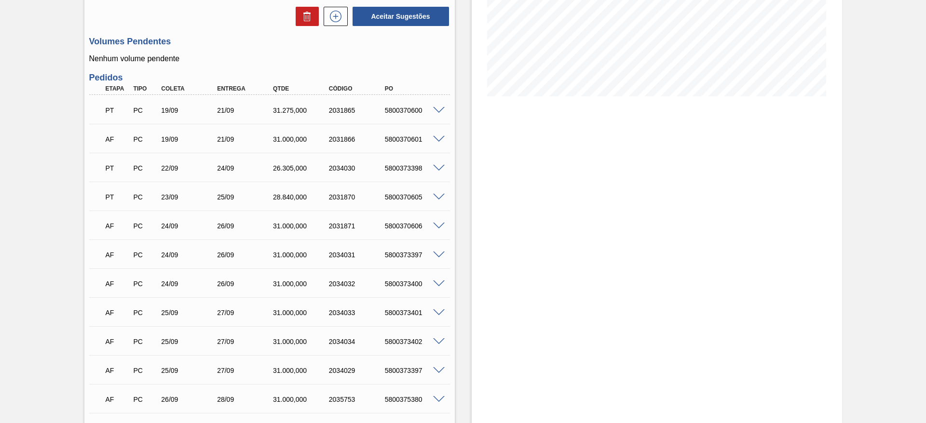
scroll to position [217, 0]
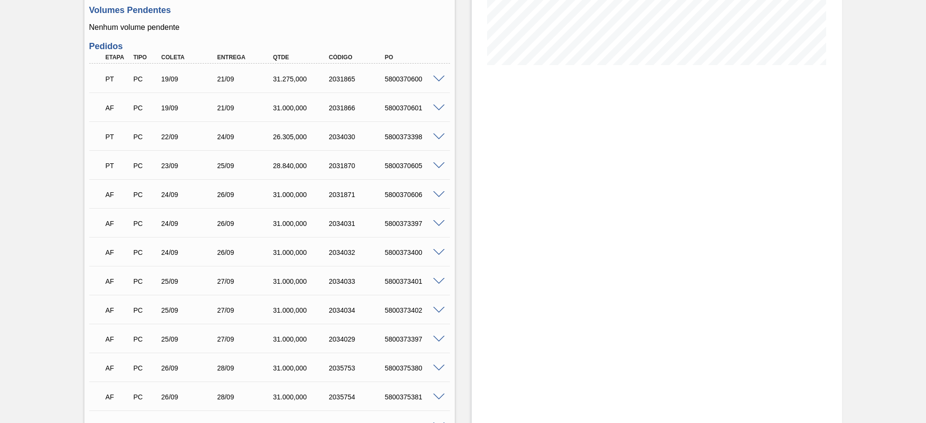
click at [439, 106] on span at bounding box center [439, 108] width 12 height 7
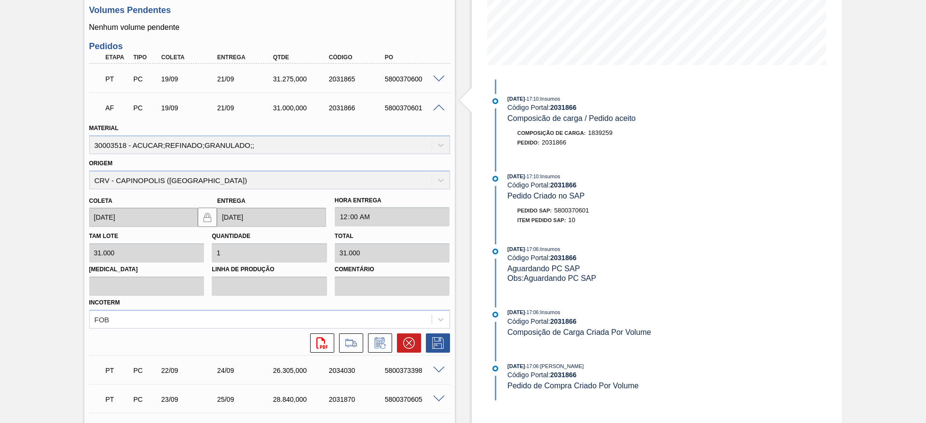
click at [345, 354] on div "AF PC 19/09 21/09 31.000,000 2031866 5800370601 Material 30003518 - ACUCAR;REFI…" at bounding box center [269, 224] width 361 height 263
click at [346, 347] on icon at bounding box center [350, 344] width 15 height 12
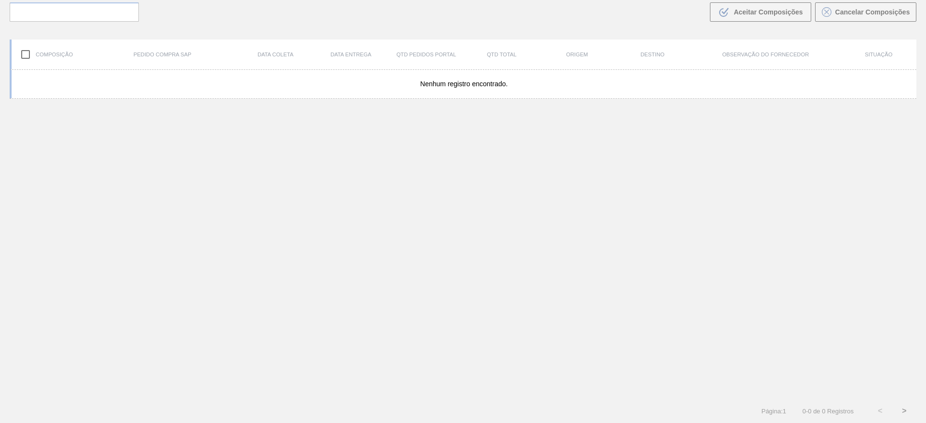
scroll to position [69, 0]
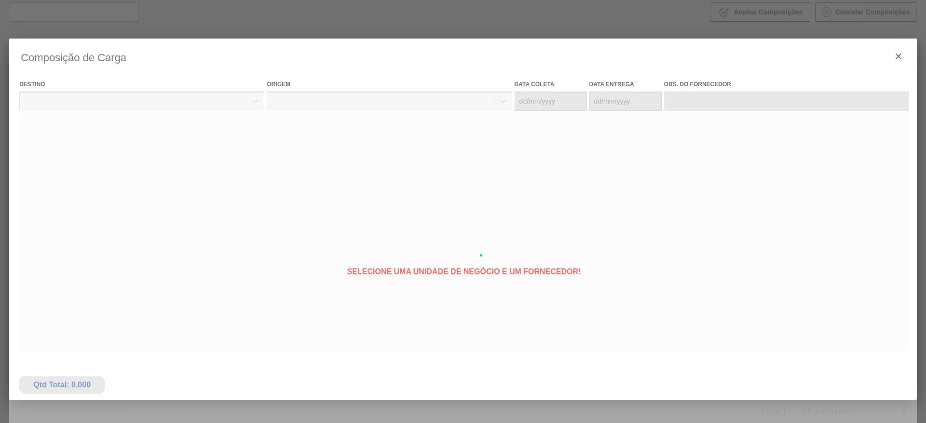
type coleta "[DATE]"
type entrega "[DATE]"
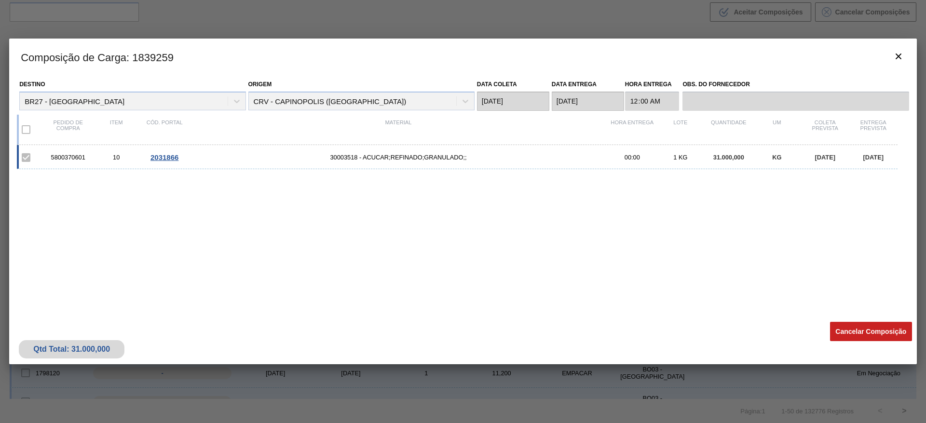
click at [870, 320] on div "Qtd Total: 31.000,000 Cancelar Composição" at bounding box center [462, 340] width 907 height 47
click at [865, 328] on button "Cancelar Composição" at bounding box center [871, 331] width 82 height 19
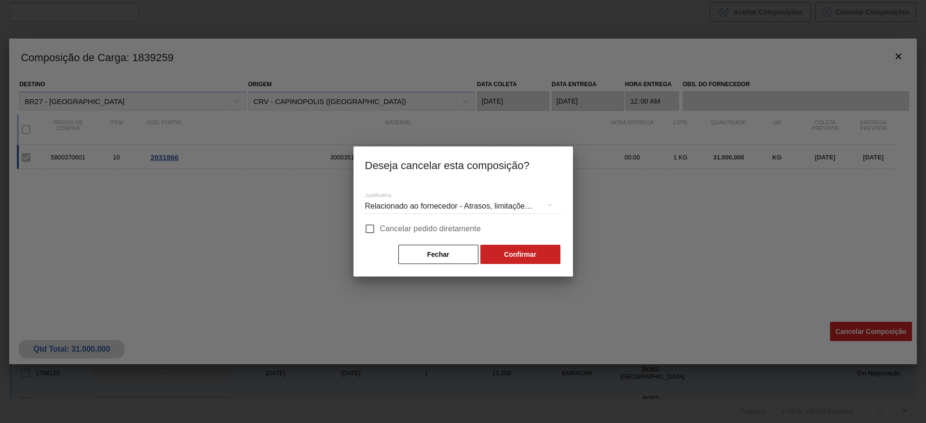
drag, startPoint x: 417, startPoint y: 232, endPoint x: 427, endPoint y: 232, distance: 10.6
click at [418, 232] on span "Cancelar pedido diretamente" at bounding box center [430, 229] width 101 height 12
click at [380, 232] on input "Cancelar pedido diretamente" at bounding box center [370, 229] width 20 height 20
checkbox input "true"
click at [503, 255] on button "Confirmar" at bounding box center [520, 254] width 80 height 19
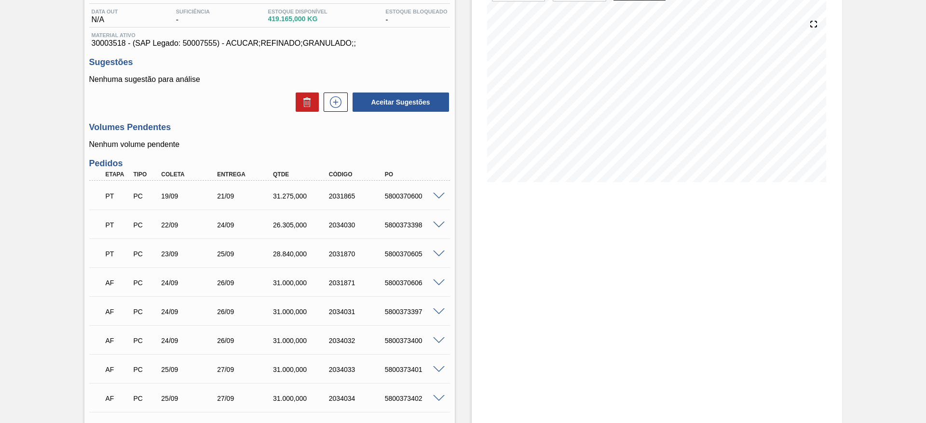
scroll to position [72, 0]
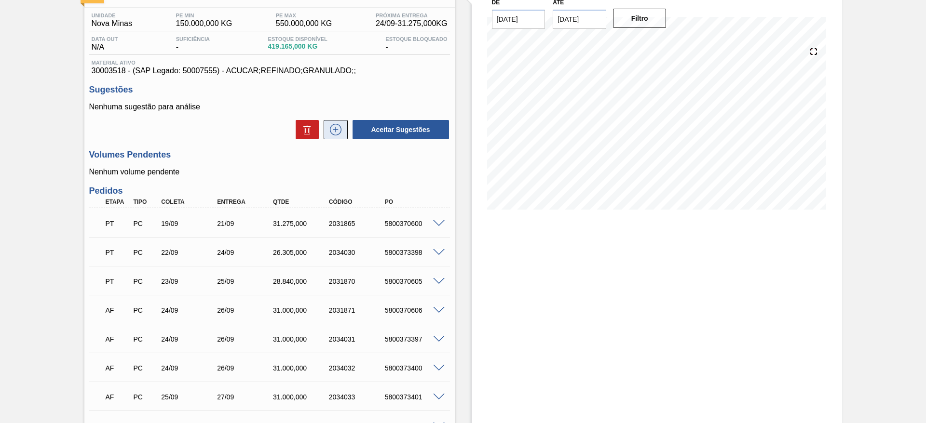
click at [335, 132] on icon at bounding box center [335, 130] width 15 height 12
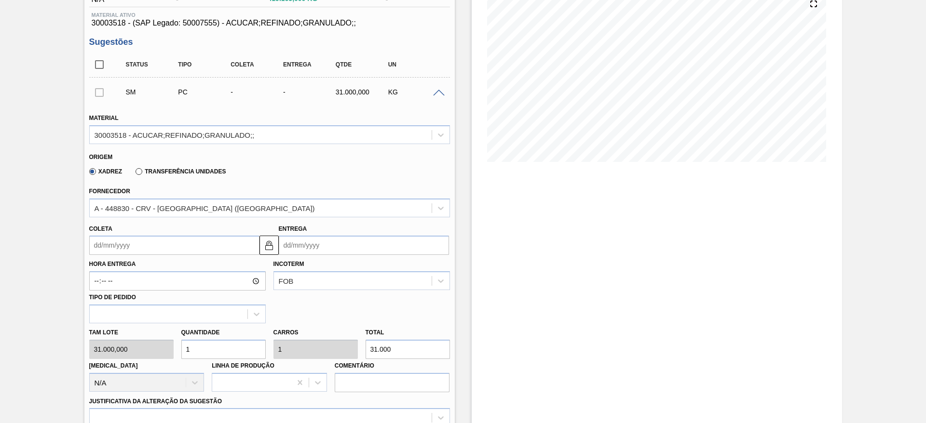
scroll to position [145, 0]
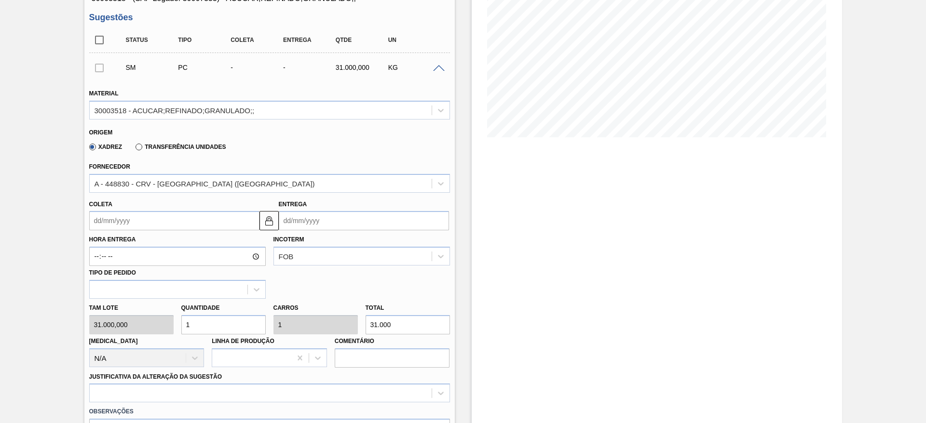
click at [125, 327] on div "Tam lote 31.000,000 Quantidade 1 Carros 1 Total 31.000 [MEDICAL_DATA] N/A Linha…" at bounding box center [269, 333] width 368 height 69
type input "2"
type input "62.000"
type input "2"
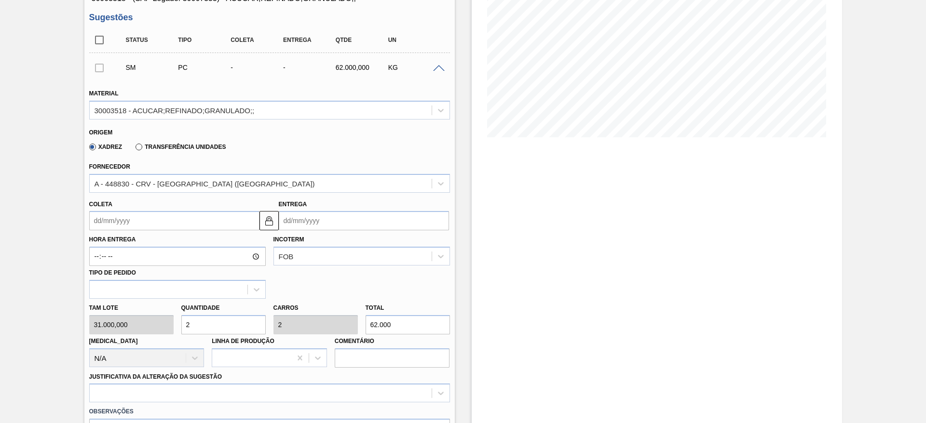
click at [120, 223] on input "Coleta" at bounding box center [174, 220] width 170 height 19
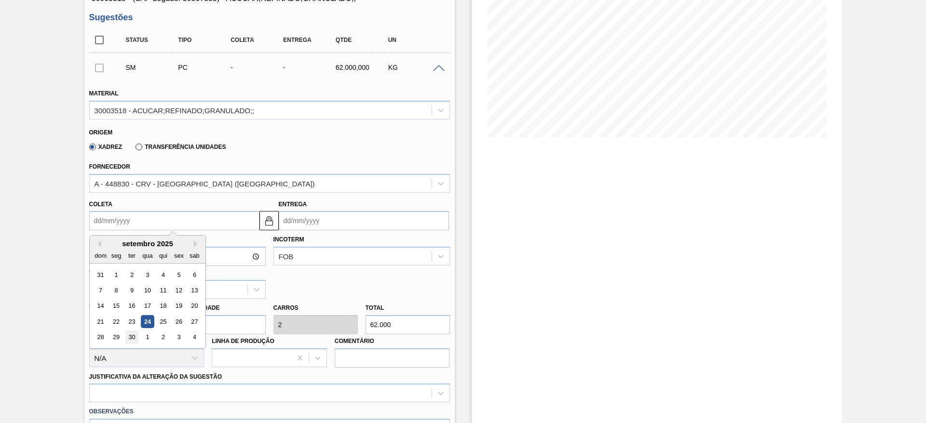
click at [134, 341] on div "30" at bounding box center [131, 337] width 13 height 13
type input "[DATE]"
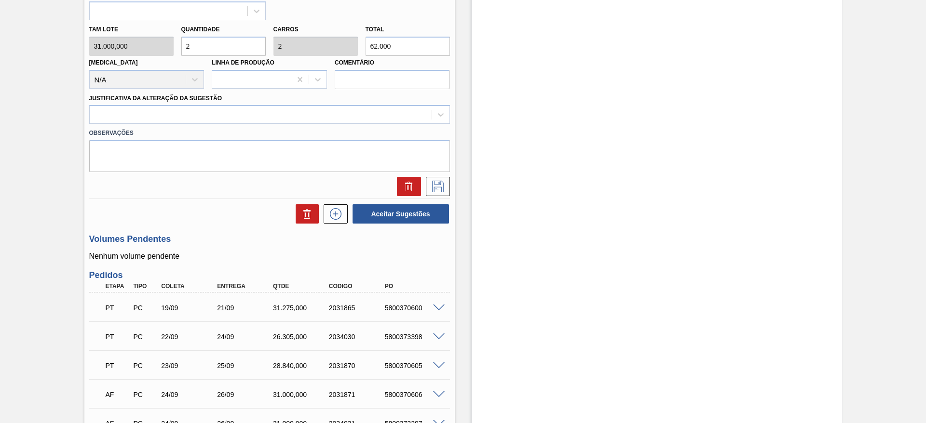
scroll to position [434, 0]
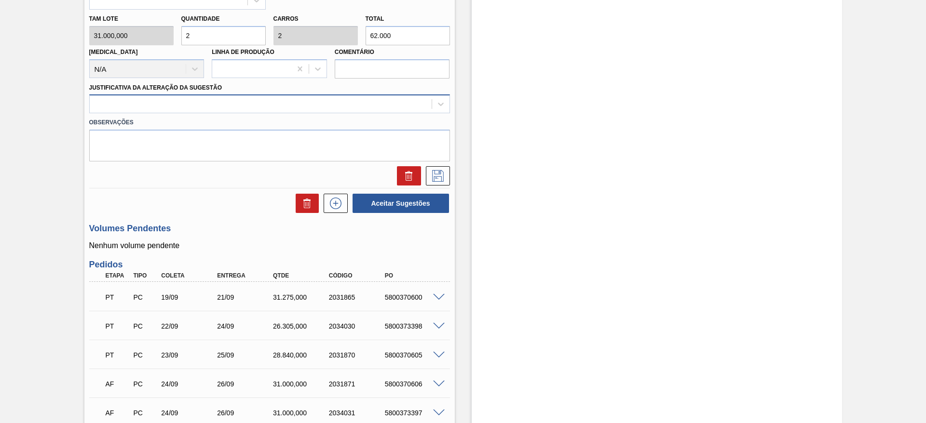
click at [368, 108] on div at bounding box center [261, 104] width 342 height 14
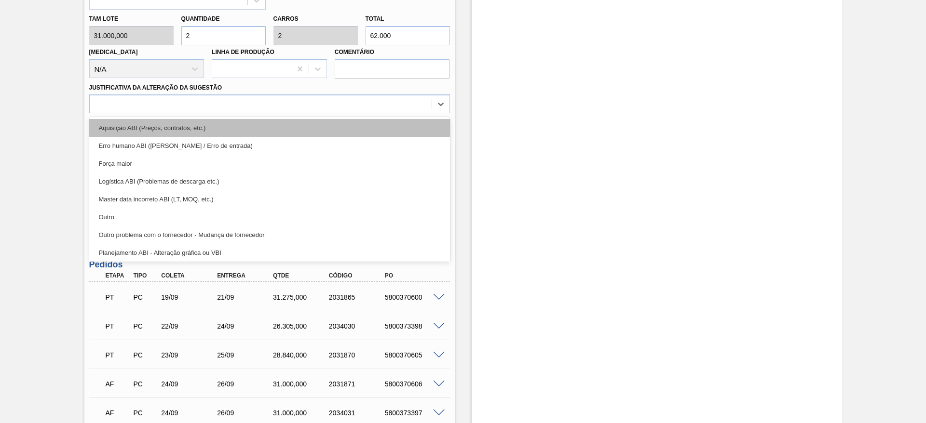
click at [358, 125] on div "Aquisição ABI (Preços, contratos, etc.)" at bounding box center [269, 128] width 361 height 18
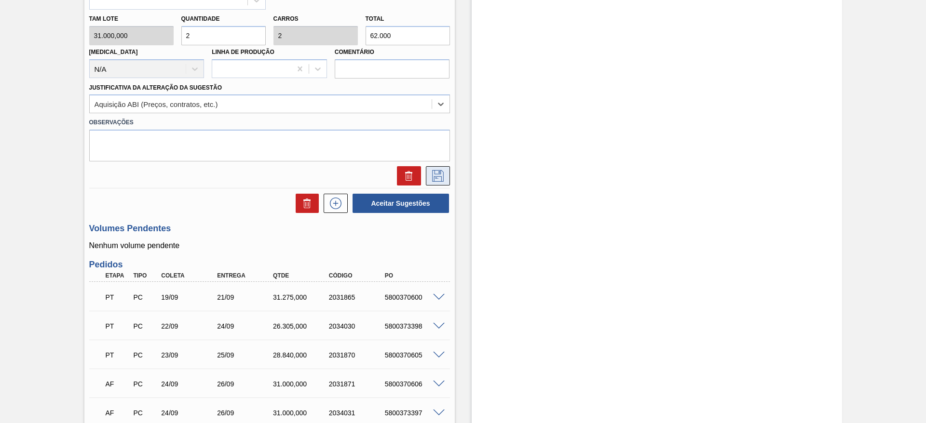
click at [446, 170] on button at bounding box center [438, 175] width 24 height 19
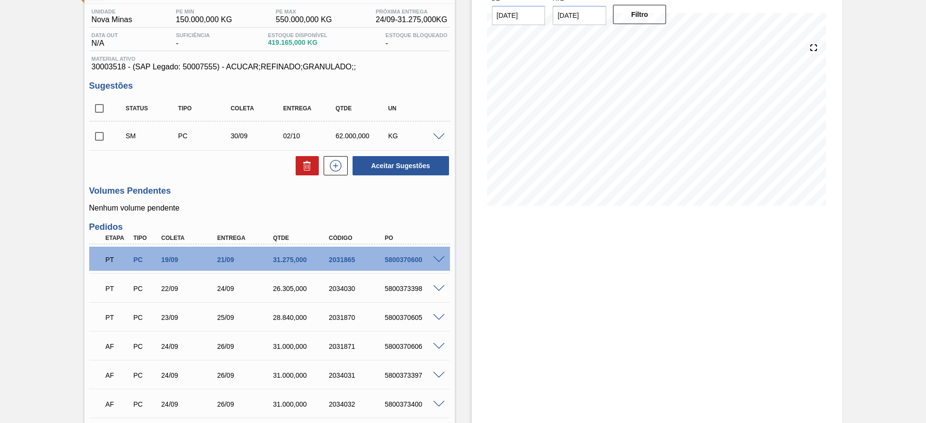
scroll to position [63, 0]
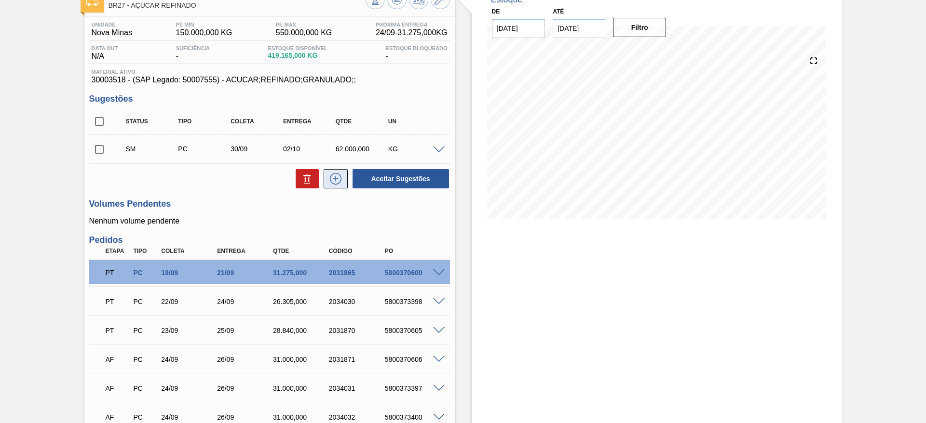
click at [336, 181] on icon at bounding box center [335, 179] width 15 height 12
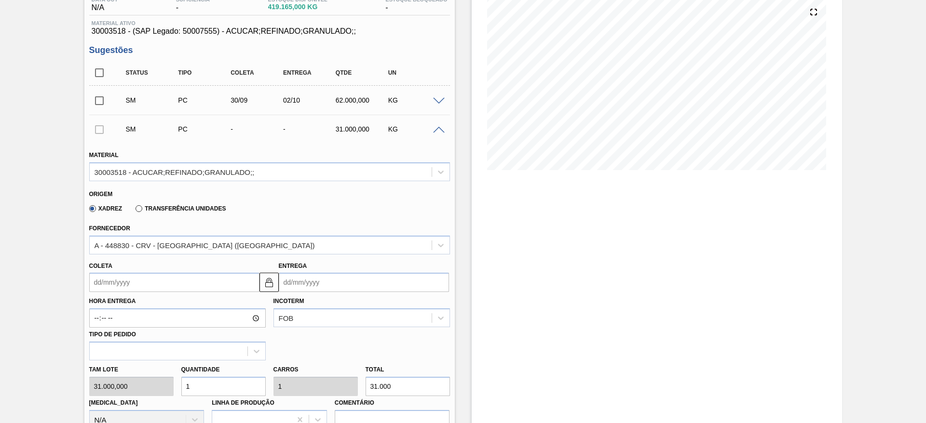
scroll to position [208, 0]
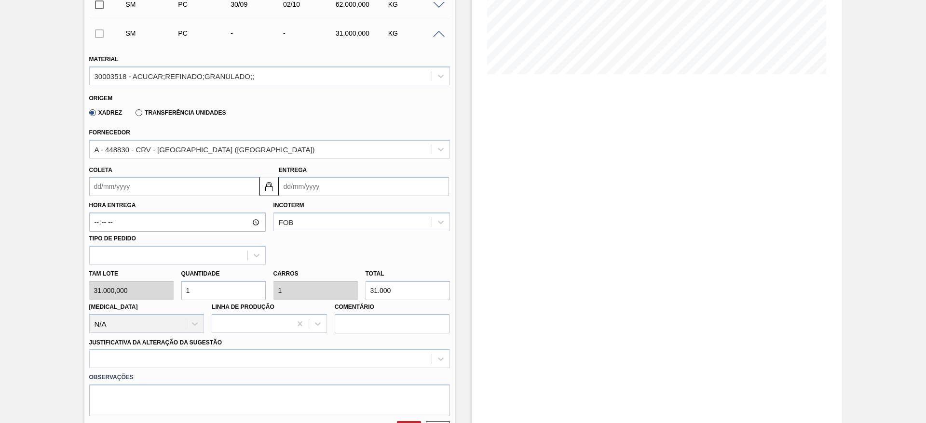
click at [178, 290] on div "Quantidade 1" at bounding box center [223, 283] width 92 height 33
type input "2"
type input "62.000"
type input "2"
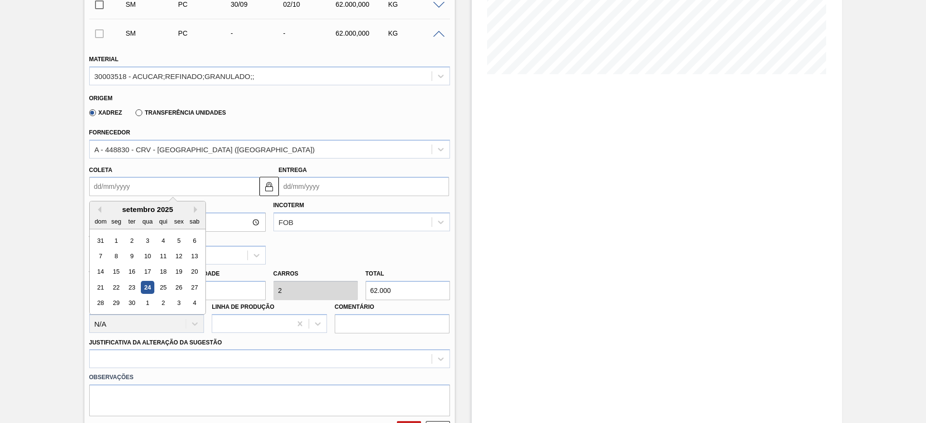
click at [121, 185] on input "Coleta" at bounding box center [174, 186] width 170 height 19
click at [154, 301] on div "28 29 30 1 2 3 4" at bounding box center [147, 303] width 109 height 15
click at [147, 301] on div "1" at bounding box center [147, 303] width 13 height 13
type input "[DATE]"
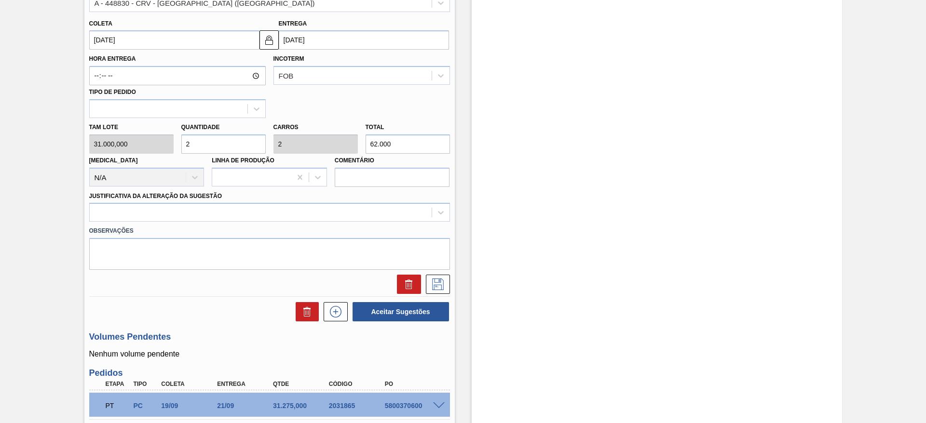
scroll to position [497, 0]
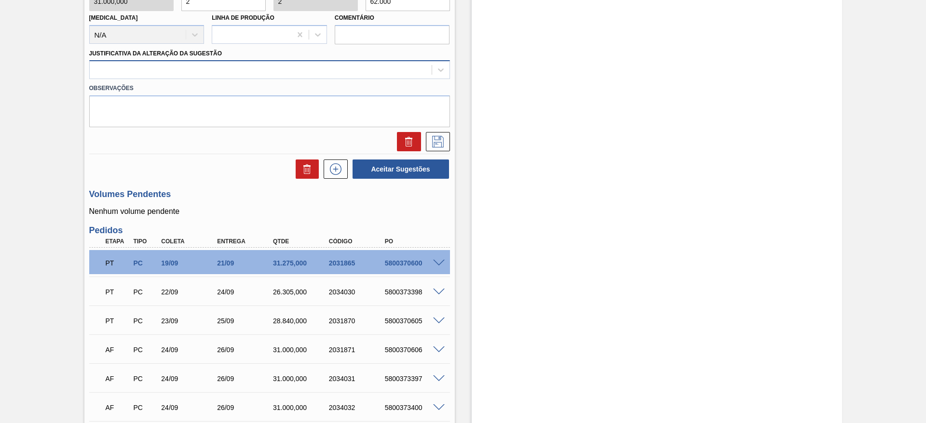
click at [355, 78] on div at bounding box center [269, 69] width 361 height 19
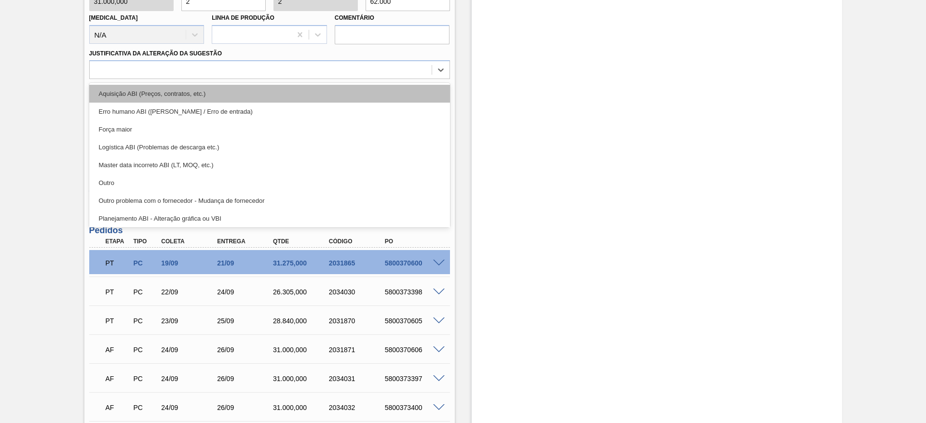
click at [353, 87] on div "Aquisição ABI (Preços, contratos, etc.)" at bounding box center [269, 94] width 361 height 18
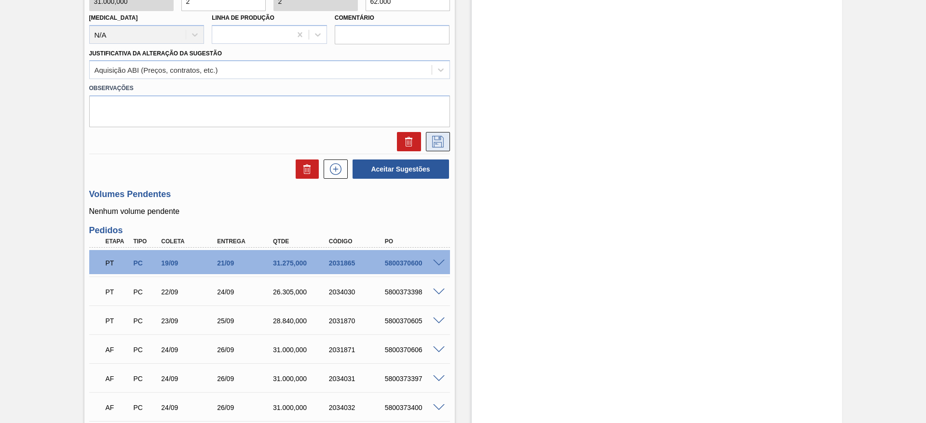
click at [443, 143] on icon at bounding box center [437, 142] width 15 height 12
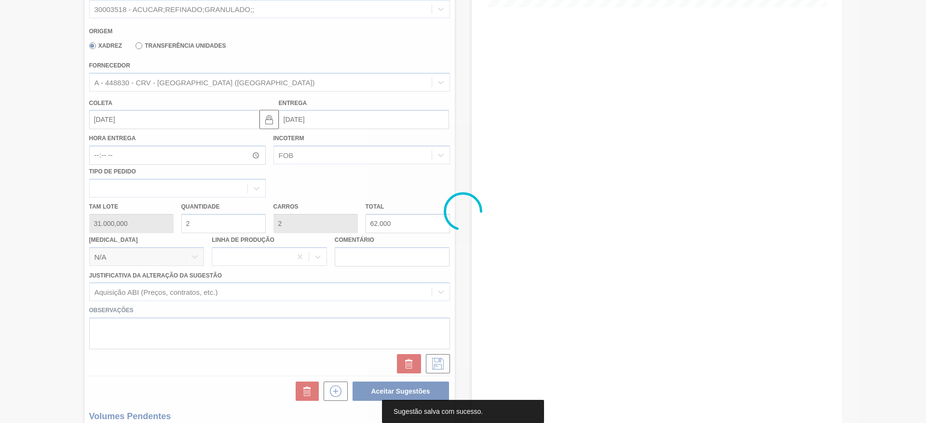
scroll to position [267, 0]
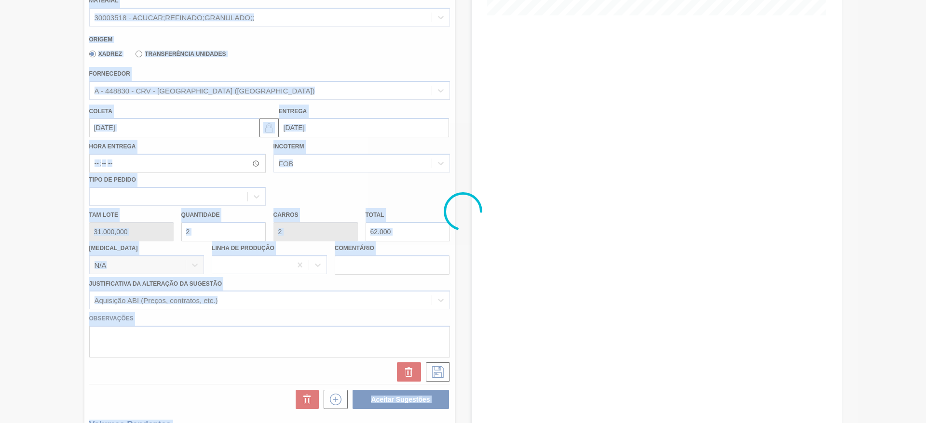
drag, startPoint x: 924, startPoint y: 202, endPoint x: 925, endPoint y: 160, distance: 41.5
click at [925, 161] on main "Tarefas Planejamento Gerencial Transportes Relatórios Master Data José Albérico…" at bounding box center [463, 211] width 926 height 423
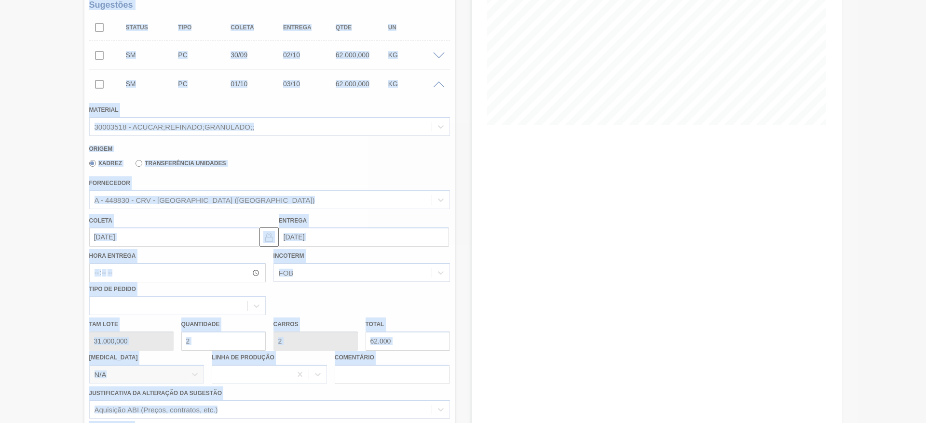
scroll to position [152, 0]
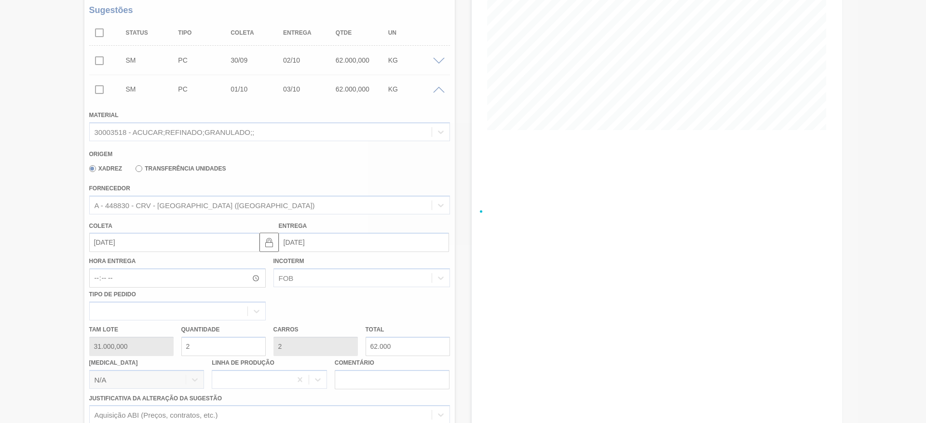
drag, startPoint x: 815, startPoint y: 255, endPoint x: 810, endPoint y: 255, distance: 5.3
click at [812, 255] on div at bounding box center [463, 211] width 926 height 423
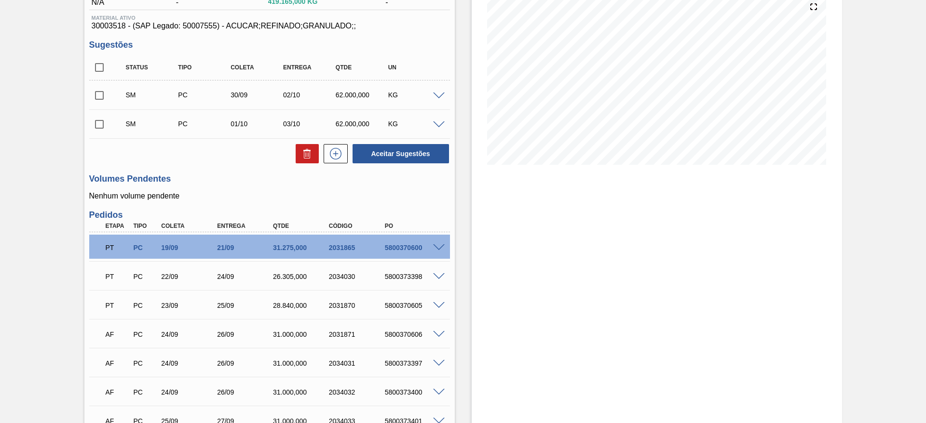
scroll to position [92, 0]
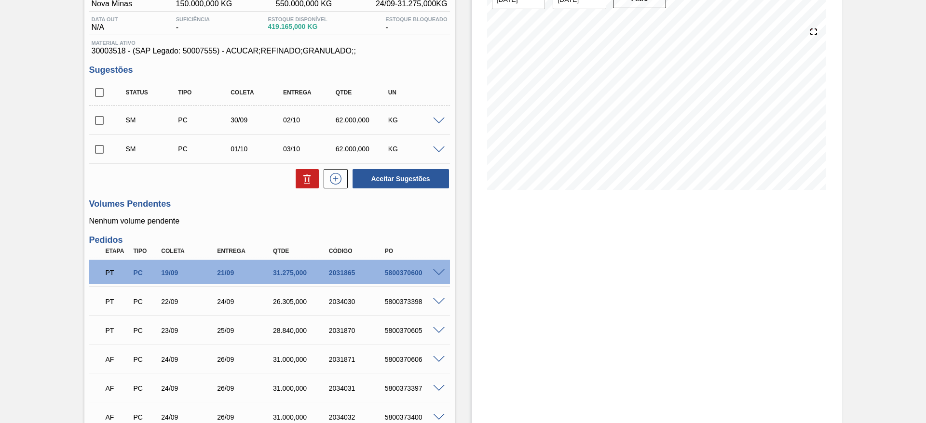
click at [94, 94] on input "checkbox" at bounding box center [99, 92] width 20 height 20
checkbox input "true"
click at [379, 184] on button "Aceitar Sugestões" at bounding box center [400, 178] width 96 height 19
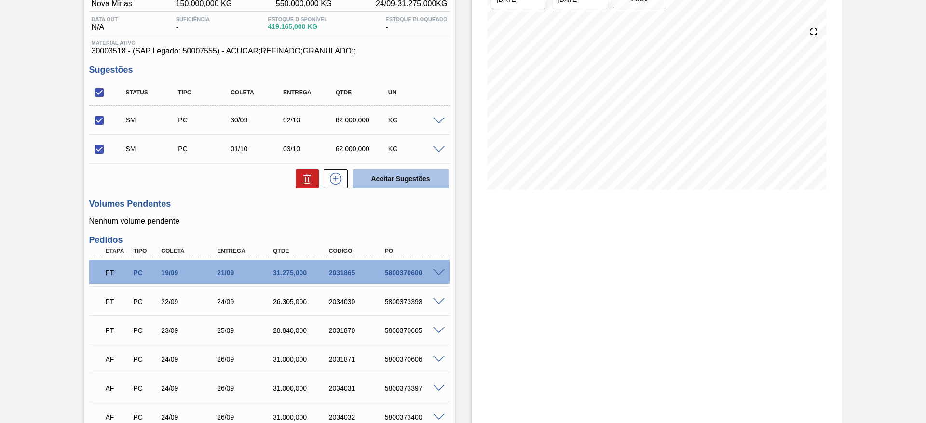
checkbox input "false"
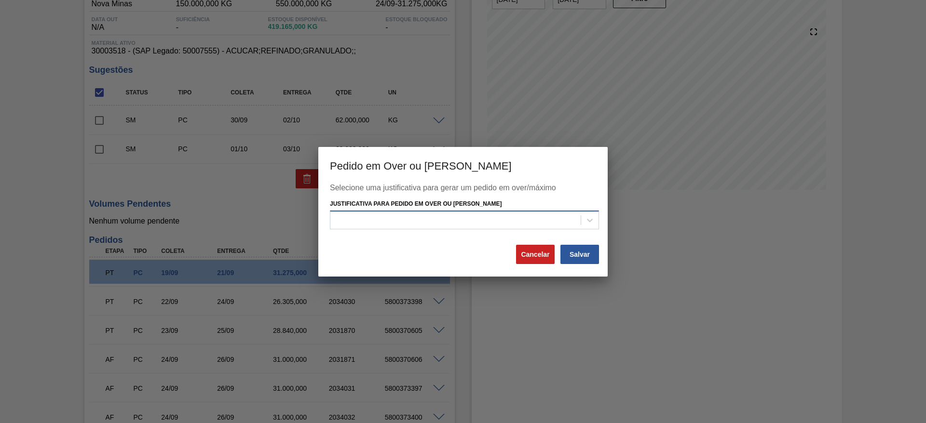
click at [528, 214] on div at bounding box center [455, 221] width 250 height 14
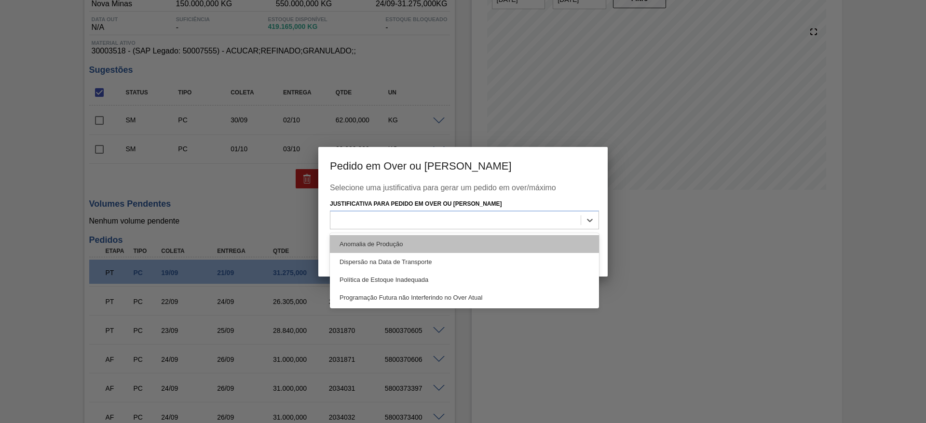
click at [528, 238] on div "Anomalia de Produção" at bounding box center [464, 244] width 269 height 18
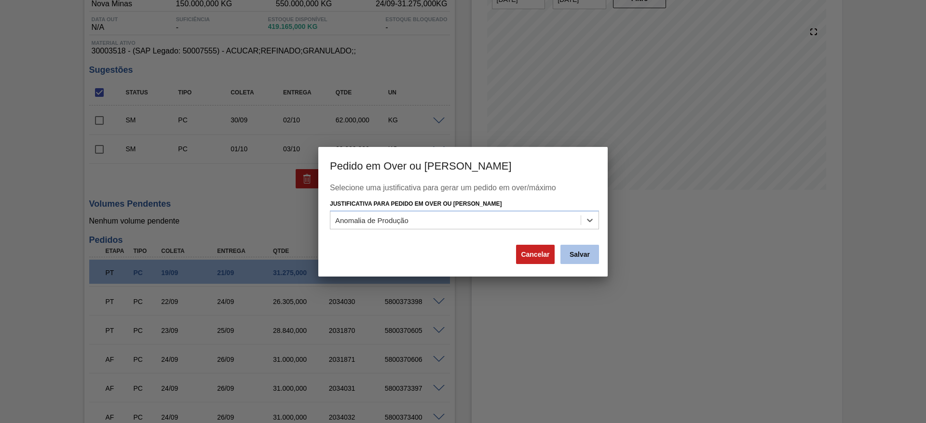
drag, startPoint x: 598, startPoint y: 252, endPoint x: 594, endPoint y: 253, distance: 4.9
click at [594, 253] on button "Salvar" at bounding box center [579, 254] width 39 height 19
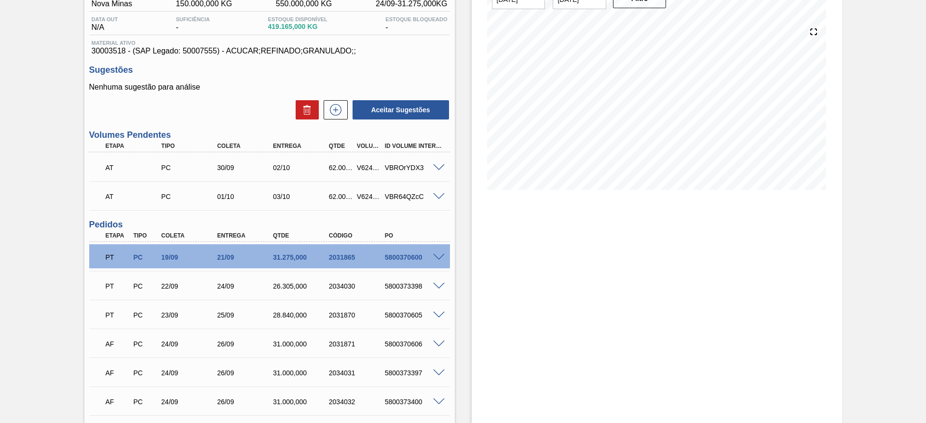
scroll to position [0, 0]
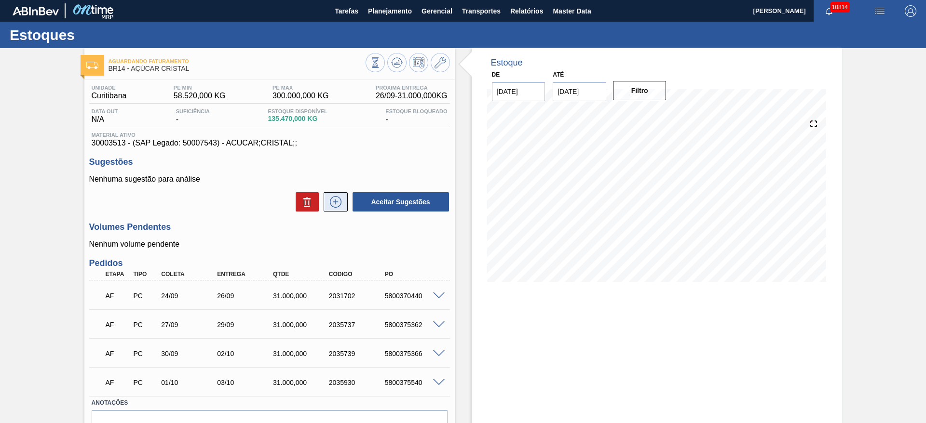
click at [333, 200] on icon at bounding box center [335, 202] width 15 height 12
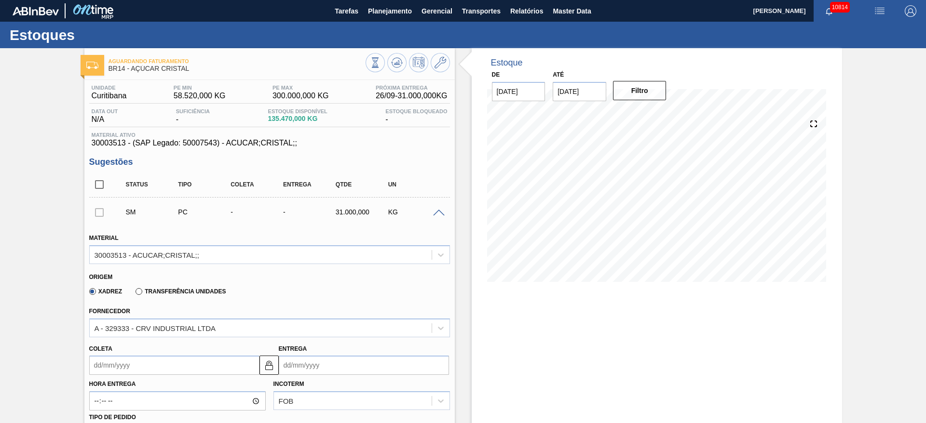
click at [122, 365] on input "Coleta" at bounding box center [174, 365] width 170 height 19
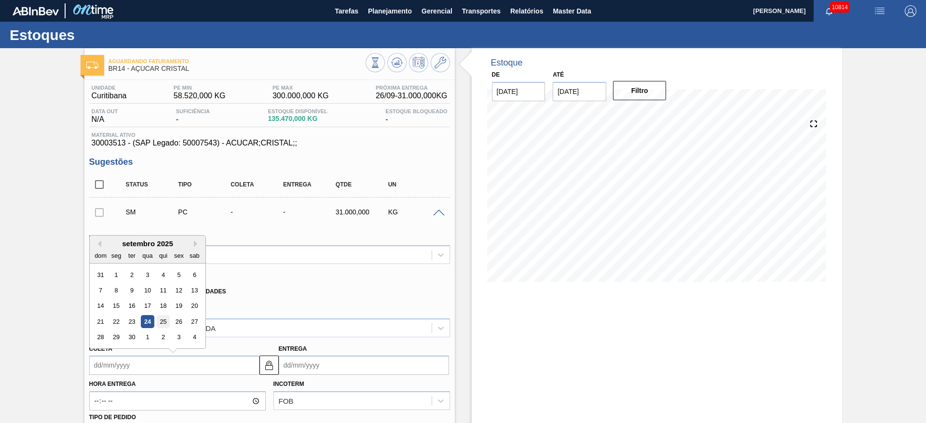
click at [163, 319] on div "25" at bounding box center [162, 321] width 13 height 13
type input "[DATE]"
type input "27/09/2025"
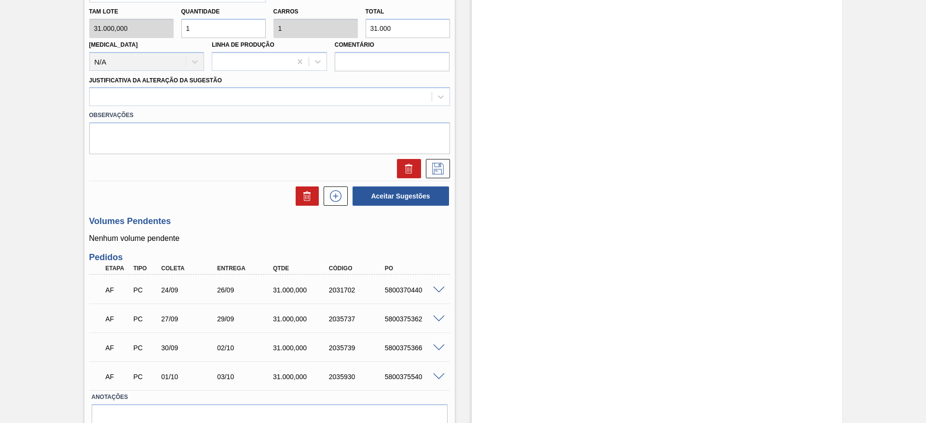
scroll to position [415, 0]
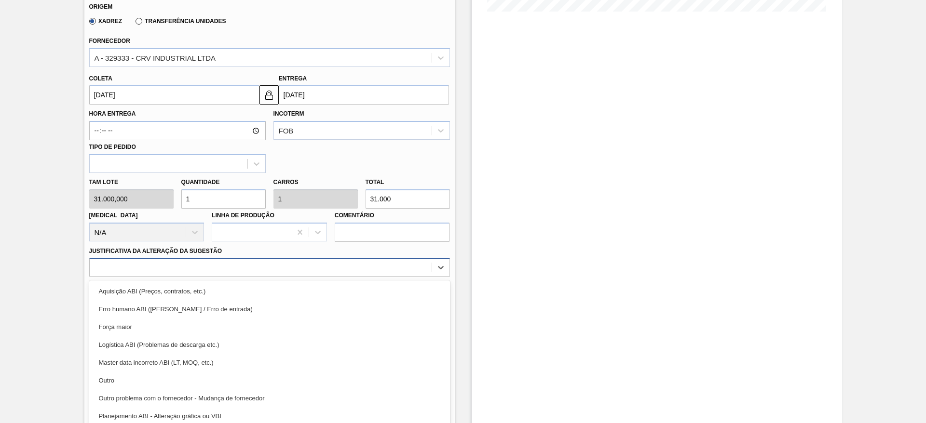
click at [276, 259] on div at bounding box center [269, 267] width 361 height 19
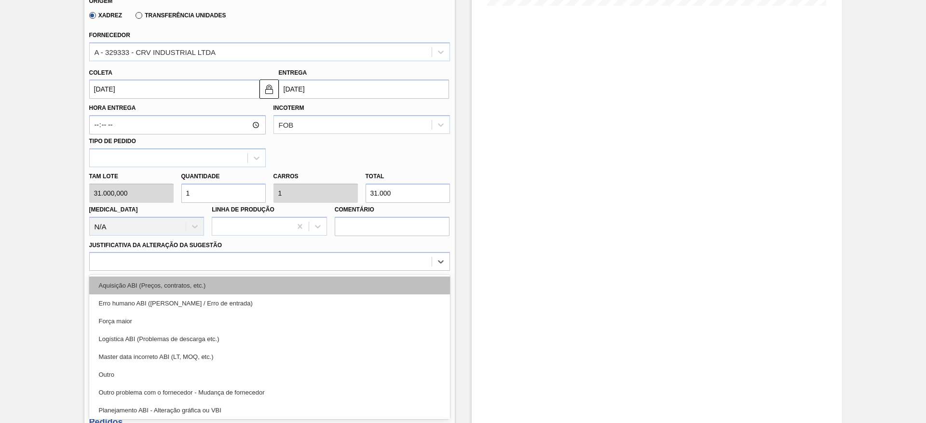
click at [278, 277] on div "Aquisição ABI (Preços, contratos, etc.)" at bounding box center [269, 286] width 361 height 18
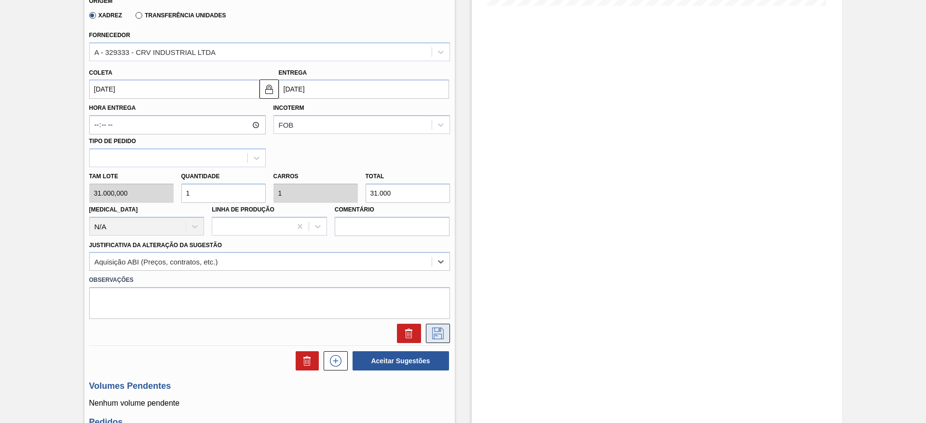
click at [441, 334] on icon at bounding box center [437, 334] width 15 height 12
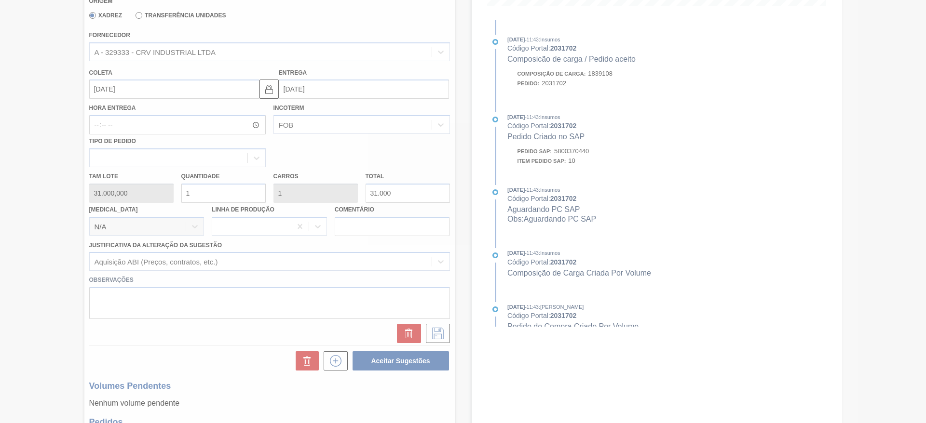
scroll to position [92, 0]
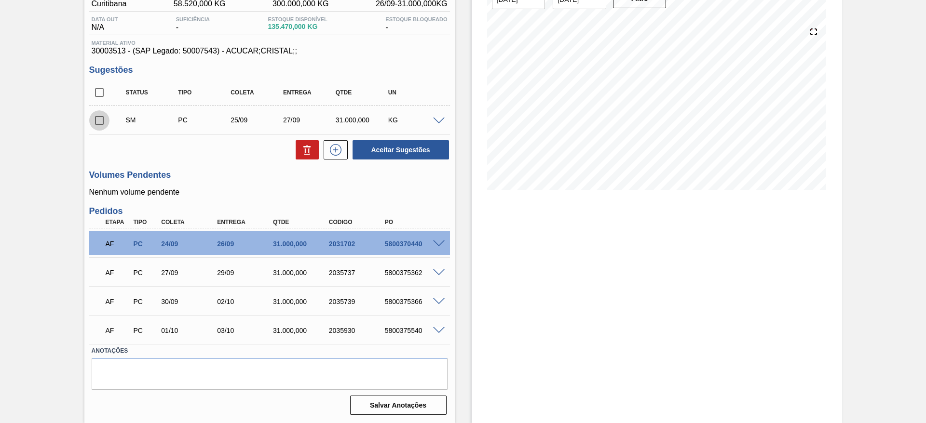
drag, startPoint x: 106, startPoint y: 124, endPoint x: 145, endPoint y: 124, distance: 39.5
click at [105, 122] on input "checkbox" at bounding box center [99, 120] width 20 height 20
click at [392, 143] on button "Aceitar Sugestões" at bounding box center [400, 149] width 96 height 19
checkbox input "false"
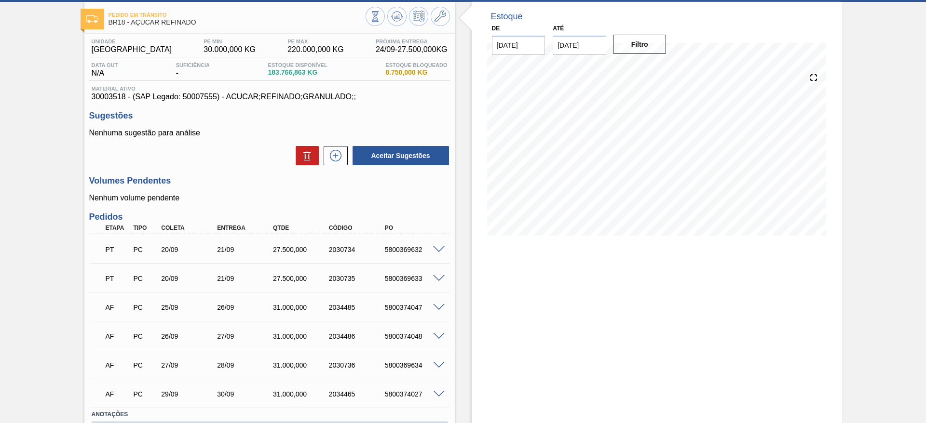
scroll to position [110, 0]
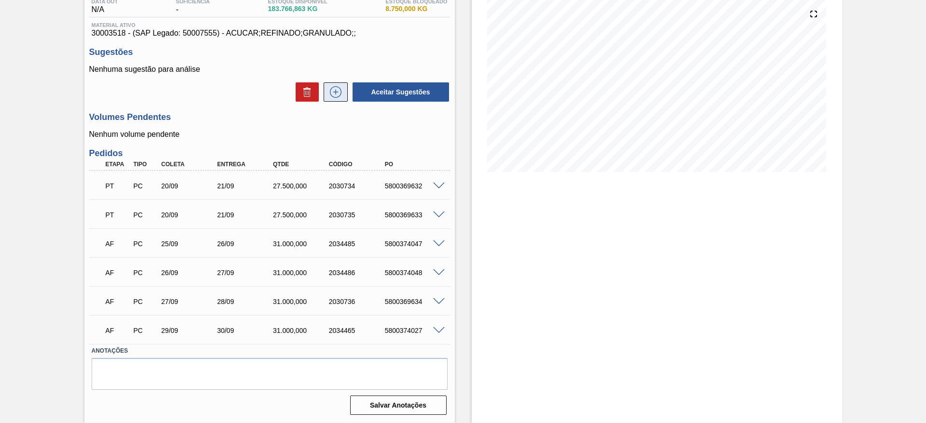
click at [339, 95] on icon at bounding box center [335, 92] width 15 height 12
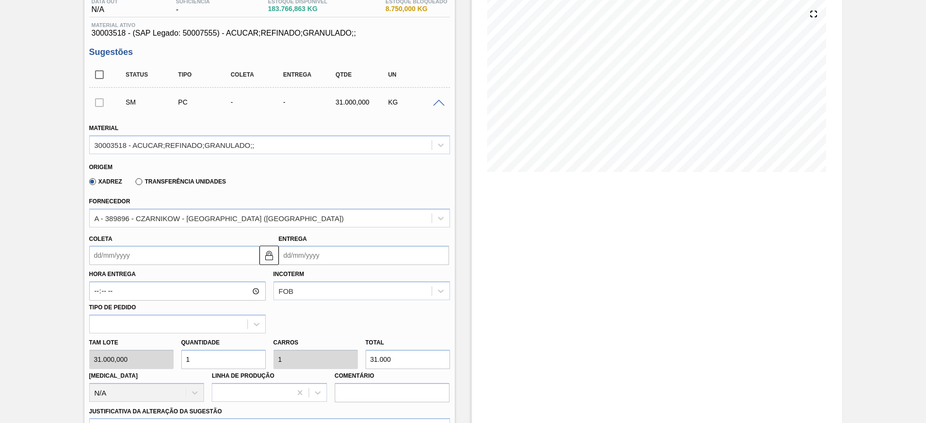
click at [110, 268] on label "Hora Entrega" at bounding box center [177, 275] width 176 height 14
click at [110, 282] on input "Hora Entrega" at bounding box center [177, 291] width 176 height 19
click at [112, 260] on input "Coleta" at bounding box center [174, 255] width 170 height 19
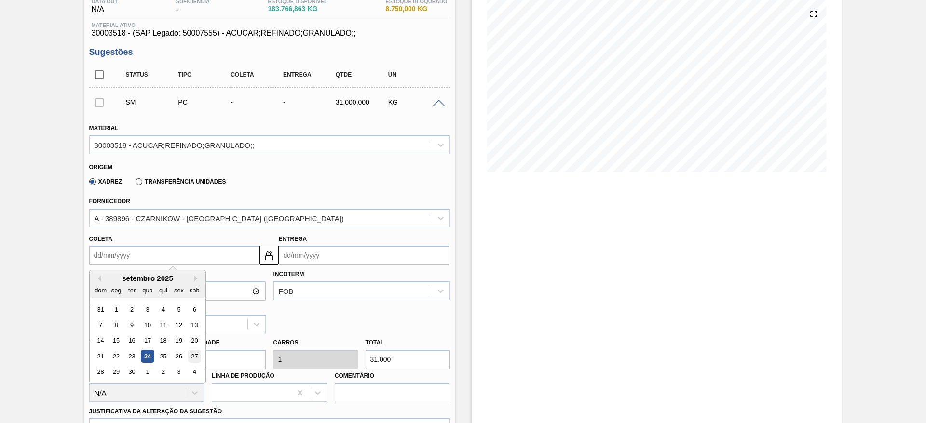
click at [199, 354] on div "27" at bounding box center [194, 356] width 13 height 13
type input "27/09/2025"
type input "28/09/2025"
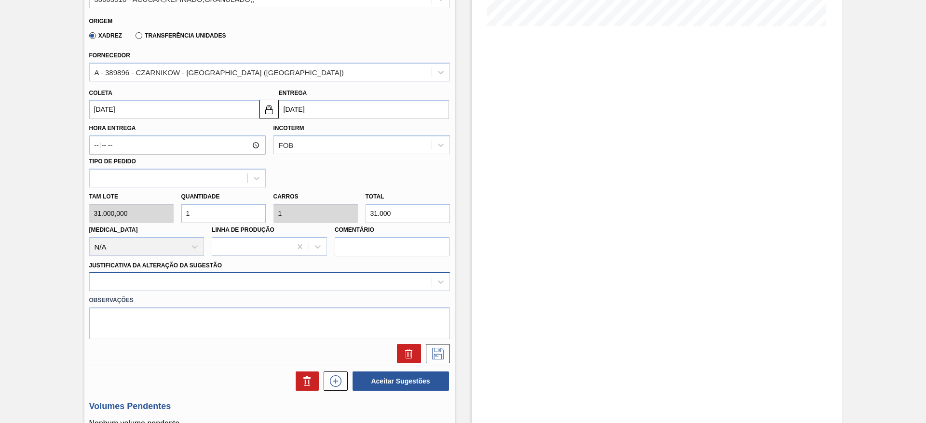
click at [279, 280] on div at bounding box center [269, 281] width 361 height 19
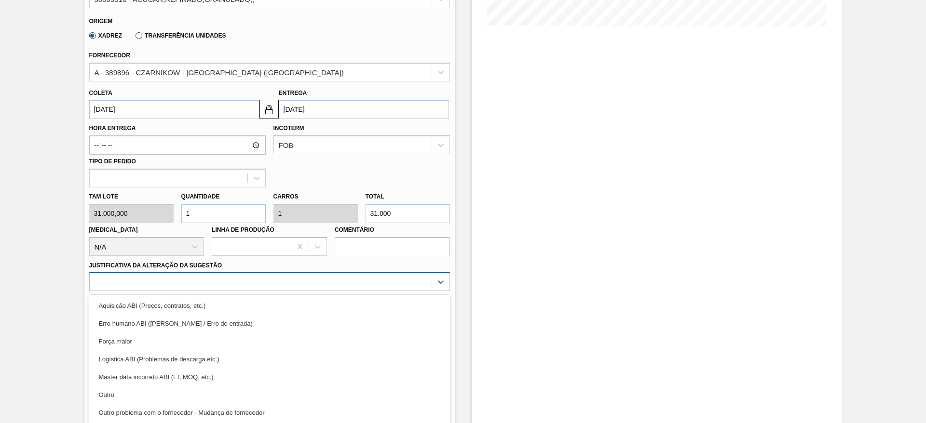
scroll to position [276, 0]
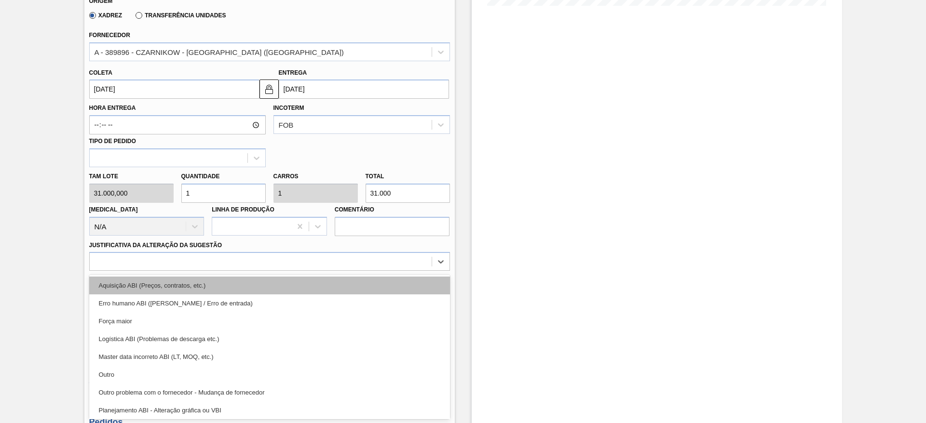
click at [294, 289] on div "Aquisição ABI (Preços, contratos, etc.)" at bounding box center [269, 286] width 361 height 18
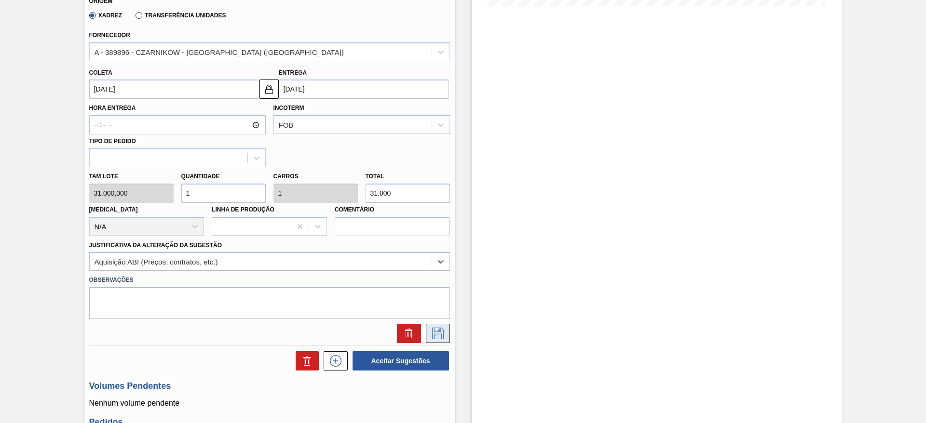
click at [433, 332] on icon at bounding box center [437, 334] width 15 height 12
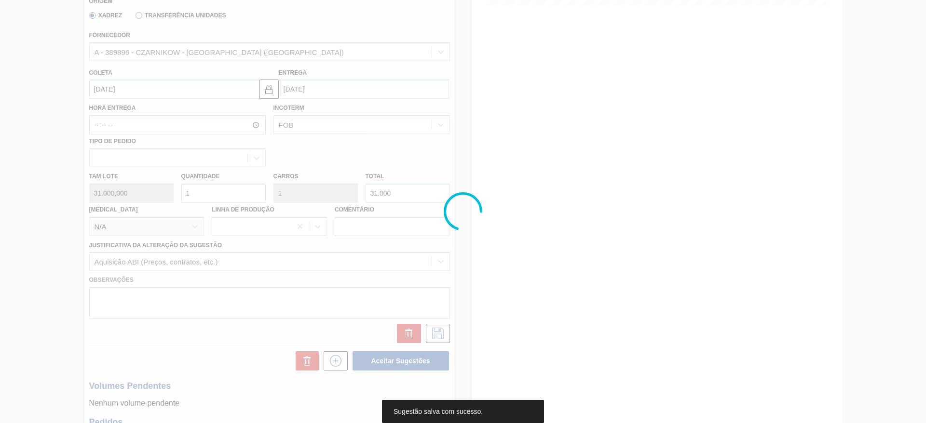
scroll to position [0, 0]
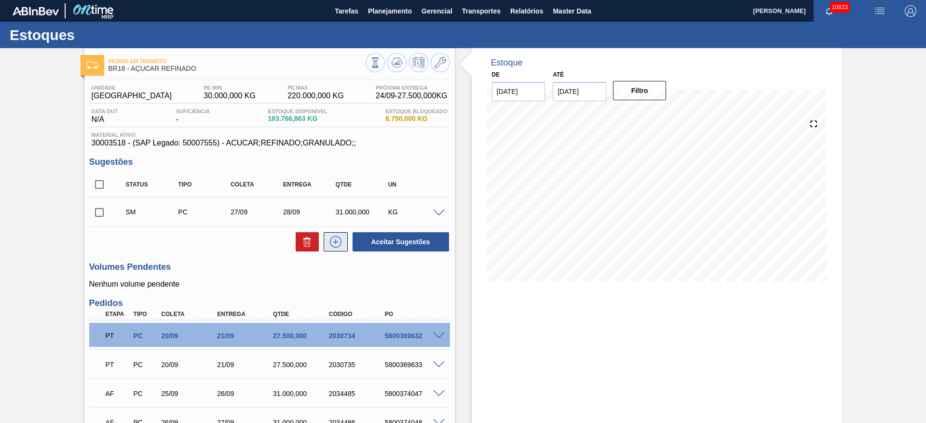
click at [343, 243] on button at bounding box center [336, 241] width 24 height 19
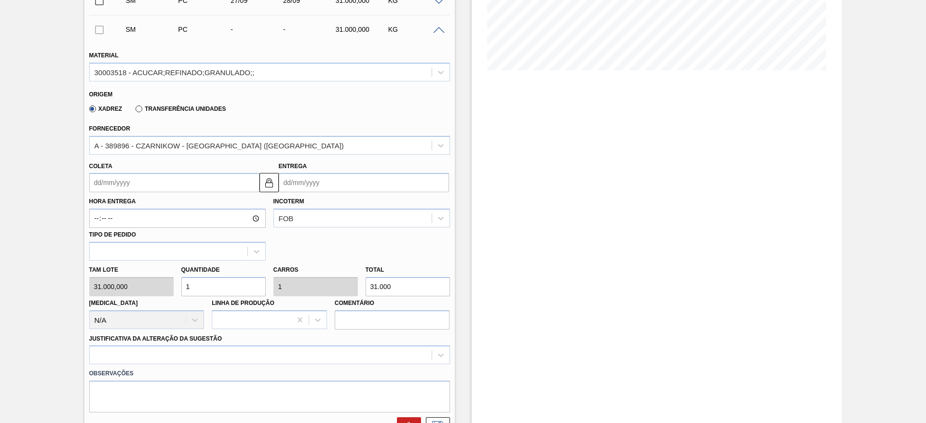
scroll to position [217, 0]
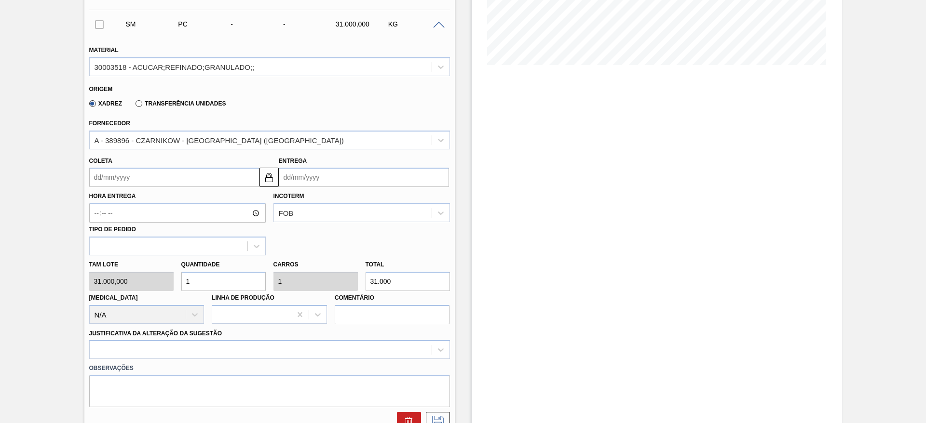
click at [110, 178] on input "Coleta" at bounding box center [174, 177] width 170 height 19
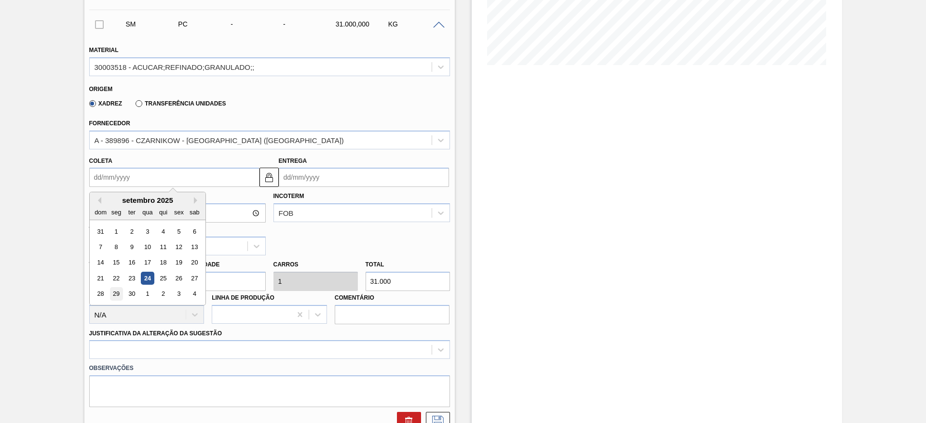
click at [121, 295] on div "29" at bounding box center [115, 294] width 13 height 13
type input "[DATE]"
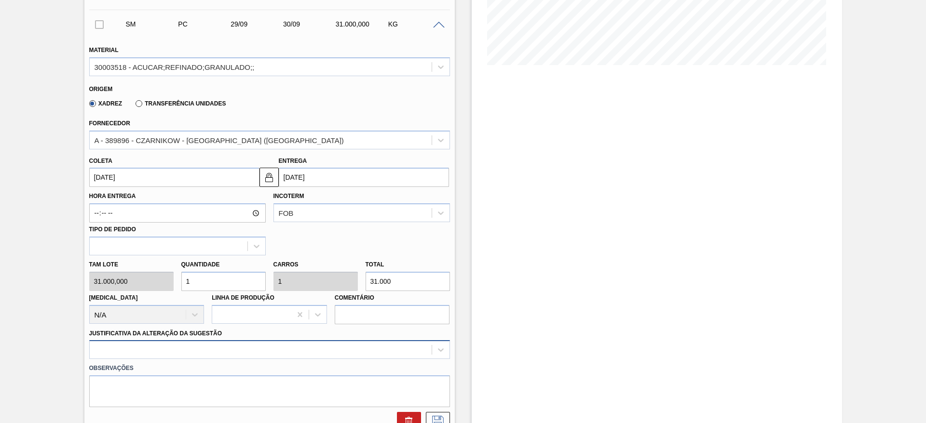
click at [290, 346] on div at bounding box center [269, 349] width 361 height 19
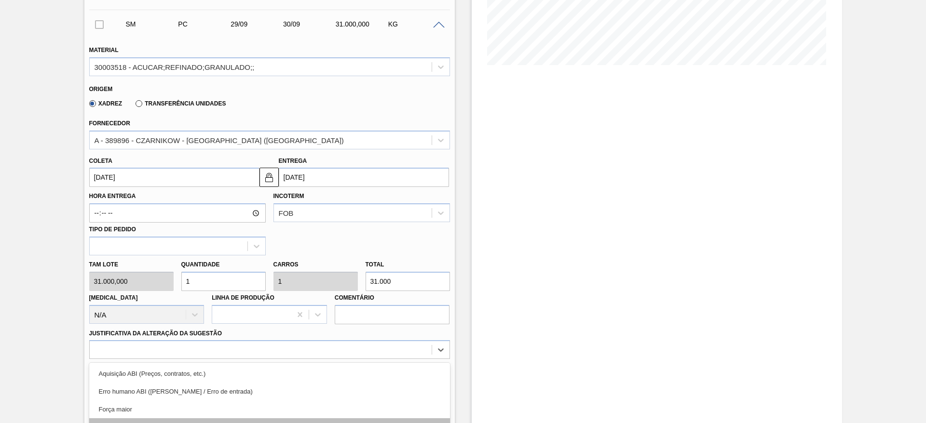
scroll to position [305, 0]
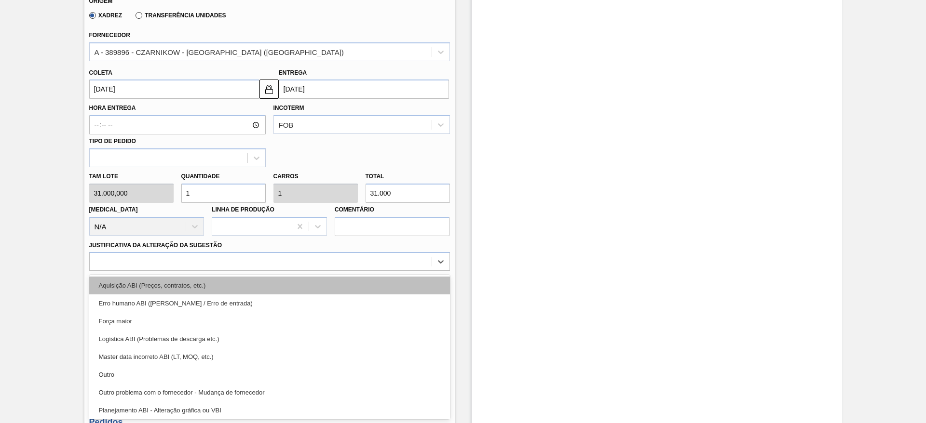
click at [302, 288] on div "Aquisição ABI (Preços, contratos, etc.)" at bounding box center [269, 286] width 361 height 18
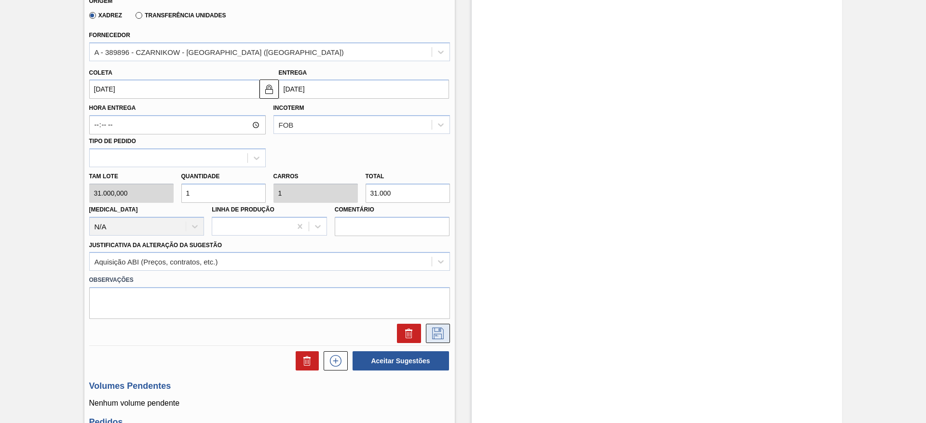
click at [448, 336] on button at bounding box center [438, 333] width 24 height 19
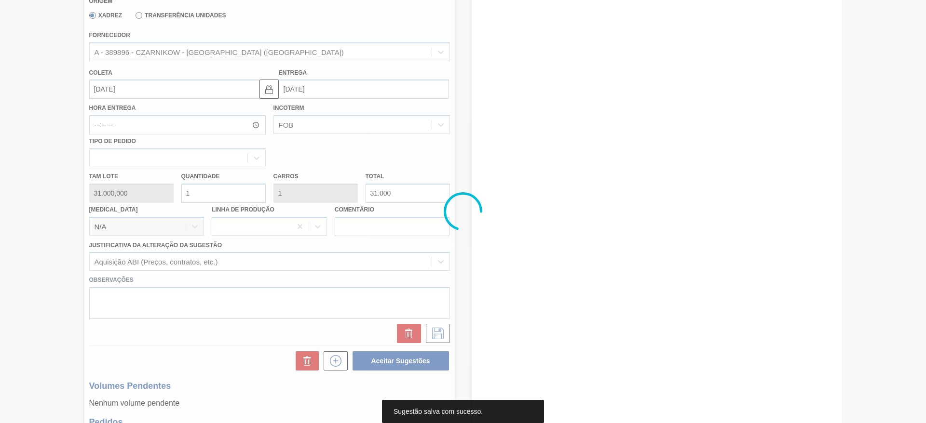
scroll to position [0, 0]
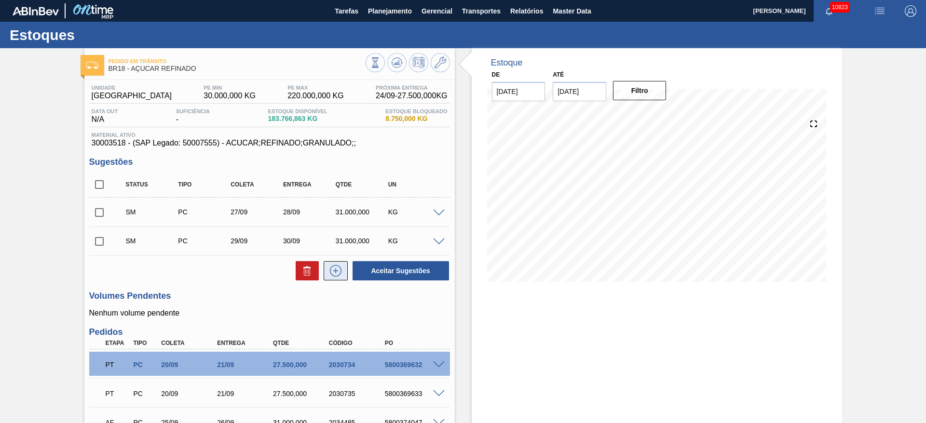
click at [338, 272] on icon at bounding box center [335, 271] width 15 height 12
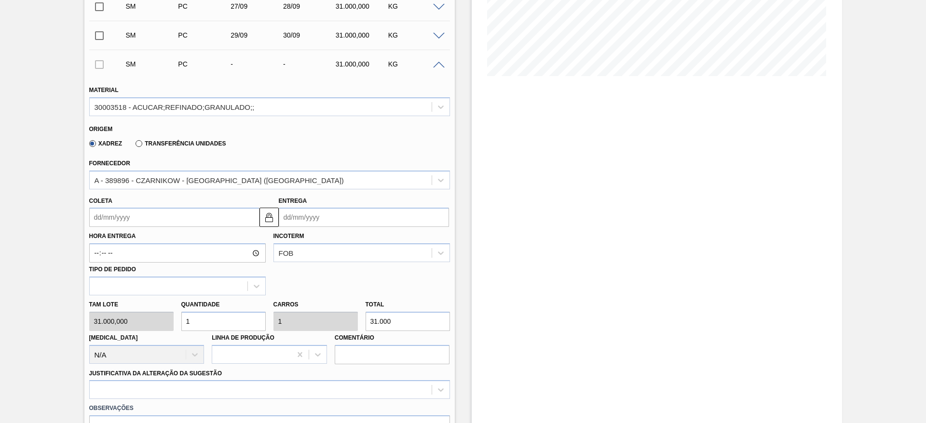
scroll to position [217, 0]
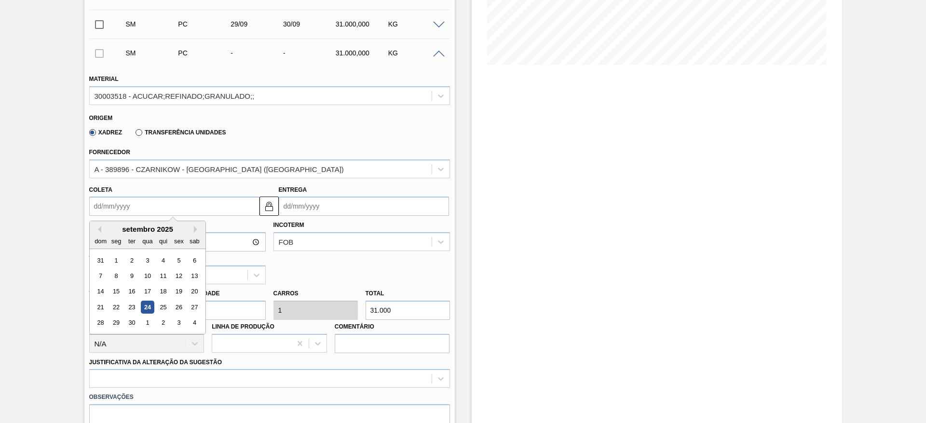
click at [110, 201] on input "Coleta" at bounding box center [174, 206] width 170 height 19
click at [137, 317] on div "30" at bounding box center [131, 323] width 13 height 13
type input "[DATE]"
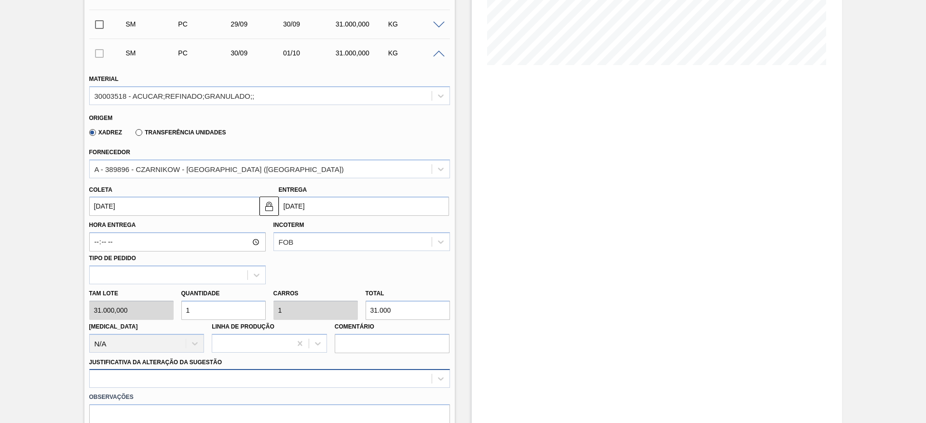
click at [257, 376] on div at bounding box center [269, 378] width 361 height 19
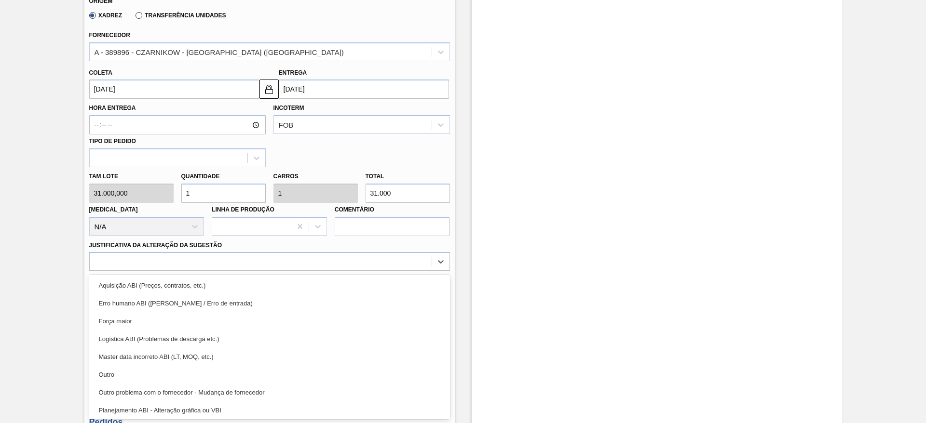
drag, startPoint x: 277, startPoint y: 279, endPoint x: 320, endPoint y: 300, distance: 48.1
click at [278, 279] on div "Aquisição ABI (Preços, contratos, etc.)" at bounding box center [269, 286] width 361 height 18
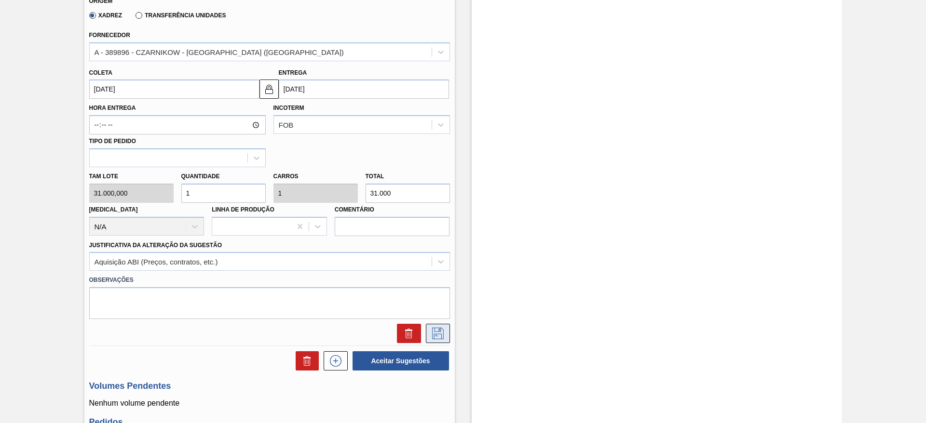
click at [440, 333] on icon at bounding box center [437, 334] width 15 height 12
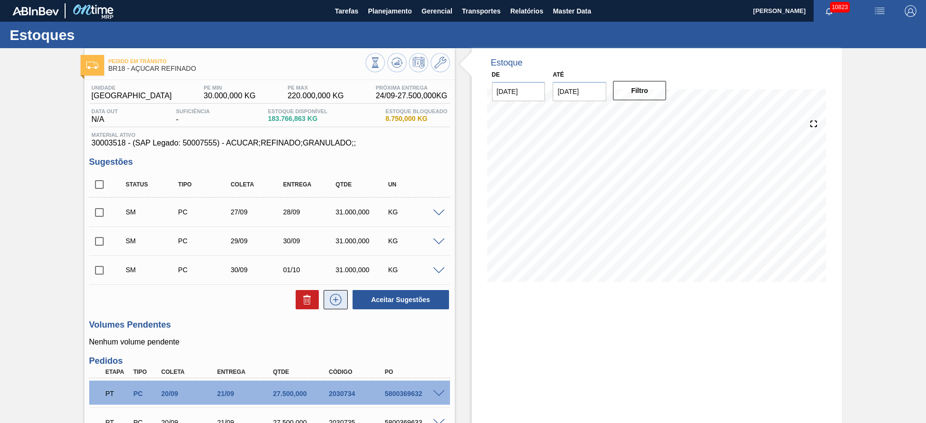
click at [338, 296] on icon at bounding box center [336, 300] width 12 height 12
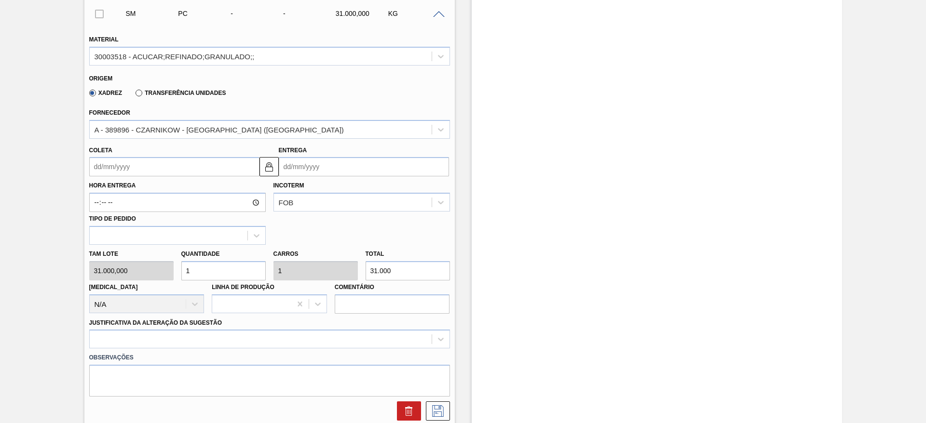
scroll to position [289, 0]
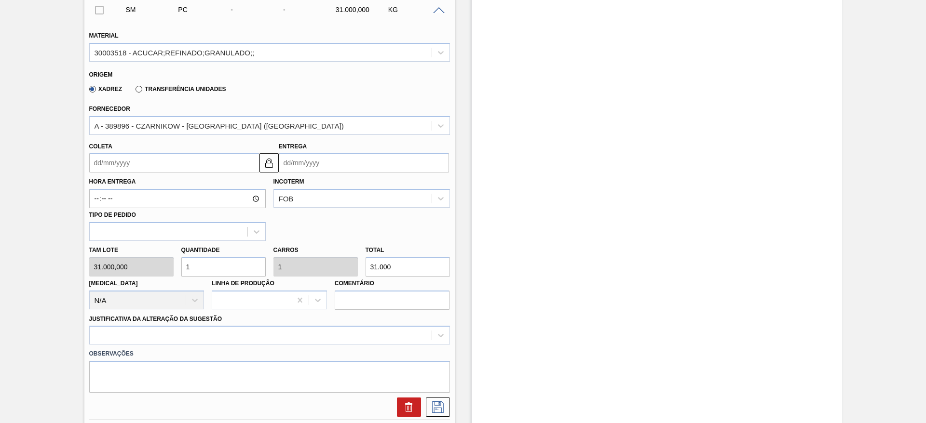
click at [115, 158] on input "Coleta" at bounding box center [174, 162] width 170 height 19
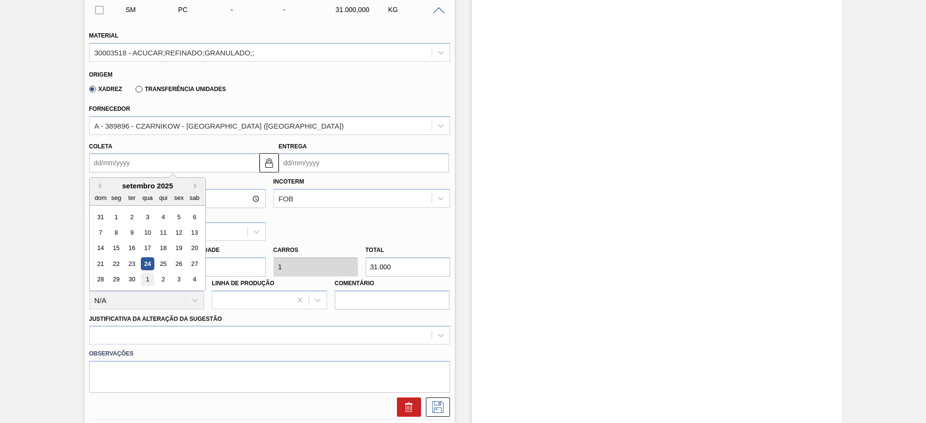
click at [145, 278] on div "1" at bounding box center [147, 279] width 13 height 13
type input "[DATE]"
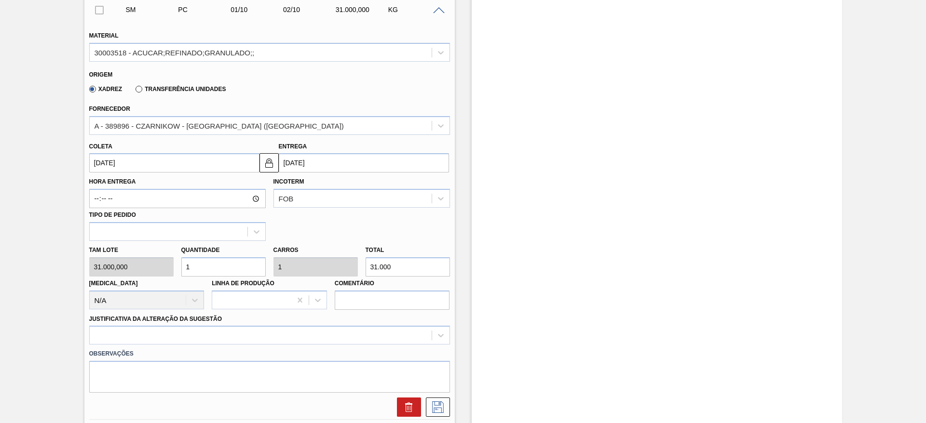
click at [175, 274] on div "Tam lote 31.000,000 Quantidade 1 Carros 1 Total 31.000 [MEDICAL_DATA] N/A Linha…" at bounding box center [269, 275] width 368 height 69
type input "2"
type input "62.000"
type input "2"
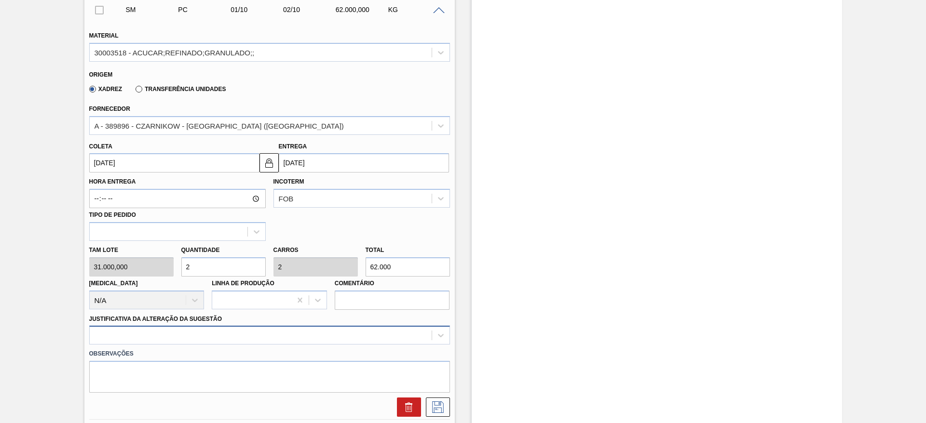
click at [349, 333] on div at bounding box center [269, 335] width 361 height 19
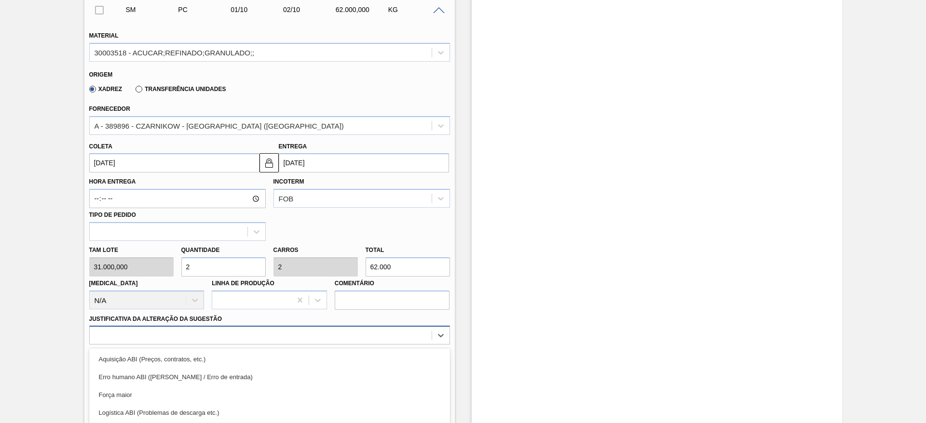
scroll to position [363, 0]
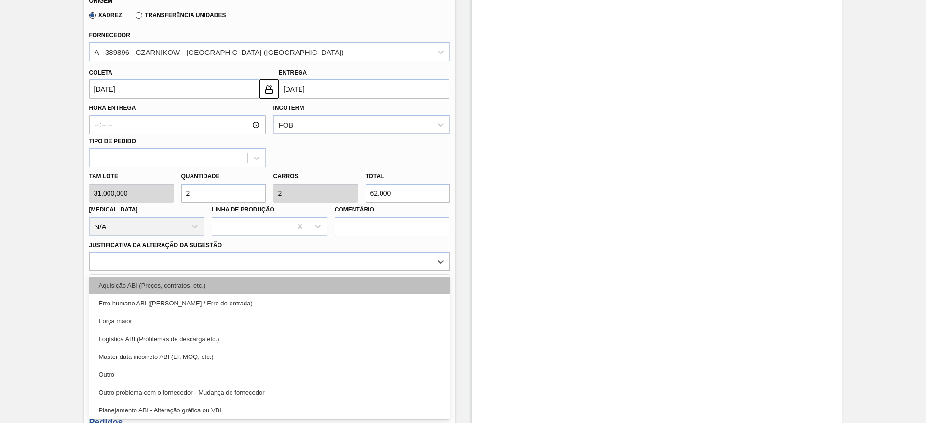
click at [366, 281] on div "Aquisição ABI (Preços, contratos, etc.)" at bounding box center [269, 286] width 361 height 18
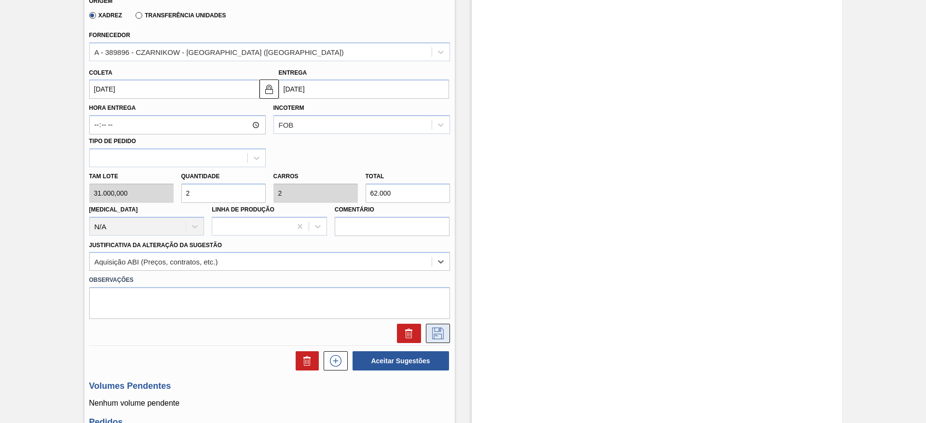
click at [440, 337] on icon at bounding box center [437, 334] width 15 height 12
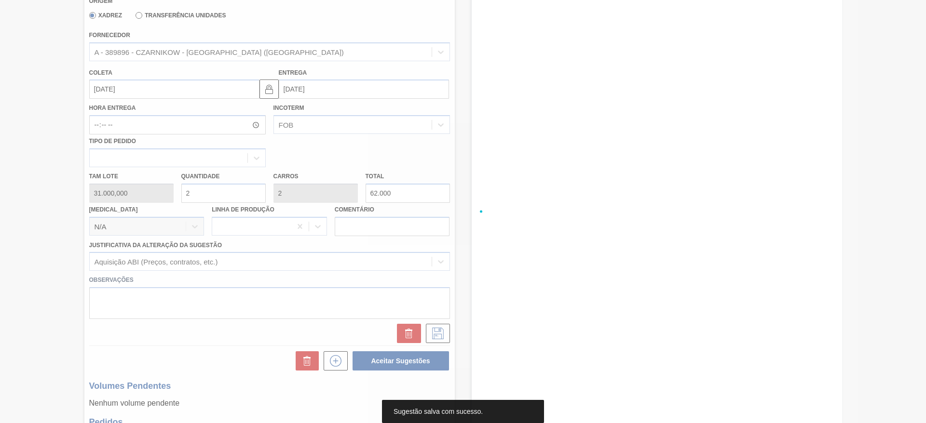
scroll to position [0, 0]
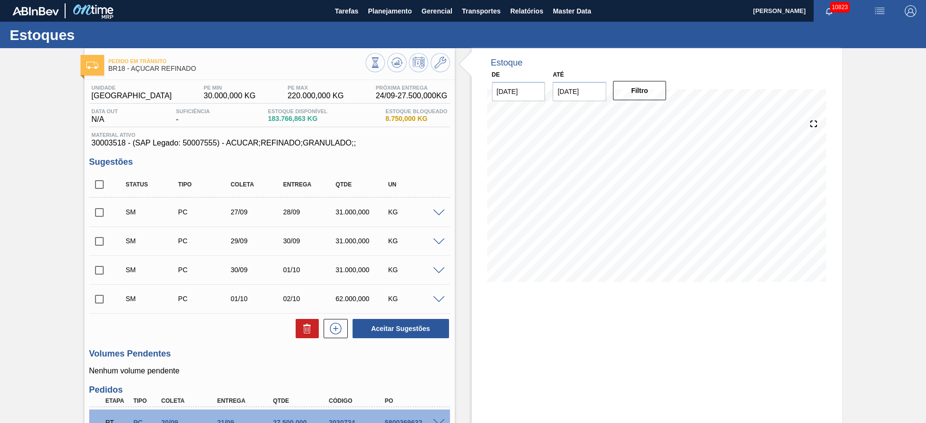
click at [97, 180] on input "checkbox" at bounding box center [99, 185] width 20 height 20
checkbox input "true"
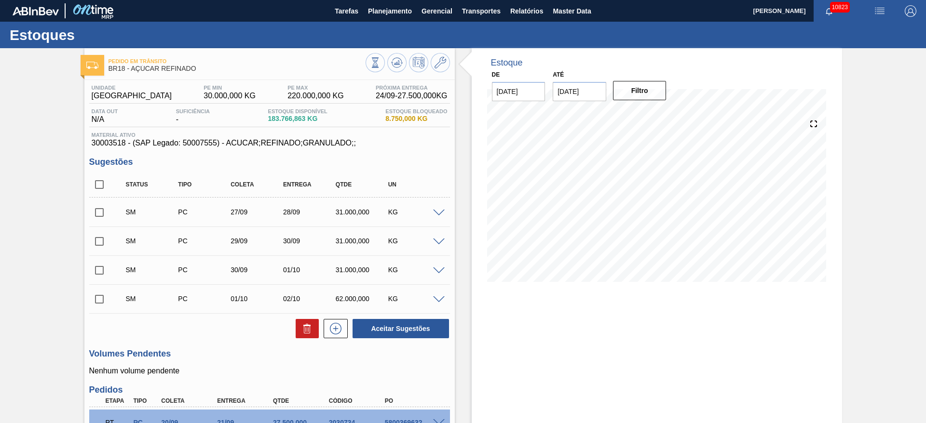
checkbox input "true"
click at [388, 321] on button "Aceitar Sugestões" at bounding box center [400, 328] width 96 height 19
checkbox input "false"
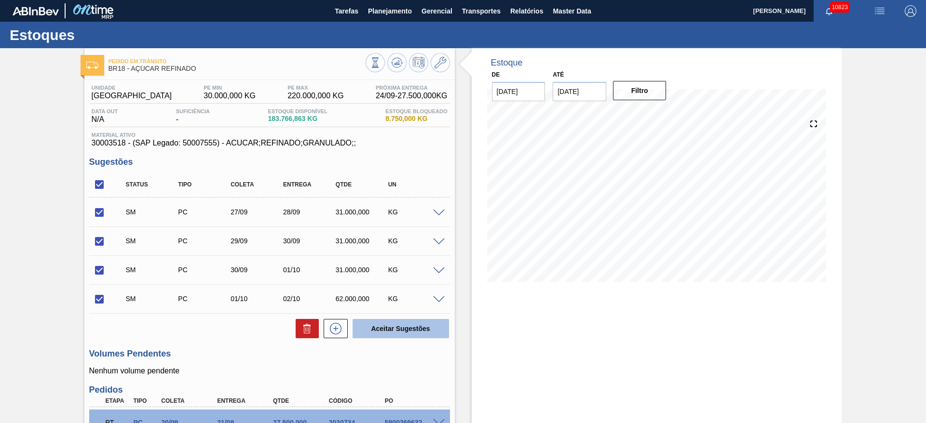
checkbox input "false"
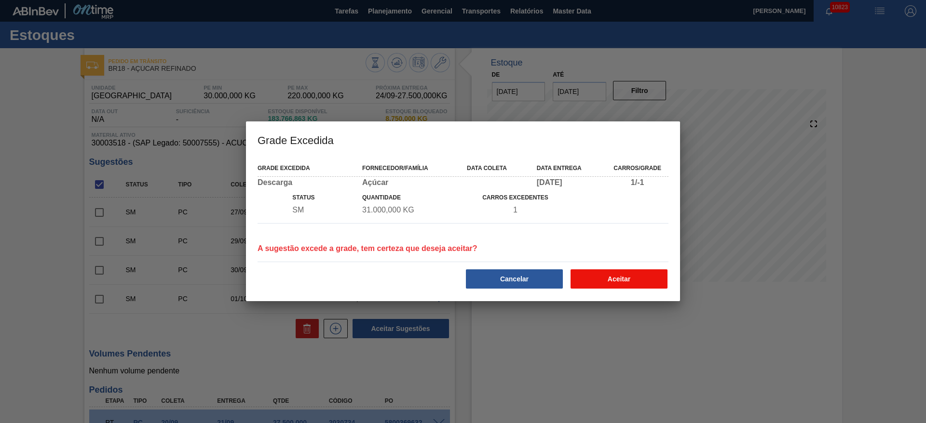
click at [616, 279] on button "Aceitar" at bounding box center [618, 279] width 97 height 19
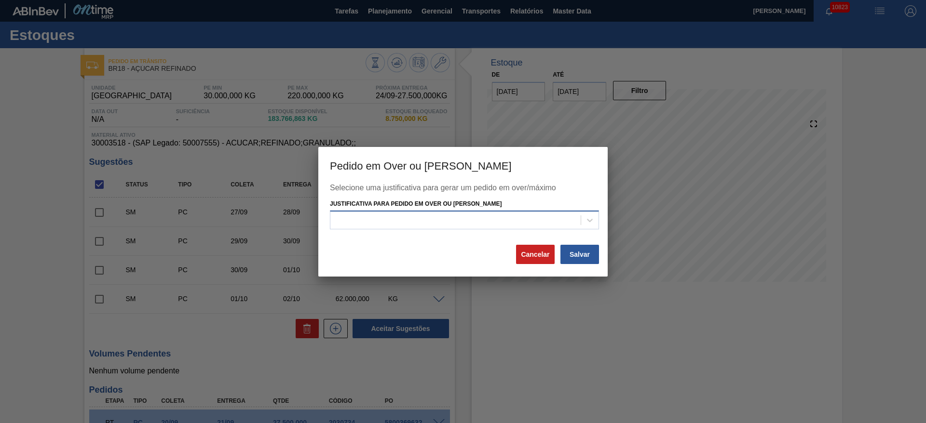
click at [522, 215] on div at bounding box center [455, 221] width 250 height 14
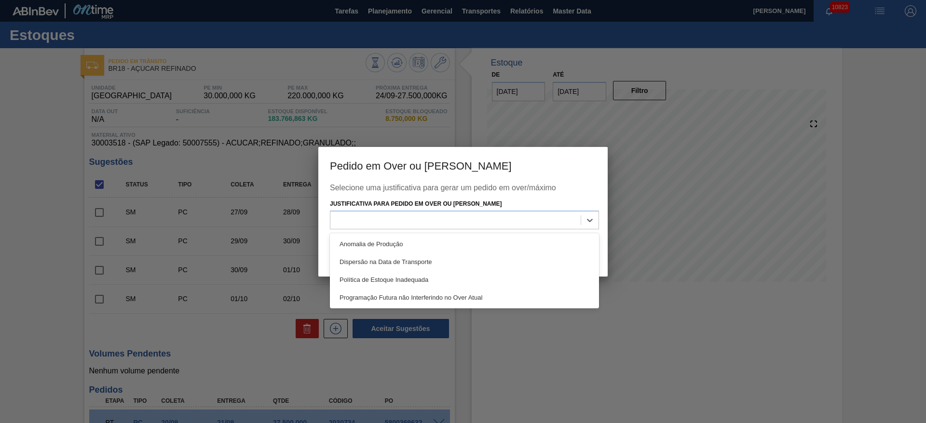
click at [526, 234] on div "Anomalia de Produção Dispersão na Data de Transporte Política de Estoque Inadeq…" at bounding box center [464, 270] width 269 height 75
drag, startPoint x: 530, startPoint y: 239, endPoint x: 555, endPoint y: 245, distance: 25.8
click at [530, 240] on div "Anomalia de Produção" at bounding box center [464, 244] width 269 height 18
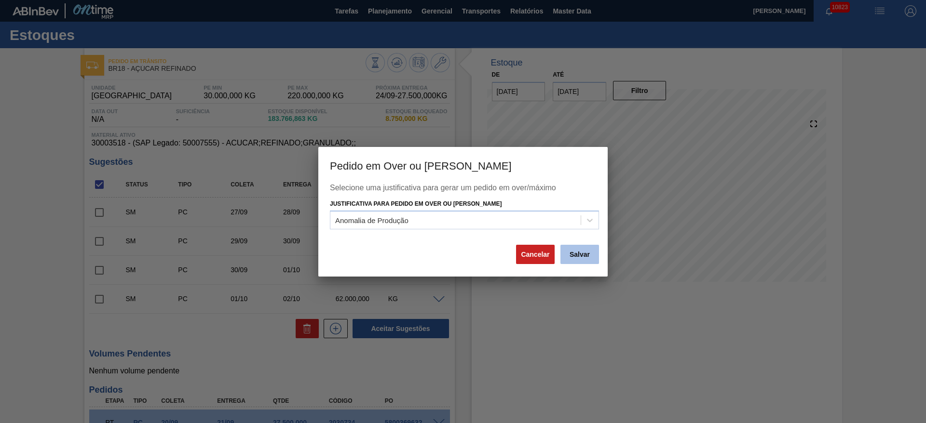
click at [581, 262] on button "Salvar" at bounding box center [579, 254] width 39 height 19
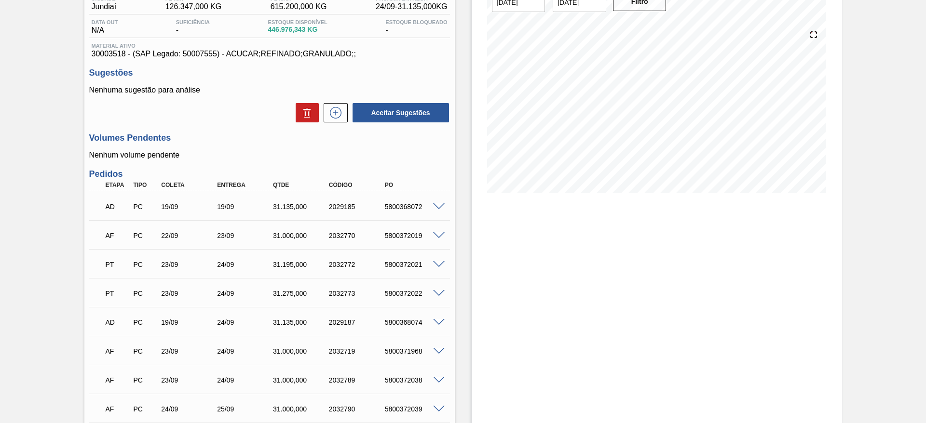
scroll to position [52, 0]
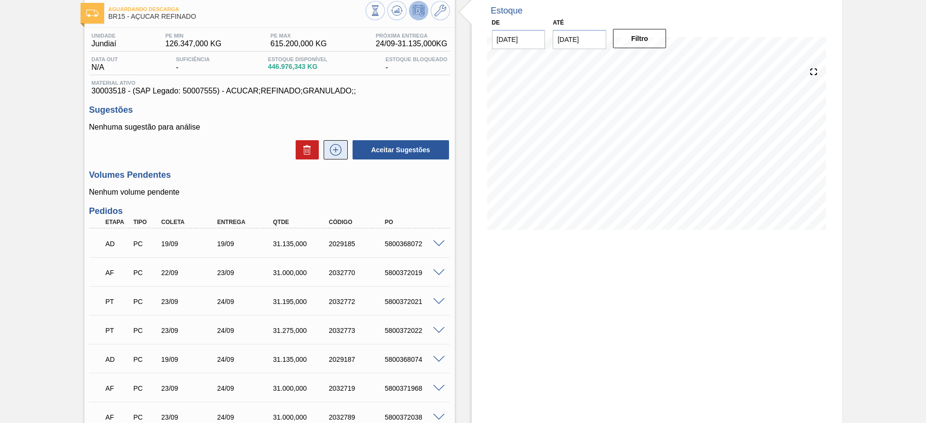
click at [336, 153] on icon at bounding box center [335, 150] width 15 height 12
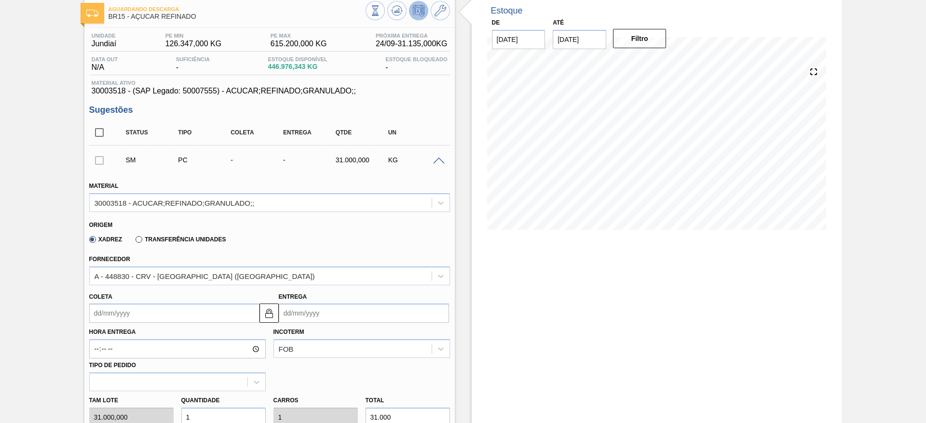
click at [124, 310] on input "Coleta" at bounding box center [174, 313] width 170 height 19
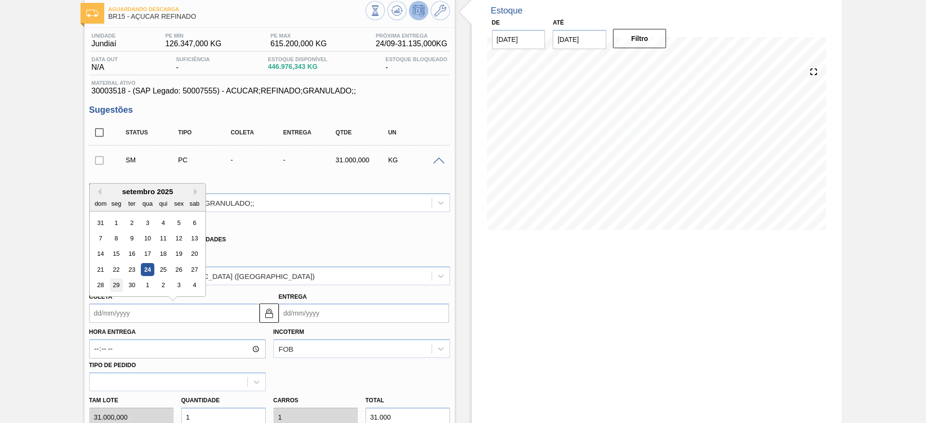
click at [117, 280] on div "29" at bounding box center [115, 285] width 13 height 13
type input "[DATE]"
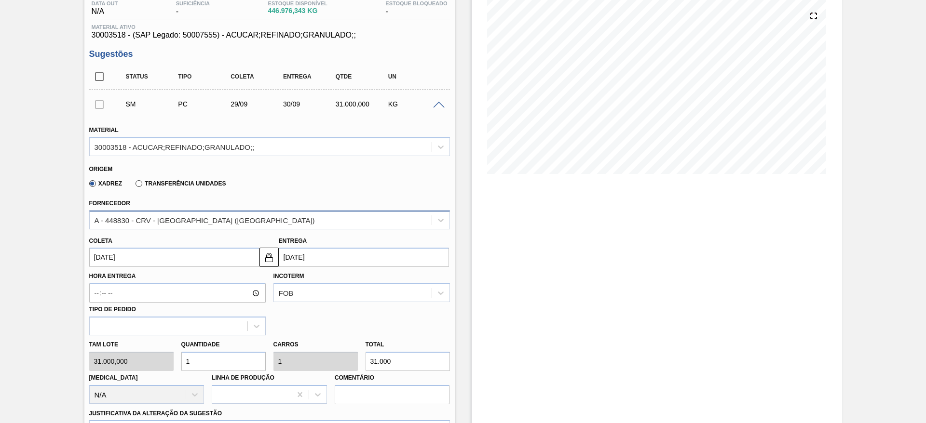
scroll to position [269, 0]
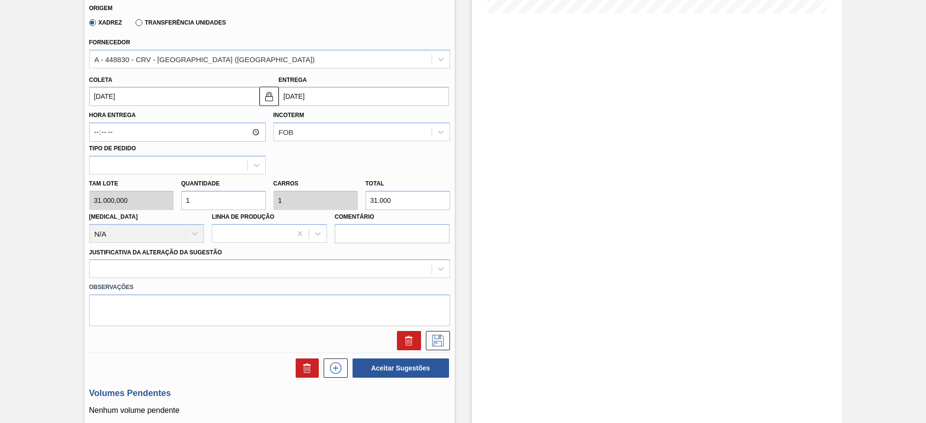
click at [168, 208] on div "Tam lote 31.000,000 Quantidade 1 Carros 1 Total 31.000 [MEDICAL_DATA] N/A Linha…" at bounding box center [269, 209] width 368 height 69
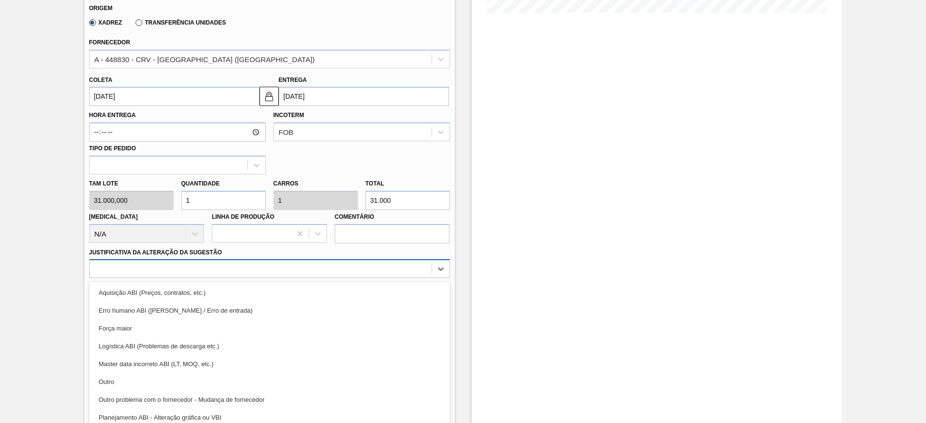
click at [355, 264] on div at bounding box center [261, 269] width 342 height 14
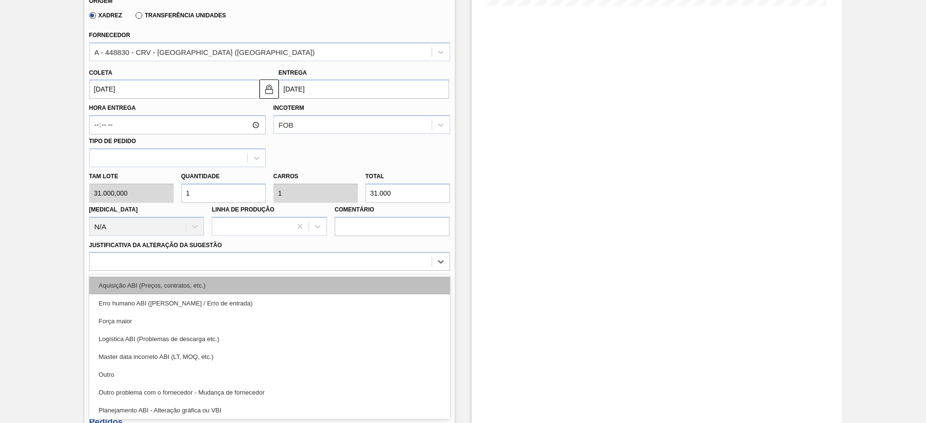
click at [362, 279] on div "Aquisição ABI (Preços, contratos, etc.)" at bounding box center [269, 286] width 361 height 18
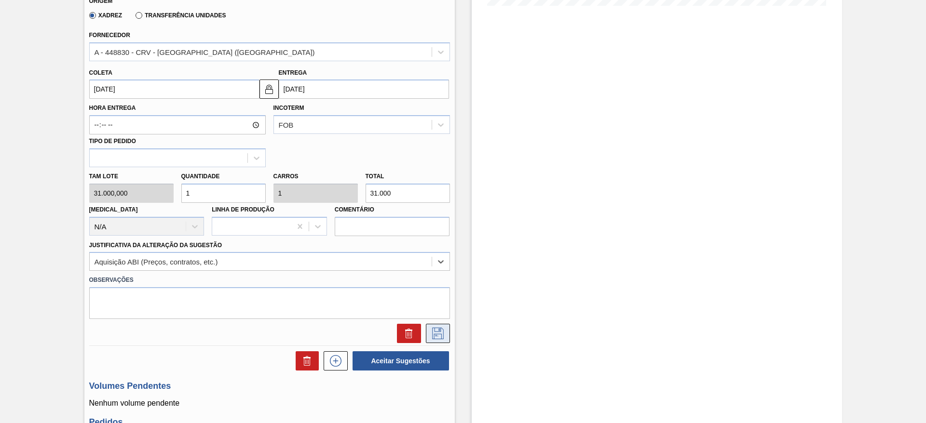
click at [441, 327] on button at bounding box center [438, 333] width 24 height 19
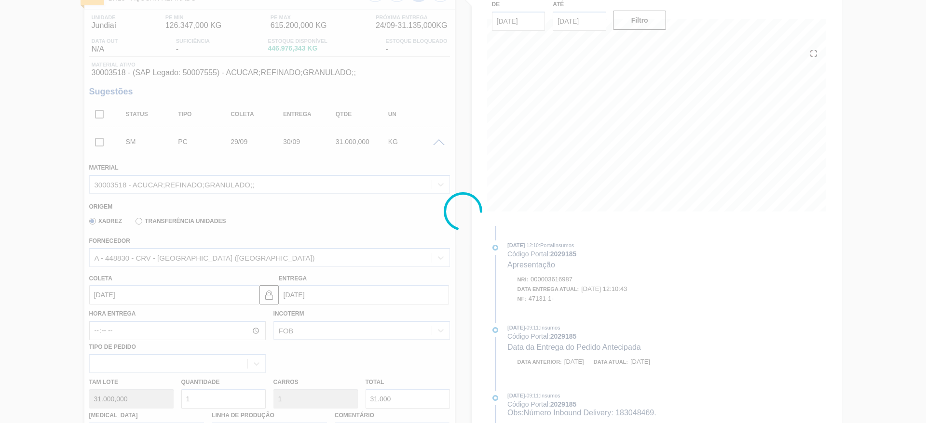
scroll to position [52, 0]
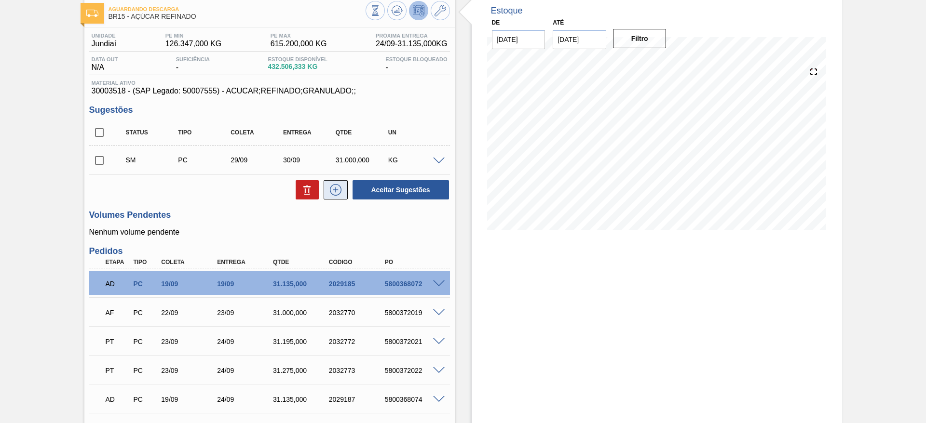
click at [343, 183] on button at bounding box center [336, 189] width 24 height 19
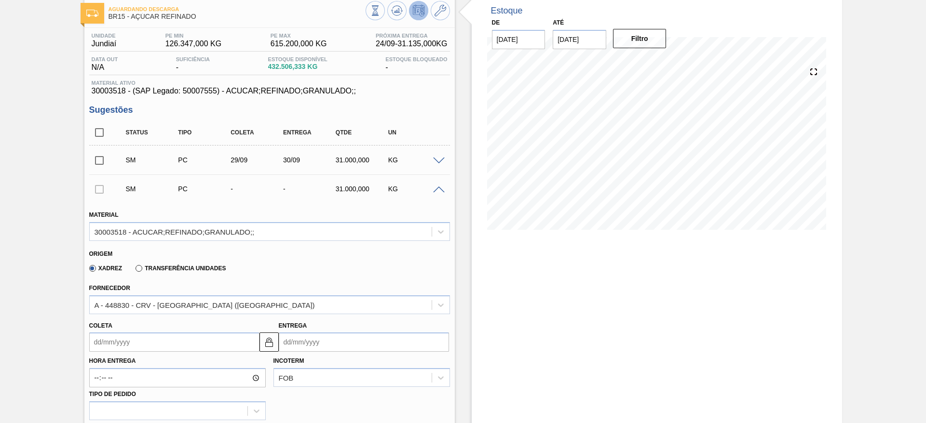
click at [121, 353] on div "Hora Entrega Incoterm FOB Tipo de pedido" at bounding box center [269, 386] width 368 height 68
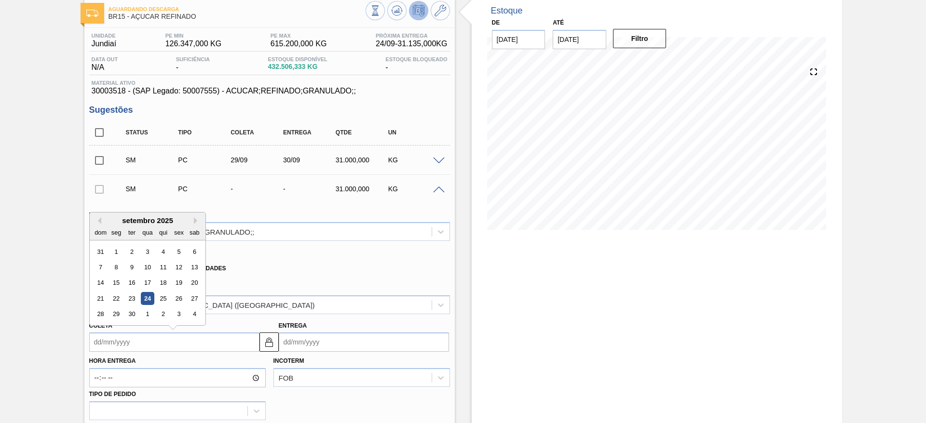
click at [121, 346] on input "Coleta" at bounding box center [174, 342] width 170 height 19
click at [128, 313] on div "30" at bounding box center [131, 314] width 13 height 13
type input "[DATE]"
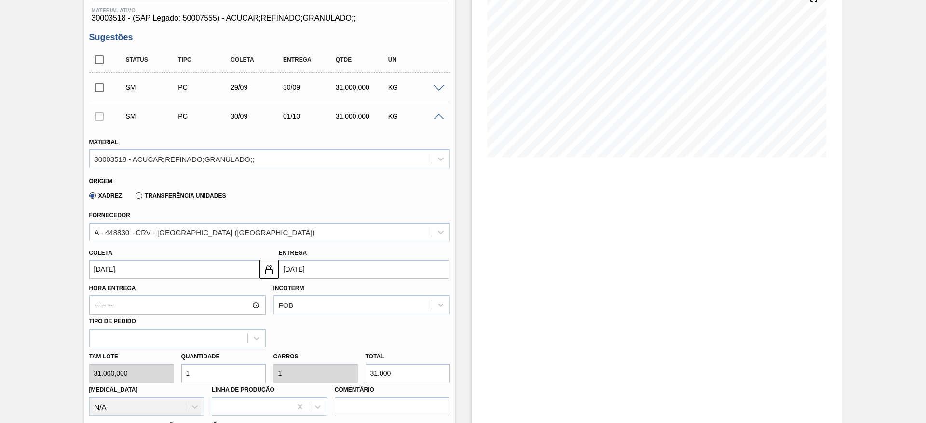
scroll to position [269, 0]
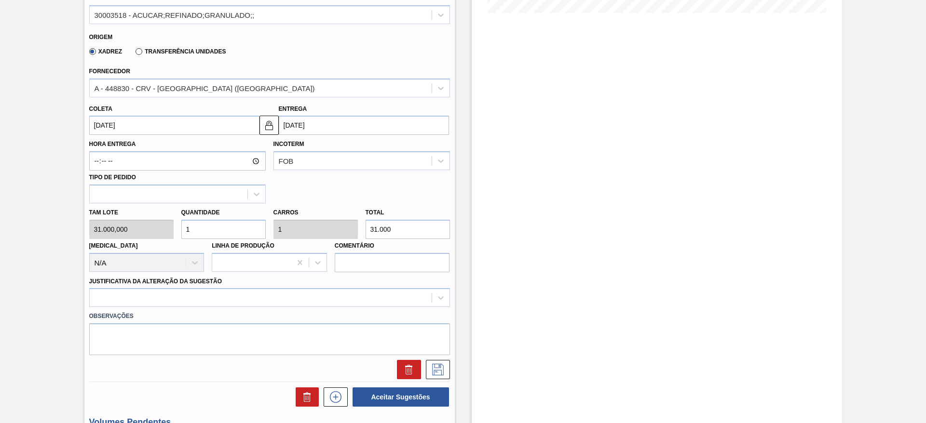
click at [164, 228] on div "Tam lote 31.000,000 Quantidade 1 Carros 1 Total 31.000 [MEDICAL_DATA] N/A Linha…" at bounding box center [269, 237] width 368 height 69
type input "2"
type input "62.000"
type input "2"
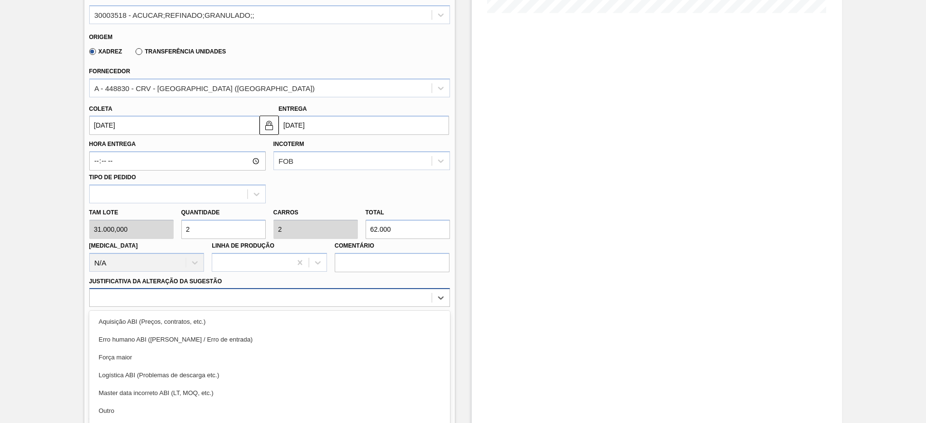
click at [340, 290] on div "option Aquisição ABI (Preços, contratos, etc.) focused, 1 of 18. 18 results ava…" at bounding box center [269, 297] width 361 height 19
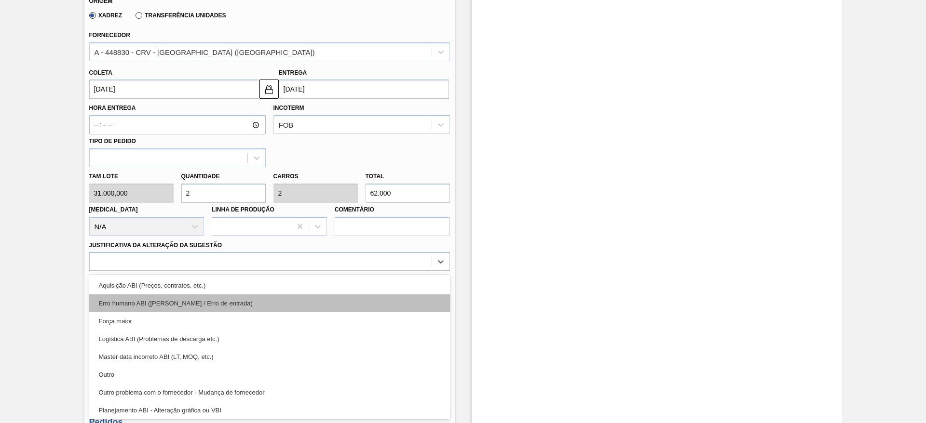
click at [346, 299] on div "Erro humano ABI ([PERSON_NAME] / Erro de entrada)" at bounding box center [269, 304] width 361 height 18
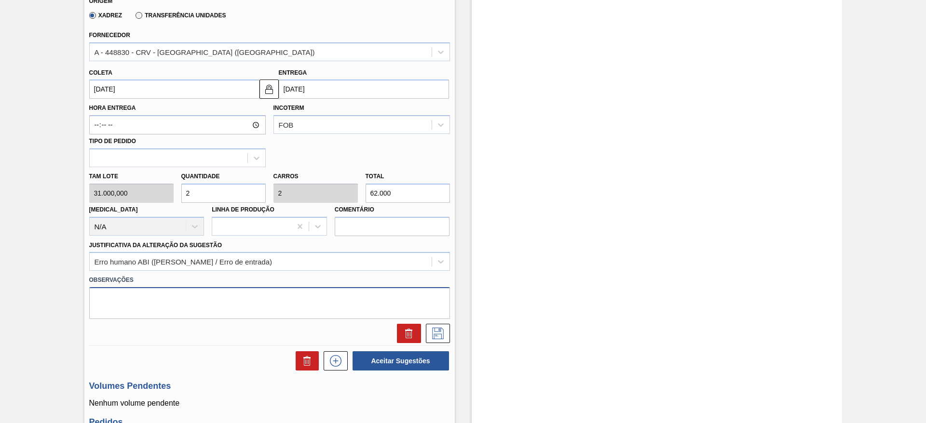
drag, startPoint x: 346, startPoint y: 291, endPoint x: 343, endPoint y: 282, distance: 9.9
click at [343, 282] on div "Observações" at bounding box center [269, 296] width 361 height 46
click at [346, 264] on div "Erro humano ABI ([PERSON_NAME] / Erro de entrada)" at bounding box center [261, 262] width 342 height 14
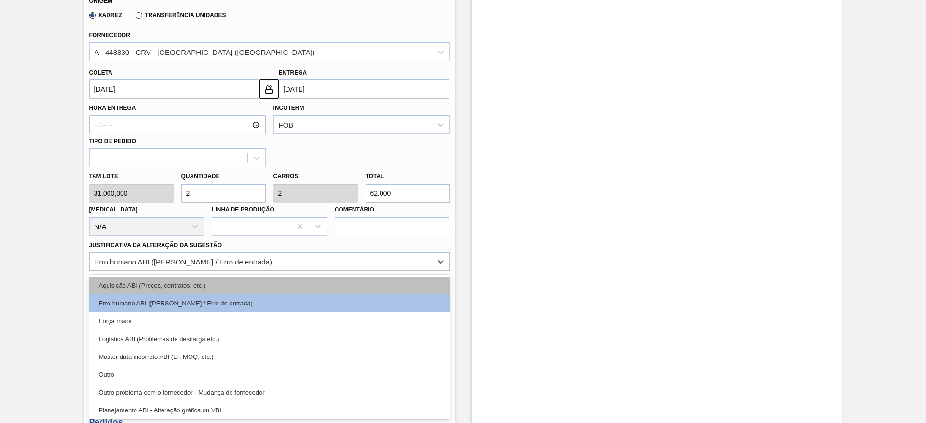
click at [351, 280] on div "Aquisição ABI (Preços, contratos, etc.)" at bounding box center [269, 286] width 361 height 18
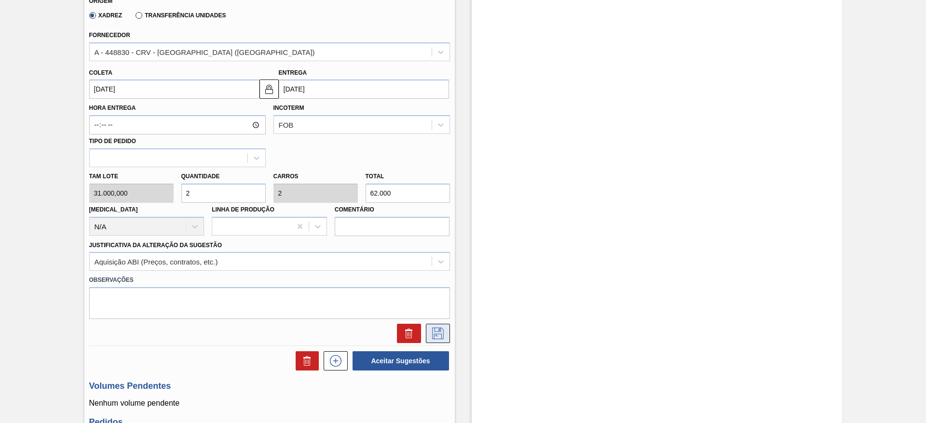
click at [431, 342] on button at bounding box center [438, 333] width 24 height 19
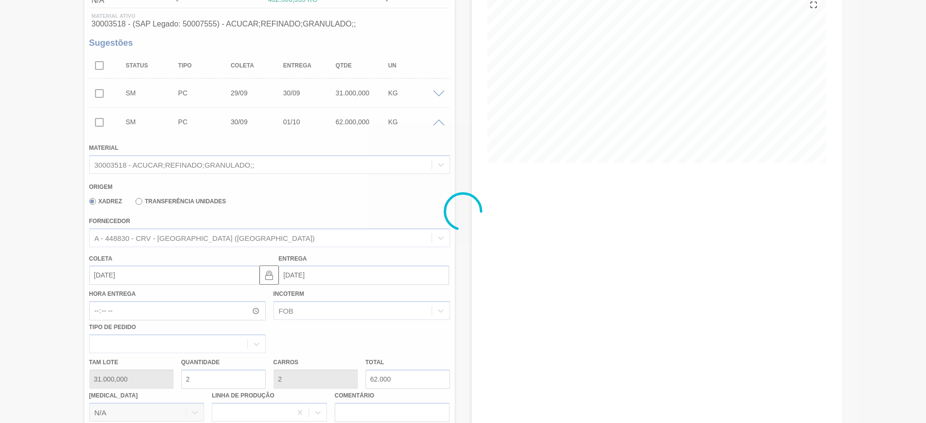
scroll to position [144, 0]
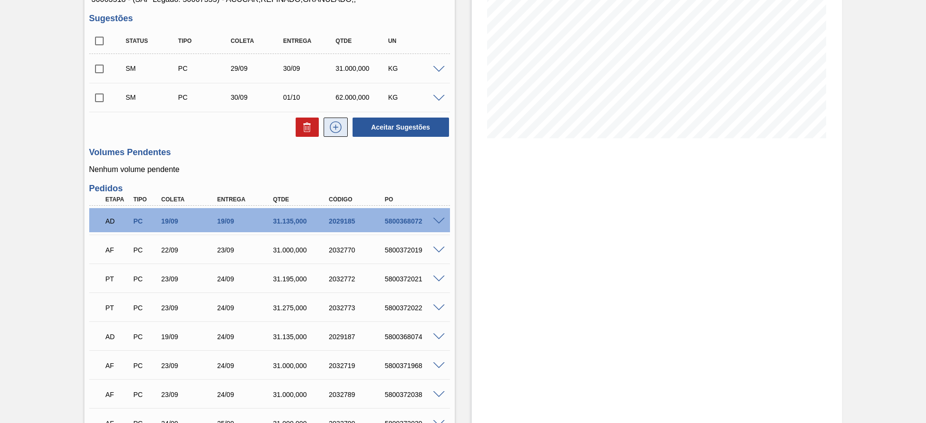
click at [331, 126] on icon at bounding box center [335, 128] width 15 height 12
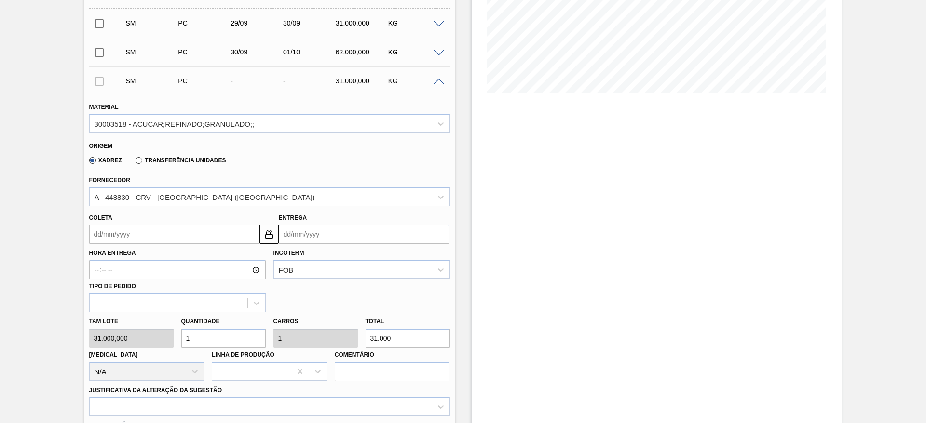
scroll to position [216, 0]
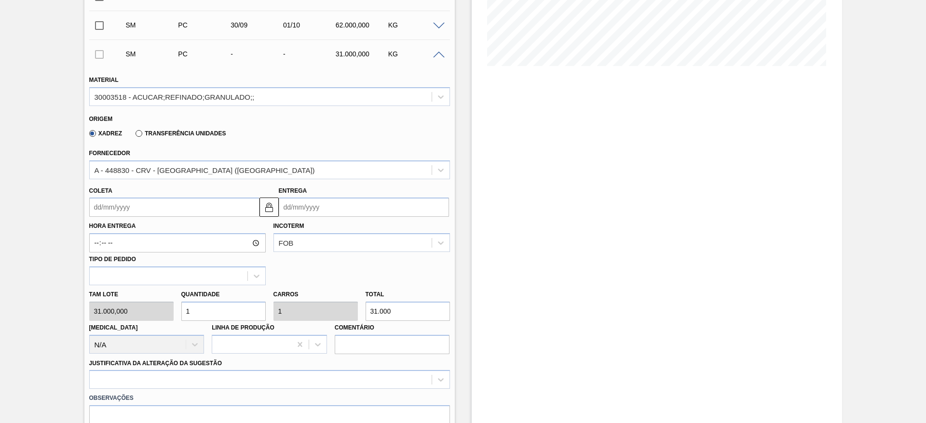
click at [115, 198] on input "Coleta" at bounding box center [174, 207] width 170 height 19
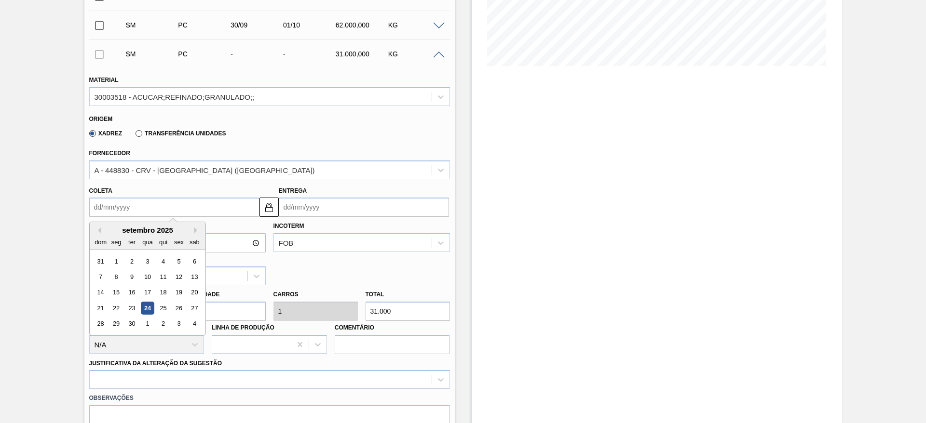
click at [148, 326] on div "1" at bounding box center [147, 324] width 13 height 13
type input "[DATE]"
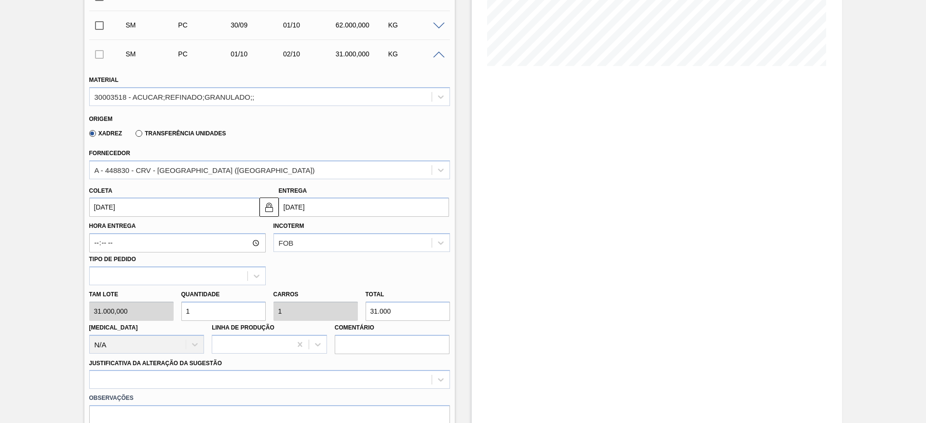
drag, startPoint x: 207, startPoint y: 317, endPoint x: 186, endPoint y: 314, distance: 21.4
click at [186, 314] on input "1" at bounding box center [223, 311] width 84 height 19
type input "21"
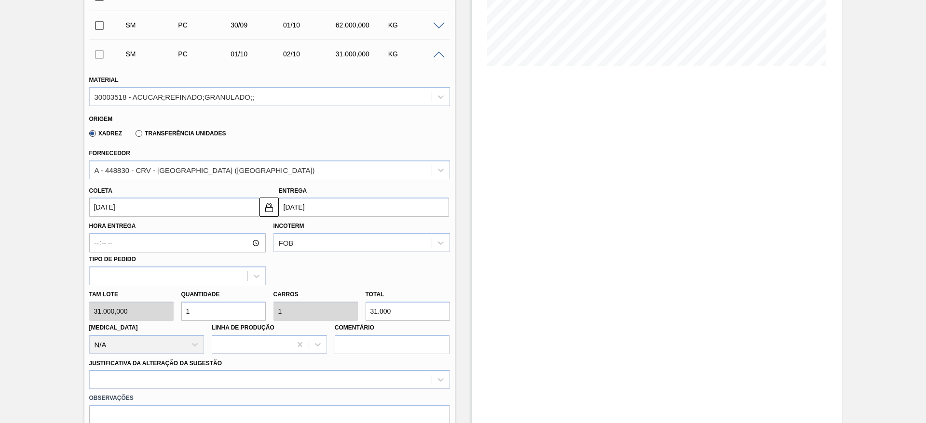
type input "651.000"
click at [135, 313] on div "Tam lote 31.000,000 Quantidade 21 Carros 21 Total 651.000 Doca N/A Linha de Pro…" at bounding box center [269, 319] width 368 height 69
type input "2"
type input "62.000"
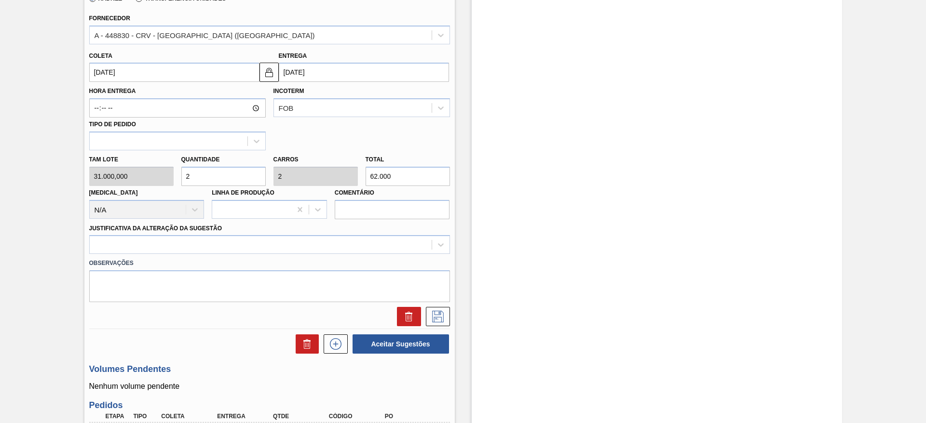
scroll to position [361, 0]
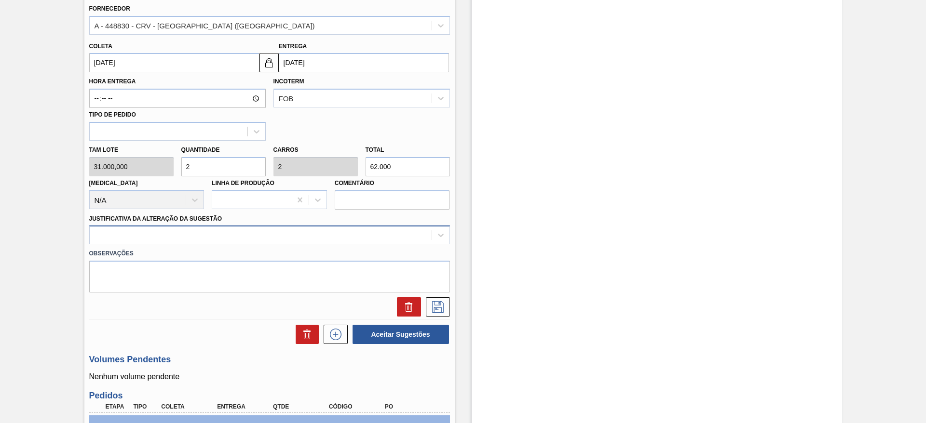
type input "2"
click at [369, 234] on div at bounding box center [261, 236] width 342 height 14
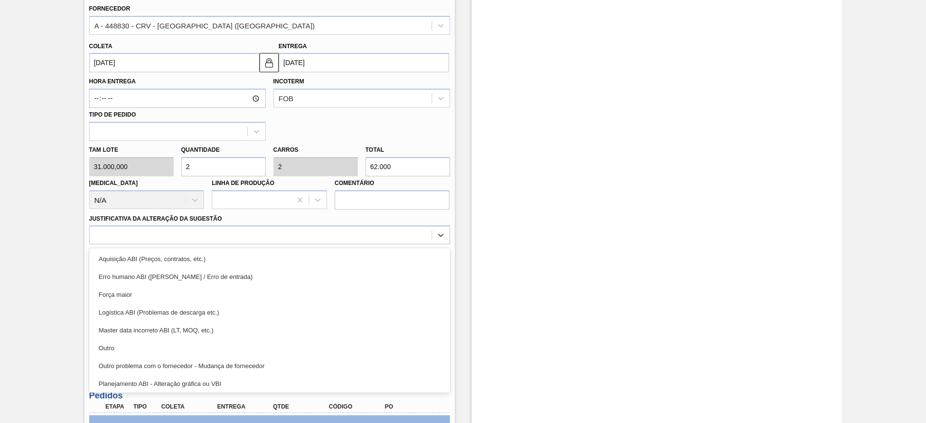
click at [376, 253] on div "Aquisição ABI (Preços, contratos, etc.)" at bounding box center [269, 259] width 361 height 18
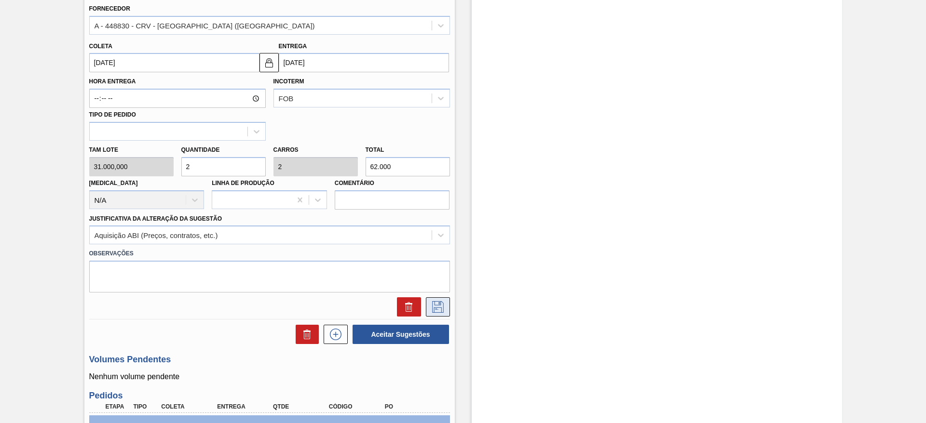
click at [438, 303] on icon at bounding box center [437, 307] width 15 height 12
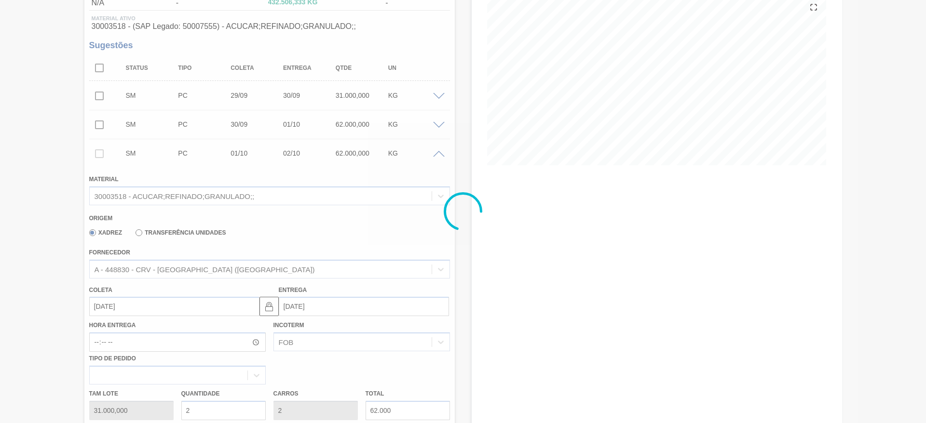
scroll to position [102, 0]
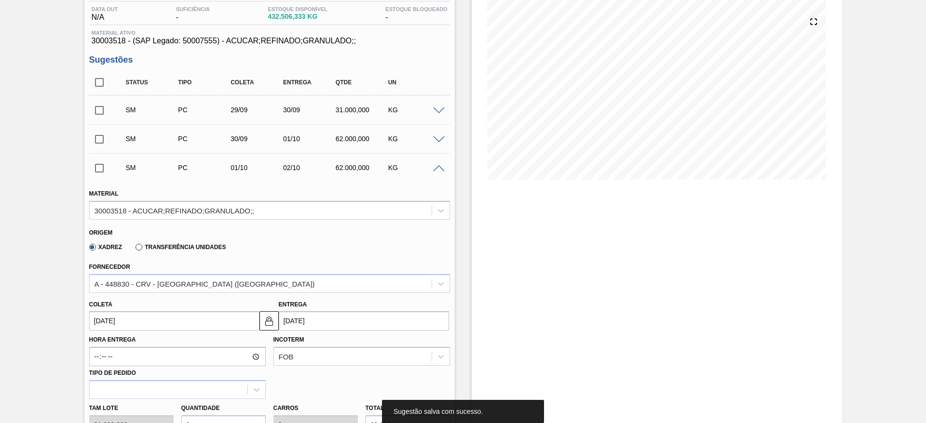
click at [441, 169] on span at bounding box center [439, 168] width 12 height 7
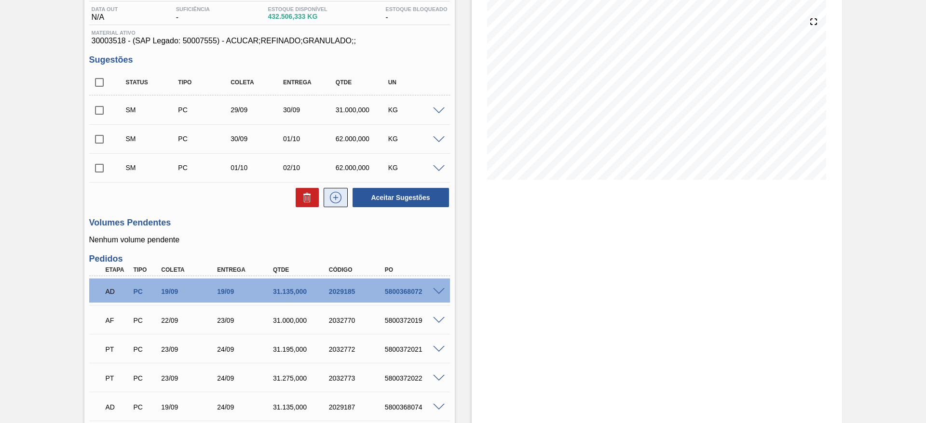
click at [333, 196] on icon at bounding box center [335, 198] width 15 height 12
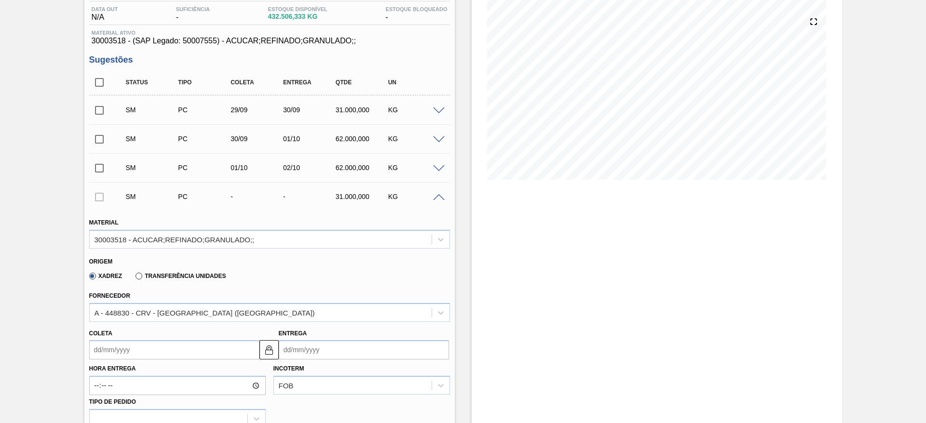
click at [122, 340] on input "Coleta" at bounding box center [174, 349] width 170 height 19
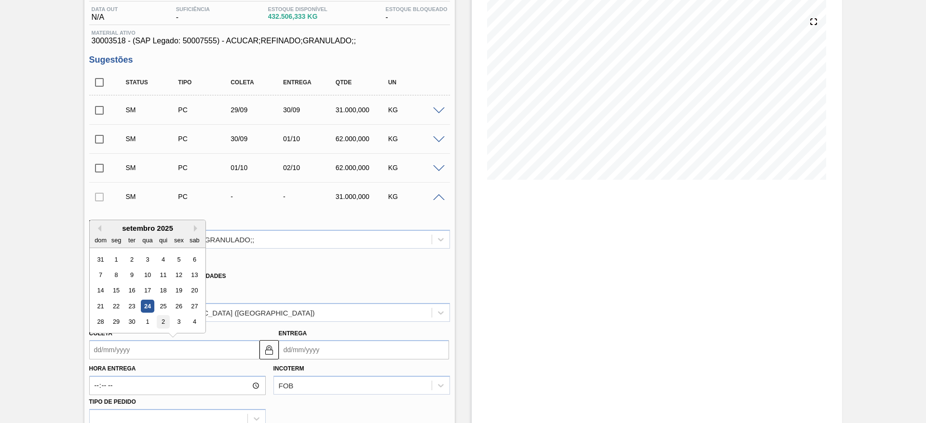
click at [161, 321] on div "2" at bounding box center [162, 322] width 13 height 13
type input "02/10/2025"
type input "[DATE]"
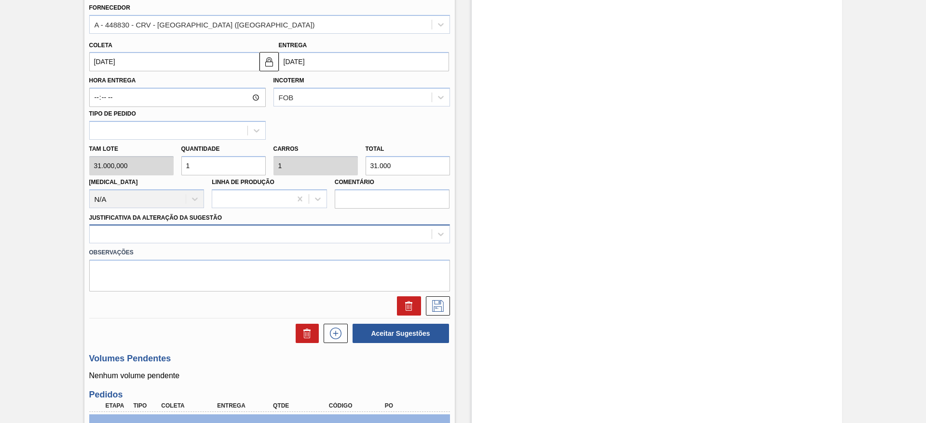
scroll to position [392, 0]
click at [335, 237] on div at bounding box center [261, 234] width 342 height 14
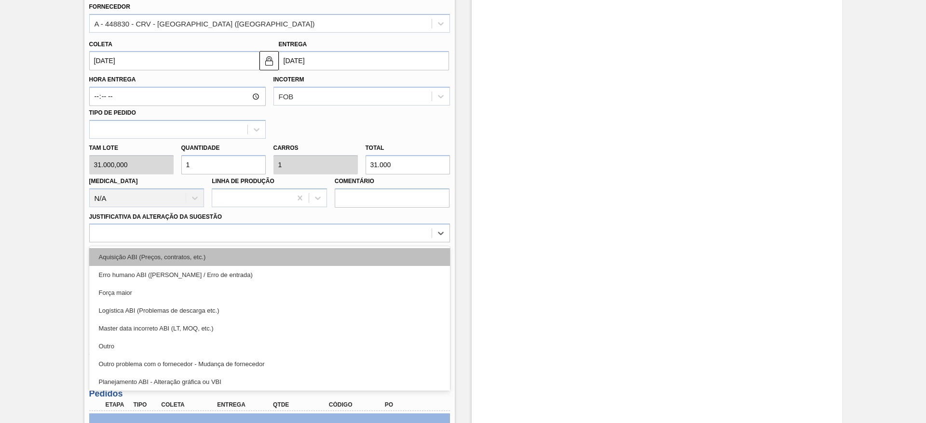
click at [325, 255] on div "Aquisição ABI (Preços, contratos, etc.)" at bounding box center [269, 257] width 361 height 18
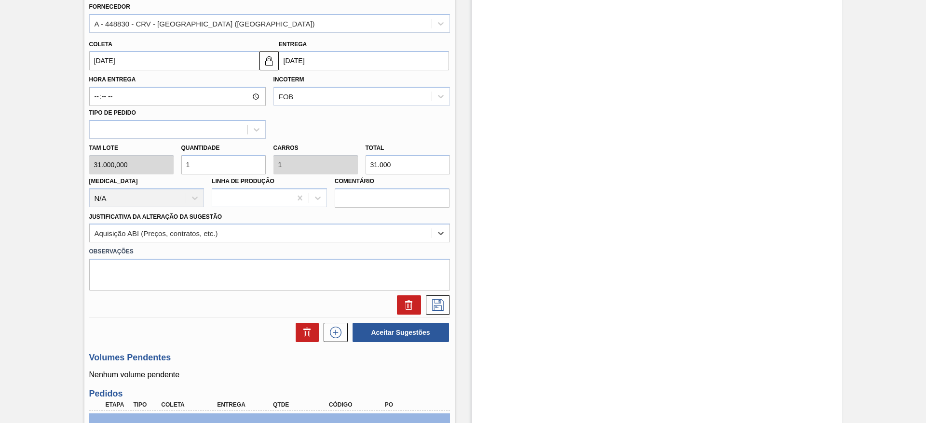
click at [147, 159] on div "Tam lote 31.000,000 Quantidade 1 Carros 1 Total 31.000 Doca N/A Linha de Produç…" at bounding box center [269, 173] width 368 height 69
type input "21"
type input "651.000"
click at [115, 160] on div "Tam lote 31.000,000 Quantidade 21 Carros 21 Total 651.000 Doca N/A Linha de Pro…" at bounding box center [269, 173] width 368 height 69
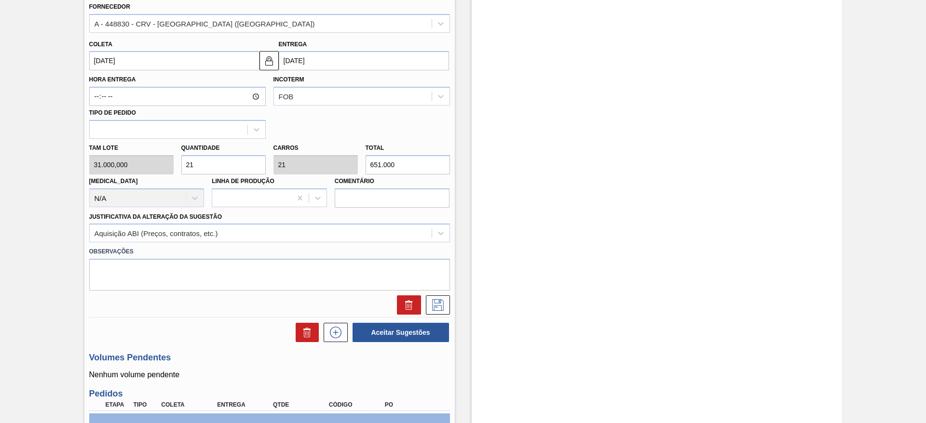
type input "2"
type input "62.000"
type input "2"
click at [450, 303] on div at bounding box center [269, 305] width 368 height 19
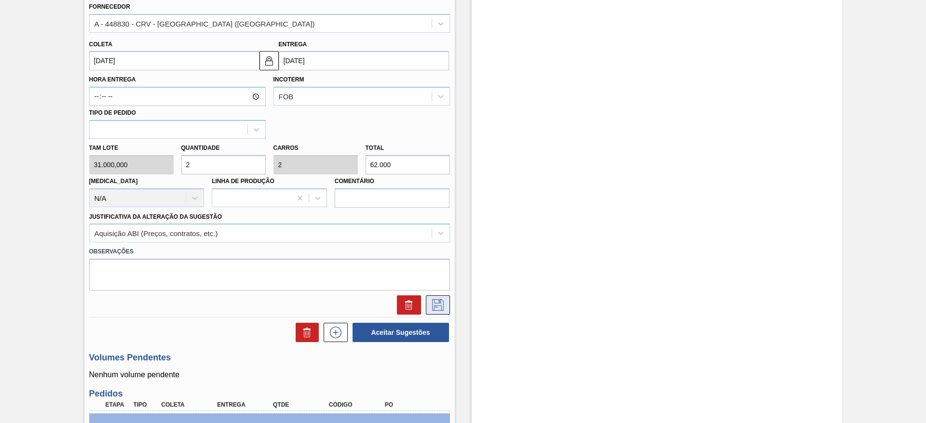
click at [448, 303] on button at bounding box center [438, 305] width 24 height 19
click at [443, 305] on icon at bounding box center [437, 305] width 15 height 12
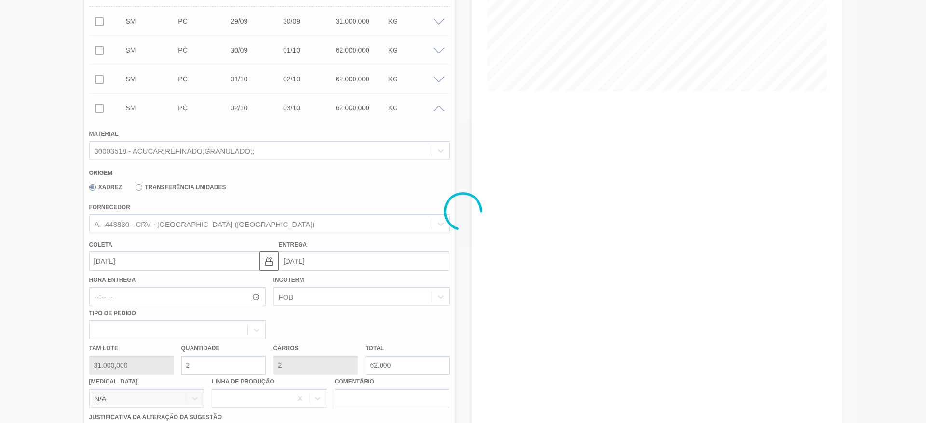
scroll to position [207, 0]
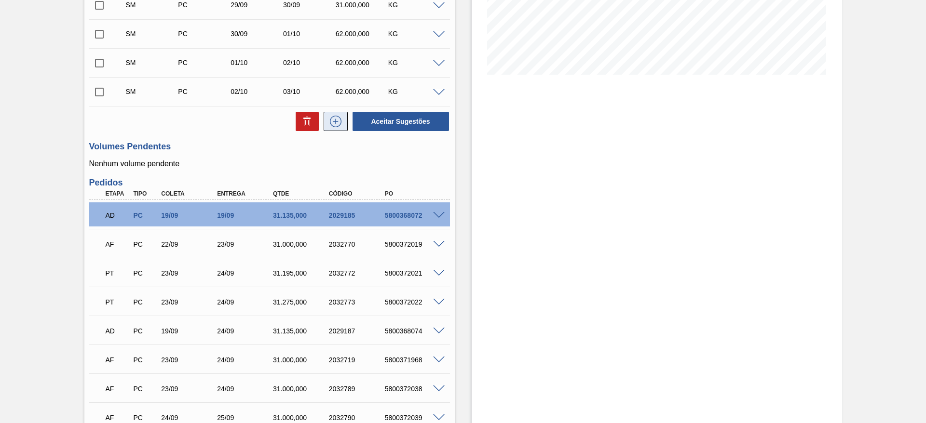
click at [340, 125] on icon at bounding box center [335, 122] width 15 height 12
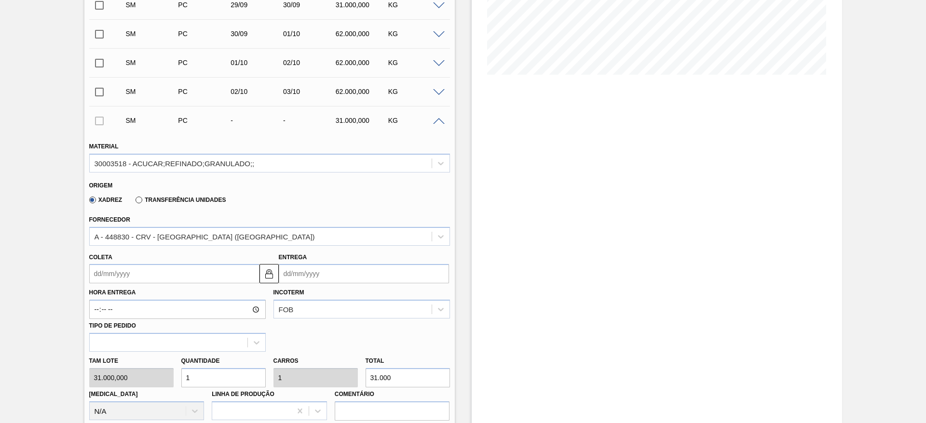
click at [107, 283] on input "Coleta" at bounding box center [174, 273] width 170 height 19
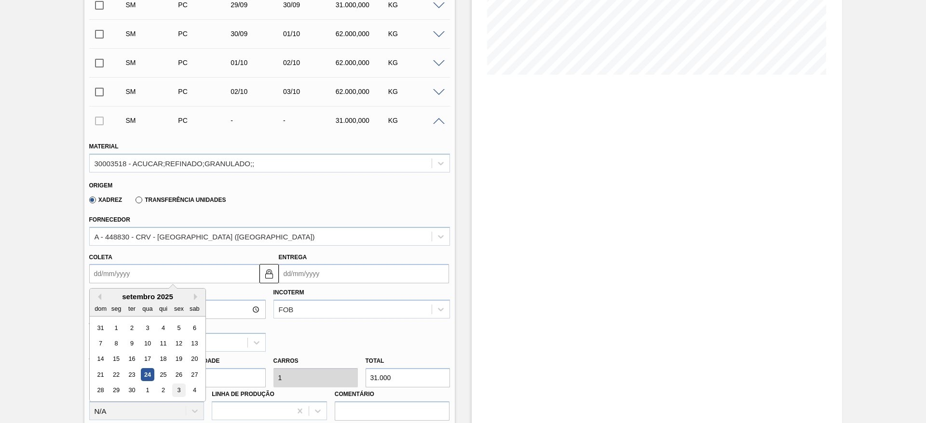
click at [178, 393] on div "3" at bounding box center [178, 390] width 13 height 13
type input "03/10/2025"
type input "04/10/2025"
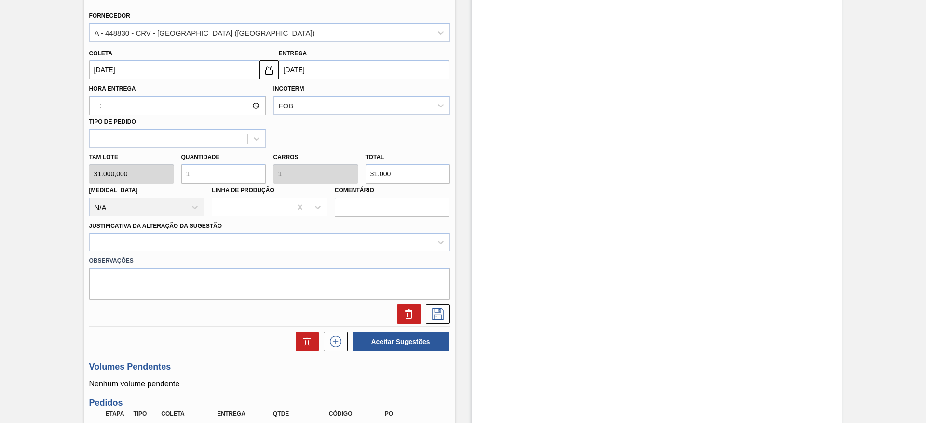
scroll to position [424, 0]
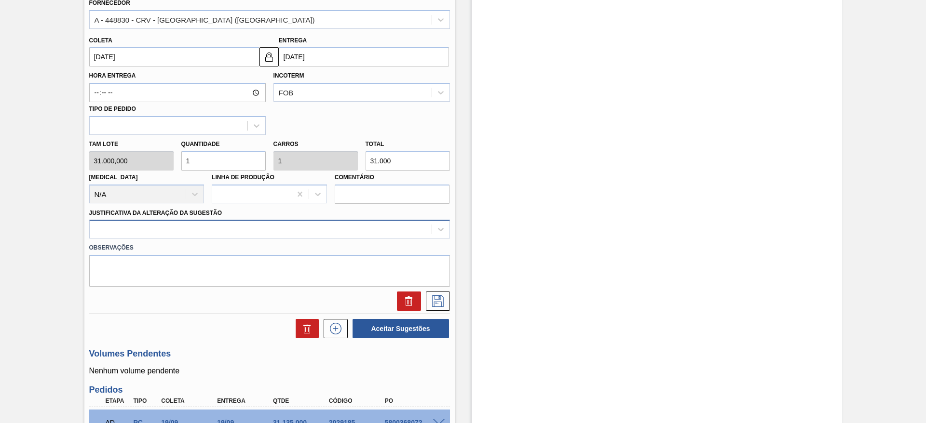
click at [381, 221] on div at bounding box center [269, 229] width 361 height 19
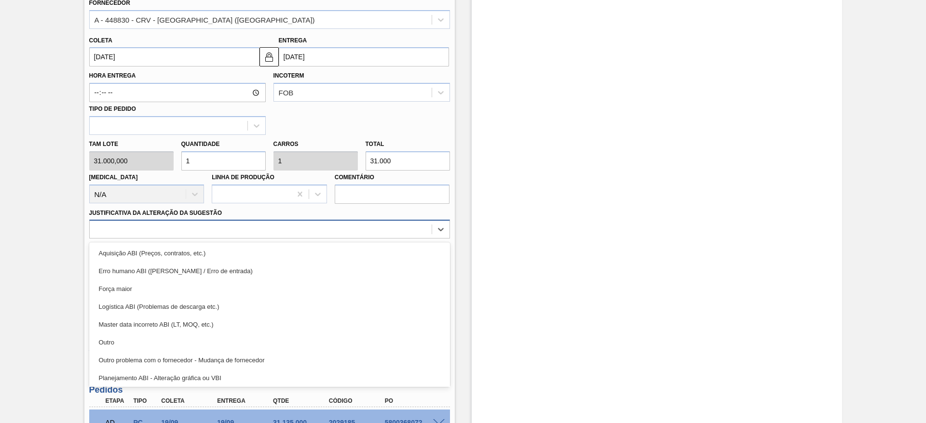
click at [384, 237] on div at bounding box center [269, 229] width 361 height 19
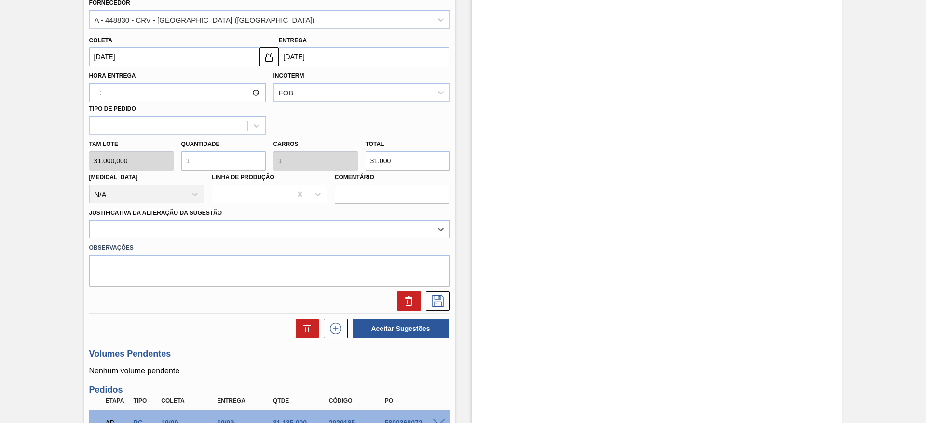
click at [389, 243] on label "Observações" at bounding box center [269, 248] width 361 height 14
click at [390, 232] on div at bounding box center [261, 230] width 342 height 14
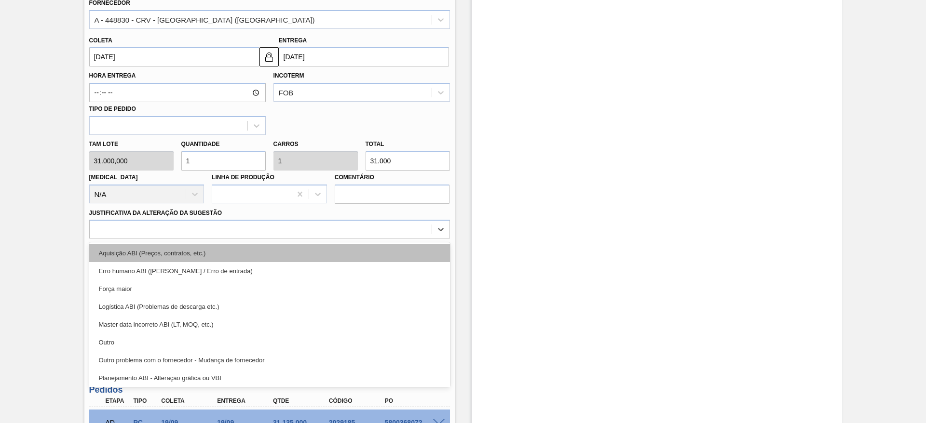
click at [391, 255] on div "Aquisição ABI (Preços, contratos, etc.)" at bounding box center [269, 253] width 361 height 18
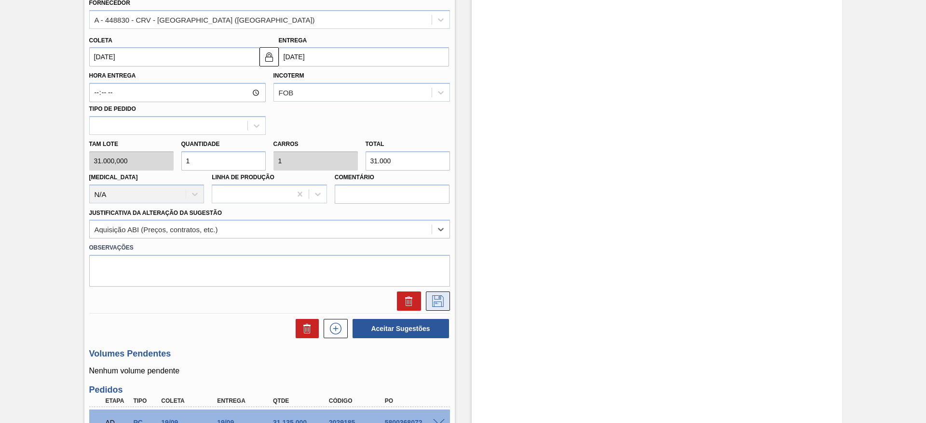
click at [439, 304] on icon at bounding box center [437, 302] width 15 height 12
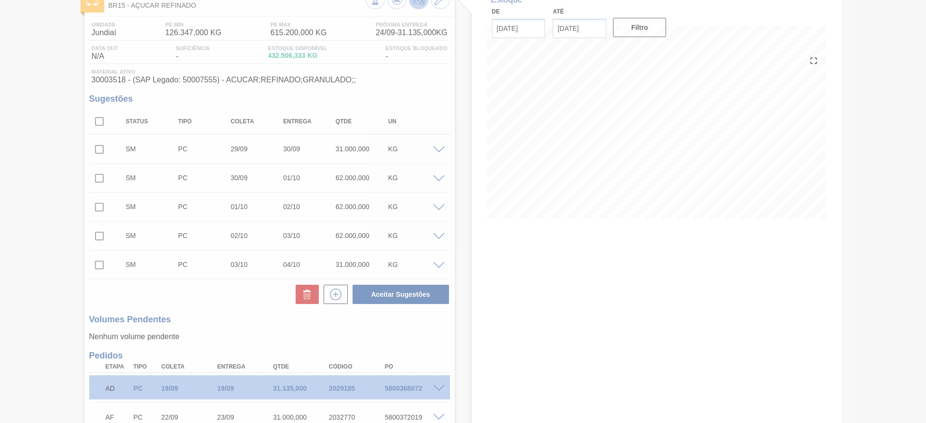
scroll to position [61, 0]
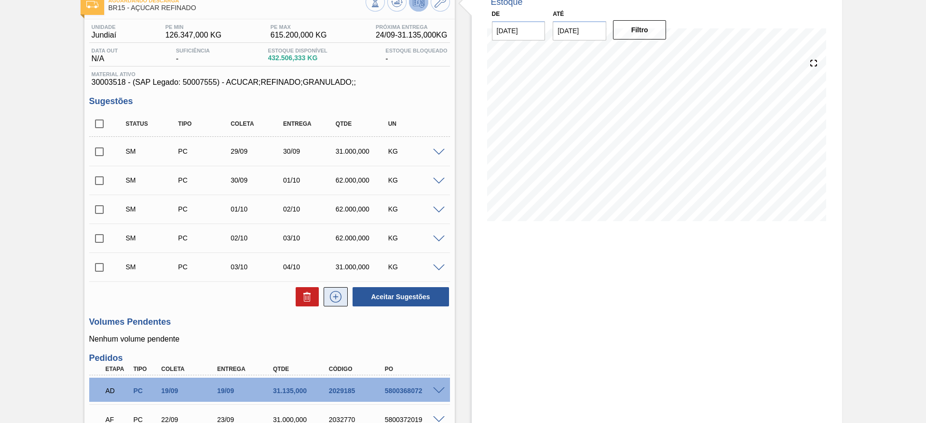
click at [337, 293] on icon at bounding box center [335, 297] width 15 height 12
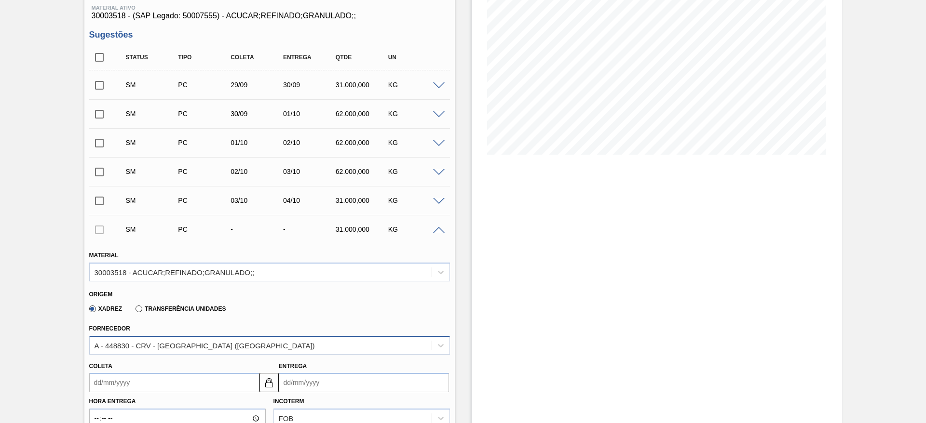
scroll to position [205, 0]
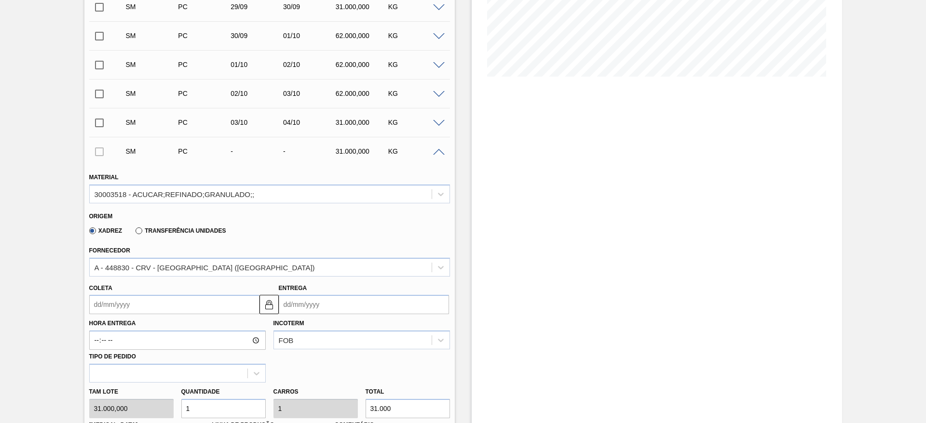
click at [159, 400] on div "Tam lote 31.000,000 Quantidade 1 Carros 1 Total 31.000 Doca N/A Linha de Produç…" at bounding box center [269, 417] width 368 height 69
type input "2"
type input "62.000"
type input "2"
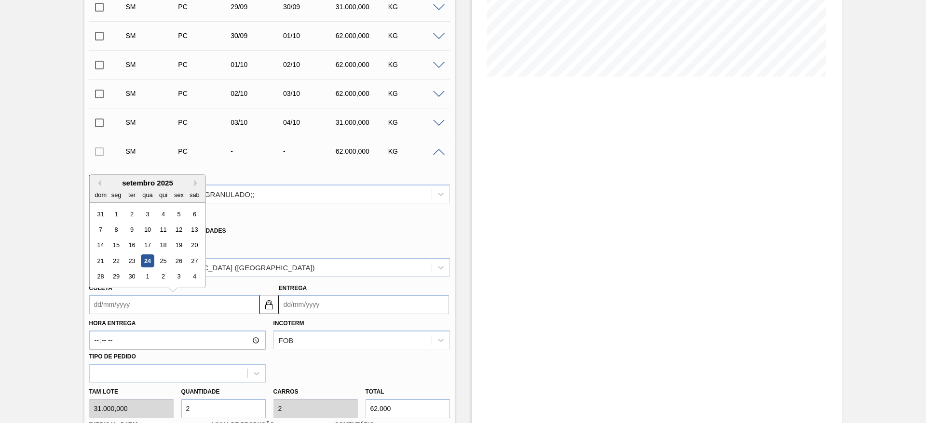
click at [118, 305] on input "Coleta" at bounding box center [174, 304] width 170 height 19
drag, startPoint x: 189, startPoint y: 278, endPoint x: 208, endPoint y: 272, distance: 19.5
click at [192, 278] on div "4" at bounding box center [194, 277] width 13 height 13
type input "04/10/2025"
type input "05/10/2025"
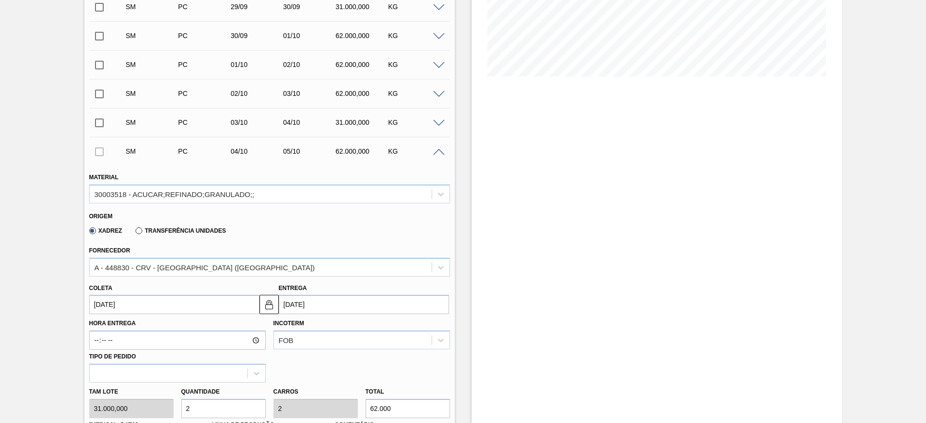
scroll to position [422, 0]
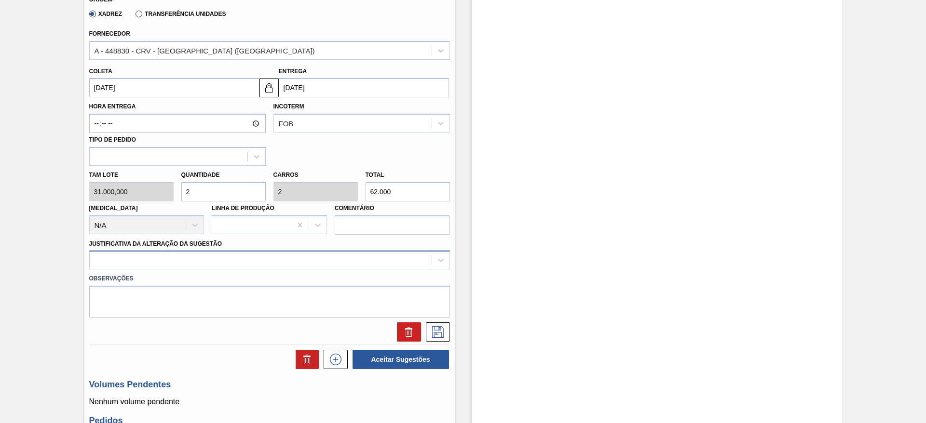
click at [390, 251] on div at bounding box center [269, 260] width 361 height 19
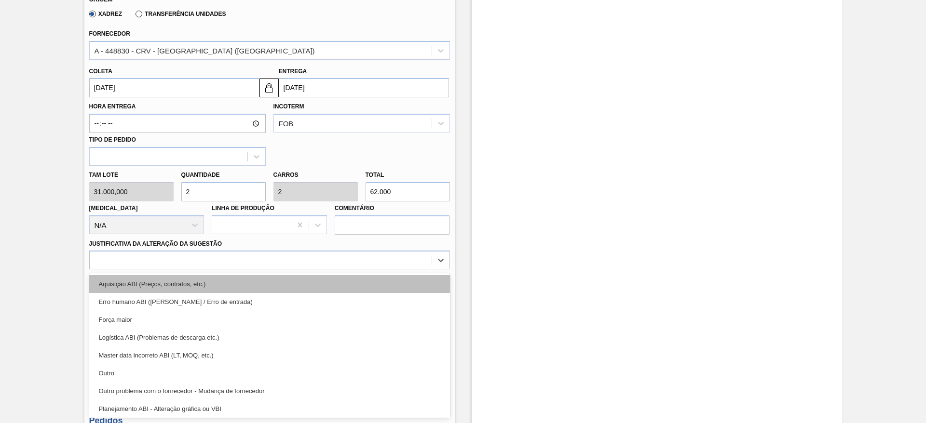
click at [391, 281] on div "Aquisição ABI (Preços, contratos, etc.)" at bounding box center [269, 284] width 361 height 18
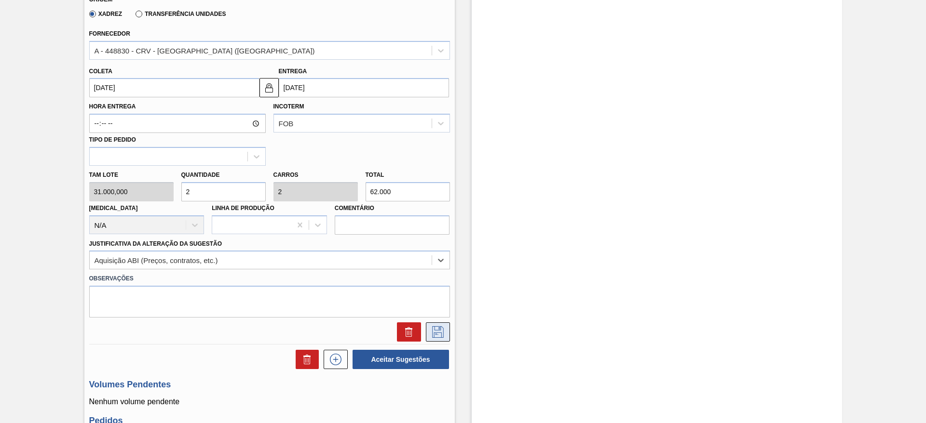
click at [442, 323] on button at bounding box center [438, 332] width 24 height 19
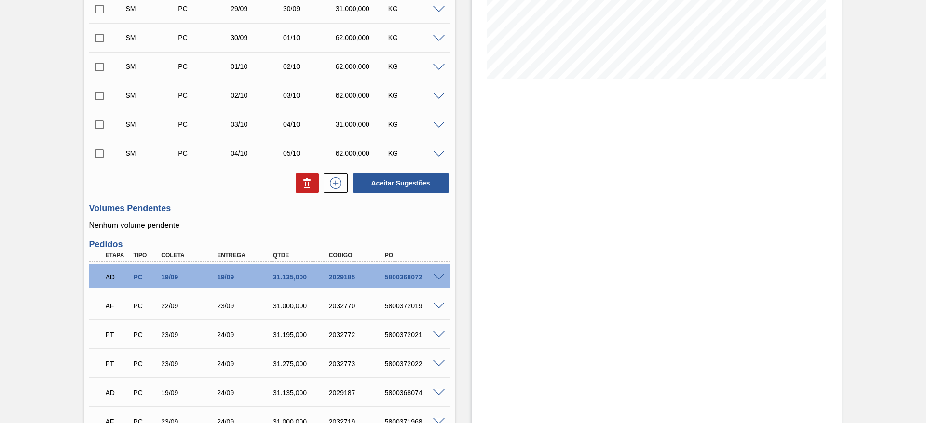
scroll to position [61, 0]
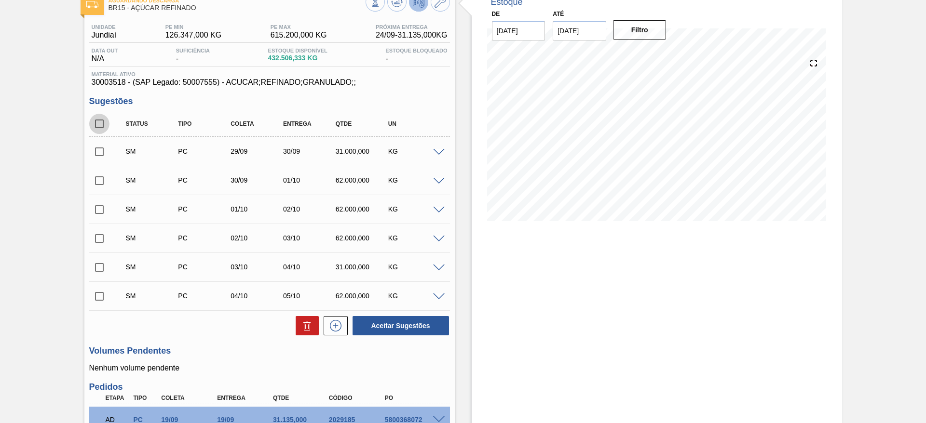
click at [102, 116] on input "checkbox" at bounding box center [99, 124] width 20 height 20
checkbox input "true"
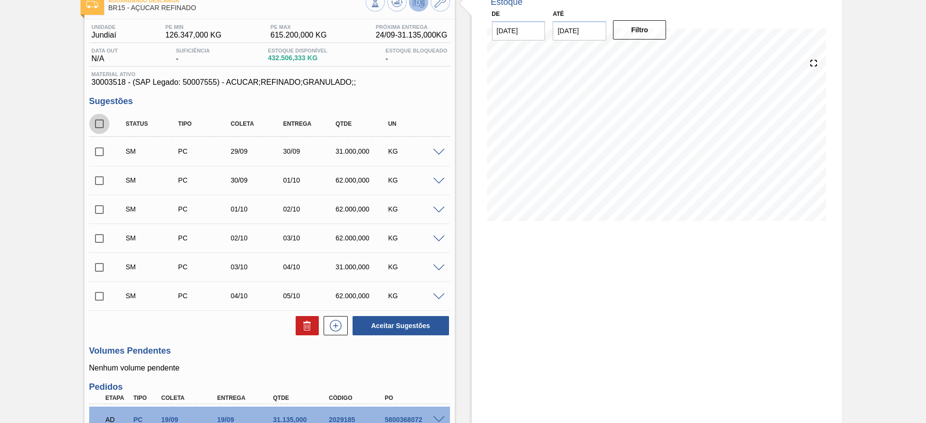
checkbox input "true"
click at [399, 315] on div "Aceitar Sugestões" at bounding box center [399, 325] width 102 height 21
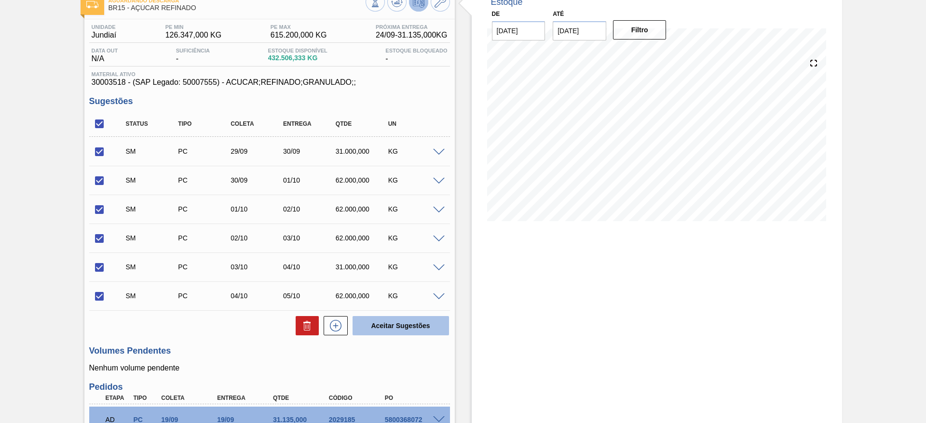
click at [401, 320] on button "Aceitar Sugestões" at bounding box center [400, 325] width 96 height 19
checkbox input "false"
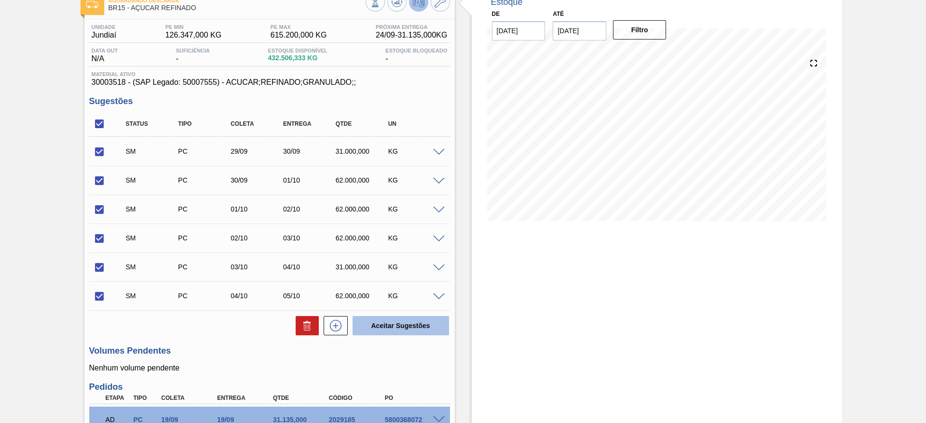
checkbox input "false"
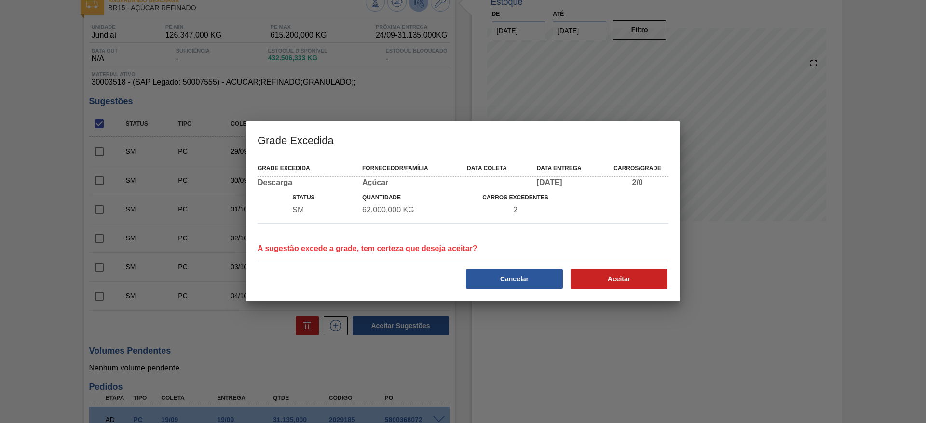
click at [624, 291] on div "Grade Excedida Fornecedor/Família Data coleta Data entrega Carros/Grade Descarg…" at bounding box center [463, 230] width 434 height 144
click at [620, 277] on button "Aceitar" at bounding box center [618, 279] width 97 height 19
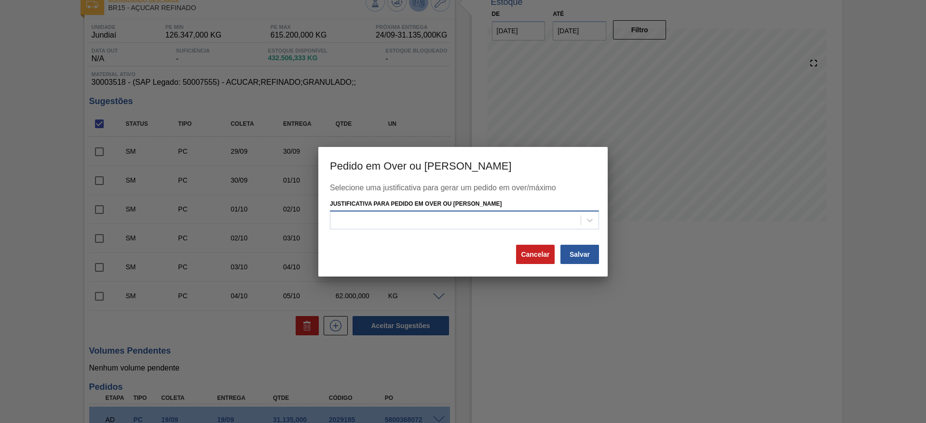
click at [511, 229] on div at bounding box center [464, 220] width 269 height 19
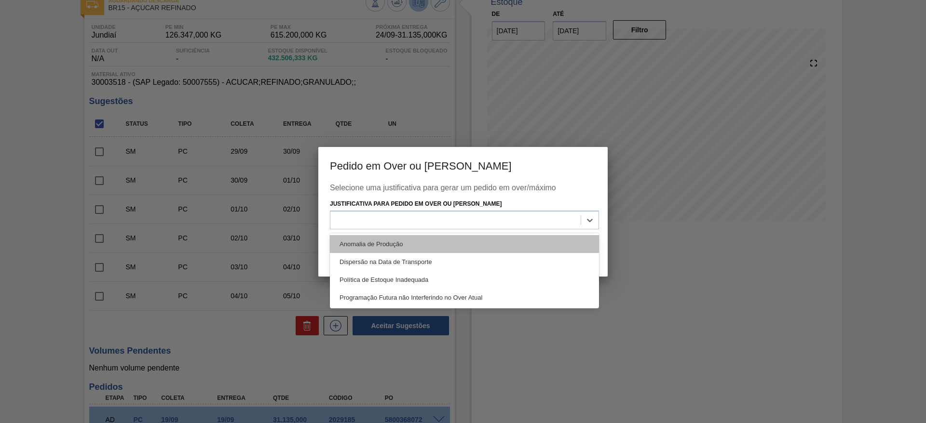
click at [524, 252] on div "Anomalia de Produção" at bounding box center [464, 244] width 269 height 18
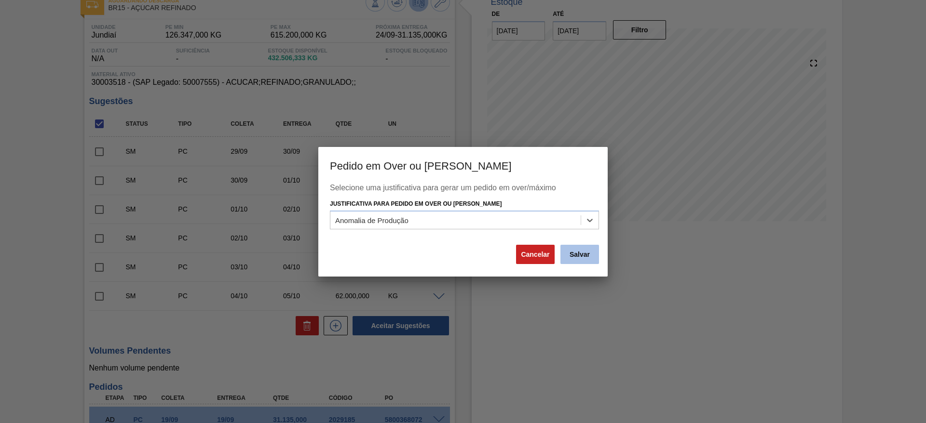
click at [587, 249] on button "Salvar" at bounding box center [579, 254] width 39 height 19
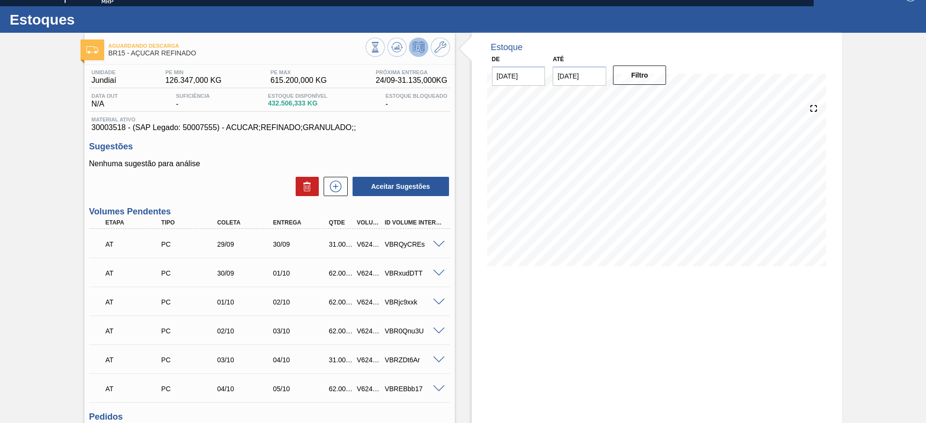
scroll to position [3, 0]
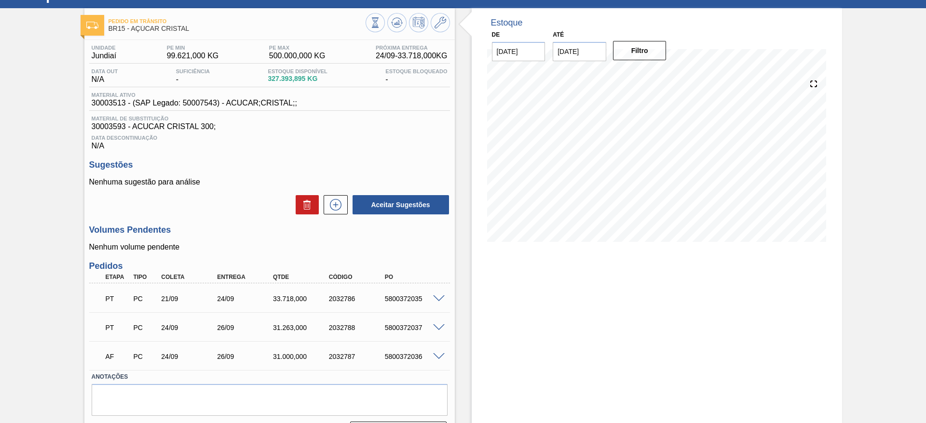
scroll to position [66, 0]
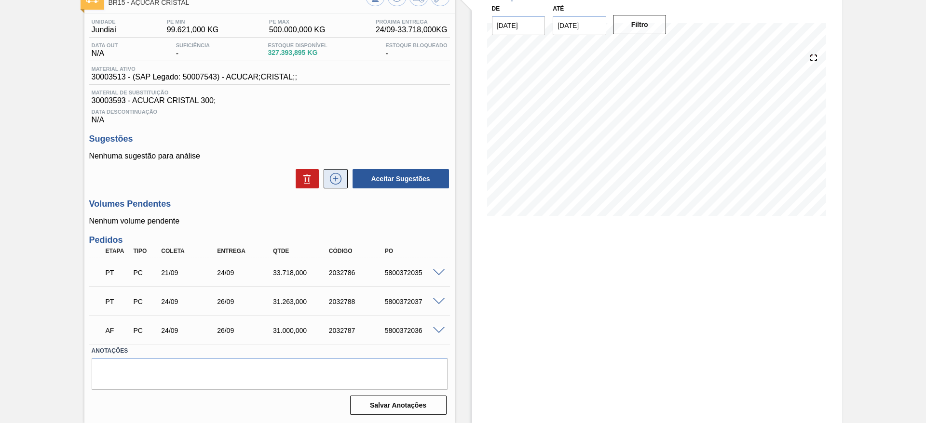
click at [336, 178] on icon at bounding box center [335, 179] width 15 height 12
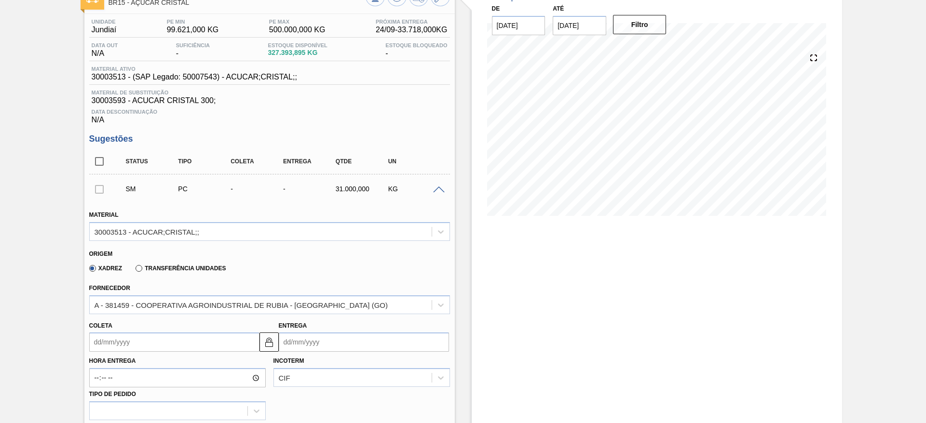
click at [100, 342] on input "Coleta" at bounding box center [174, 342] width 170 height 19
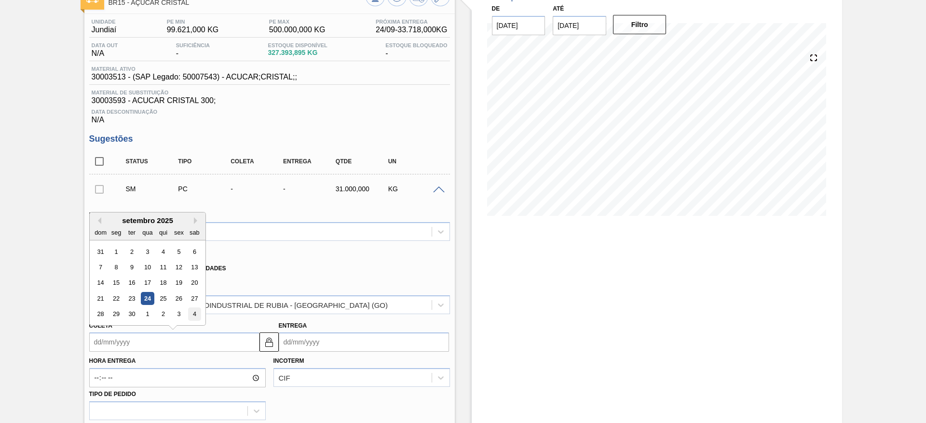
click at [194, 311] on div "4" at bounding box center [194, 314] width 13 height 13
type input "[DATE]"
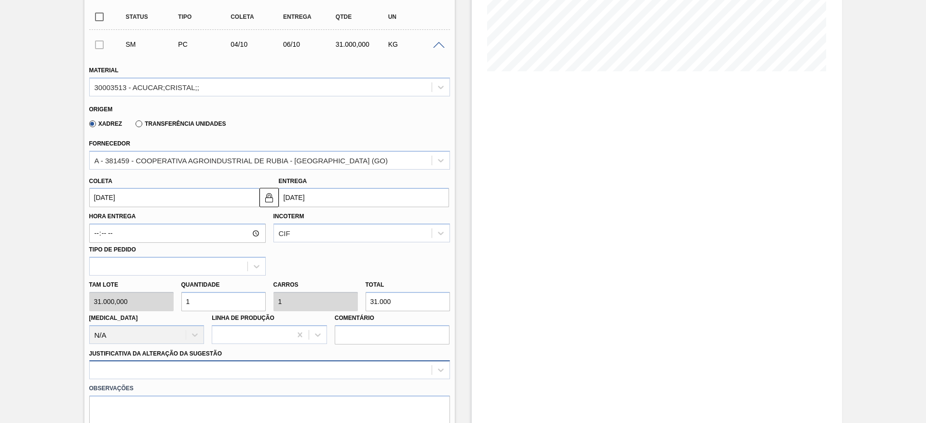
click at [271, 364] on div at bounding box center [269, 370] width 361 height 19
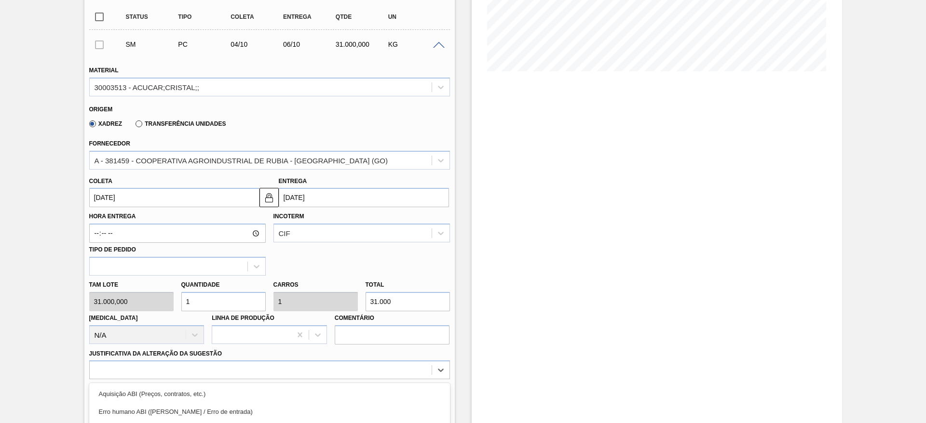
scroll to position [319, 0]
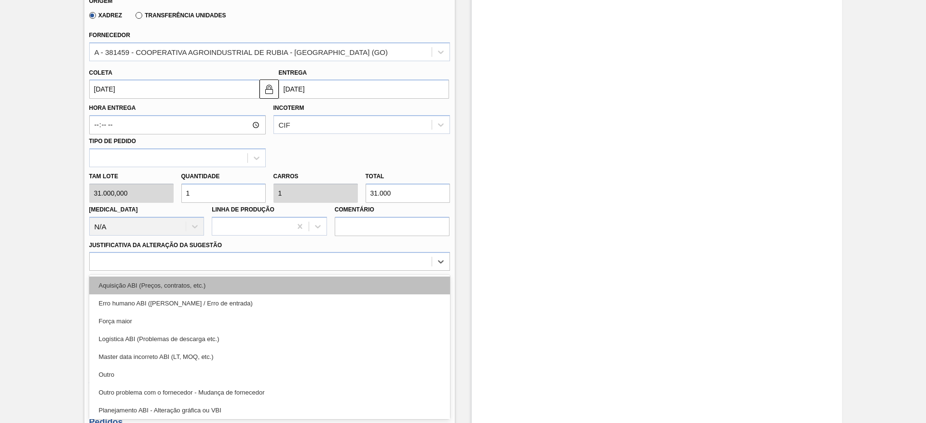
click at [273, 288] on div "Aquisição ABI (Preços, contratos, etc.)" at bounding box center [269, 286] width 361 height 18
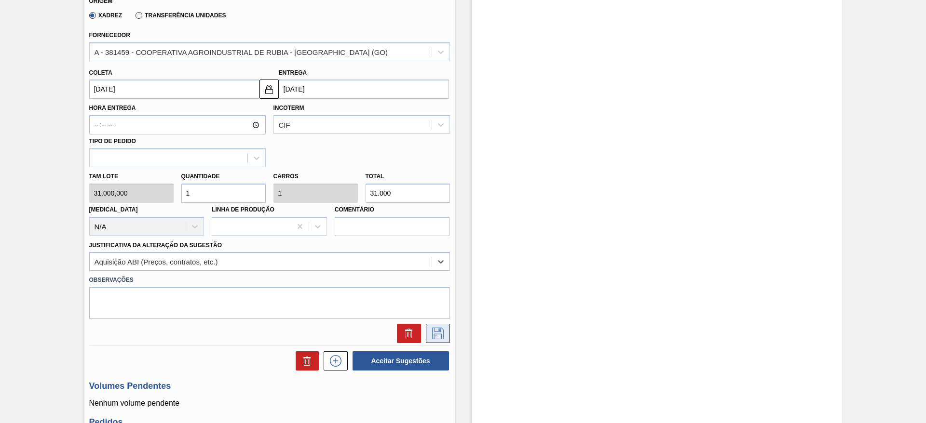
click at [437, 328] on icon at bounding box center [437, 334] width 15 height 12
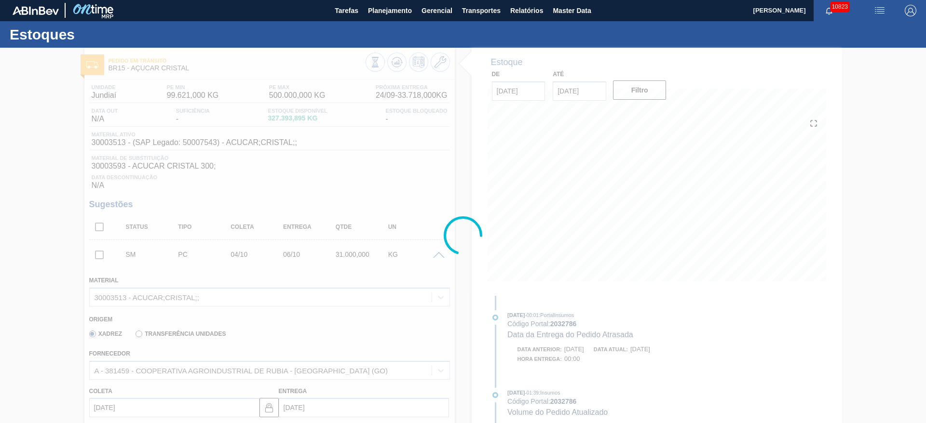
scroll to position [0, 0]
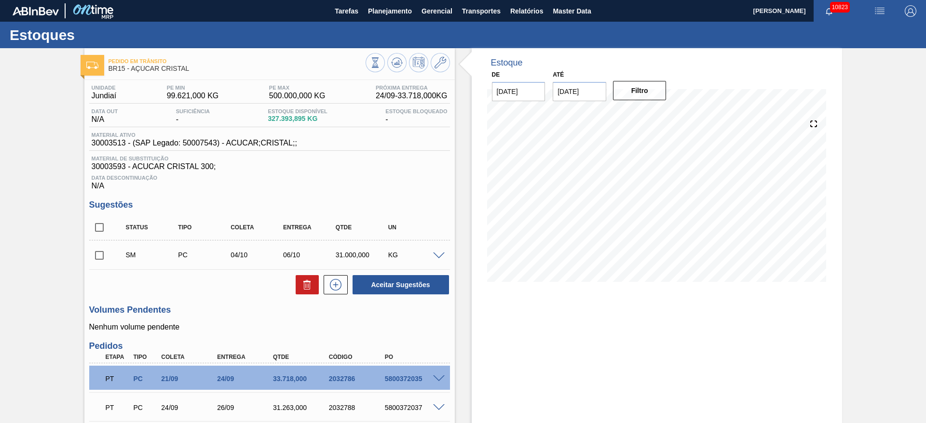
click at [442, 253] on span at bounding box center [439, 256] width 12 height 7
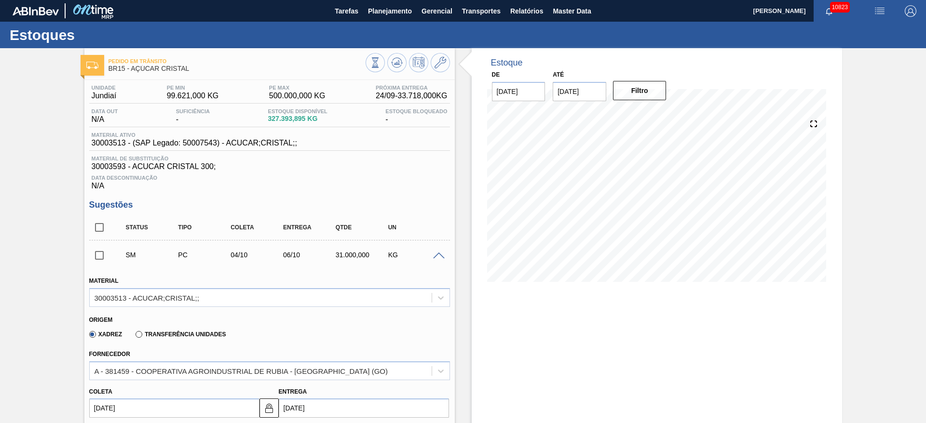
click at [103, 398] on div "Coleta 04/10/2025" at bounding box center [174, 401] width 170 height 33
click at [105, 404] on input "04/10/2025" at bounding box center [174, 408] width 170 height 19
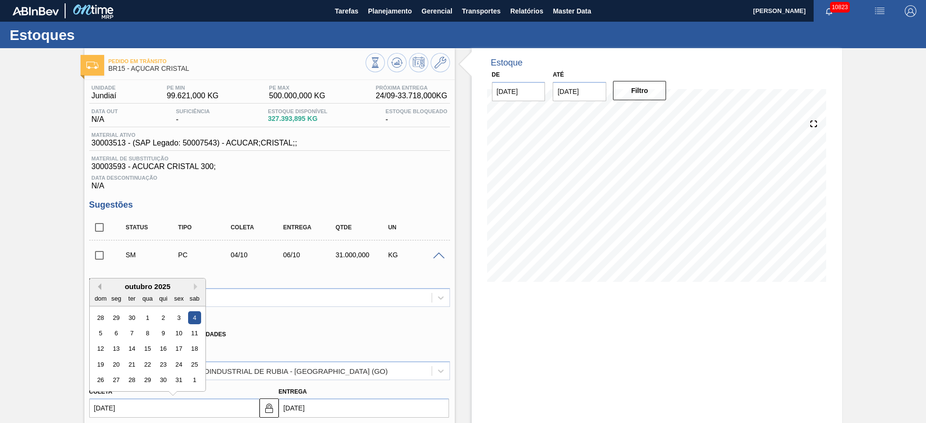
click at [99, 285] on button "Previous Month" at bounding box center [98, 287] width 7 height 7
drag, startPoint x: 192, startPoint y: 369, endPoint x: 199, endPoint y: 365, distance: 7.9
click at [193, 369] on div "27" at bounding box center [194, 364] width 13 height 13
type input "27/09/2025"
type input "29/09/2025"
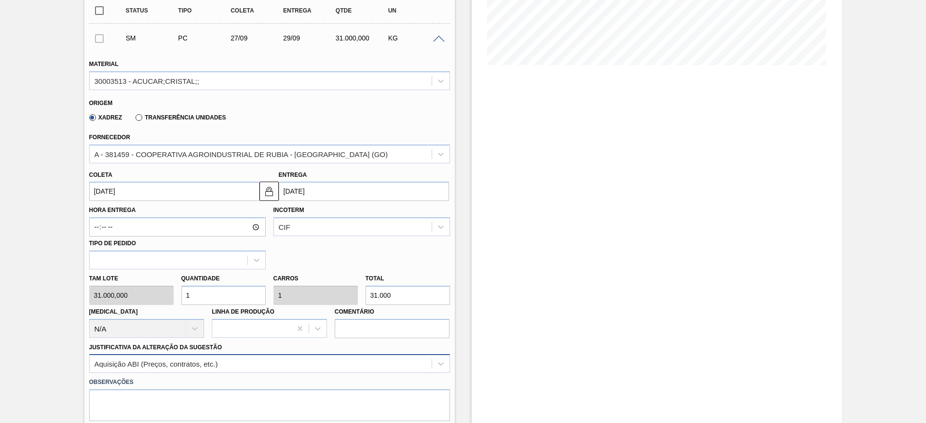
click at [321, 357] on div "Aquisição ABI (Preços, contratos, etc.)" at bounding box center [269, 363] width 361 height 19
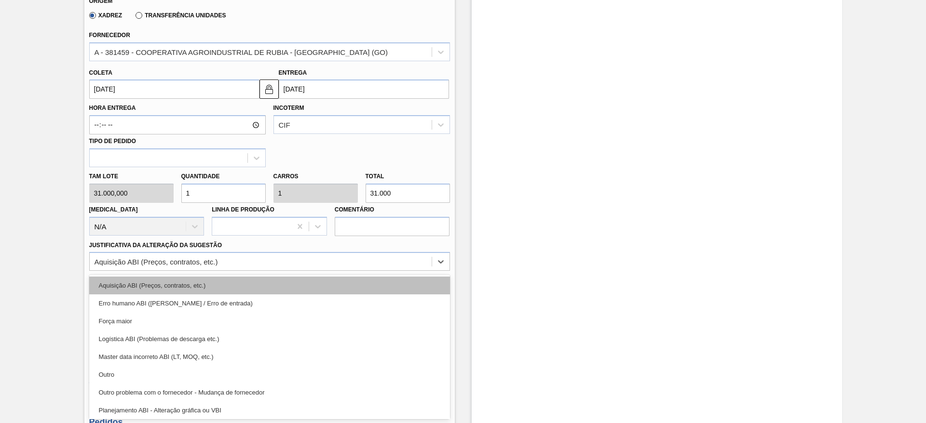
click at [337, 289] on div "Aquisição ABI (Preços, contratos, etc.)" at bounding box center [269, 286] width 361 height 18
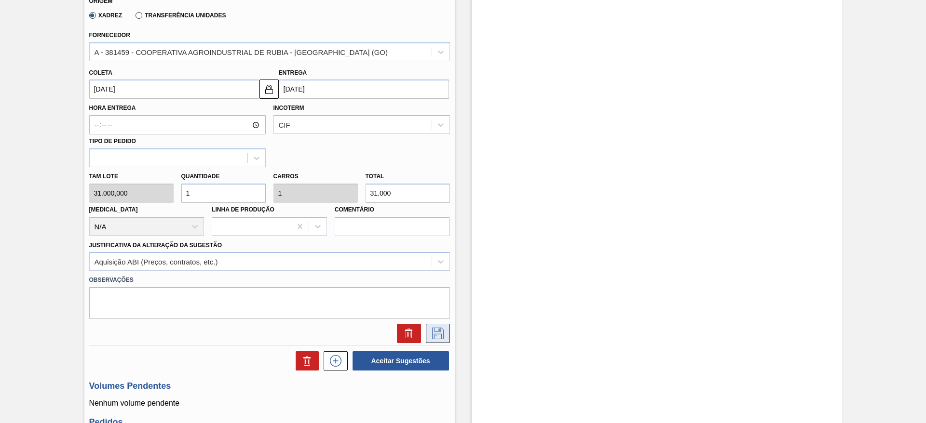
click at [437, 331] on icon at bounding box center [437, 334] width 15 height 12
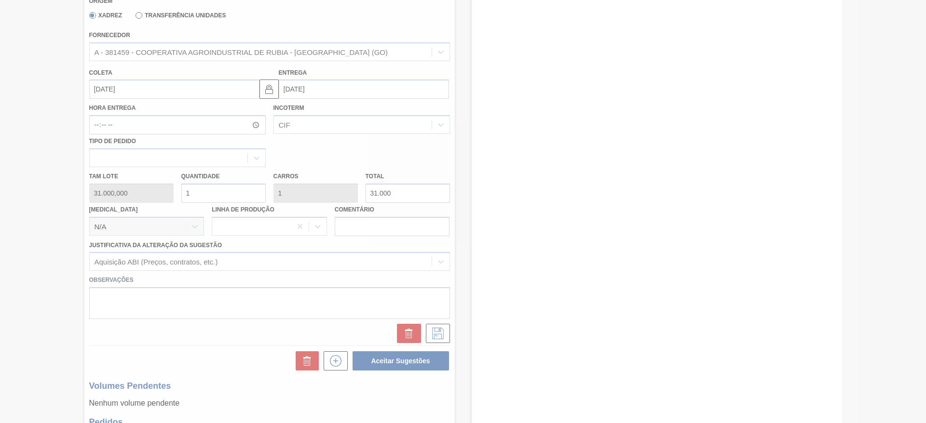
scroll to position [106, 0]
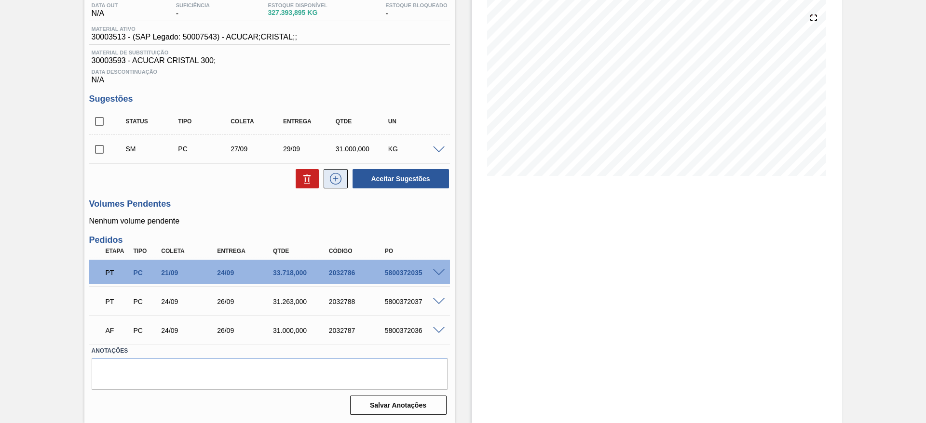
click at [333, 176] on icon at bounding box center [335, 179] width 15 height 12
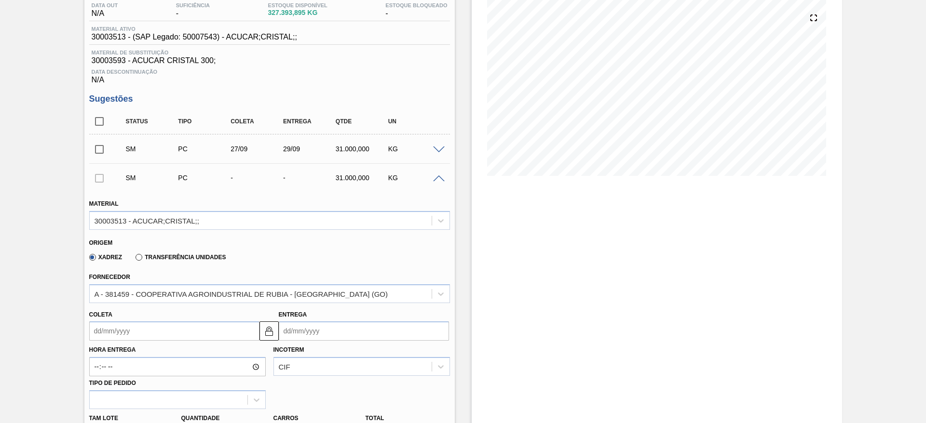
click at [112, 332] on input "Coleta" at bounding box center [174, 331] width 170 height 19
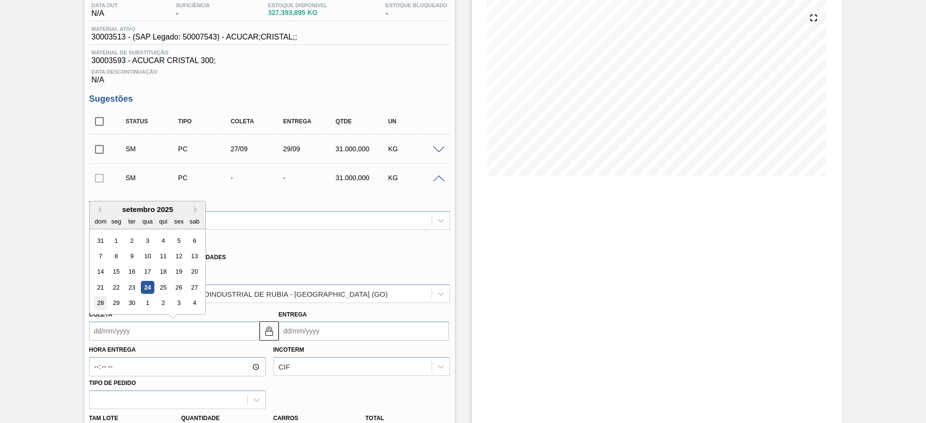
click at [95, 298] on div "28" at bounding box center [100, 303] width 13 height 13
type input "28/09/2025"
type input "30/09/2025"
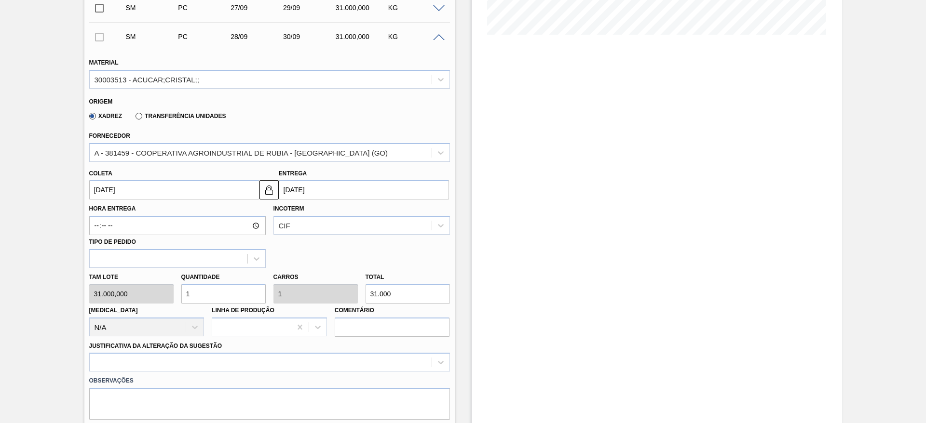
scroll to position [251, 0]
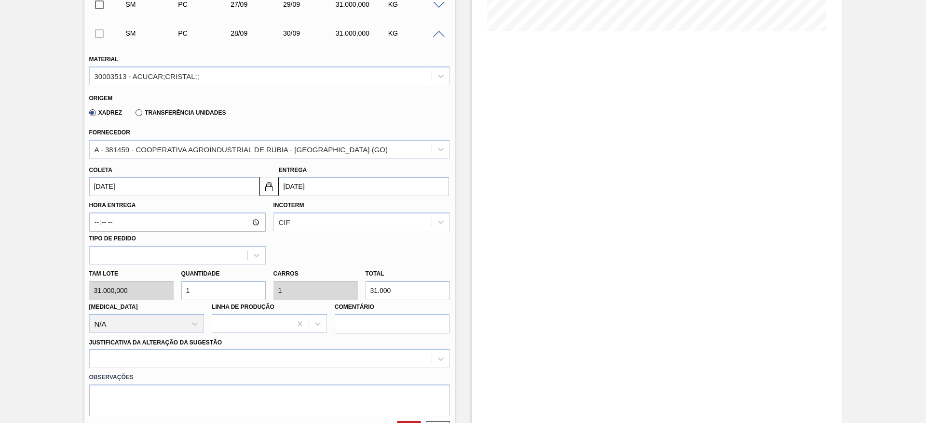
drag, startPoint x: 213, startPoint y: 289, endPoint x: 180, endPoint y: 289, distance: 32.8
click at [181, 289] on input "1" at bounding box center [223, 290] width 84 height 19
type input "2"
type input "62.000"
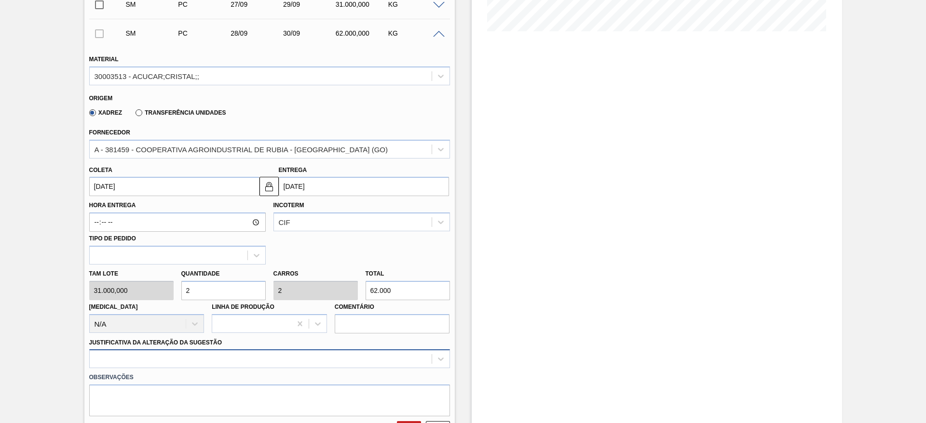
type input "2"
click at [285, 350] on div at bounding box center [269, 359] width 361 height 19
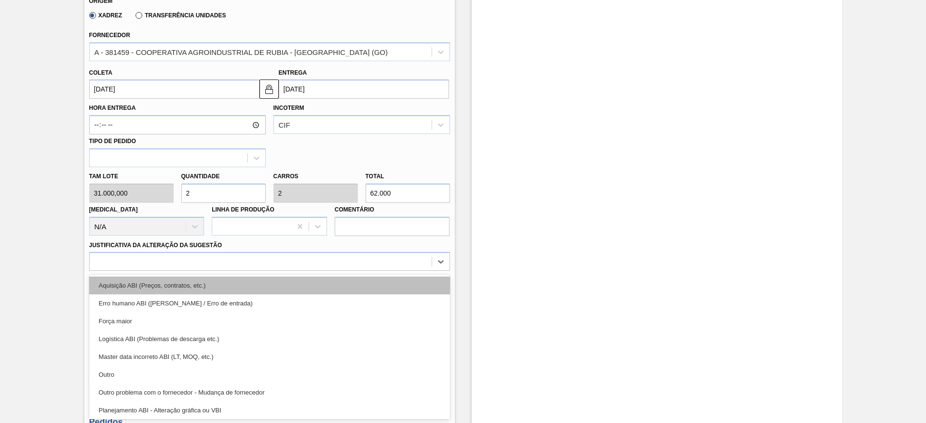
click at [284, 287] on div "Aquisição ABI (Preços, contratos, etc.)" at bounding box center [269, 286] width 361 height 18
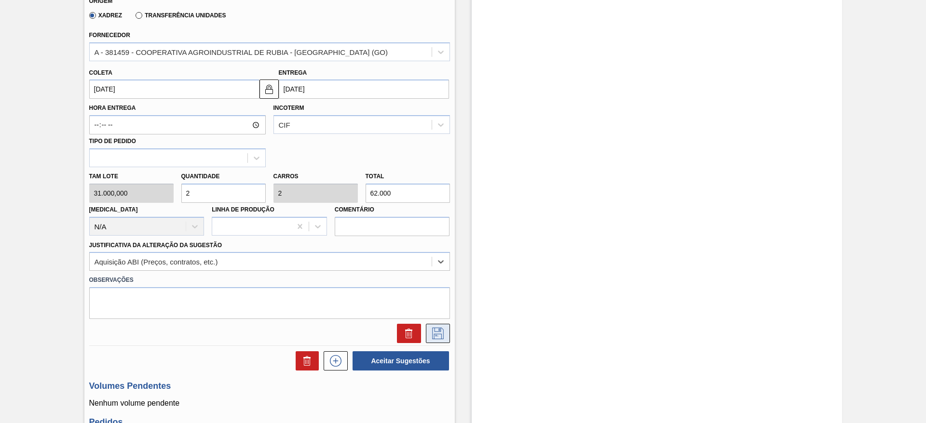
click at [426, 325] on button at bounding box center [438, 333] width 24 height 19
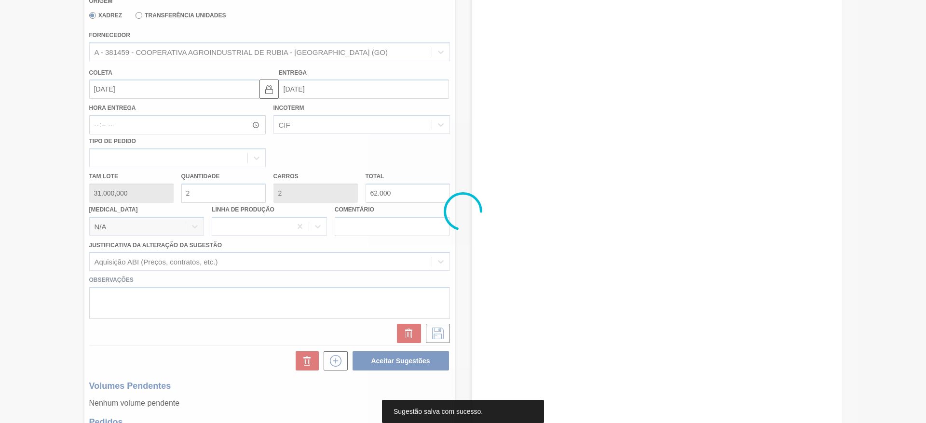
scroll to position [0, 0]
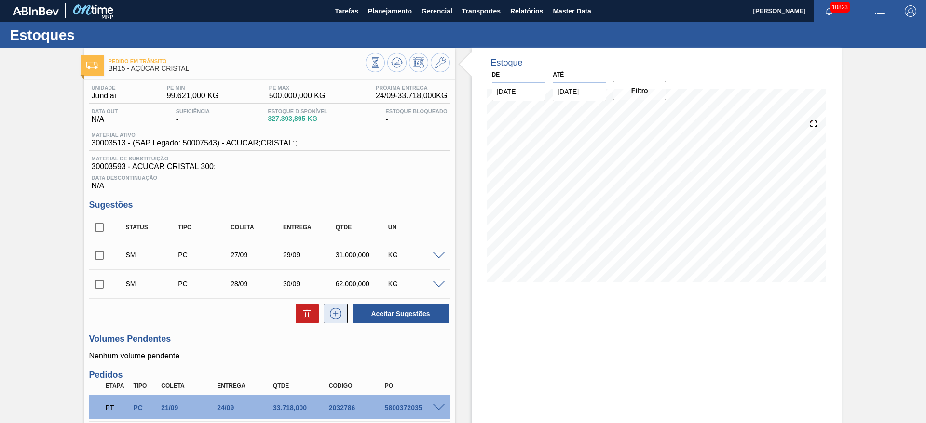
click at [339, 315] on icon at bounding box center [335, 314] width 15 height 12
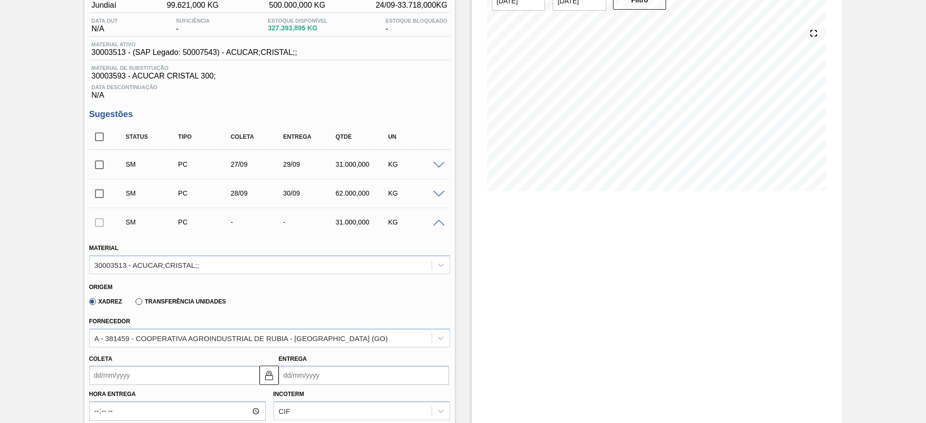
scroll to position [217, 0]
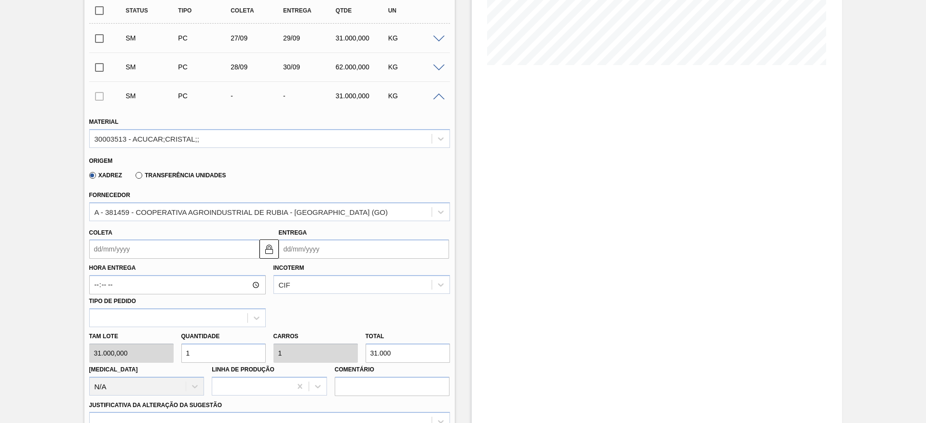
drag, startPoint x: 178, startPoint y: 352, endPoint x: 150, endPoint y: 334, distance: 32.8
click at [153, 342] on div "Tam lote 31.000,000 Quantidade 1 Carros 1 Total 31.000 Doca N/A Linha de Produç…" at bounding box center [269, 361] width 368 height 69
type input "2"
type input "62.000"
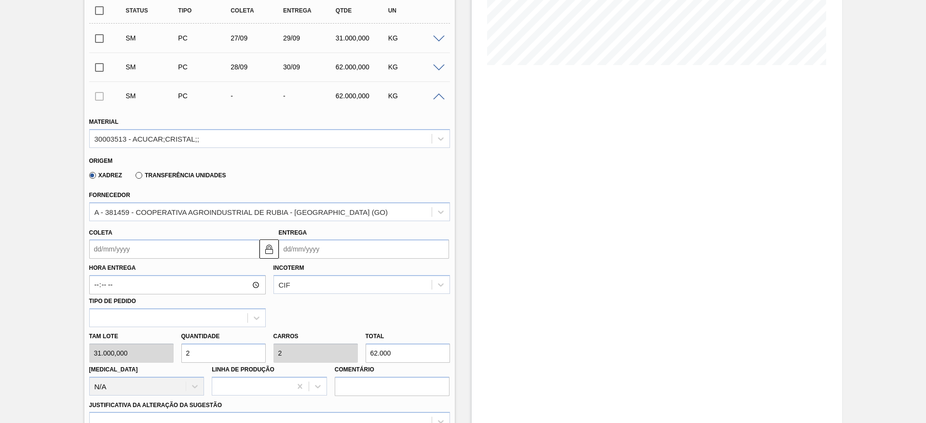
type input "2"
click at [99, 247] on input "Coleta" at bounding box center [174, 249] width 170 height 19
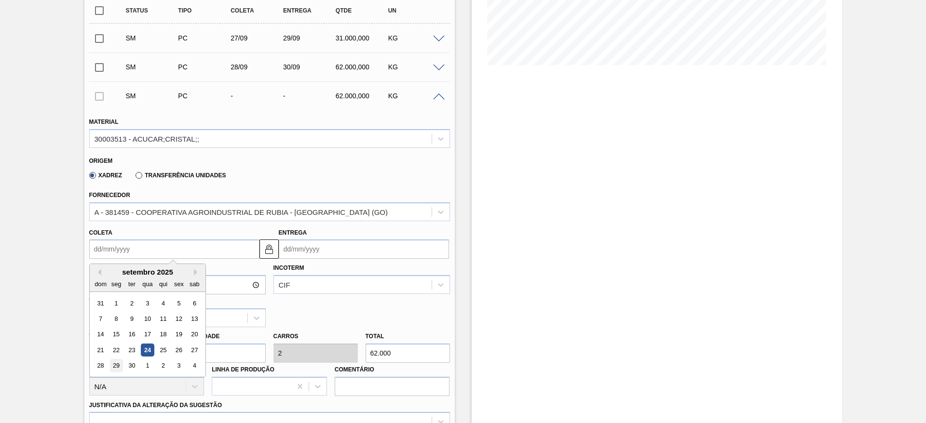
click at [110, 364] on div "29" at bounding box center [115, 366] width 13 height 13
type input "29/09/2025"
type input "01/10/2025"
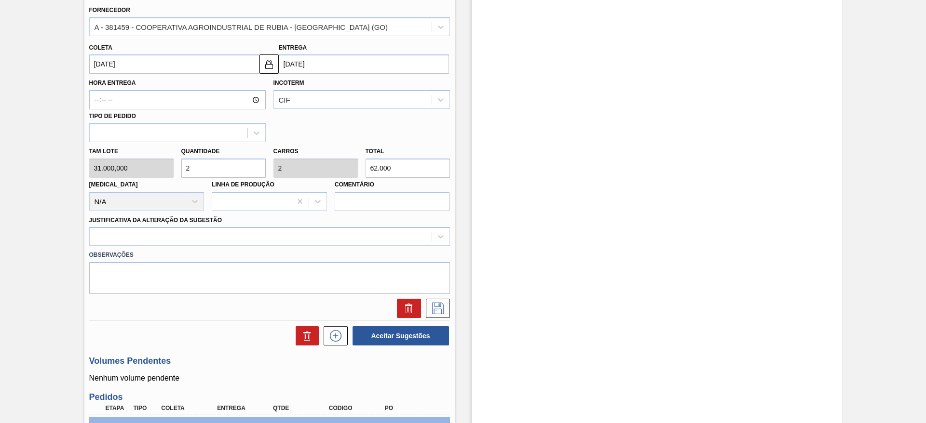
scroll to position [434, 0]
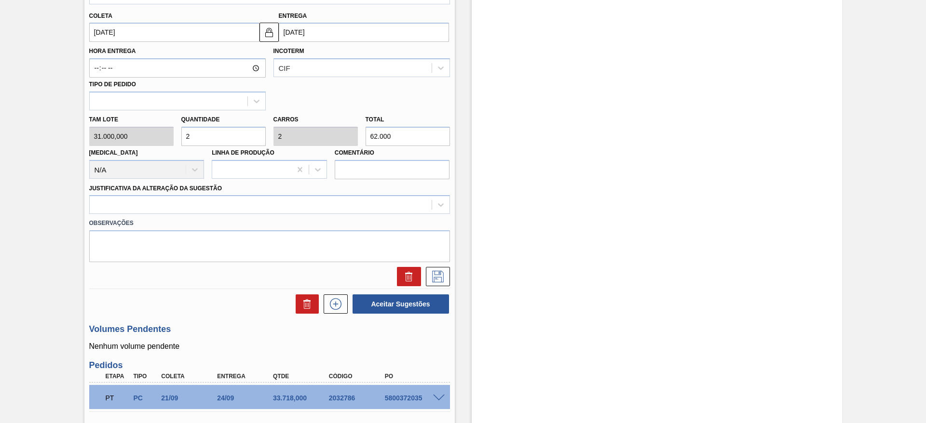
click at [357, 216] on div "Observações" at bounding box center [269, 238] width 368 height 48
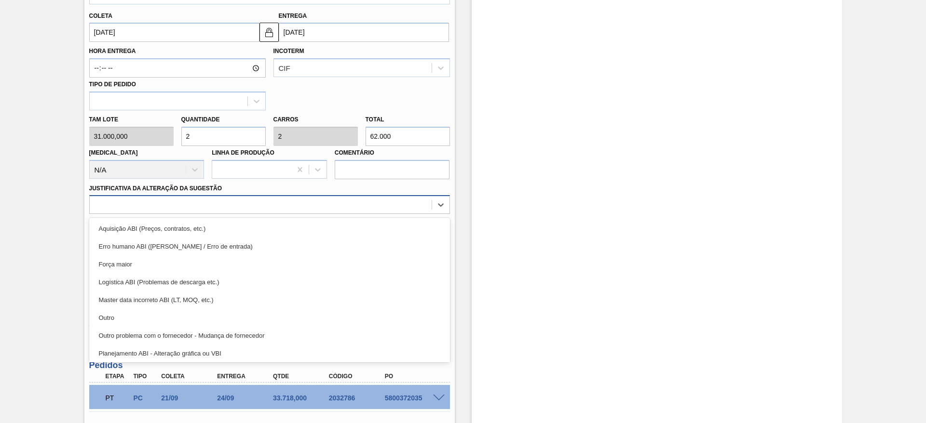
click at [361, 209] on div at bounding box center [261, 205] width 342 height 14
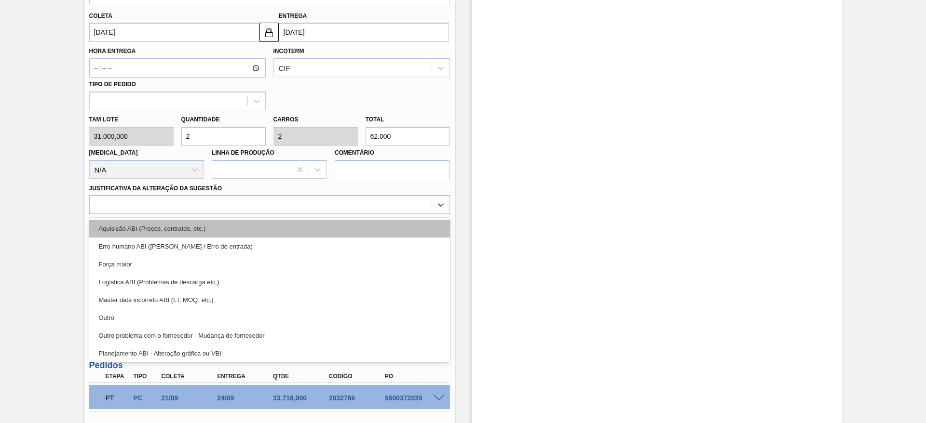
click at [368, 235] on div "Aquisição ABI (Preços, contratos, etc.)" at bounding box center [269, 229] width 361 height 18
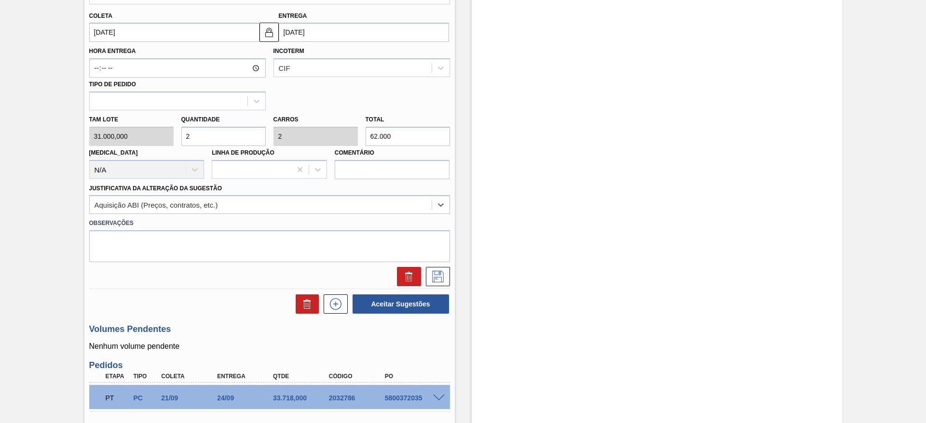
click at [433, 287] on div "SM PC 29/09 01/10 62.000,000 KG Material 30003513 - ACUCAR;CRISTAL;; Origem Xad…" at bounding box center [269, 77] width 361 height 424
click at [433, 284] on button at bounding box center [438, 276] width 24 height 19
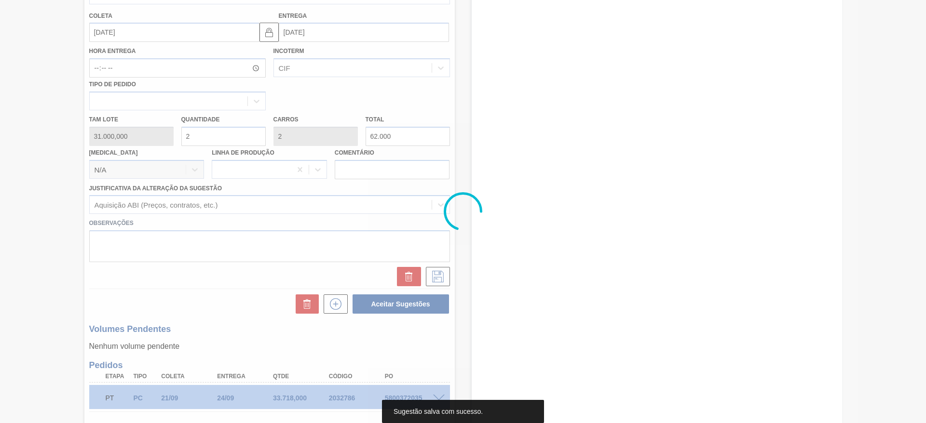
scroll to position [64, 0]
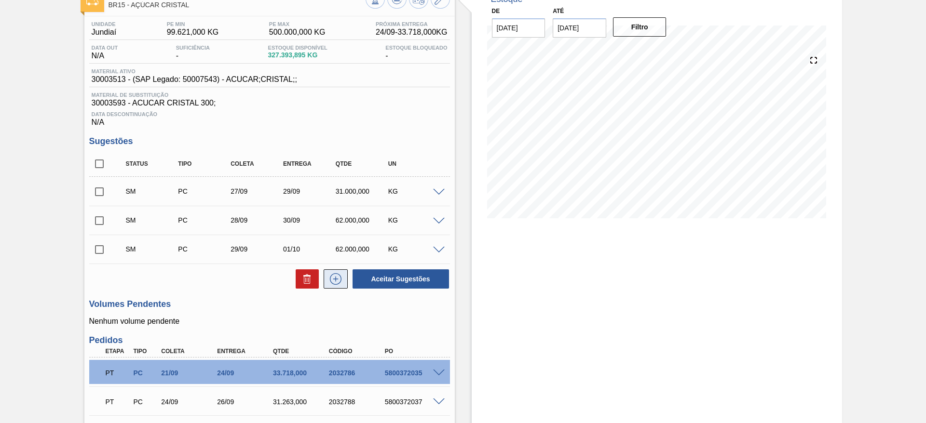
click at [335, 283] on icon at bounding box center [335, 279] width 15 height 12
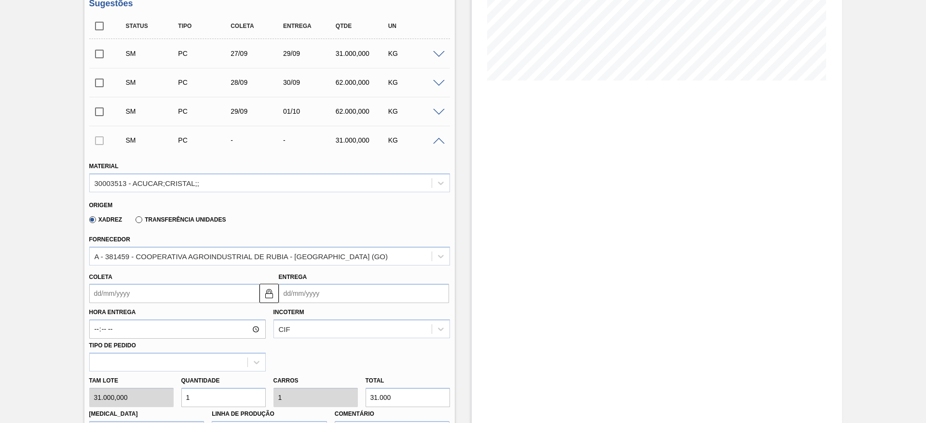
scroll to position [208, 0]
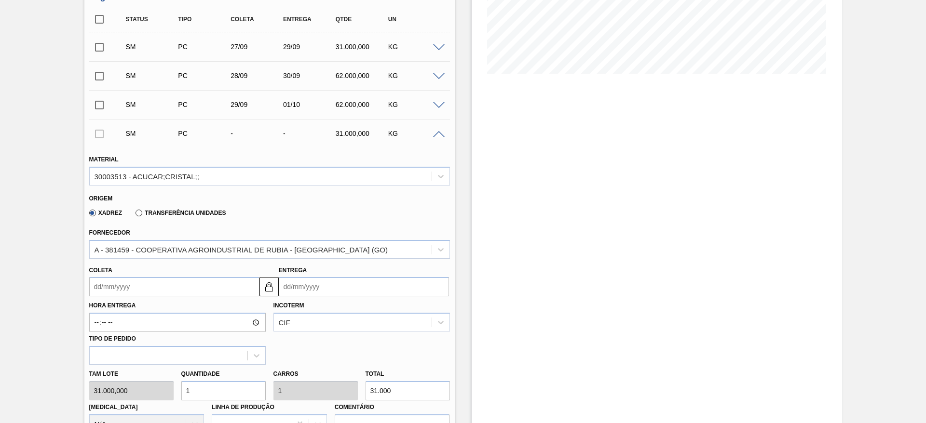
drag, startPoint x: 193, startPoint y: 387, endPoint x: 131, endPoint y: 331, distance: 84.0
click at [143, 378] on div "Tam lote 31.000,000 Quantidade 1 Carros 1 Total 31.000 Doca N/A Linha de Produç…" at bounding box center [269, 399] width 368 height 69
type input "2"
type input "62.000"
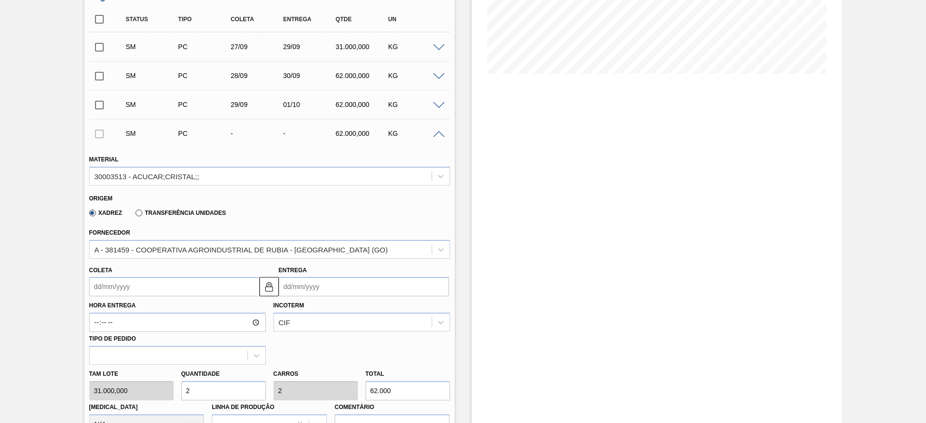
type input "2"
click at [114, 271] on div "Coleta" at bounding box center [174, 280] width 170 height 33
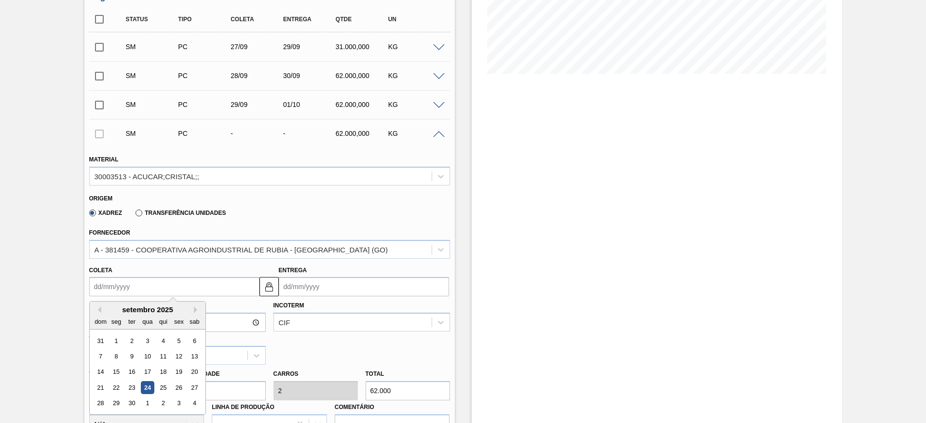
drag, startPoint x: 116, startPoint y: 288, endPoint x: 122, endPoint y: 293, distance: 6.9
click at [117, 289] on input "Coleta" at bounding box center [174, 286] width 170 height 19
click at [131, 405] on div "30" at bounding box center [131, 403] width 13 height 13
type input "30/09/2025"
type input "02/10/2025"
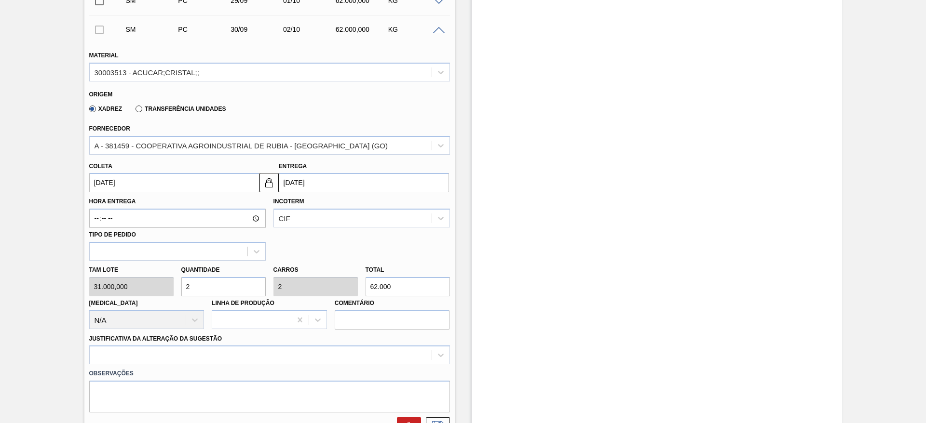
scroll to position [425, 0]
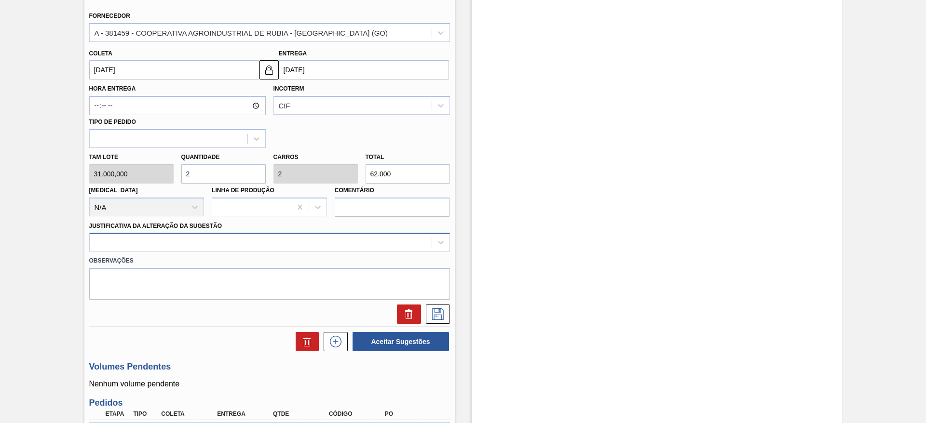
click at [354, 248] on div at bounding box center [261, 243] width 342 height 14
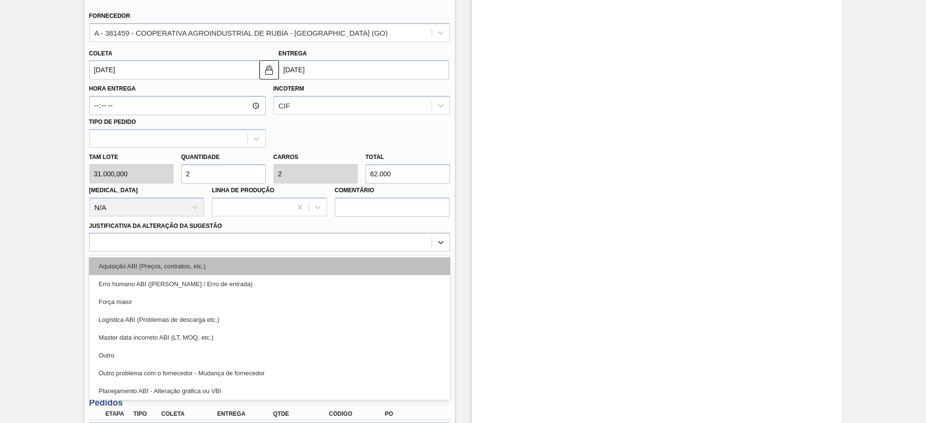
click at [368, 257] on div "Aquisição ABI (Preços, contratos, etc.)" at bounding box center [269, 266] width 361 height 18
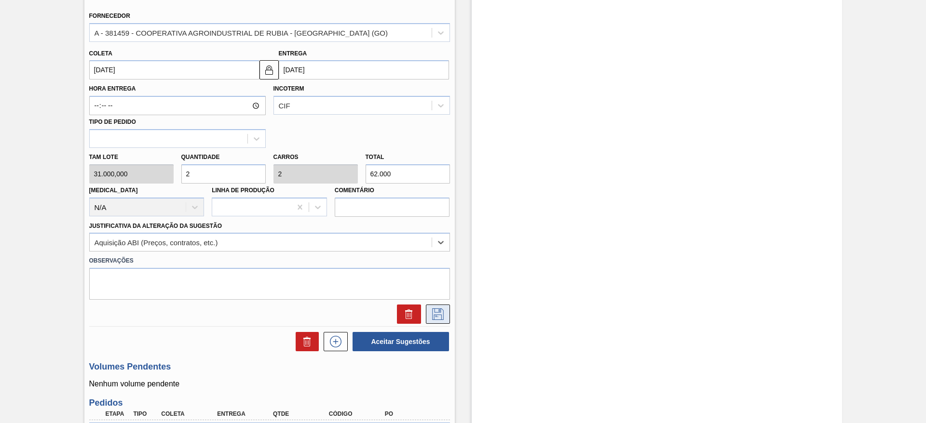
click at [432, 315] on icon at bounding box center [437, 315] width 15 height 12
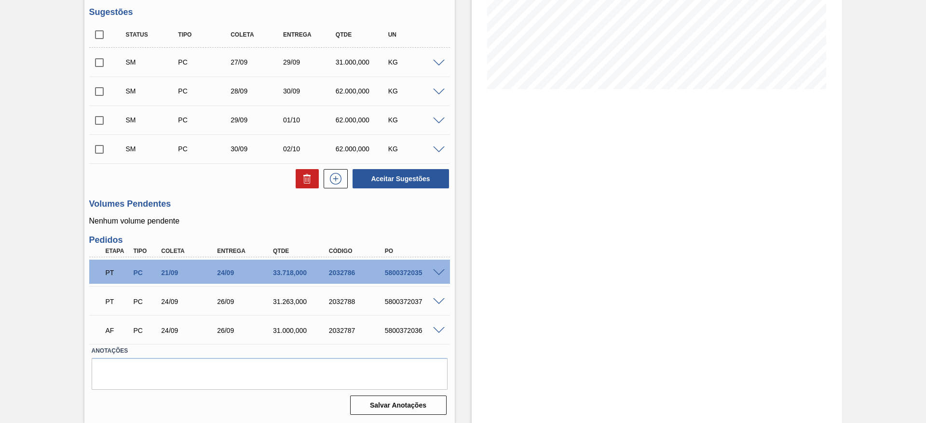
scroll to position [121, 0]
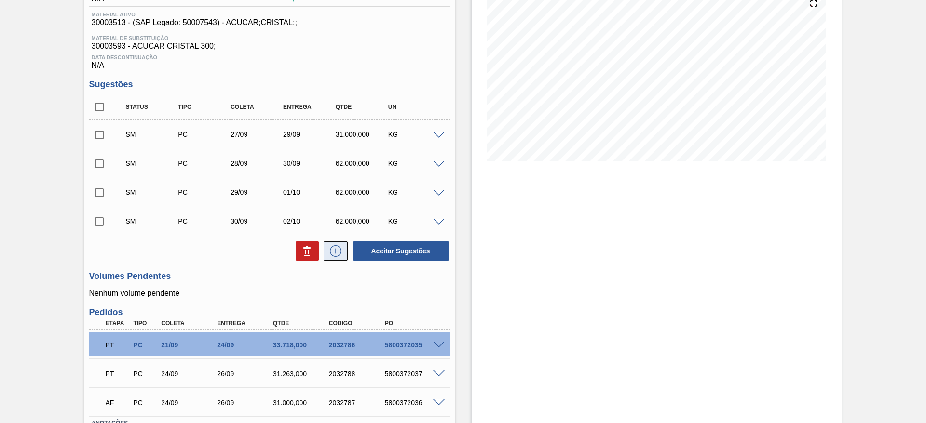
click at [335, 251] on icon at bounding box center [335, 251] width 5 height 0
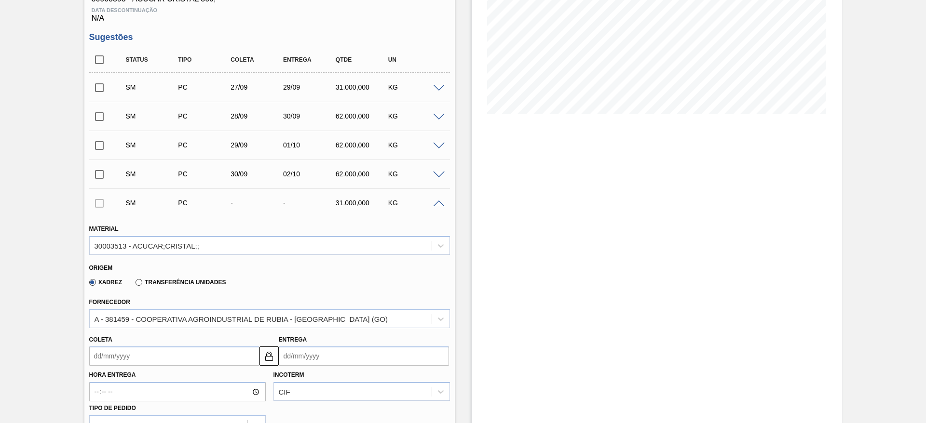
scroll to position [193, 0]
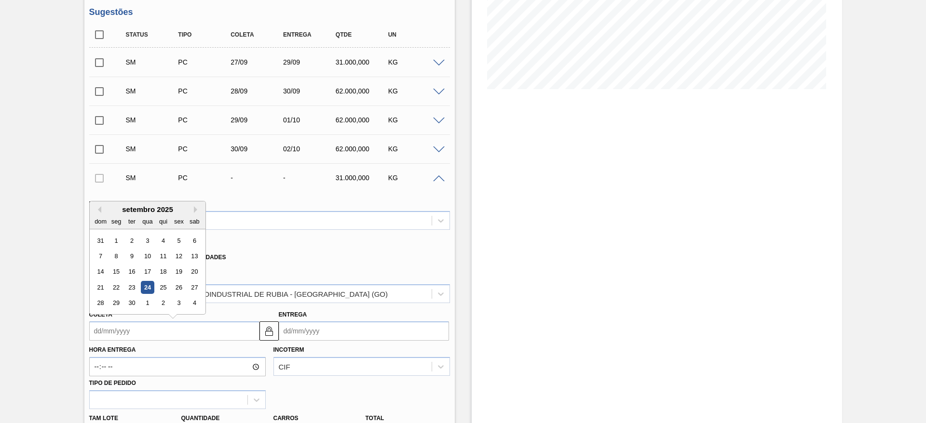
click at [120, 334] on input "Coleta" at bounding box center [174, 331] width 170 height 19
click at [146, 305] on div "1" at bounding box center [147, 303] width 13 height 13
type input "01/10/2025"
type input "03/10/2025"
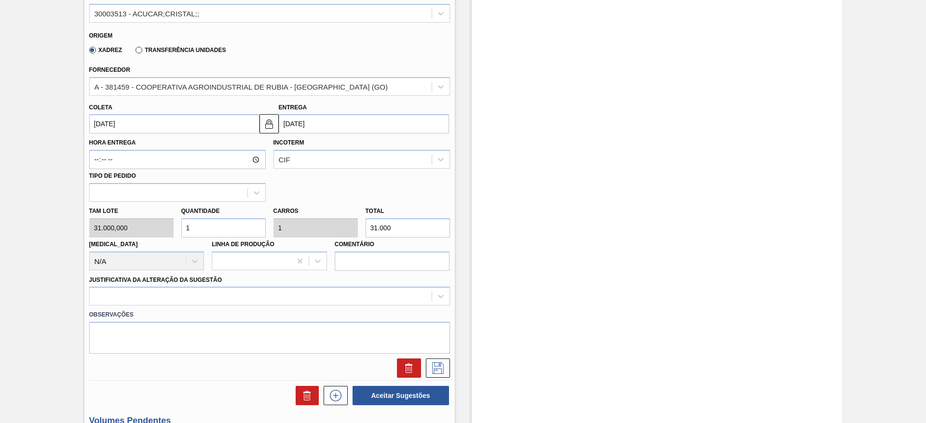
scroll to position [410, 0]
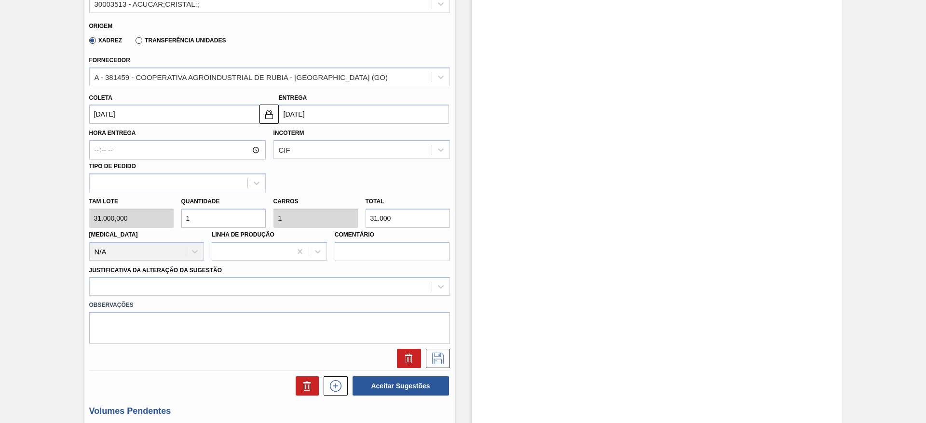
click at [103, 216] on div "Tam lote 31.000,000 Quantidade 1 Carros 1 Total 31.000 Doca N/A Linha de Produç…" at bounding box center [269, 226] width 368 height 69
type input "2"
type input "62.000"
type input "2"
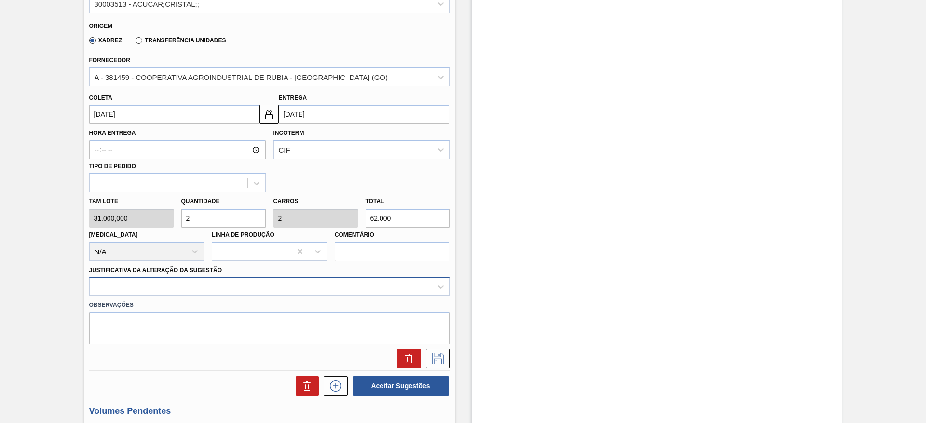
click at [397, 292] on div at bounding box center [269, 286] width 361 height 19
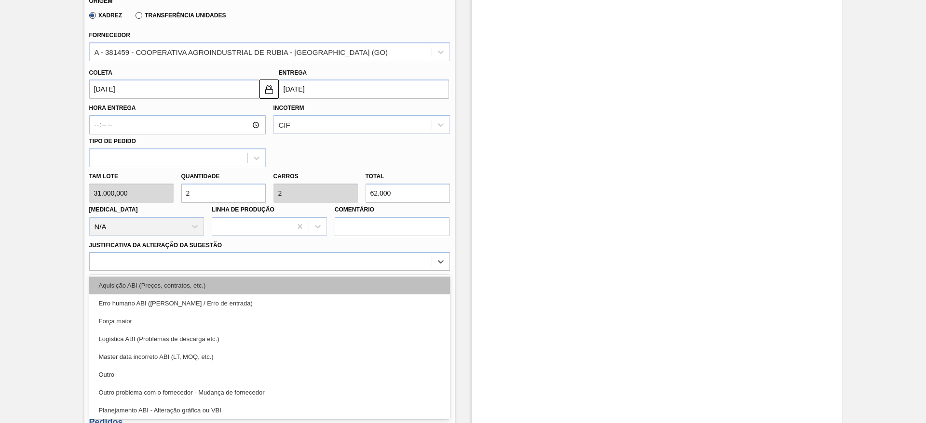
drag, startPoint x: 397, startPoint y: 292, endPoint x: 389, endPoint y: 282, distance: 13.0
click at [389, 282] on div "Aquisição ABI (Preços, contratos, etc.) Erro humano ABI (Cálculo / Erro de entr…" at bounding box center [269, 347] width 361 height 145
click at [390, 281] on div "Aquisição ABI (Preços, contratos, etc.)" at bounding box center [269, 286] width 361 height 18
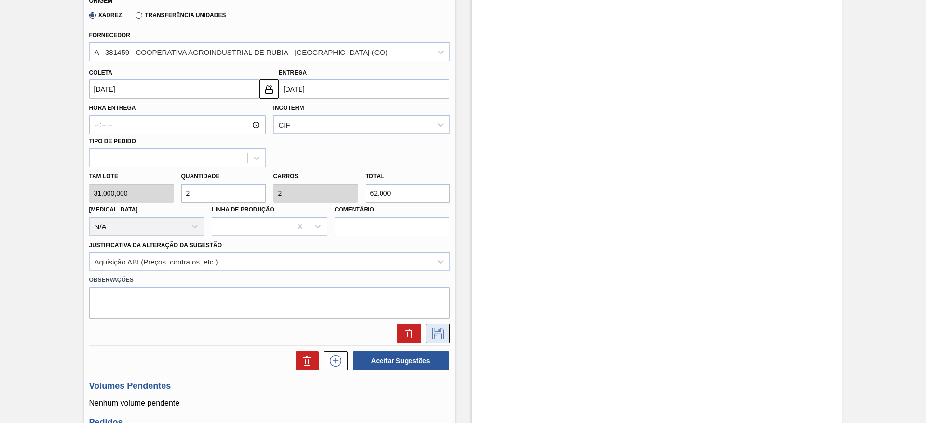
click at [442, 332] on icon at bounding box center [438, 334] width 12 height 12
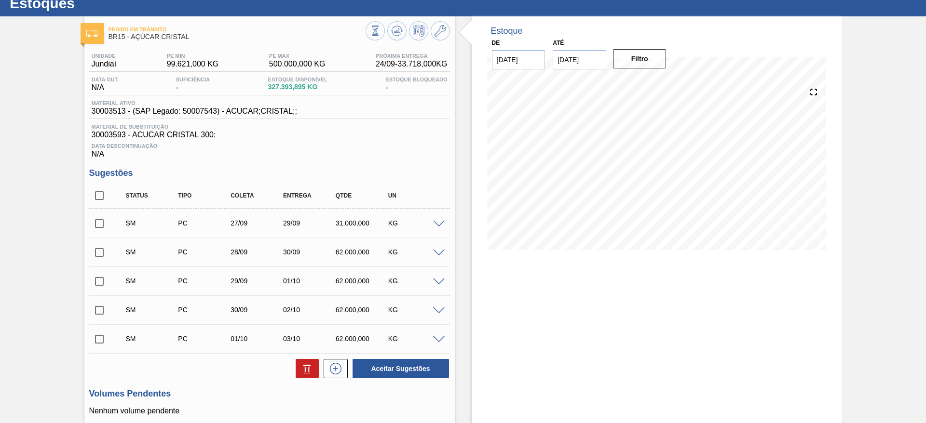
scroll to position [5, 0]
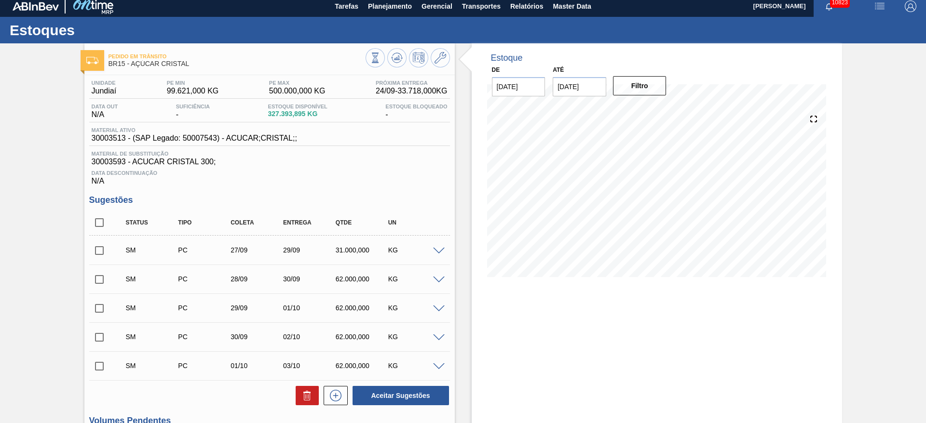
click at [90, 221] on input "checkbox" at bounding box center [99, 223] width 20 height 20
checkbox input "true"
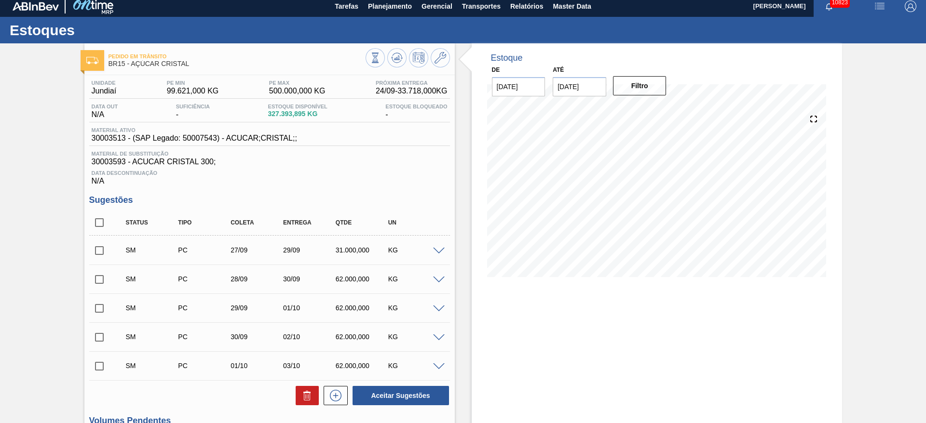
checkbox input "true"
click at [378, 403] on button "Aceitar Sugestões" at bounding box center [400, 395] width 96 height 19
checkbox input "false"
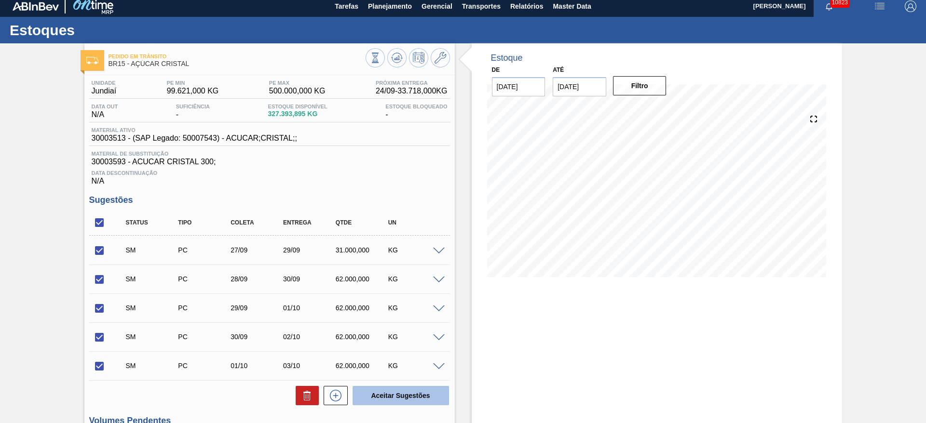
checkbox input "false"
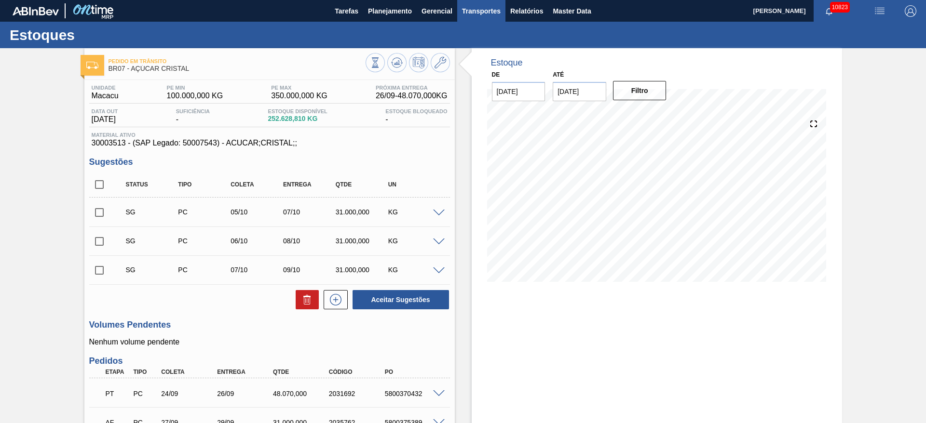
click at [474, 10] on span "Transportes" at bounding box center [481, 11] width 39 height 12
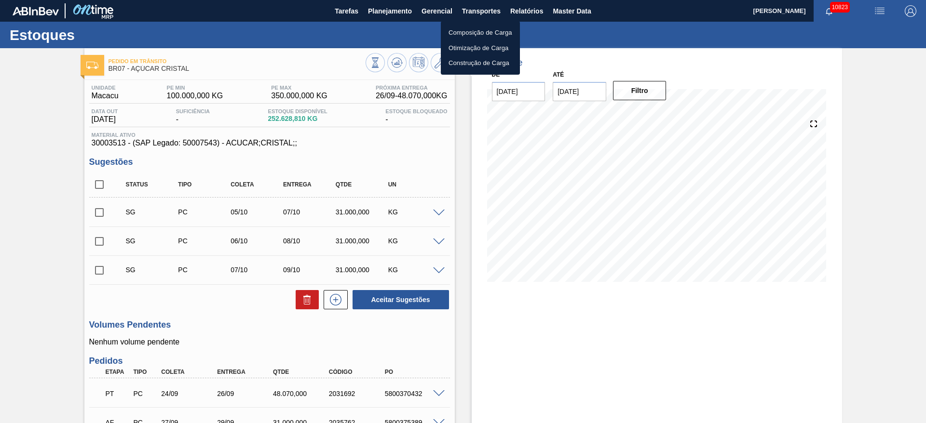
click at [479, 48] on li "Otimização de Carga" at bounding box center [480, 48] width 79 height 15
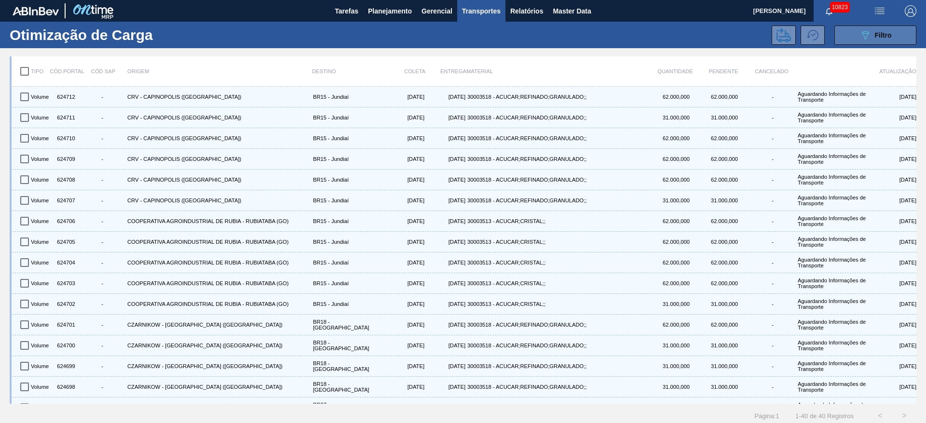
click at [849, 37] on button "089F7B8B-B2A5-4AFE-B5C0-19BA573D28AC Filtro" at bounding box center [875, 35] width 82 height 19
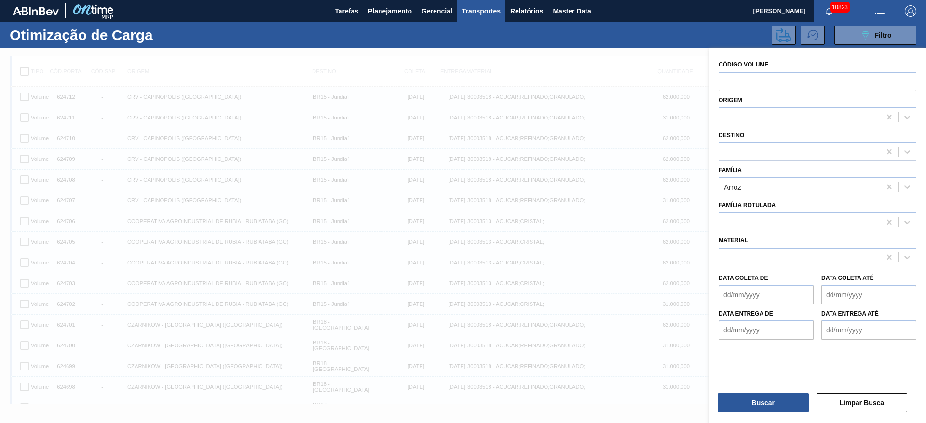
click at [770, 389] on div at bounding box center [817, 388] width 205 height 8
click at [770, 398] on button "Buscar" at bounding box center [763, 402] width 91 height 19
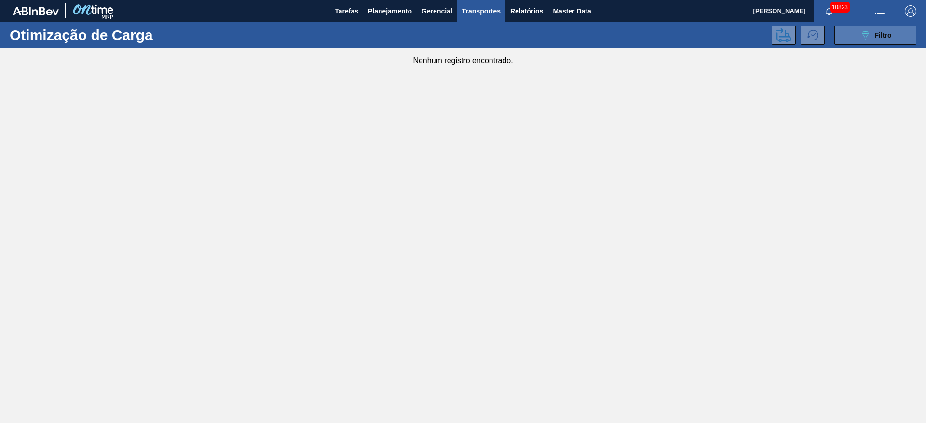
click at [867, 39] on icon "089F7B8B-B2A5-4AFE-B5C0-19BA573D28AC" at bounding box center [865, 35] width 12 height 12
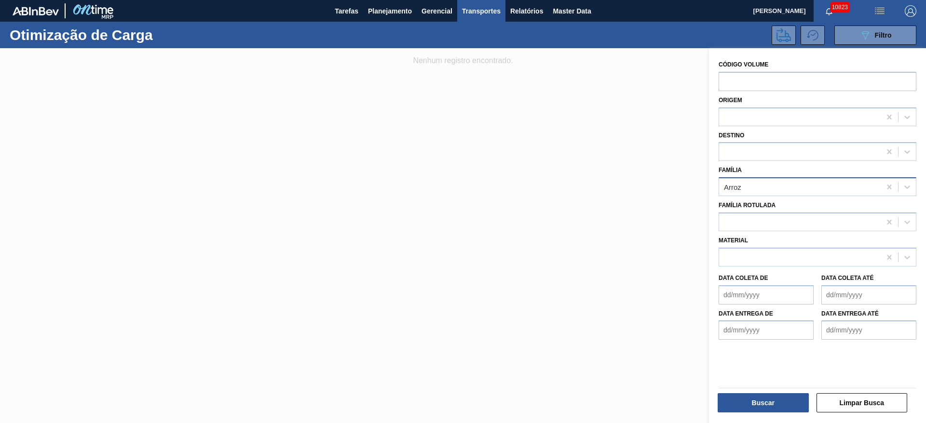
click at [761, 192] on div "Arroz" at bounding box center [800, 187] width 162 height 14
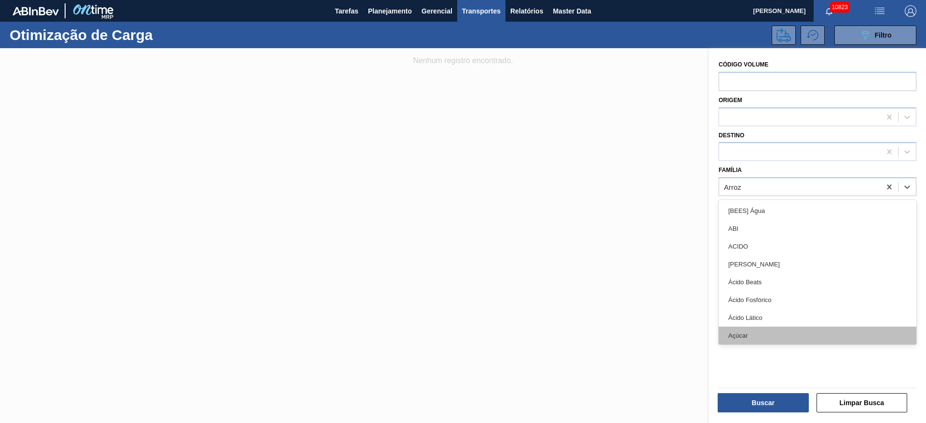
click at [757, 333] on div "Açúcar" at bounding box center [817, 336] width 198 height 18
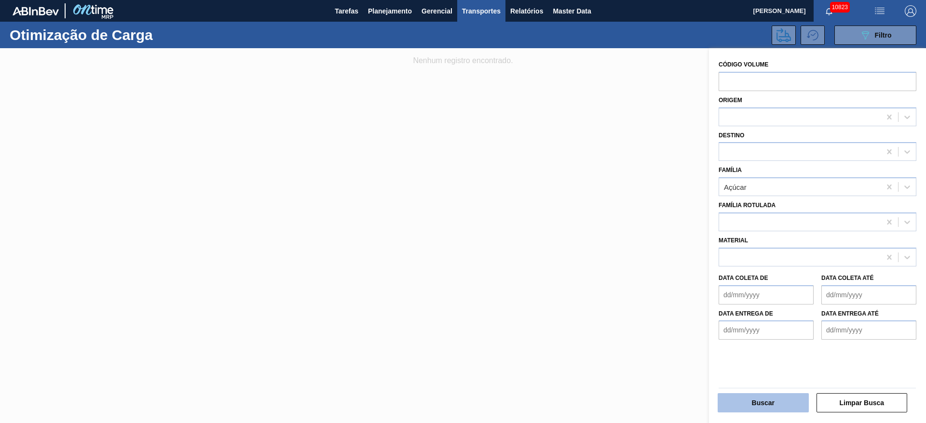
click at [756, 396] on button "Buscar" at bounding box center [763, 402] width 91 height 19
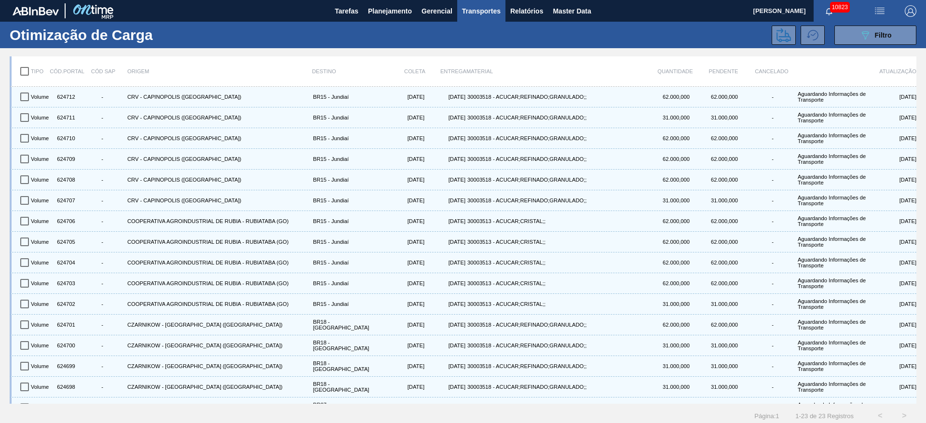
click at [29, 67] on input "checkbox" at bounding box center [24, 71] width 20 height 20
checkbox input "true"
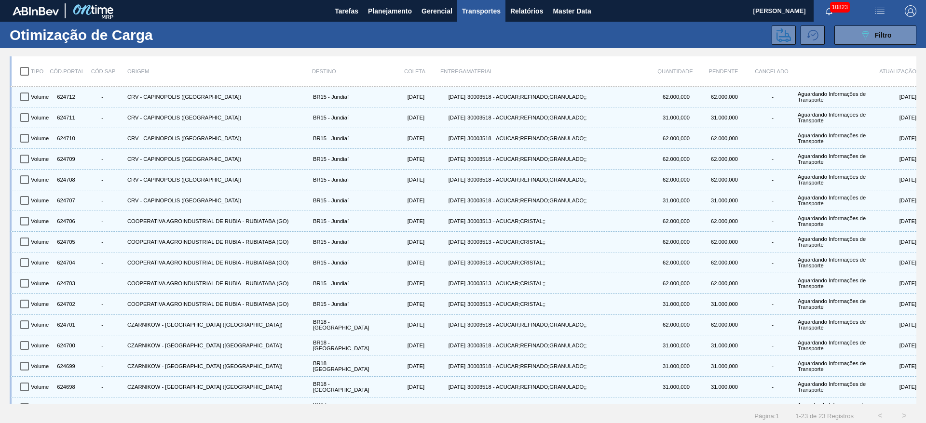
checkbox input "true"
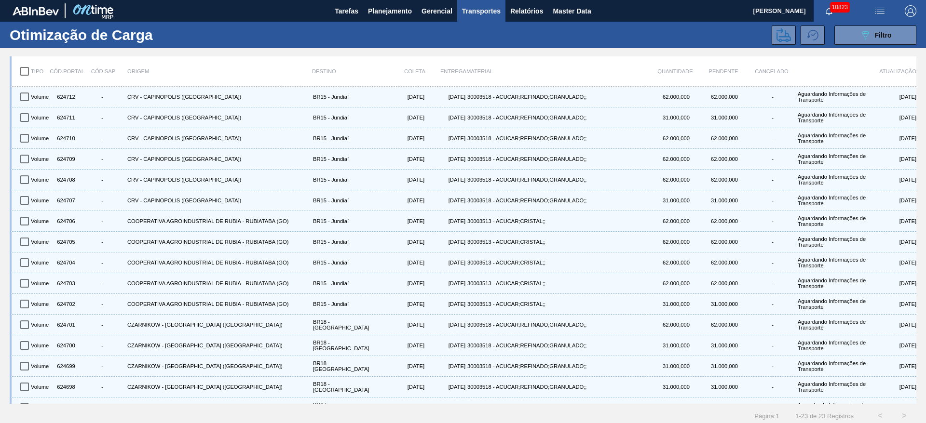
checkbox input "true"
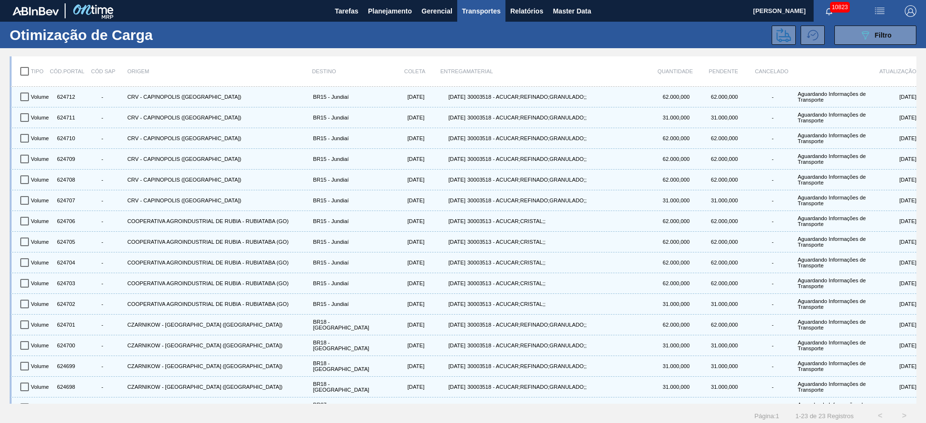
checkbox input "true"
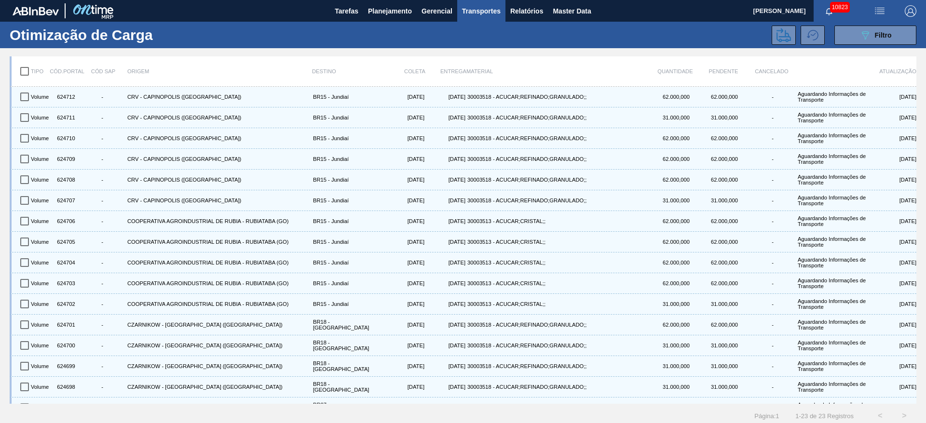
checkbox input "true"
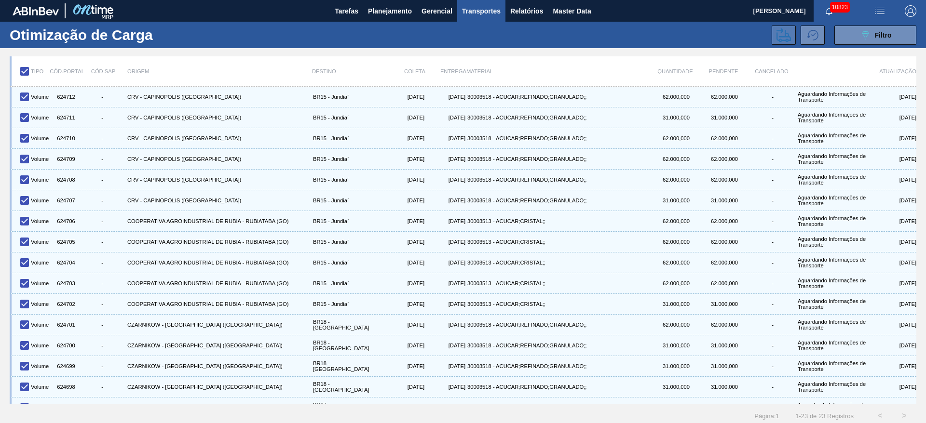
click at [779, 30] on icon at bounding box center [783, 35] width 14 height 14
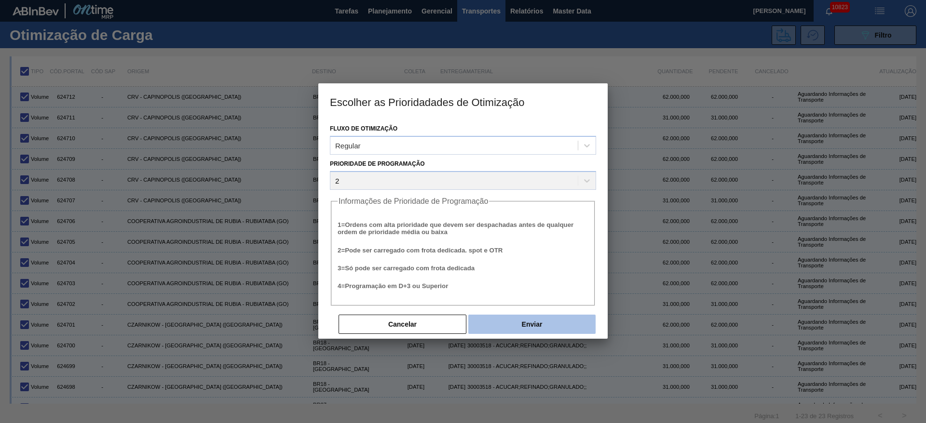
click at [525, 324] on button "Enviar" at bounding box center [531, 324] width 127 height 19
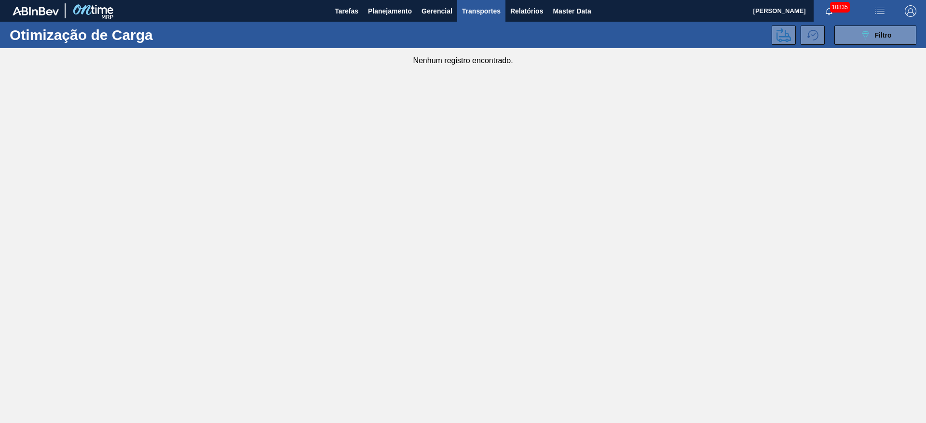
checkbox input "true"
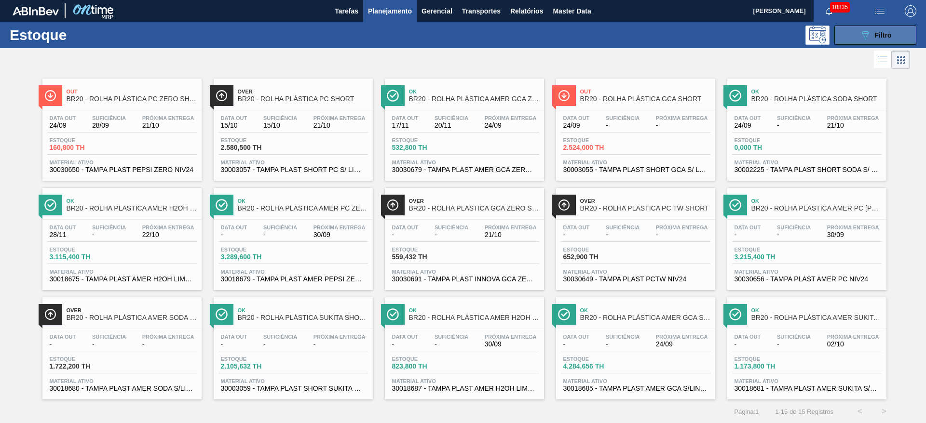
click at [851, 26] on button "089F7B8B-B2A5-4AFE-B5C0-19BA573D28AC Filtro" at bounding box center [875, 35] width 82 height 19
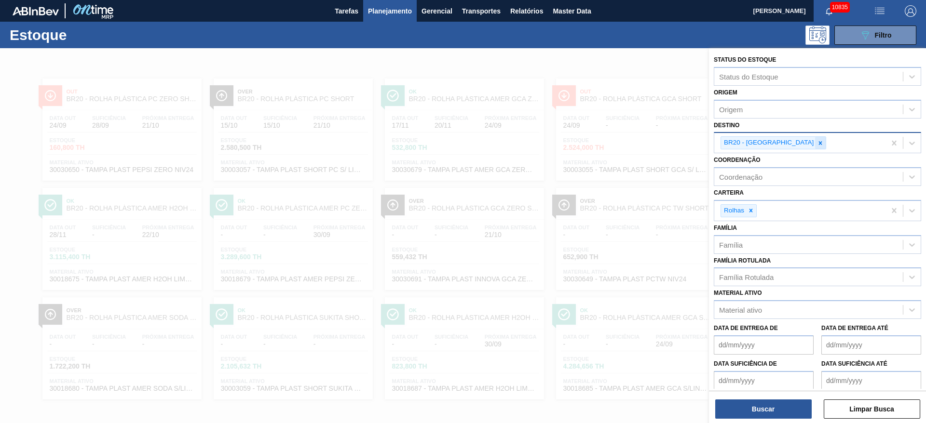
click at [815, 146] on div at bounding box center [820, 143] width 11 height 12
type input "5"
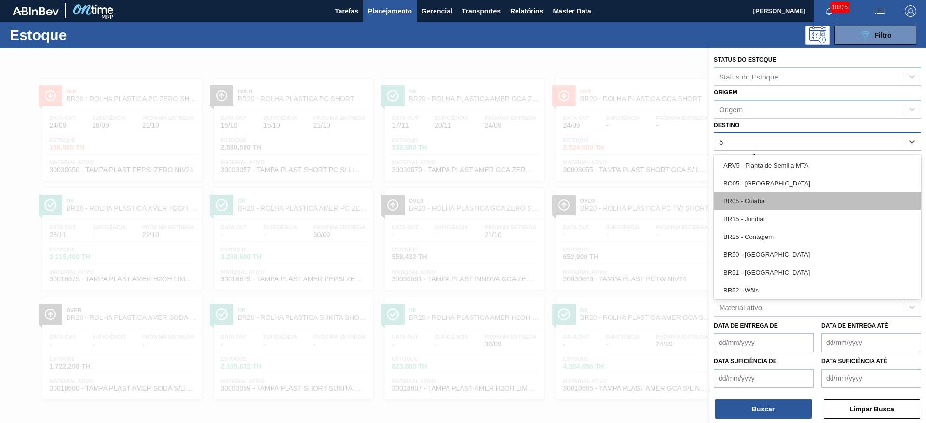
click at [769, 201] on div "BR05 - Cuiabá" at bounding box center [817, 201] width 207 height 18
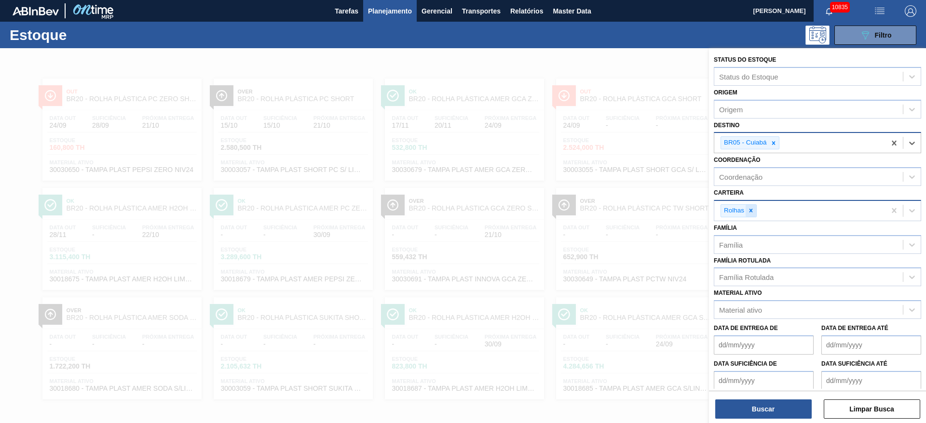
click at [753, 215] on div at bounding box center [750, 211] width 11 height 12
type input "su"
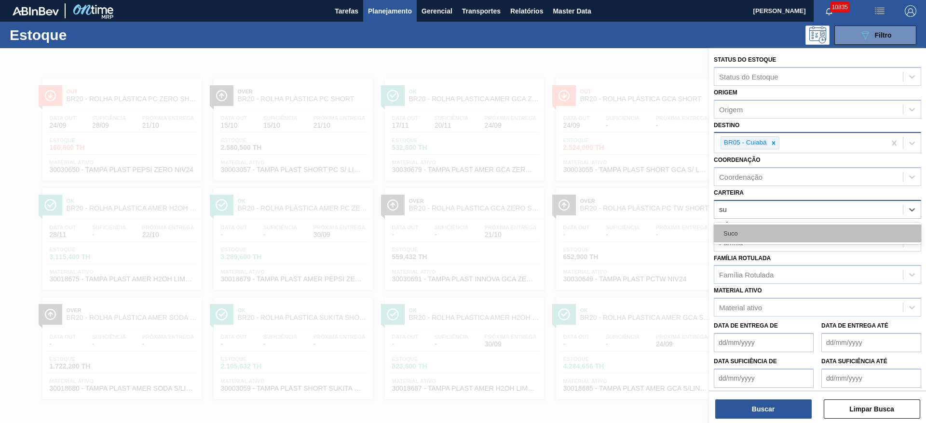
click at [759, 238] on div "Suco" at bounding box center [817, 234] width 207 height 18
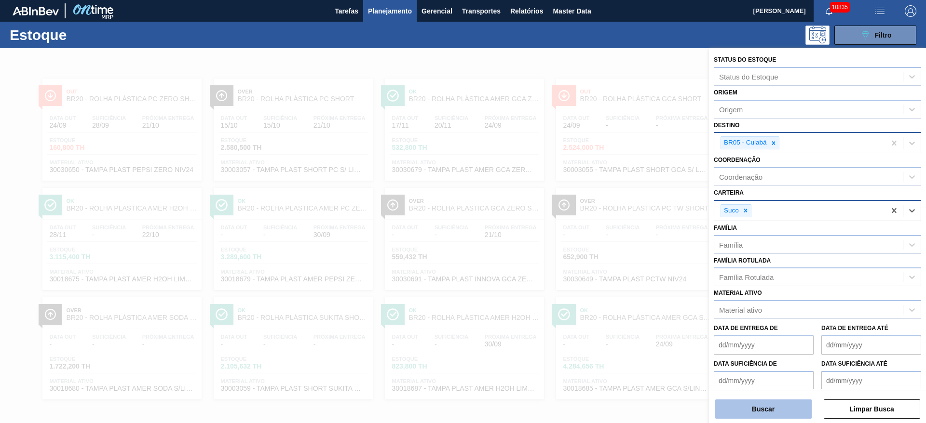
click at [764, 413] on button "Buscar" at bounding box center [763, 409] width 96 height 19
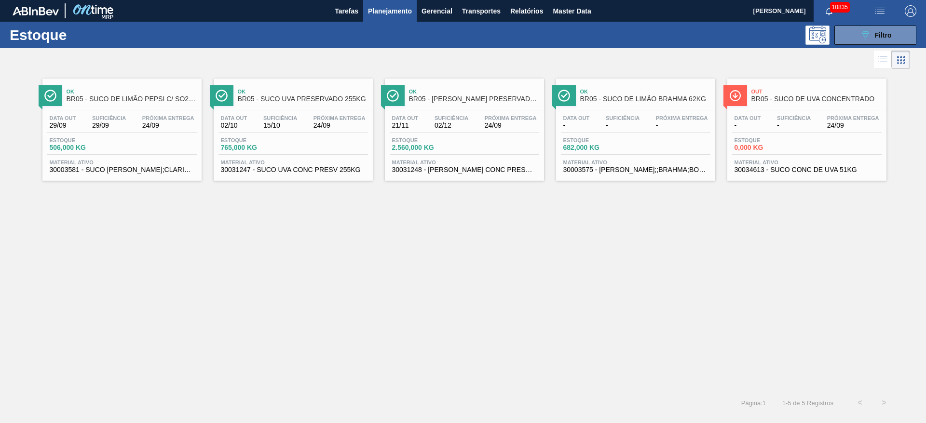
click at [915, 9] on img "button" at bounding box center [911, 11] width 12 height 12
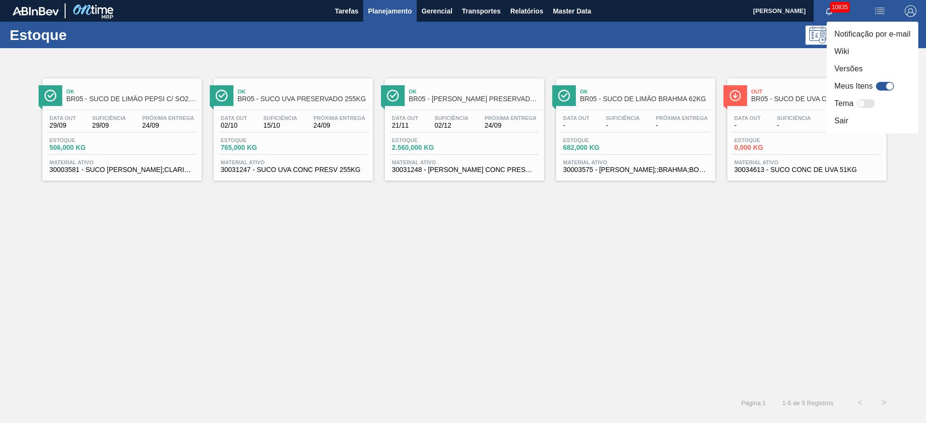
click at [399, 58] on div at bounding box center [463, 211] width 926 height 423
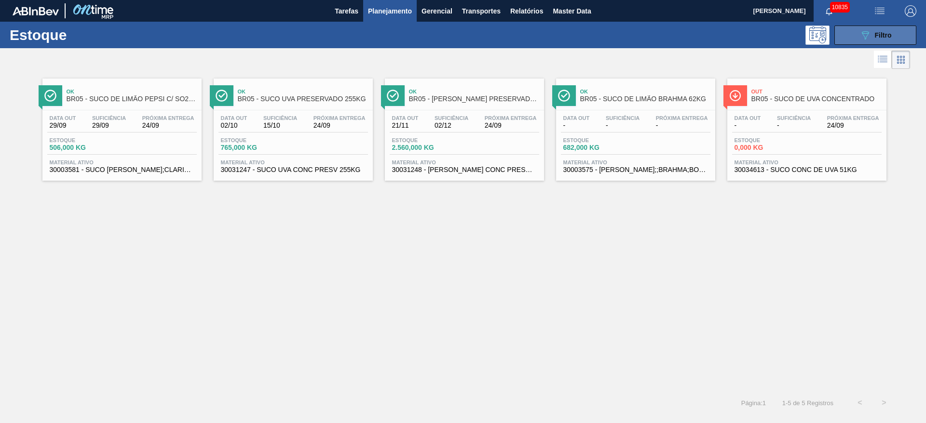
click at [869, 33] on icon "089F7B8B-B2A5-4AFE-B5C0-19BA573D28AC" at bounding box center [865, 35] width 12 height 12
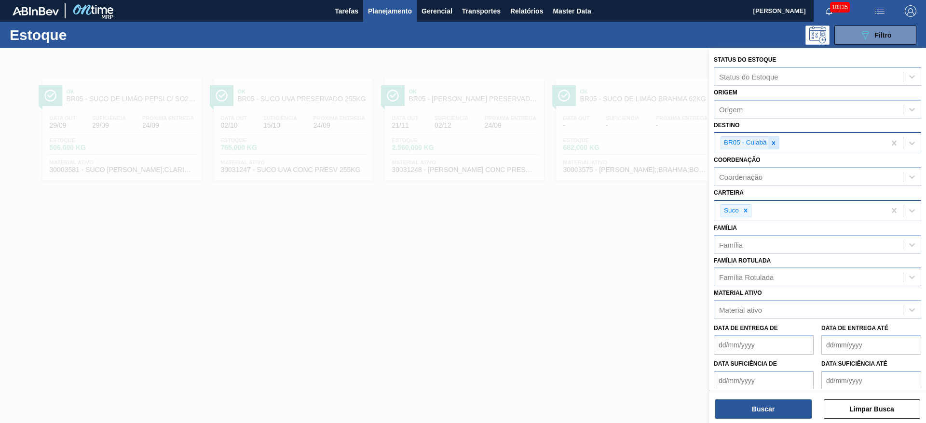
click at [771, 137] on div at bounding box center [773, 143] width 11 height 12
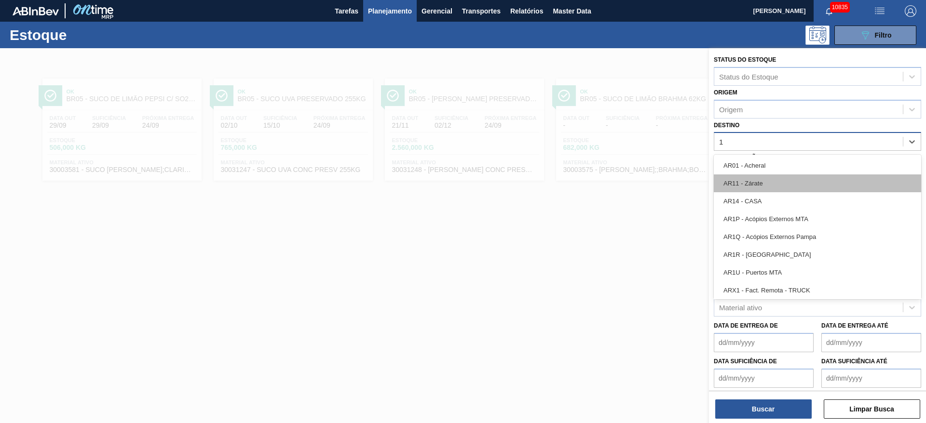
type input "15"
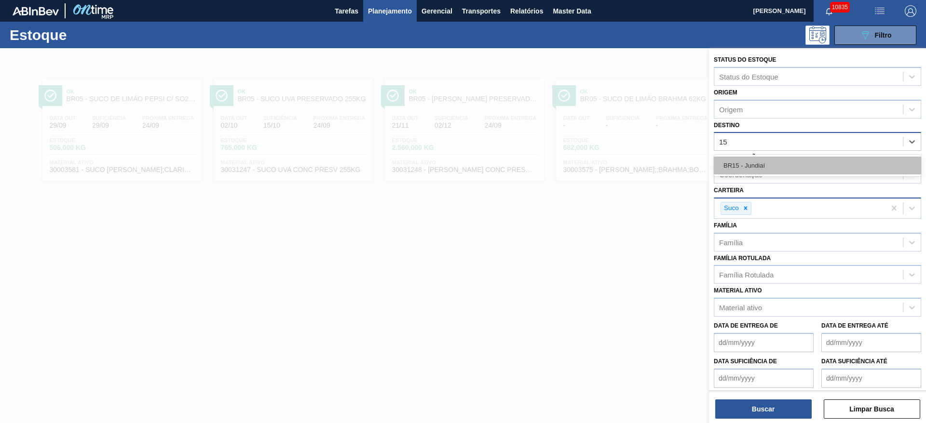
click at [757, 168] on div "BR15 - Jundiaí" at bounding box center [817, 166] width 207 height 18
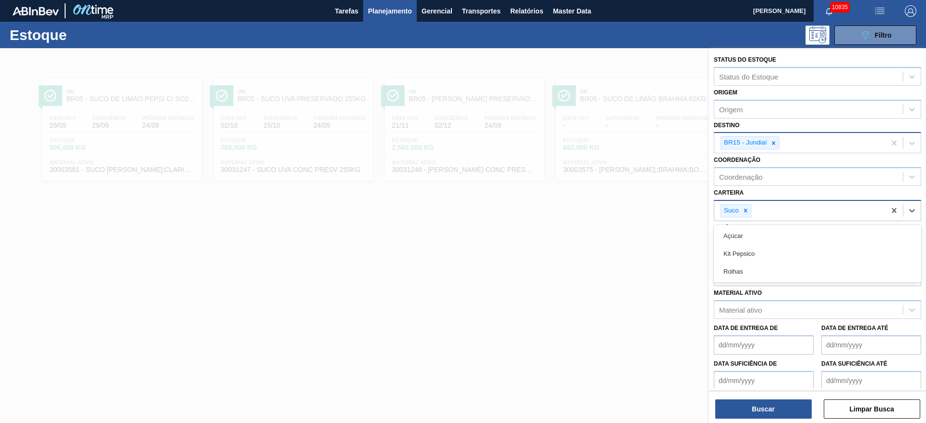
click at [752, 215] on div "Suco" at bounding box center [799, 211] width 171 height 20
click at [747, 215] on div at bounding box center [745, 211] width 11 height 12
click at [747, 215] on div "Suco" at bounding box center [799, 211] width 171 height 20
click at [747, 215] on div "Carteira" at bounding box center [808, 210] width 189 height 14
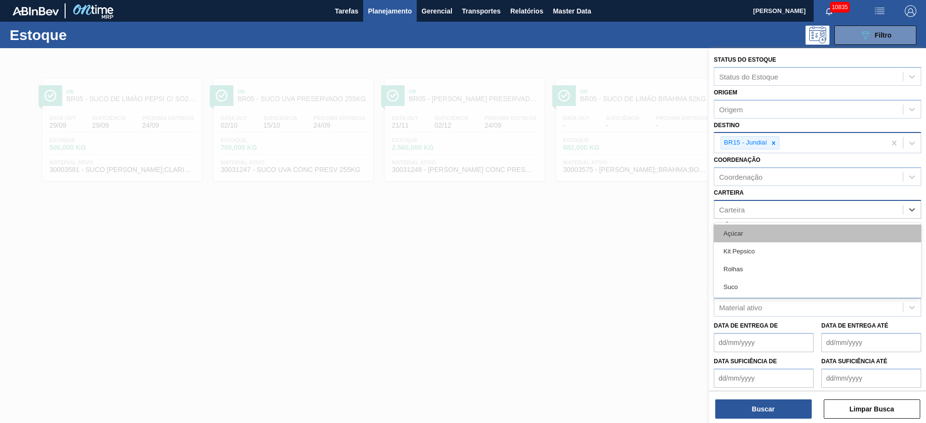
click at [745, 231] on div "Açúcar" at bounding box center [817, 234] width 207 height 18
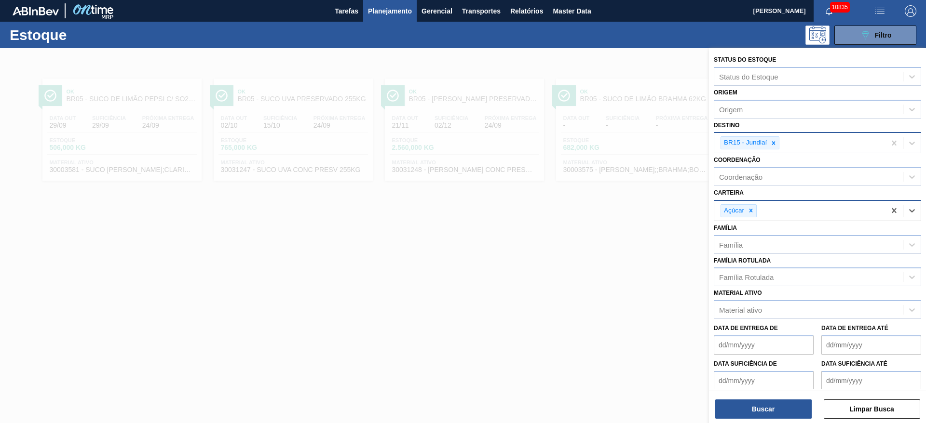
click at [796, 140] on div "BR15 - Jundiaí" at bounding box center [799, 143] width 171 height 20
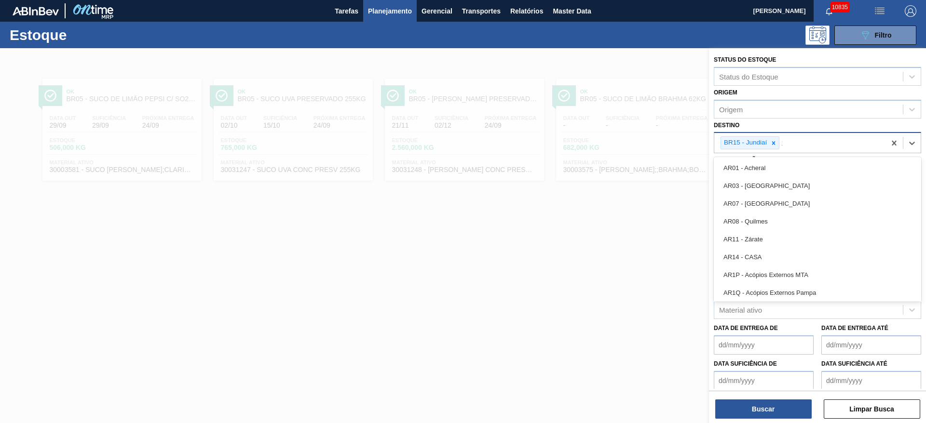
type input "19"
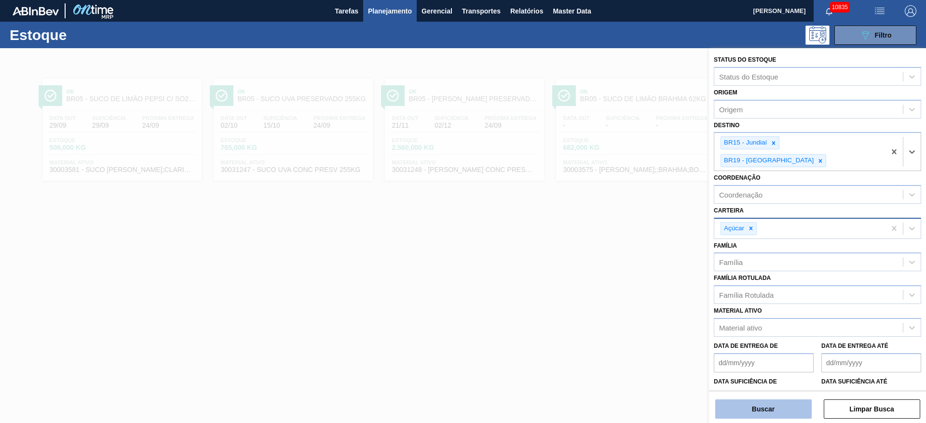
click at [768, 405] on button "Buscar" at bounding box center [763, 409] width 96 height 19
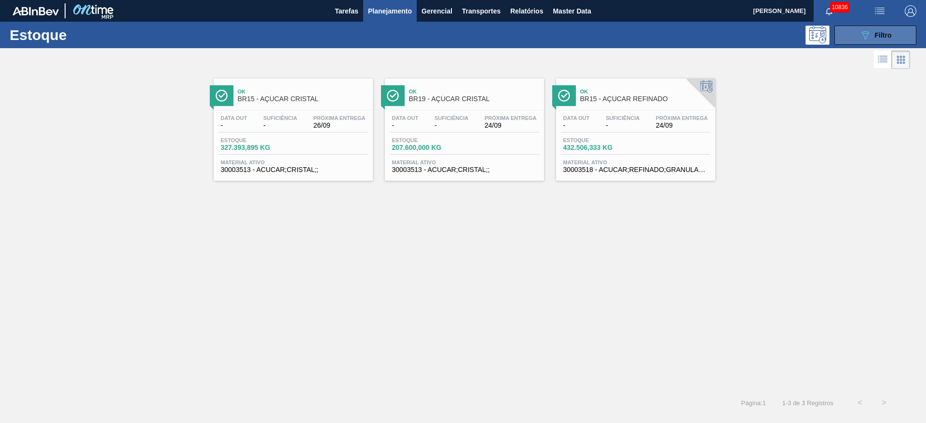
click at [838, 33] on button "089F7B8B-B2A5-4AFE-B5C0-19BA573D28AC Filtro" at bounding box center [875, 35] width 82 height 19
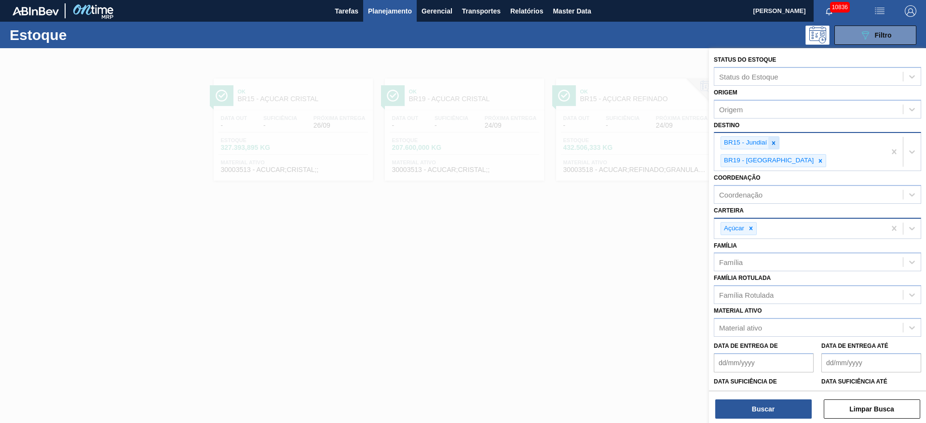
click at [772, 144] on icon at bounding box center [773, 142] width 3 height 3
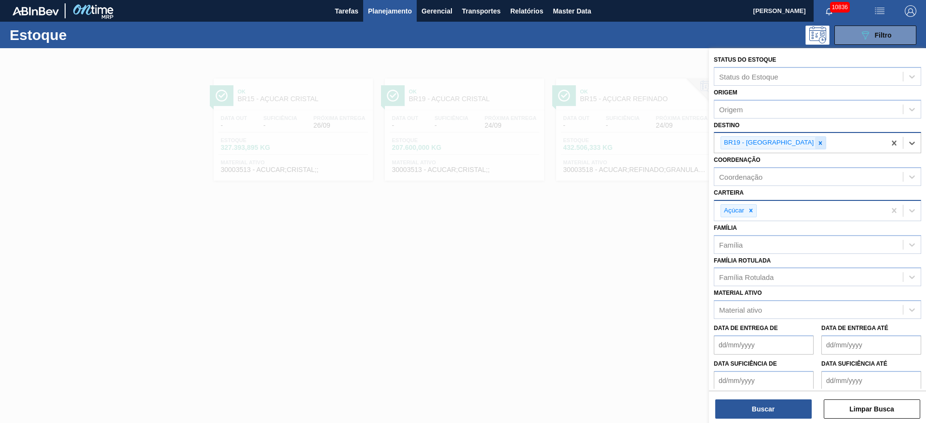
click at [815, 140] on div at bounding box center [820, 143] width 11 height 12
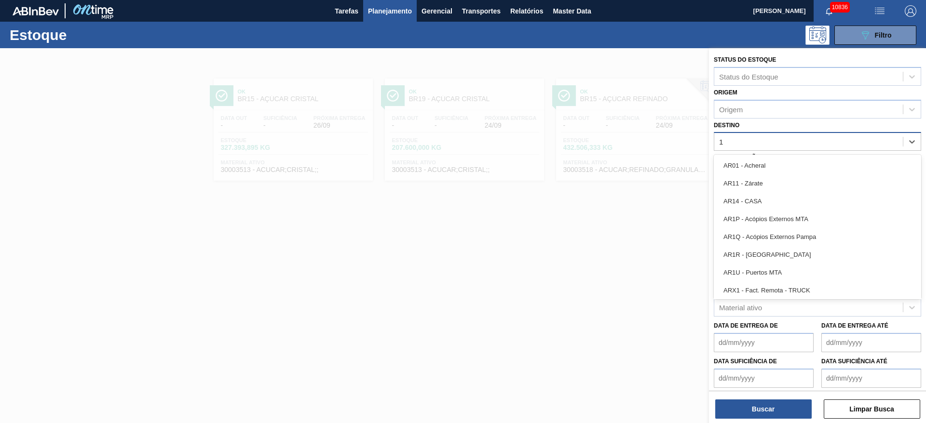
type input "13"
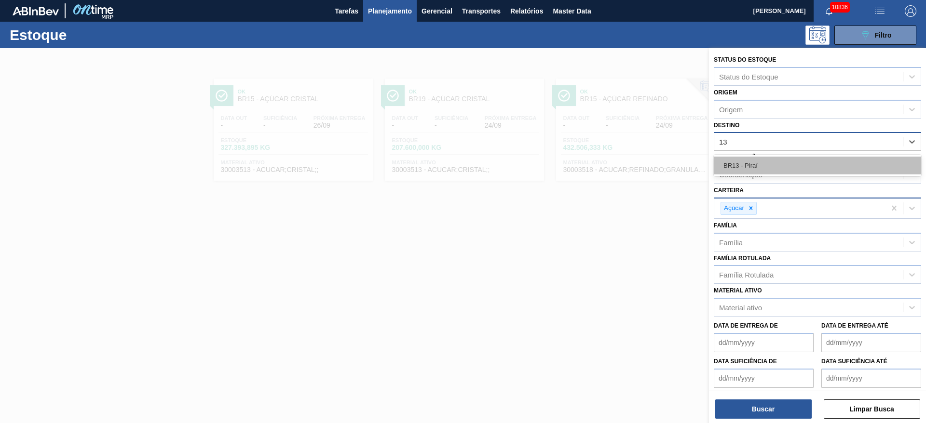
click at [766, 161] on div "BR13 - Piraí" at bounding box center [817, 166] width 207 height 18
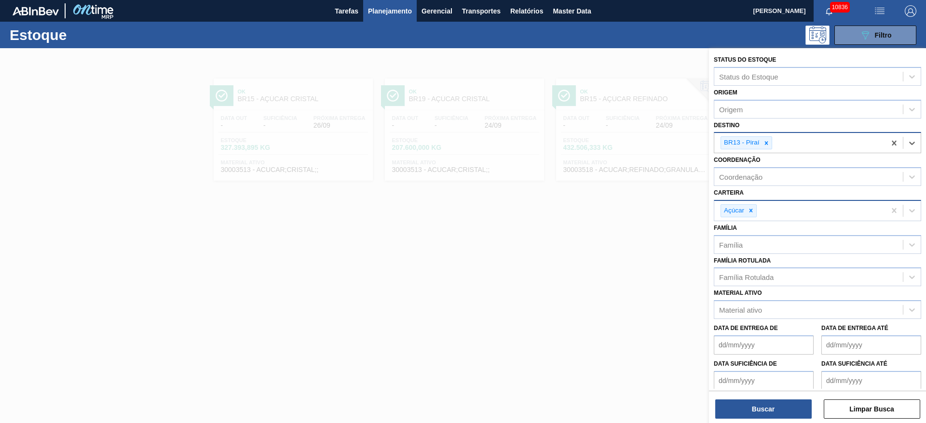
drag, startPoint x: 462, startPoint y: 238, endPoint x: 391, endPoint y: 178, distance: 93.1
click at [440, 212] on div at bounding box center [463, 259] width 926 height 423
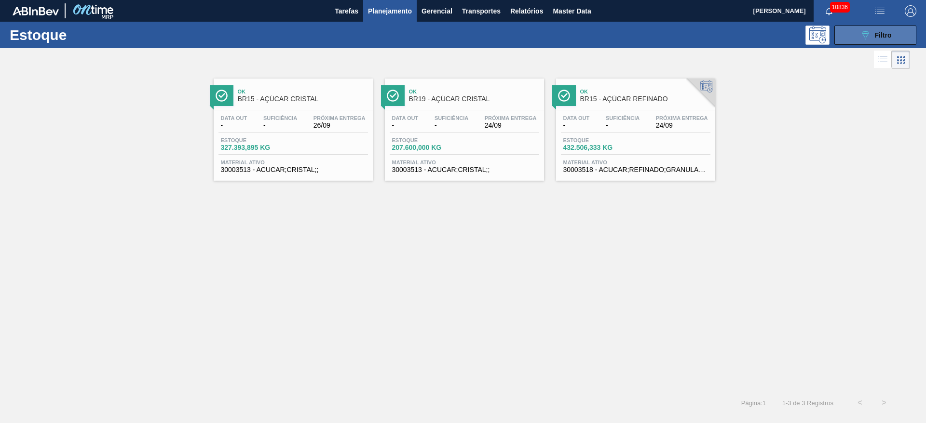
click at [863, 28] on button "089F7B8B-B2A5-4AFE-B5C0-19BA573D28AC Filtro" at bounding box center [875, 35] width 82 height 19
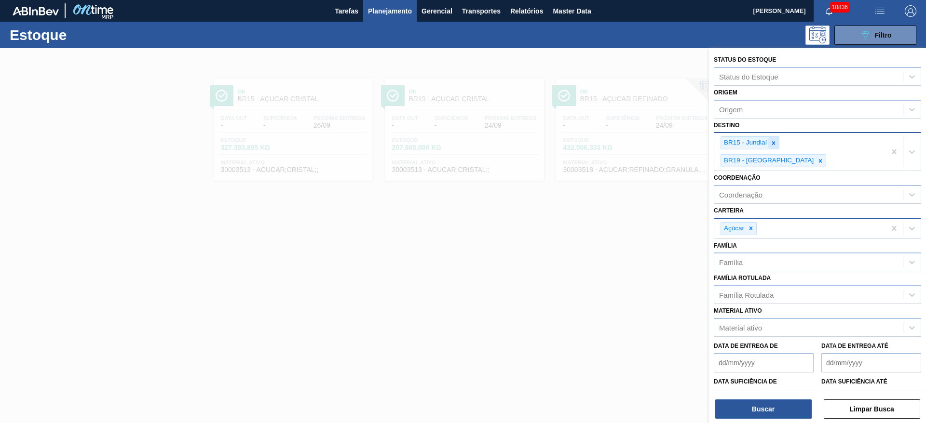
click at [770, 144] on div at bounding box center [773, 143] width 11 height 12
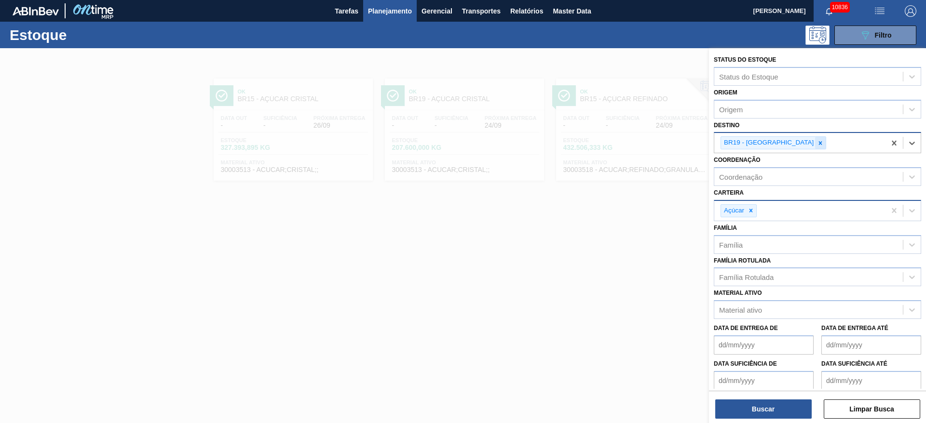
click at [817, 143] on icon at bounding box center [820, 143] width 7 height 7
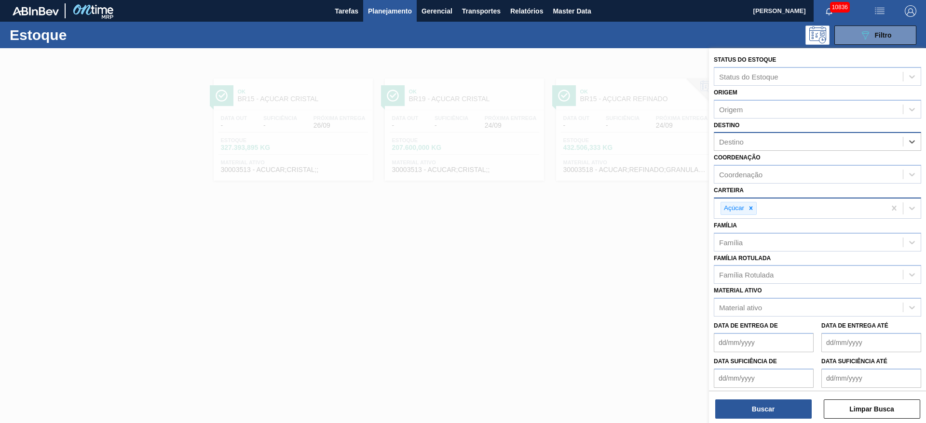
type input "13"
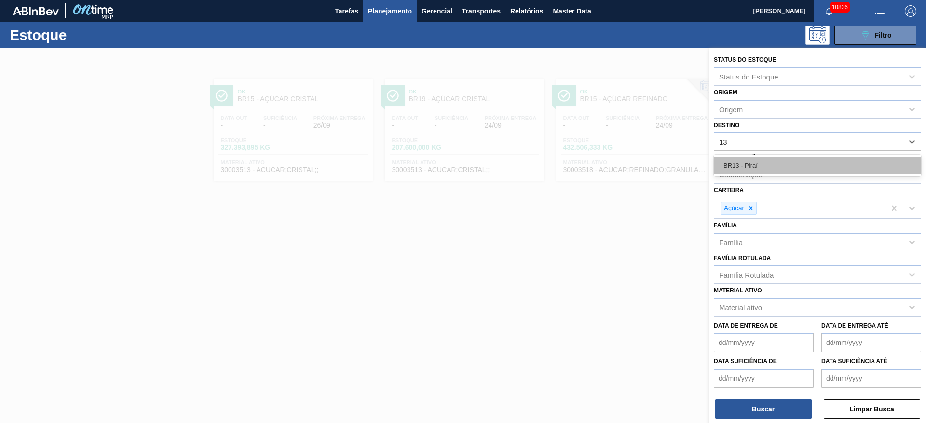
click at [760, 165] on div "BR13 - Piraí" at bounding box center [817, 166] width 207 height 18
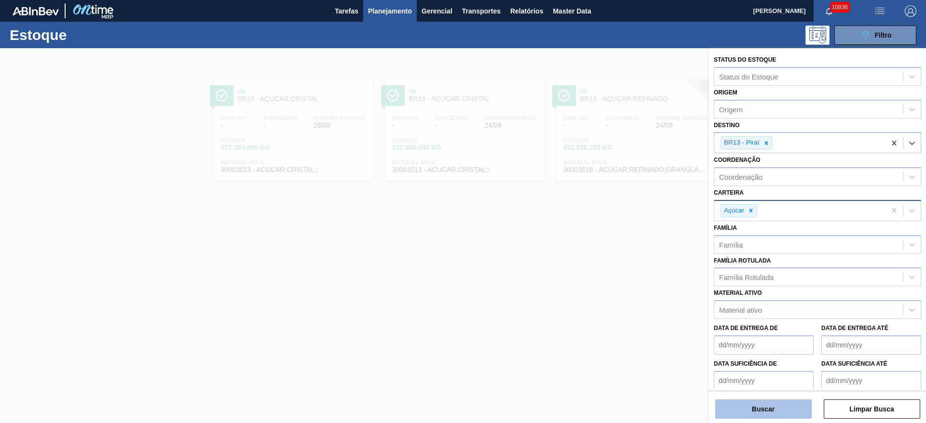
click at [766, 411] on button "Buscar" at bounding box center [763, 409] width 96 height 19
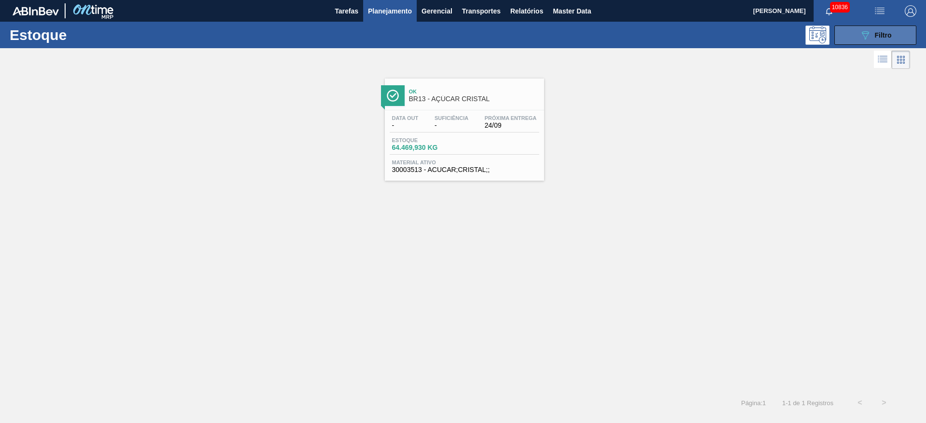
click at [857, 33] on button "089F7B8B-B2A5-4AFE-B5C0-19BA573D28AC Filtro" at bounding box center [875, 35] width 82 height 19
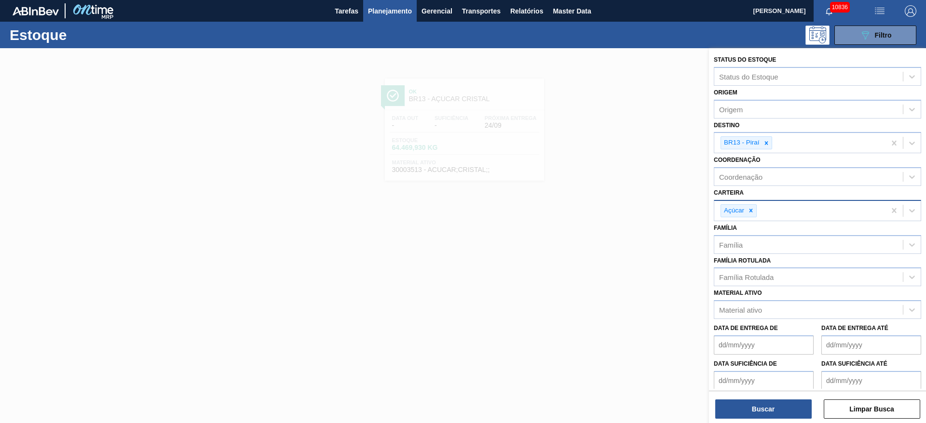
click at [651, 201] on div at bounding box center [463, 259] width 926 height 423
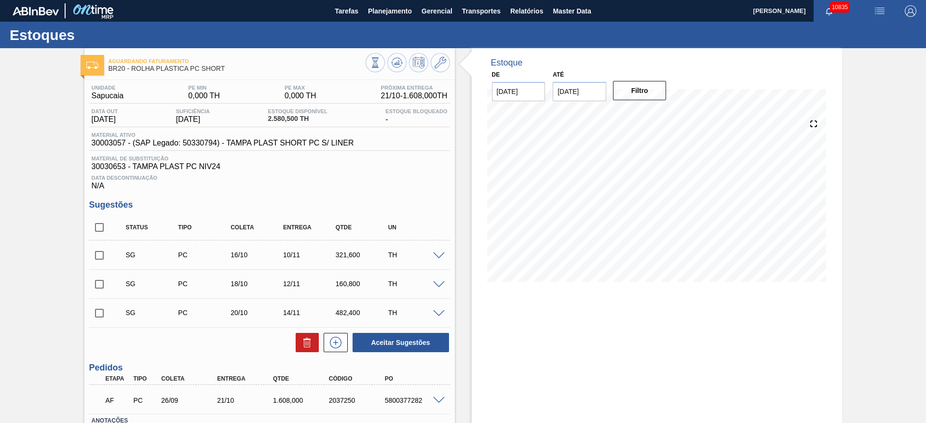
click at [406, 401] on div "5800377282" at bounding box center [413, 401] width 63 height 8
copy div "5800377282"
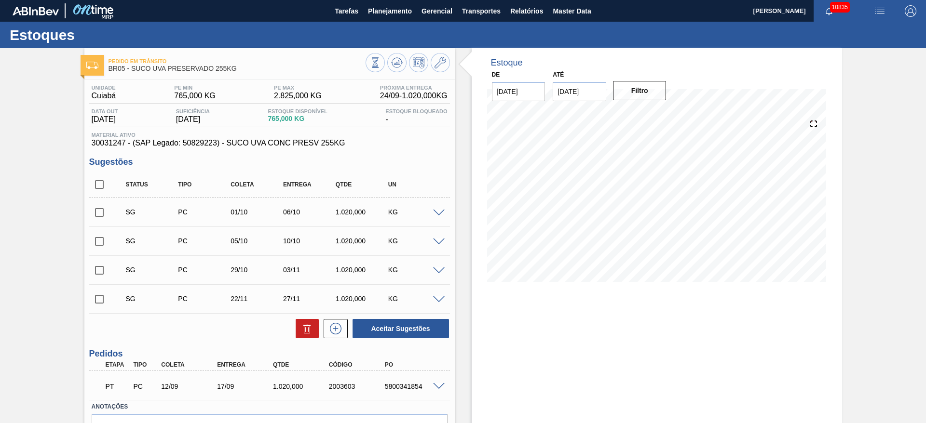
click at [410, 386] on div "5800341854" at bounding box center [413, 387] width 63 height 8
copy div "5800341854"
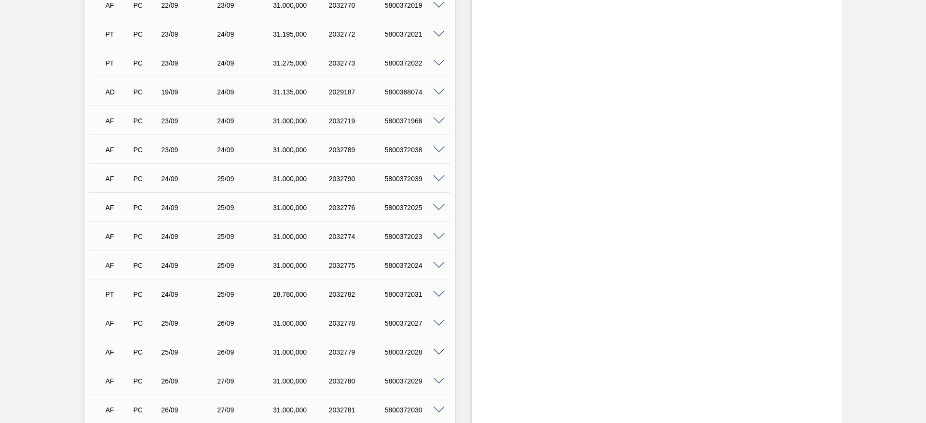
scroll to position [506, 0]
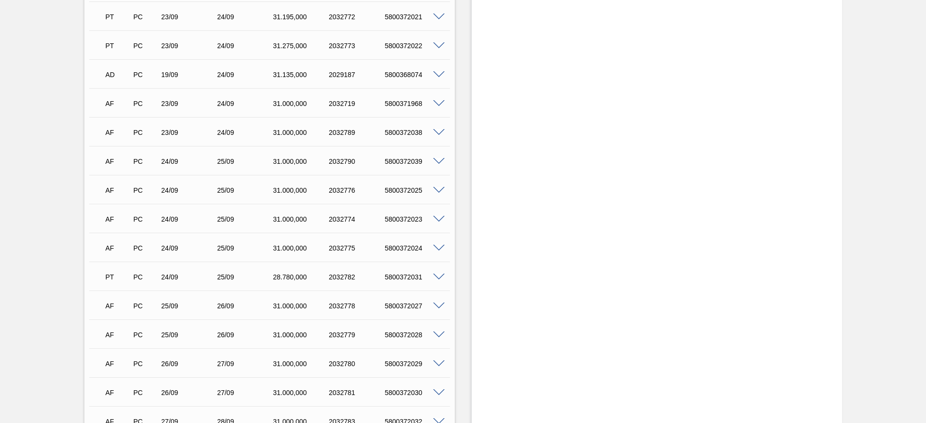
click at [437, 105] on span at bounding box center [439, 103] width 12 height 7
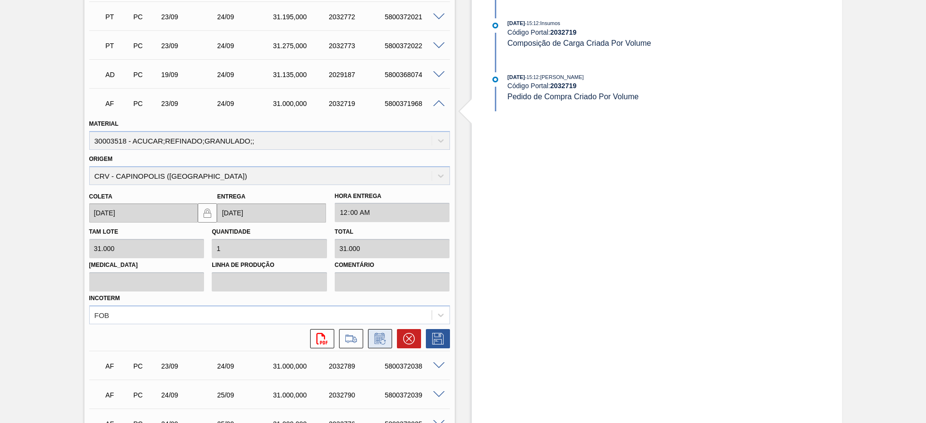
click at [376, 341] on icon at bounding box center [379, 339] width 15 height 12
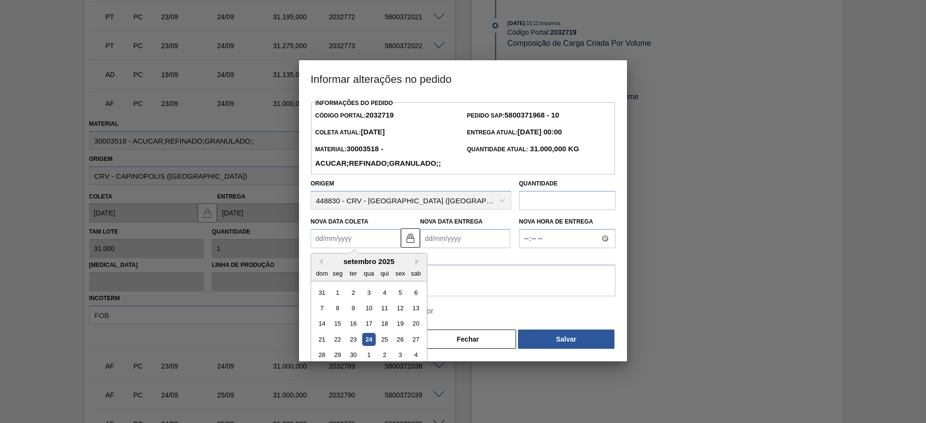
click at [340, 246] on Coleta2032719 "Nova Data Coleta" at bounding box center [356, 238] width 90 height 19
click at [453, 341] on button "Fechar" at bounding box center [468, 339] width 96 height 19
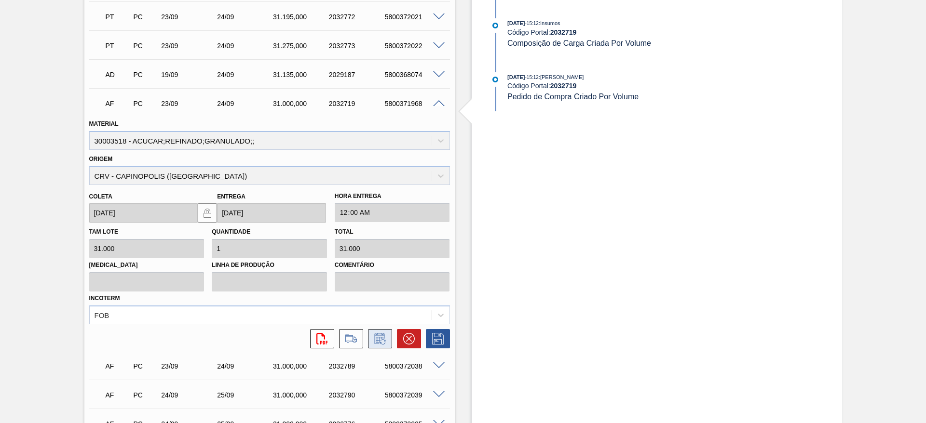
click at [376, 339] on icon at bounding box center [379, 340] width 7 height 6
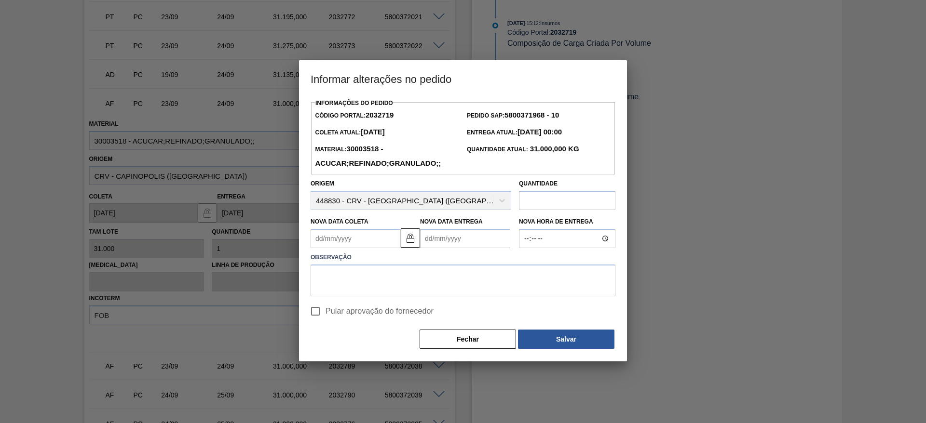
click at [330, 245] on Coleta2032719 "Nova Data Coleta" at bounding box center [356, 238] width 90 height 19
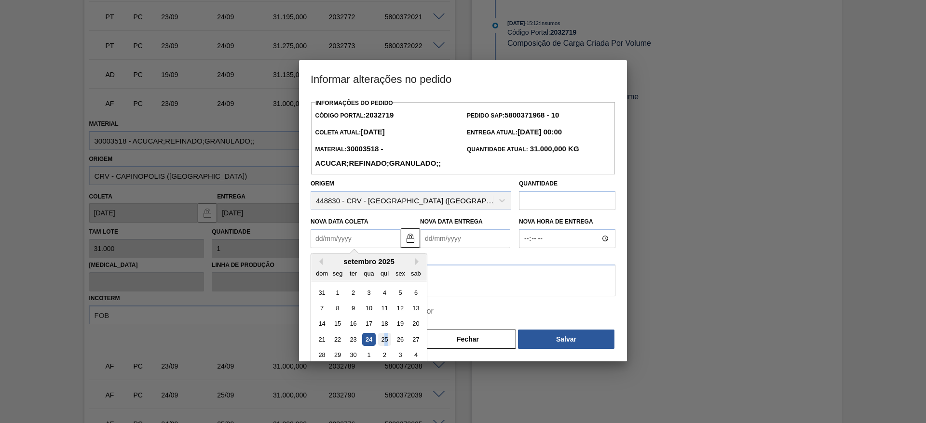
click at [389, 340] on div "25" at bounding box center [384, 339] width 13 height 13
type Coleta2032719 "25/09/2025"
type Entrega2032719 "[DATE]"
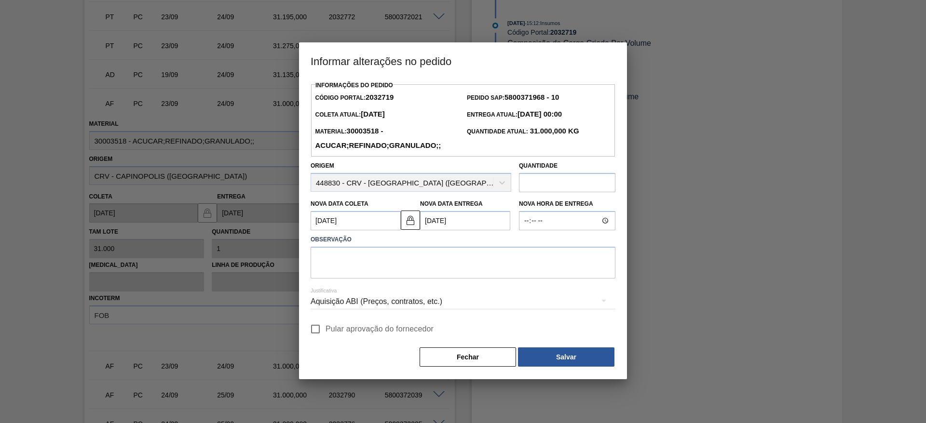
click at [319, 319] on div "Aquisição ABI (Preços, contratos, etc.)" at bounding box center [463, 302] width 305 height 35
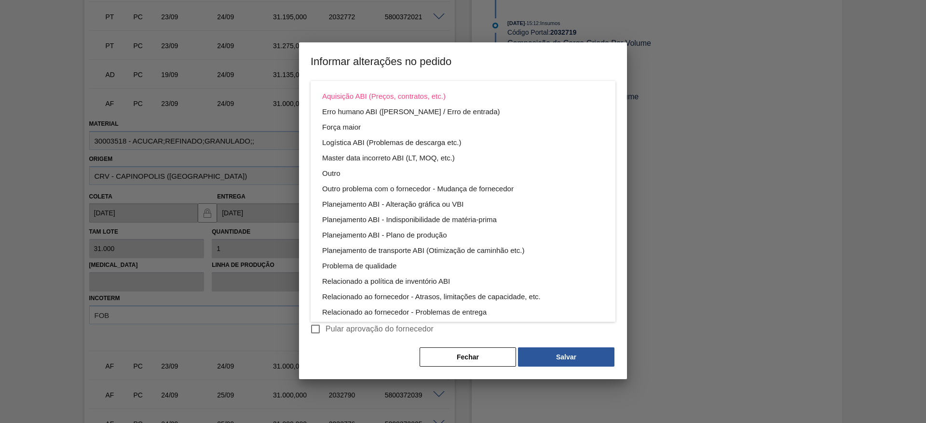
click at [320, 333] on div "Aquisição ABI (Preços, contratos, etc.) Erro humano ABI (Cálculo / Erro de entr…" at bounding box center [463, 211] width 926 height 423
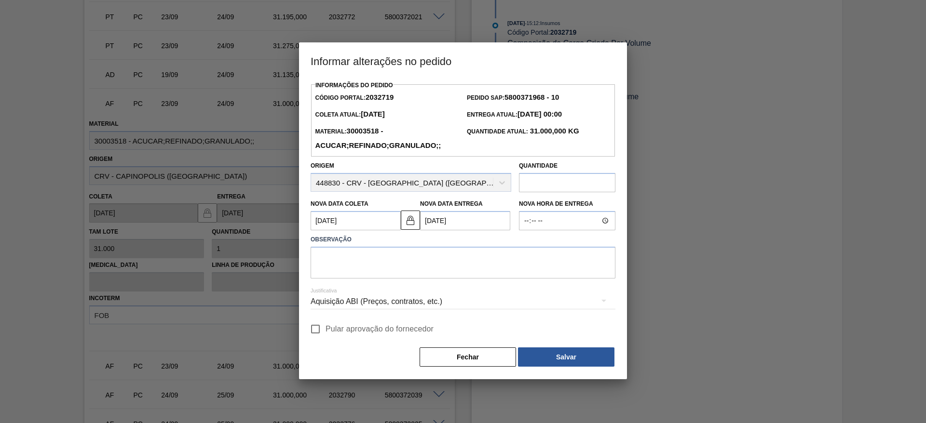
click at [316, 321] on input "Pular aprovação do fornecedor" at bounding box center [315, 329] width 20 height 20
checkbox input "true"
click at [343, 263] on textarea at bounding box center [463, 263] width 305 height 32
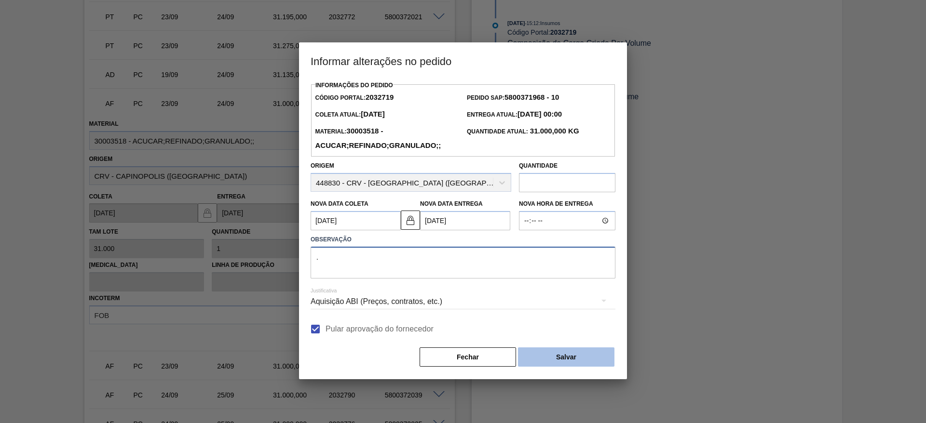
type textarea "."
click at [562, 354] on button "Salvar" at bounding box center [566, 357] width 96 height 19
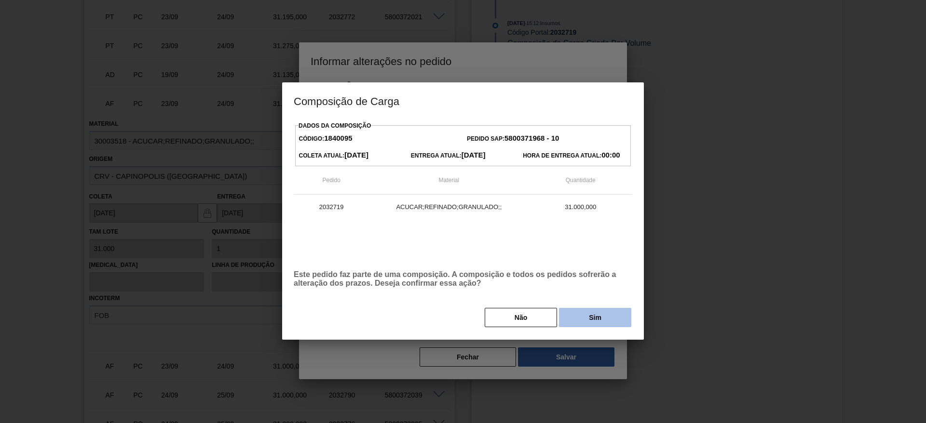
click at [588, 319] on button "Sim" at bounding box center [595, 317] width 72 height 19
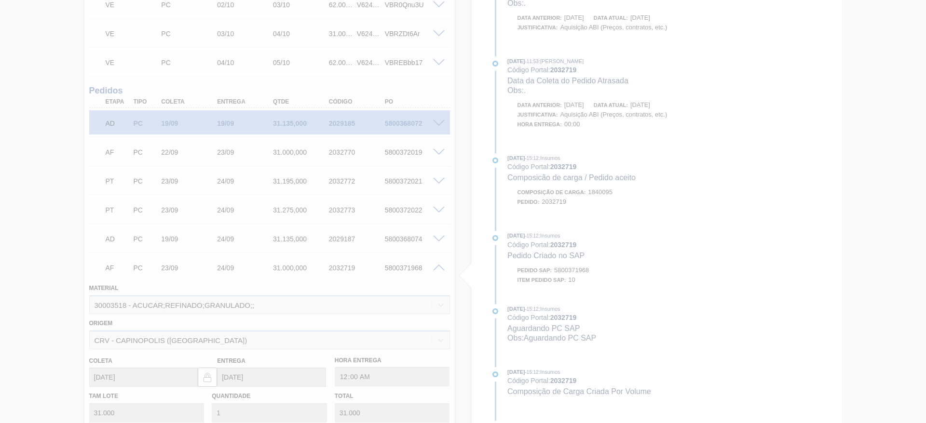
scroll to position [335, 0]
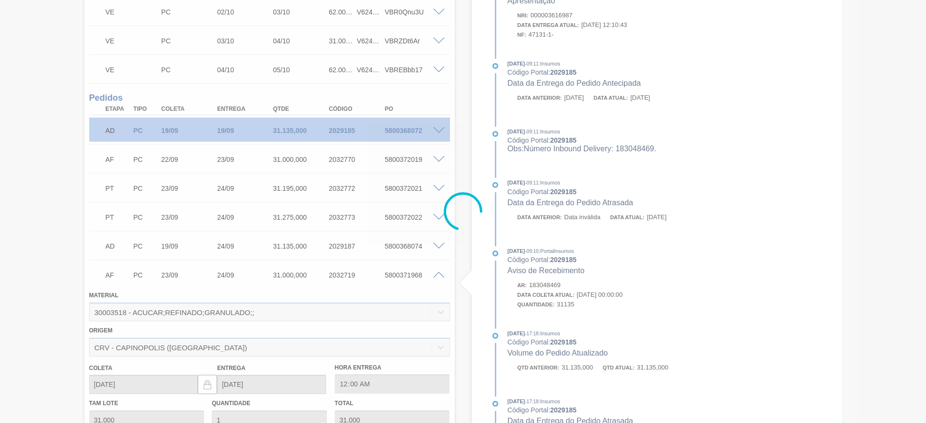
type input "."
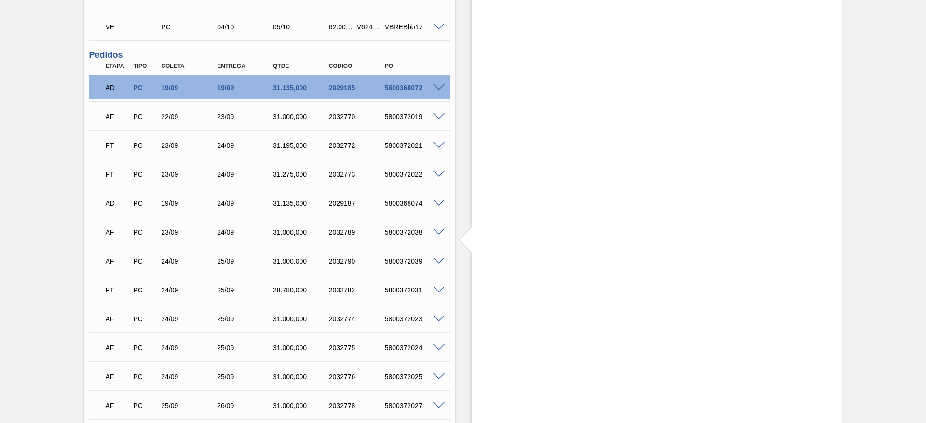
scroll to position [379, 0]
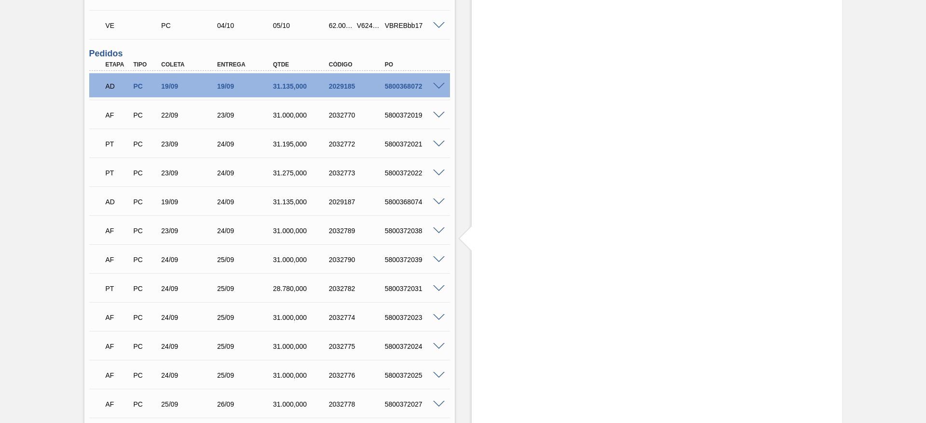
click at [433, 228] on span at bounding box center [439, 231] width 12 height 7
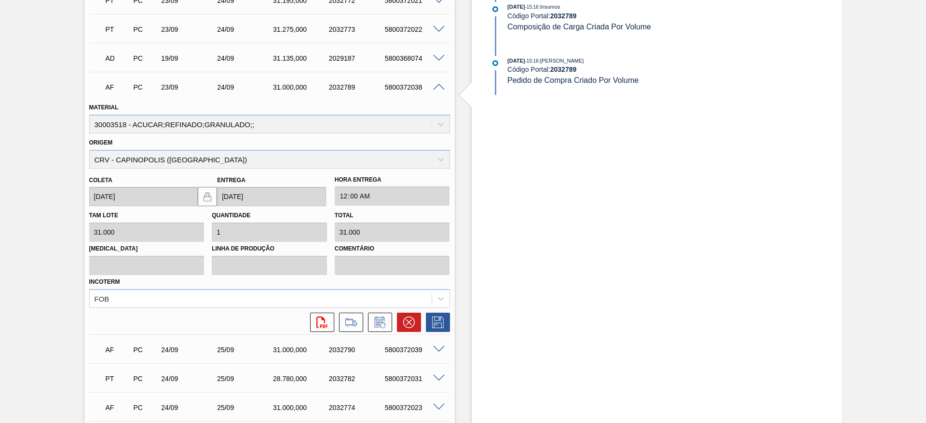
scroll to position [524, 0]
click at [387, 313] on button at bounding box center [380, 321] width 24 height 19
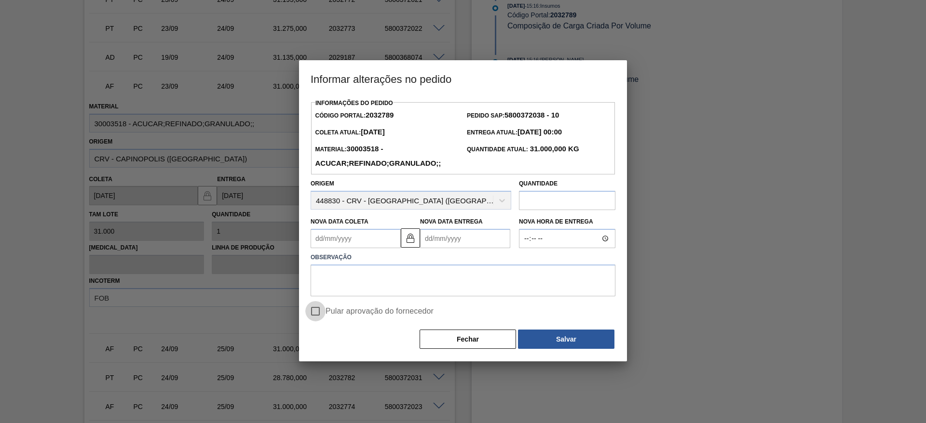
click at [317, 313] on input "Pular aprovação do fornecedor" at bounding box center [315, 311] width 20 height 20
checkbox input "true"
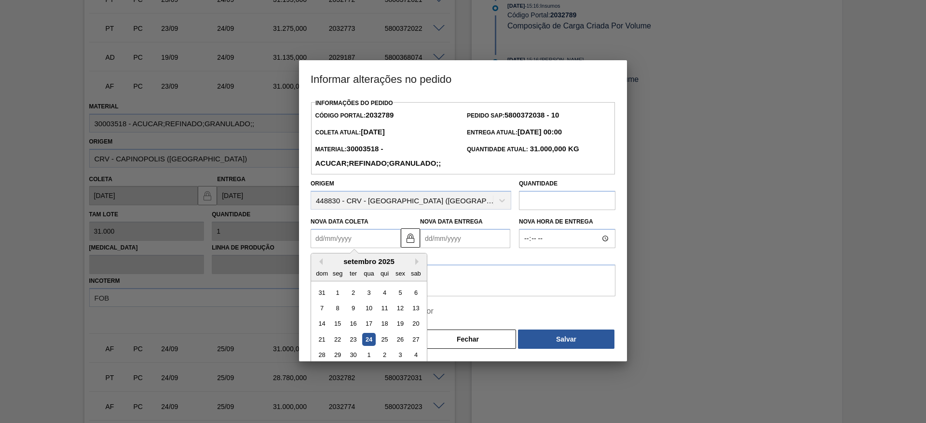
click at [326, 237] on Coleta2032789 "Nova Data Coleta" at bounding box center [356, 238] width 90 height 19
click at [471, 334] on button "Fechar" at bounding box center [468, 339] width 96 height 19
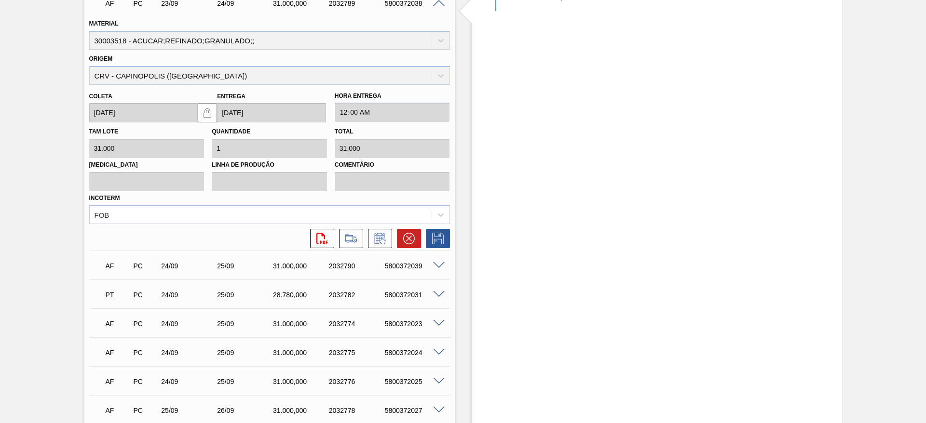
scroll to position [596, 0]
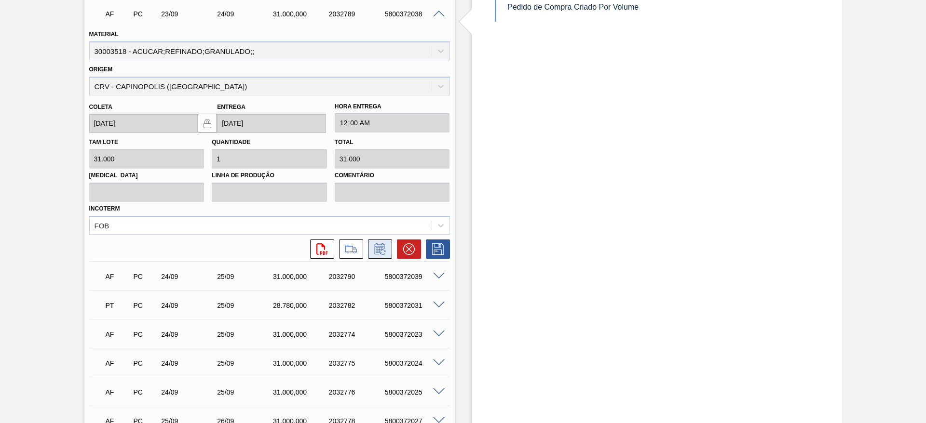
click at [381, 249] on icon at bounding box center [379, 250] width 15 height 12
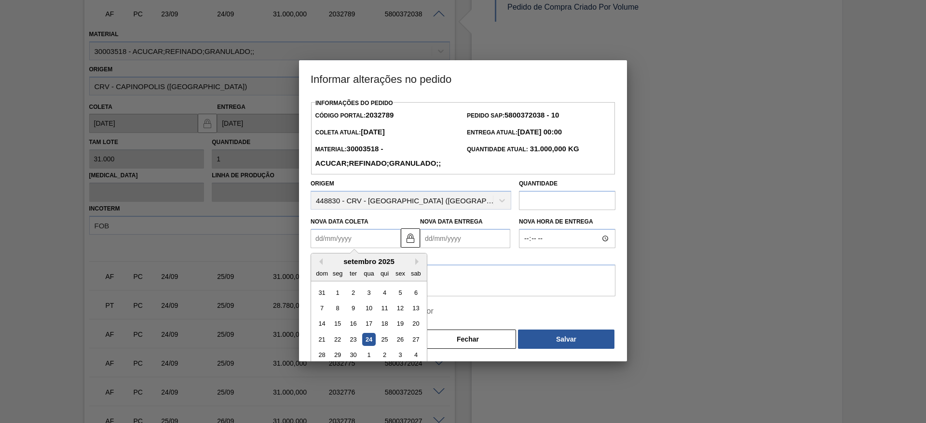
click at [337, 239] on Coleta2032789 "Nova Data Coleta" at bounding box center [356, 238] width 90 height 19
click at [397, 343] on div "26" at bounding box center [399, 339] width 13 height 13
type Coleta2032789 "[DATE]"
type Entrega2032789 "[DATE]"
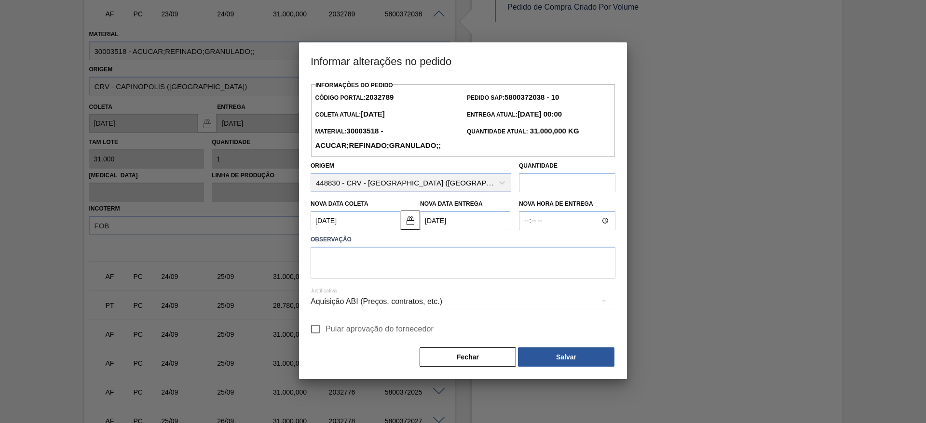
click at [319, 329] on input "Pular aprovação do fornecedor" at bounding box center [315, 329] width 20 height 20
checkbox input "true"
click at [339, 280] on div "Justificativa Aquisição ABI (Preços, contratos, etc.)" at bounding box center [463, 296] width 305 height 35
click at [361, 265] on textarea at bounding box center [463, 263] width 305 height 32
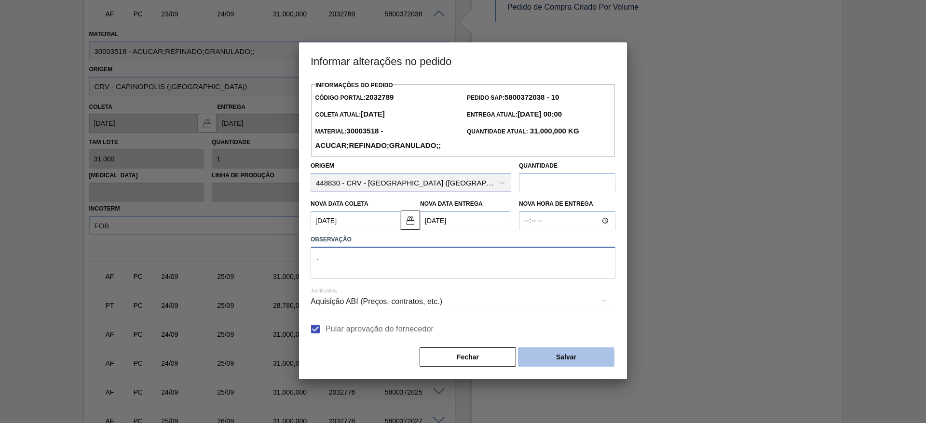
type textarea "."
drag, startPoint x: 551, startPoint y: 361, endPoint x: 554, endPoint y: 357, distance: 5.1
click at [554, 359] on button "Salvar" at bounding box center [566, 357] width 96 height 19
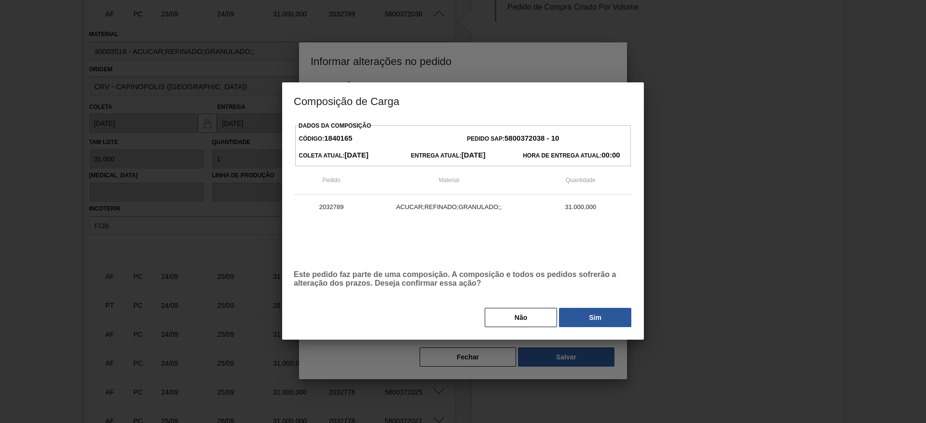
click at [595, 300] on div "Dados da Composição Código: 1840165 Pedido SAP: 5800372038 - 10 Coleta Atual: 2…" at bounding box center [463, 223] width 339 height 209
click at [597, 317] on button "Sim" at bounding box center [595, 317] width 72 height 19
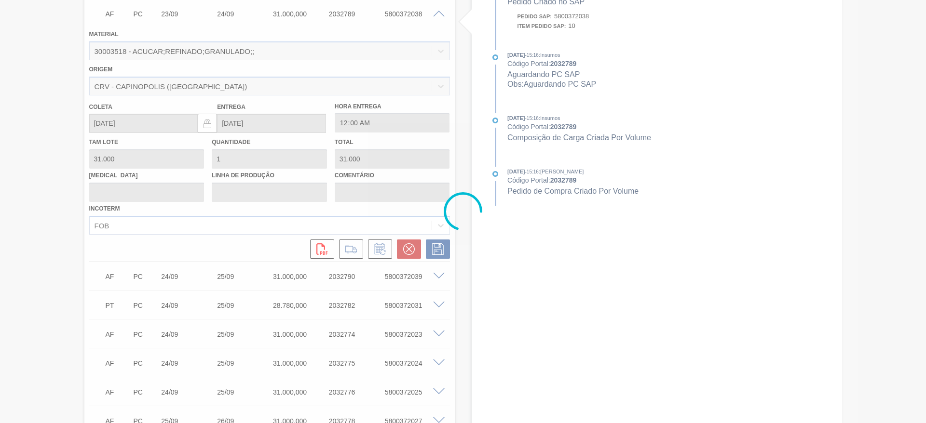
type input "."
type input "[DATE]"
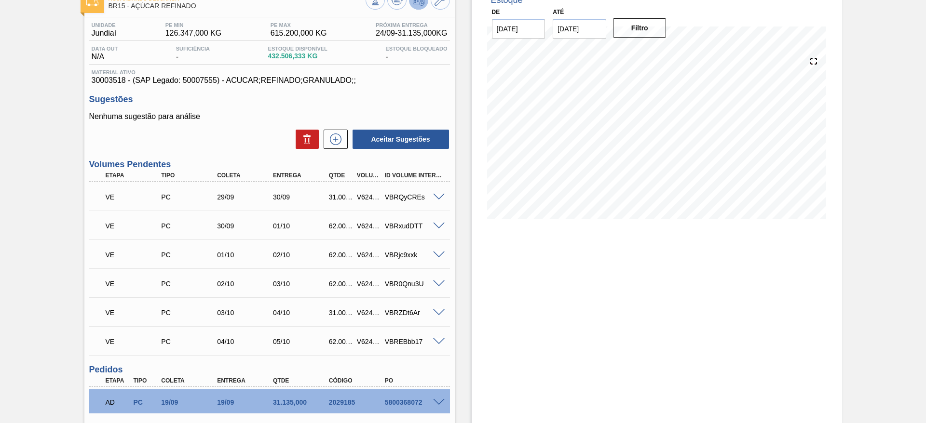
scroll to position [0, 0]
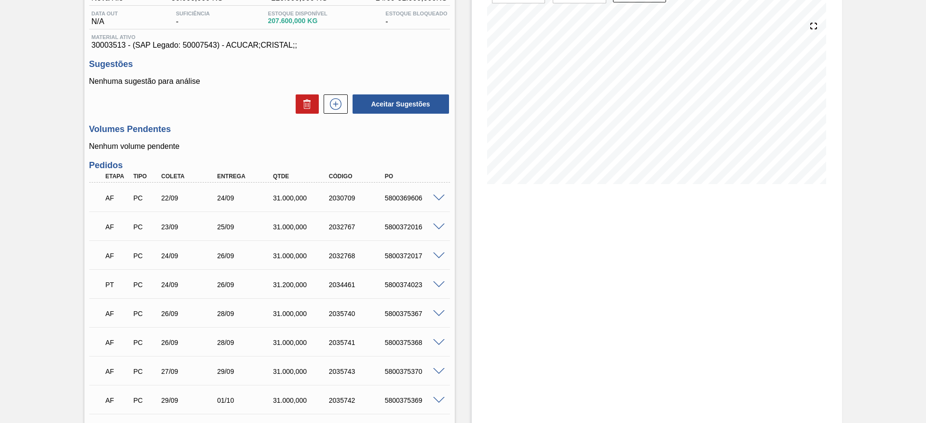
scroll to position [81, 0]
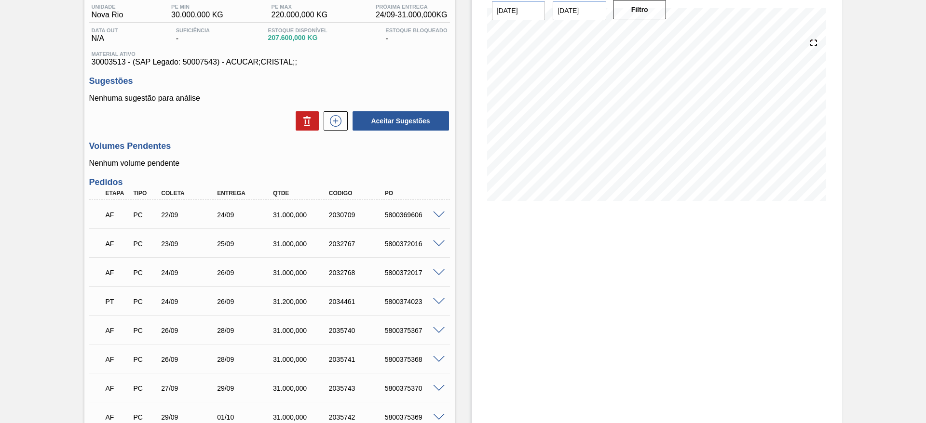
click at [436, 212] on span at bounding box center [439, 215] width 12 height 7
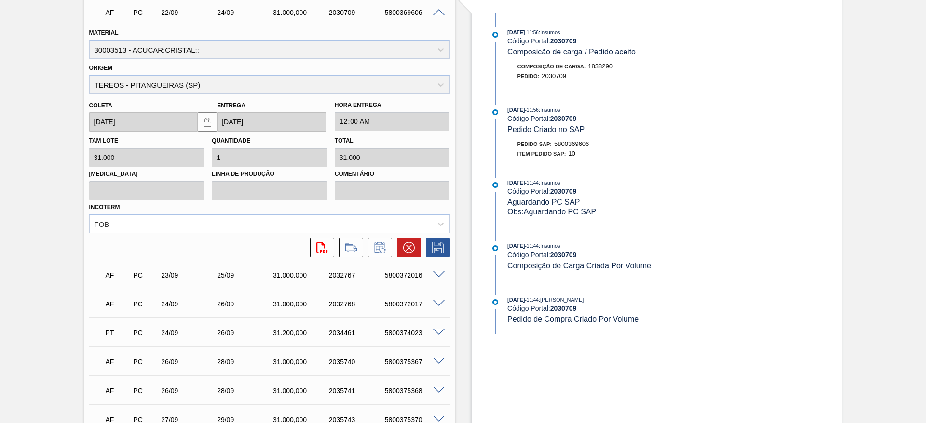
scroll to position [293, 0]
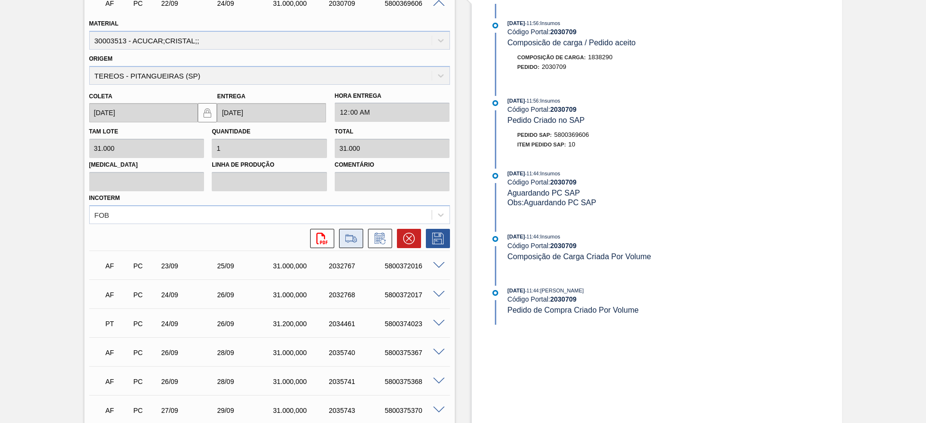
click at [345, 243] on icon at bounding box center [350, 239] width 15 height 12
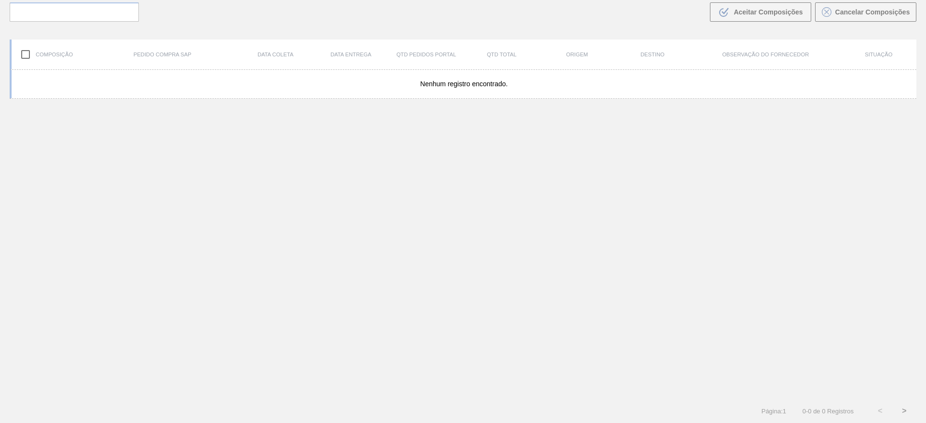
scroll to position [69, 0]
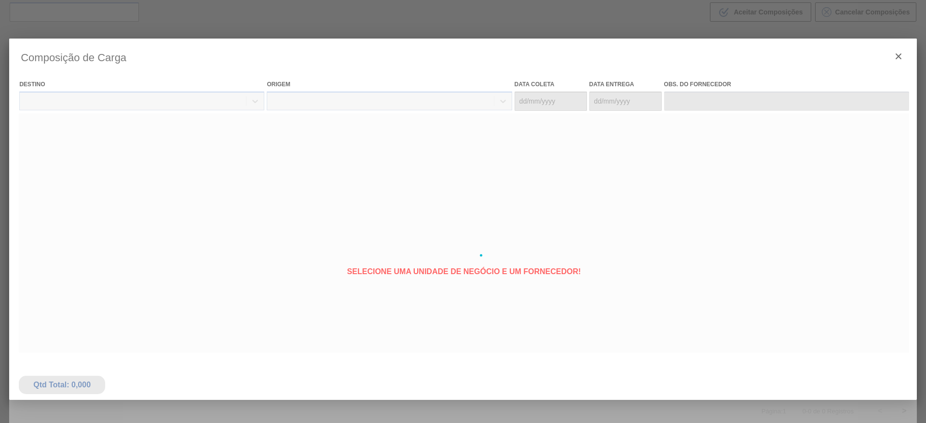
type coleta "[DATE]"
type entrega "[DATE]"
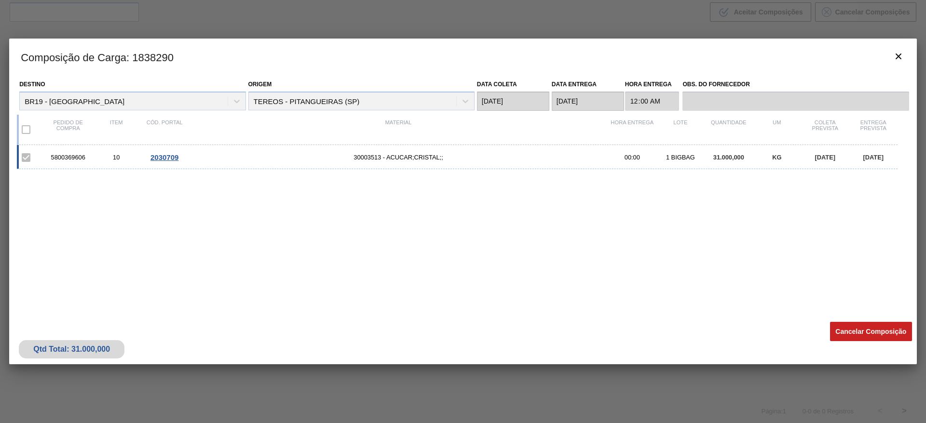
click at [860, 329] on button "Cancelar Composição" at bounding box center [871, 331] width 82 height 19
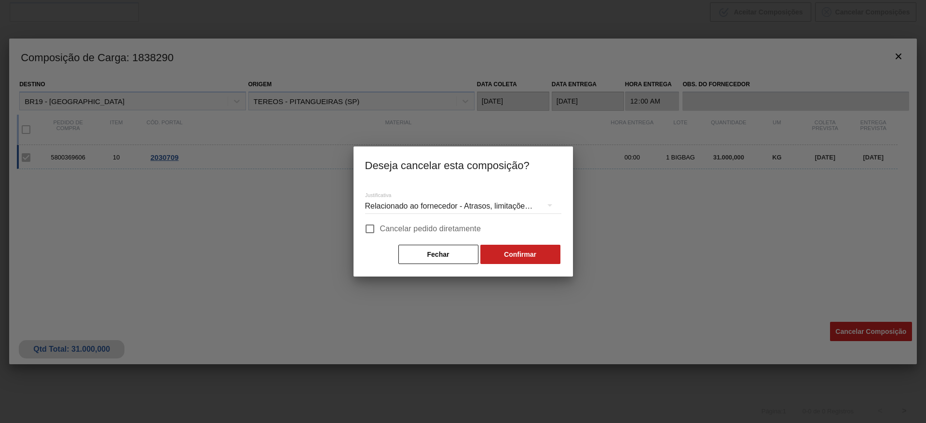
click at [382, 224] on span "Cancelar pedido diretamente" at bounding box center [430, 229] width 101 height 12
click at [380, 224] on input "Cancelar pedido diretamente" at bounding box center [370, 229] width 20 height 20
checkbox input "true"
click at [491, 252] on button "Confirmar" at bounding box center [520, 254] width 80 height 19
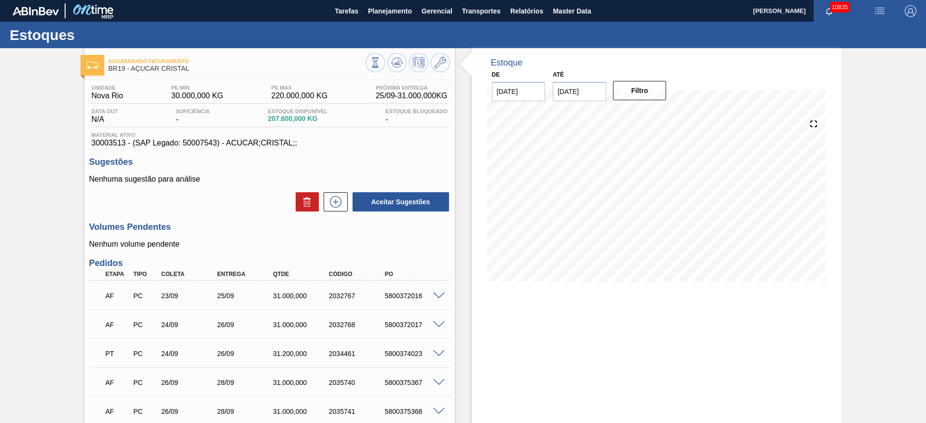
click at [404, 298] on div "5800372016" at bounding box center [413, 296] width 63 height 8
copy div "5800372016"
click at [444, 298] on div "5800372016" at bounding box center [413, 296] width 63 height 8
click at [439, 295] on span at bounding box center [439, 296] width 12 height 7
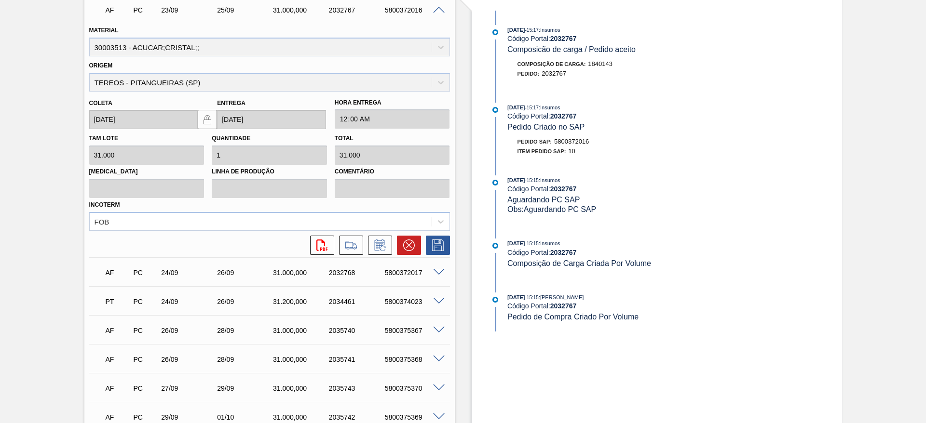
scroll to position [289, 0]
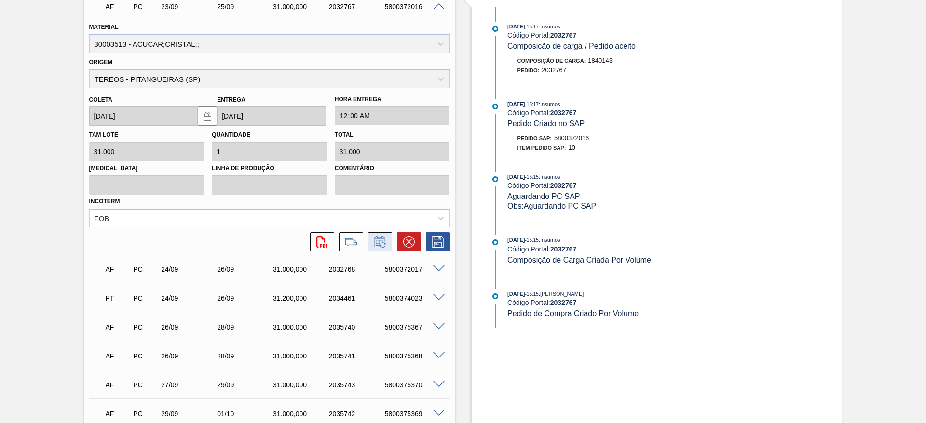
click at [383, 243] on icon at bounding box center [382, 245] width 5 height 5
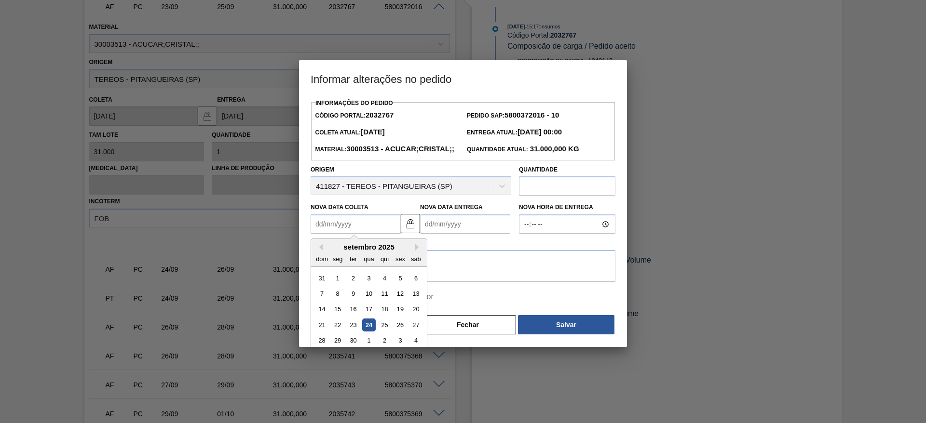
click at [339, 234] on Coleta2032767 "Nova Data Coleta" at bounding box center [356, 224] width 90 height 19
click at [412, 332] on div "27" at bounding box center [415, 325] width 13 height 13
type Coleta2032767 "[DATE]"
type Entrega2032767 "[DATE]"
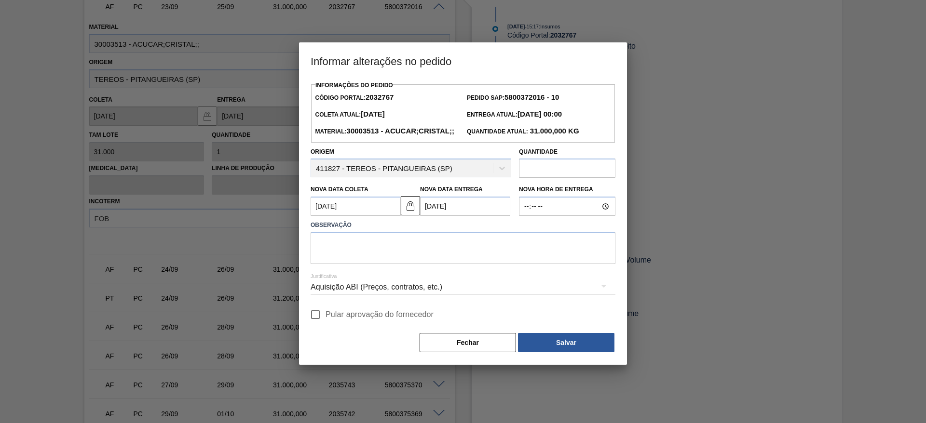
click at [316, 325] on input "Pular aprovação do fornecedor" at bounding box center [315, 315] width 20 height 20
checkbox input "true"
click at [333, 264] on textarea at bounding box center [463, 248] width 305 height 32
type textarea "."
click at [556, 352] on button "Salvar" at bounding box center [566, 342] width 96 height 19
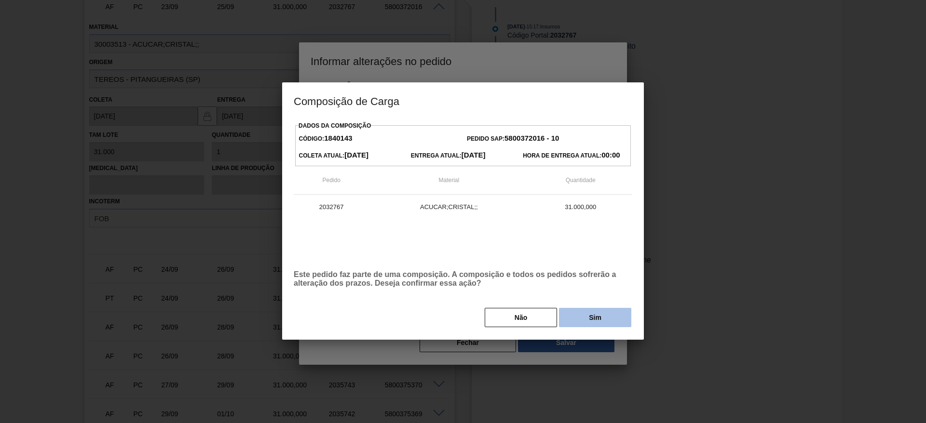
click at [574, 321] on button "Sim" at bounding box center [595, 317] width 72 height 19
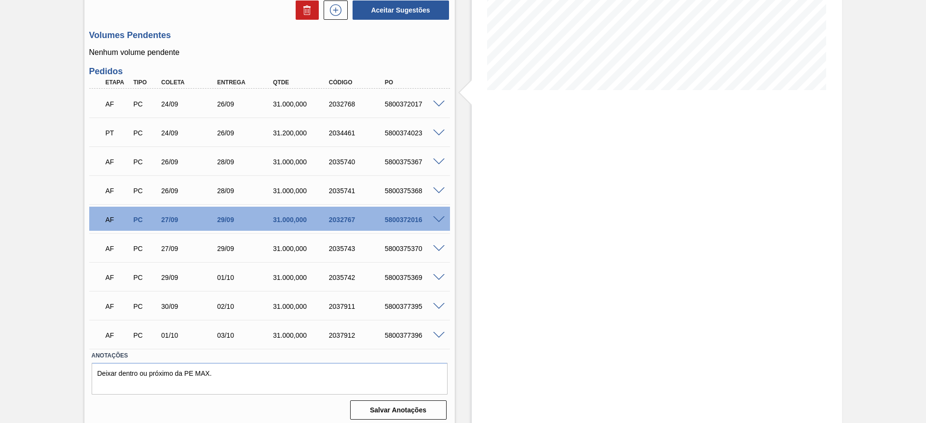
scroll to position [197, 0]
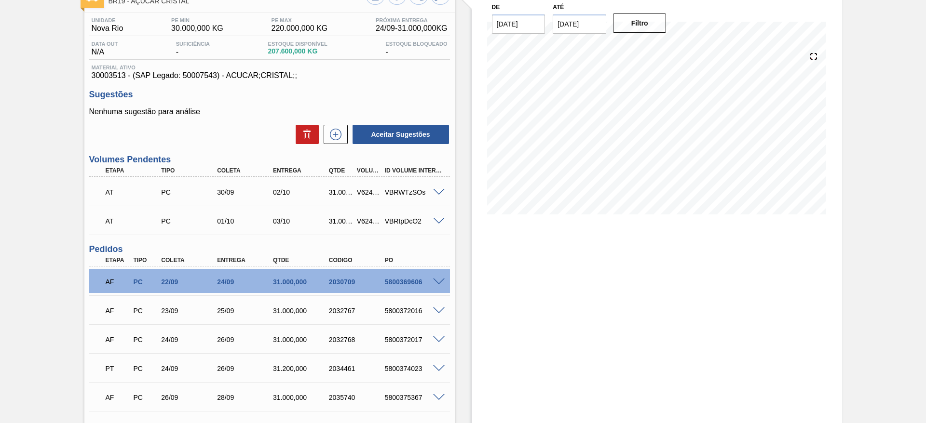
scroll to position [217, 0]
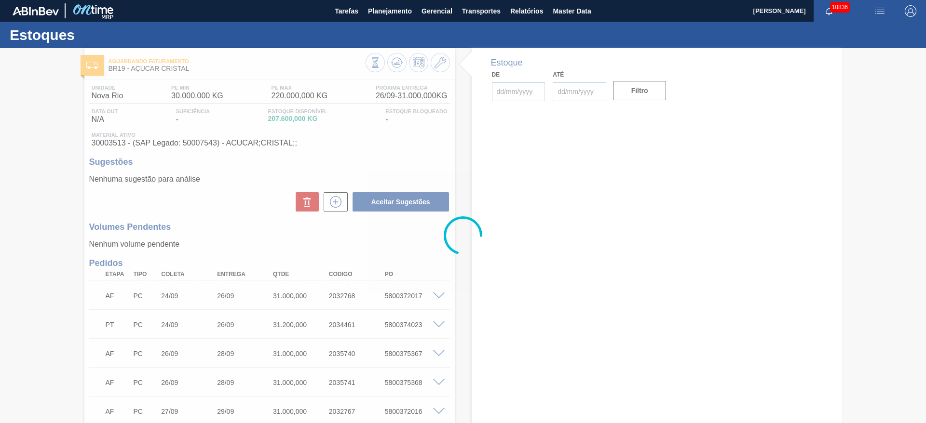
type input "[DATE]"
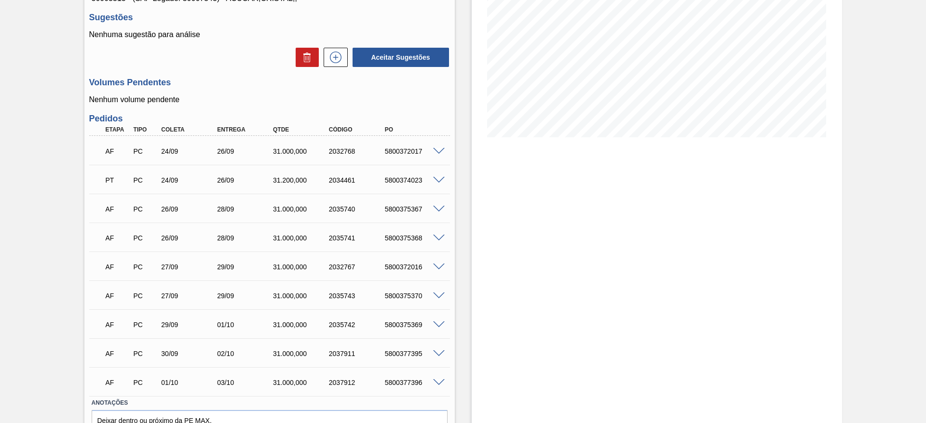
scroll to position [72, 0]
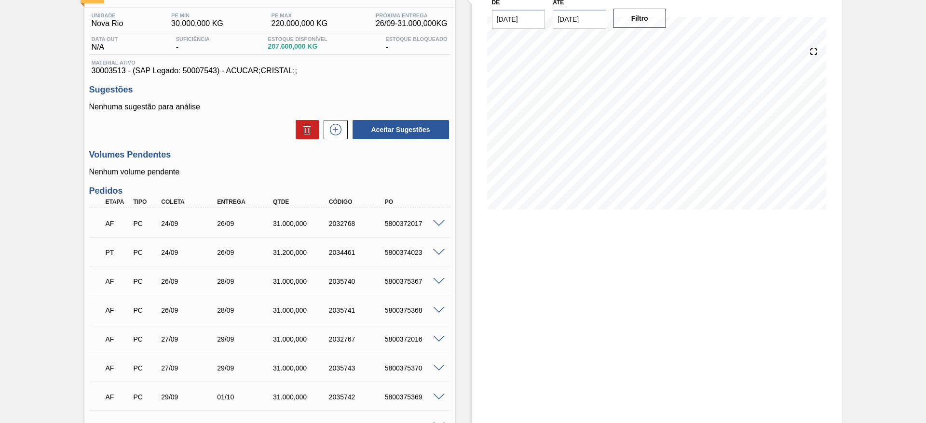
click at [433, 224] on span at bounding box center [439, 223] width 12 height 7
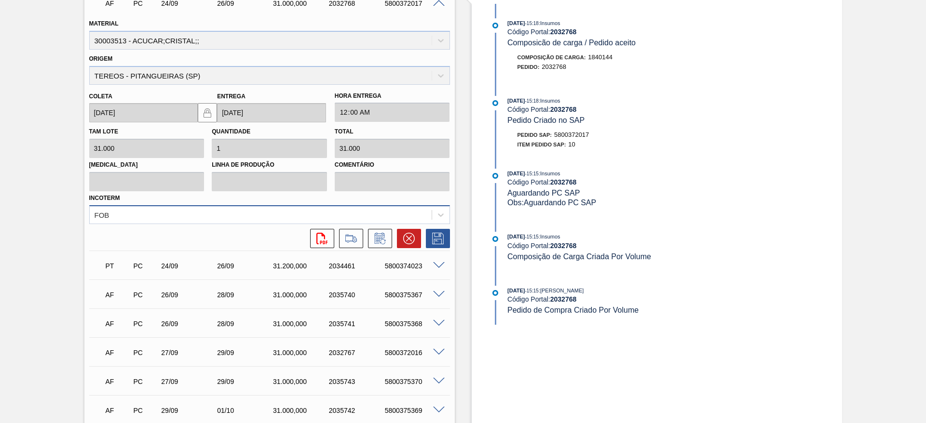
scroll to position [217, 0]
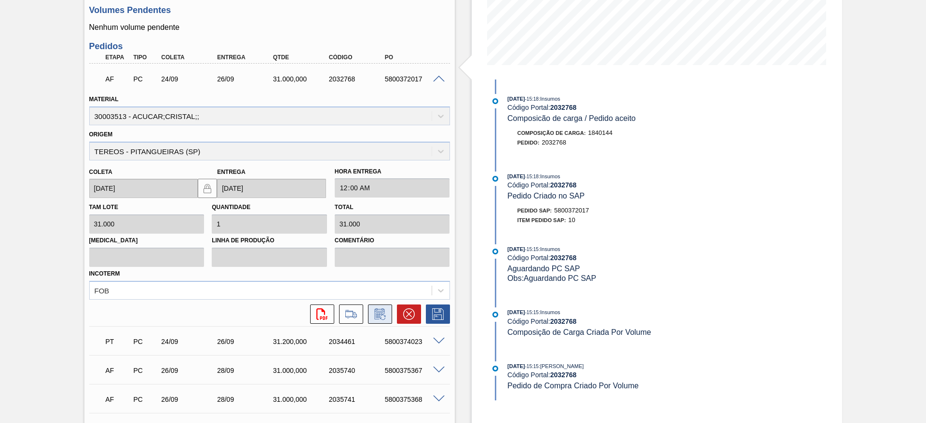
click at [384, 314] on icon at bounding box center [379, 315] width 15 height 12
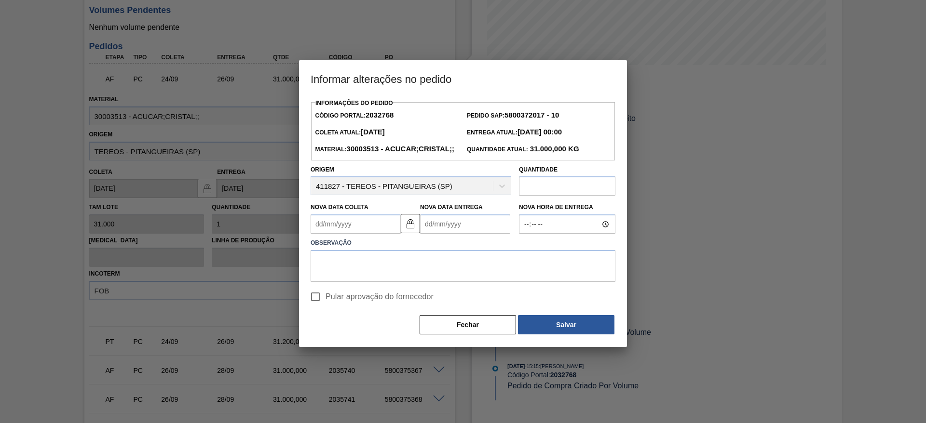
click at [335, 234] on Coleta2032768 "Nova Data Coleta" at bounding box center [356, 224] width 90 height 19
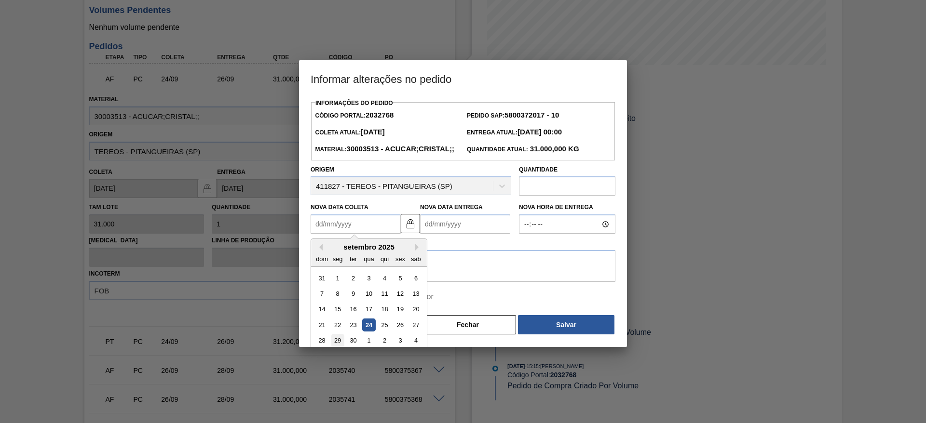
click at [333, 348] on div "29" at bounding box center [337, 341] width 13 height 13
type Coleta2032768 "[DATE]"
type Entrega2032768 "[DATE]"
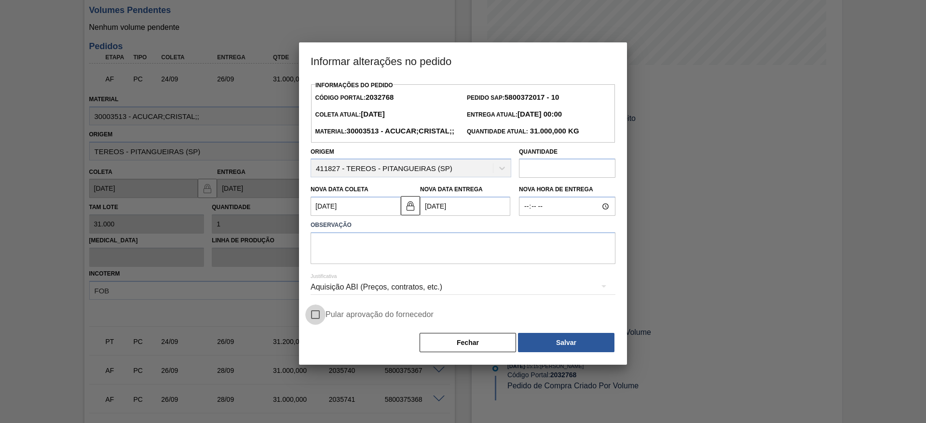
click at [319, 325] on input "Pular aprovação do fornecedor" at bounding box center [315, 315] width 20 height 20
checkbox input "true"
drag, startPoint x: 335, startPoint y: 280, endPoint x: 335, endPoint y: 266, distance: 14.5
click at [335, 277] on div "Informações do Pedido Código Portal: 2032768 Pedido SAP: 5800372017 - 10 Coleta…" at bounding box center [463, 216] width 305 height 275
click at [336, 264] on textarea at bounding box center [463, 248] width 305 height 32
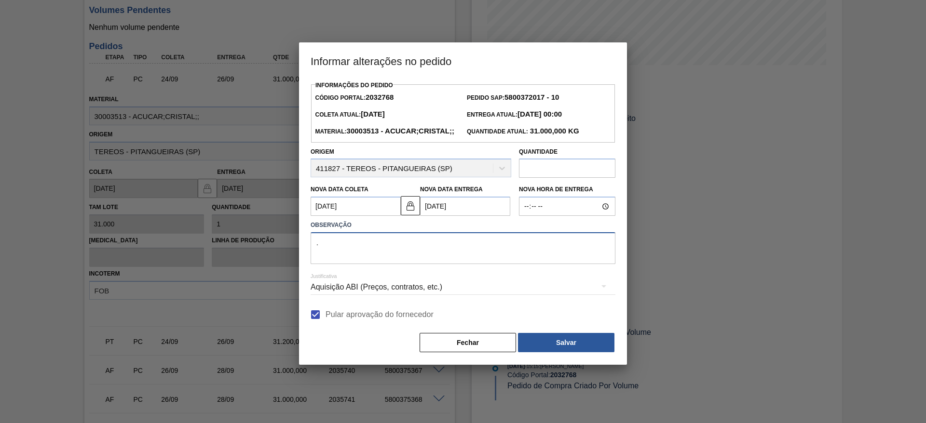
type textarea "."
click at [587, 366] on div "Informações do Pedido Código Portal: 2032768 Pedido SAP: 5800372017 - 10 Coleta…" at bounding box center [463, 222] width 328 height 287
click at [586, 352] on button "Salvar" at bounding box center [566, 342] width 96 height 19
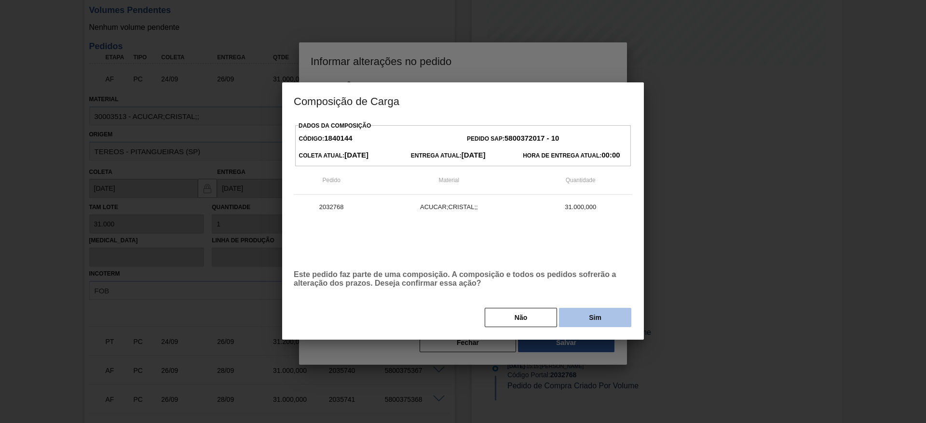
click at [584, 309] on button "Sim" at bounding box center [595, 317] width 72 height 19
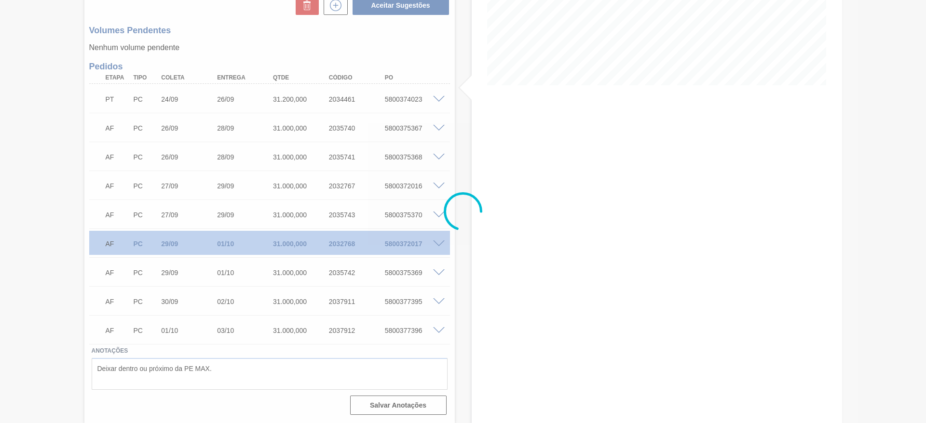
scroll to position [197, 0]
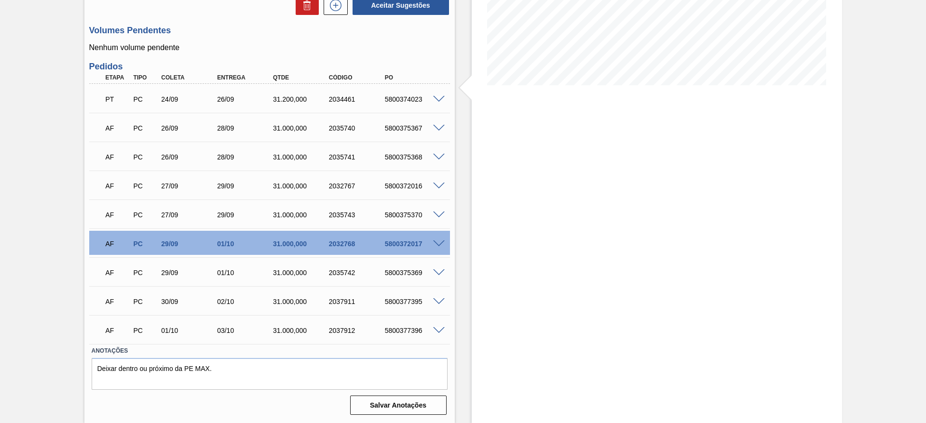
click at [399, 245] on div "5800372017" at bounding box center [413, 244] width 63 height 8
copy div "5800372017"
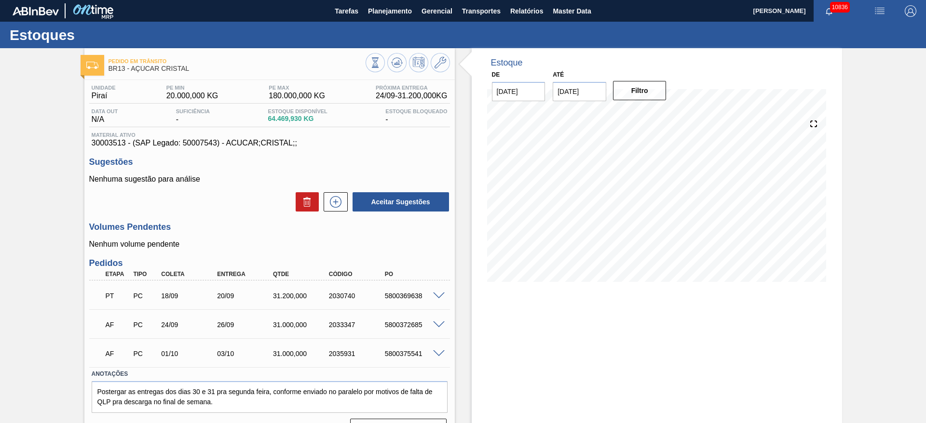
click at [437, 324] on span at bounding box center [439, 325] width 12 height 7
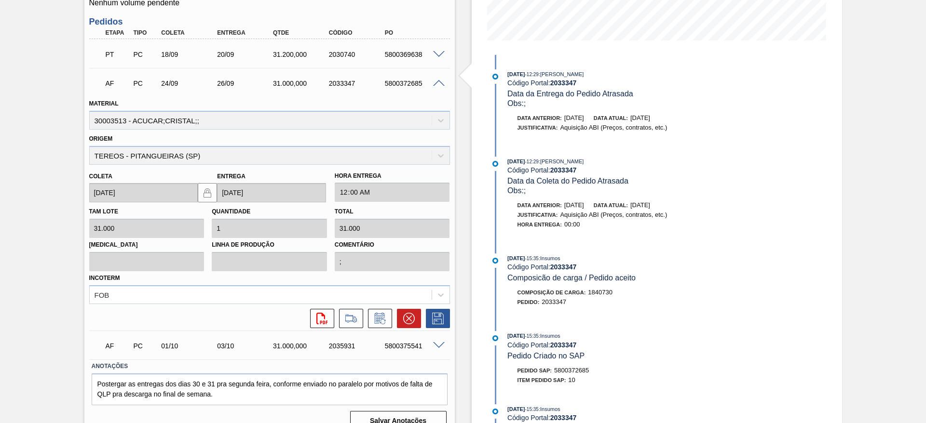
scroll to position [257, 0]
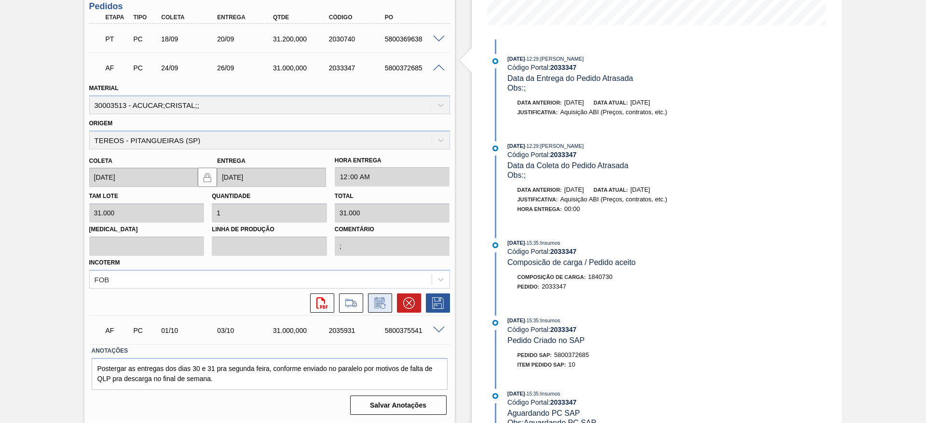
click at [382, 303] on icon at bounding box center [379, 304] width 7 height 6
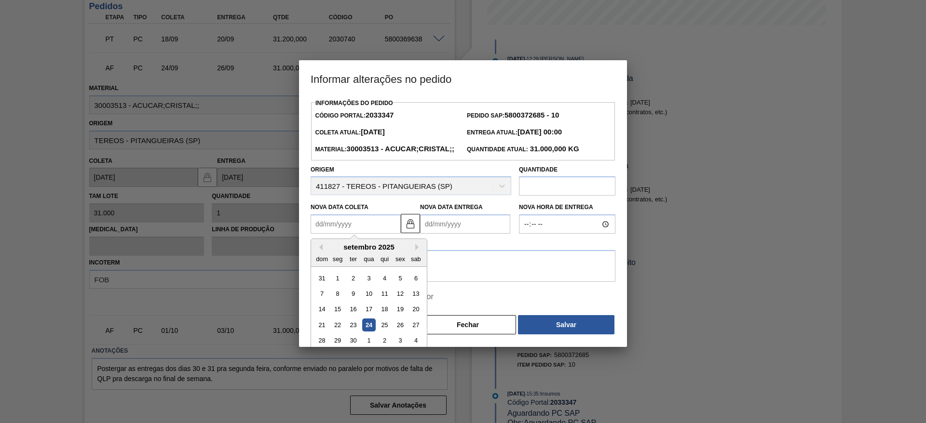
click at [321, 234] on Coleta2033347 "Nova Data Coleta" at bounding box center [356, 224] width 90 height 19
drag, startPoint x: 412, startPoint y: 340, endPoint x: 372, endPoint y: 341, distance: 40.0
click at [413, 332] on div "27" at bounding box center [415, 325] width 13 height 13
type Coleta2033347 "[DATE]"
type Entrega2033347 "[DATE]"
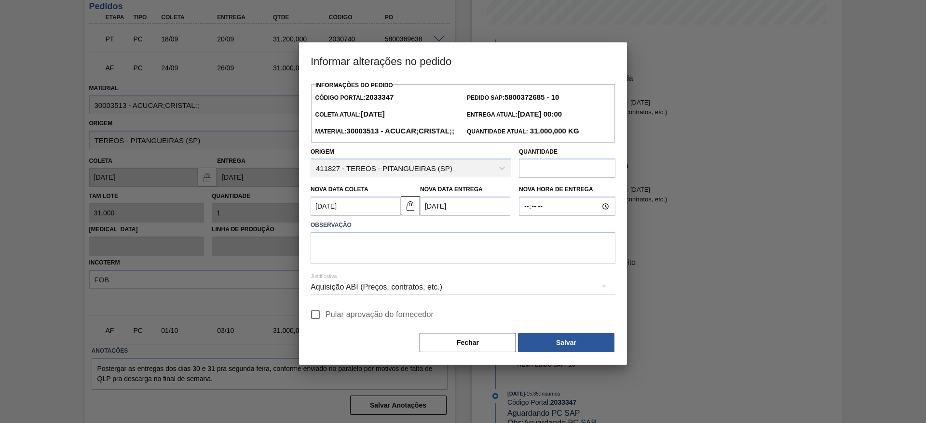
click at [327, 321] on span "Pular aprovação do fornecedor" at bounding box center [379, 315] width 108 height 12
click at [325, 325] on input "Pular aprovação do fornecedor" at bounding box center [315, 315] width 20 height 20
checkbox input "true"
click at [363, 287] on div "Aquisição ABI (Preços, contratos, etc.)" at bounding box center [463, 288] width 305 height 35
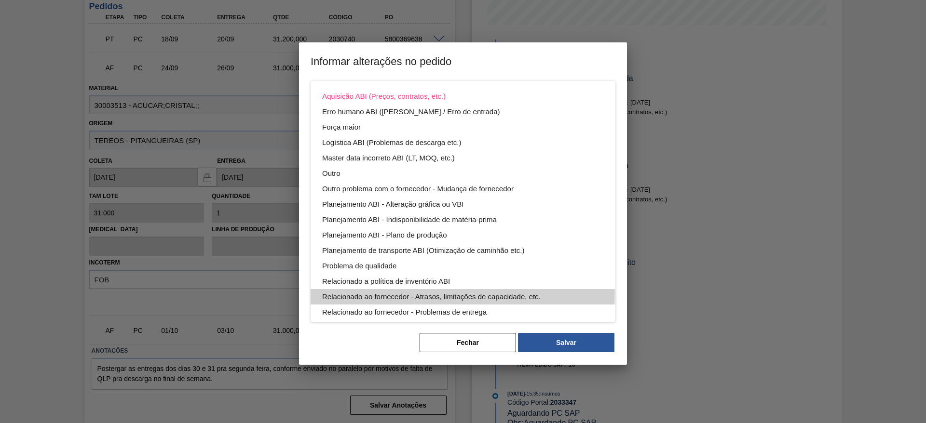
click at [365, 269] on div "Aquisição ABI (Preços, contratos, etc.) Erro humano ABI (Cálculo / Erro de entr…" at bounding box center [463, 227] width 305 height 293
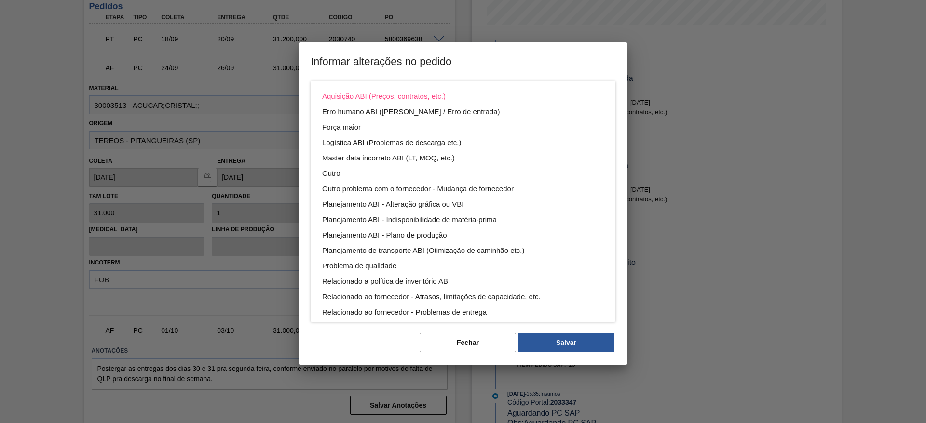
click at [489, 58] on div "Aquisição ABI (Preços, contratos, etc.) Erro humano ABI (Cálculo / Erro de entr…" at bounding box center [463, 211] width 926 height 423
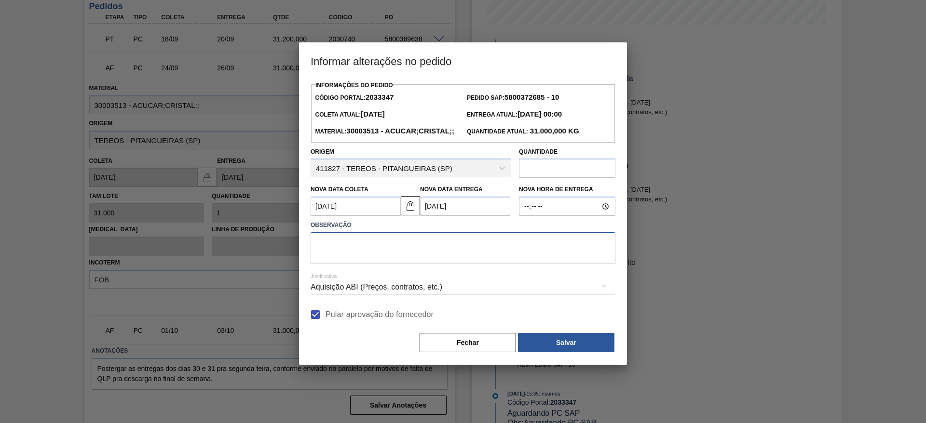
click at [422, 264] on textarea at bounding box center [463, 248] width 305 height 32
type textarea "."
click at [569, 352] on button "Salvar" at bounding box center [566, 342] width 96 height 19
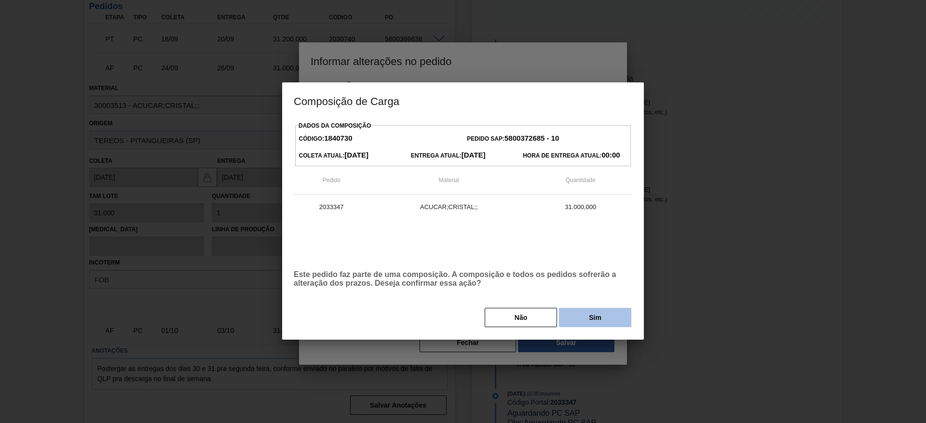
click at [596, 318] on button "Sim" at bounding box center [595, 317] width 72 height 19
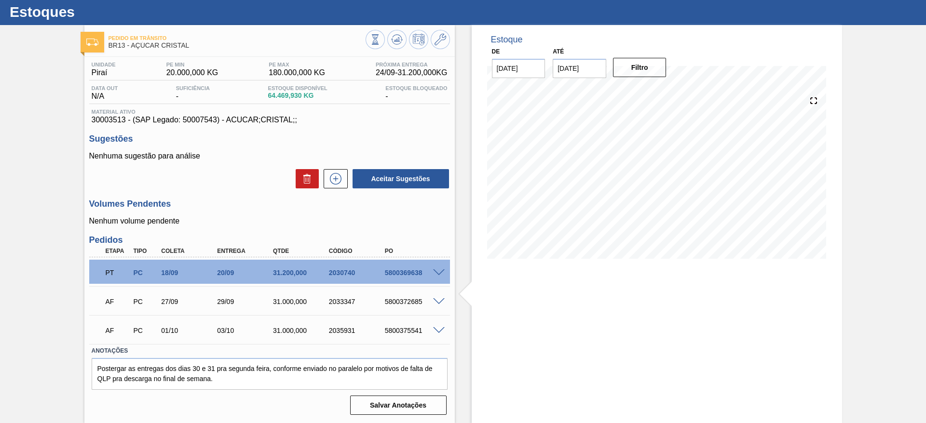
scroll to position [23, 0]
click at [411, 302] on div "5800372685" at bounding box center [413, 302] width 63 height 8
copy div "5800372685"
